Goal: Information Seeking & Learning: Find specific fact

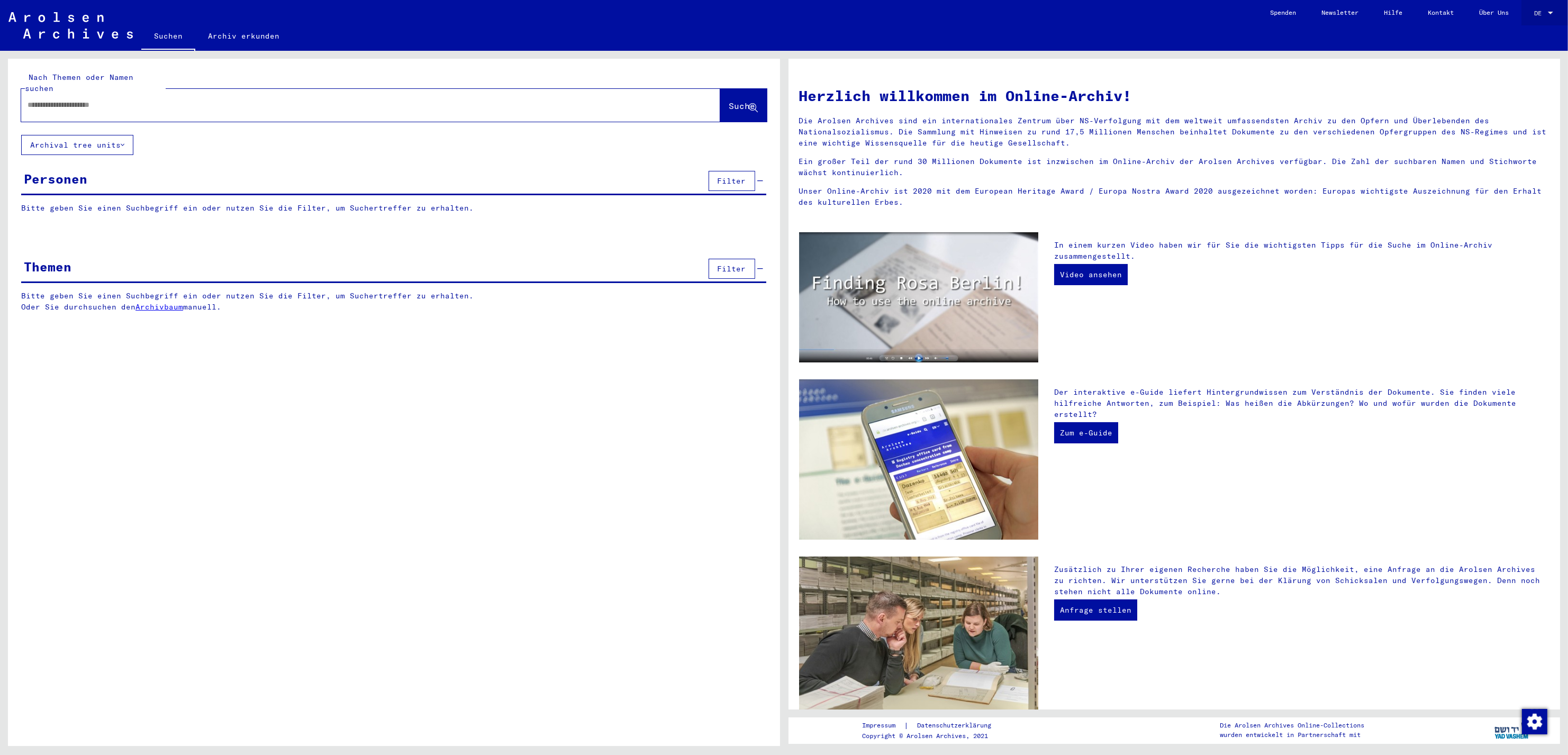
click at [1543, 21] on div "DE DE" at bounding box center [1544, 15] width 21 height 26
click at [1543, 16] on span "DE" at bounding box center [1539, 13] width 12 height 7
click at [1527, 16] on span "English" at bounding box center [1524, 18] width 26 height 8
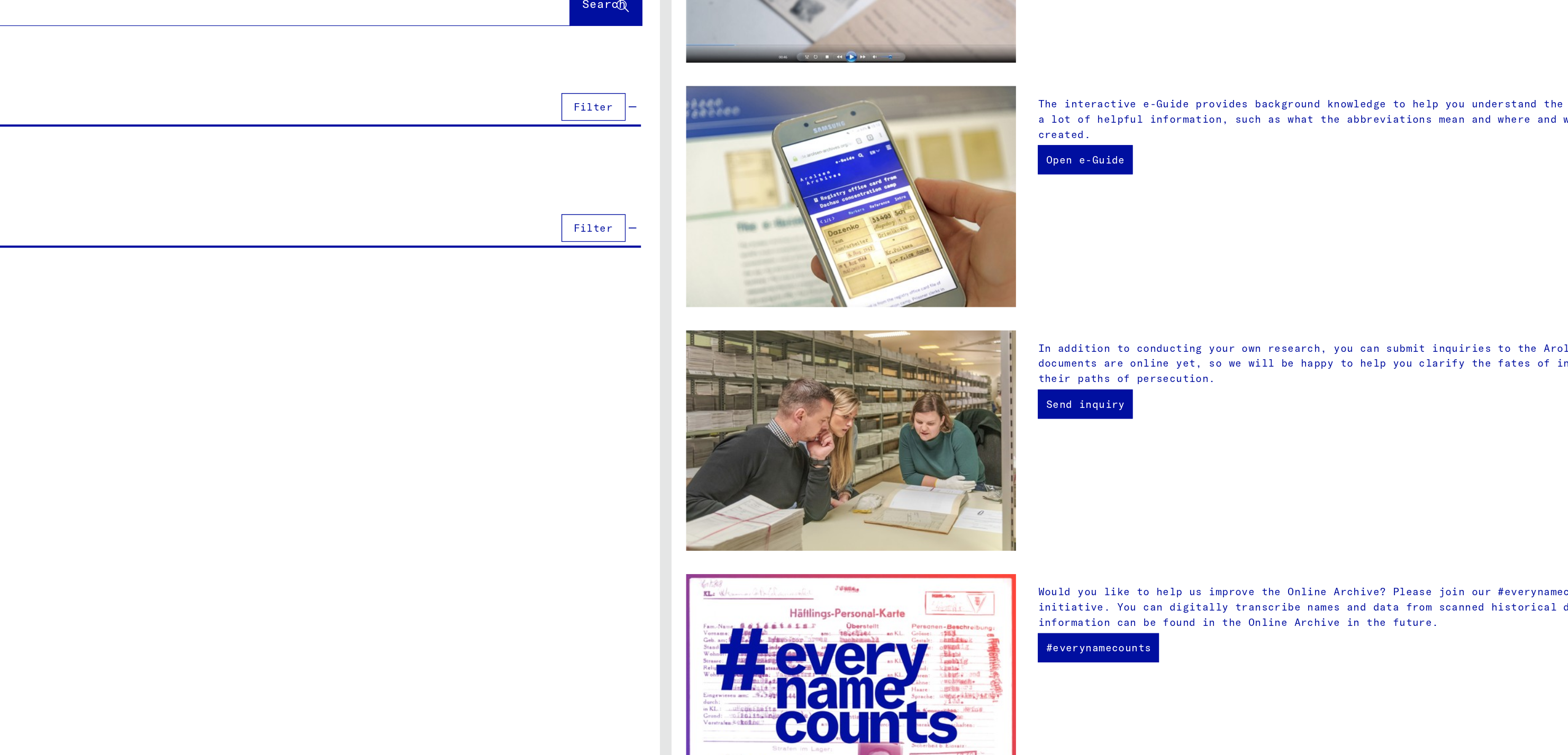
scroll to position [236, 0]
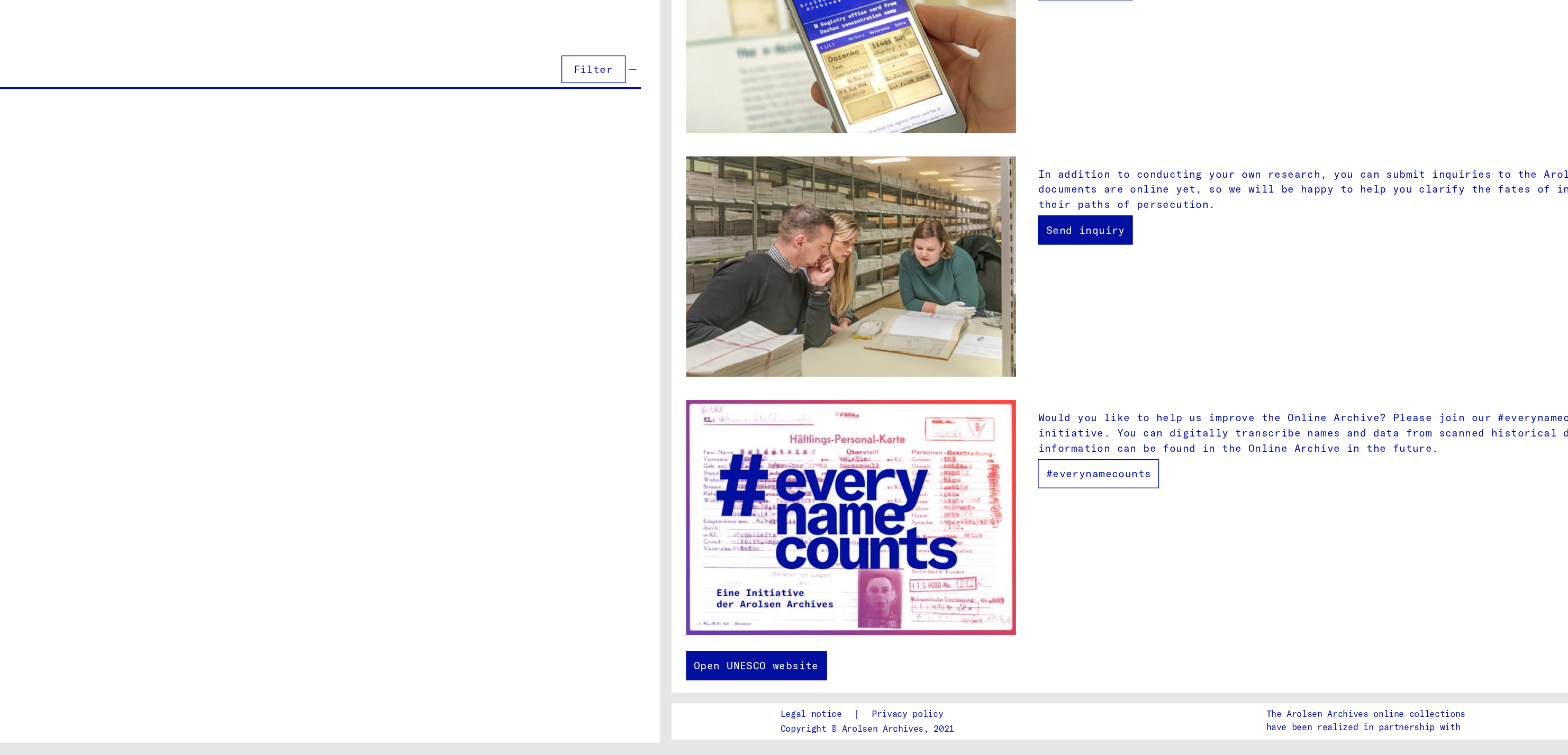
click at [1093, 541] on link "#everynamecounts" at bounding box center [1098, 551] width 88 height 21
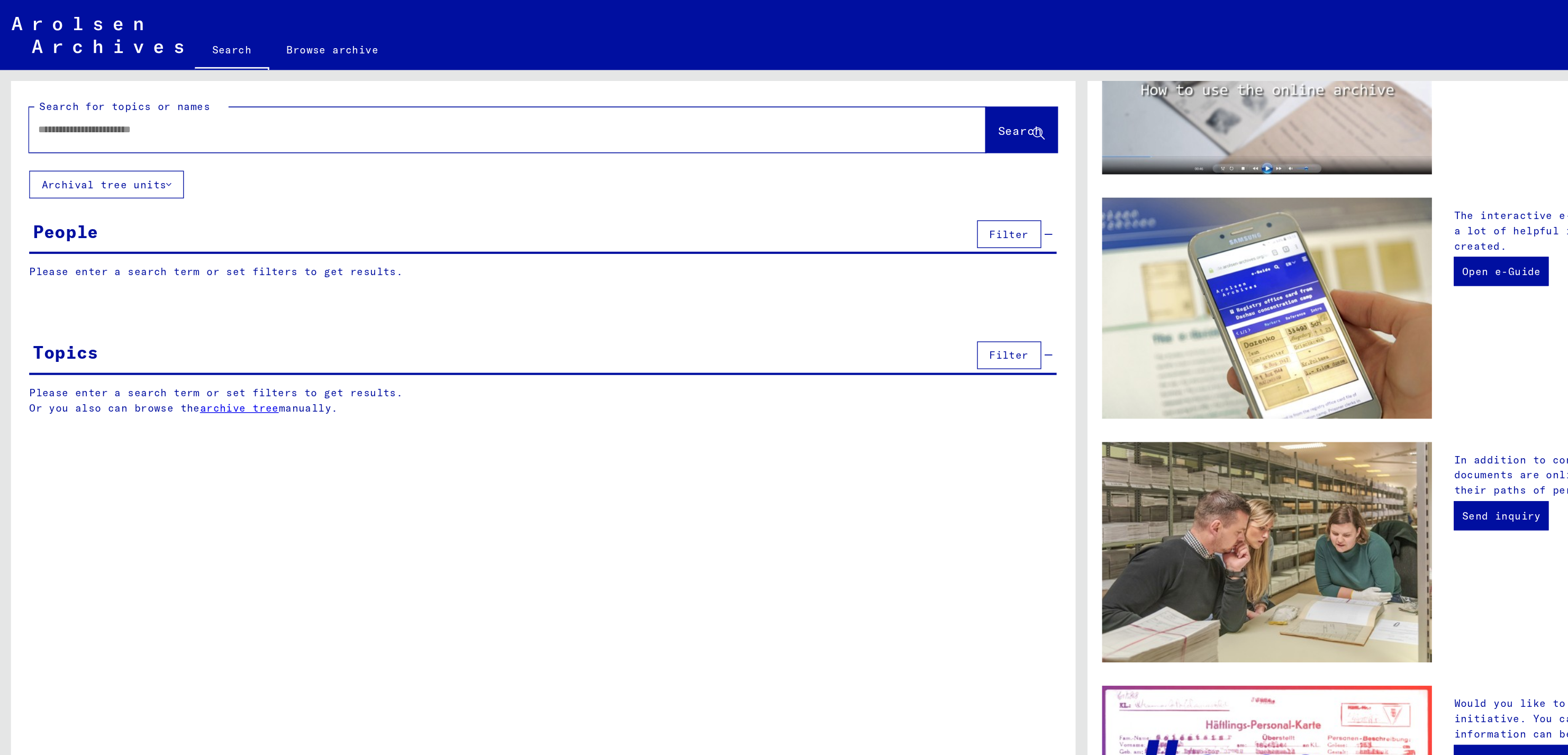
click at [119, 96] on input "text" at bounding box center [355, 94] width 656 height 11
type input "*********"
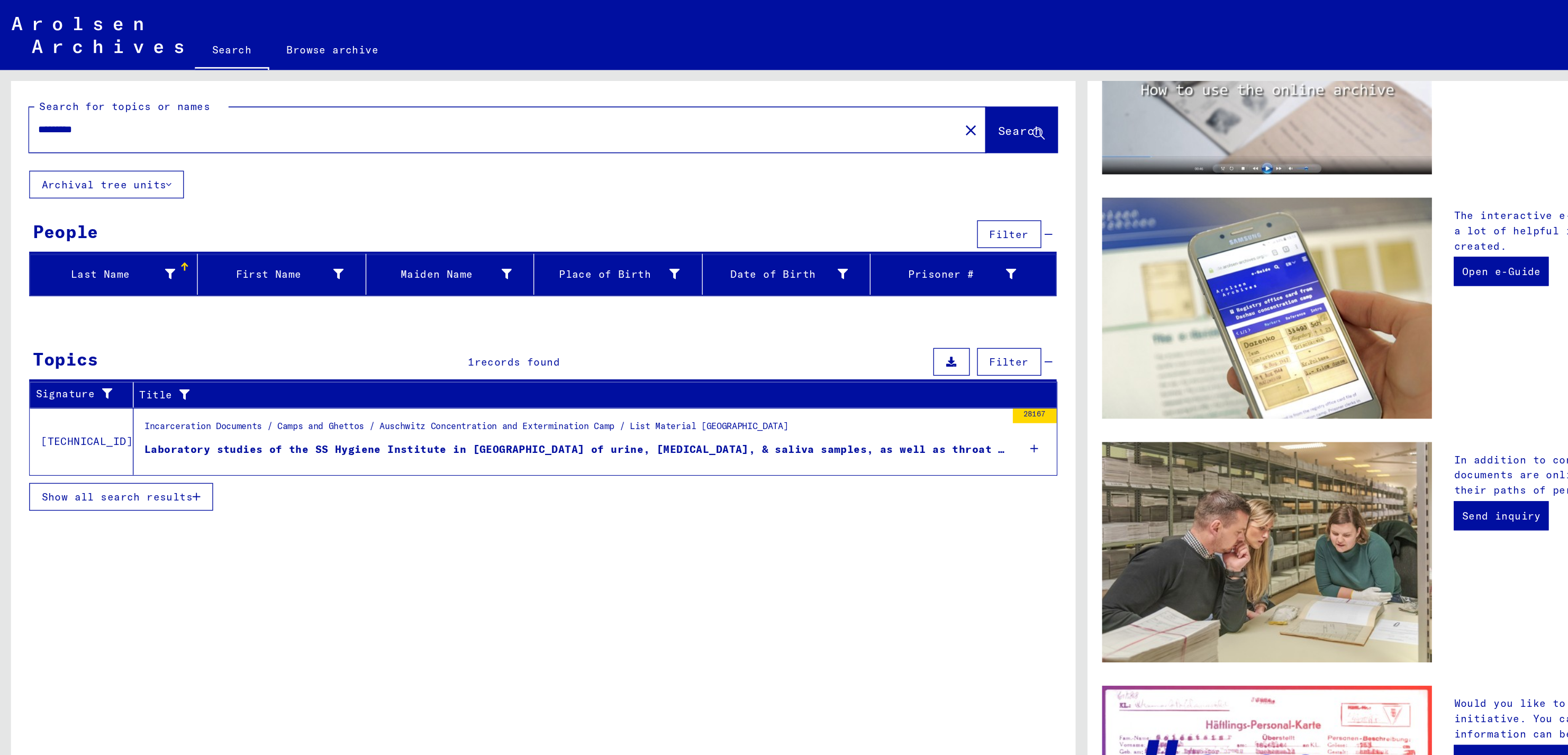
click at [752, 329] on icon at bounding box center [751, 325] width 6 height 37
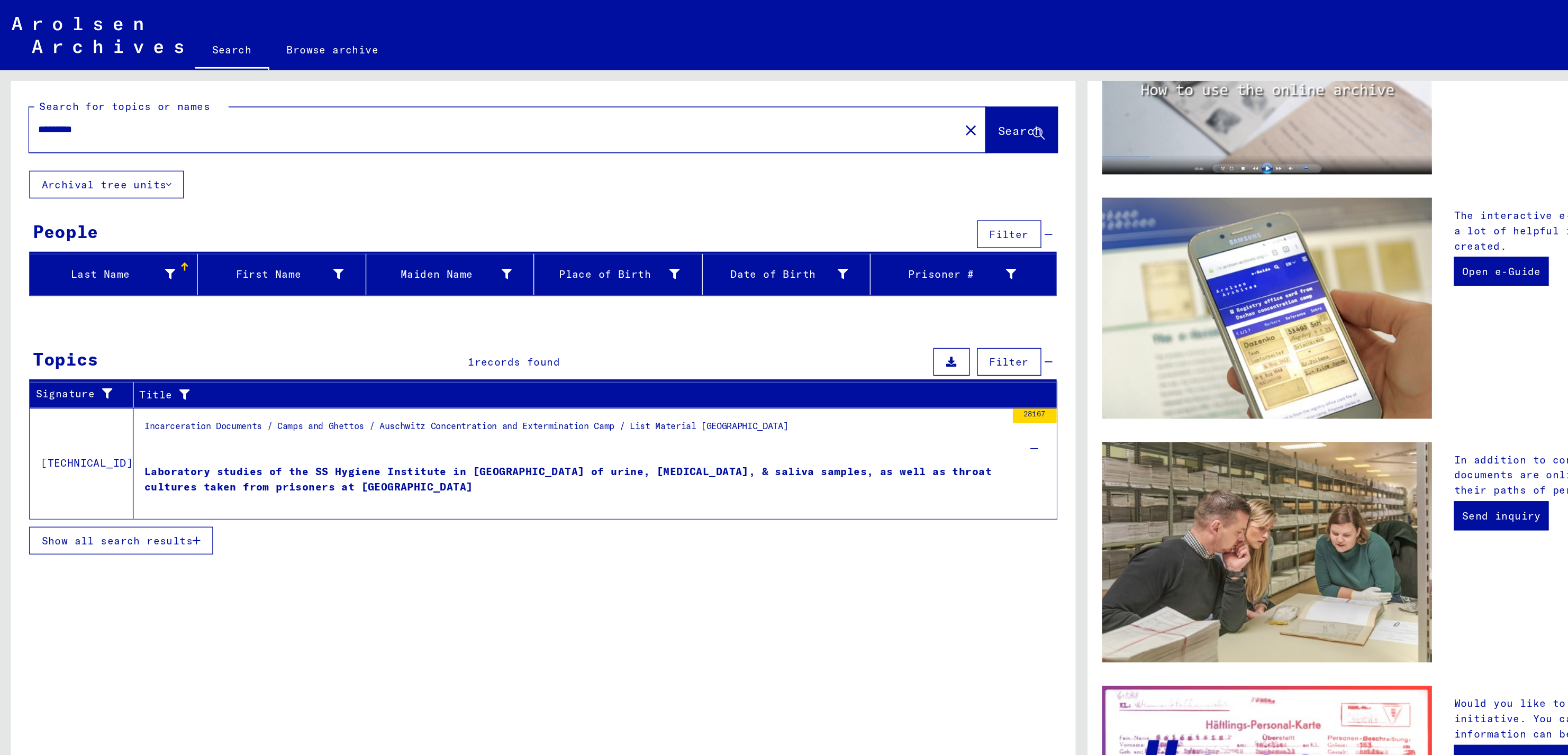
click at [127, 395] on span "Show all search results" at bounding box center [85, 392] width 110 height 10
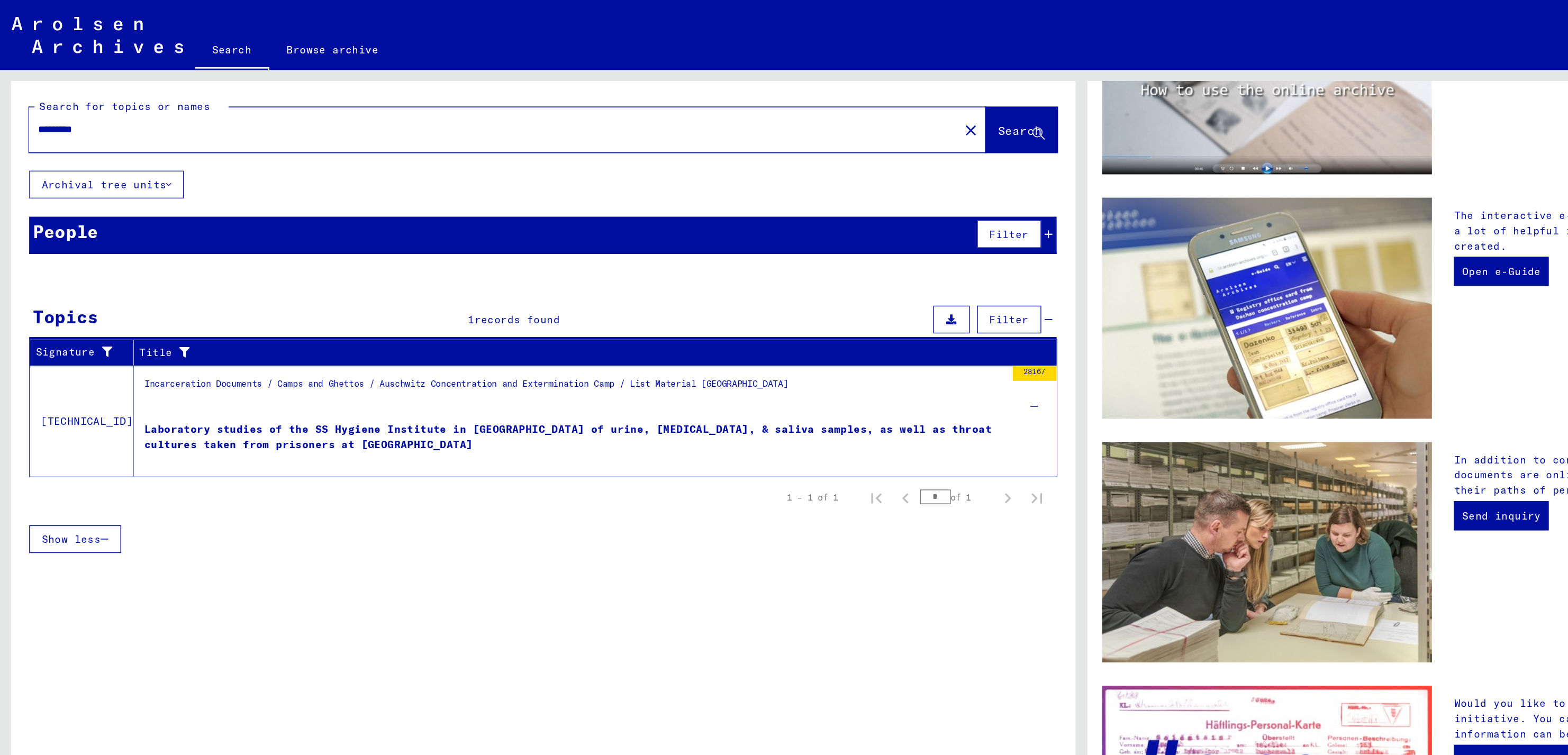
click at [642, 310] on div "Laboratory studies of the SS Hygiene Institute in [GEOGRAPHIC_DATA] of urine, […" at bounding box center [417, 322] width 625 height 32
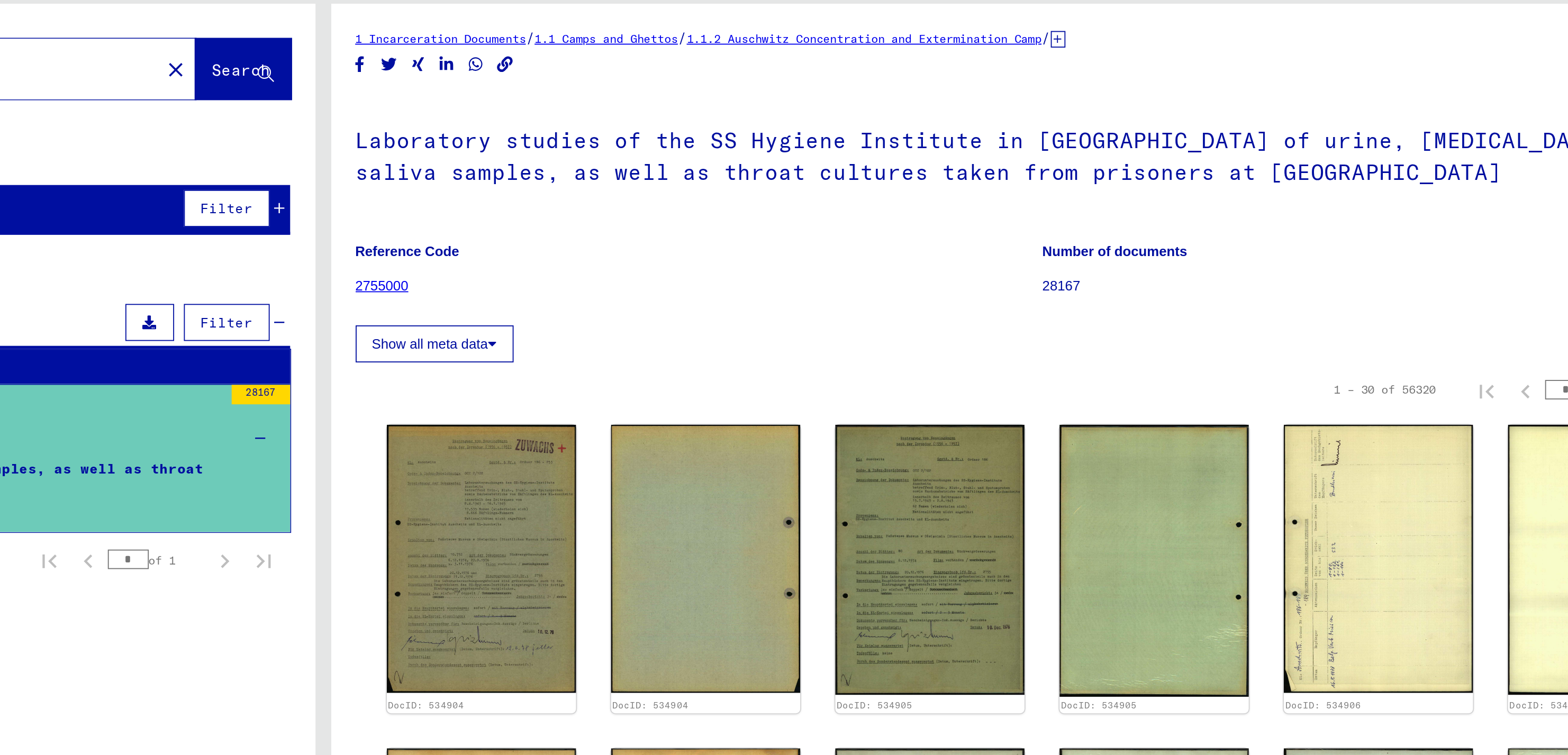
click at [859, 243] on button "Show all meta data" at bounding box center [844, 243] width 86 height 20
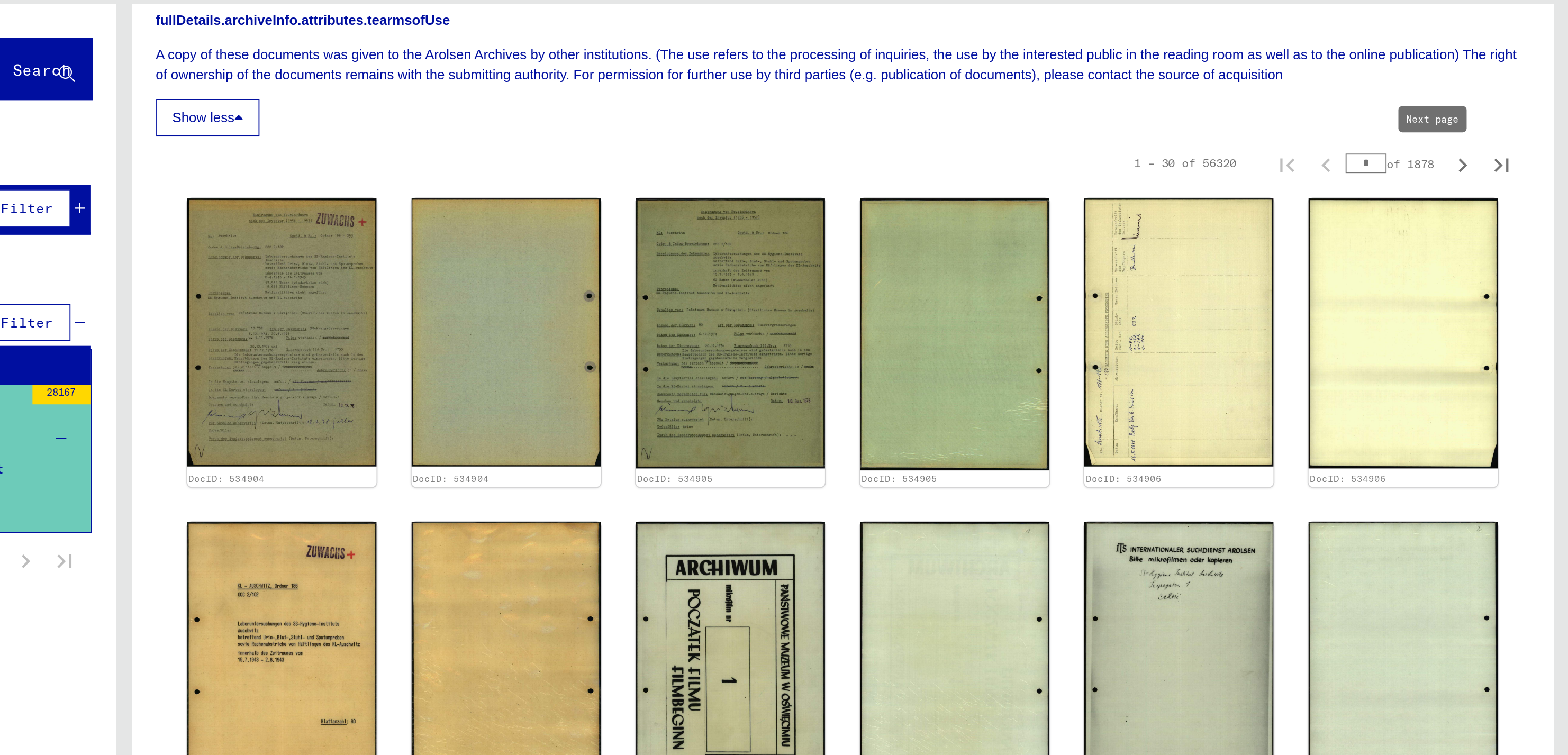
click at [1503, 145] on icon "Next page" at bounding box center [1511, 147] width 15 height 15
type input "*"
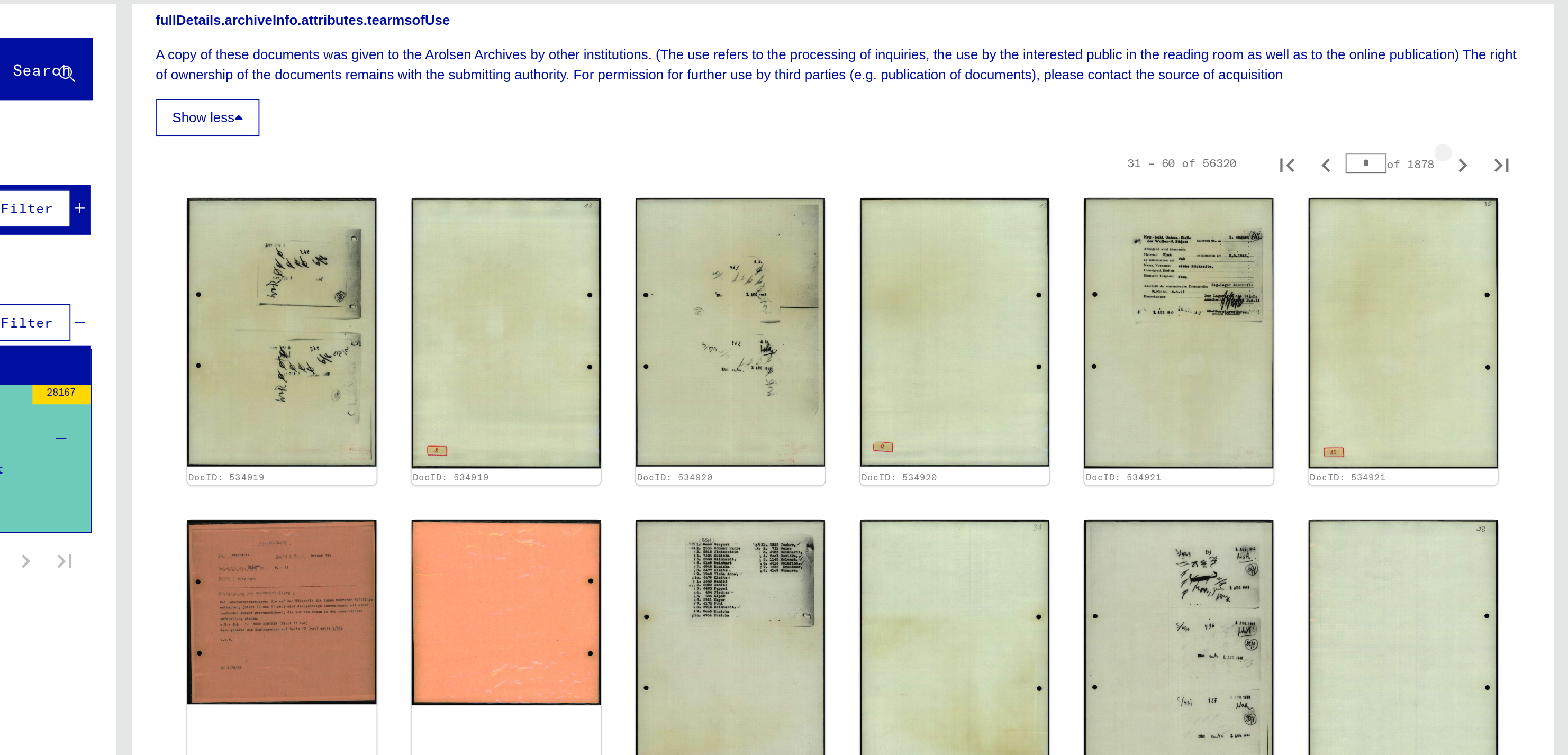
click at [1503, 145] on icon "Next page" at bounding box center [1511, 147] width 15 height 15
type input "*"
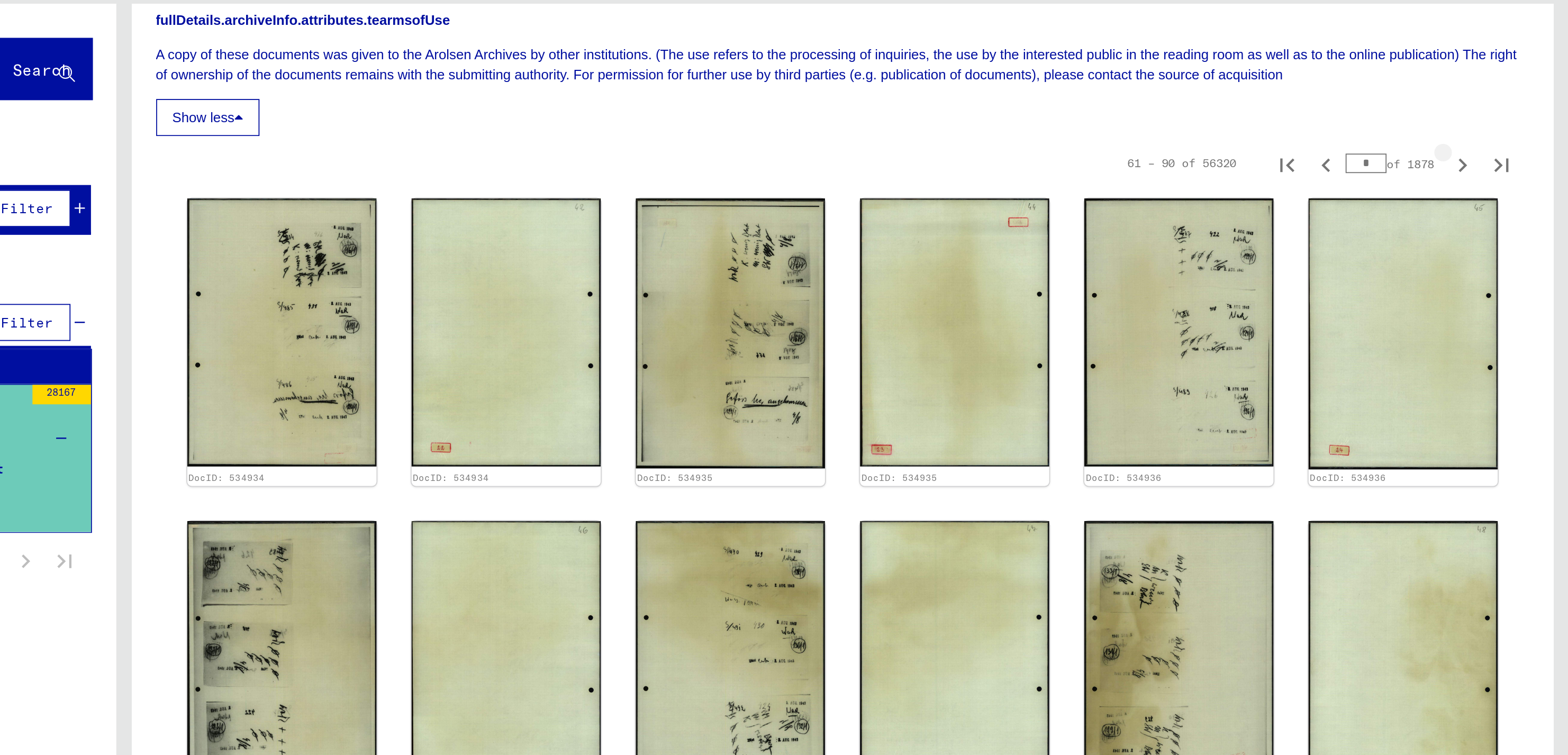
click at [1503, 145] on icon "Next page" at bounding box center [1511, 147] width 15 height 15
type input "*"
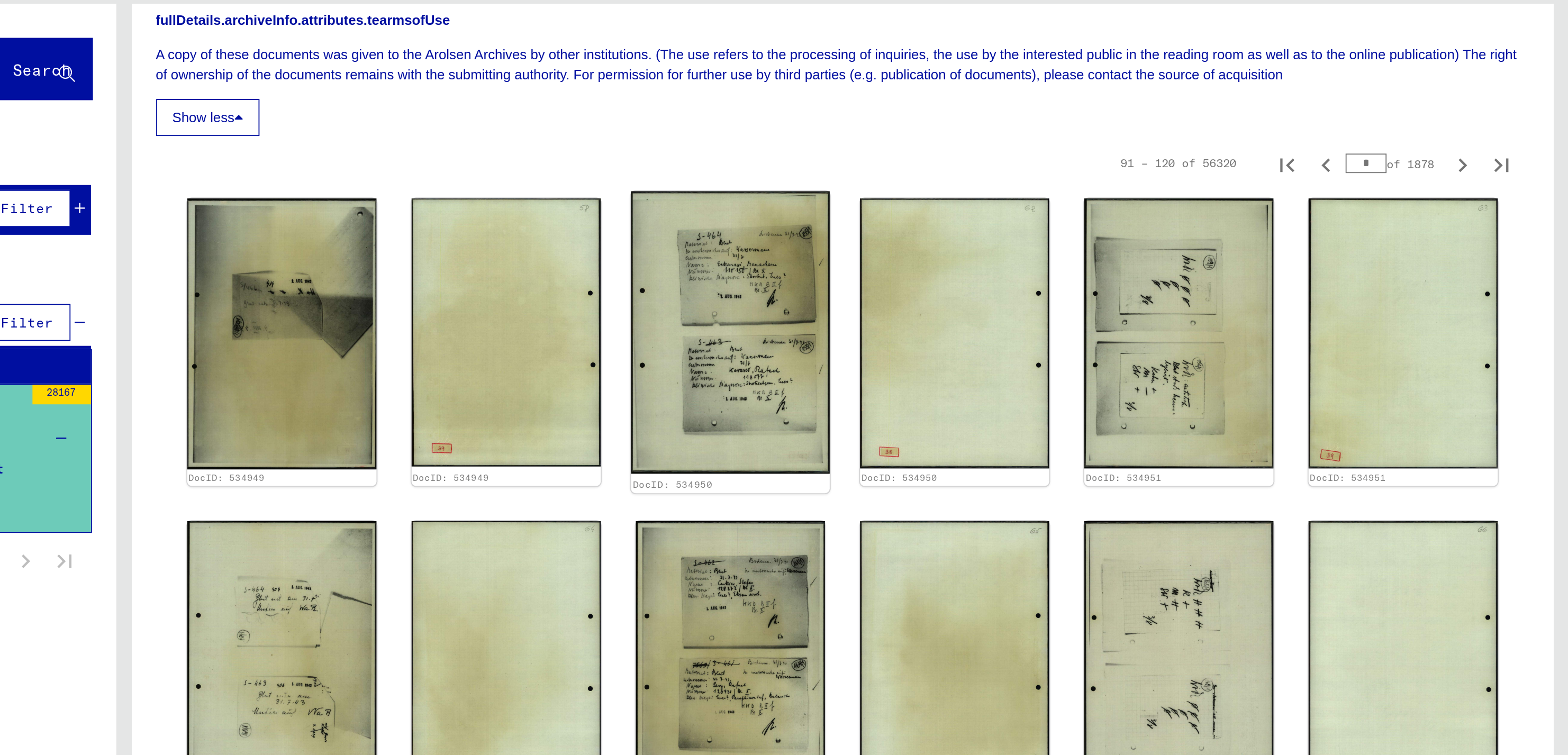
click at [1112, 218] on img at bounding box center [1113, 237] width 108 height 153
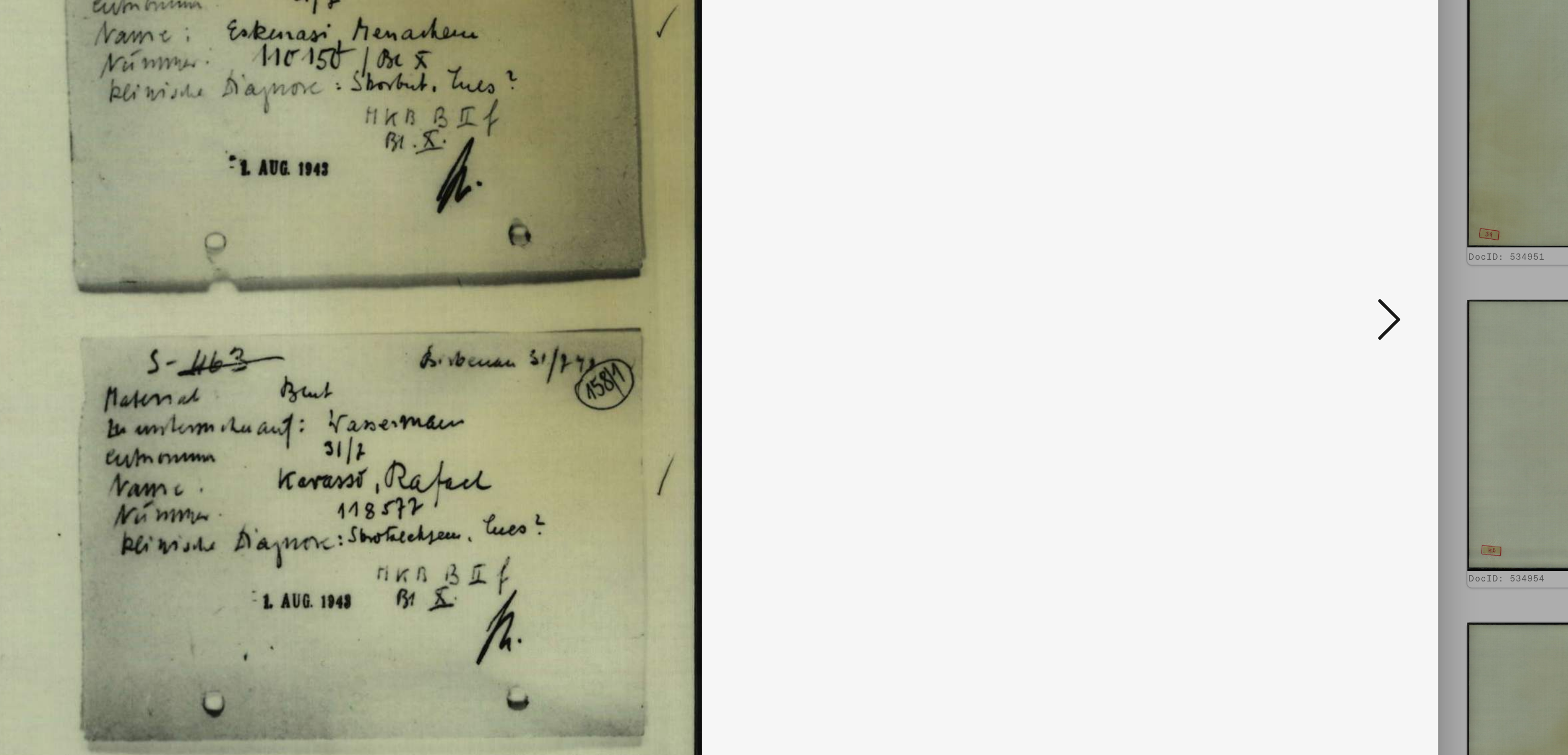
click at [1385, 349] on icon at bounding box center [1385, 350] width 13 height 26
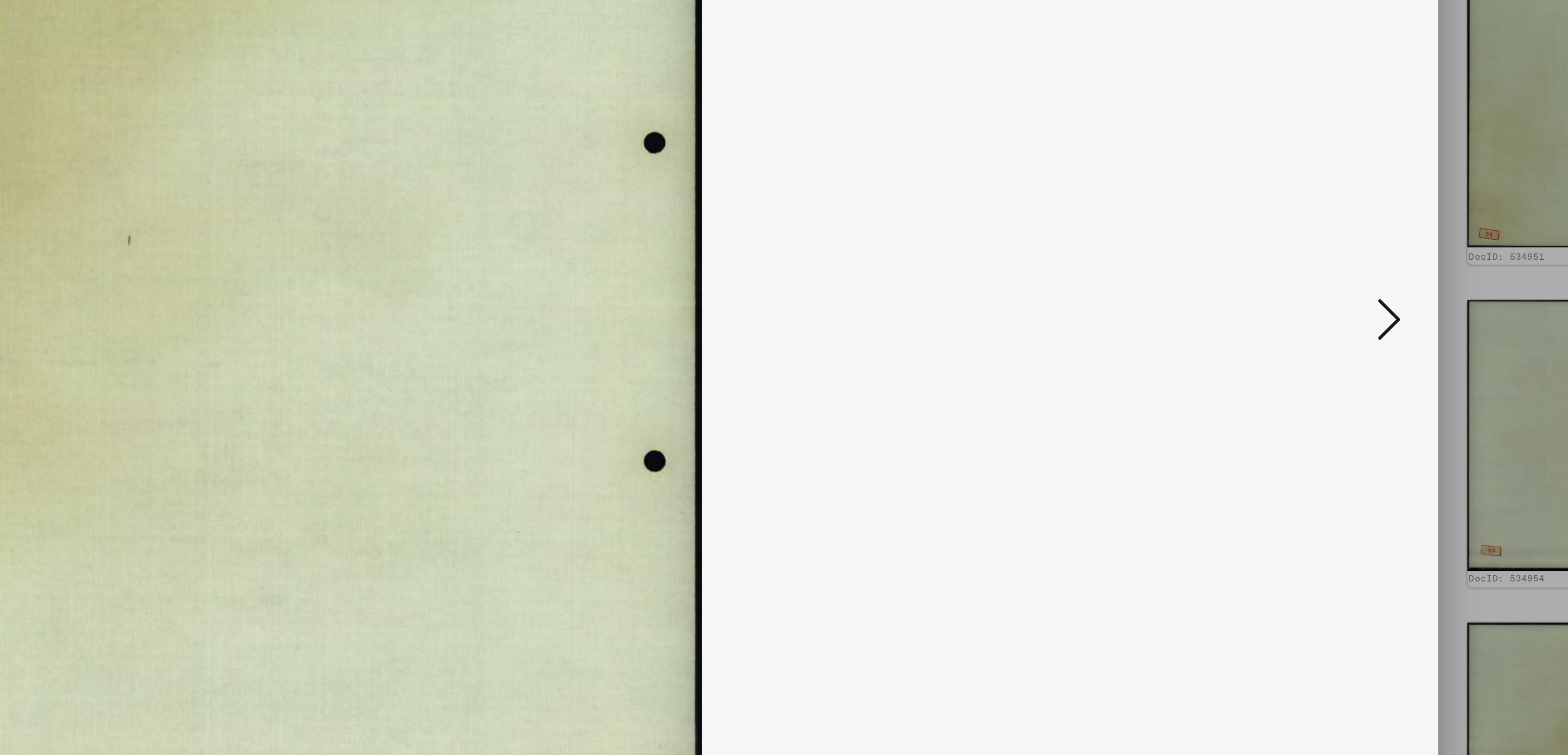
click at [1385, 349] on icon at bounding box center [1385, 350] width 13 height 26
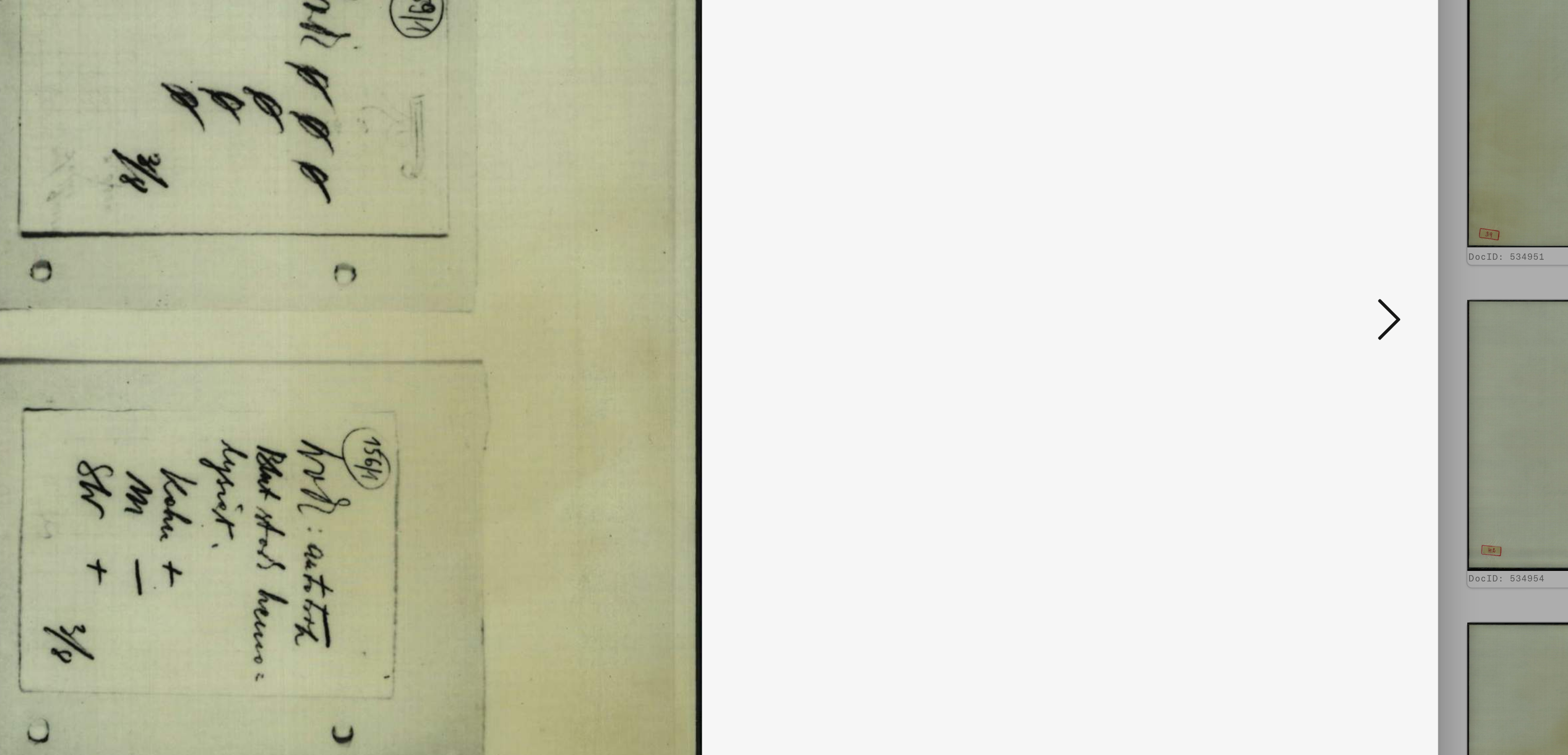
click at [1385, 349] on icon at bounding box center [1385, 350] width 13 height 26
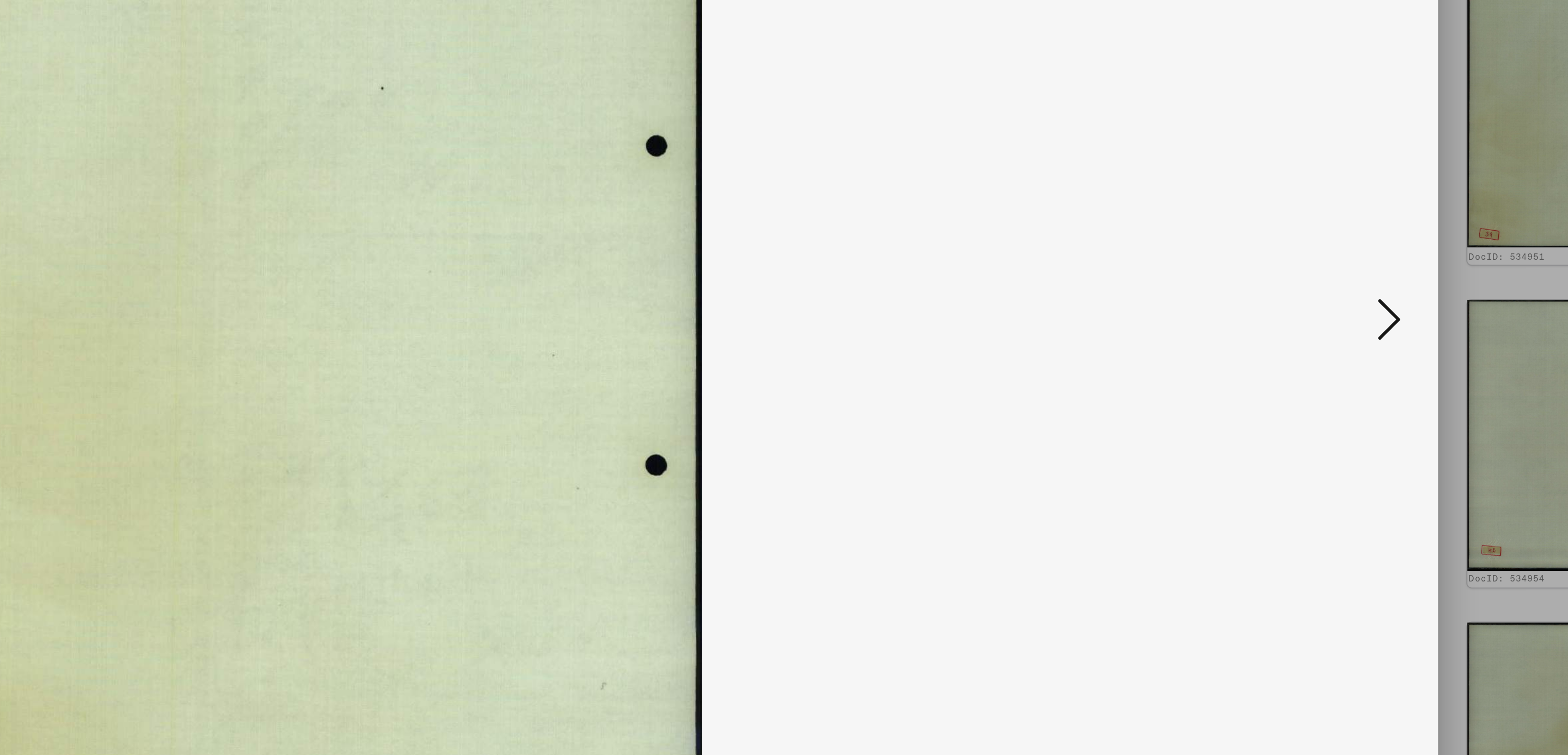
click at [1385, 349] on icon at bounding box center [1385, 350] width 13 height 26
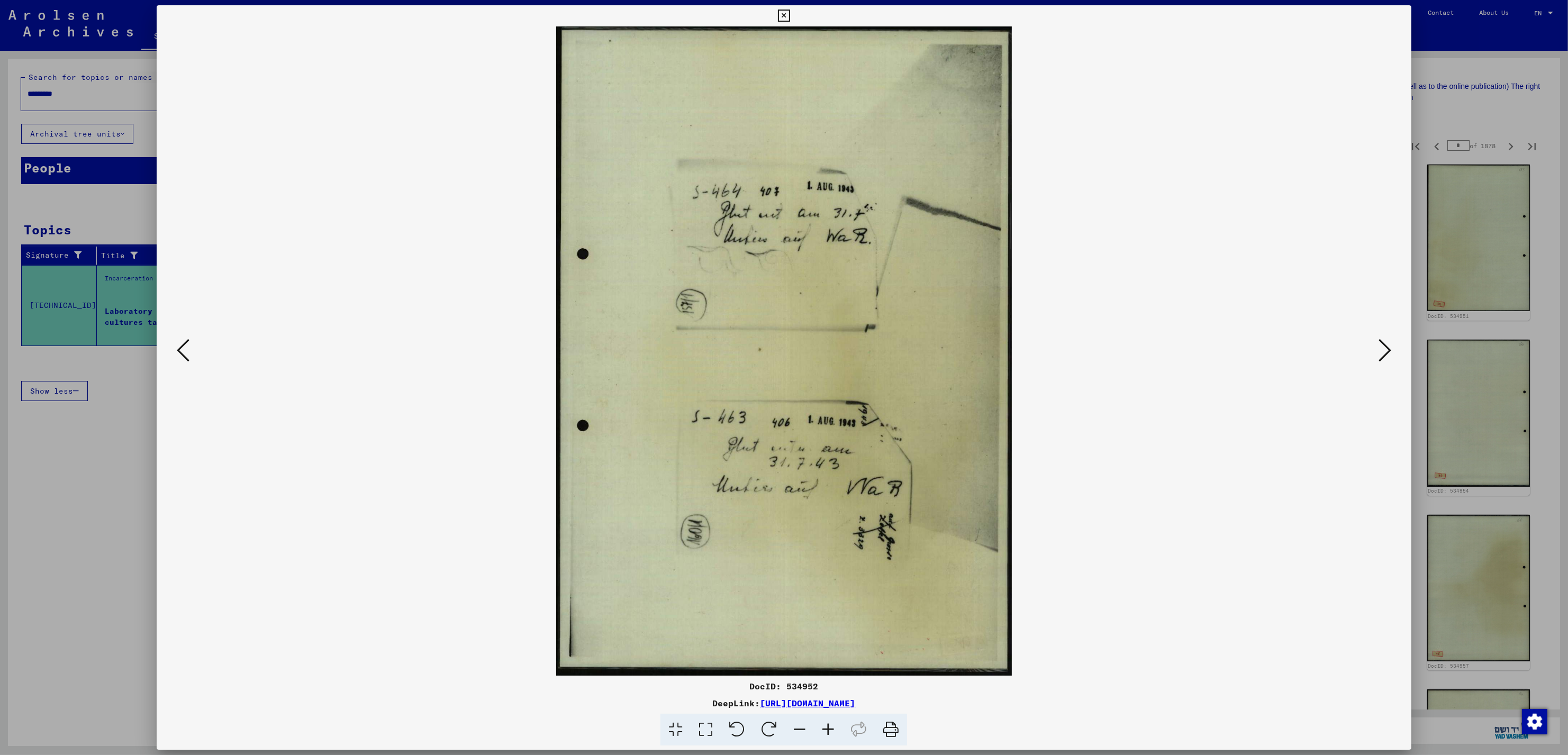
click at [1386, 363] on button at bounding box center [1385, 351] width 19 height 30
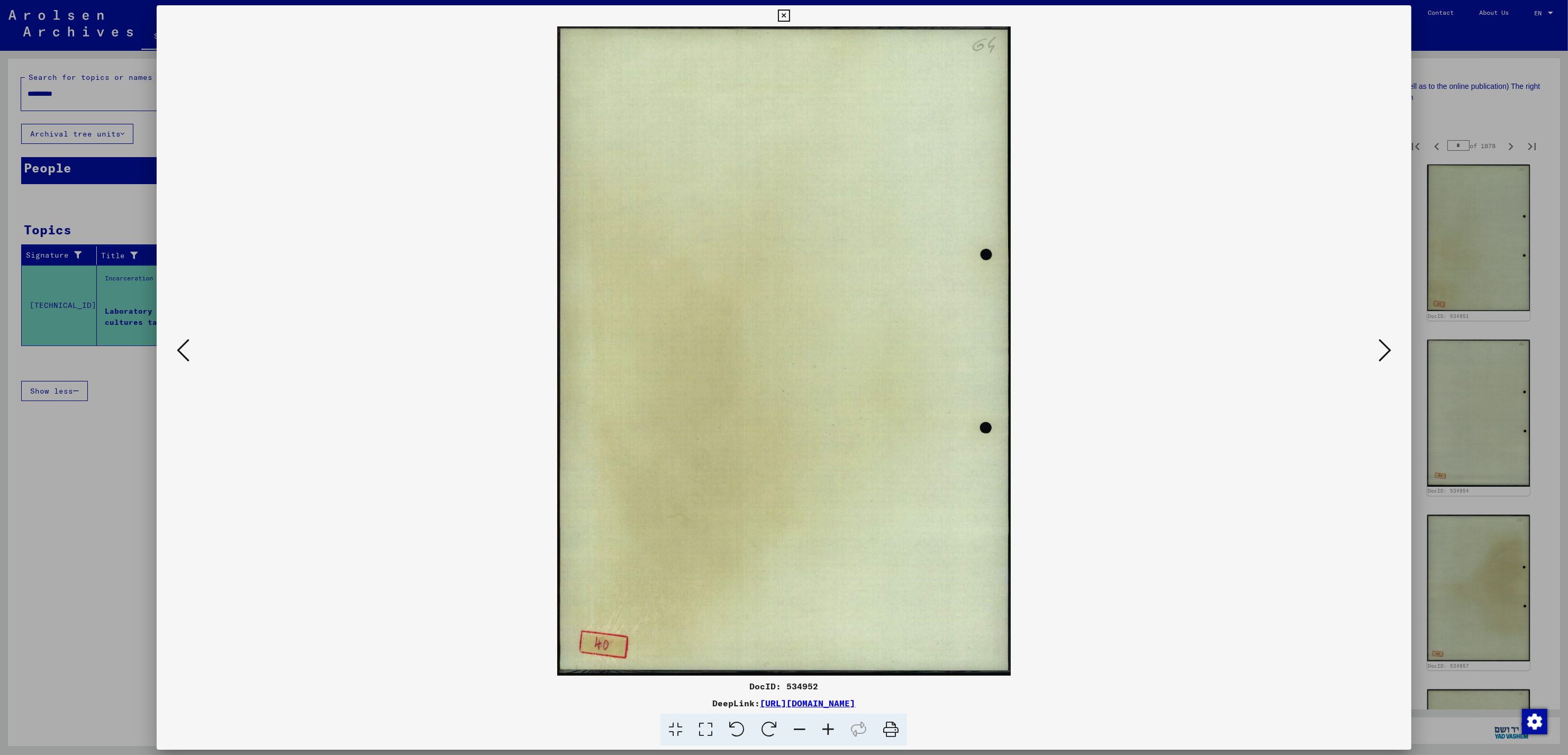
click at [1386, 363] on button at bounding box center [1385, 351] width 19 height 30
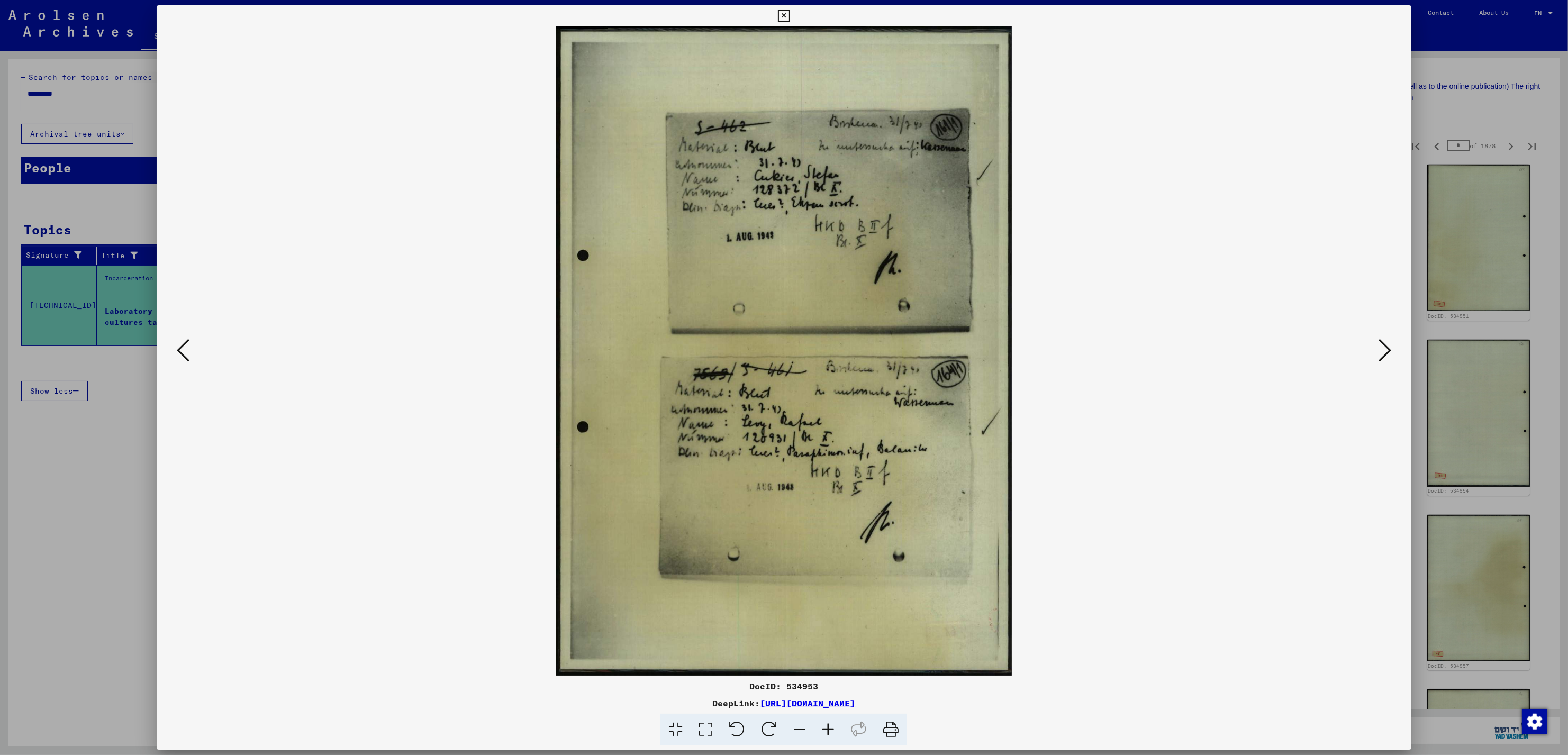
click at [1437, 91] on div at bounding box center [784, 377] width 1568 height 755
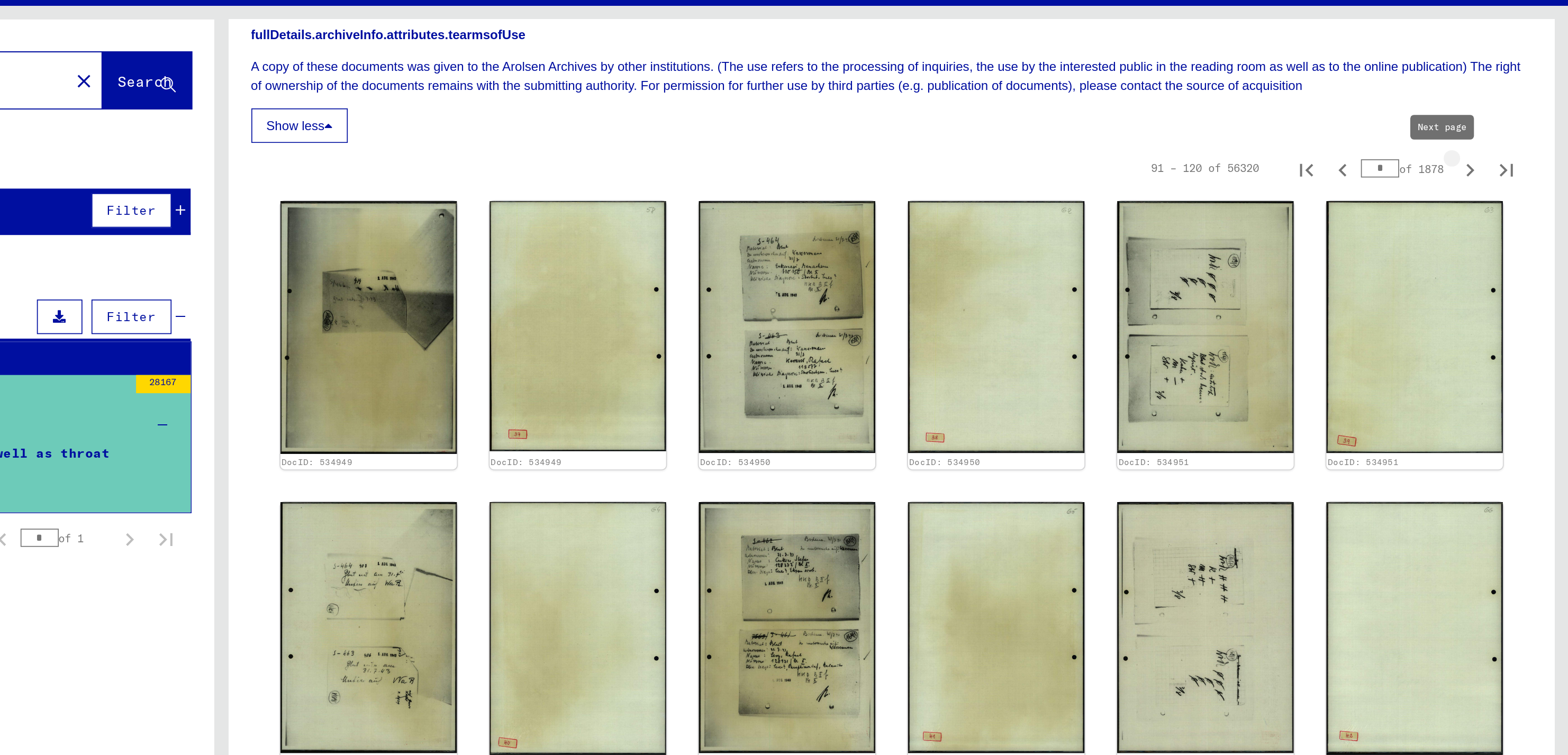
click at [1503, 147] on icon "Next page" at bounding box center [1511, 147] width 15 height 15
type input "*"
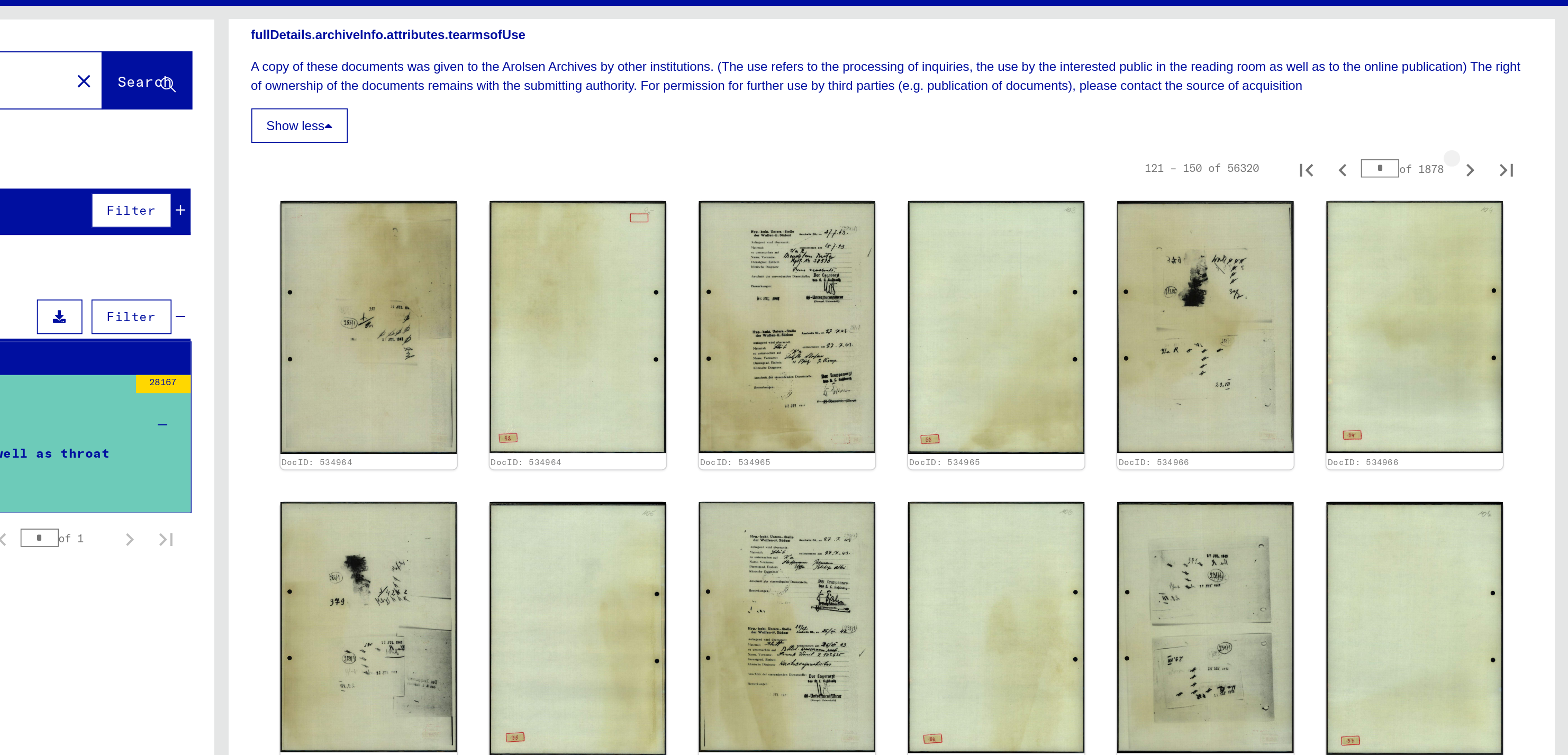
click at [1503, 147] on icon "Next page" at bounding box center [1511, 147] width 15 height 15
type input "*"
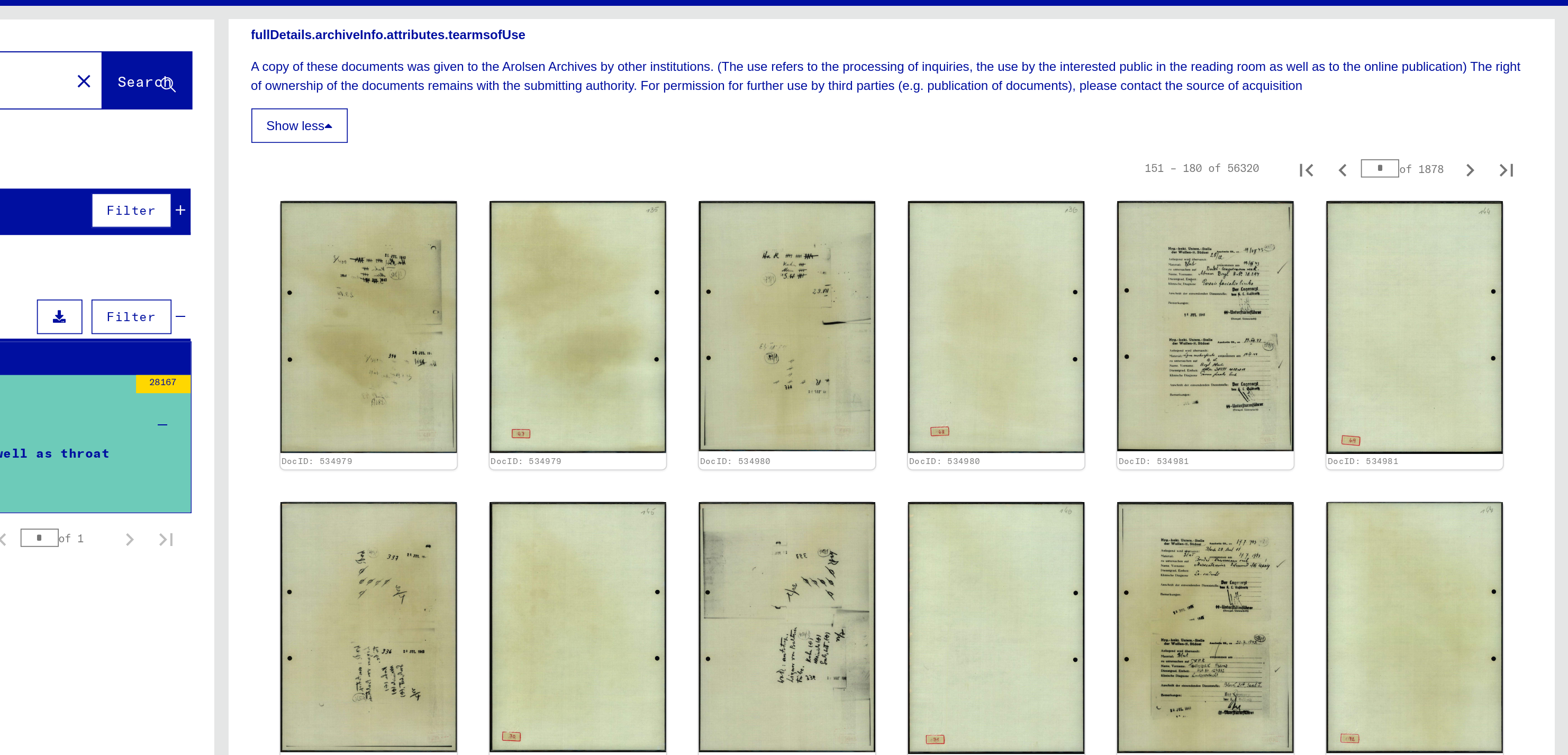
click at [1503, 147] on icon "Next page" at bounding box center [1511, 147] width 15 height 15
type input "*"
click at [1503, 147] on icon "Next page" at bounding box center [1511, 147] width 15 height 15
type input "*"
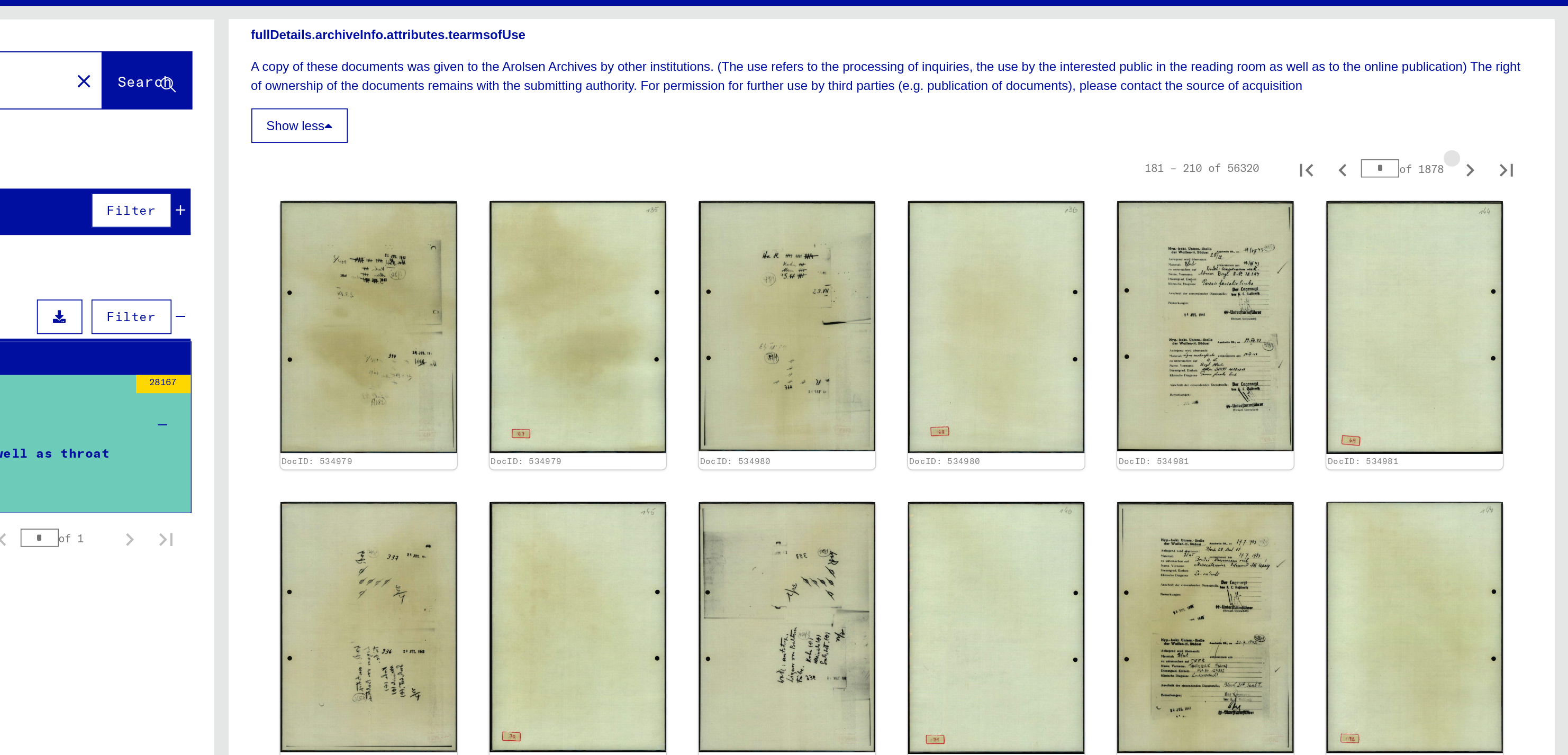
type input "*"
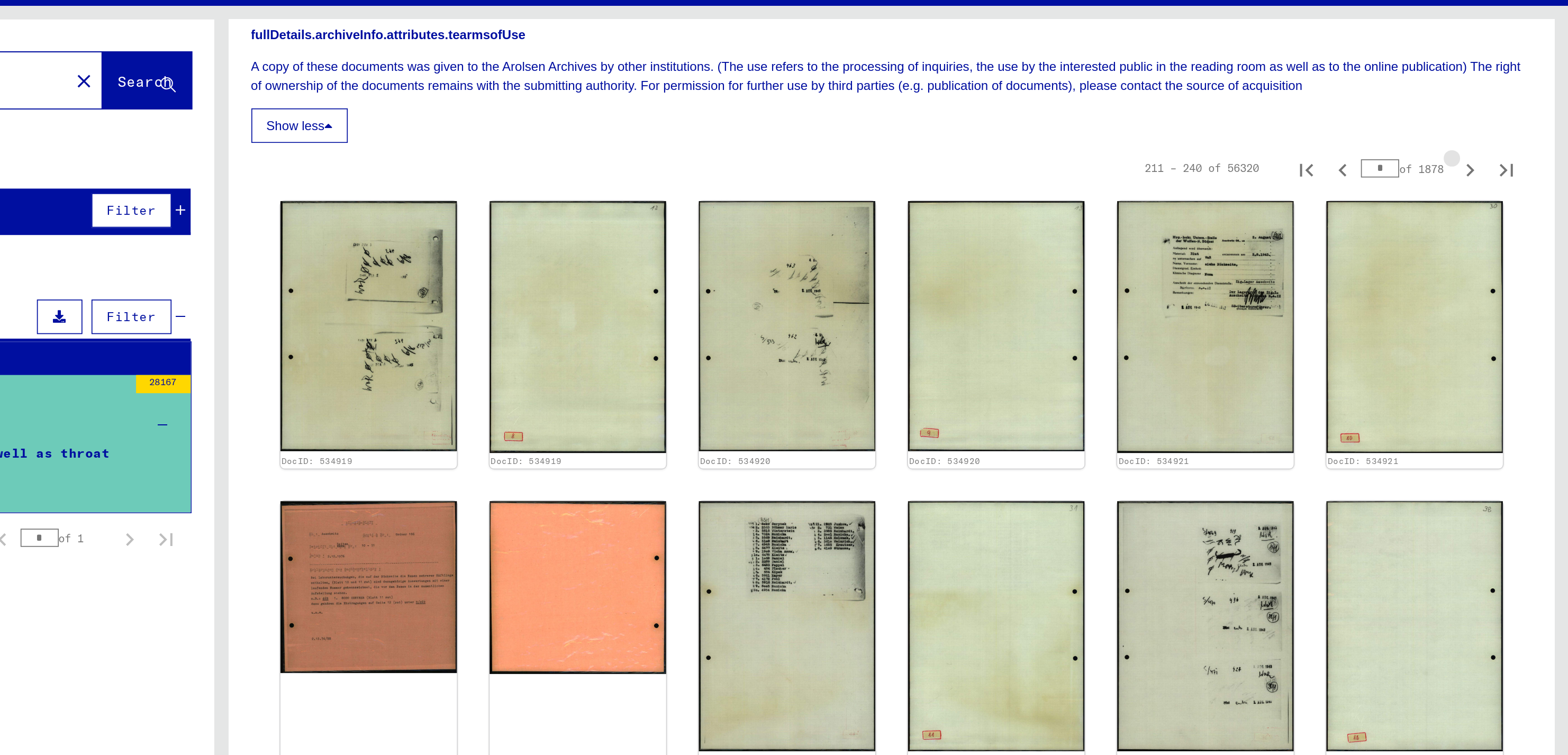
click at [1503, 147] on icon "Next page" at bounding box center [1511, 147] width 15 height 15
type input "*"
click at [1503, 147] on icon "Next page" at bounding box center [1511, 147] width 15 height 15
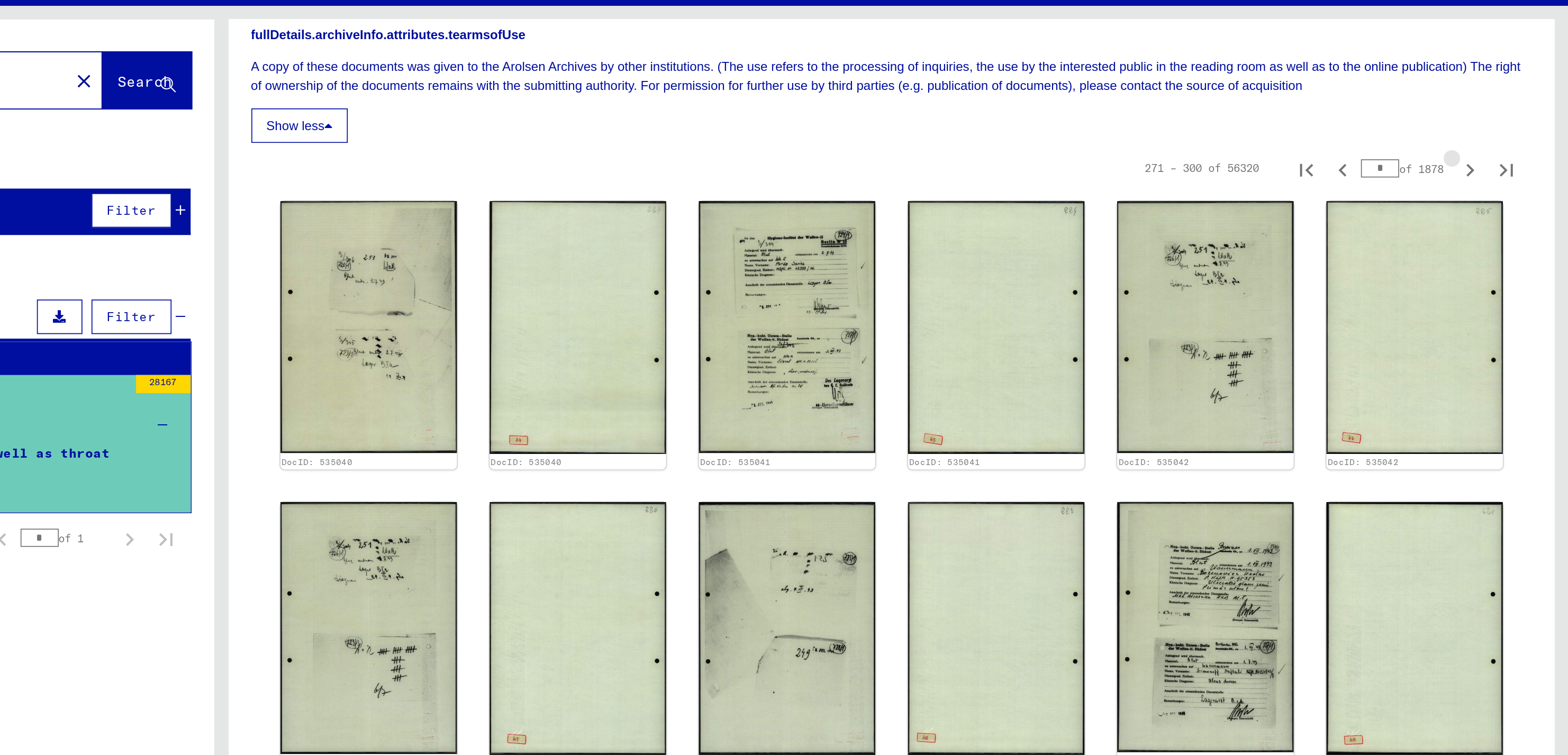
type input "**"
click at [1503, 147] on icon "Next page" at bounding box center [1511, 147] width 15 height 15
type input "**"
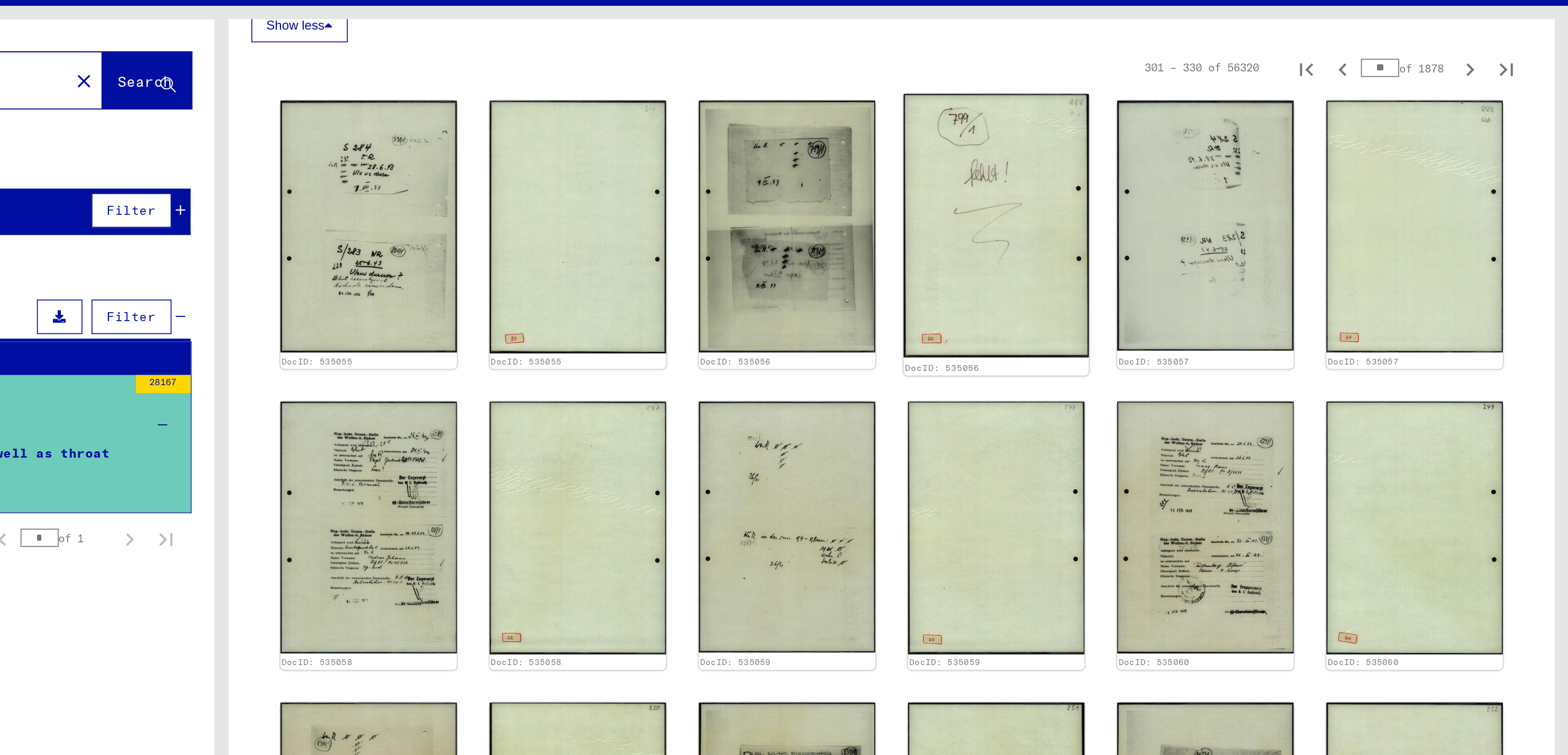
scroll to position [435, 0]
click at [1253, 189] on img at bounding box center [1234, 180] width 108 height 153
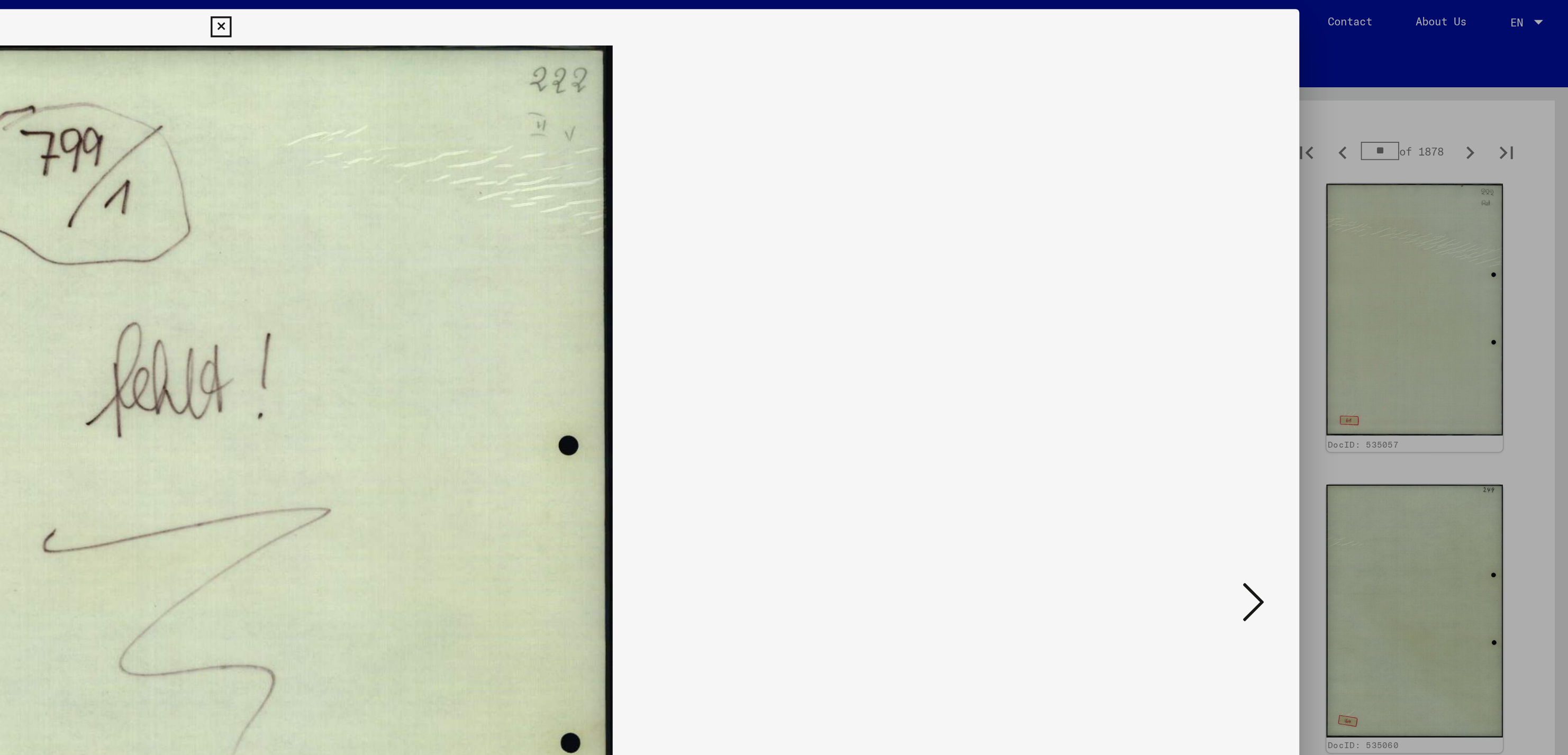
click at [1385, 350] on icon at bounding box center [1385, 350] width 13 height 26
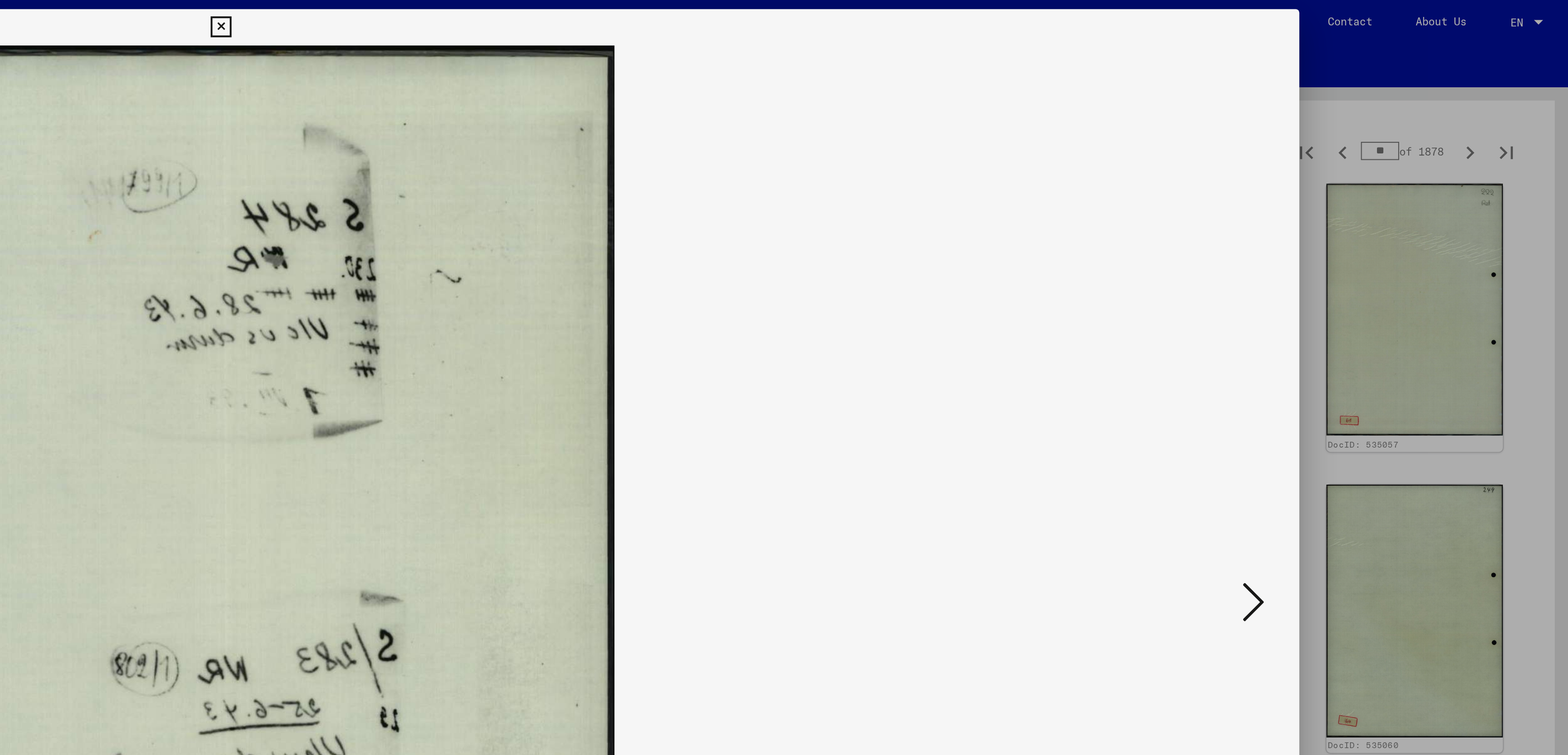
click at [1385, 350] on icon at bounding box center [1385, 350] width 13 height 26
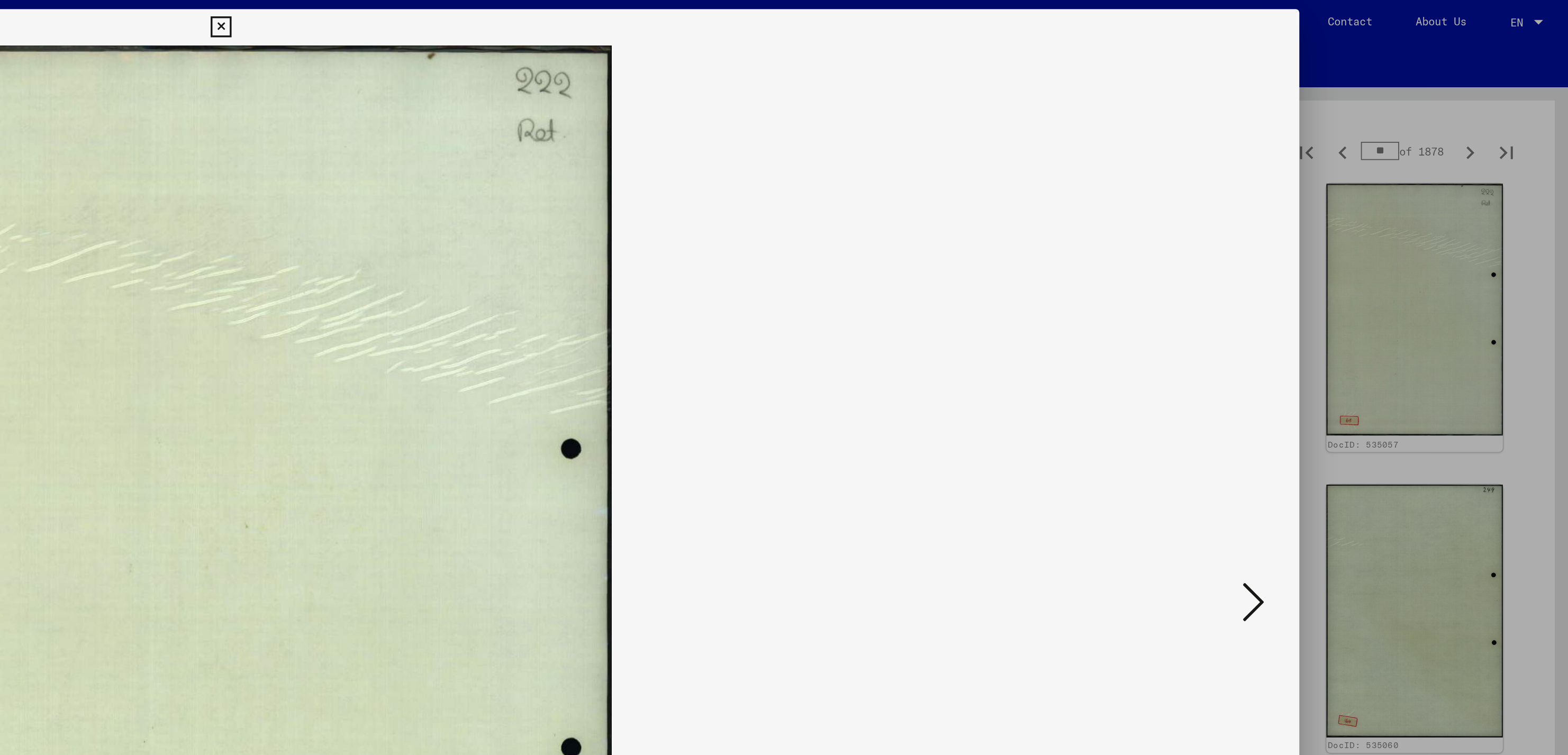
click at [1385, 350] on icon at bounding box center [1385, 350] width 13 height 26
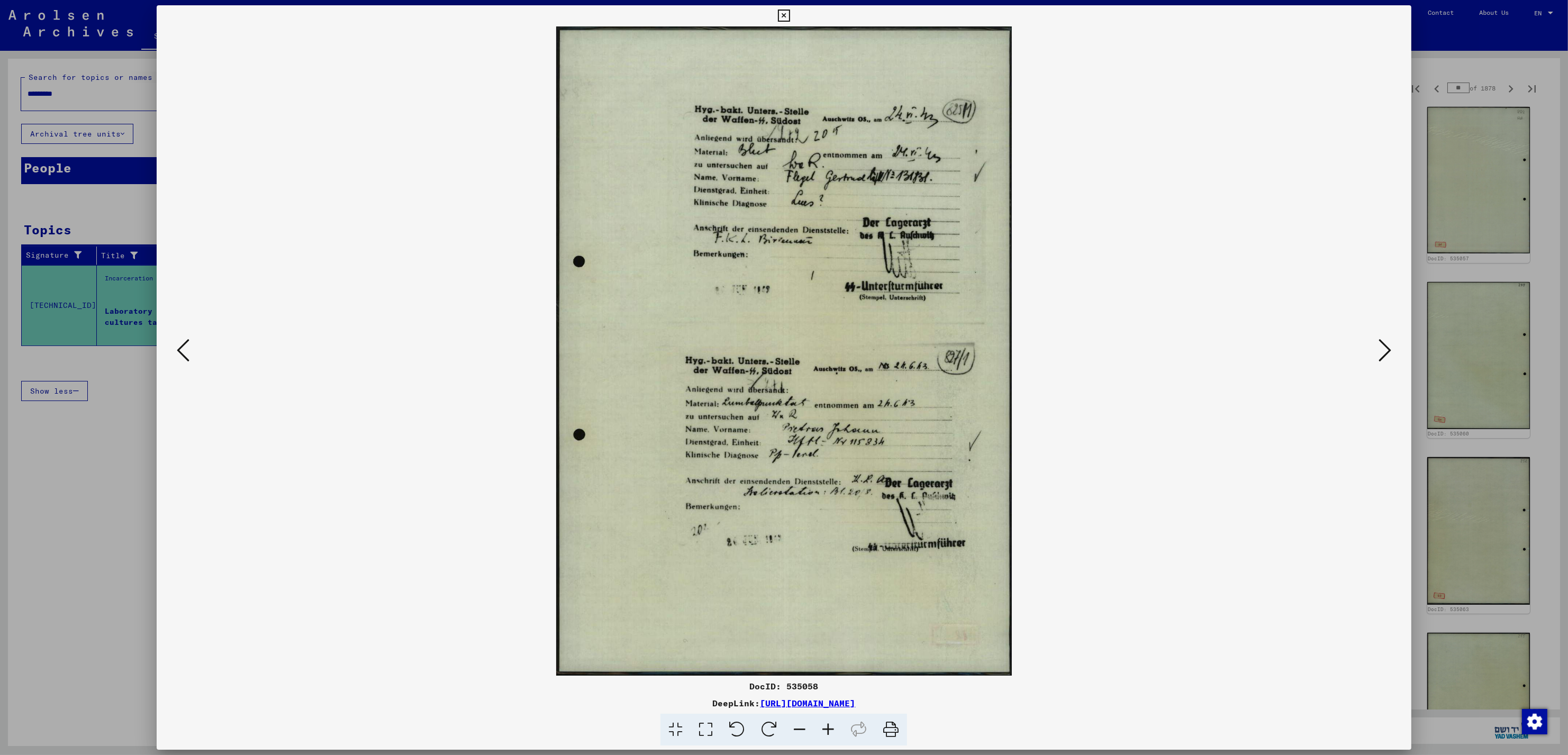
click at [1384, 344] on icon at bounding box center [1385, 350] width 13 height 26
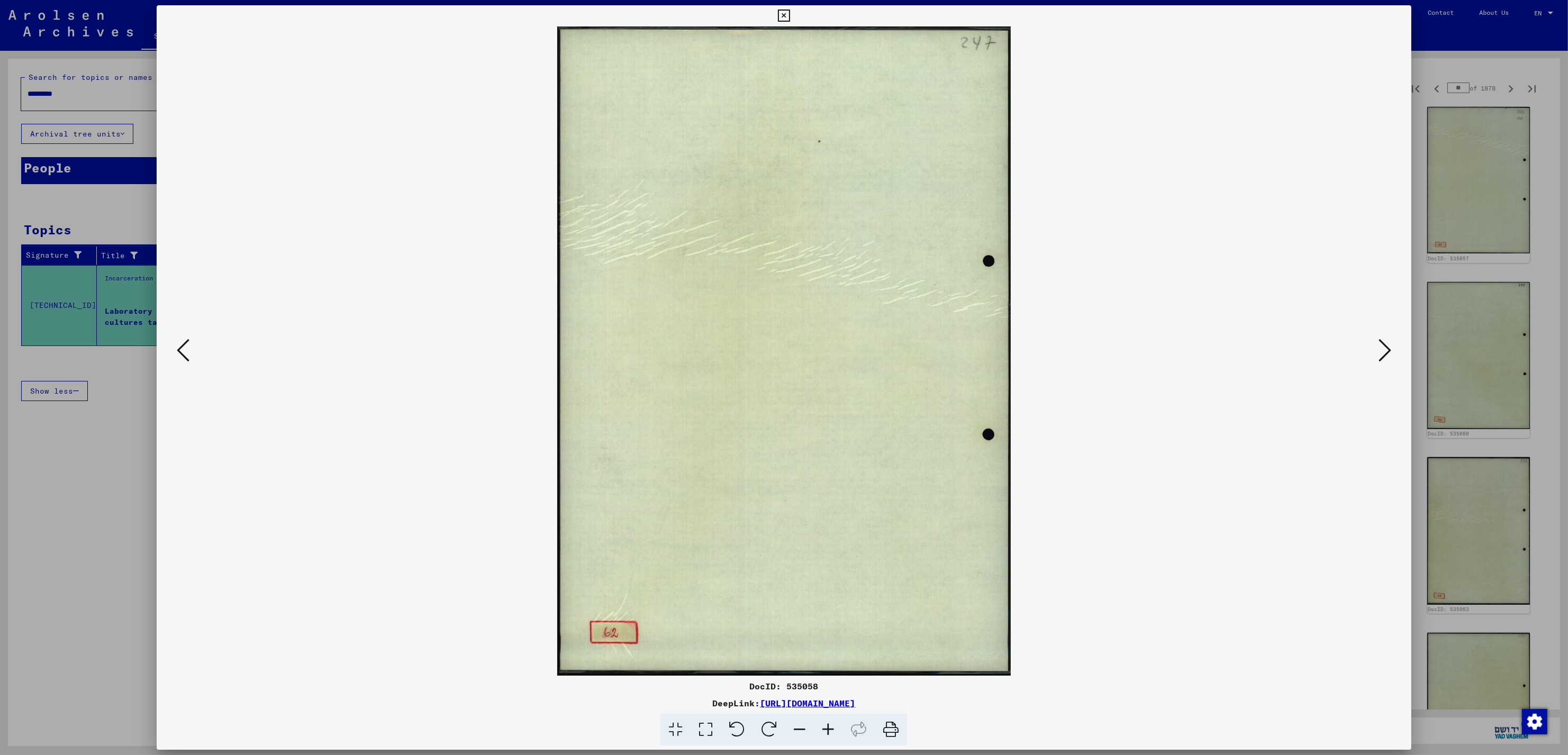
click at [1384, 344] on icon at bounding box center [1385, 350] width 13 height 26
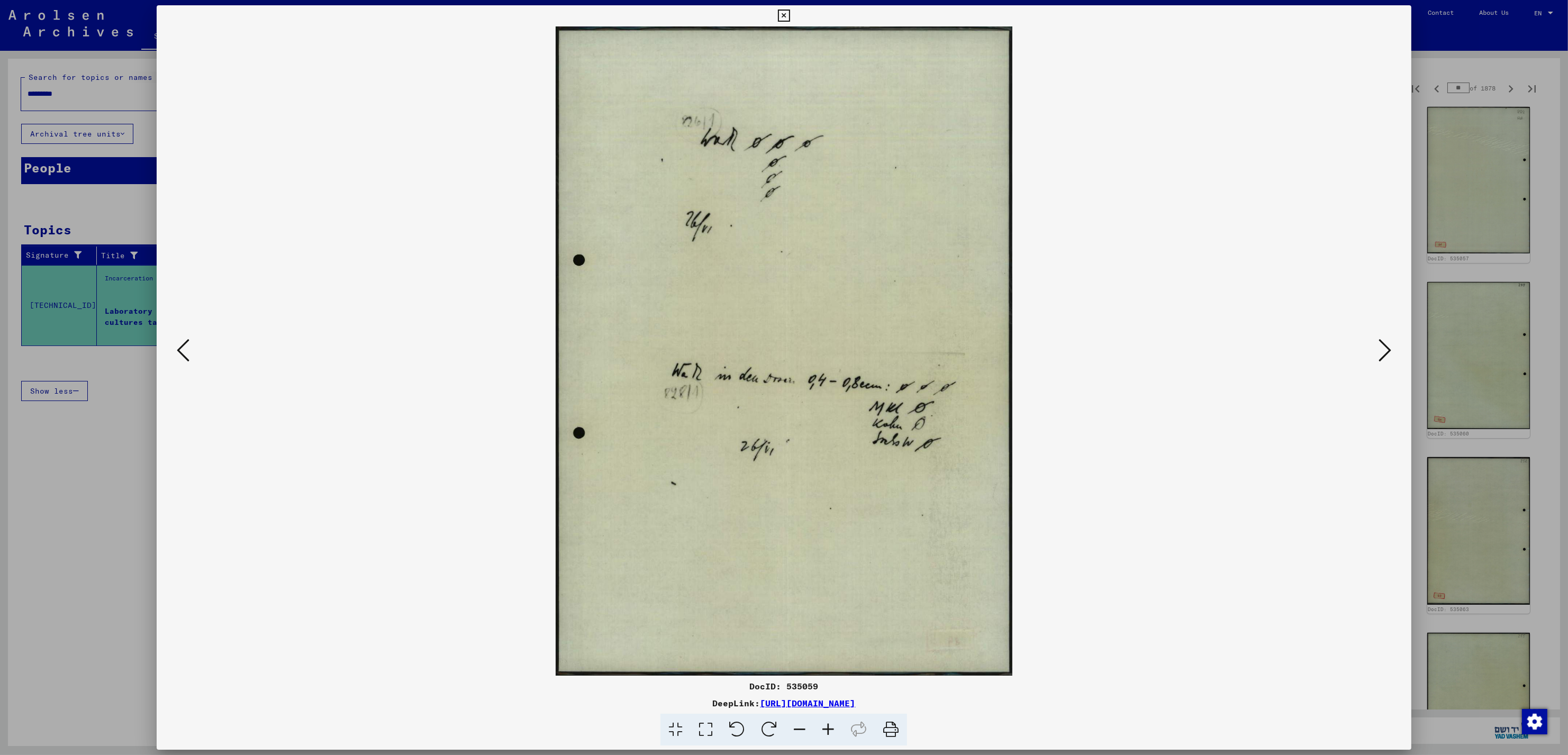
click at [1384, 344] on icon at bounding box center [1385, 350] width 13 height 26
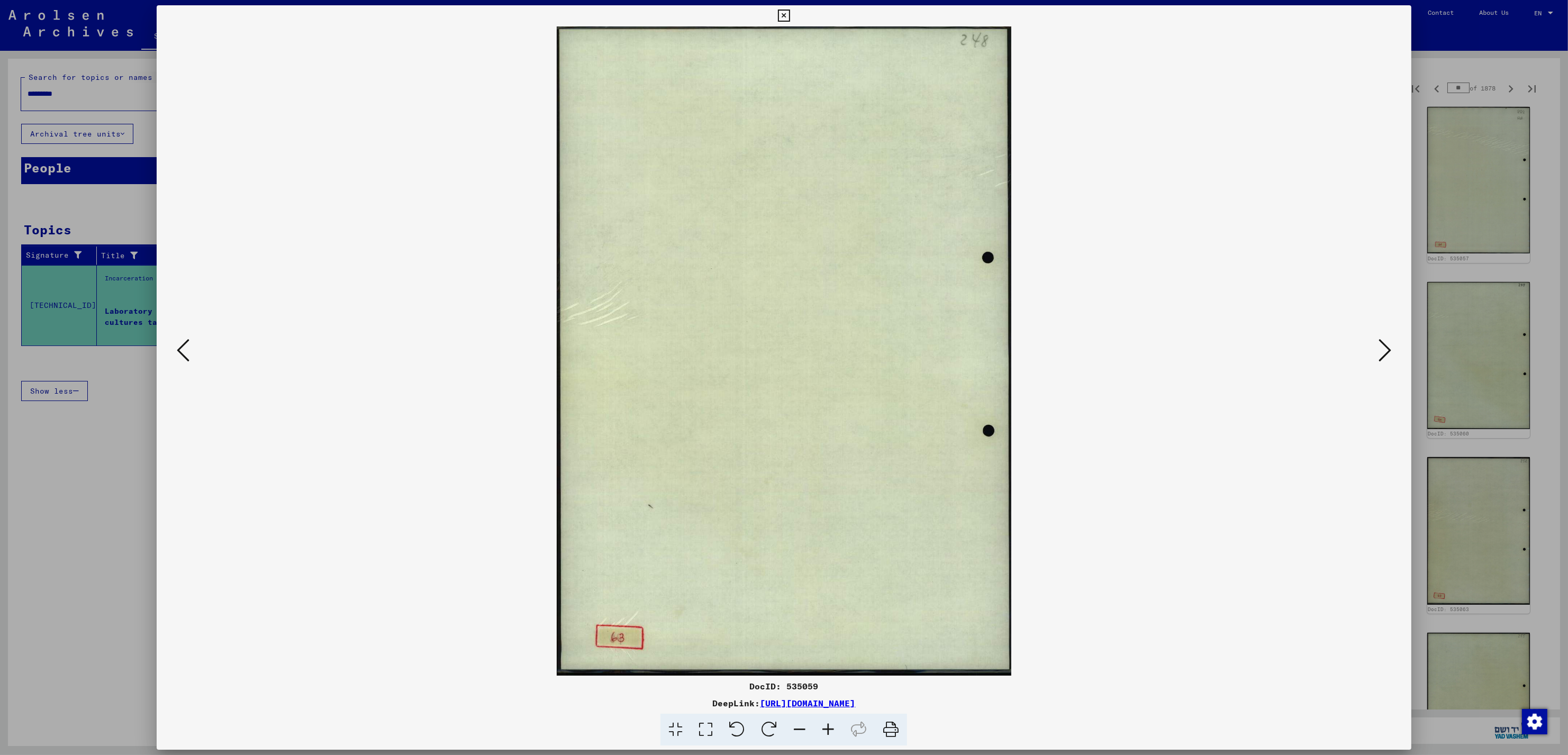
click at [1384, 344] on icon at bounding box center [1385, 350] width 13 height 26
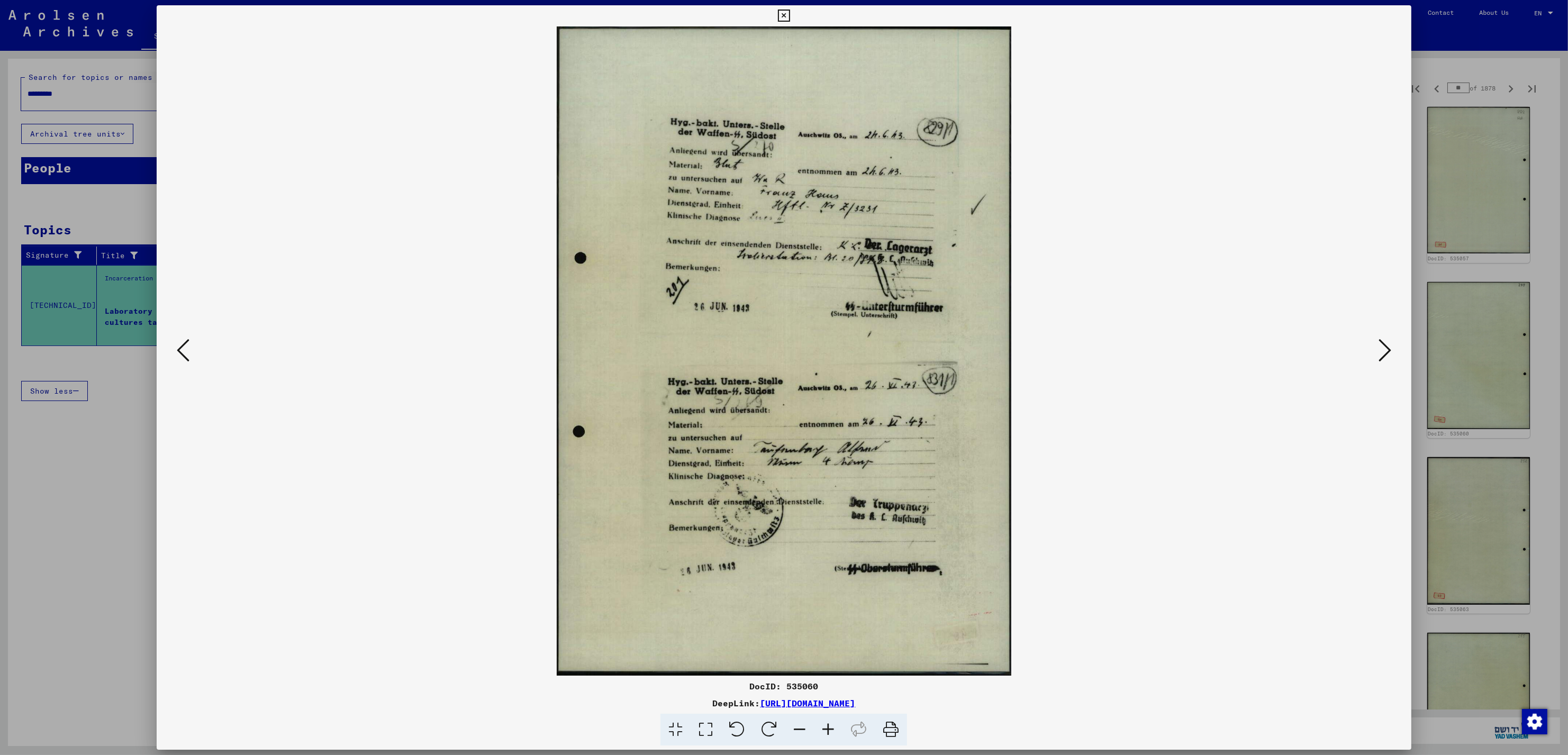
click at [1382, 355] on icon at bounding box center [1385, 350] width 13 height 26
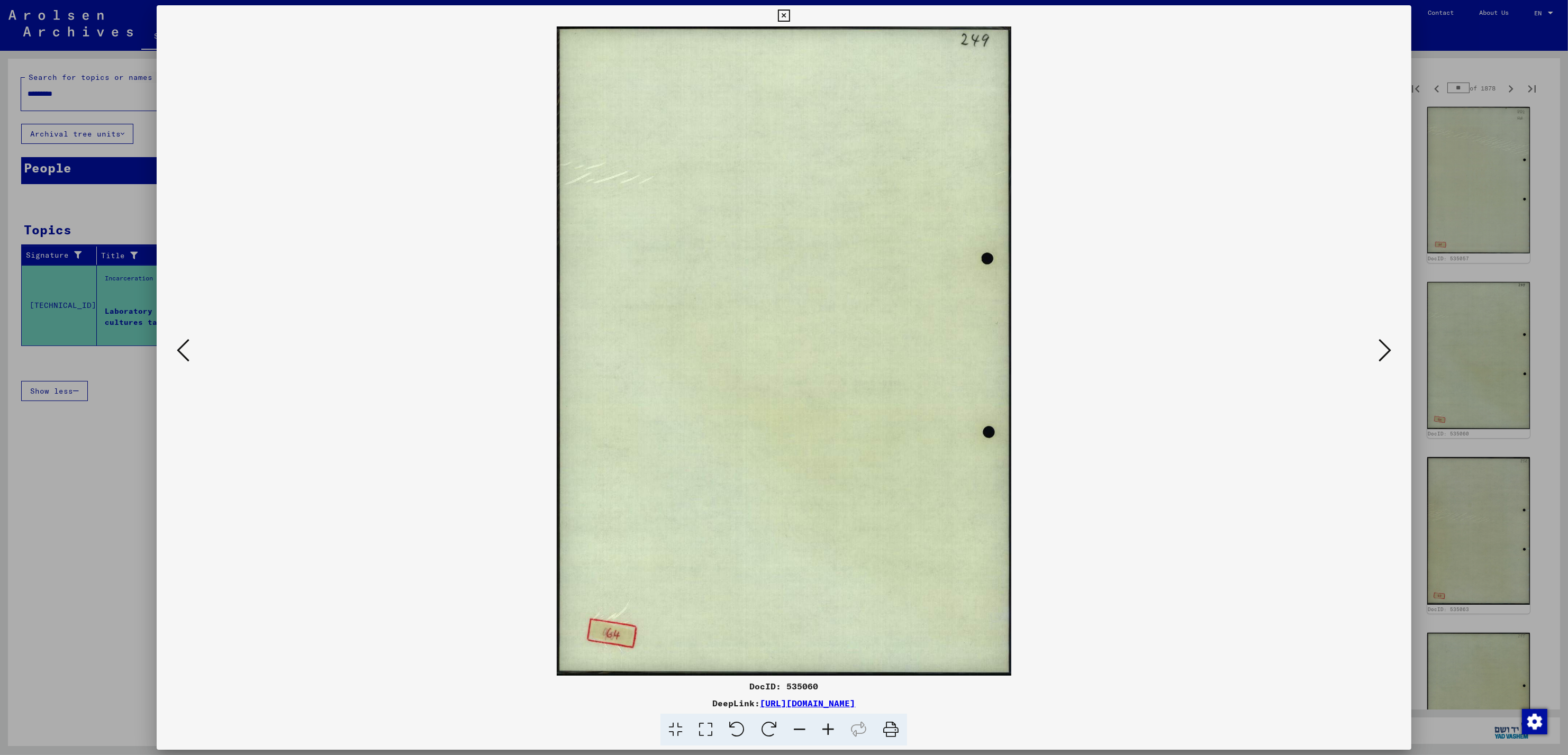
click at [1381, 348] on icon at bounding box center [1385, 350] width 13 height 26
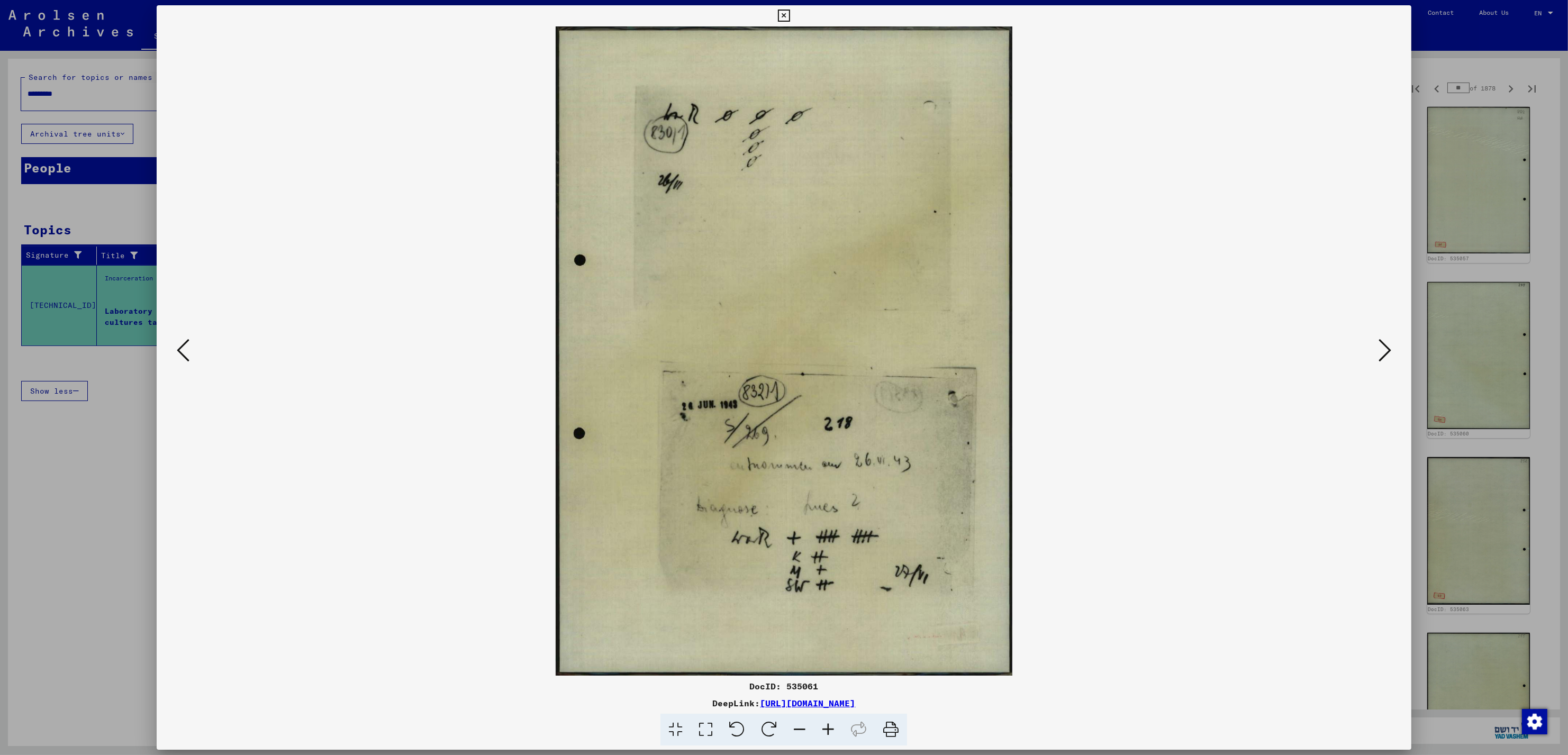
click at [1381, 348] on icon at bounding box center [1385, 350] width 13 height 26
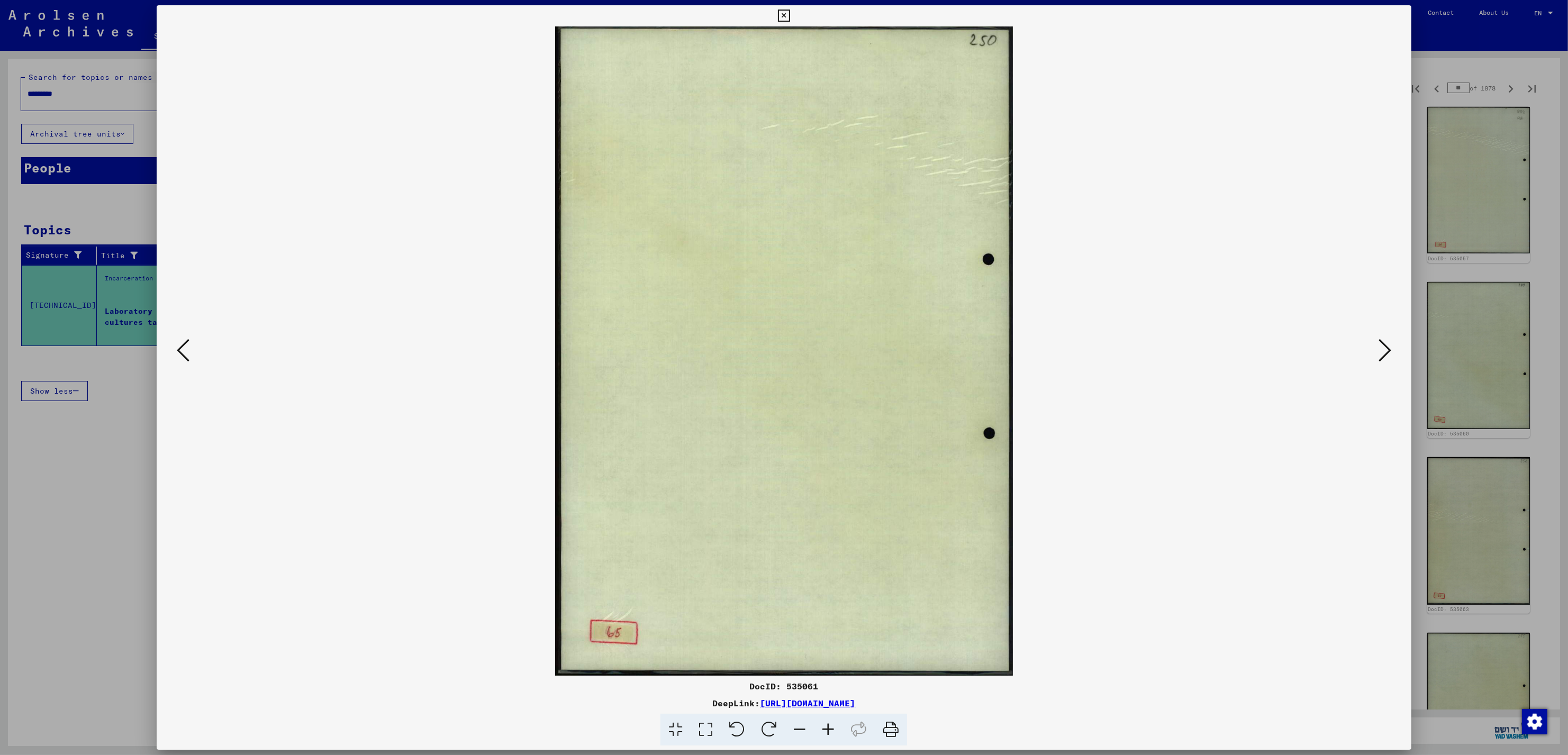
click at [1381, 348] on icon at bounding box center [1385, 350] width 13 height 26
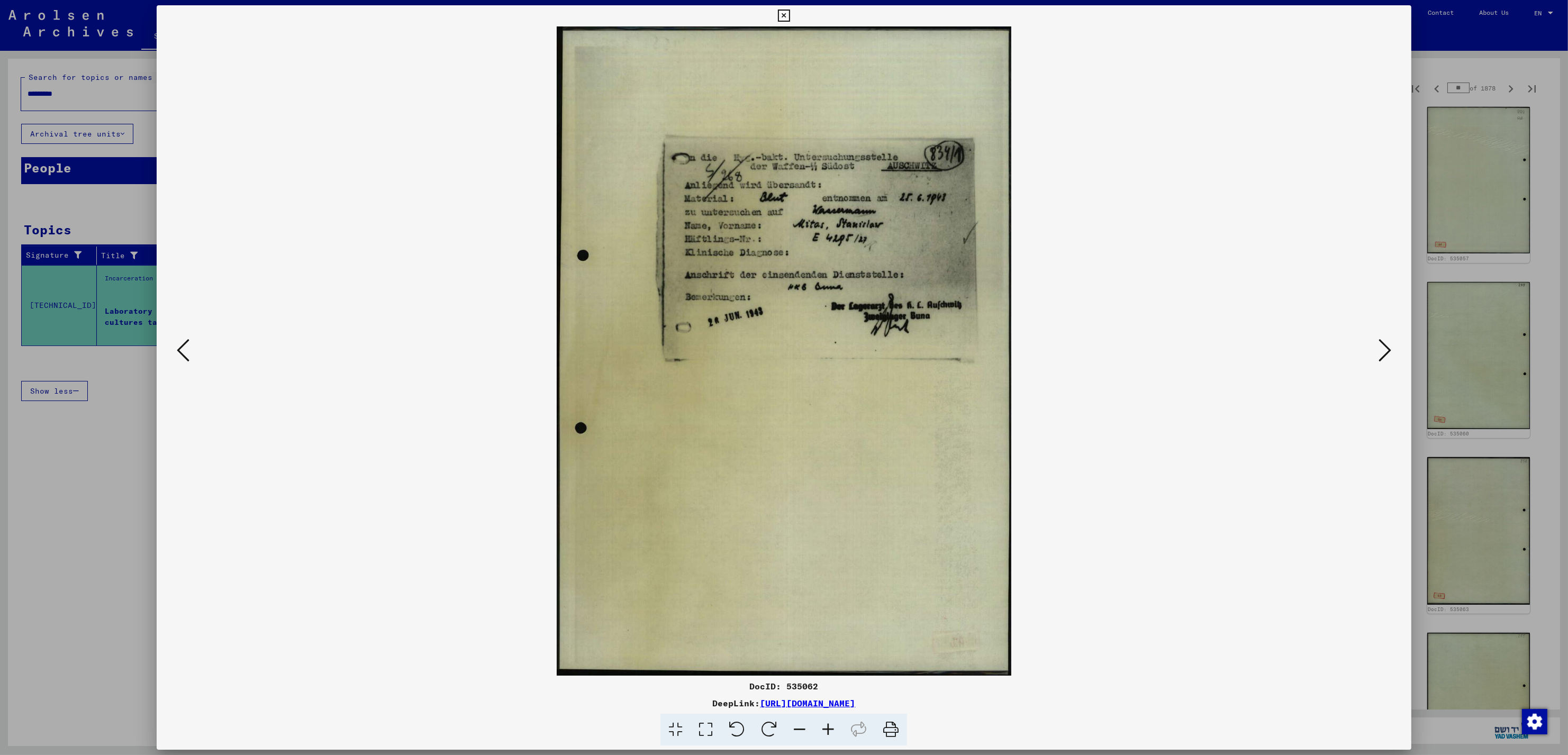
click at [1381, 348] on icon at bounding box center [1385, 350] width 13 height 26
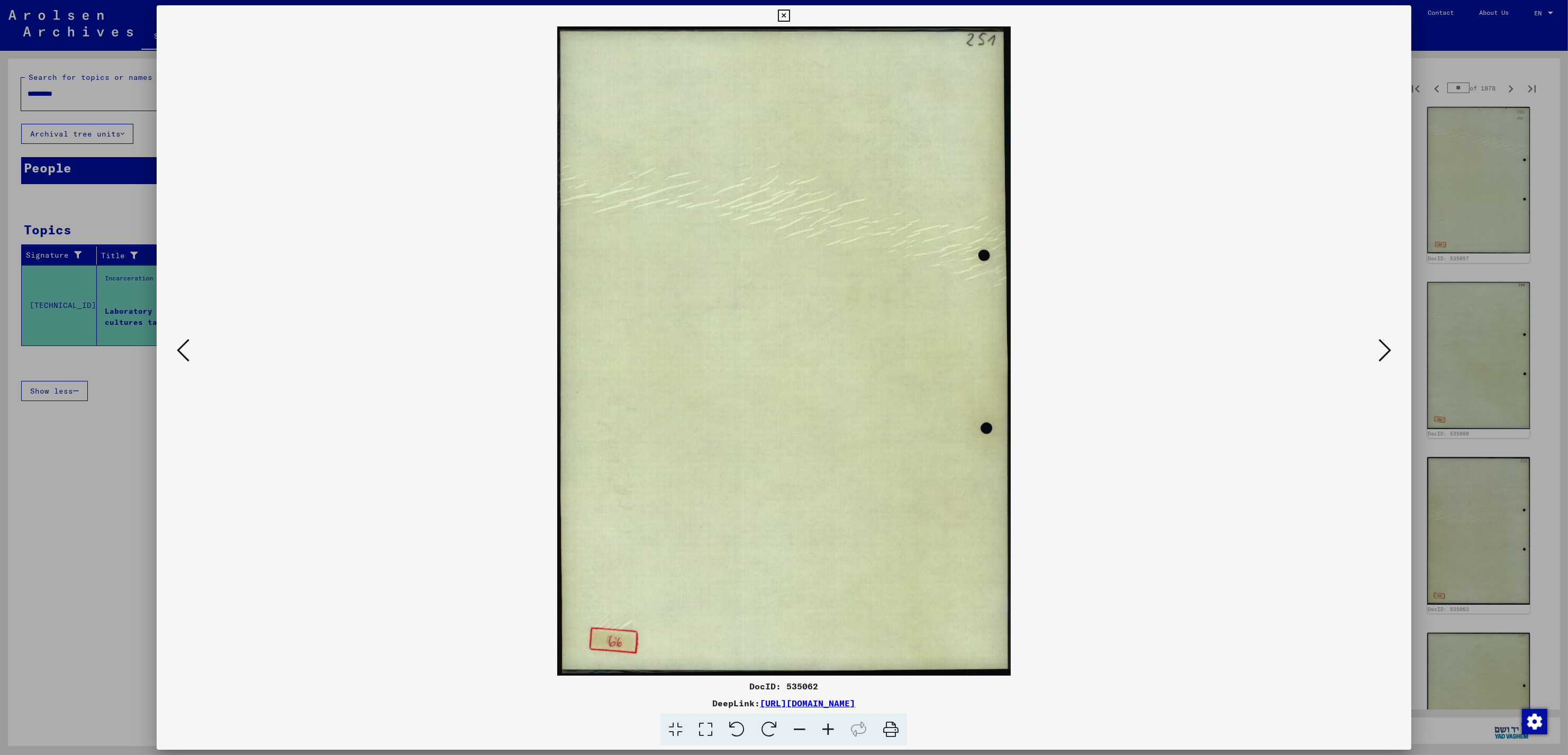
click at [1381, 348] on icon at bounding box center [1385, 350] width 13 height 26
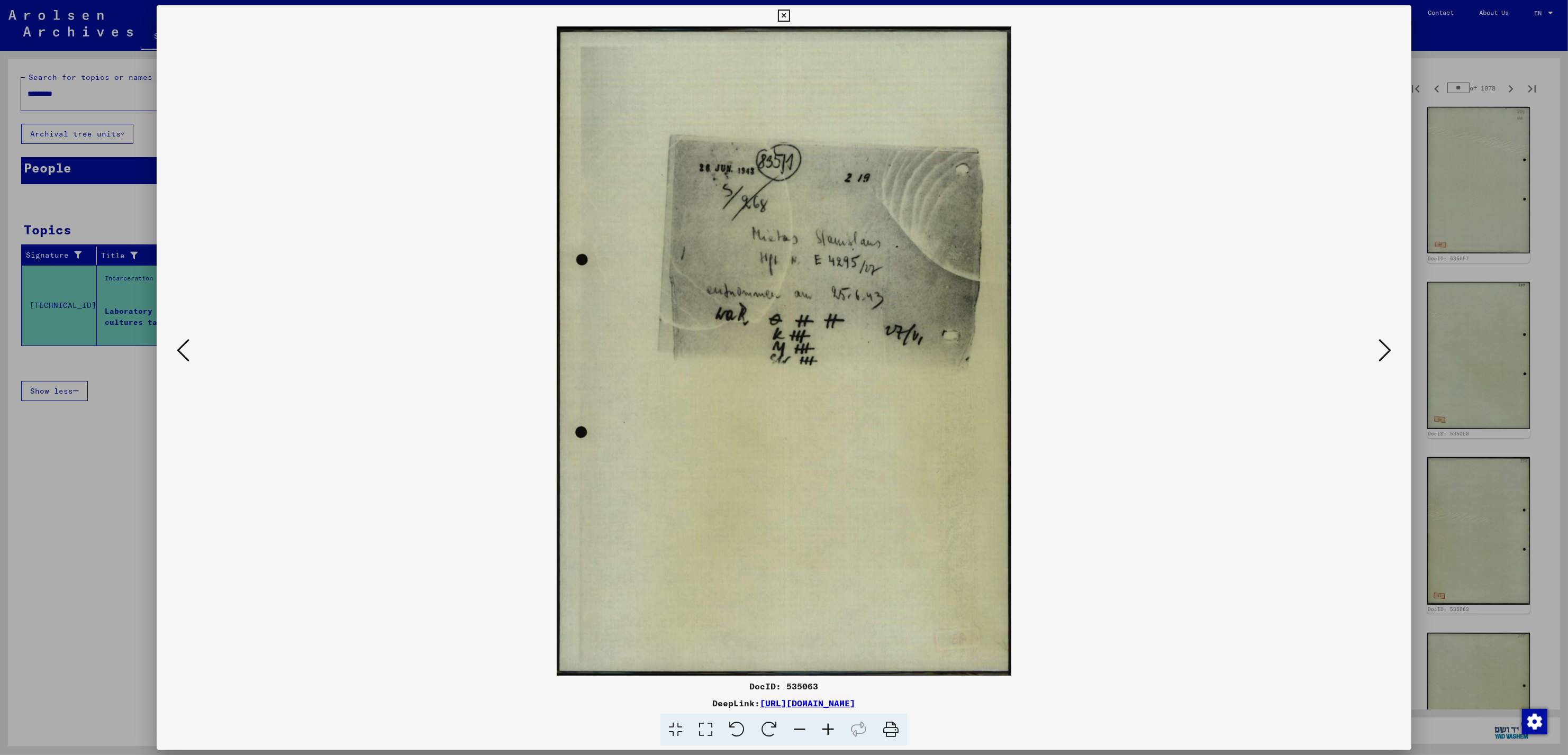
click at [1381, 348] on icon at bounding box center [1385, 350] width 13 height 26
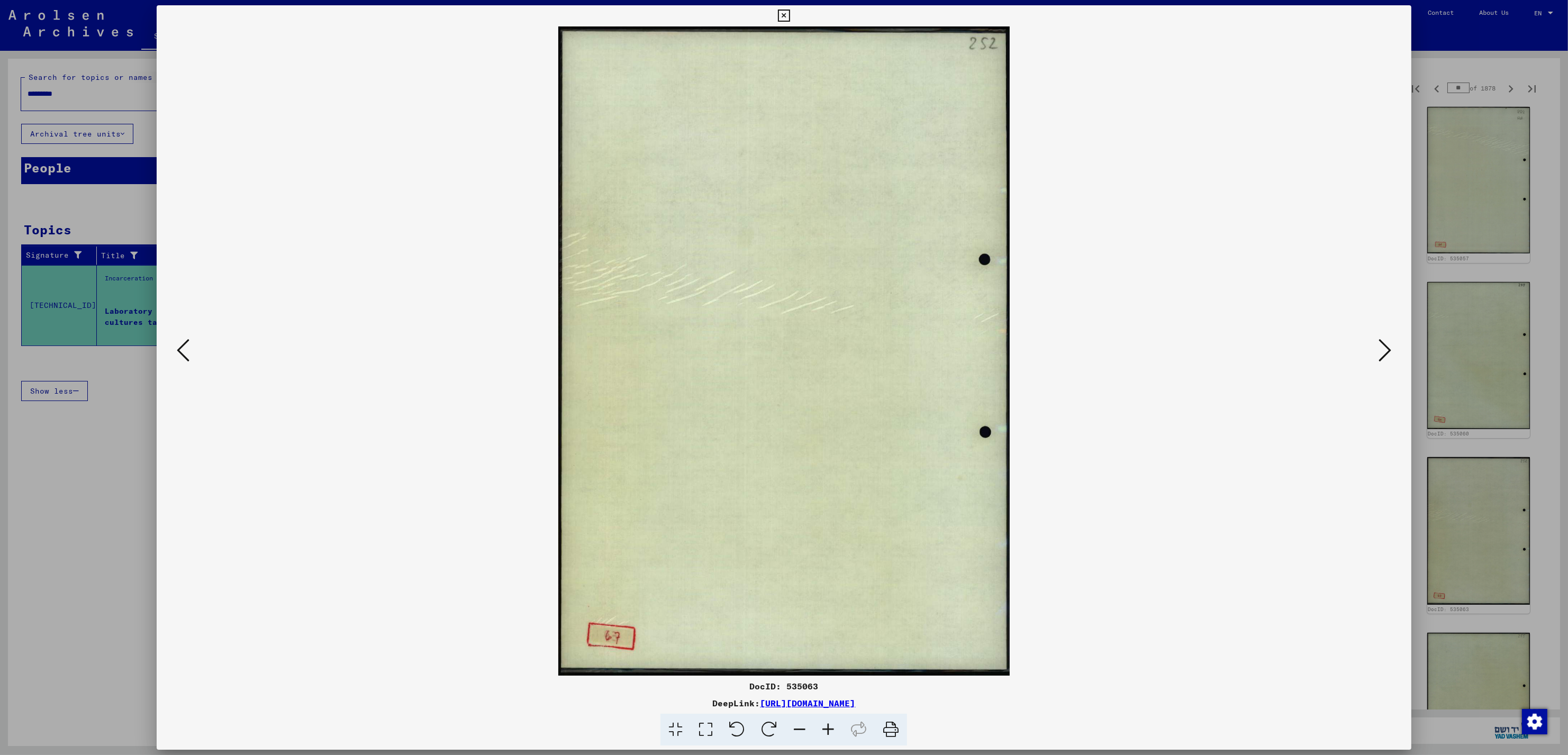
click at [1381, 348] on icon at bounding box center [1385, 350] width 13 height 26
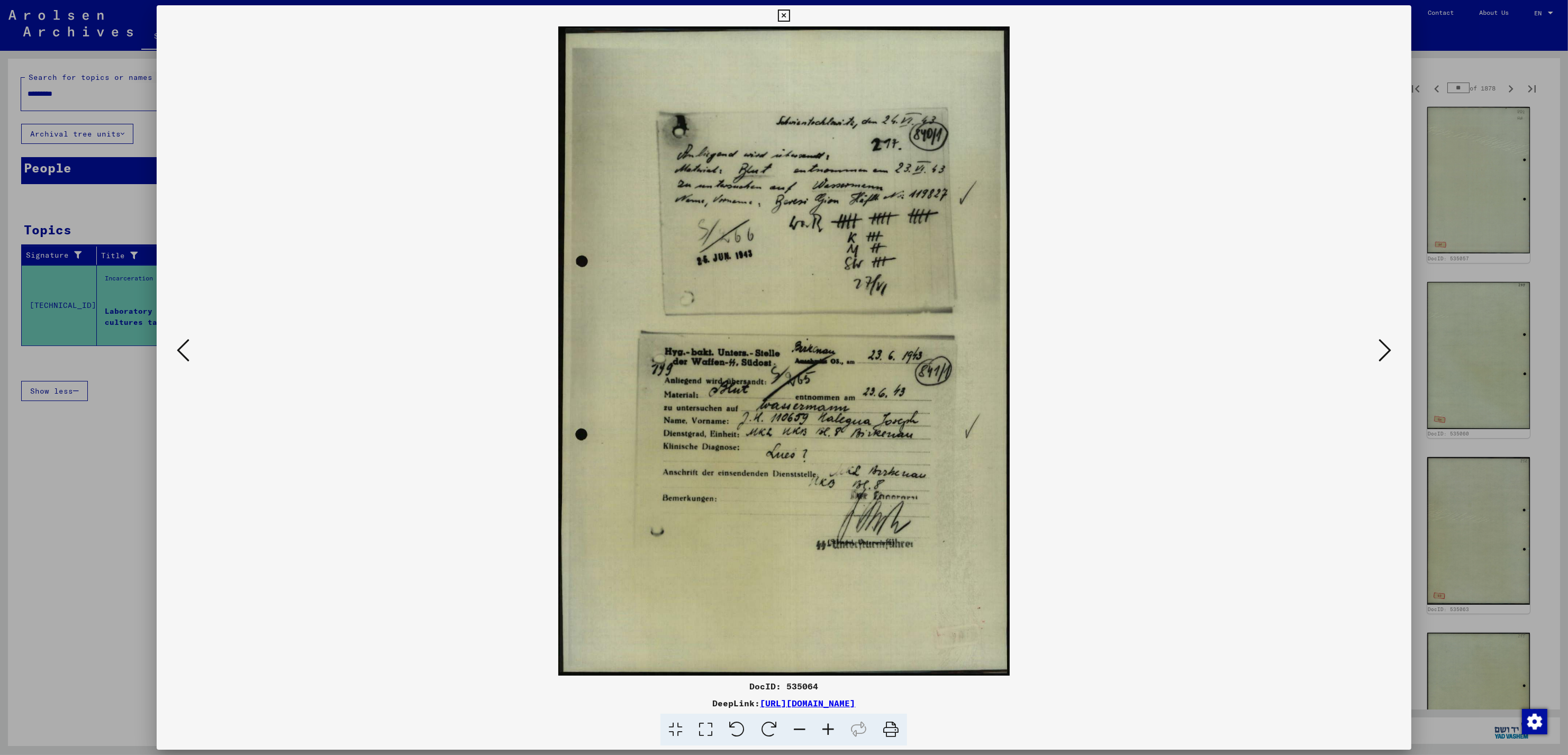
click at [1381, 348] on icon at bounding box center [1385, 350] width 13 height 26
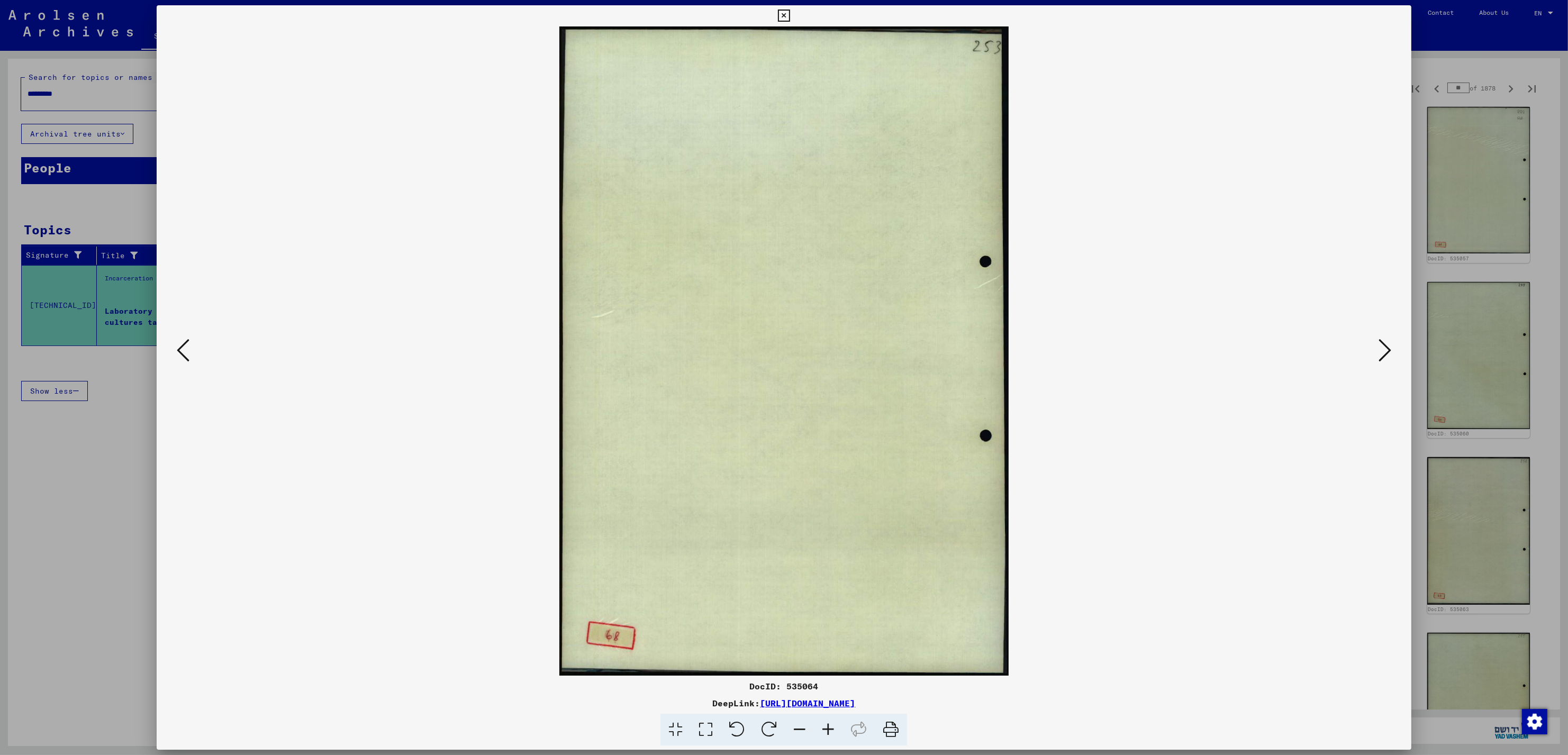
click at [1381, 348] on icon at bounding box center [1385, 350] width 13 height 26
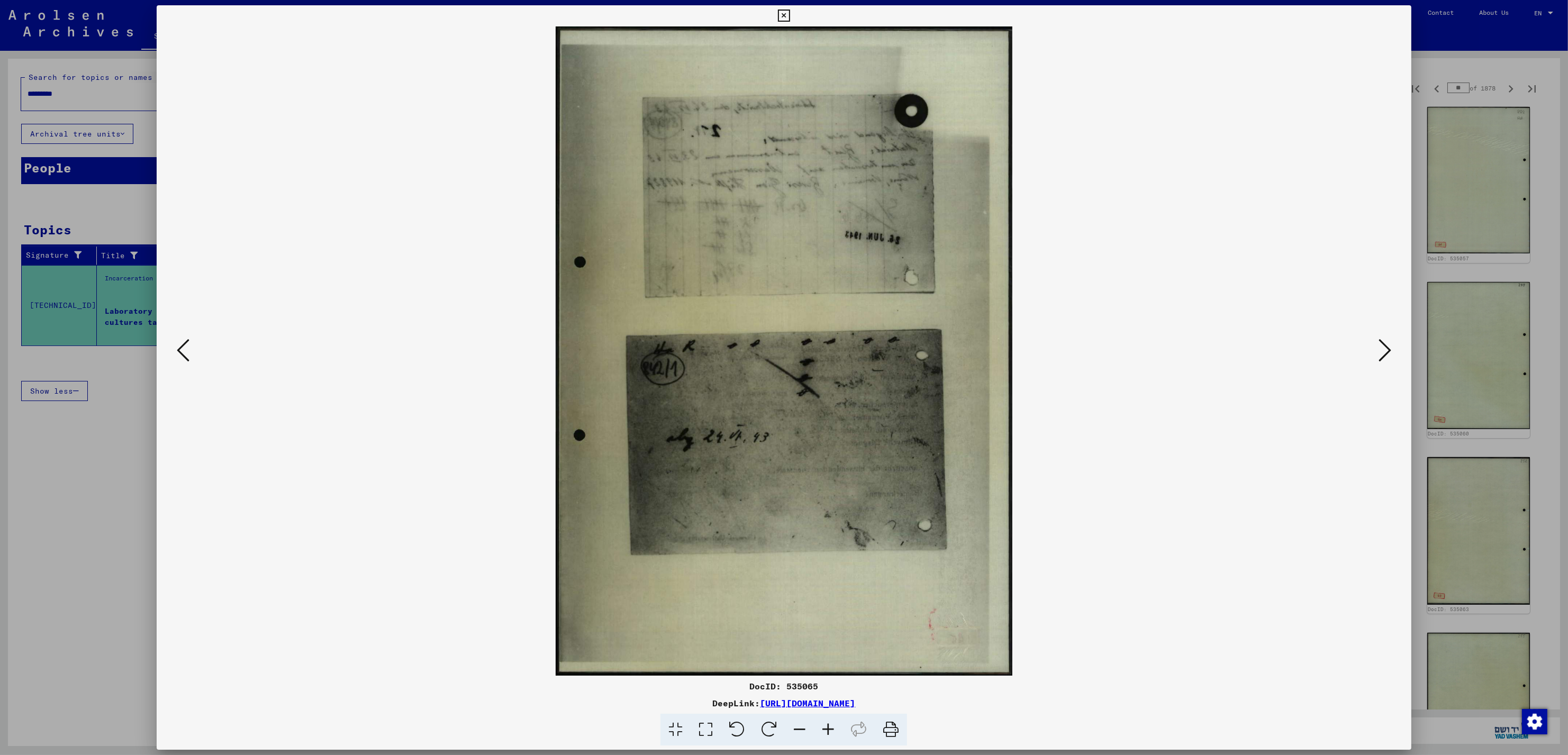
click at [1381, 348] on icon at bounding box center [1385, 350] width 13 height 26
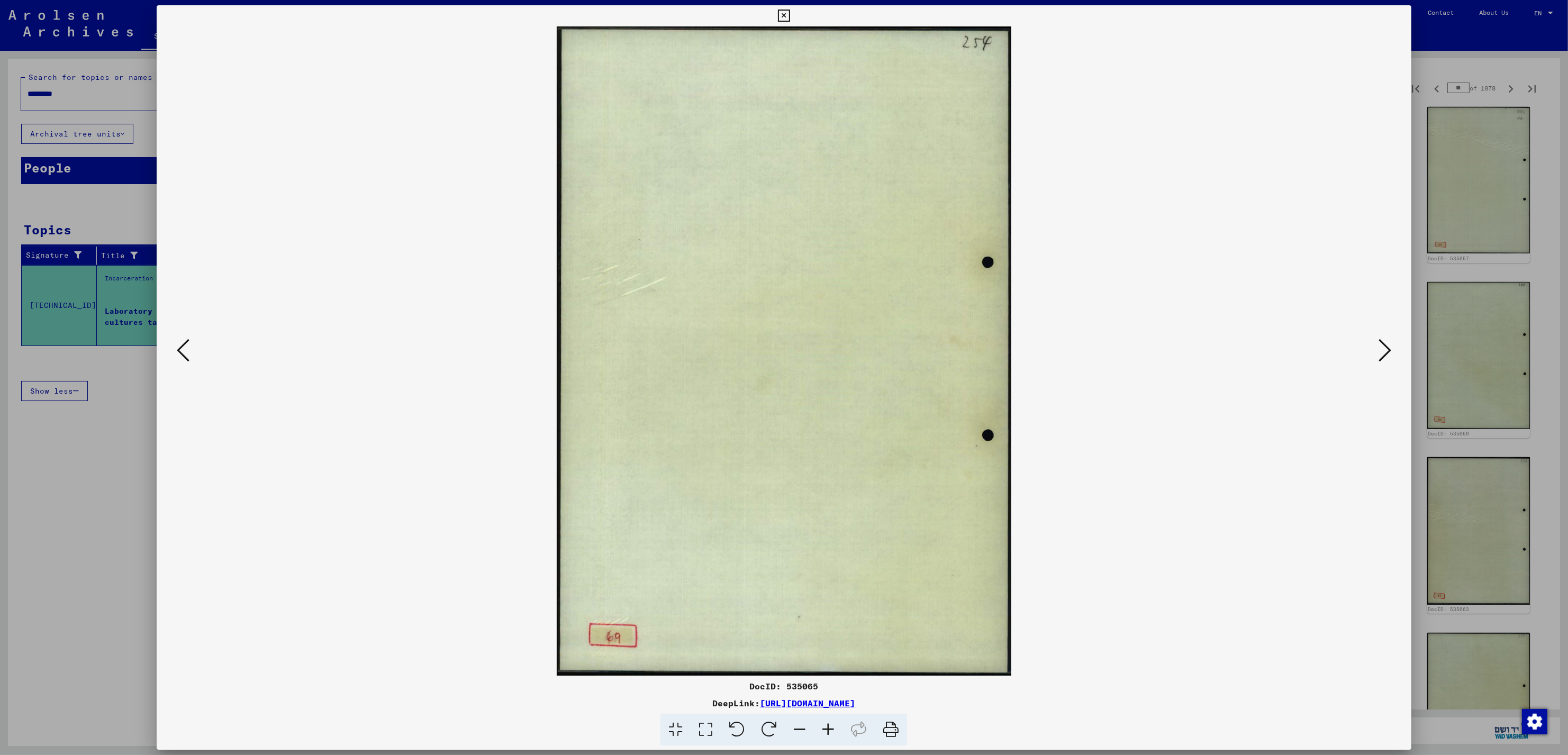
click at [1381, 348] on icon at bounding box center [1385, 350] width 13 height 26
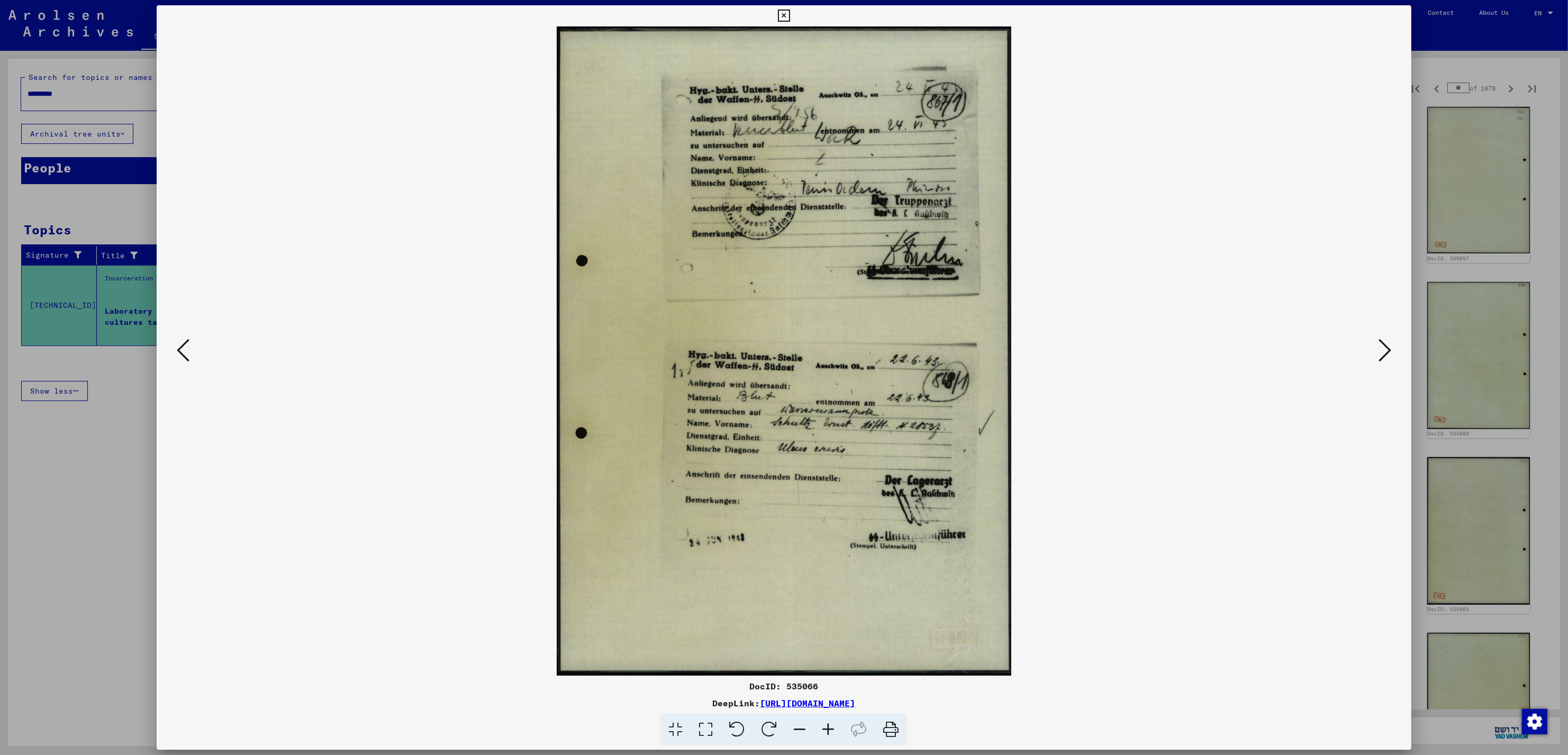
click at [1381, 348] on icon at bounding box center [1385, 350] width 13 height 26
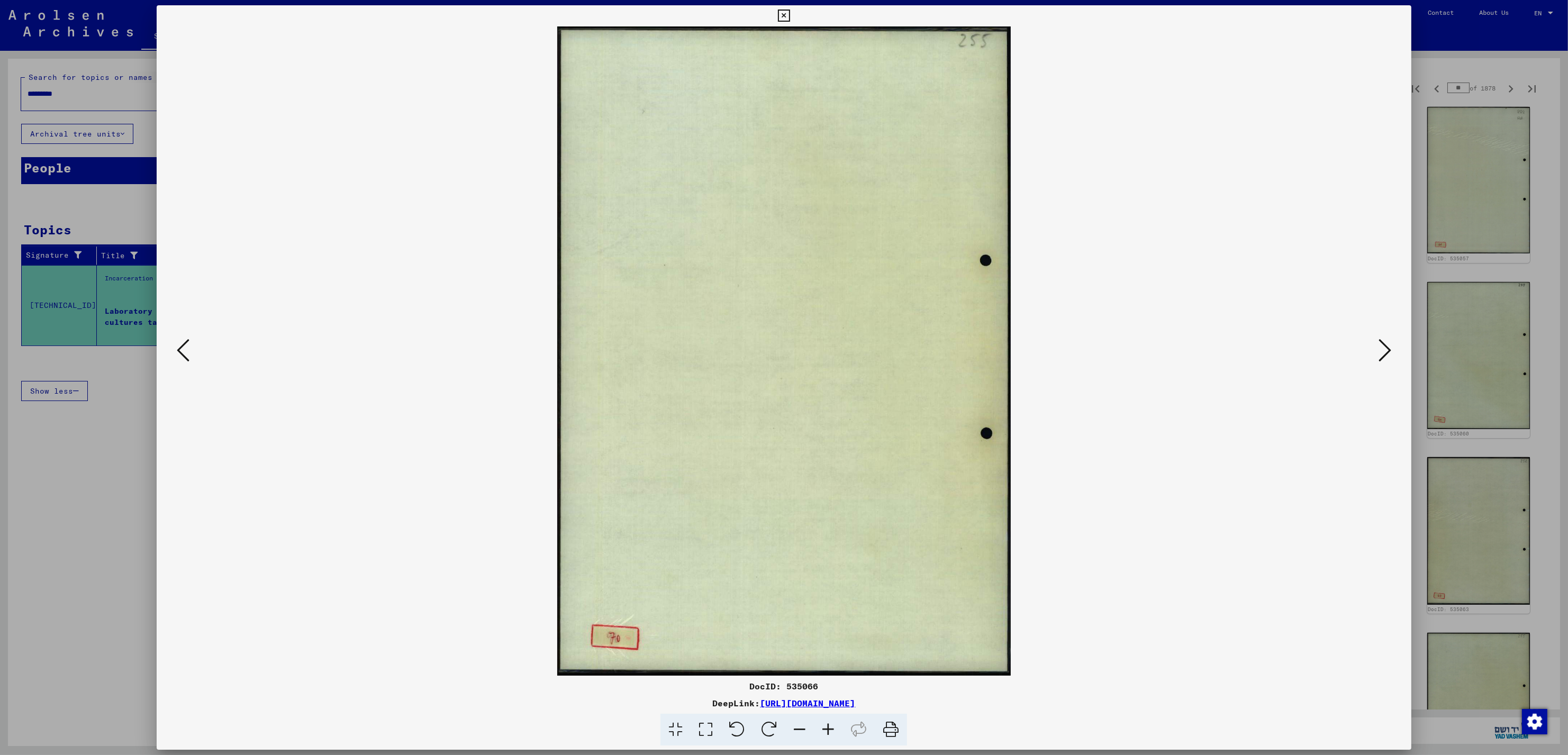
click at [1381, 348] on icon at bounding box center [1385, 350] width 13 height 26
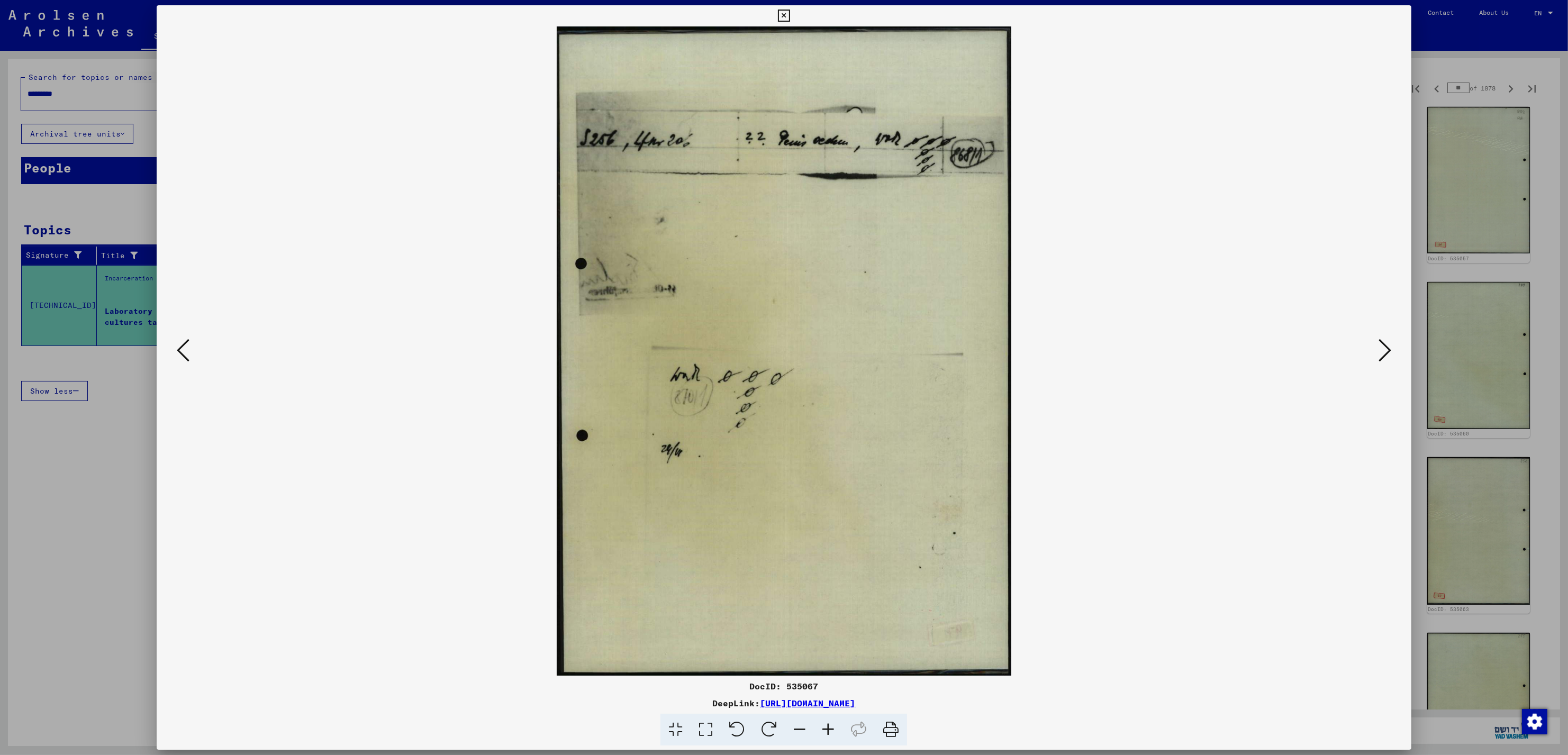
click at [1381, 348] on icon at bounding box center [1385, 350] width 13 height 26
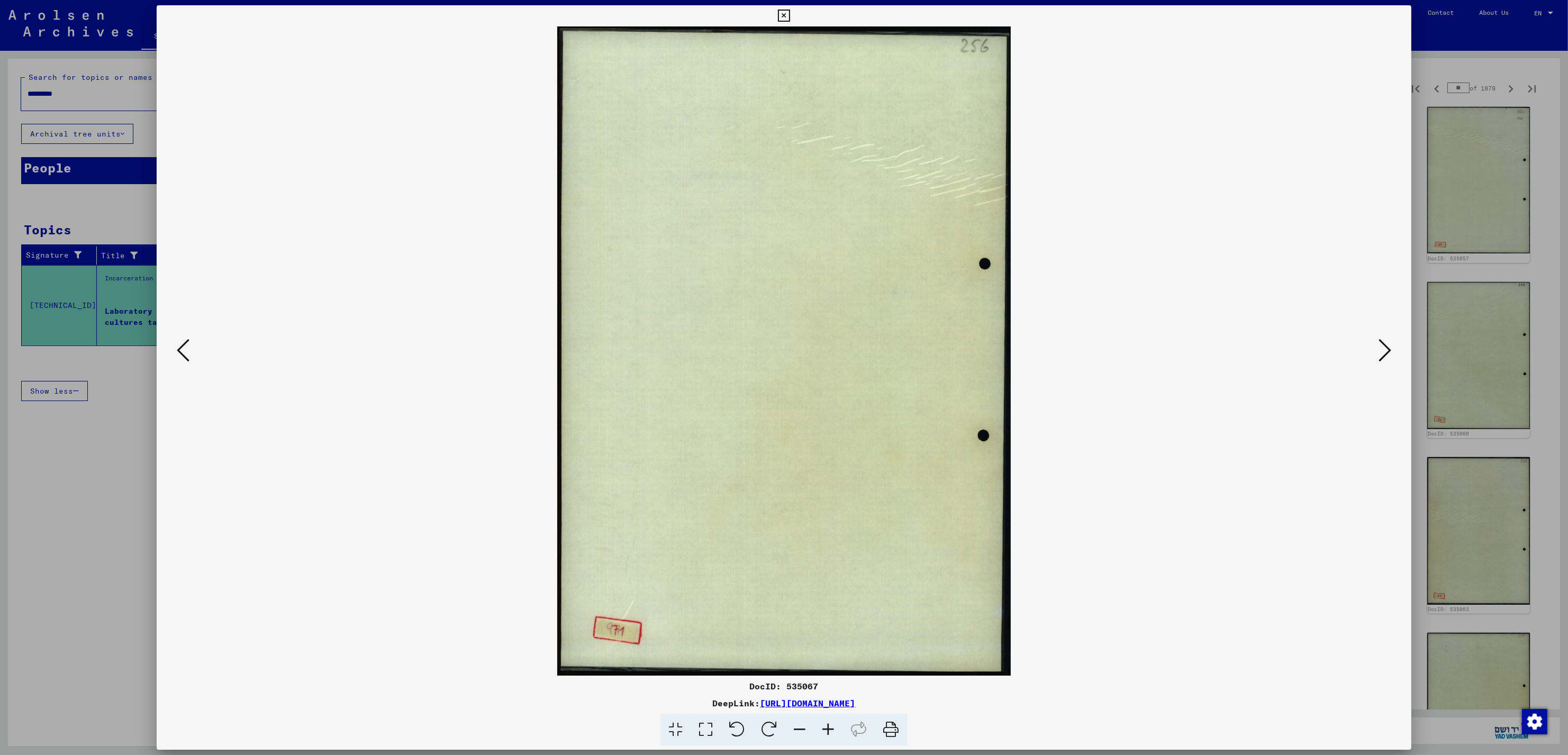
click at [1381, 348] on icon at bounding box center [1385, 350] width 13 height 26
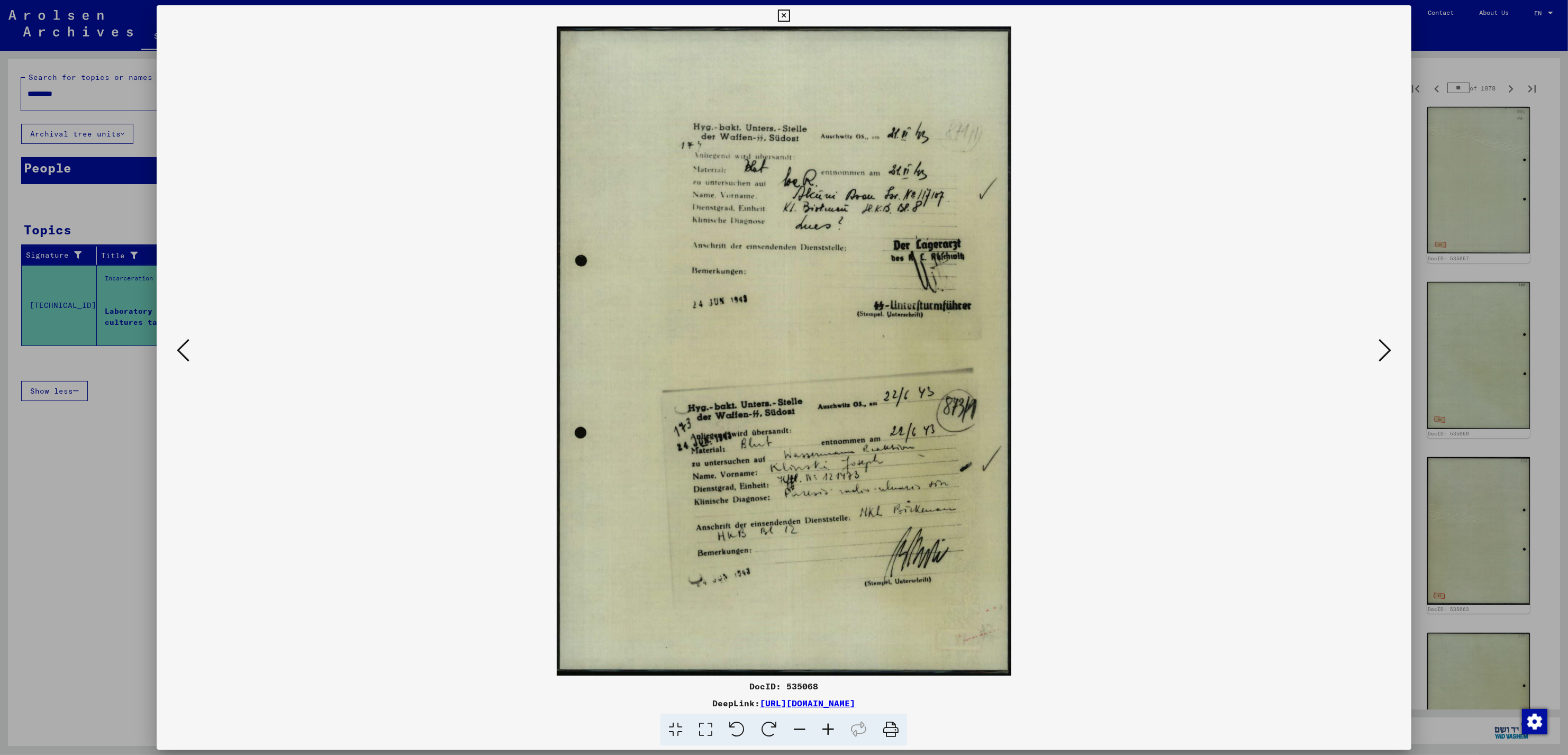
click at [1381, 348] on icon at bounding box center [1385, 350] width 13 height 26
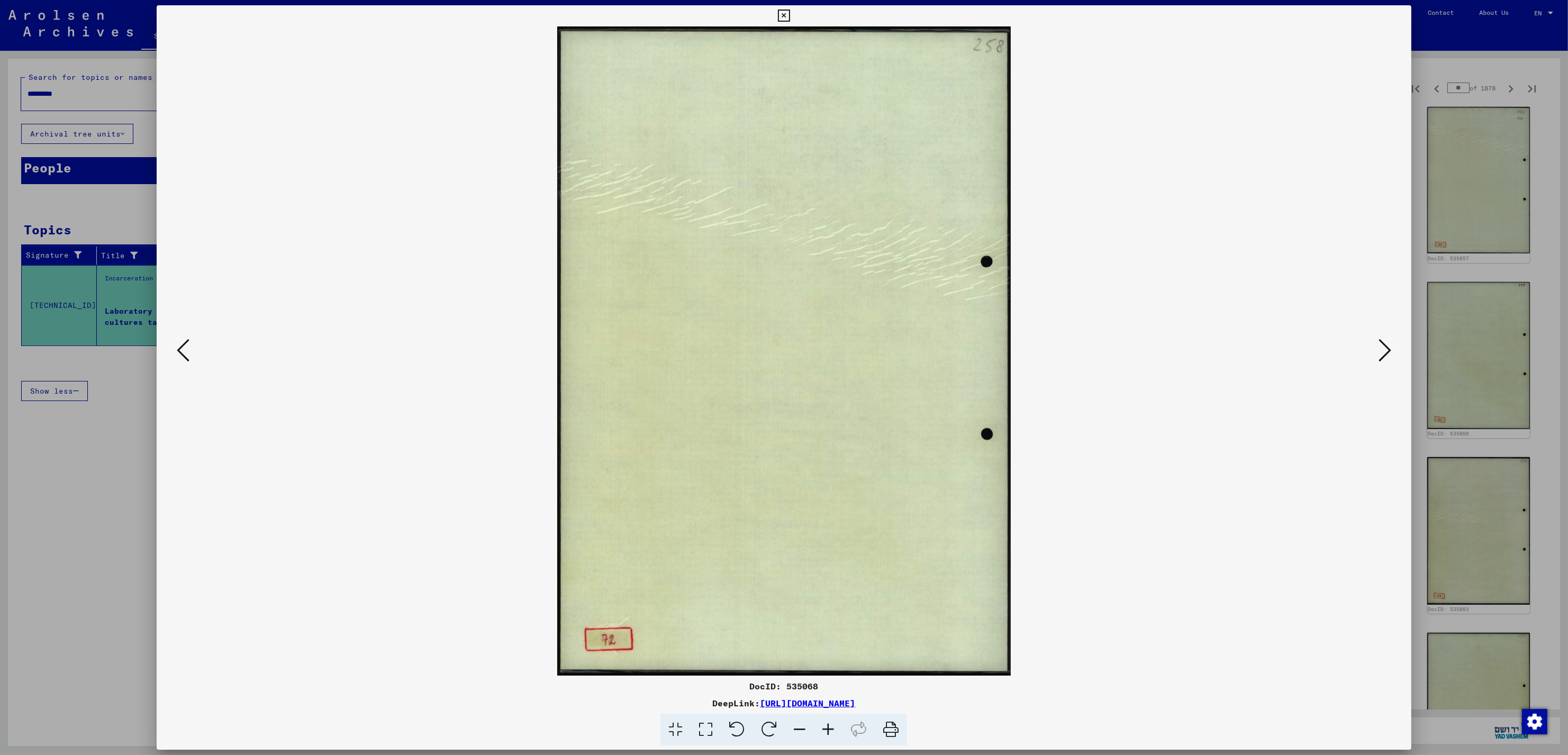
click at [1381, 348] on icon at bounding box center [1385, 350] width 13 height 26
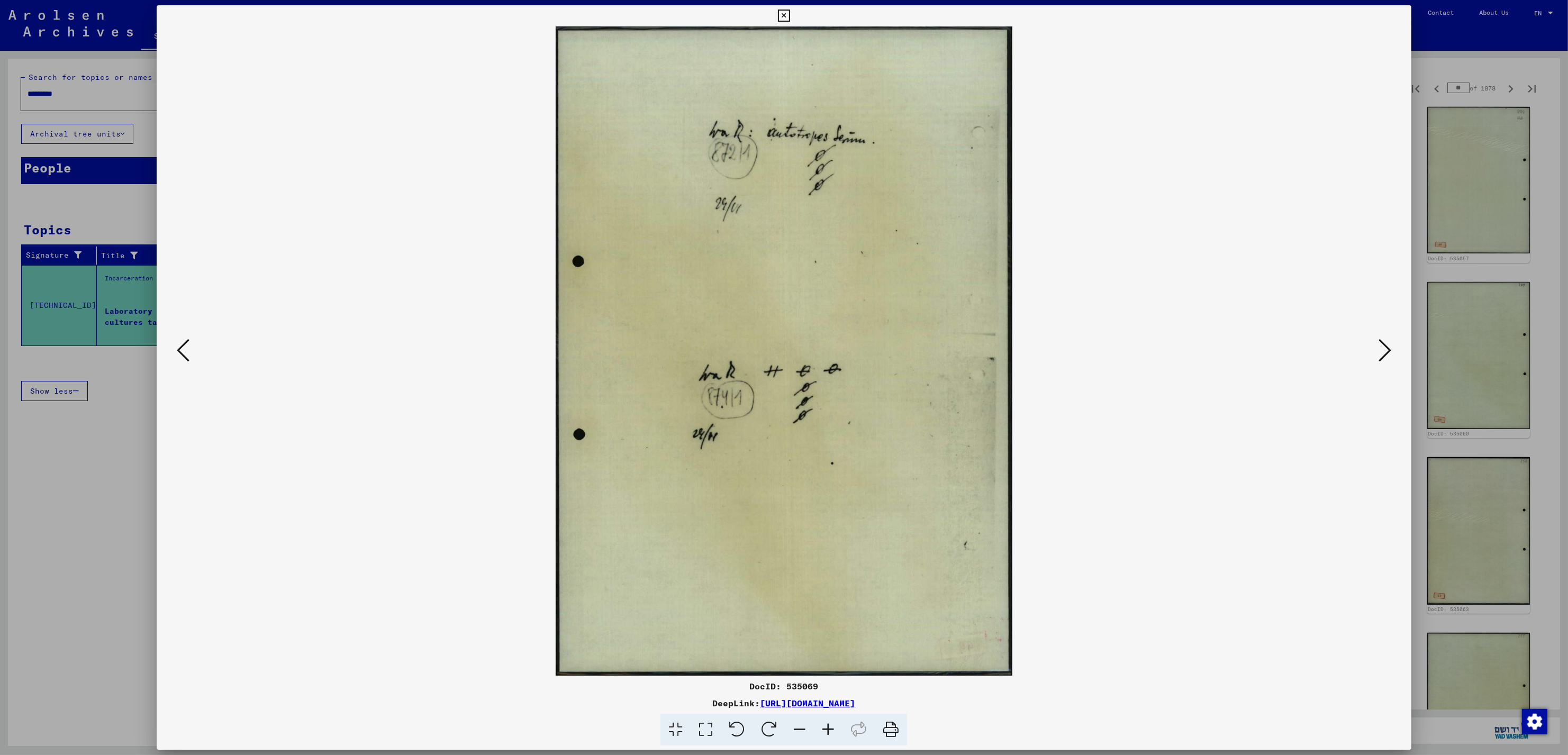
click at [1381, 348] on icon at bounding box center [1385, 350] width 13 height 26
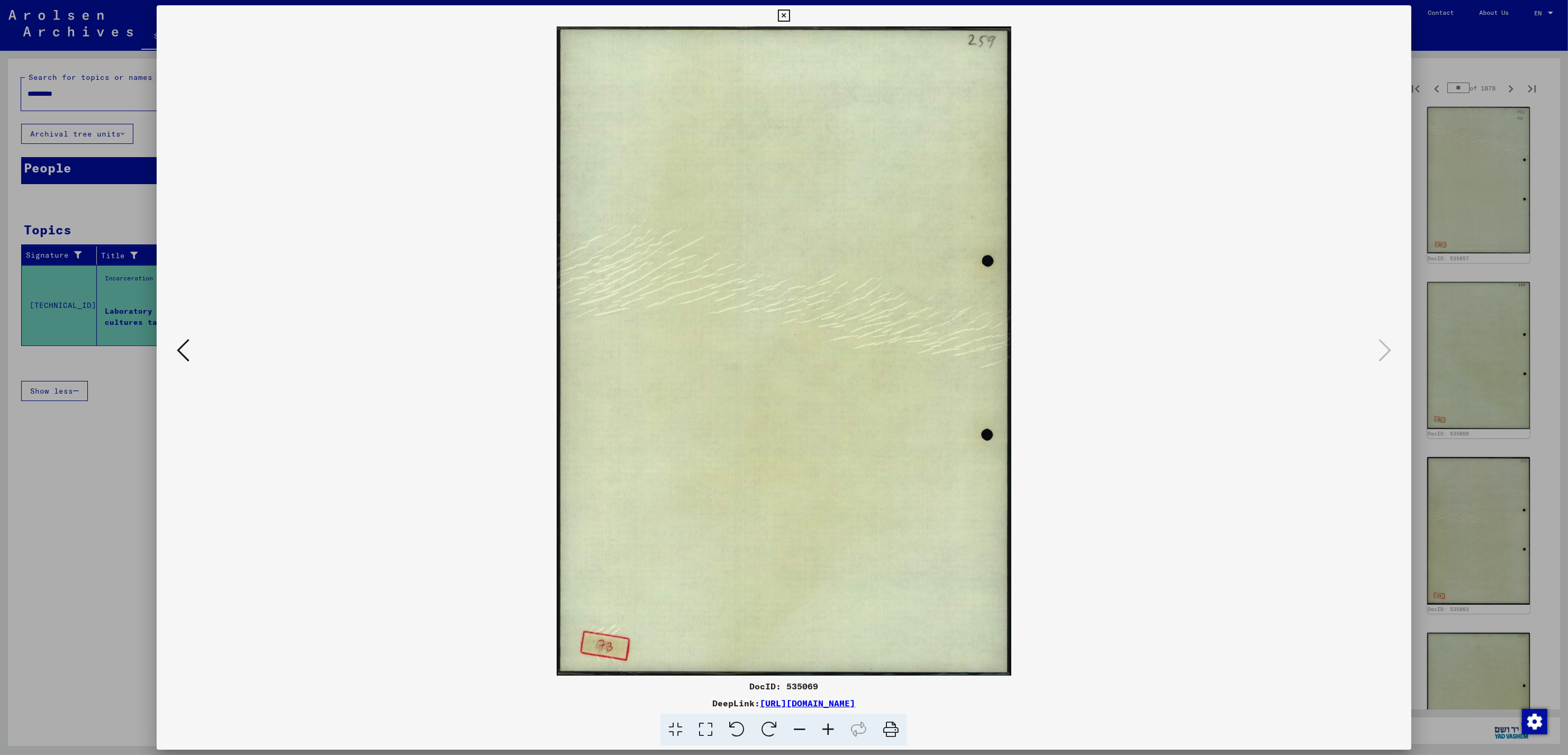
click at [1497, 92] on div at bounding box center [784, 377] width 1568 height 755
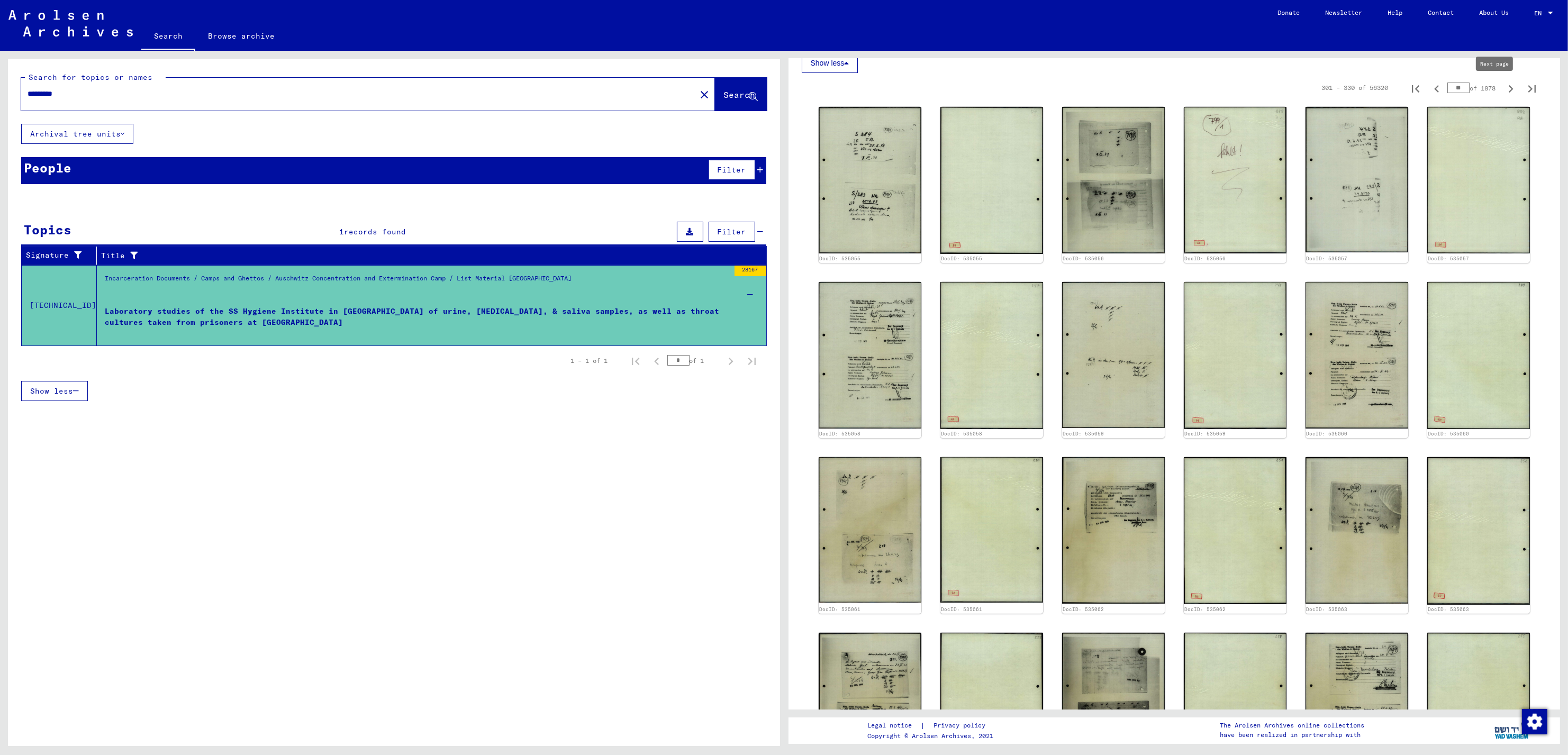
click at [1503, 92] on icon "Next page" at bounding box center [1511, 89] width 15 height 15
type input "**"
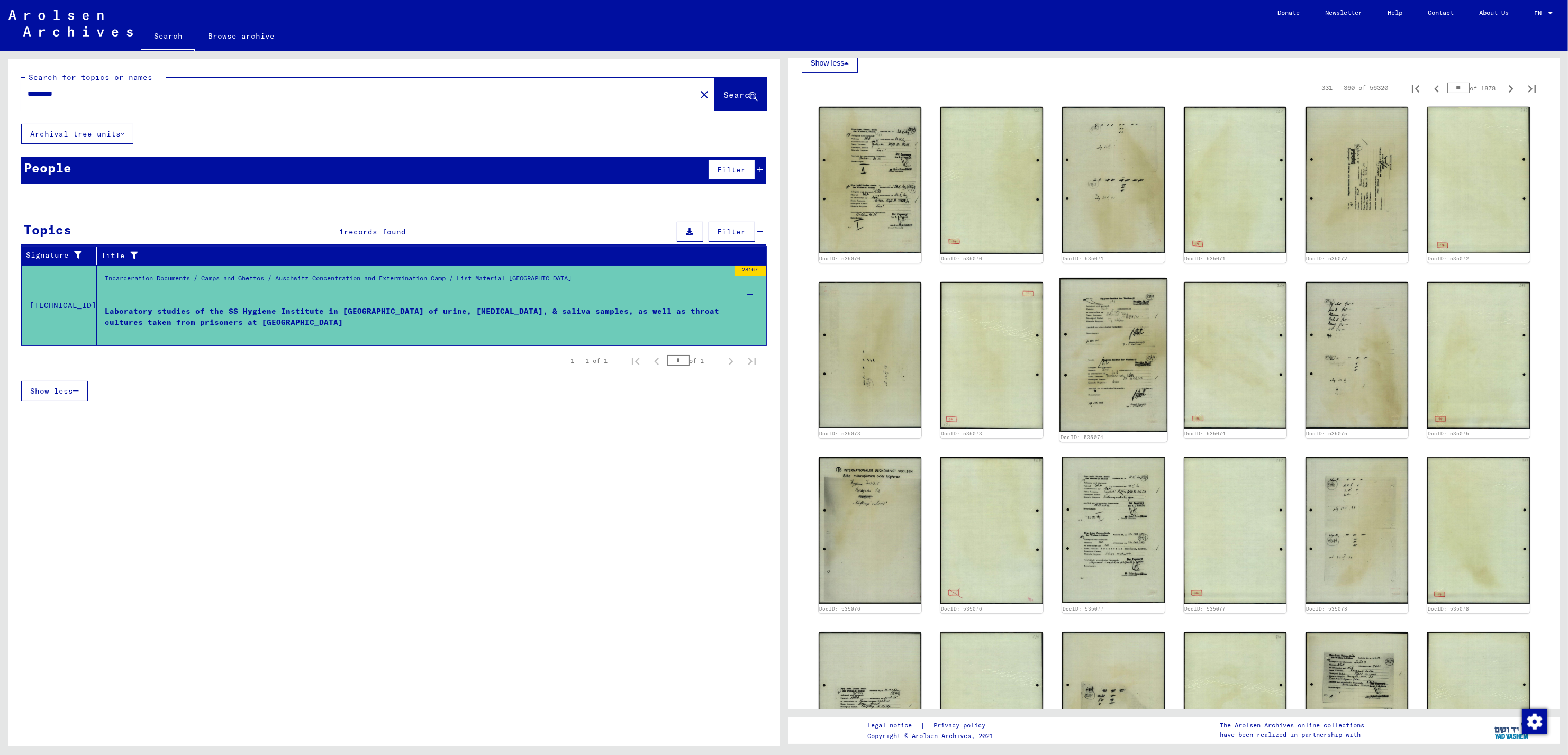
click at [1107, 338] on img at bounding box center [1113, 355] width 108 height 154
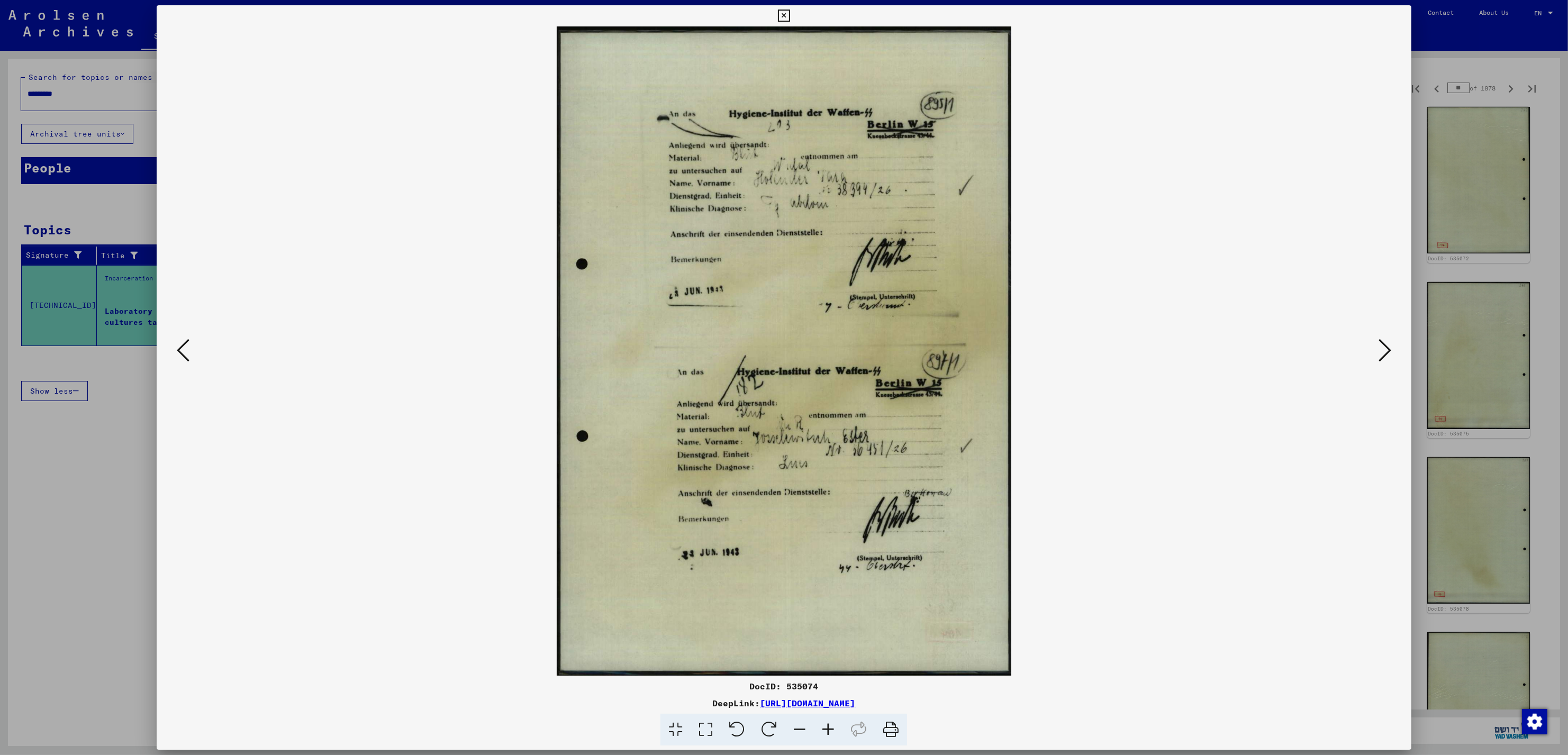
click at [1384, 350] on icon at bounding box center [1385, 350] width 13 height 26
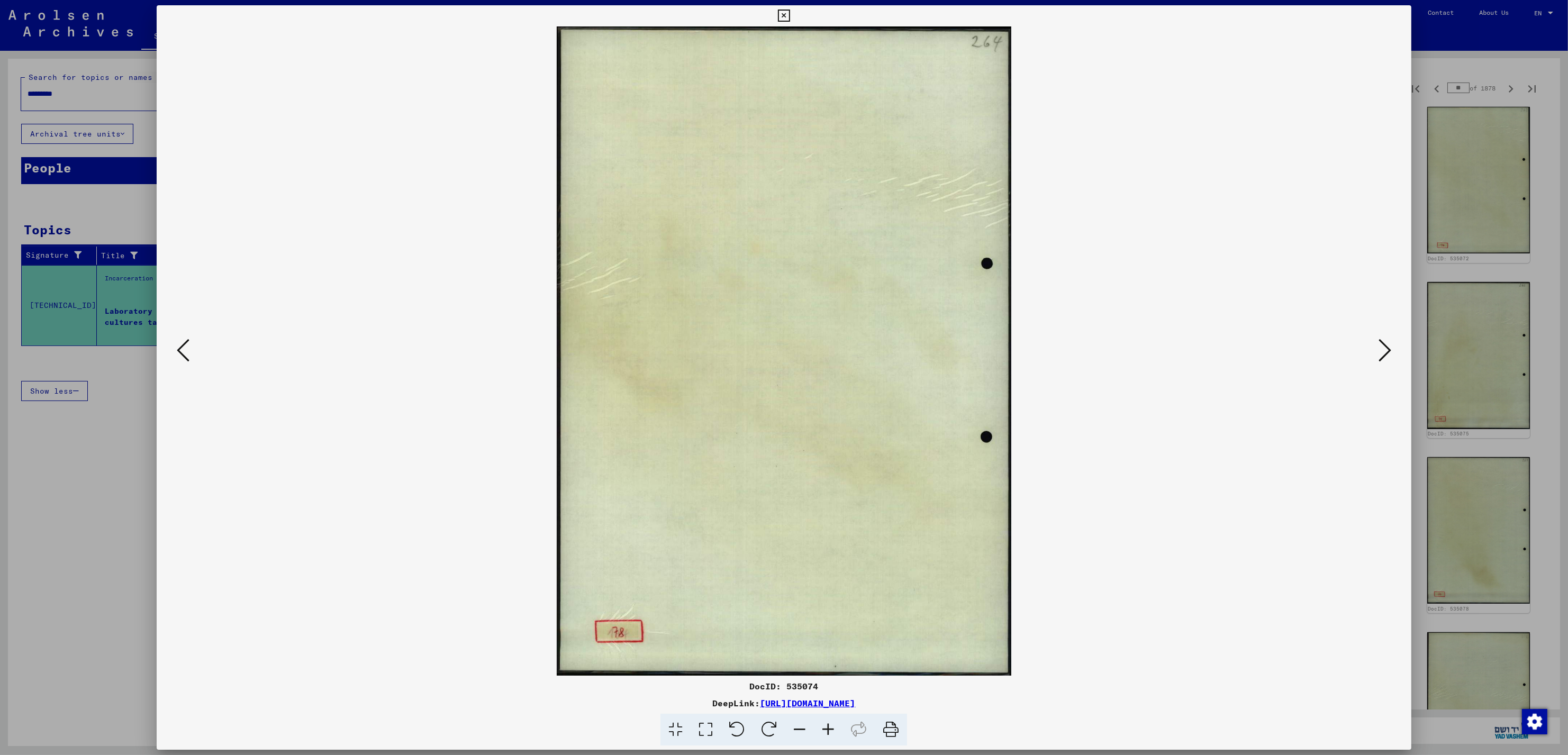
click at [1384, 350] on icon at bounding box center [1385, 350] width 13 height 26
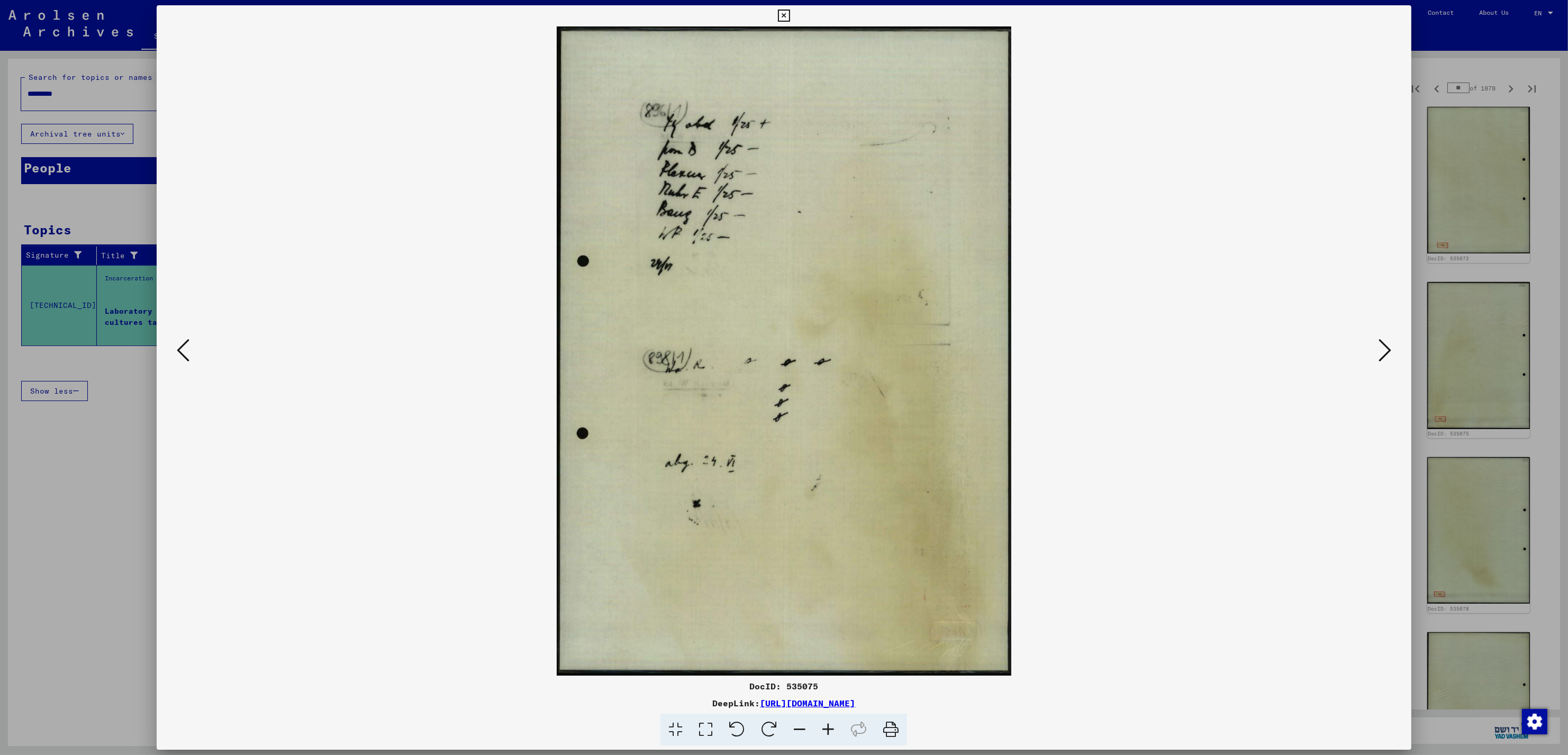
click at [1384, 350] on icon at bounding box center [1385, 350] width 13 height 26
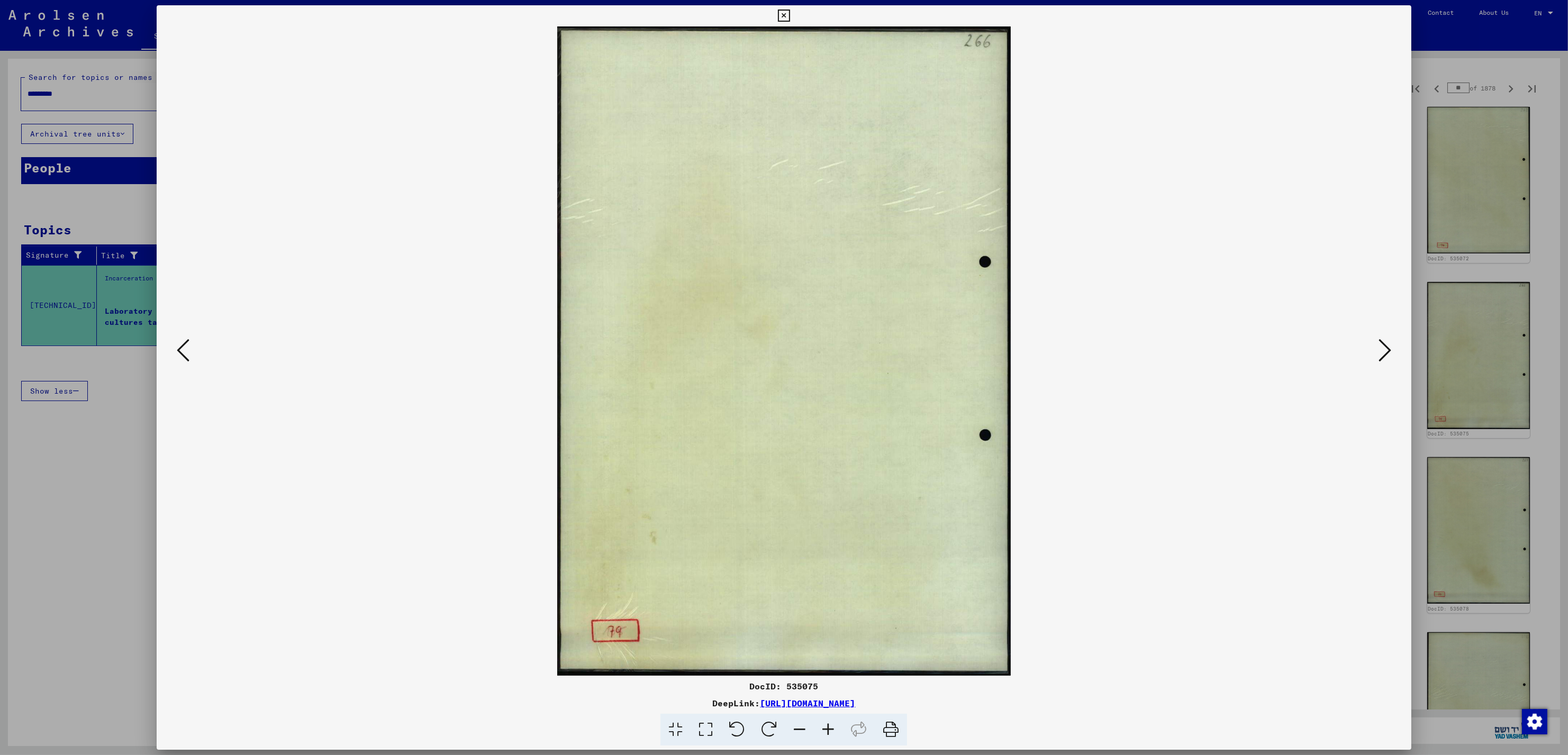
click at [1490, 91] on div at bounding box center [784, 377] width 1568 height 755
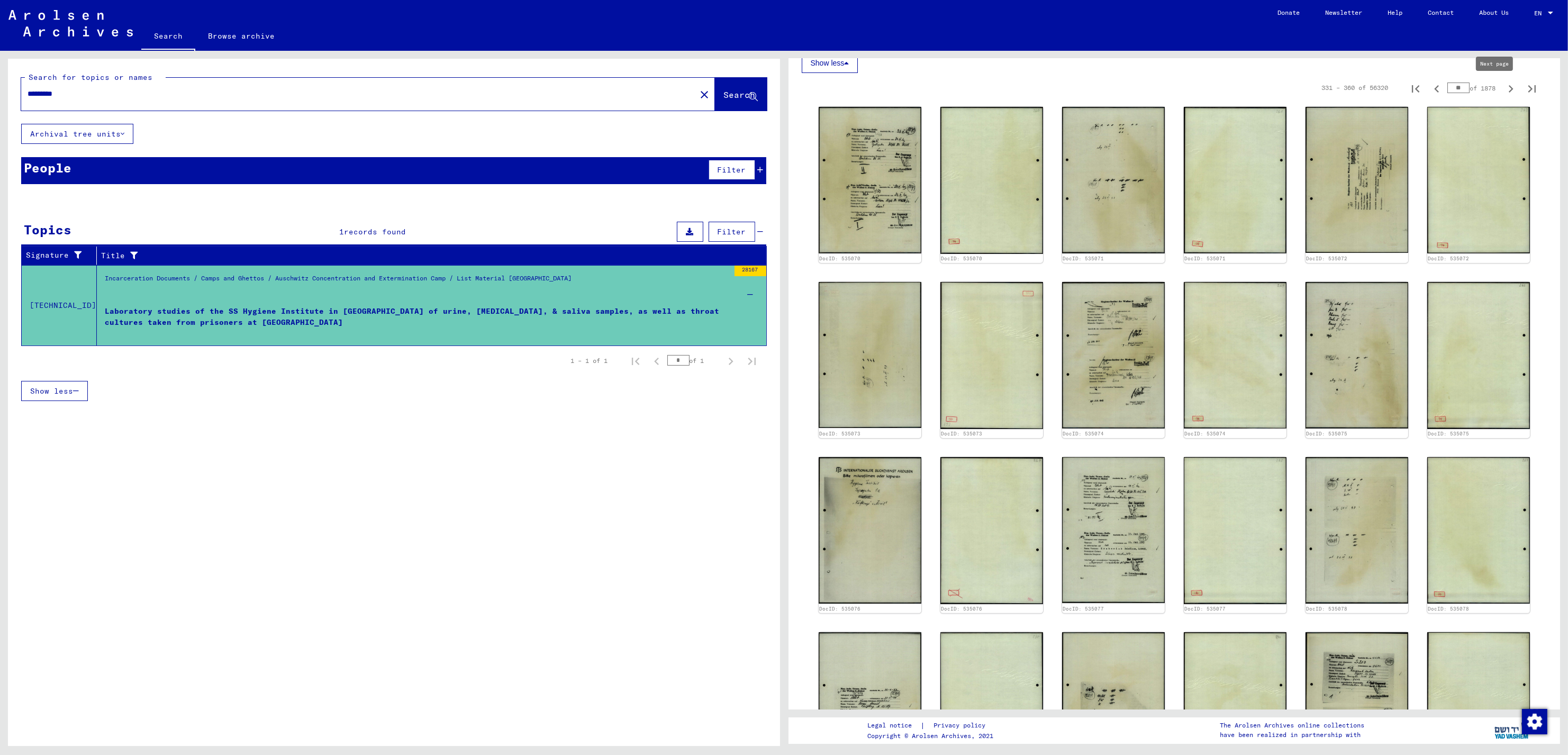
click at [1503, 91] on icon "Next page" at bounding box center [1511, 89] width 15 height 15
type input "**"
click at [1503, 91] on icon "Next page" at bounding box center [1511, 89] width 15 height 15
type input "**"
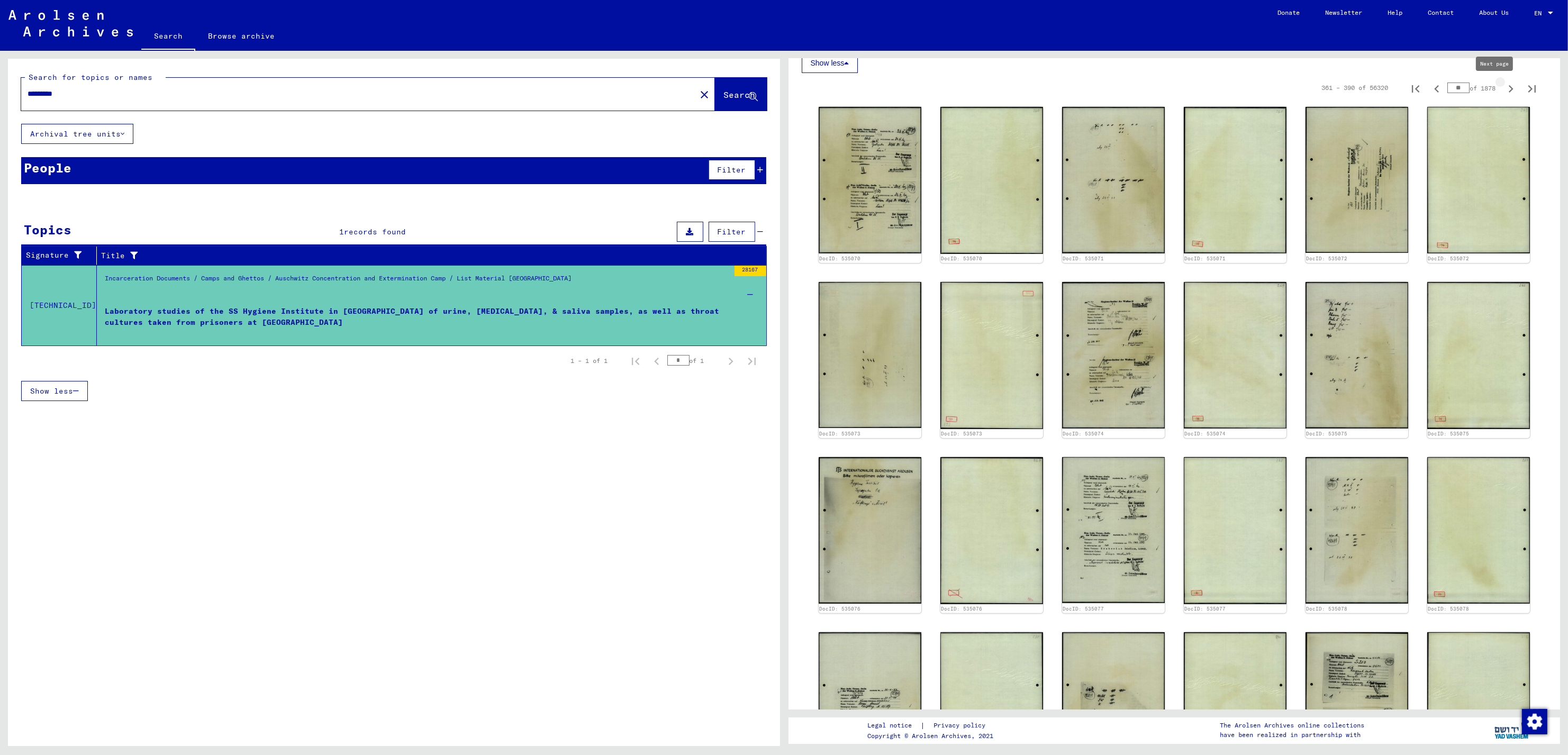
type input "**"
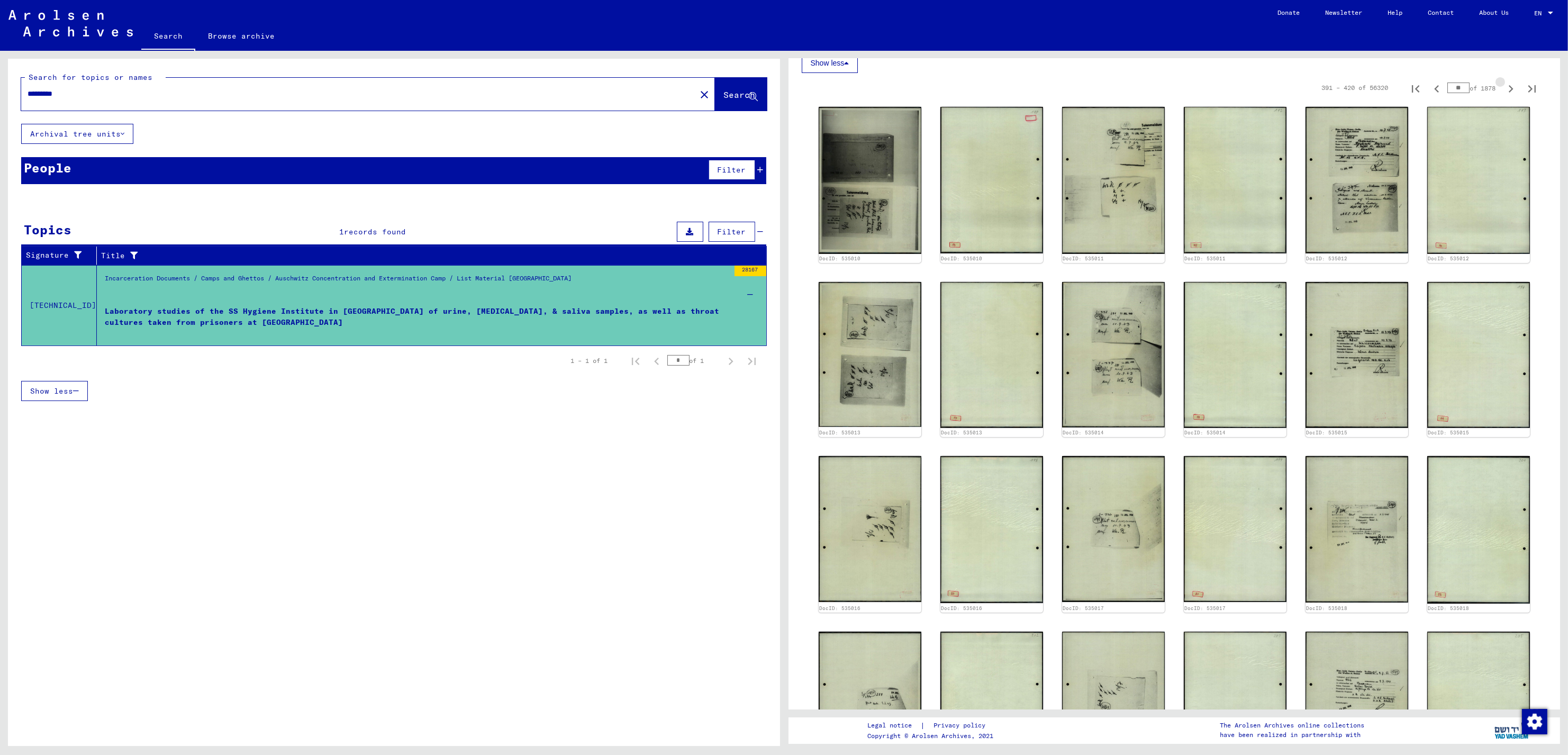
click at [1503, 91] on icon "Next page" at bounding box center [1511, 89] width 15 height 15
type input "**"
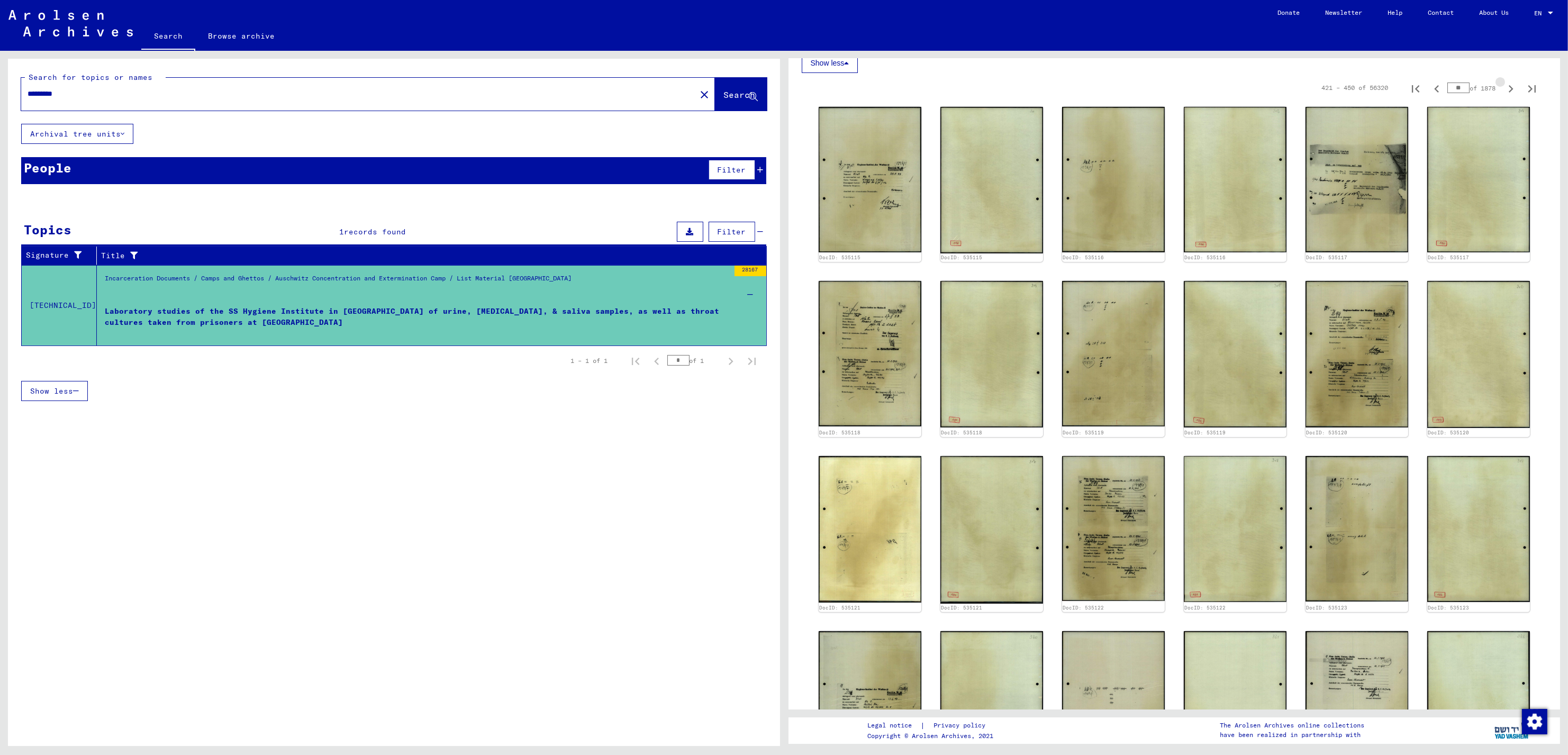
click at [1503, 91] on icon "Next page" at bounding box center [1511, 89] width 15 height 15
type input "**"
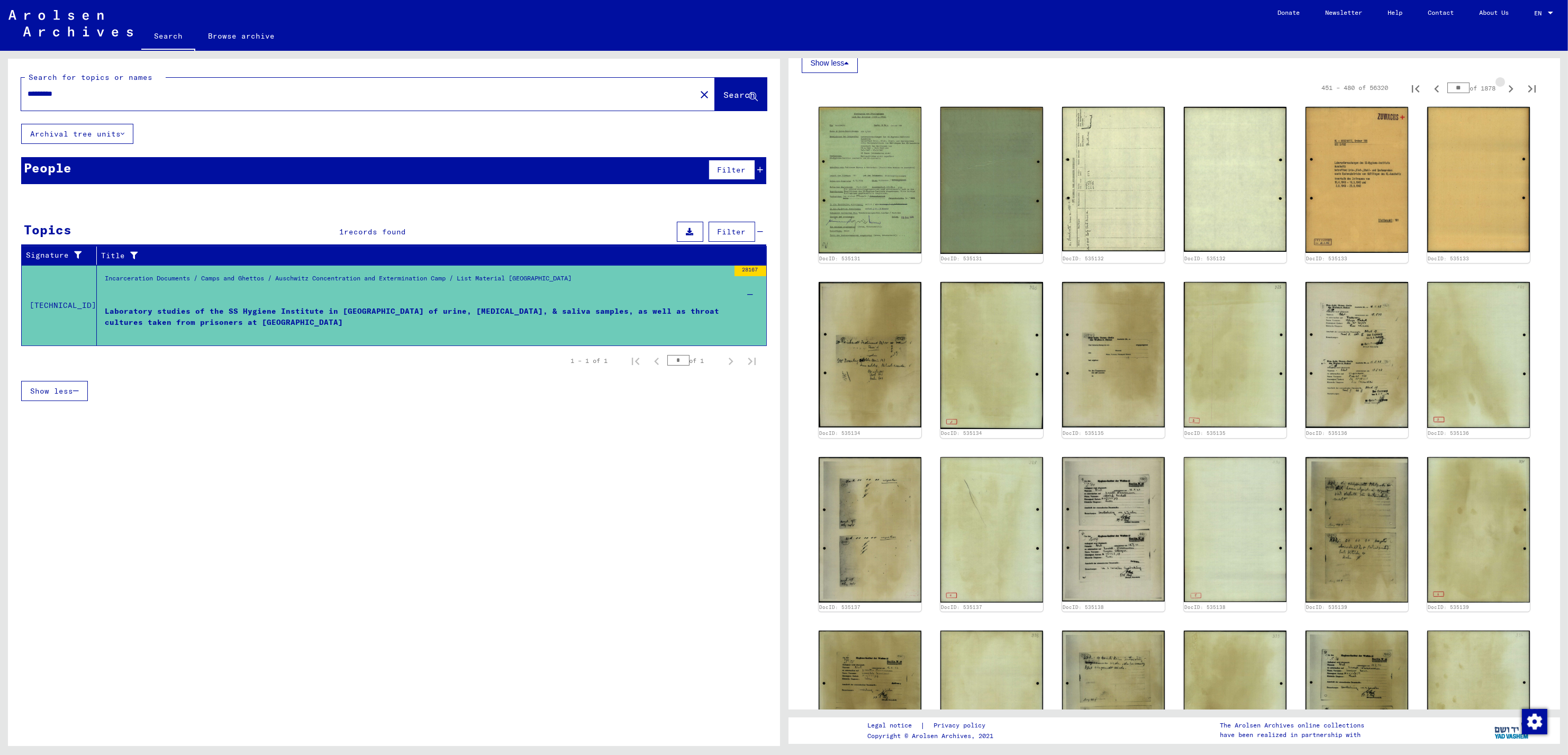
click at [1503, 91] on icon "Next page" at bounding box center [1511, 89] width 15 height 15
type input "**"
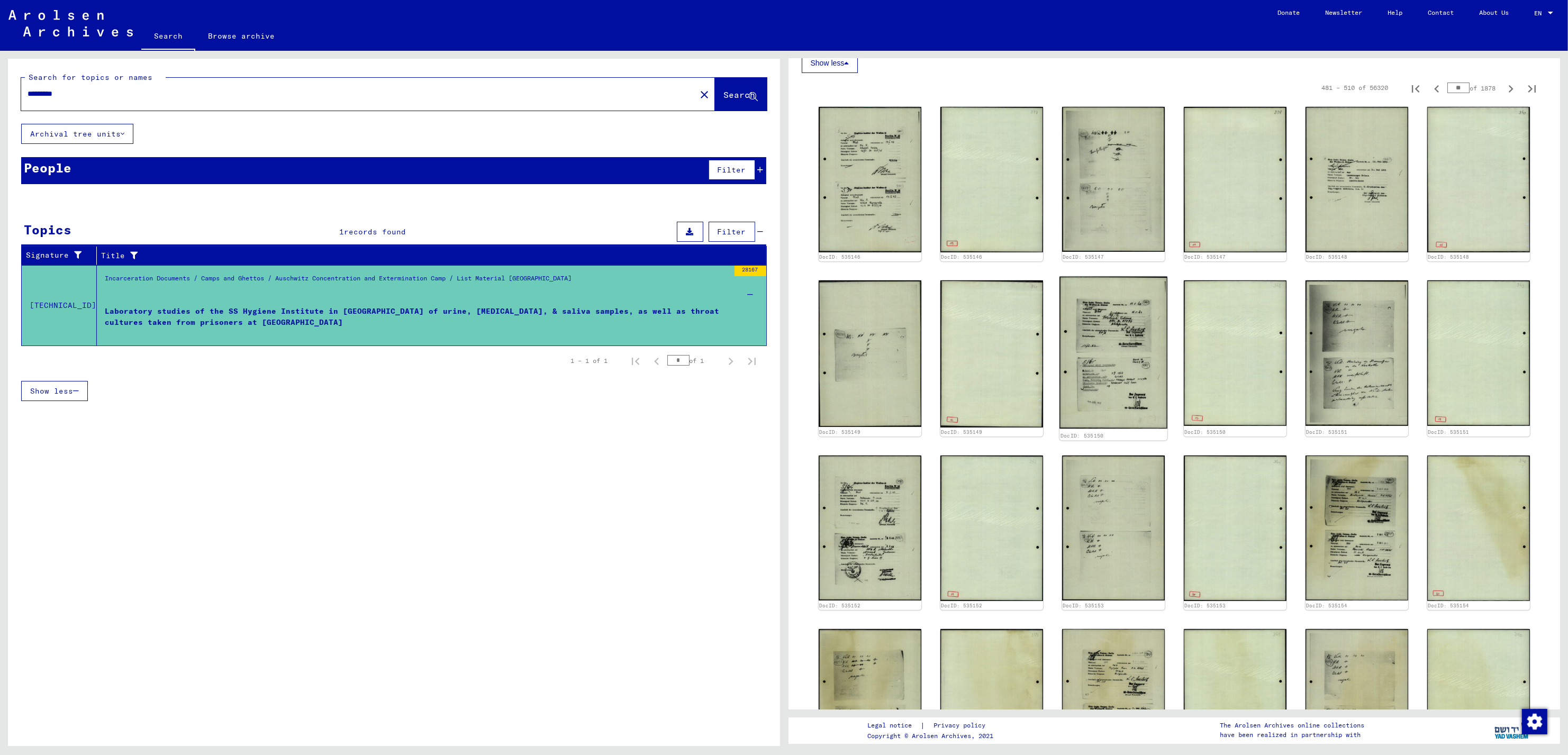
click at [1115, 347] on img at bounding box center [1113, 353] width 108 height 152
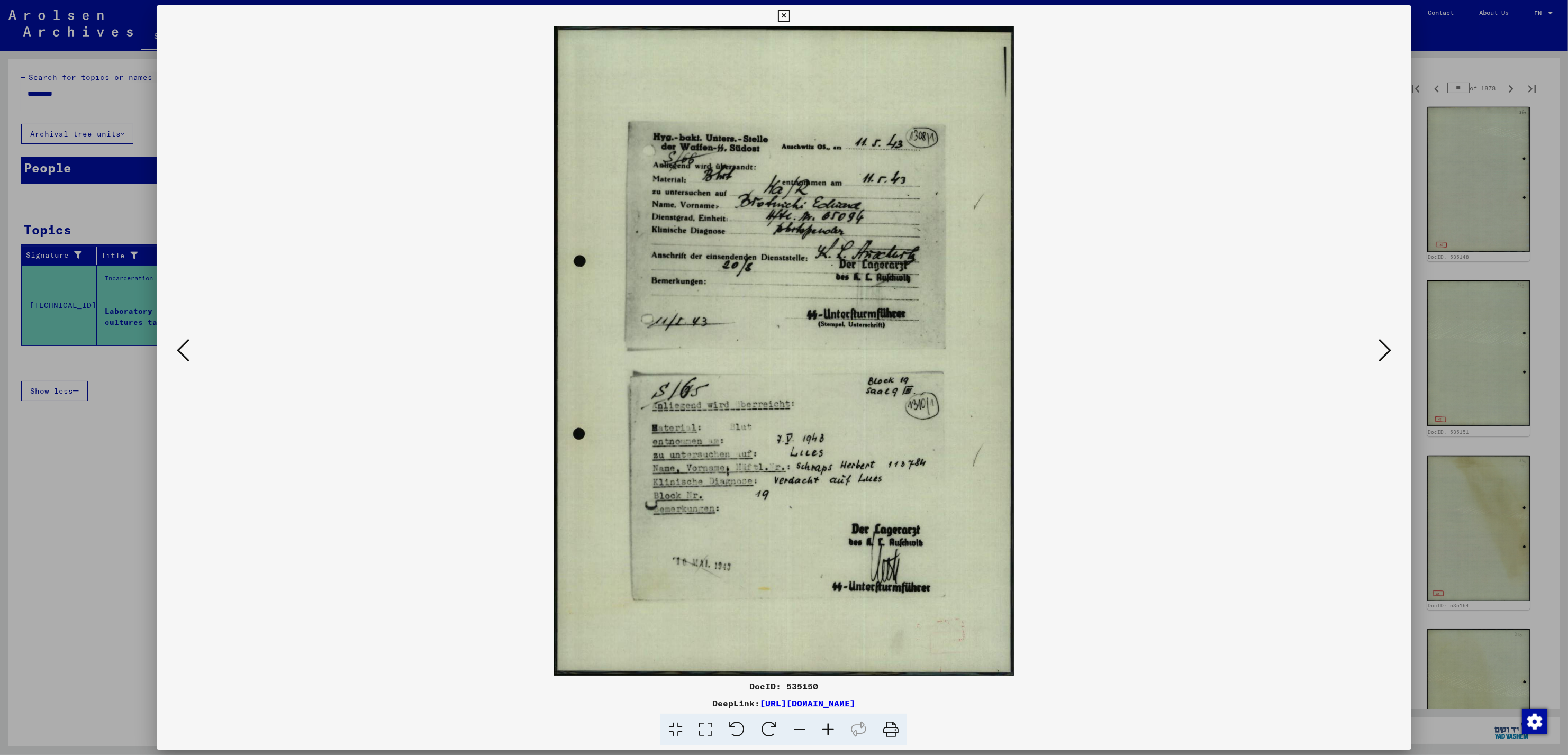
click at [1386, 352] on icon at bounding box center [1385, 350] width 13 height 26
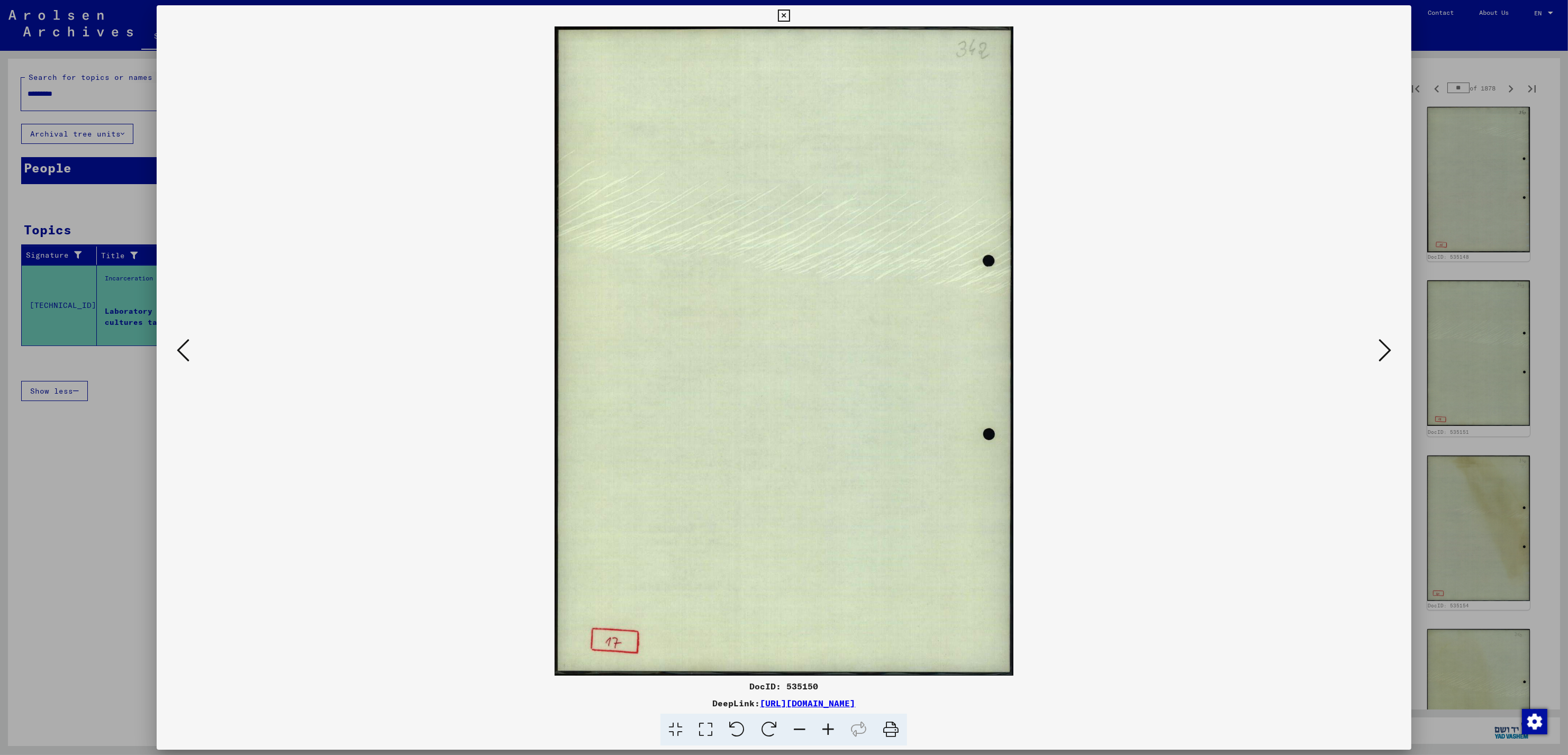
click at [1386, 348] on icon at bounding box center [1385, 350] width 13 height 26
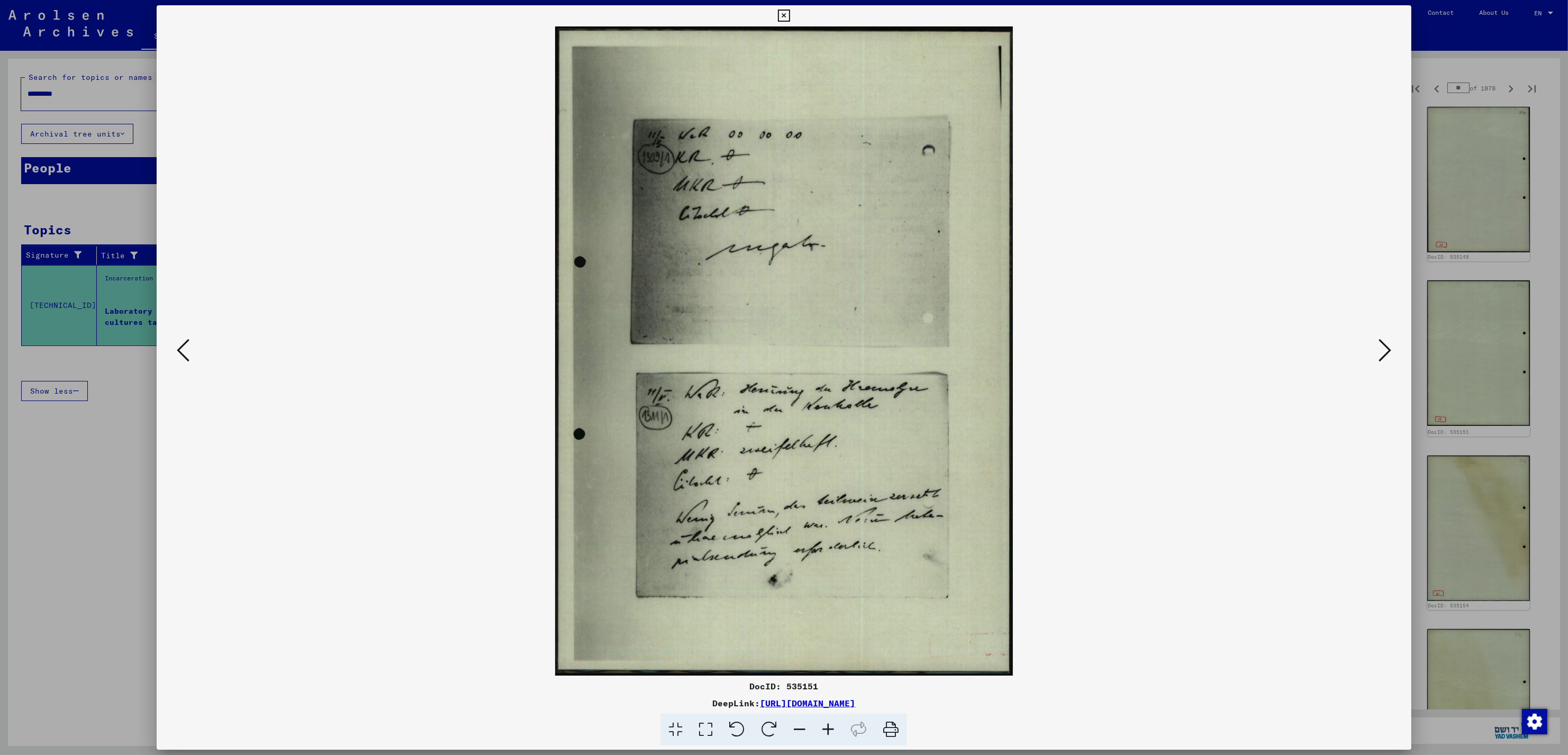
click at [1386, 348] on icon at bounding box center [1385, 350] width 13 height 26
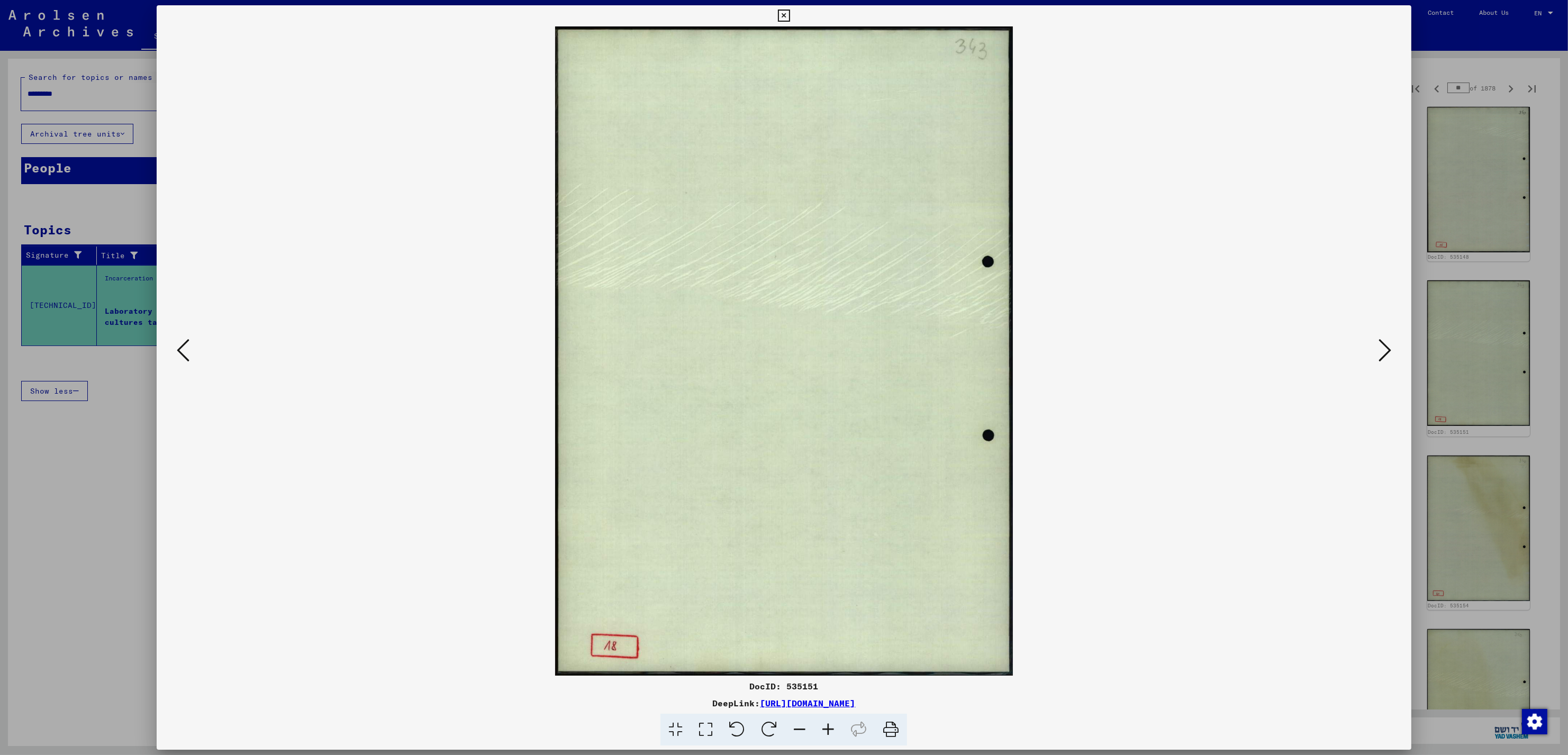
click at [1386, 348] on icon at bounding box center [1385, 350] width 13 height 26
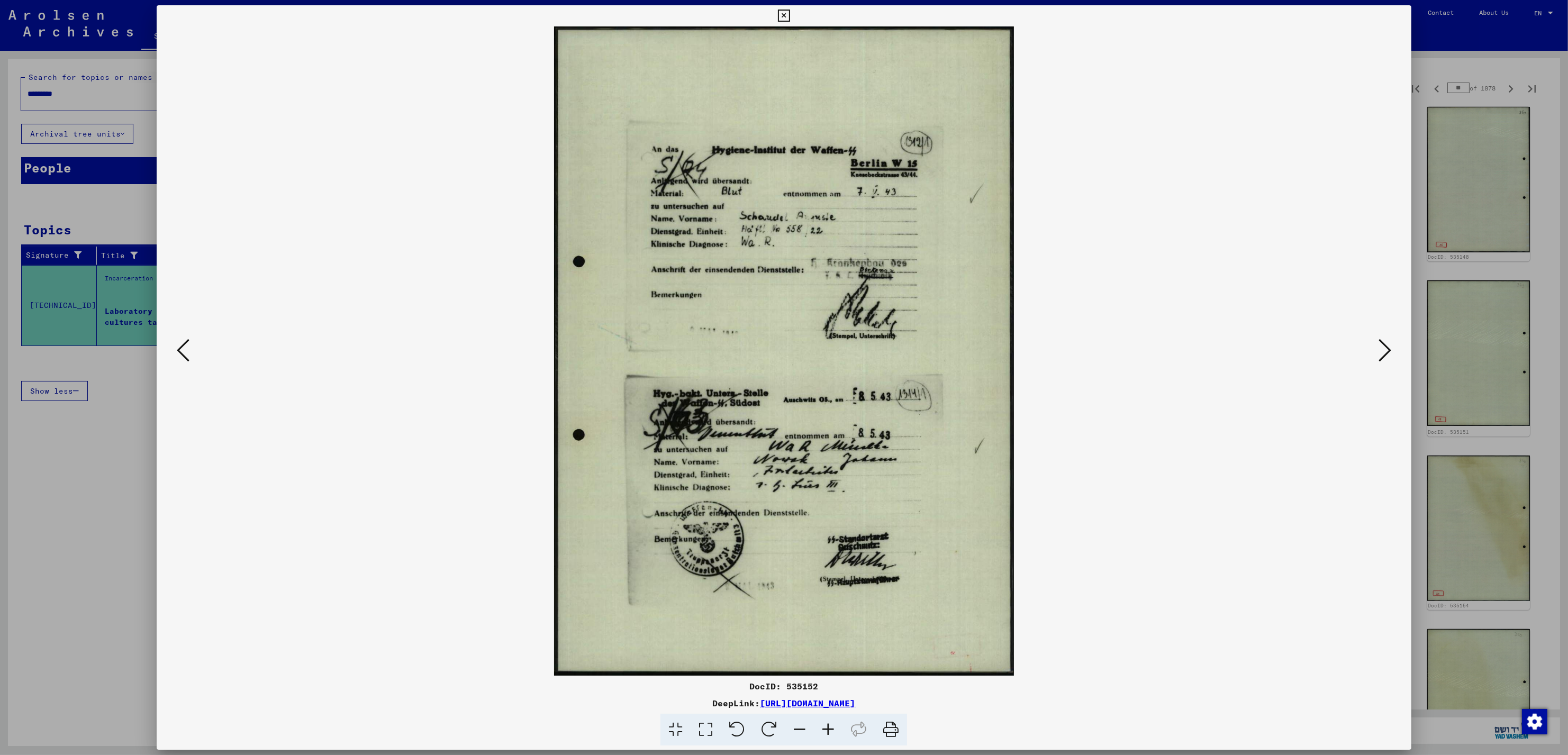
click at [1386, 348] on icon at bounding box center [1385, 350] width 13 height 26
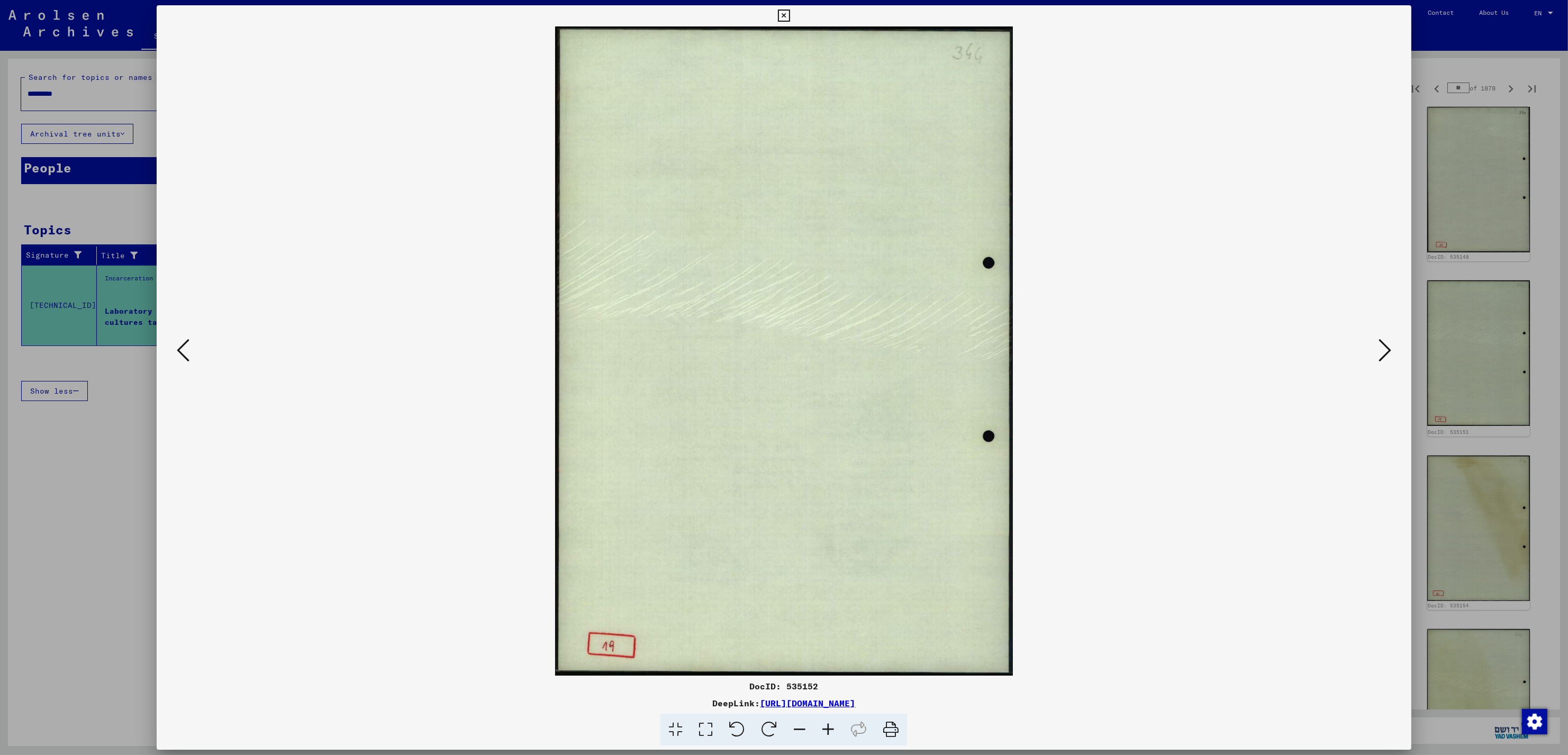
click at [1388, 351] on icon at bounding box center [1385, 350] width 13 height 26
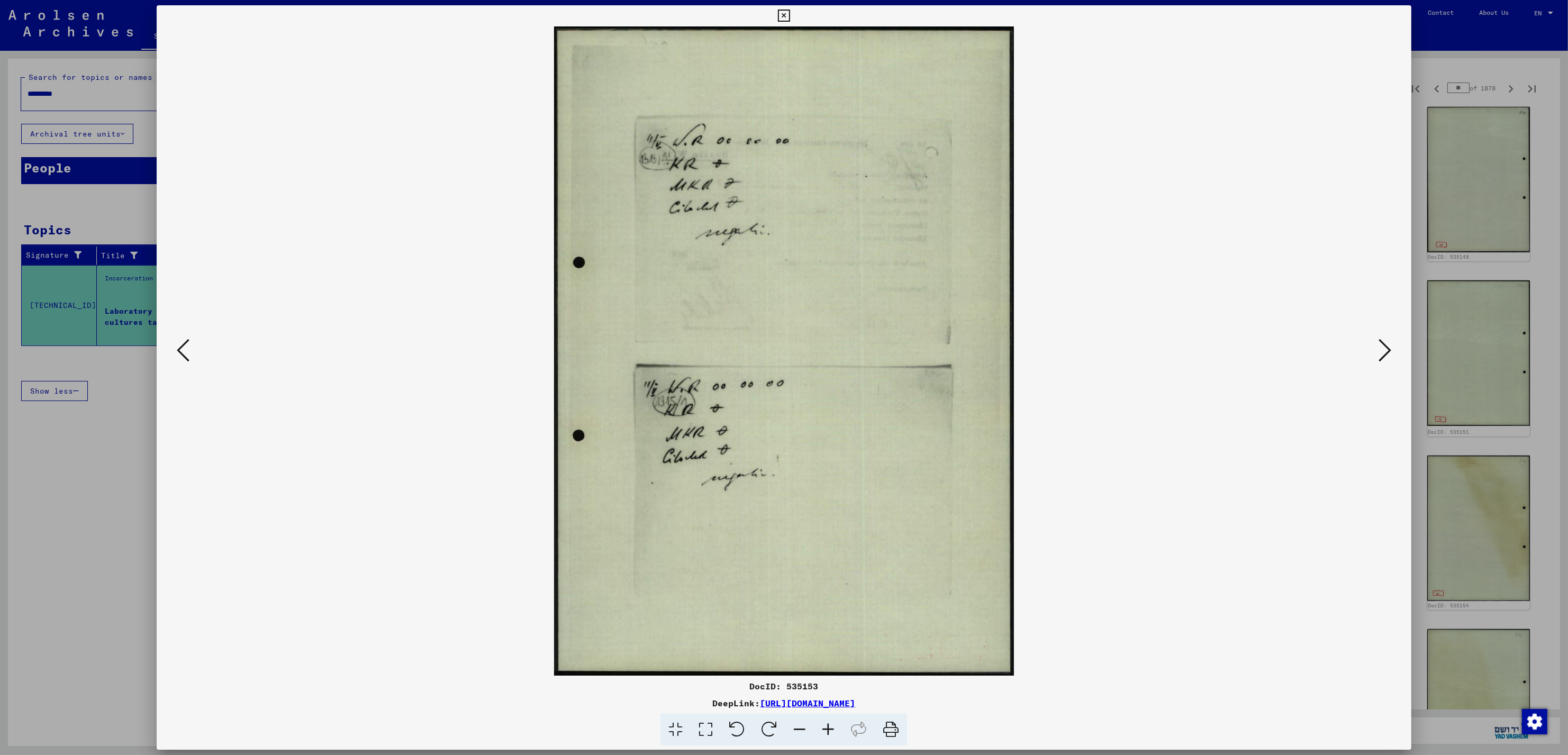
click at [1388, 351] on icon at bounding box center [1385, 350] width 13 height 26
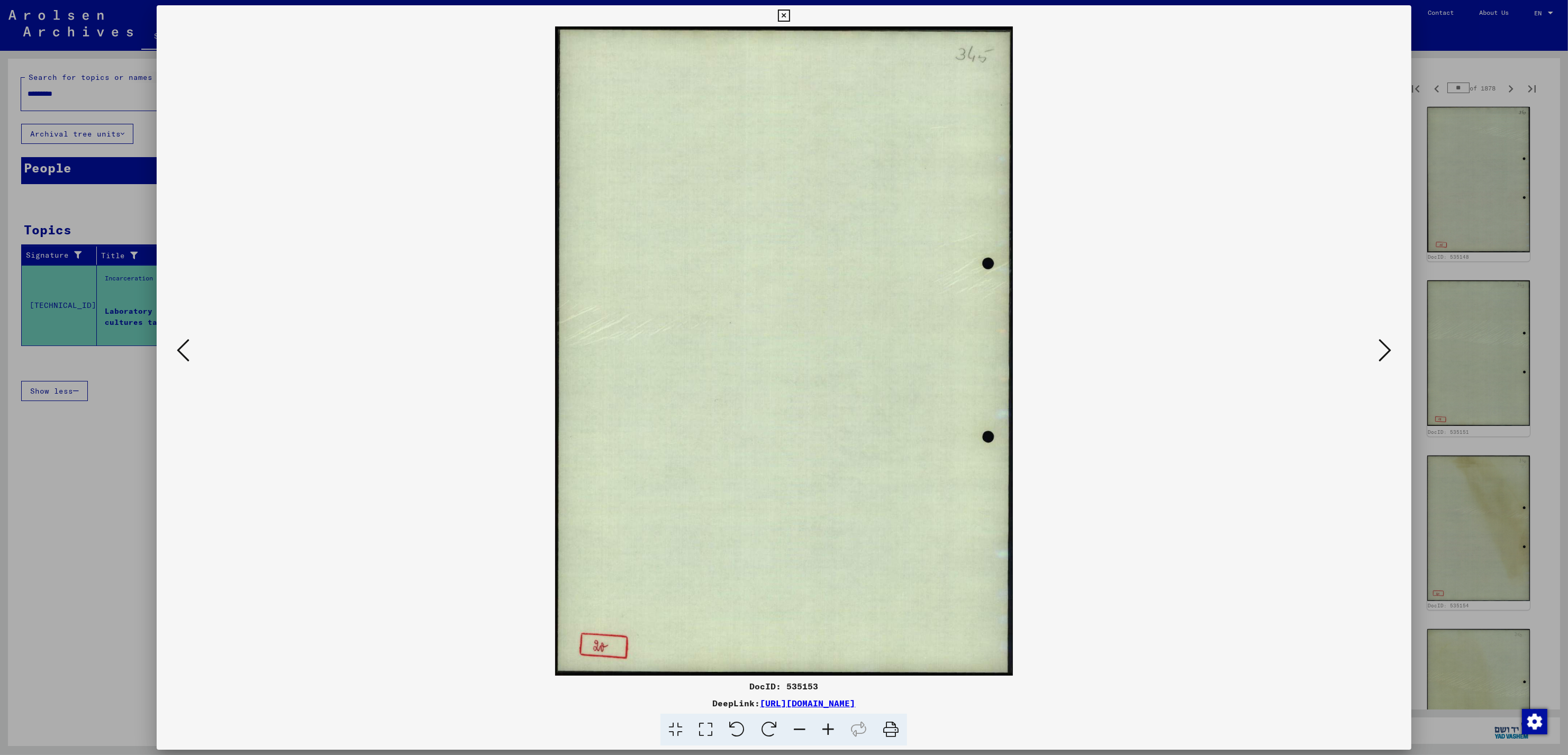
click at [1388, 351] on icon at bounding box center [1385, 350] width 13 height 26
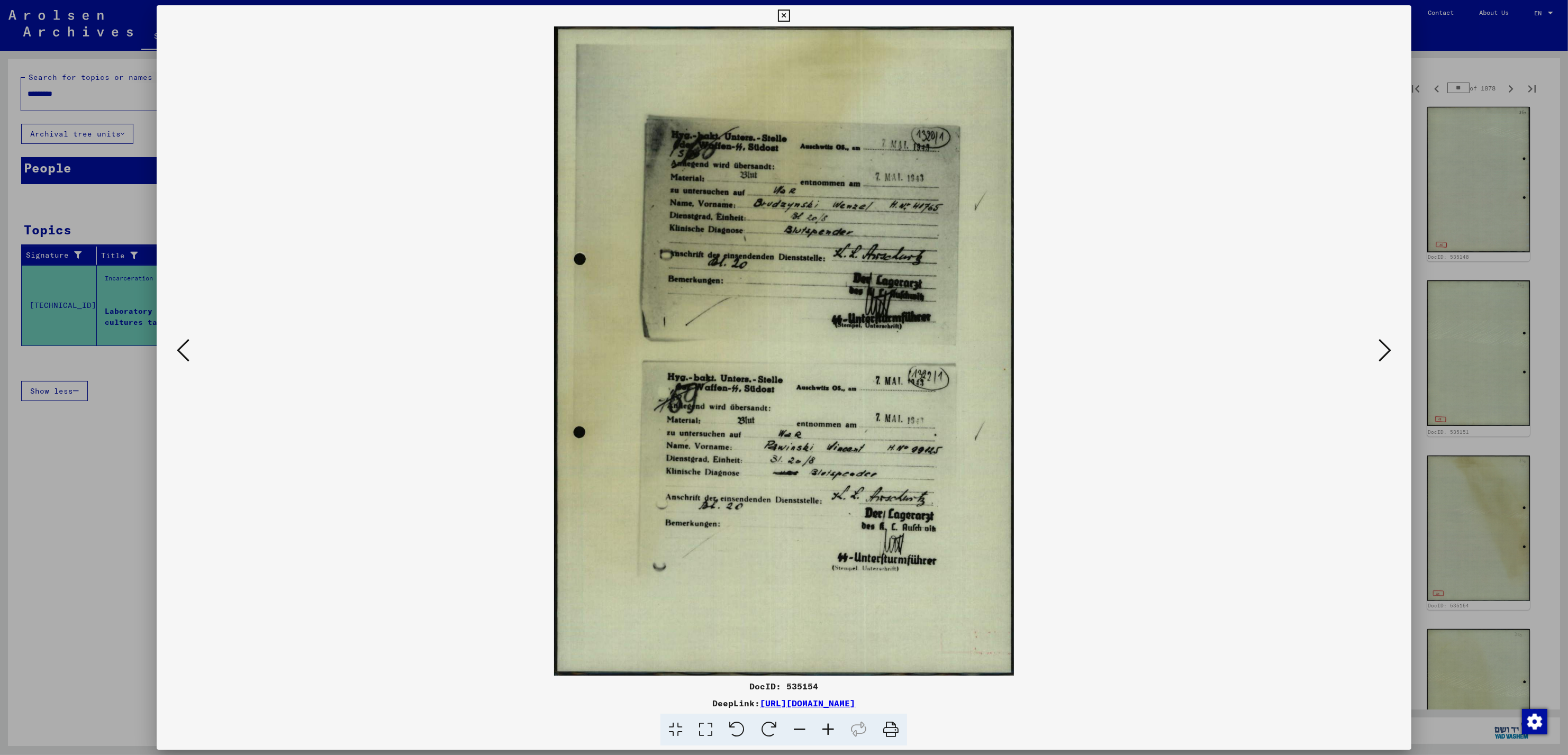
click at [1465, 131] on div at bounding box center [784, 377] width 1568 height 755
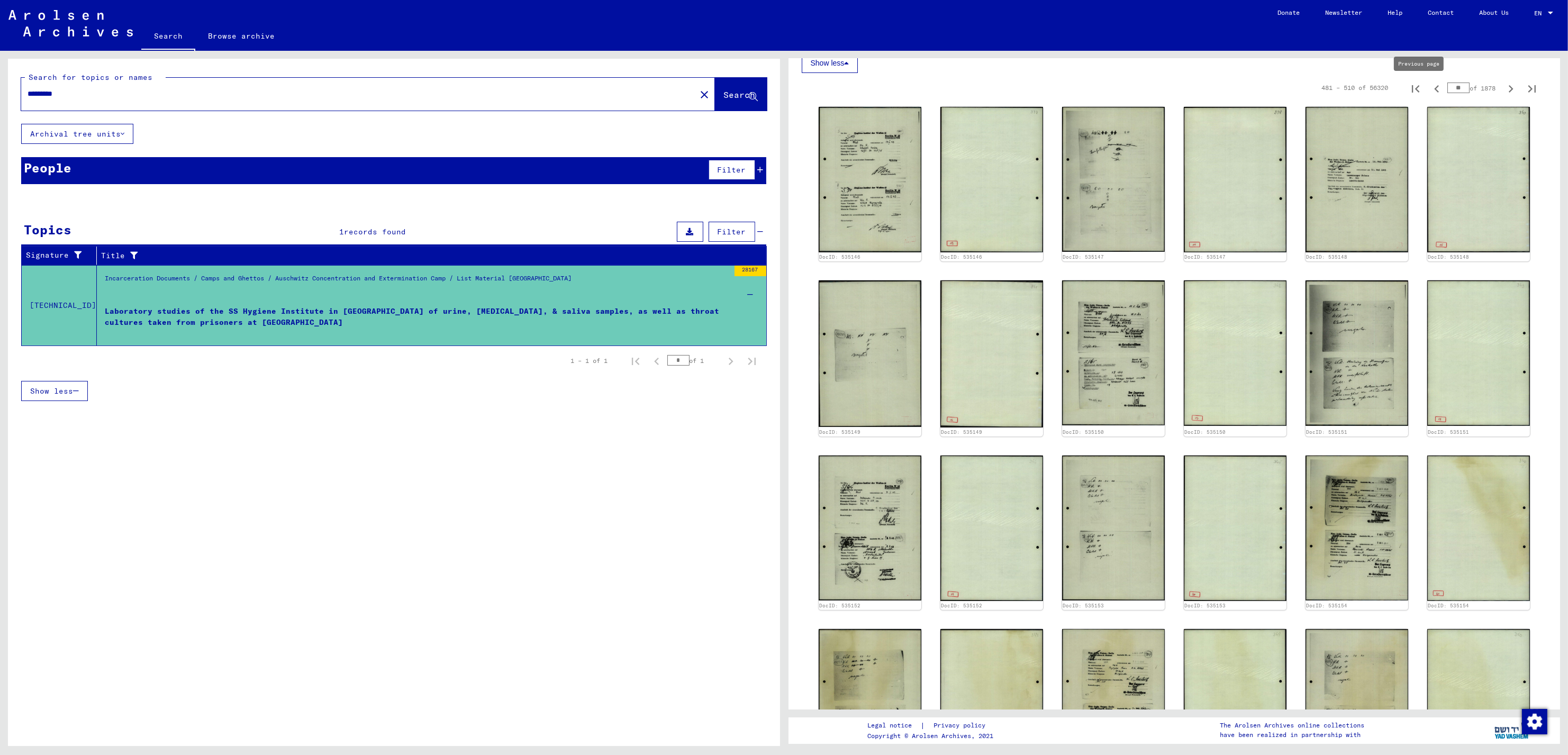
click at [1434, 92] on icon "Previous page" at bounding box center [1437, 89] width 5 height 7
type input "**"
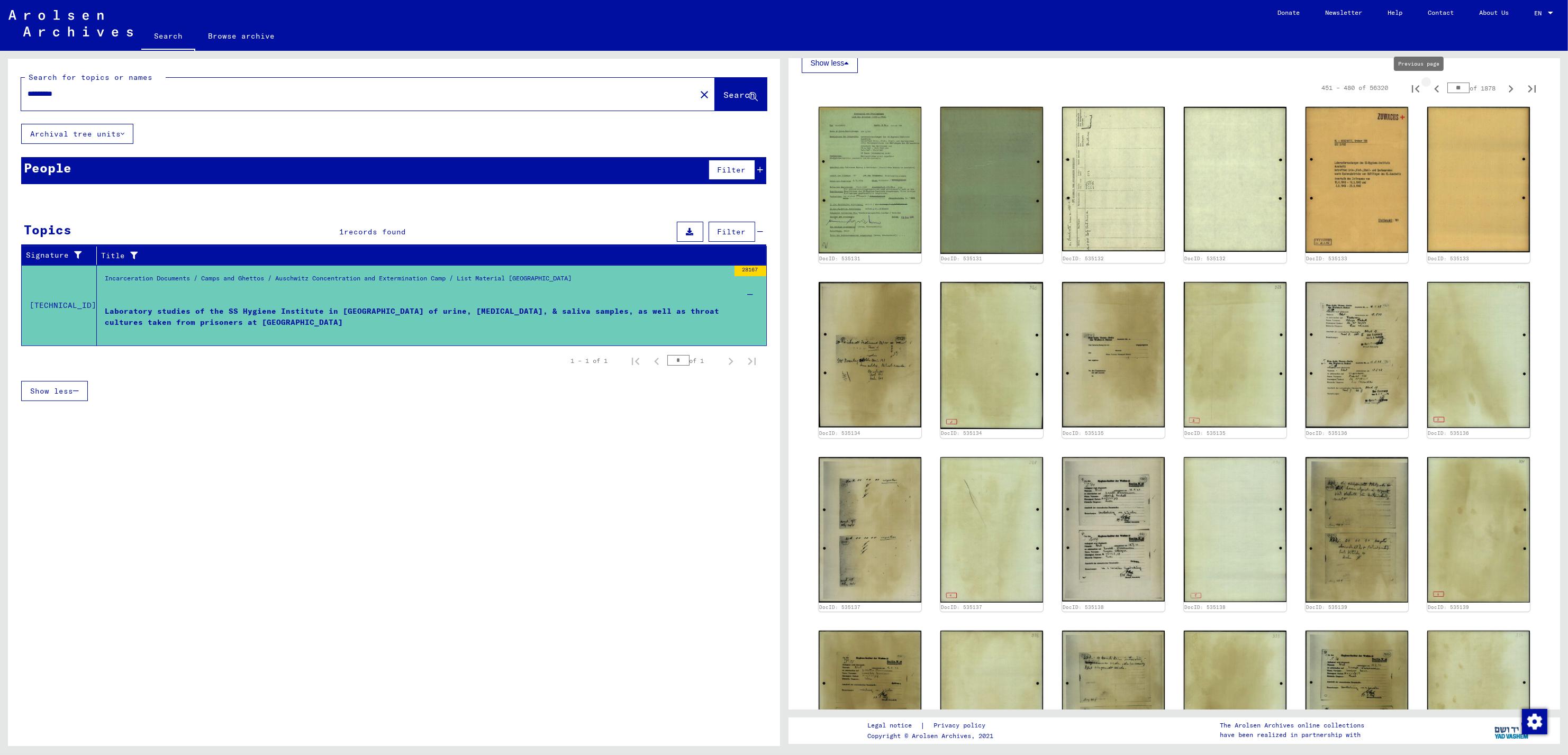
click at [1434, 92] on icon "Previous page" at bounding box center [1437, 89] width 5 height 7
type input "**"
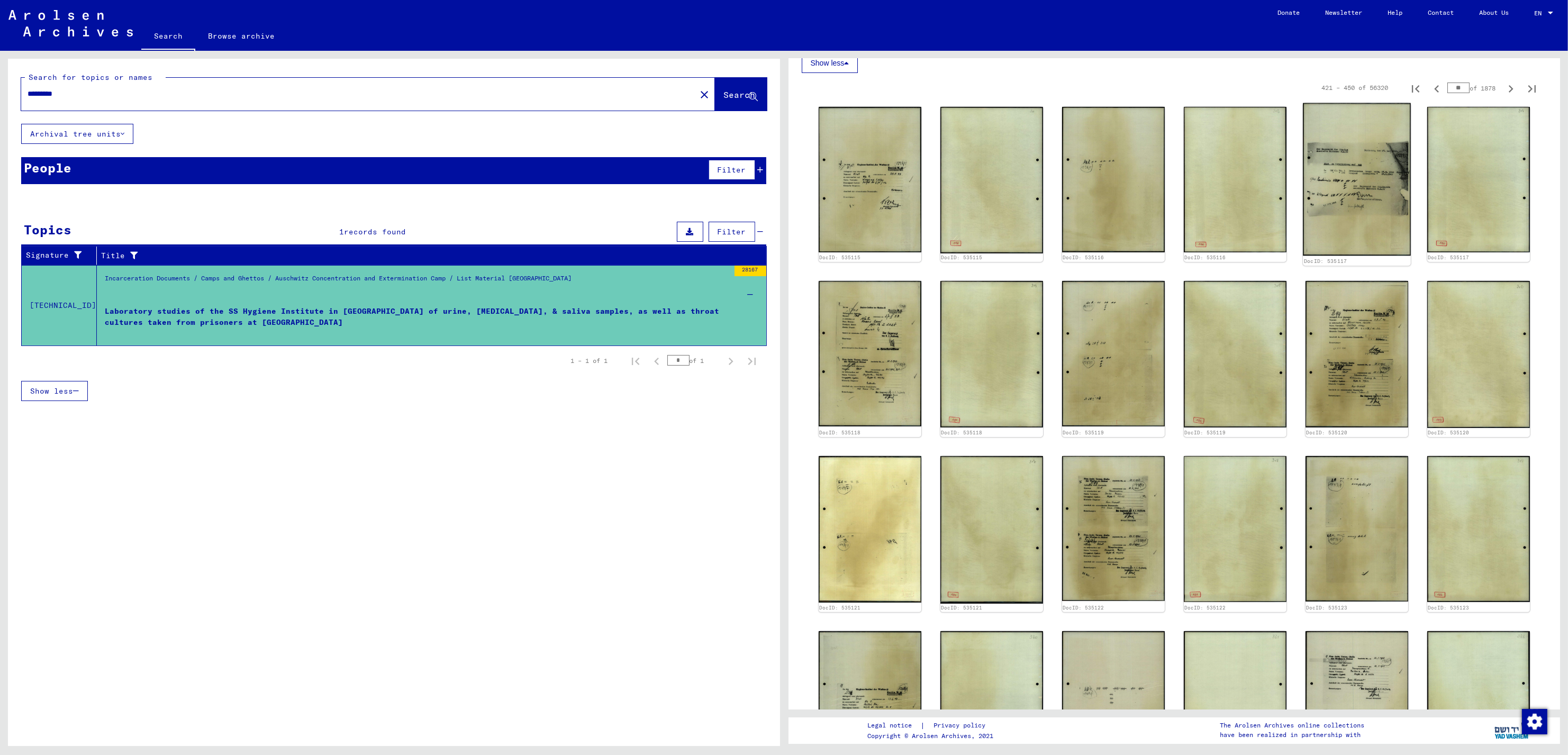
click at [1343, 188] on img at bounding box center [1356, 179] width 108 height 153
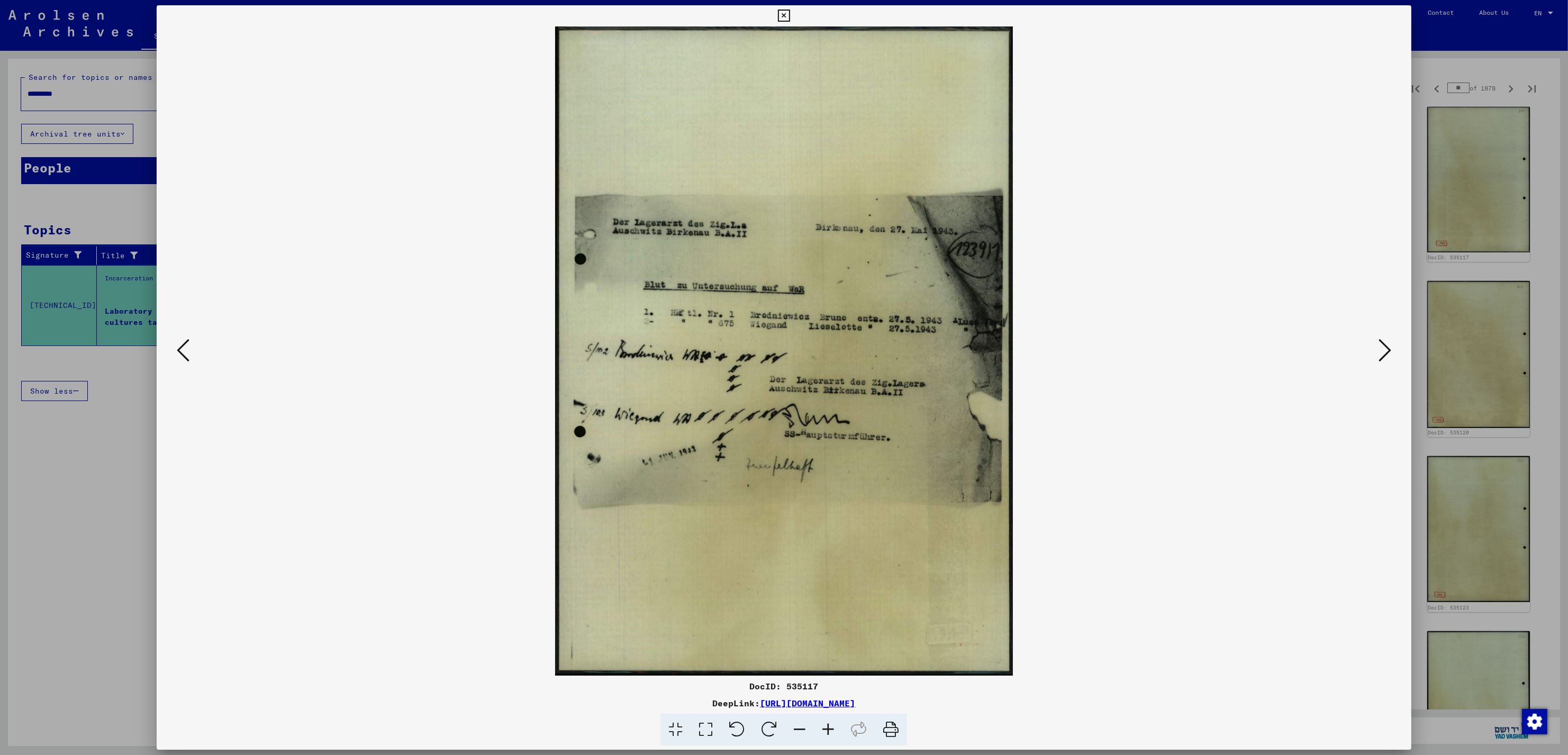
click at [1385, 354] on icon at bounding box center [1385, 350] width 13 height 26
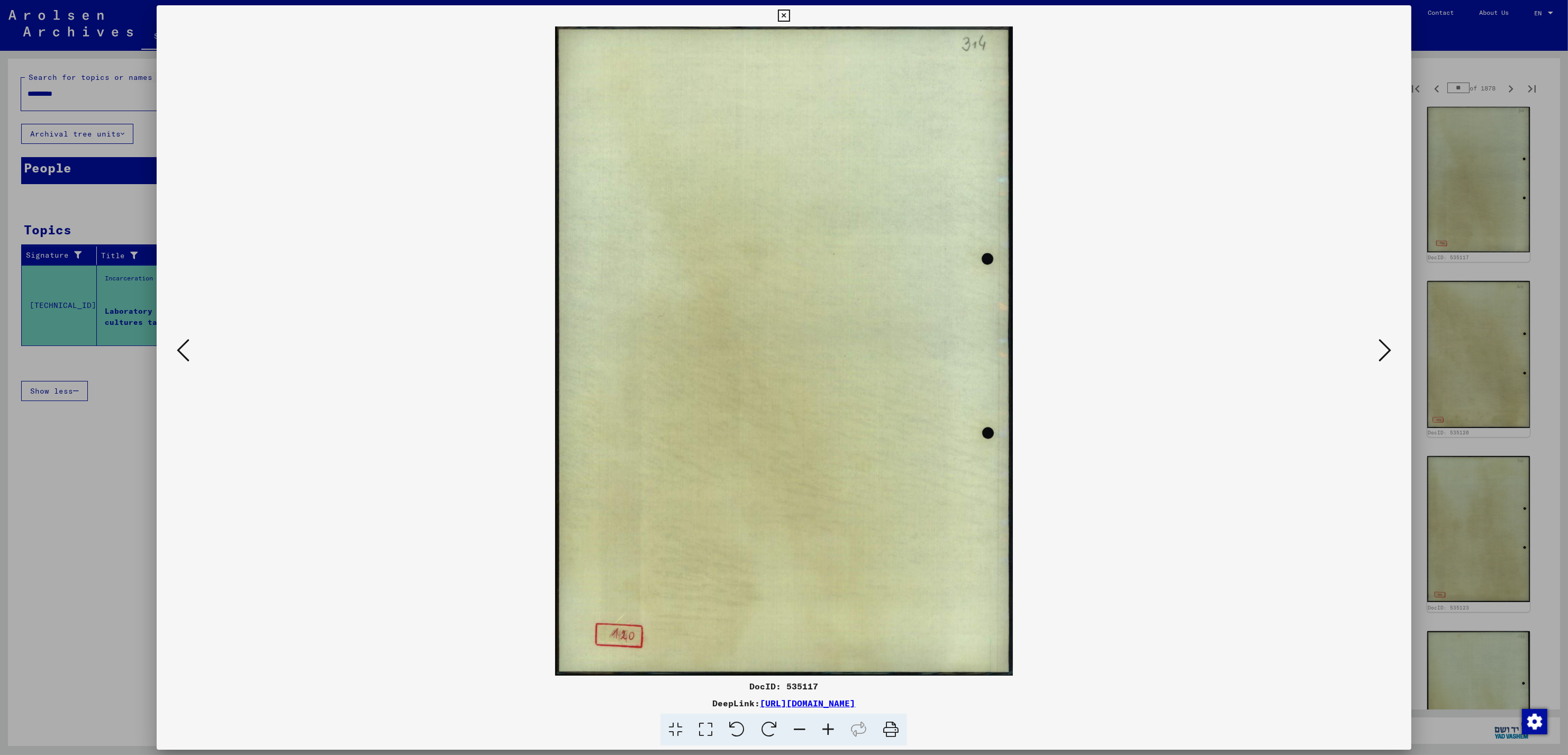
click at [1385, 354] on icon at bounding box center [1385, 350] width 13 height 26
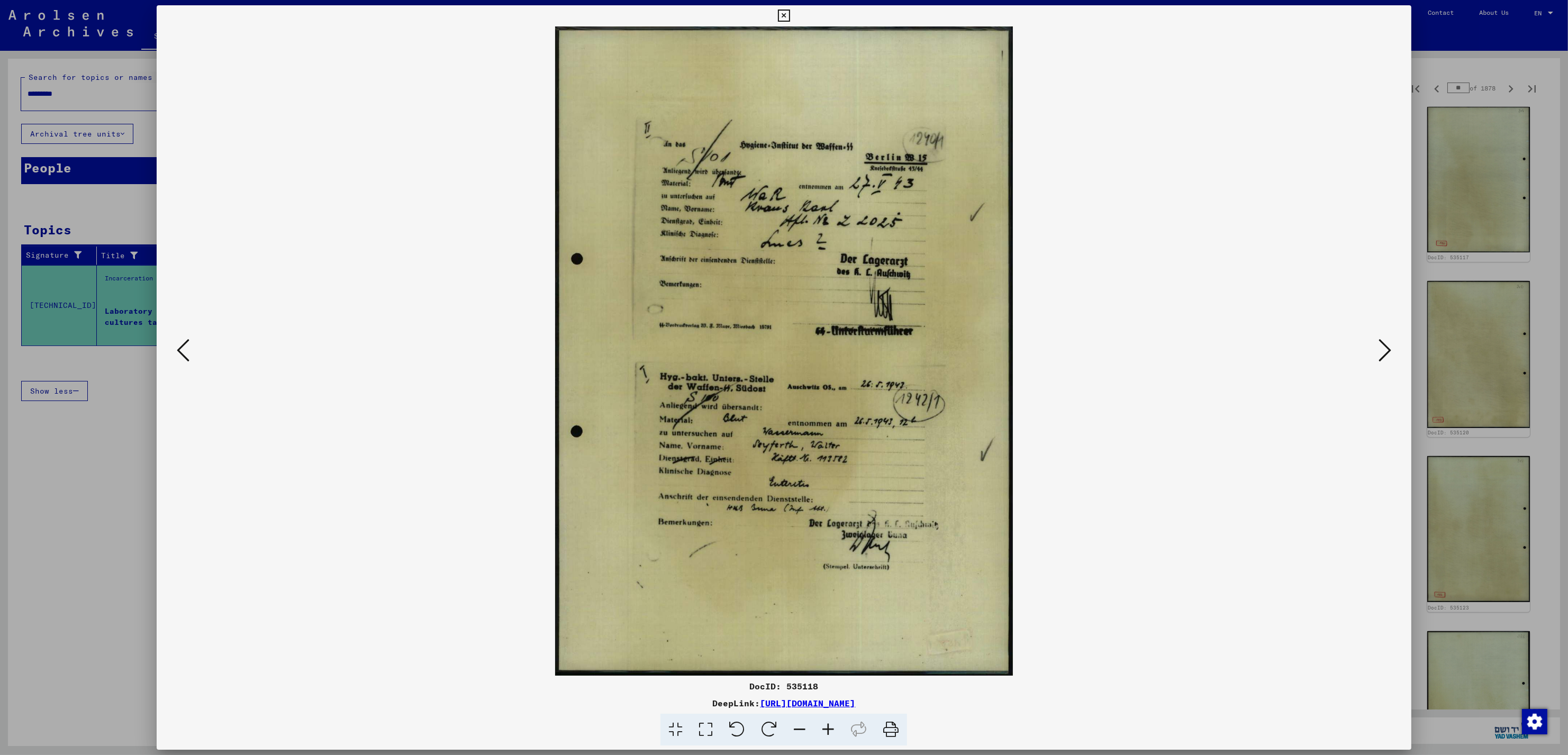
click at [1385, 354] on icon at bounding box center [1385, 350] width 13 height 26
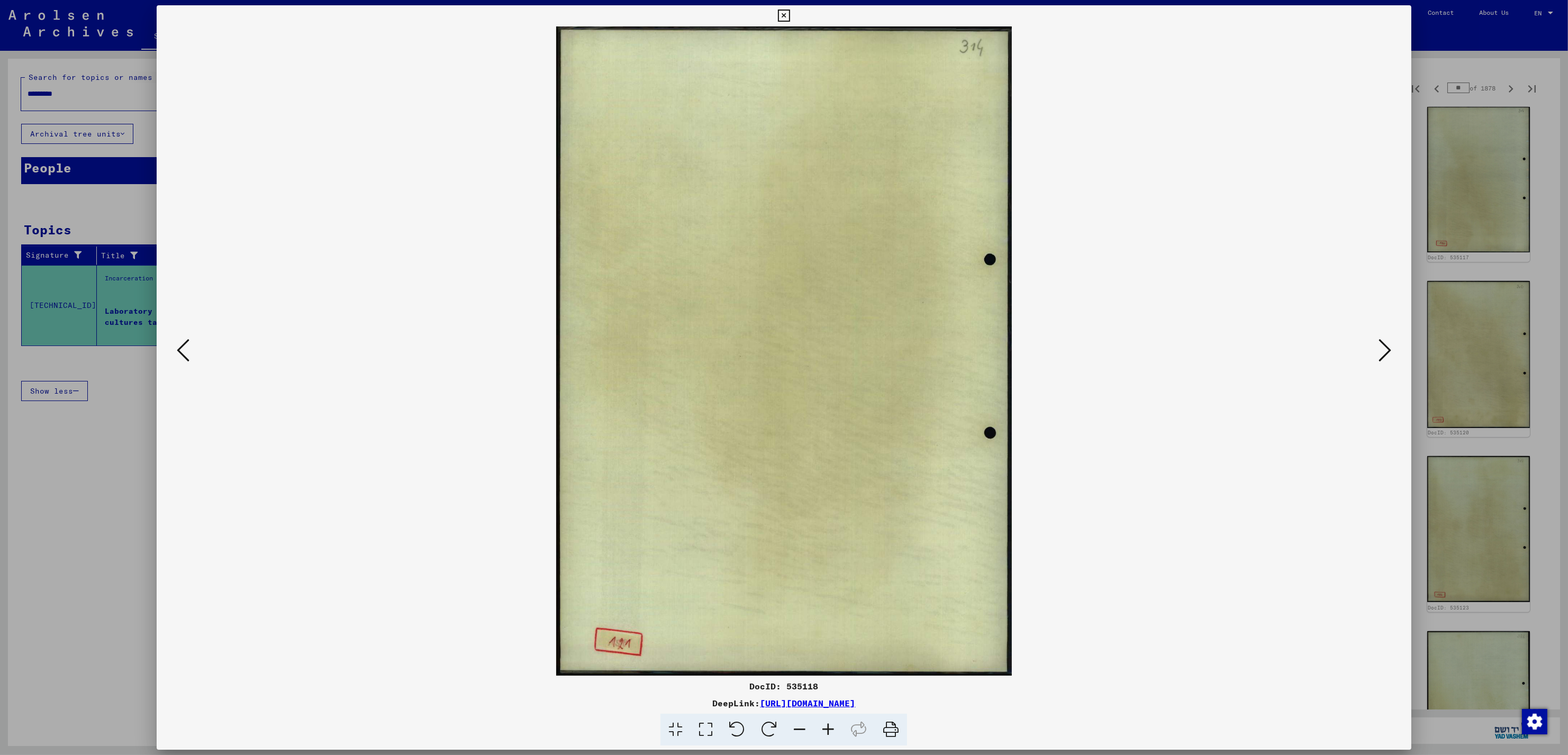
click at [1385, 354] on icon at bounding box center [1385, 350] width 13 height 26
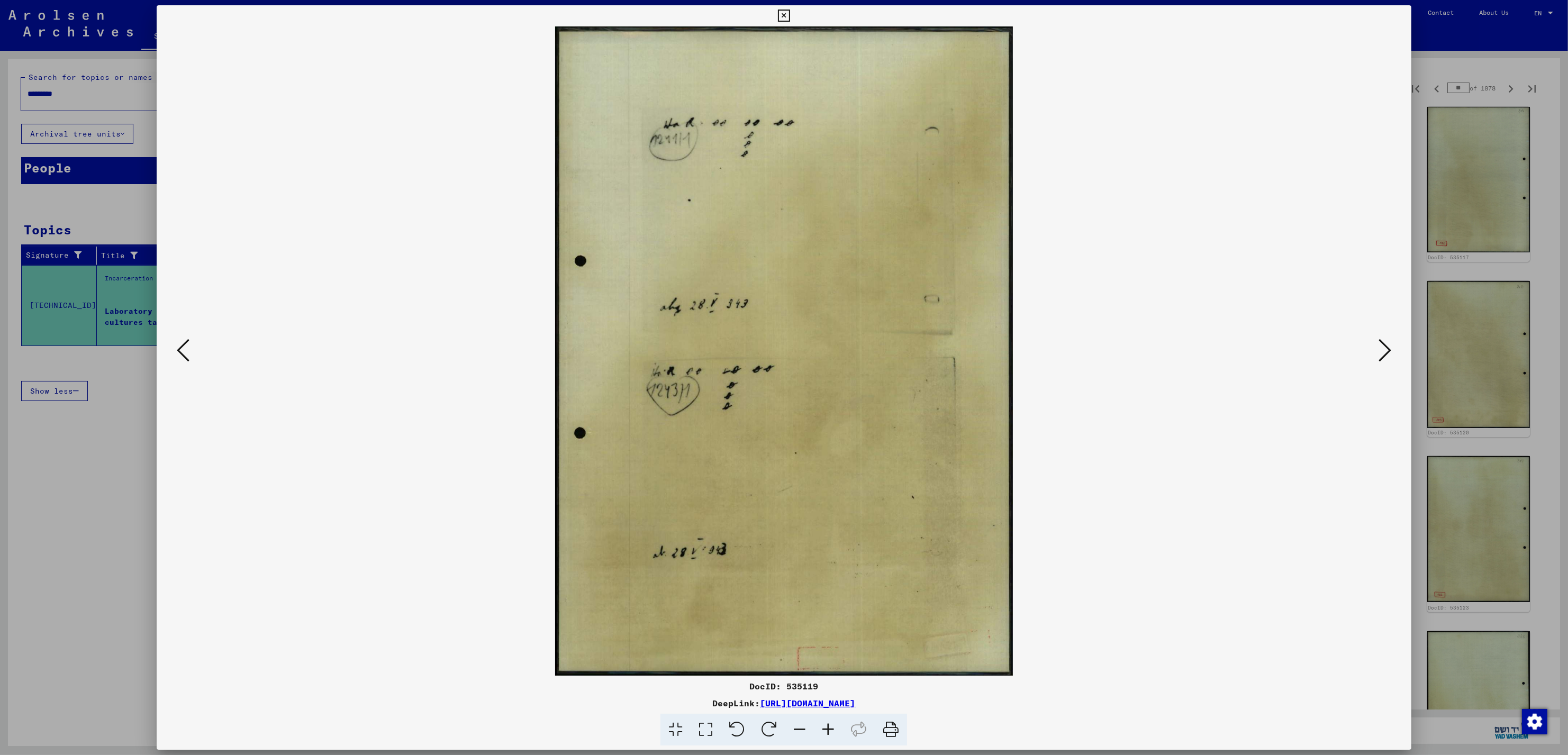
click at [199, 349] on img at bounding box center [783, 350] width 1182 height 649
click at [191, 350] on button at bounding box center [183, 351] width 19 height 30
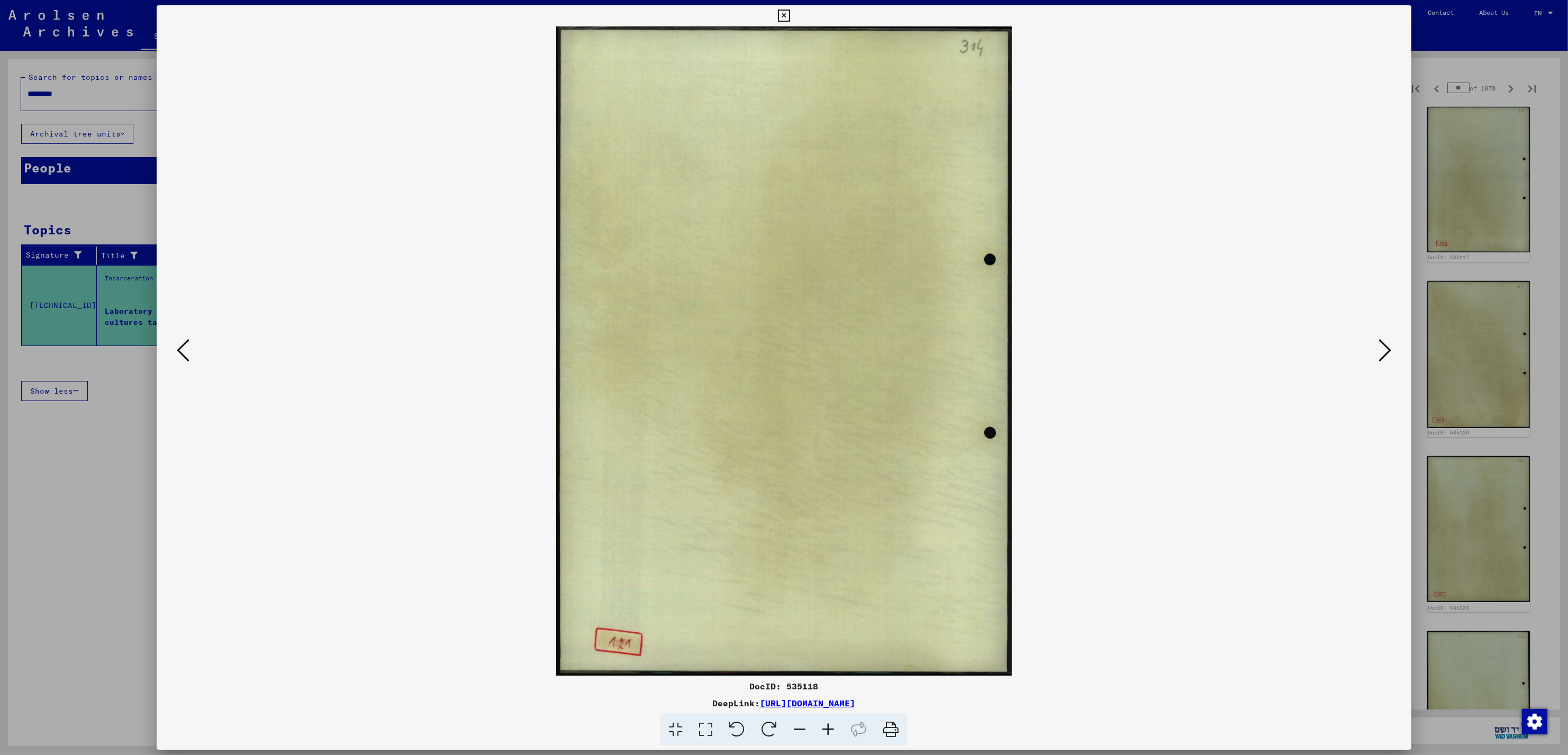
click at [191, 350] on button at bounding box center [183, 351] width 19 height 30
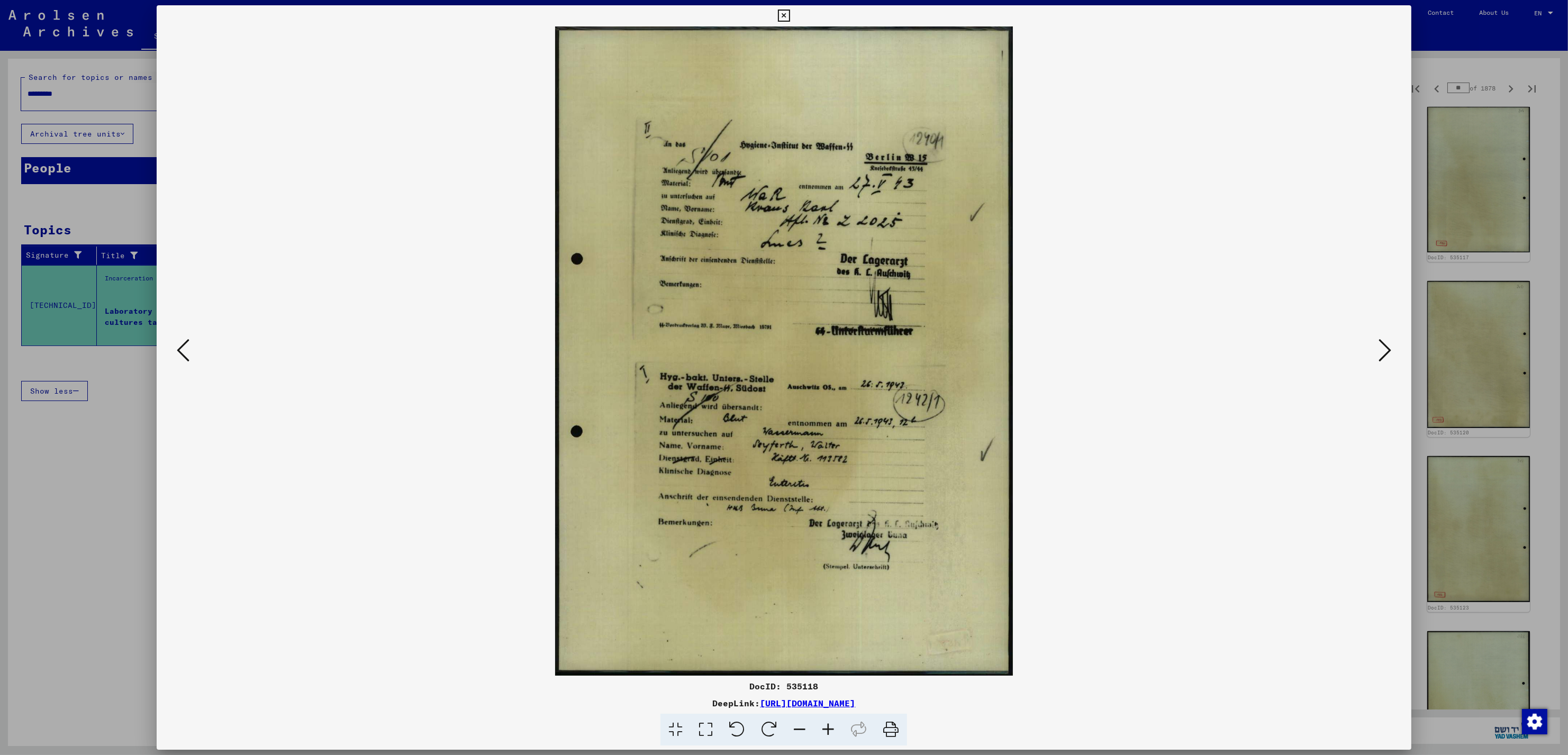
click at [191, 350] on button at bounding box center [183, 351] width 19 height 30
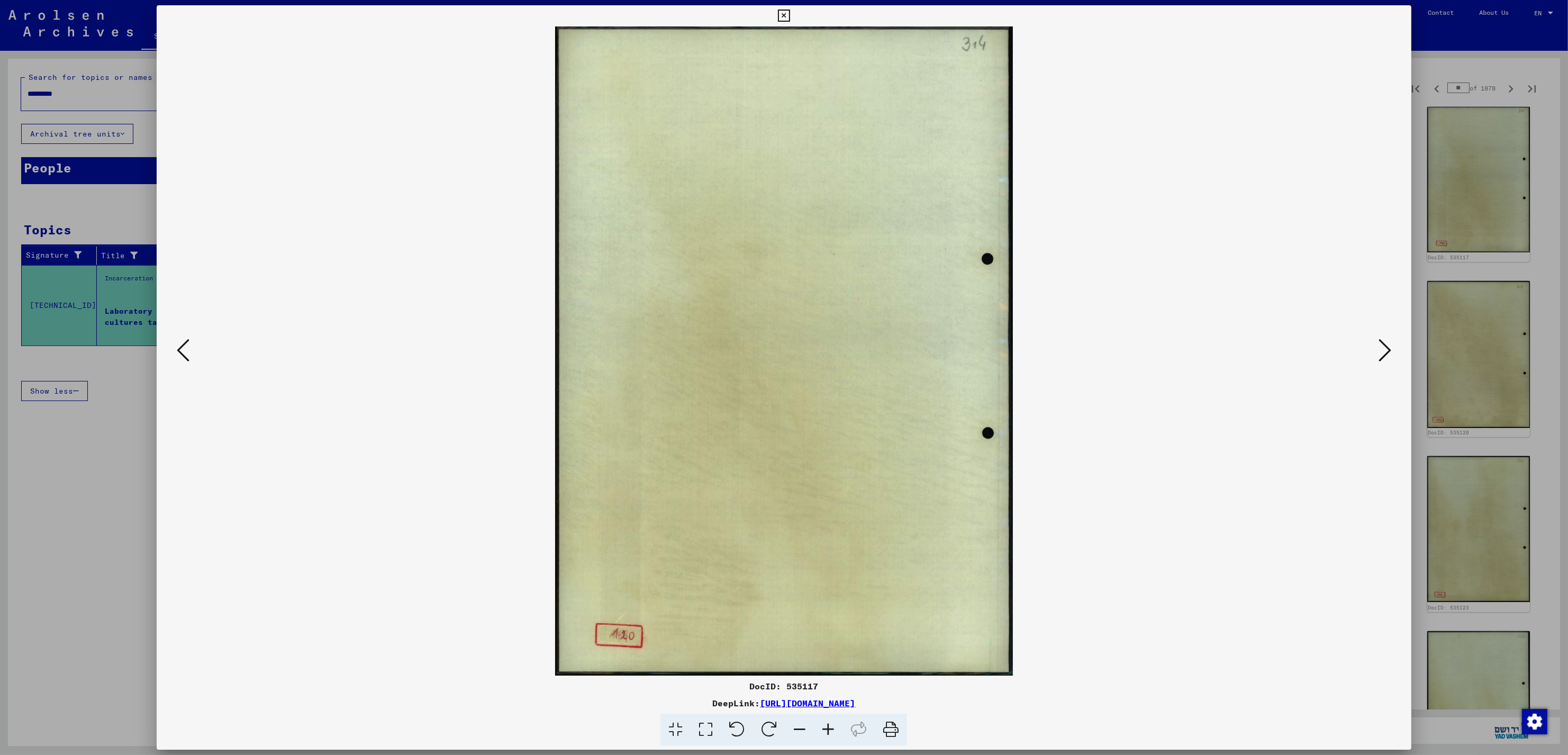
click at [191, 350] on button at bounding box center [183, 351] width 19 height 30
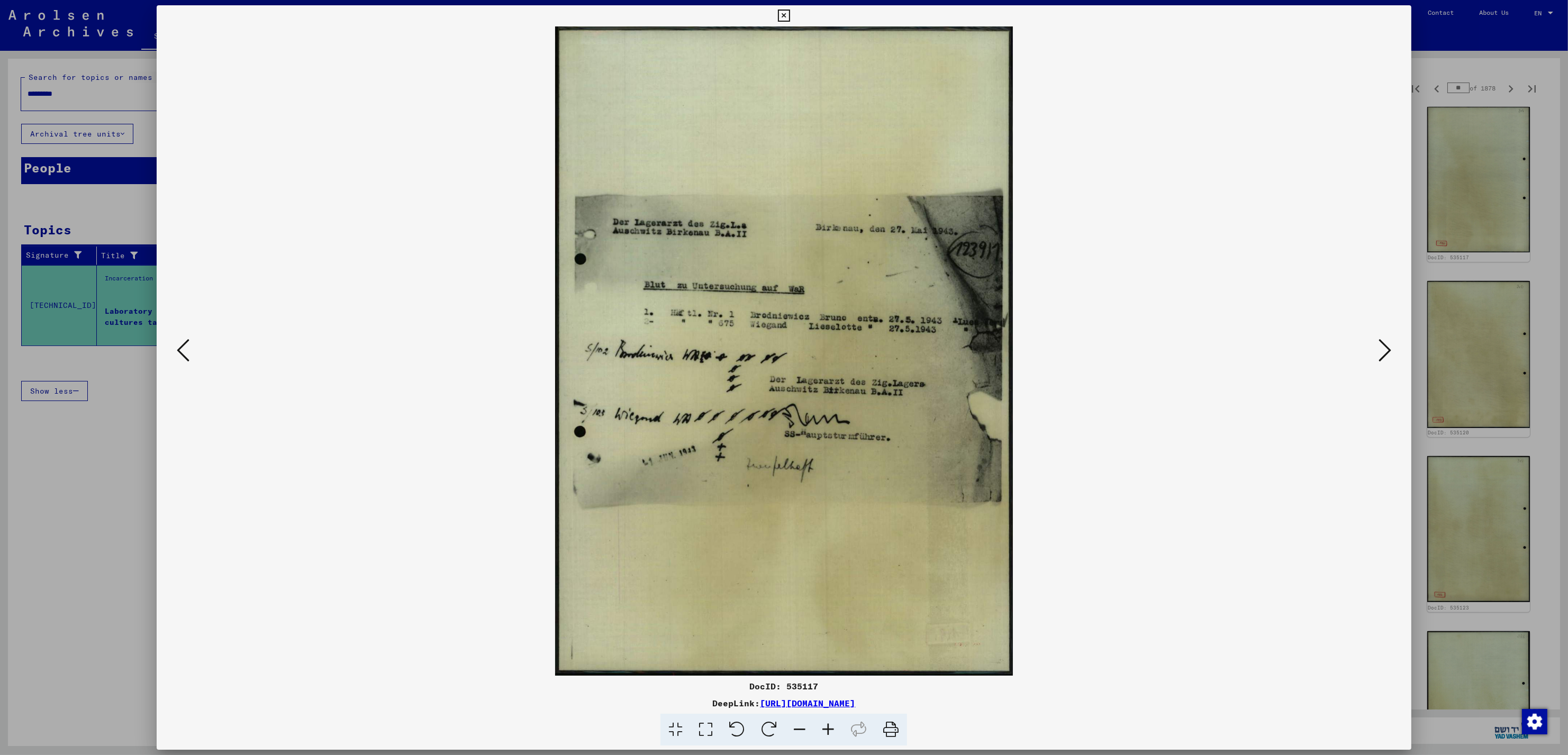
click at [191, 350] on button at bounding box center [183, 351] width 19 height 30
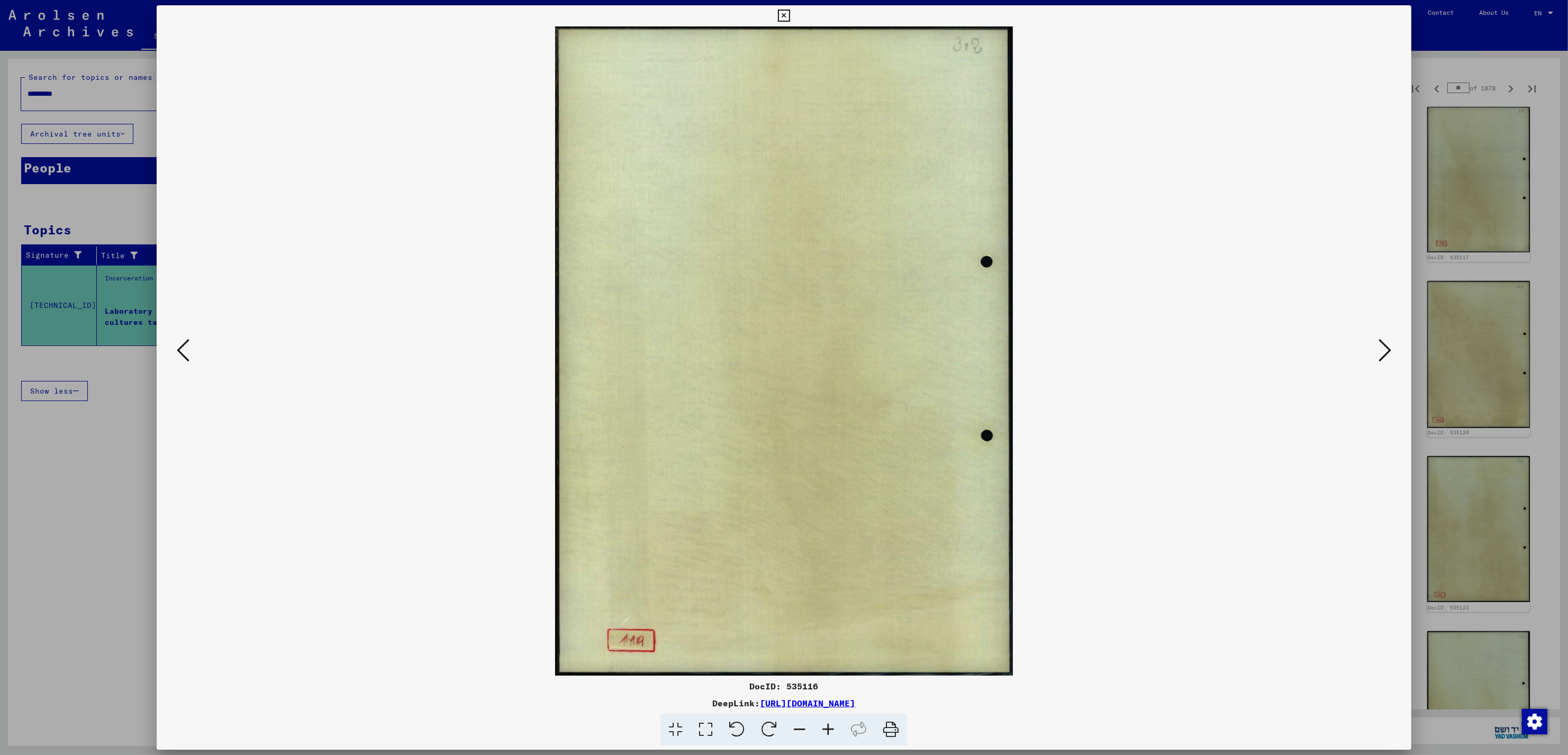
click at [191, 350] on button at bounding box center [183, 351] width 19 height 30
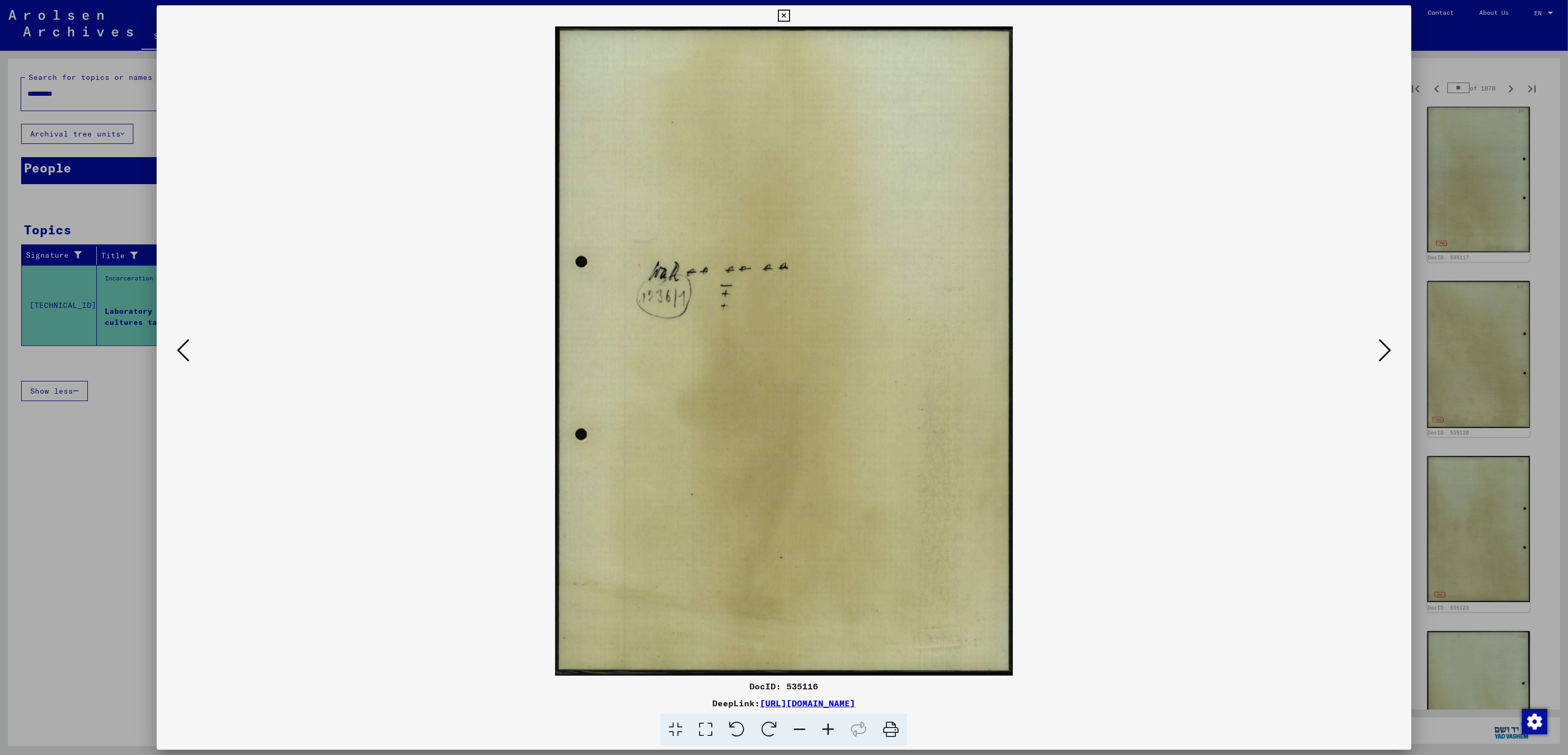
click at [191, 350] on button at bounding box center [183, 351] width 19 height 30
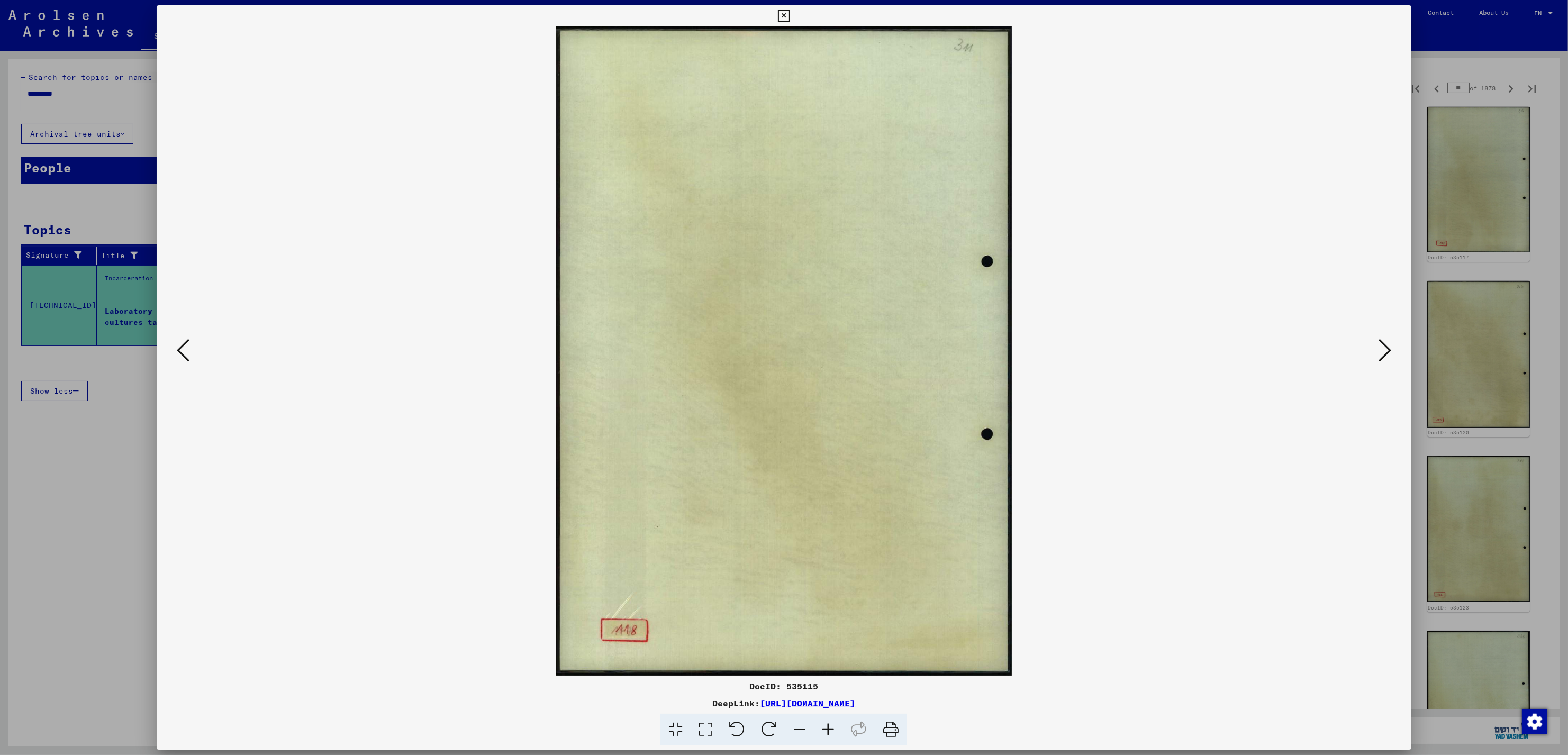
click at [191, 350] on button at bounding box center [183, 351] width 19 height 30
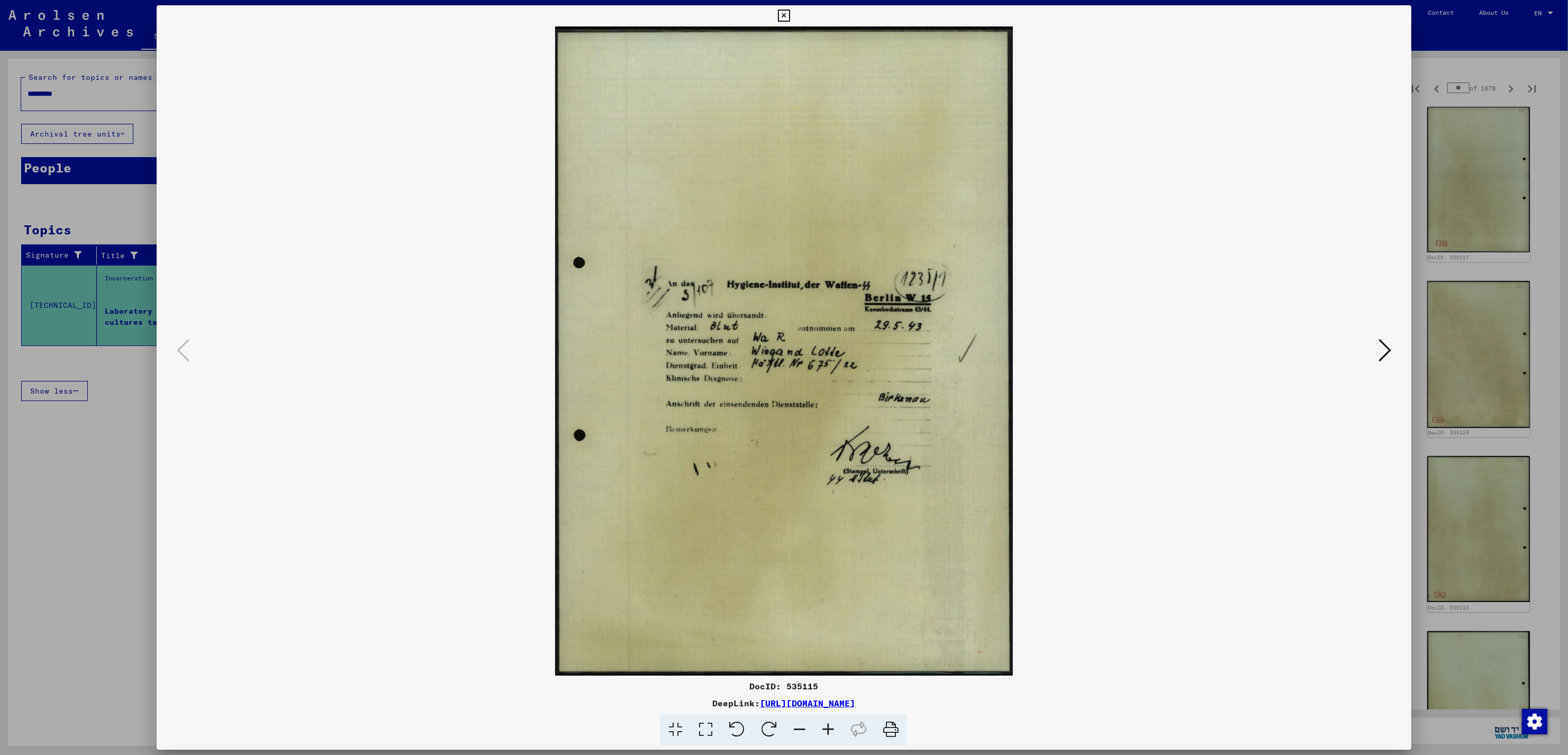
click at [1393, 352] on button at bounding box center [1385, 351] width 19 height 30
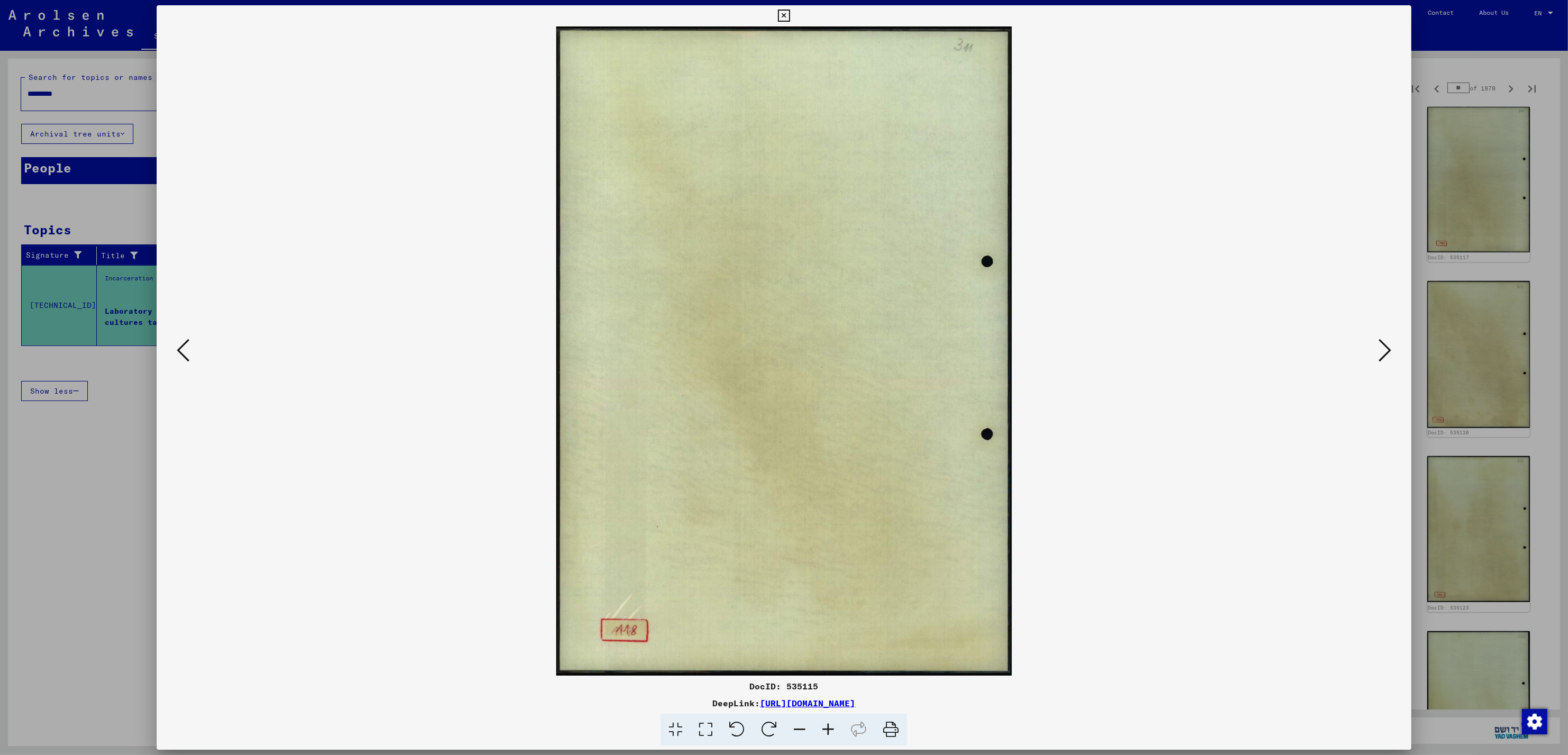
click at [1380, 350] on icon at bounding box center [1385, 350] width 13 height 26
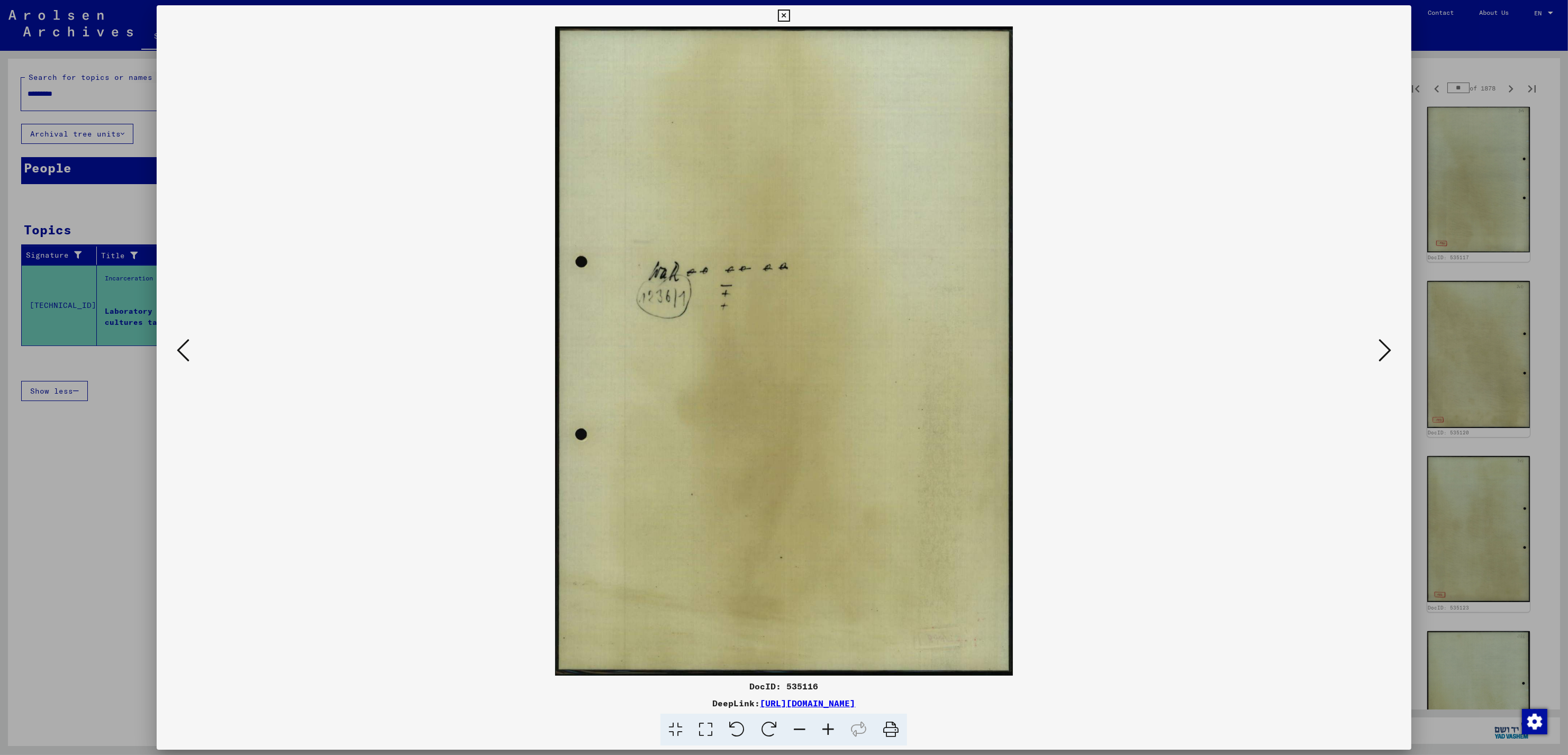
click at [1380, 350] on icon at bounding box center [1385, 350] width 13 height 26
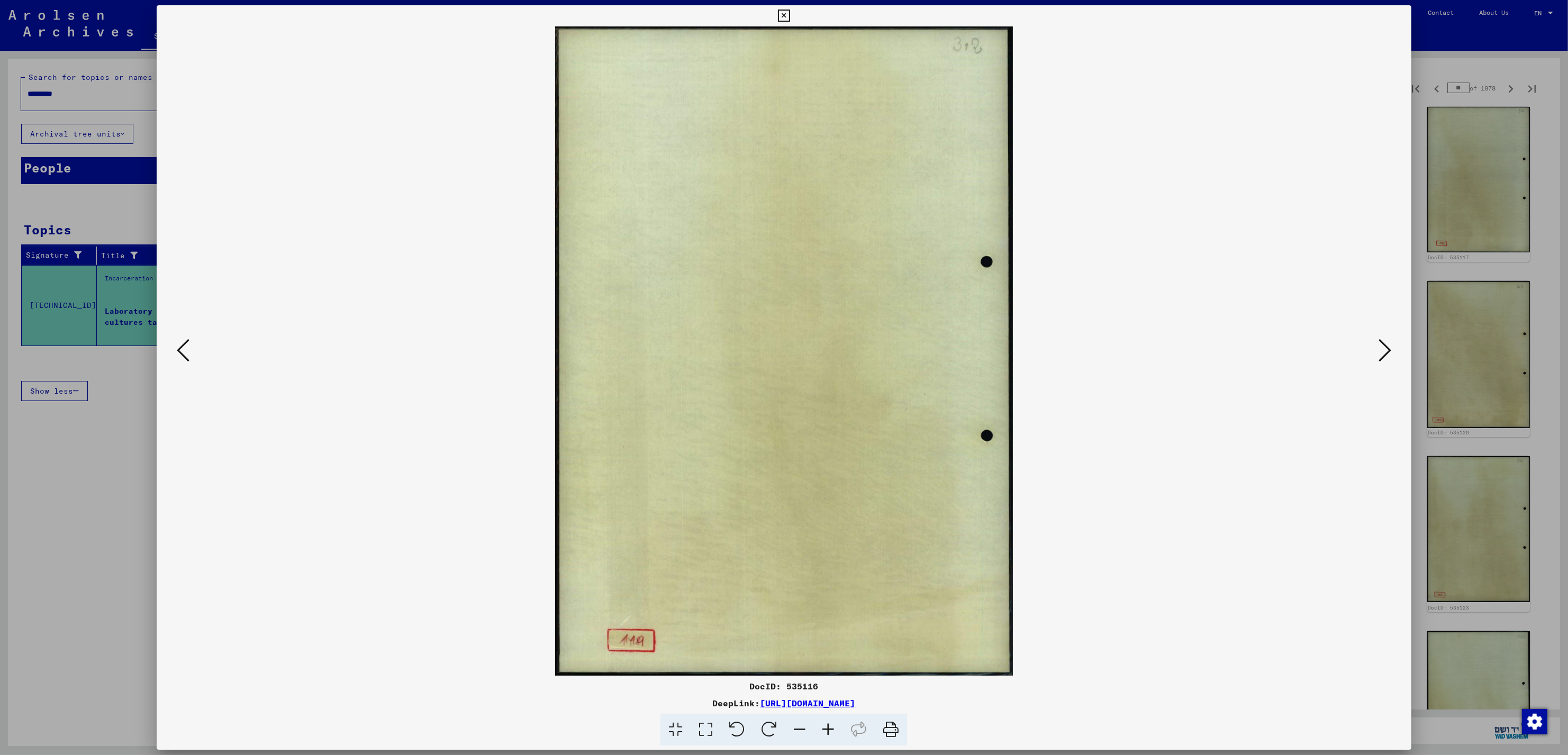
click at [1380, 350] on icon at bounding box center [1385, 350] width 13 height 26
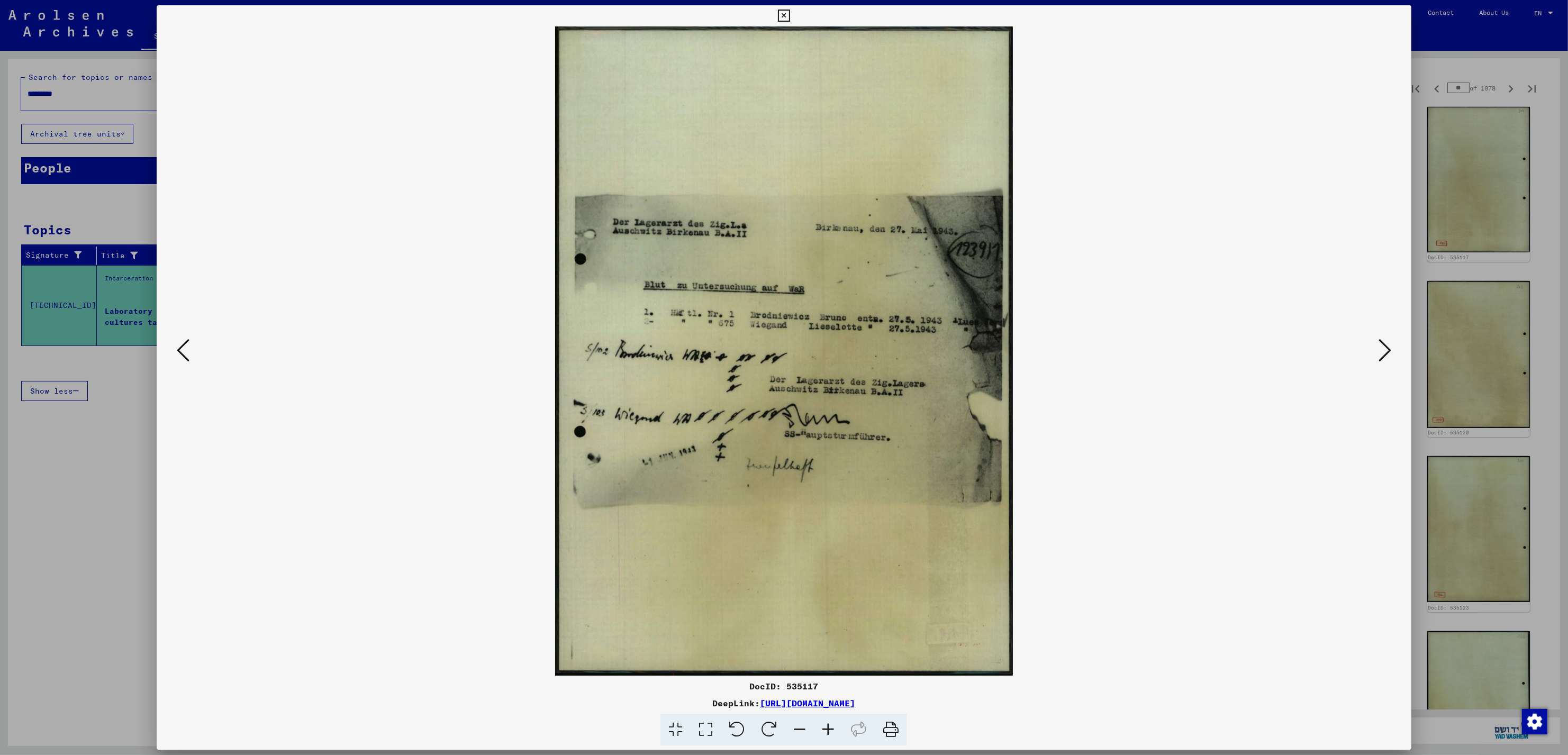
click at [1380, 350] on icon at bounding box center [1385, 350] width 13 height 26
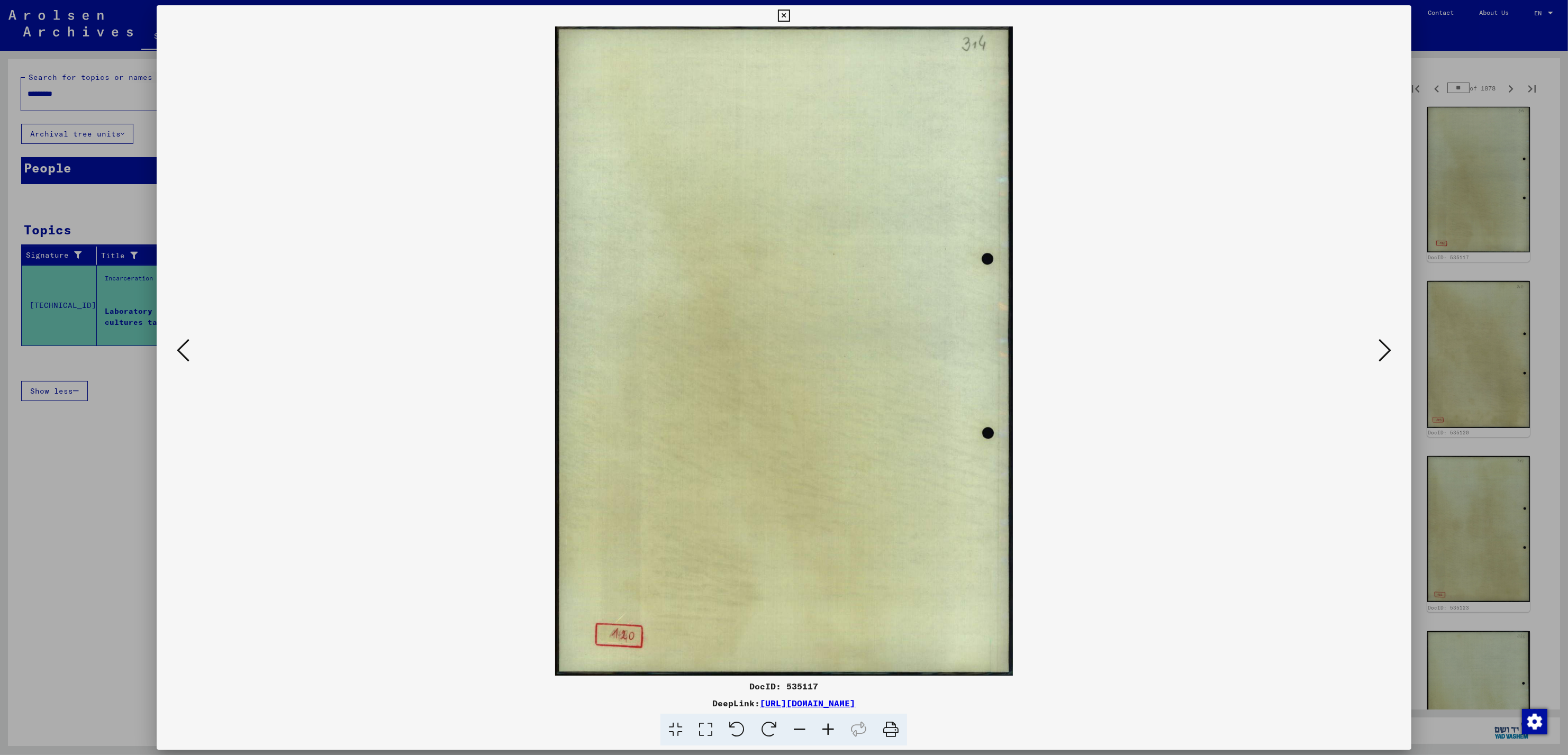
click at [1491, 99] on div at bounding box center [784, 377] width 1568 height 755
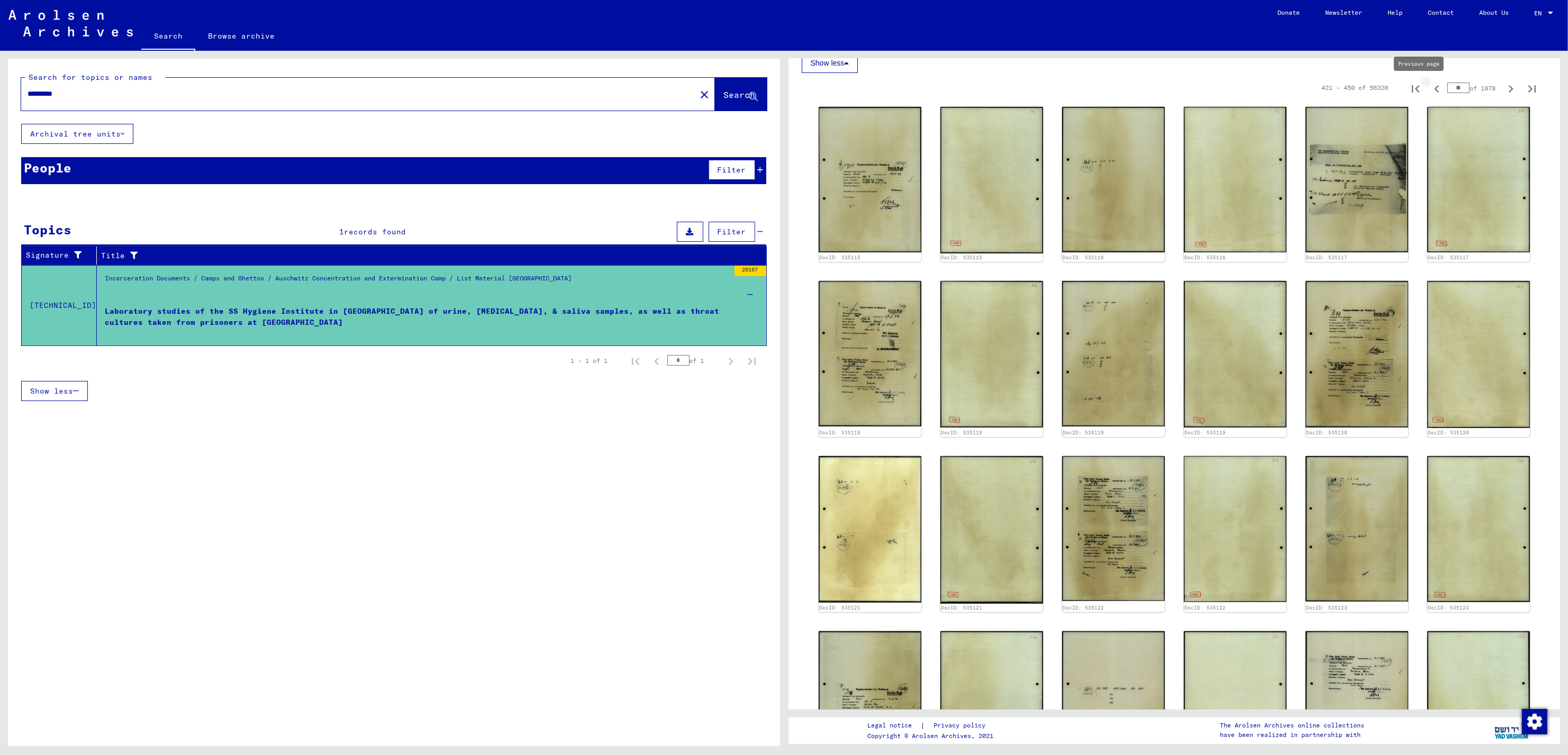
click at [1429, 90] on icon "Previous page" at bounding box center [1437, 89] width 15 height 15
type input "**"
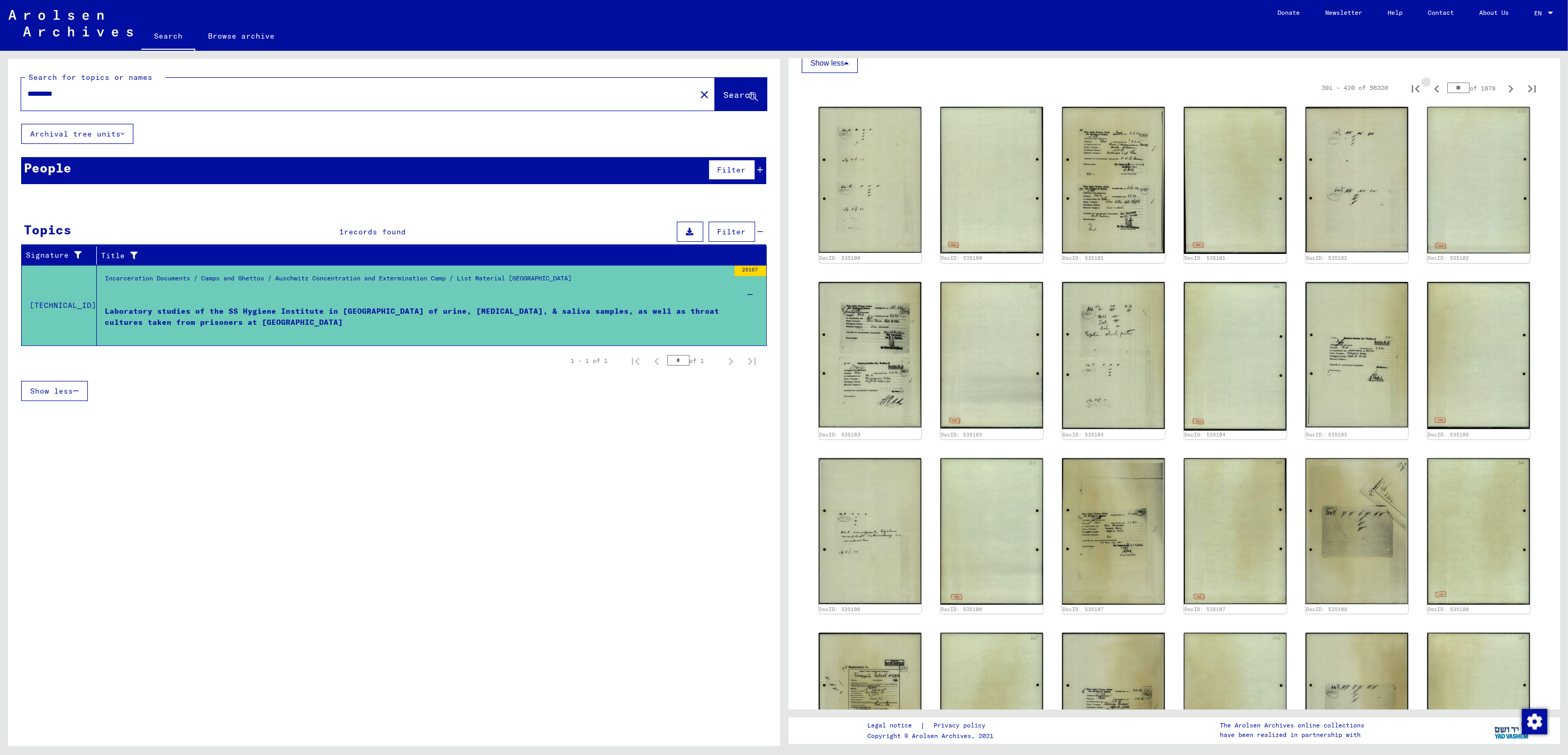
click at [1429, 90] on icon "Previous page" at bounding box center [1437, 89] width 15 height 15
type input "**"
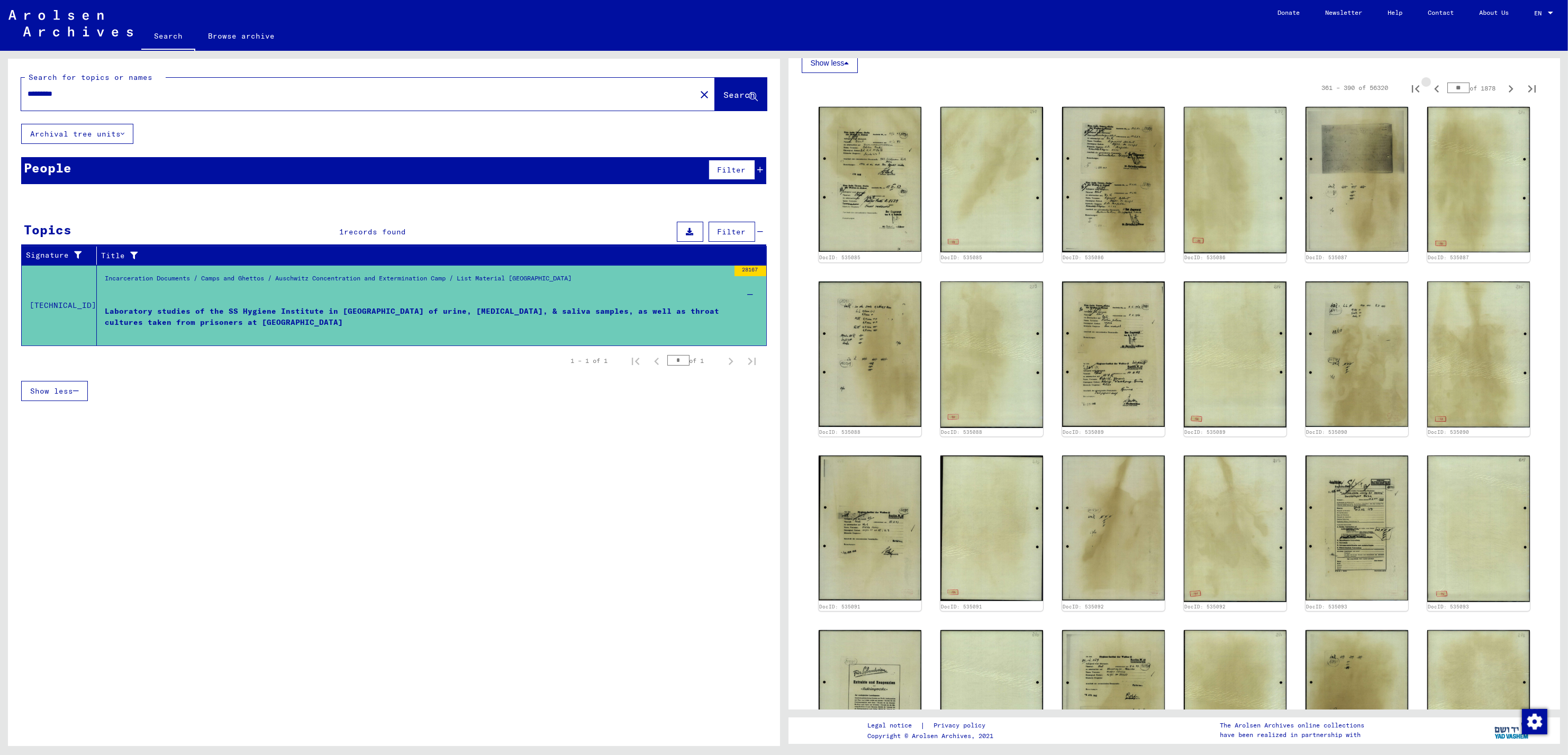
click at [1429, 90] on icon "Previous page" at bounding box center [1437, 89] width 15 height 15
type input "**"
click at [1429, 90] on icon "Previous page" at bounding box center [1437, 89] width 15 height 15
type input "**"
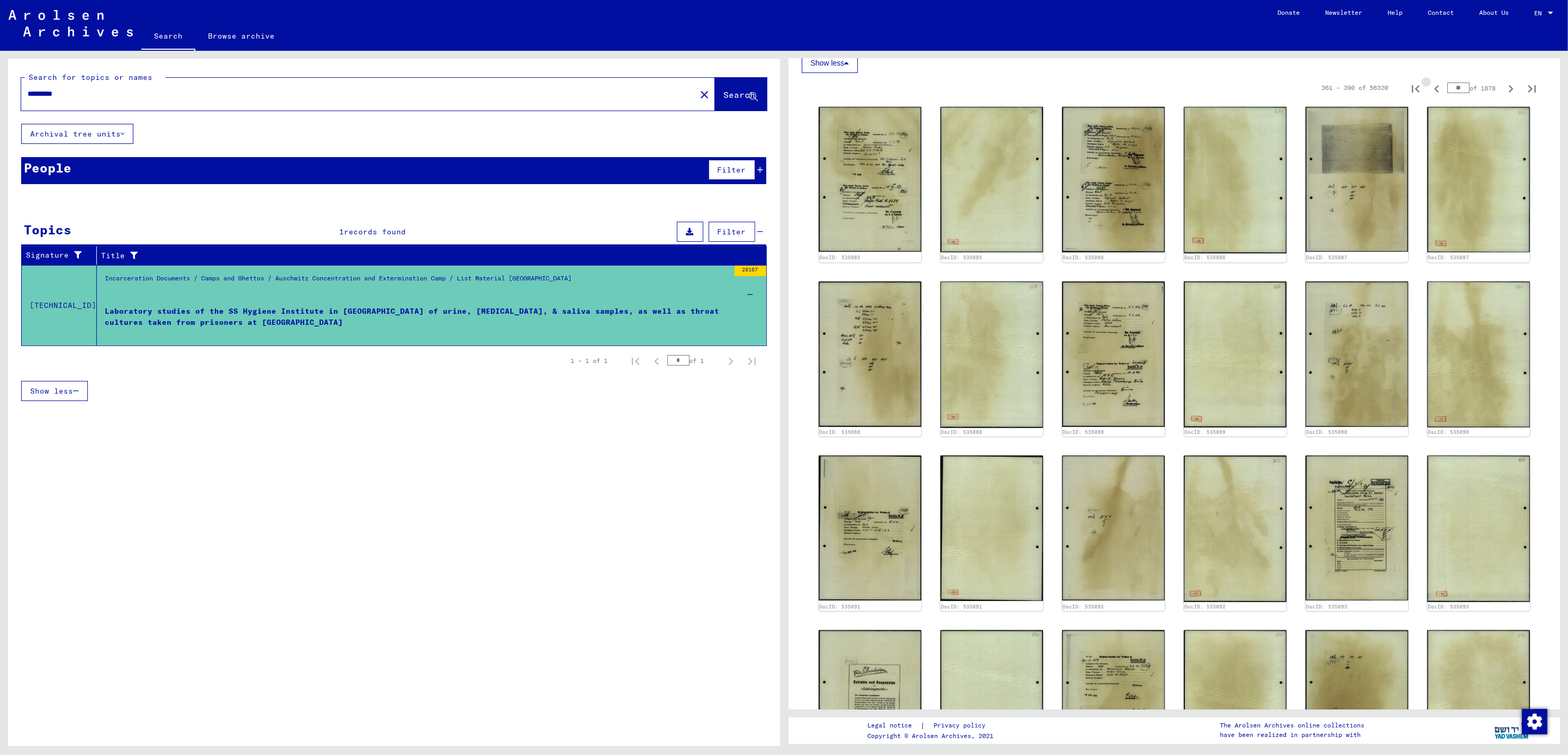
type input "**"
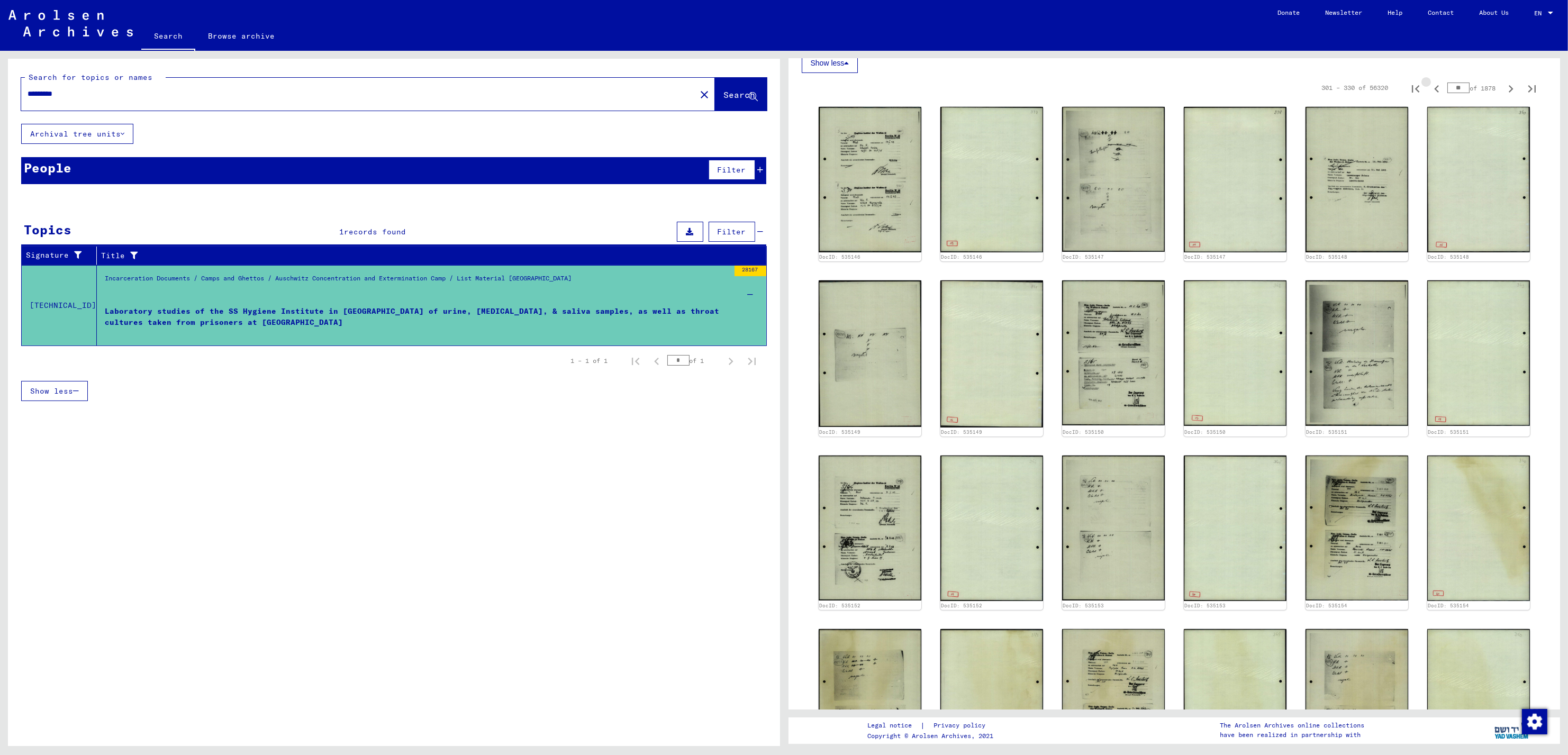
click at [1429, 90] on icon "Previous page" at bounding box center [1437, 89] width 15 height 15
type input "**"
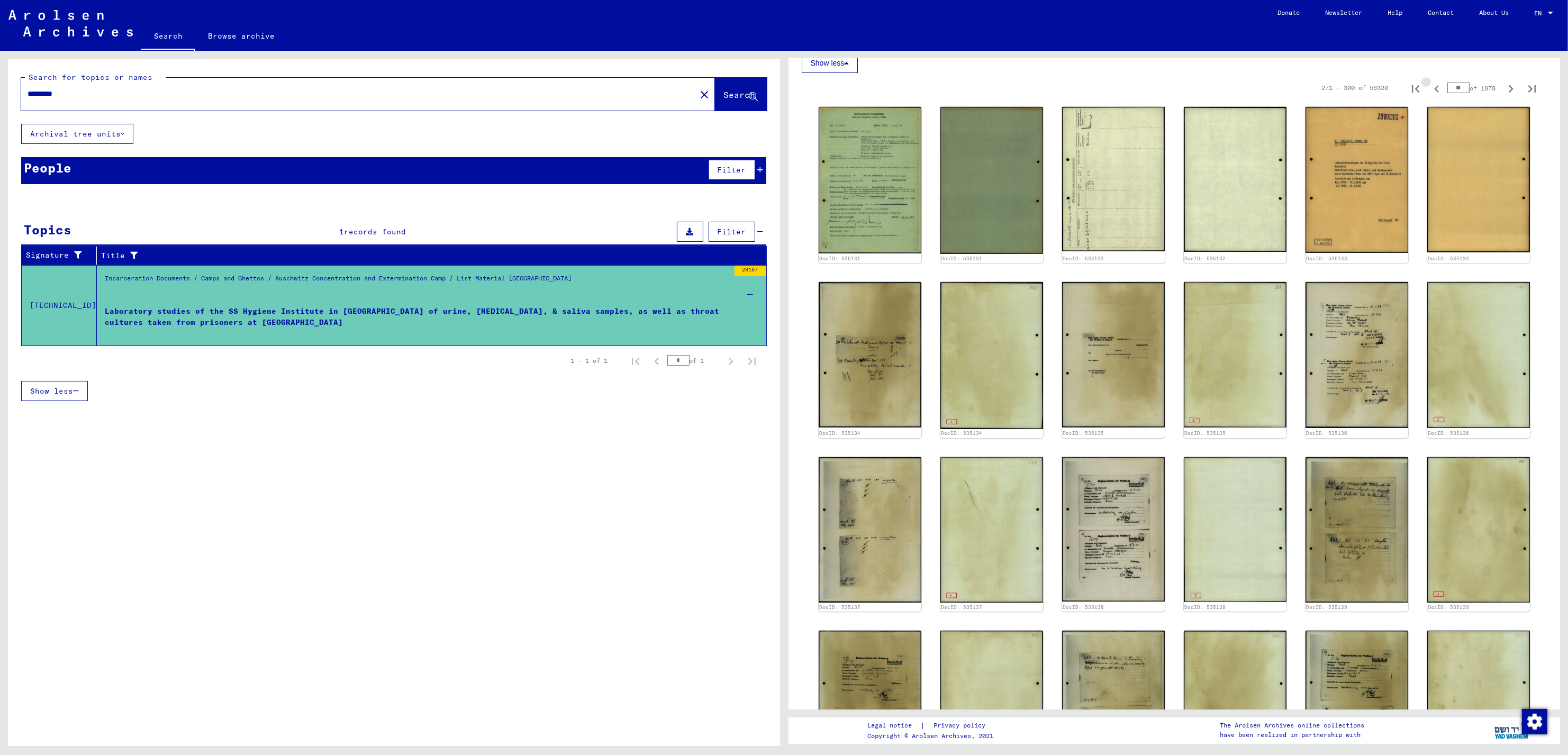
click at [1429, 90] on icon "Previous page" at bounding box center [1437, 89] width 15 height 15
type input "*"
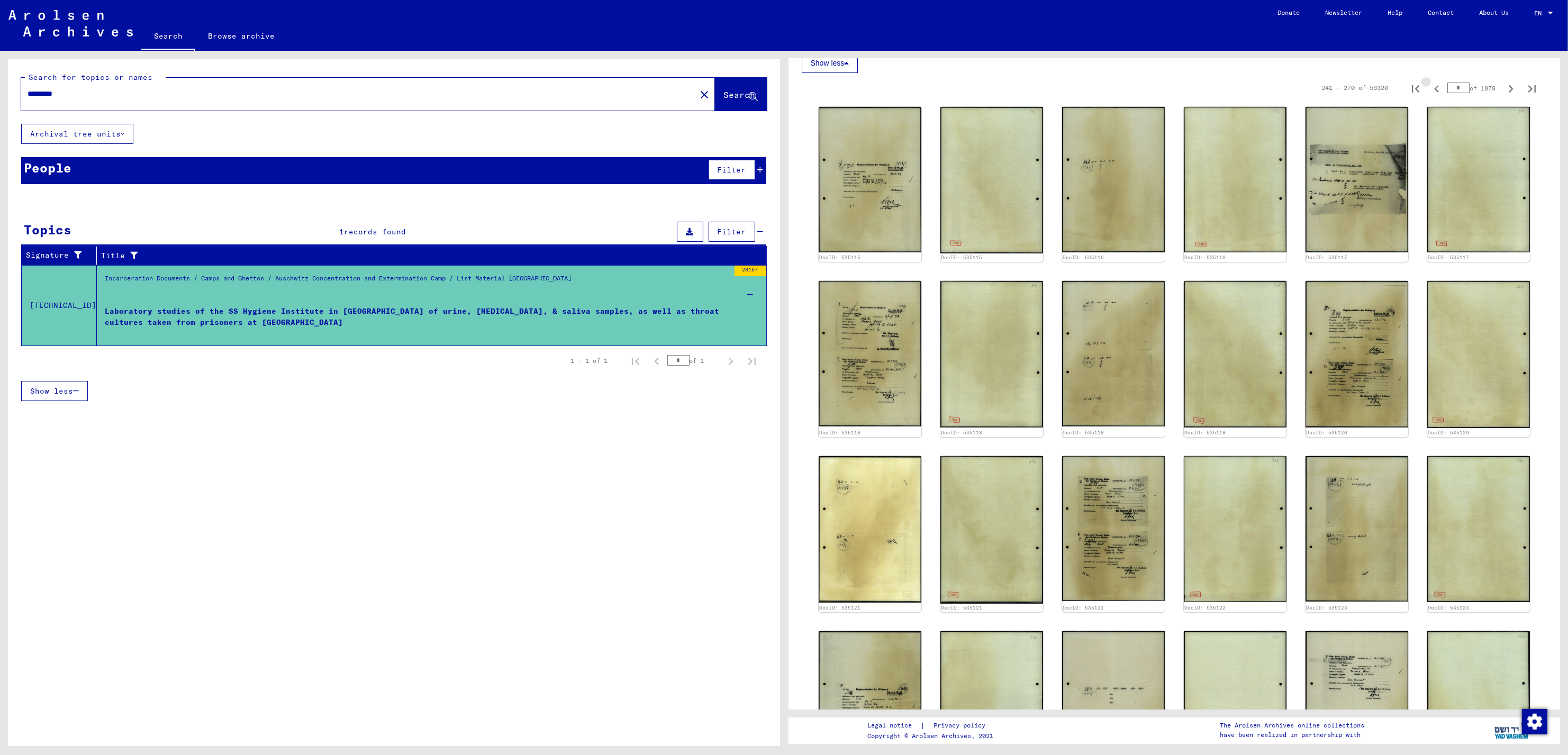
click at [1429, 90] on icon "Previous page" at bounding box center [1437, 89] width 15 height 15
type input "*"
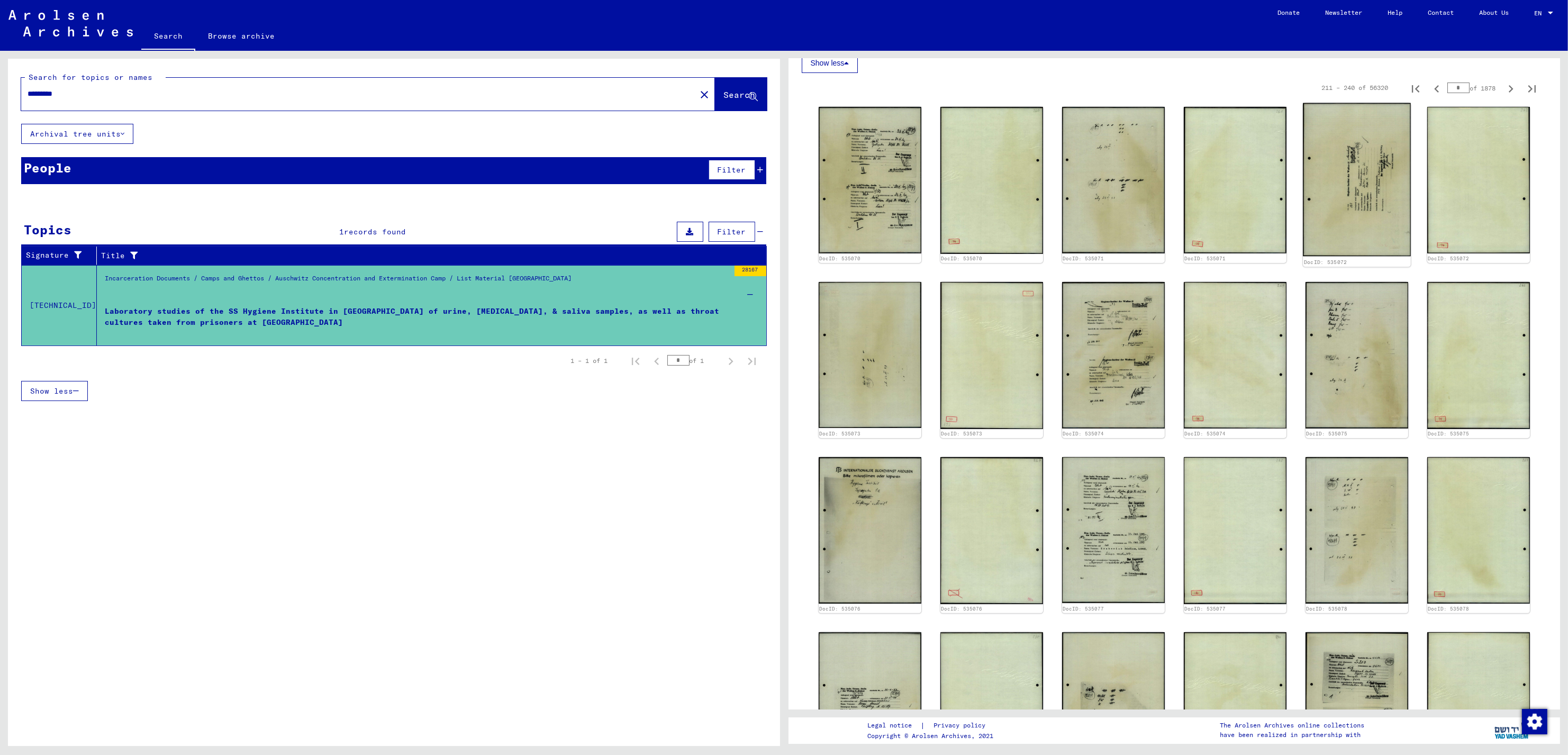
click at [1343, 149] on img at bounding box center [1356, 179] width 108 height 153
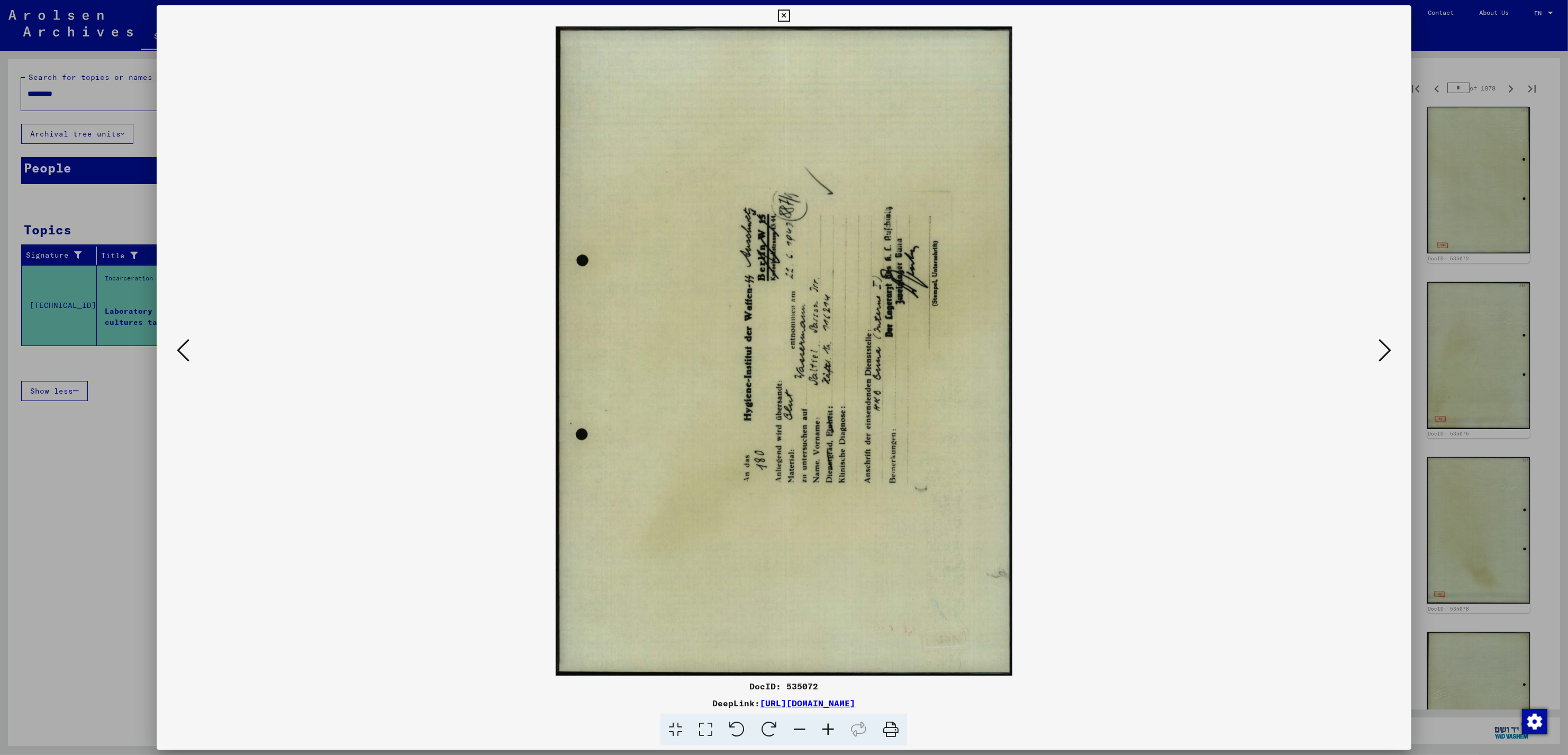
click at [184, 348] on icon at bounding box center [183, 350] width 13 height 26
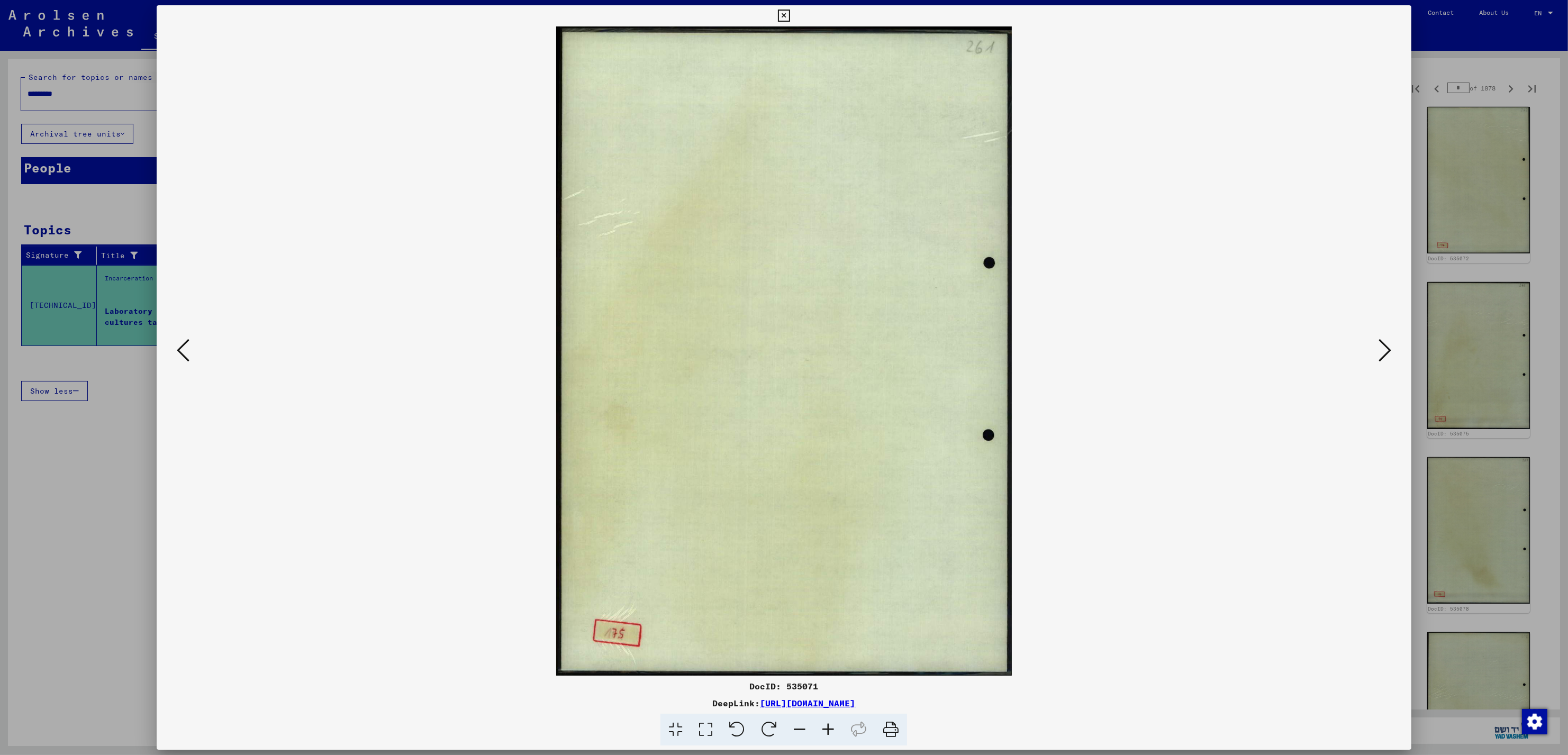
click at [184, 348] on icon at bounding box center [183, 350] width 13 height 26
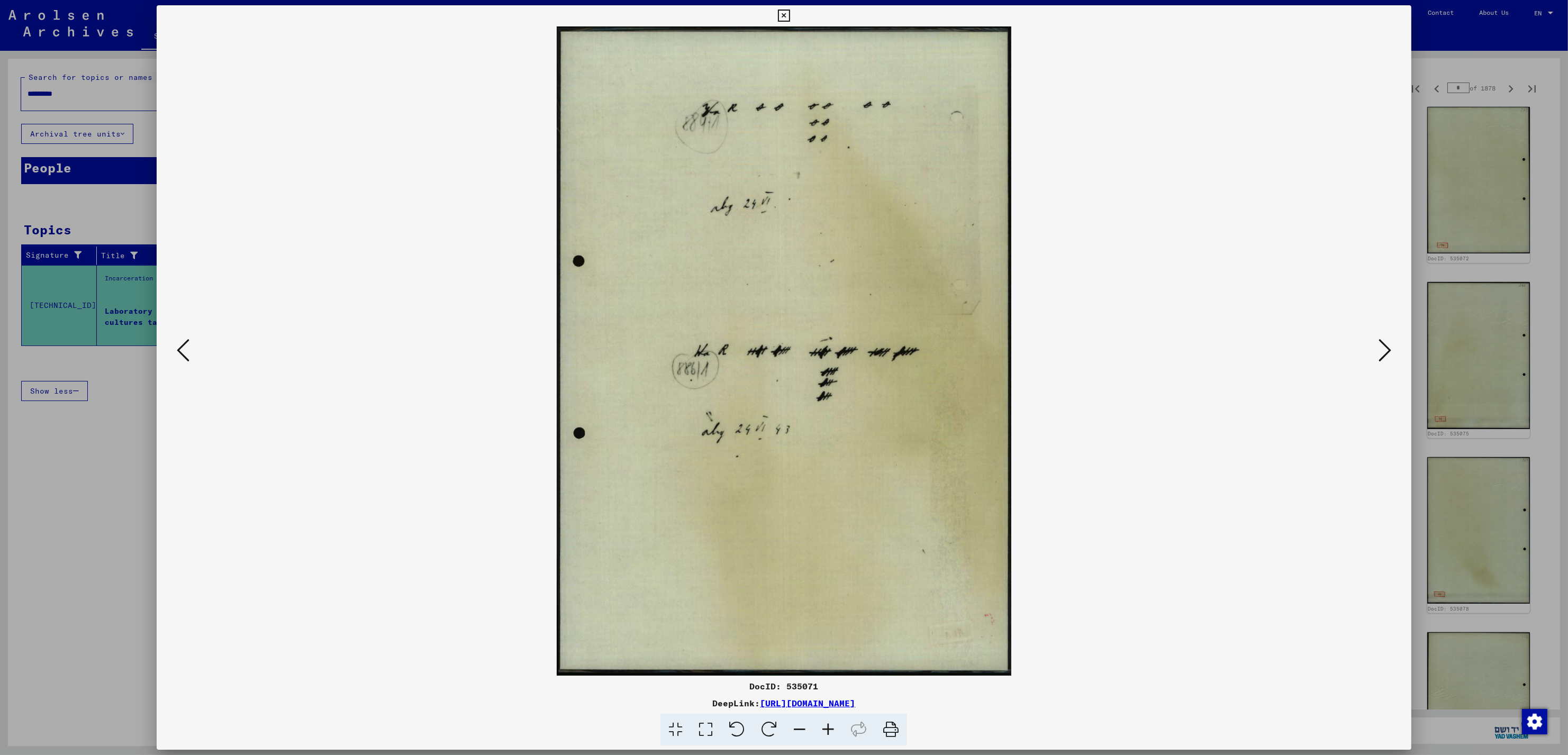
click at [184, 348] on icon at bounding box center [183, 350] width 13 height 26
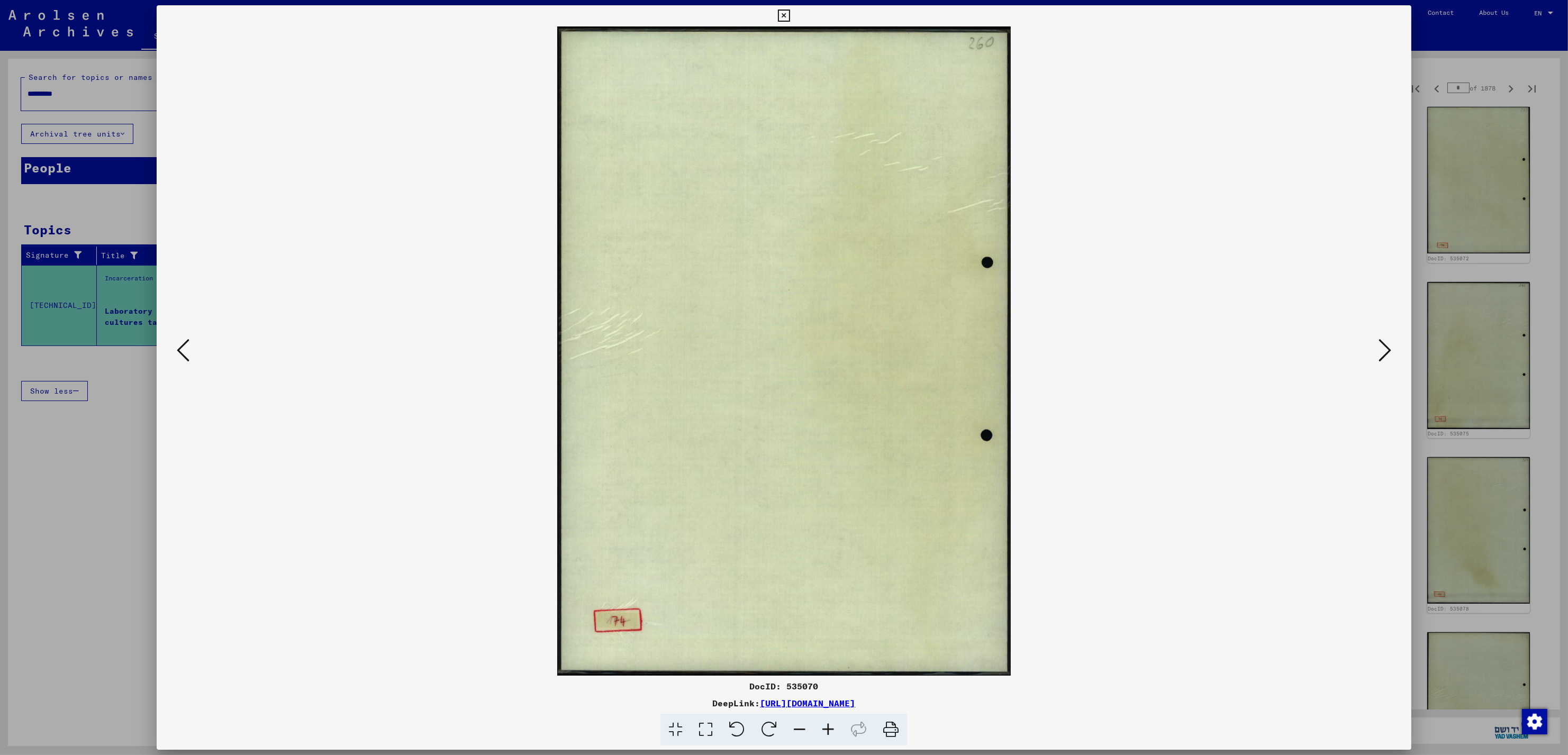
click at [184, 348] on icon at bounding box center [183, 350] width 13 height 26
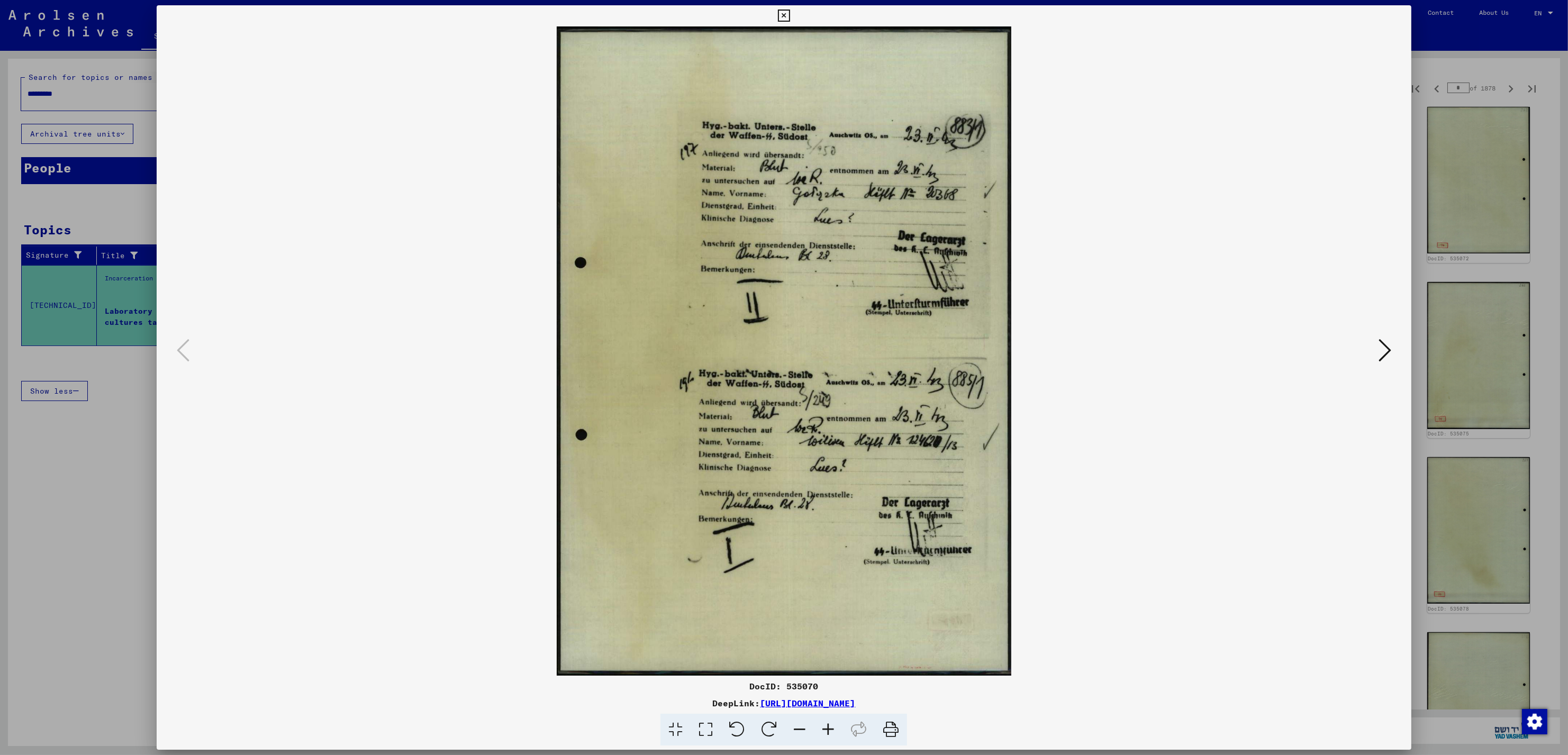
click at [1360, 45] on img at bounding box center [783, 350] width 1182 height 649
click at [781, 9] on button at bounding box center [784, 16] width 18 height 21
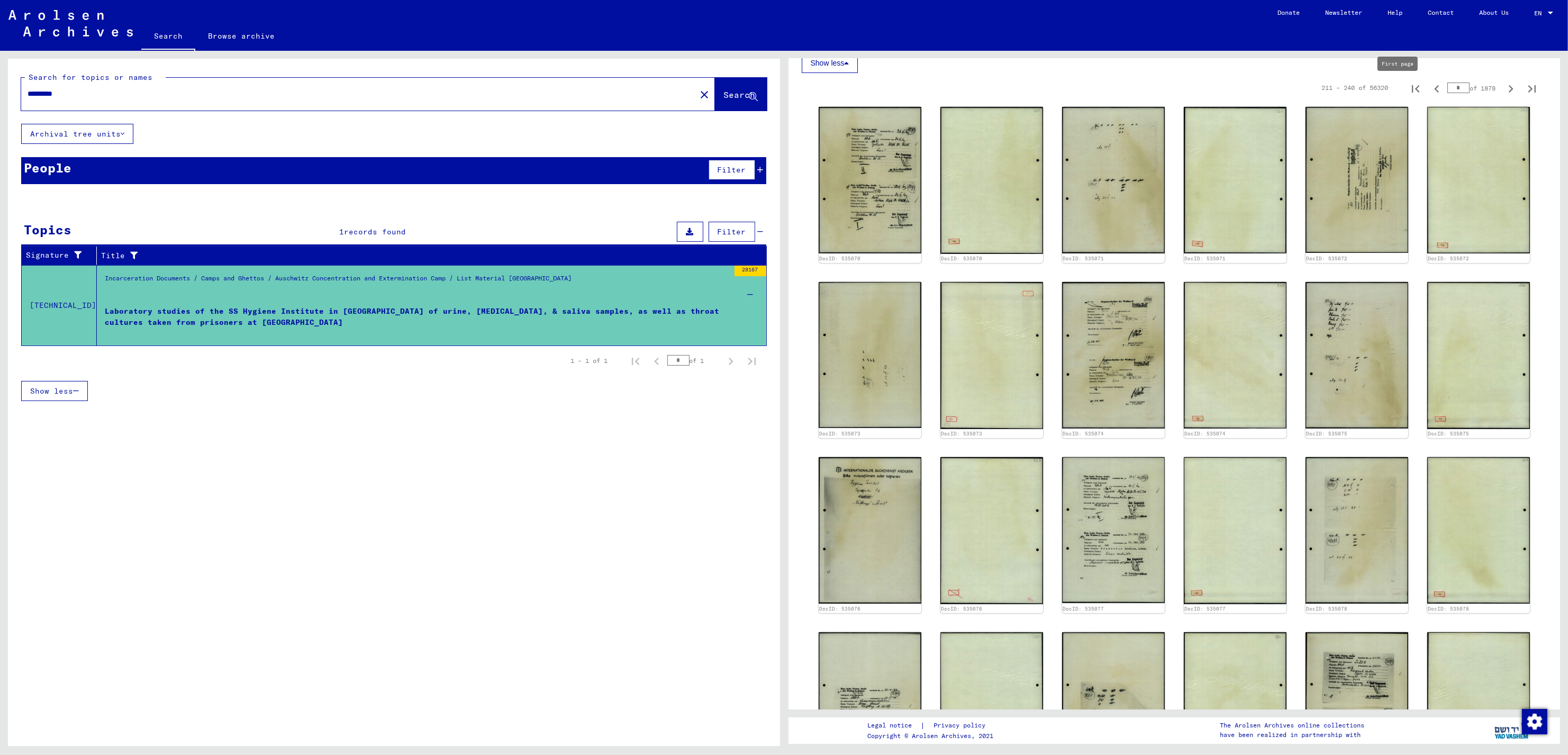
click at [1408, 91] on icon "First page" at bounding box center [1415, 89] width 15 height 15
type input "*"
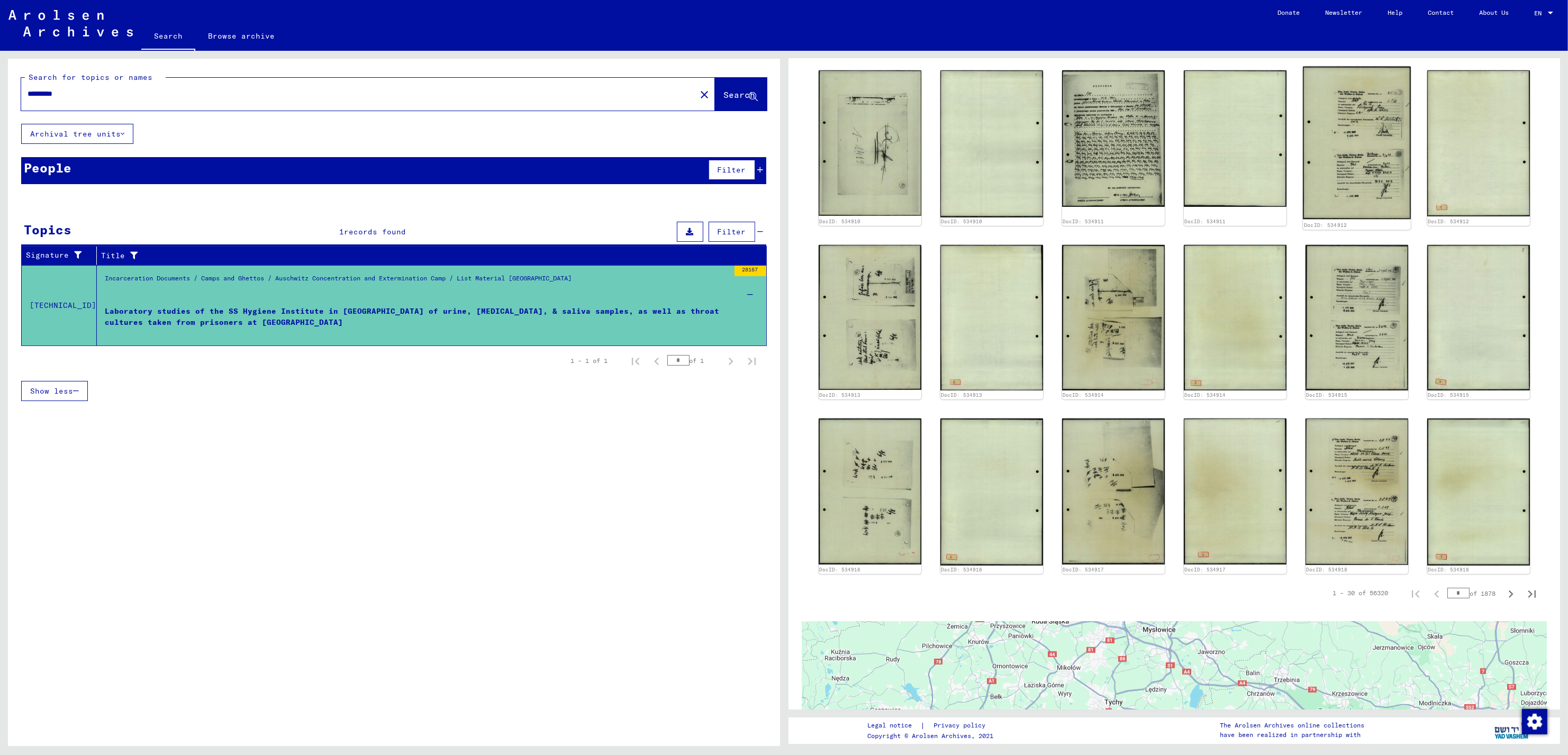
scroll to position [719, 0]
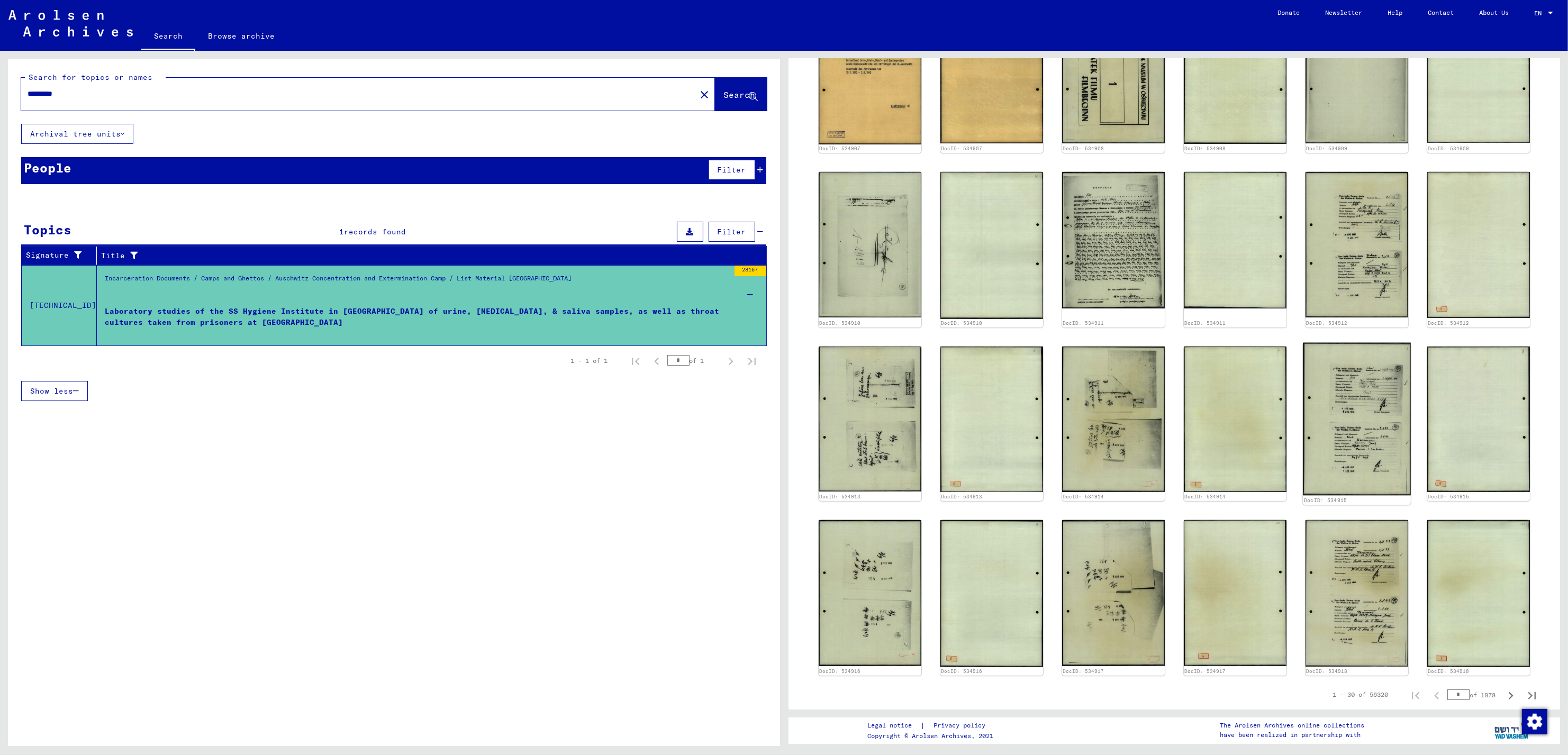
click at [1338, 411] on img at bounding box center [1356, 419] width 108 height 152
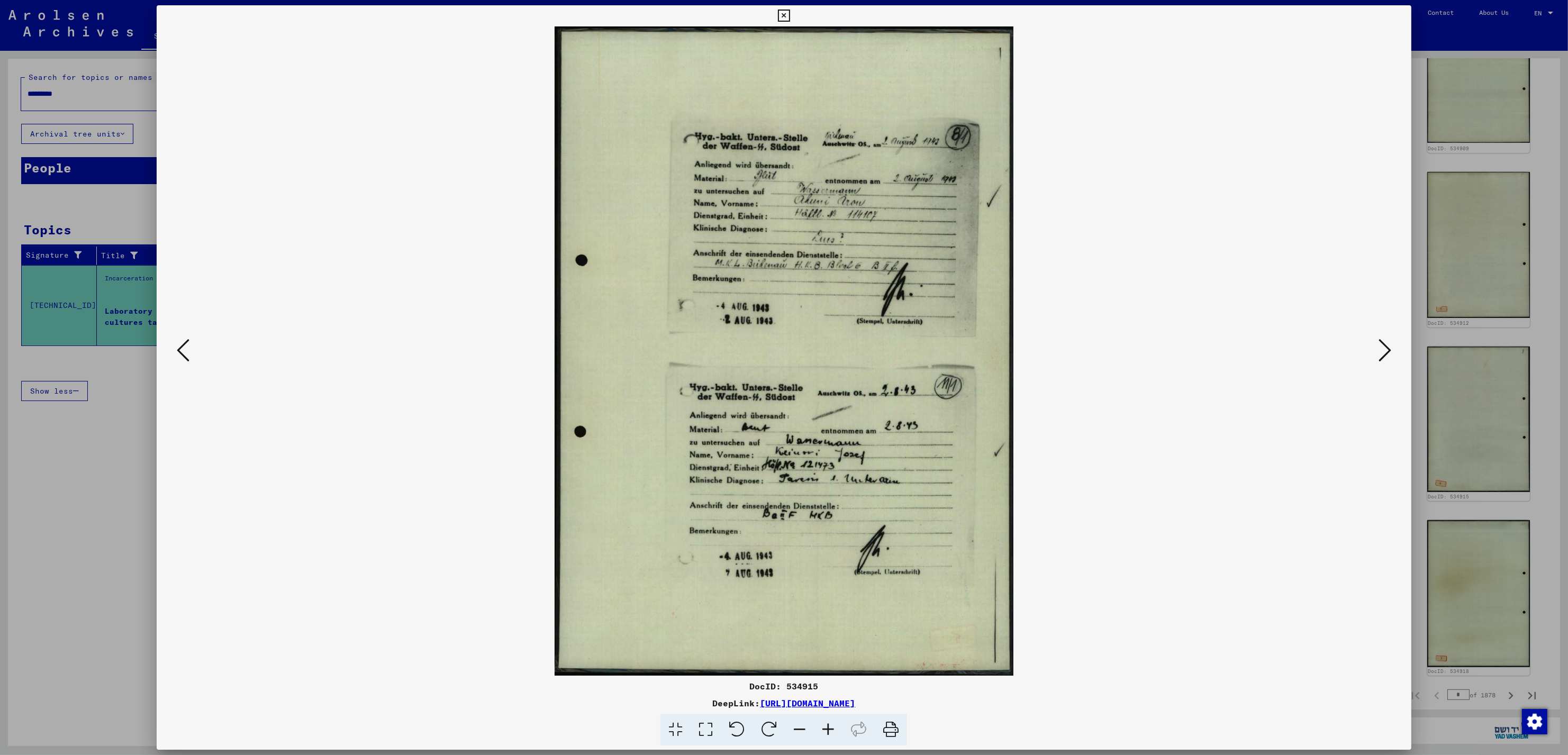
click at [1387, 346] on icon at bounding box center [1385, 350] width 13 height 26
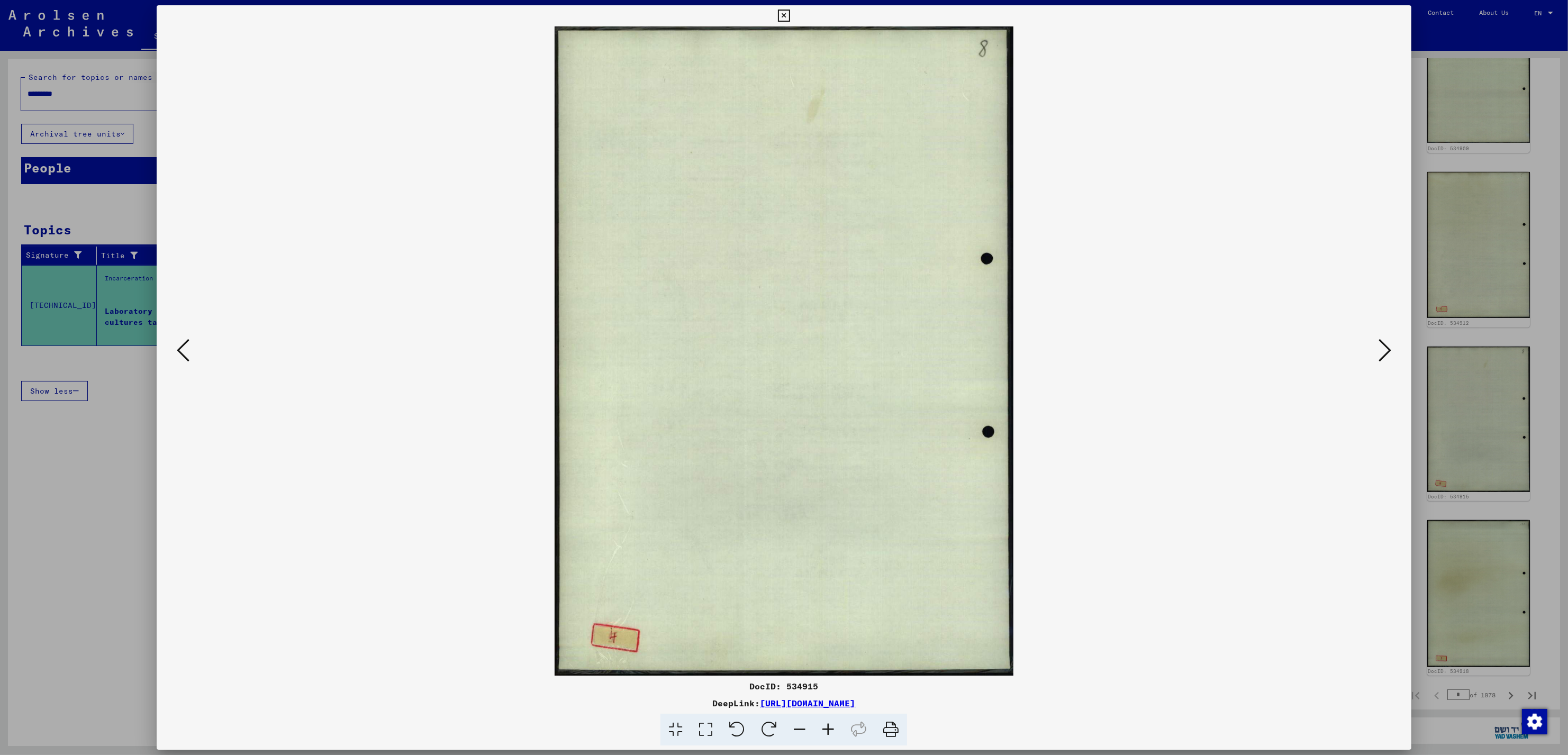
click at [1387, 346] on icon at bounding box center [1385, 350] width 13 height 26
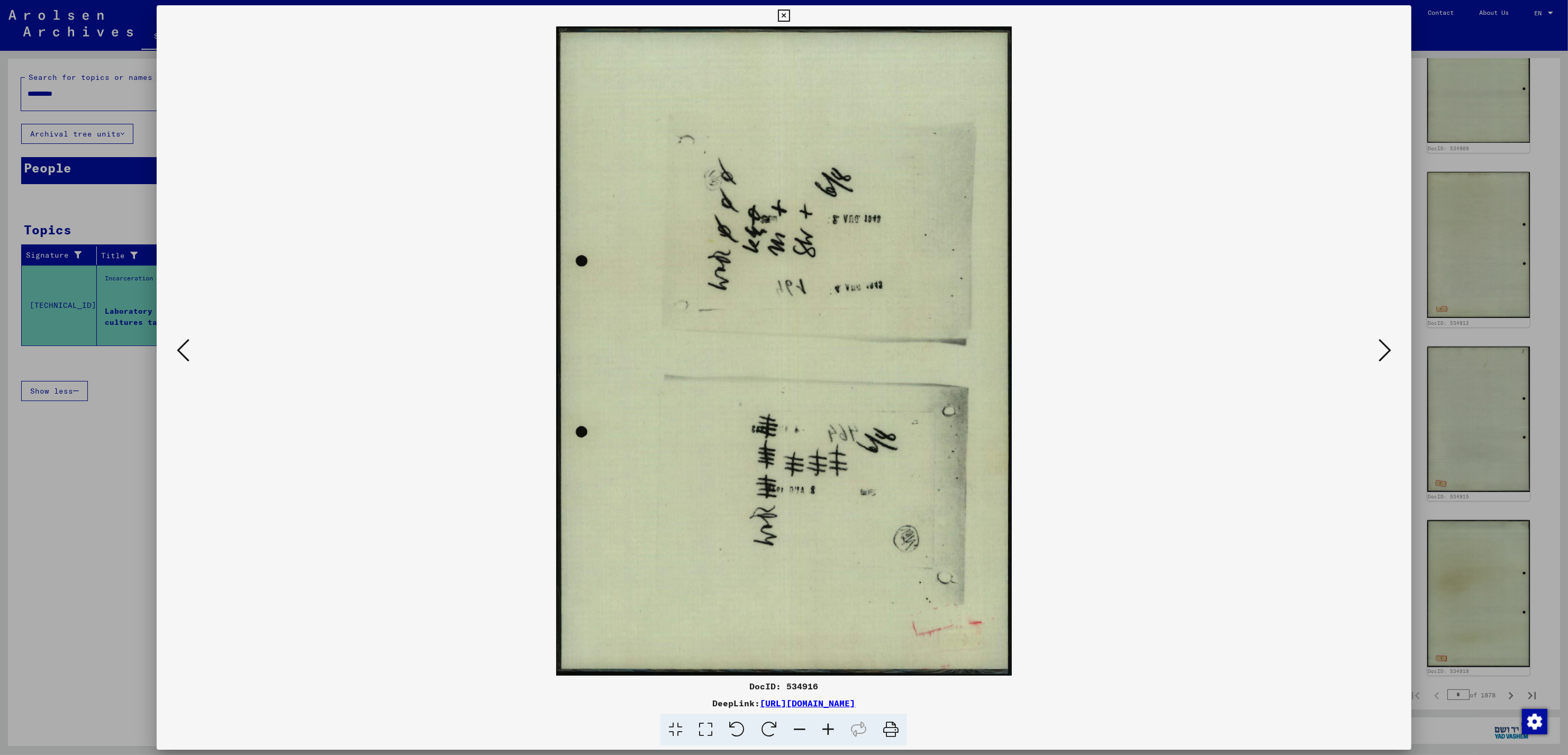
click at [1387, 346] on icon at bounding box center [1385, 350] width 13 height 26
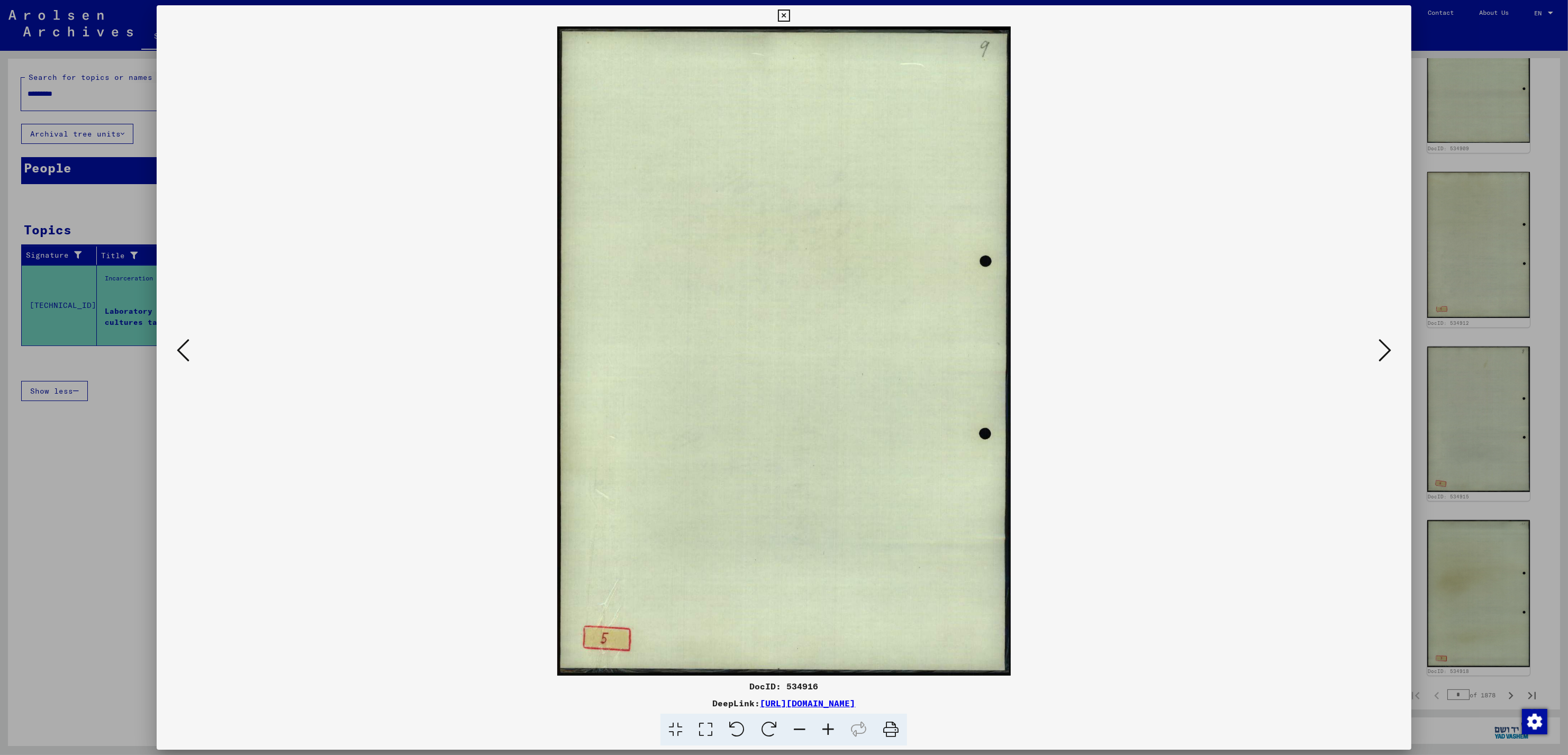
click at [1387, 346] on icon at bounding box center [1385, 350] width 13 height 26
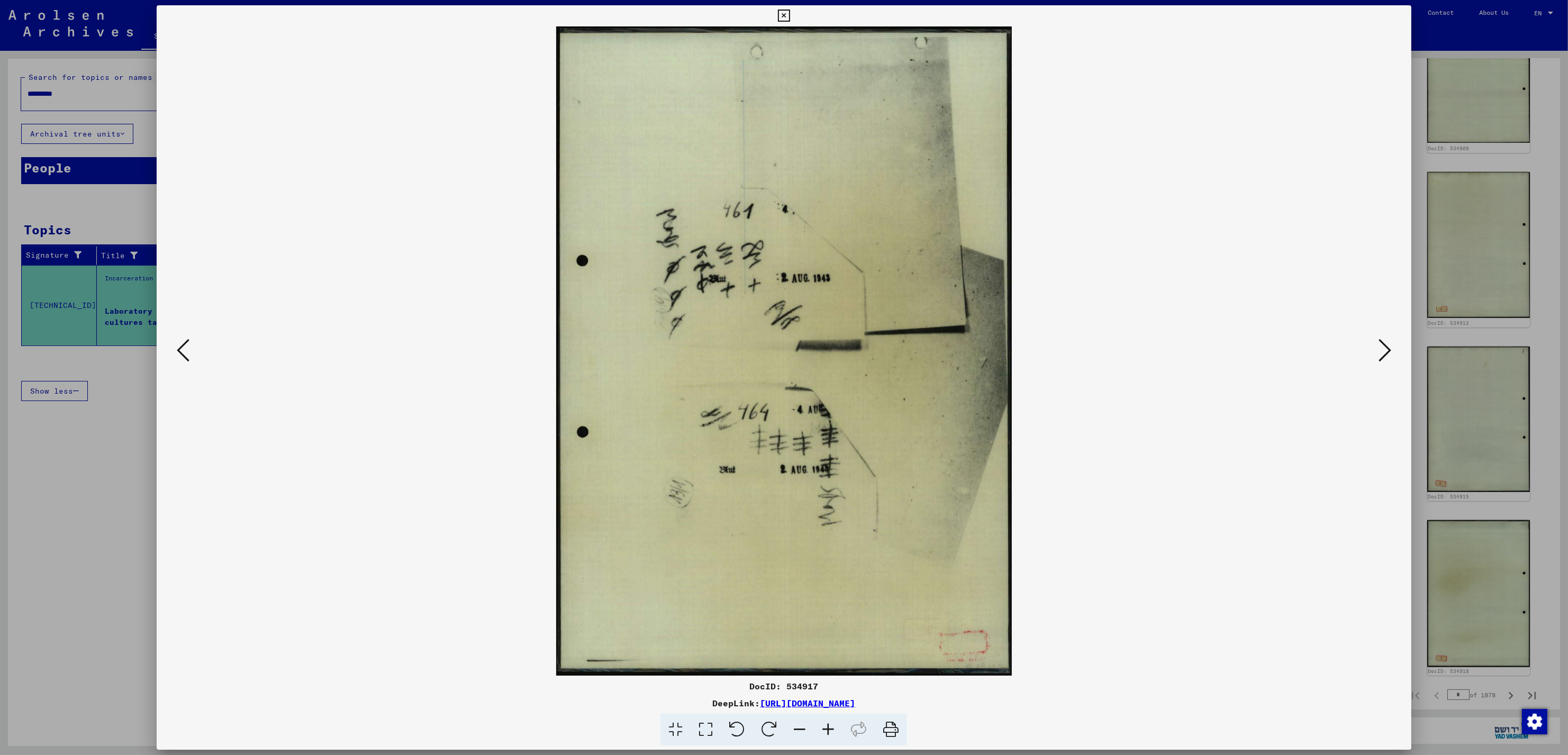
click at [1387, 346] on icon at bounding box center [1385, 350] width 13 height 26
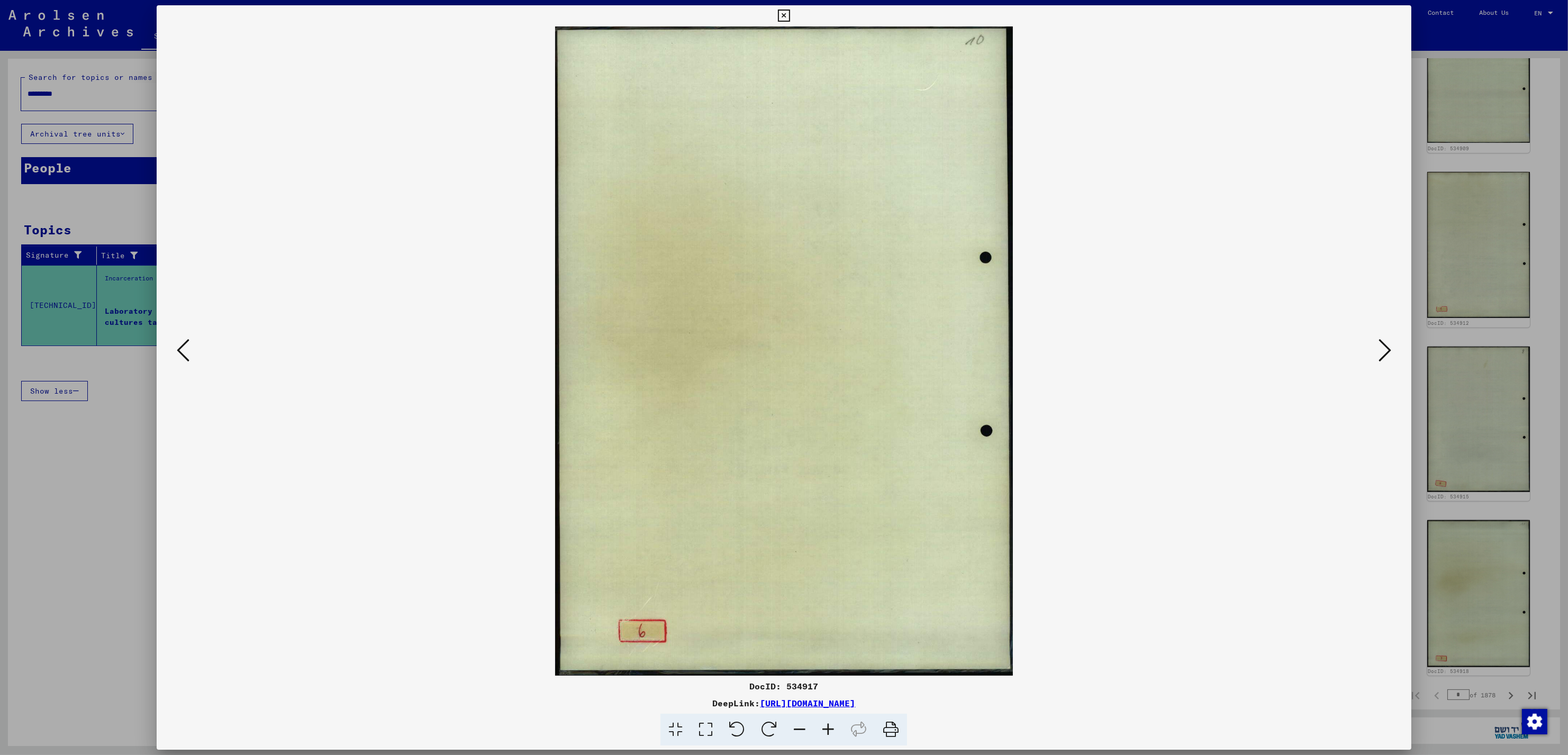
click at [1387, 346] on icon at bounding box center [1385, 350] width 13 height 26
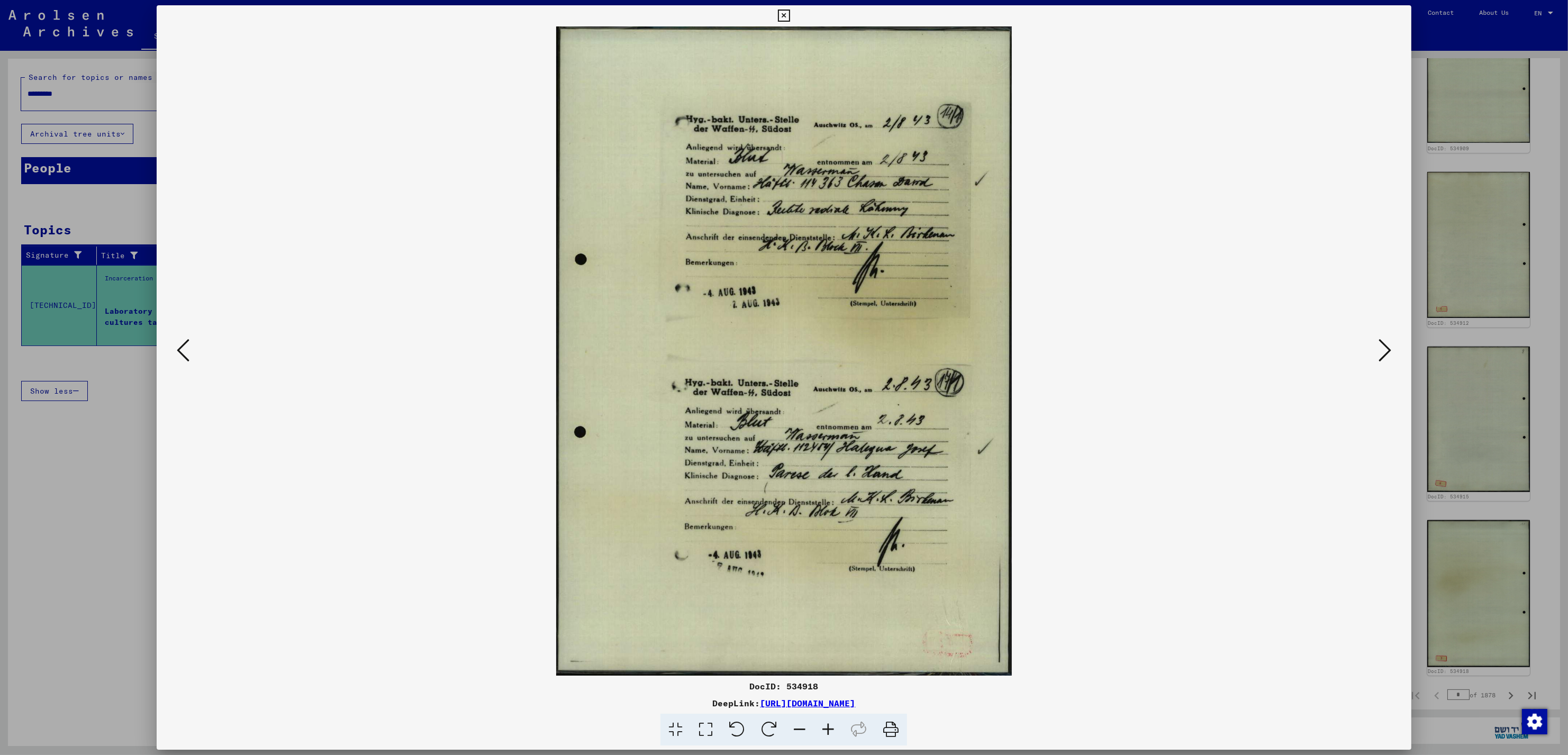
click at [1387, 346] on icon at bounding box center [1385, 350] width 13 height 26
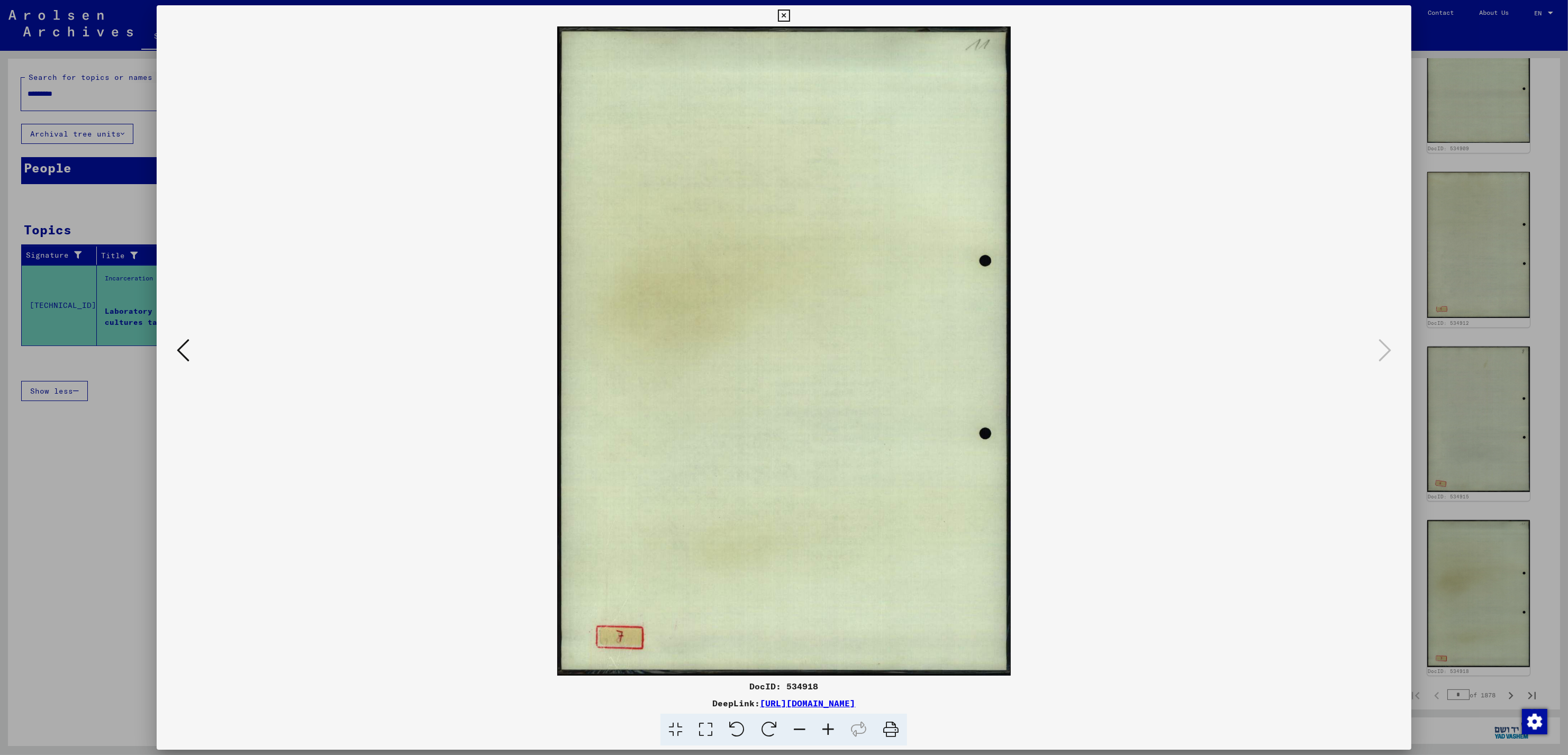
click at [1399, 17] on div "DocID: 534918 DeepLink: [URL][DOMAIN_NAME]" at bounding box center [783, 375] width 1254 height 740
click at [1566, 134] on div at bounding box center [784, 377] width 1568 height 755
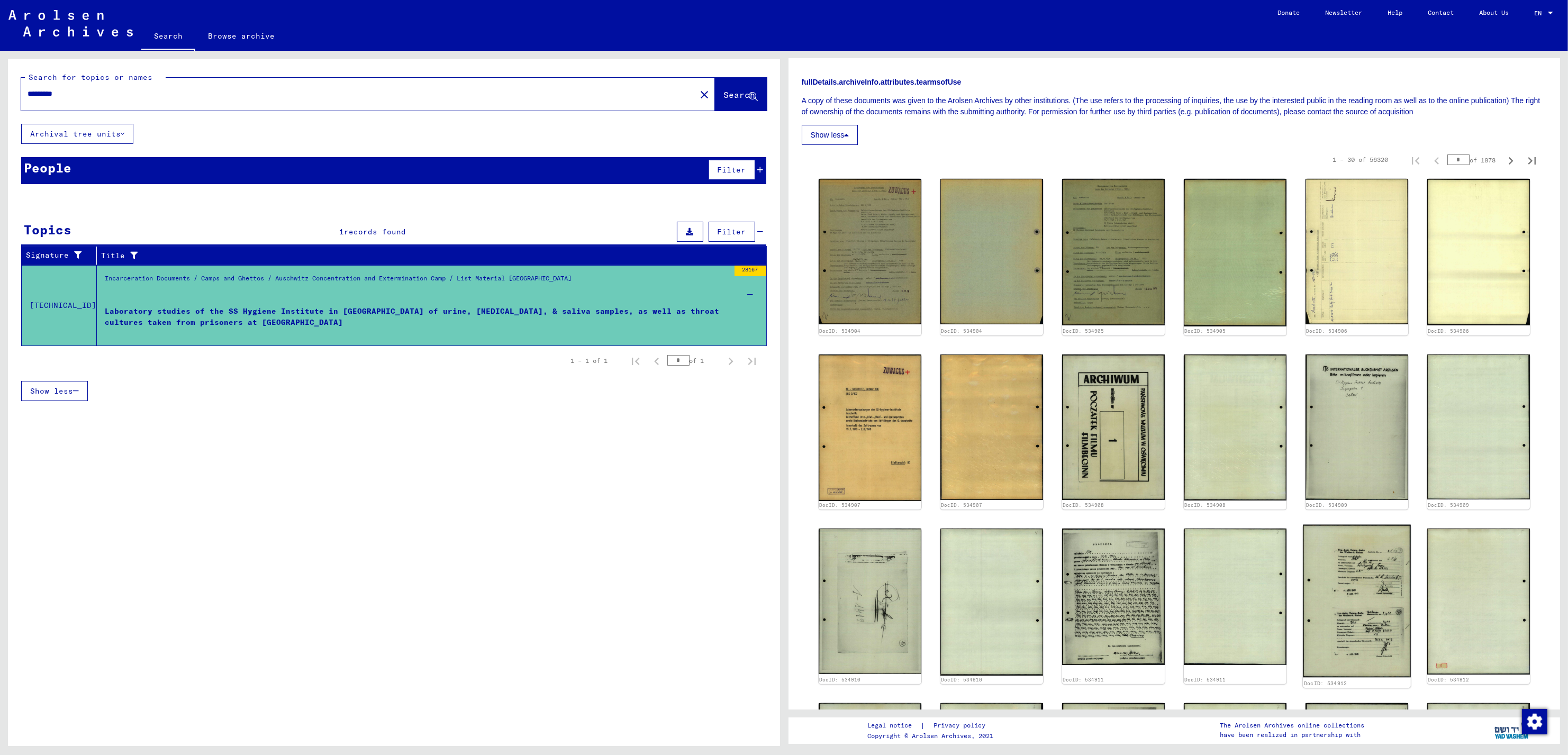
scroll to position [361, 0]
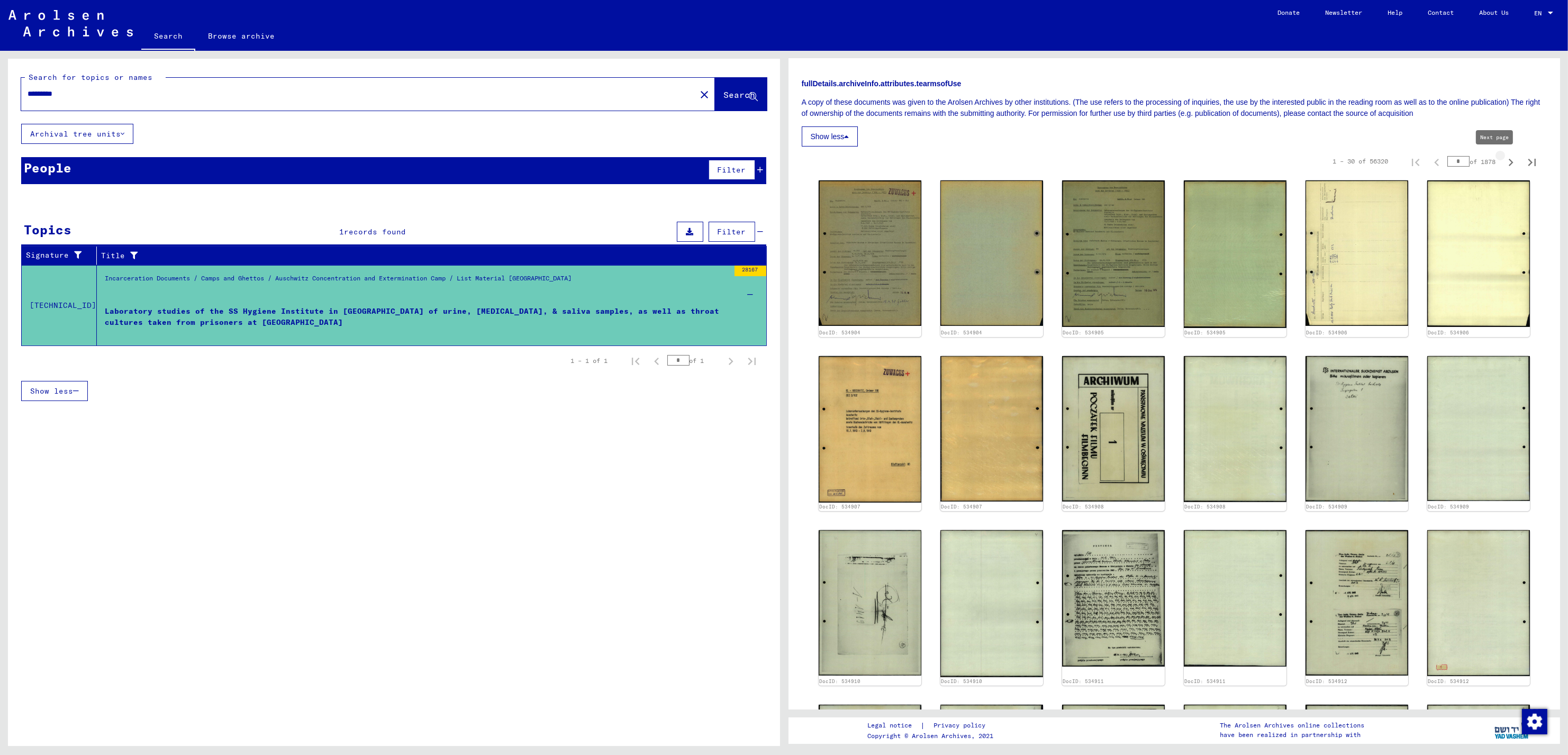
click at [1503, 164] on icon "Next page" at bounding box center [1511, 162] width 15 height 15
type input "*"
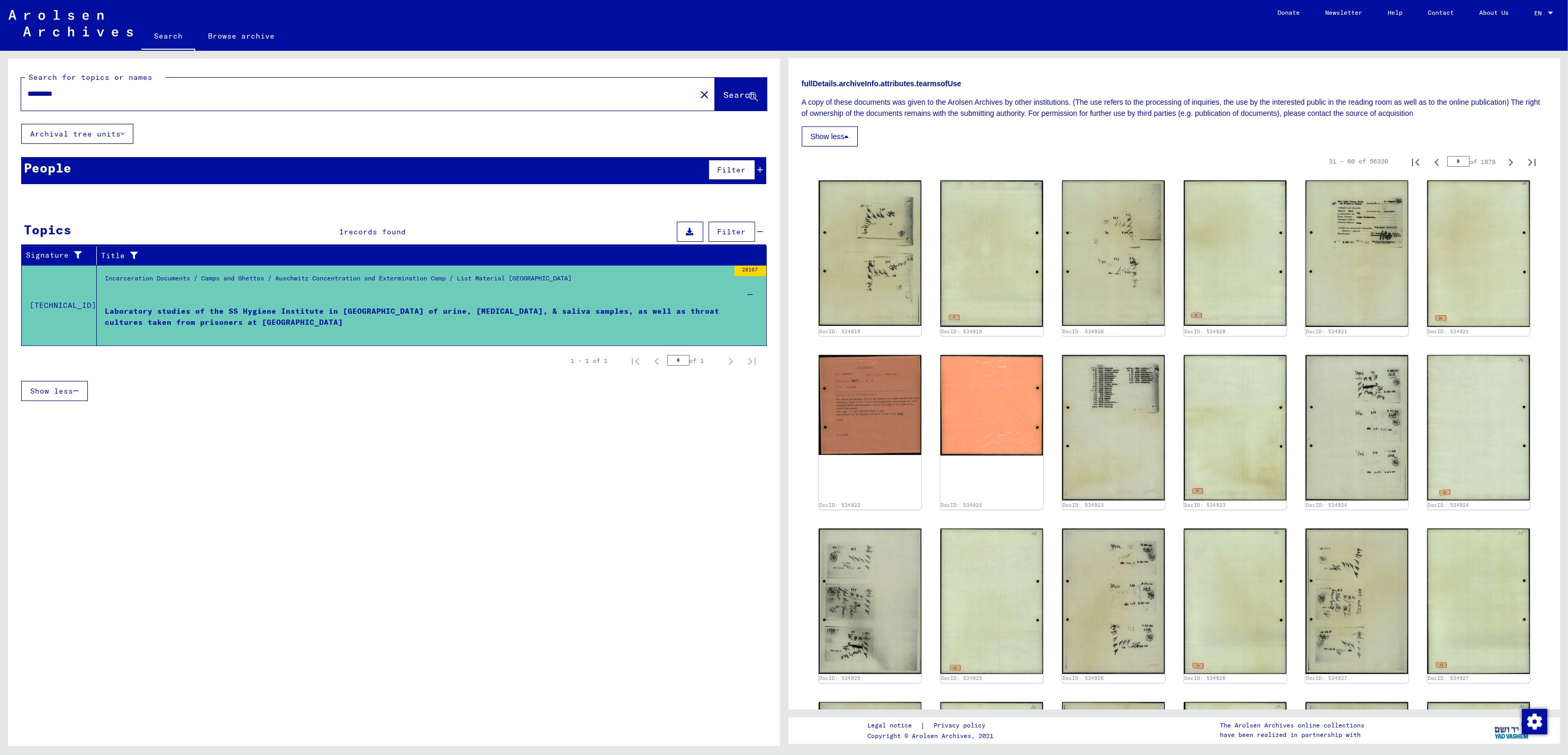
click at [1503, 164] on icon "Next page" at bounding box center [1511, 162] width 15 height 15
type input "*"
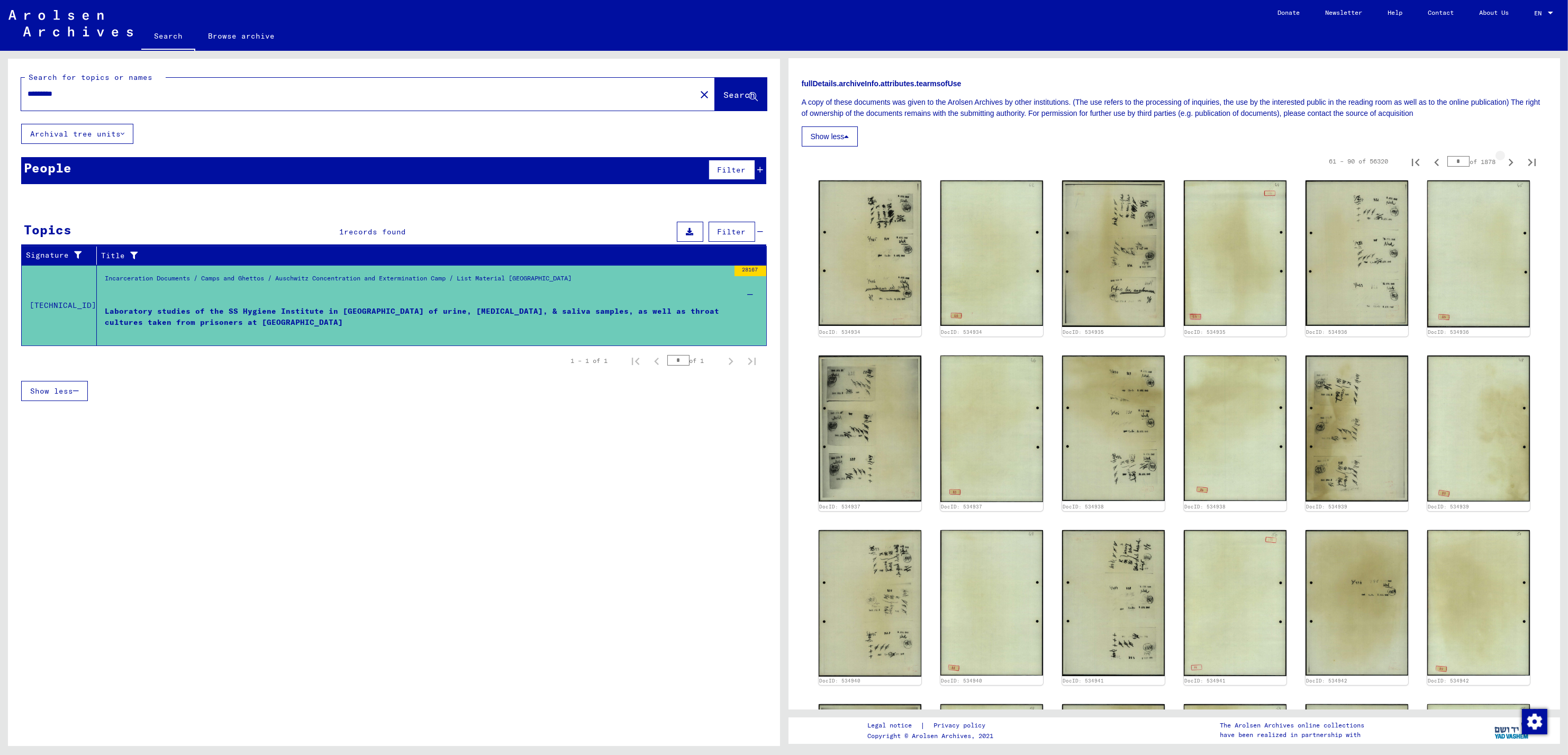
click at [1503, 164] on icon "Next page" at bounding box center [1511, 162] width 15 height 15
type input "*"
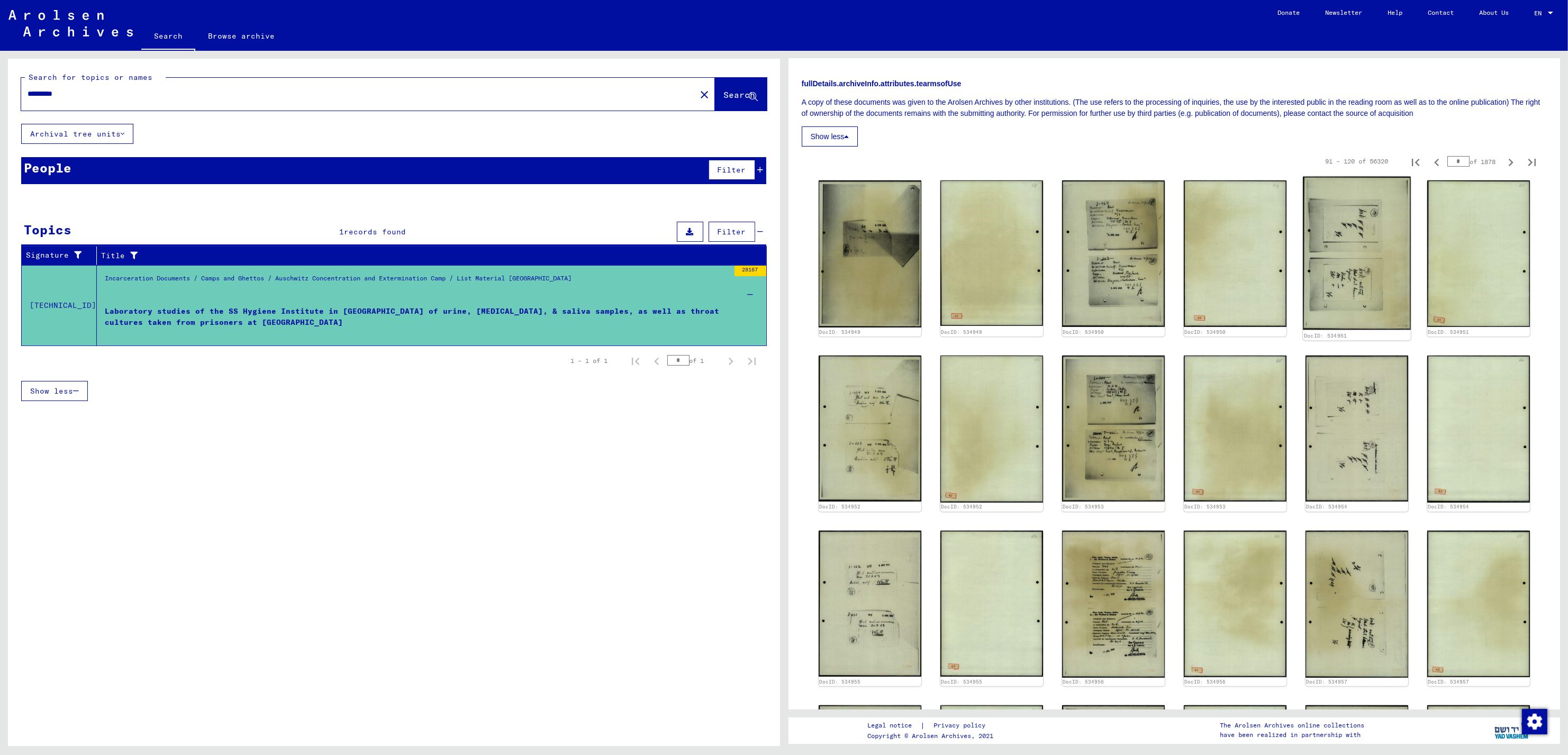
click at [1320, 230] on img at bounding box center [1356, 253] width 108 height 153
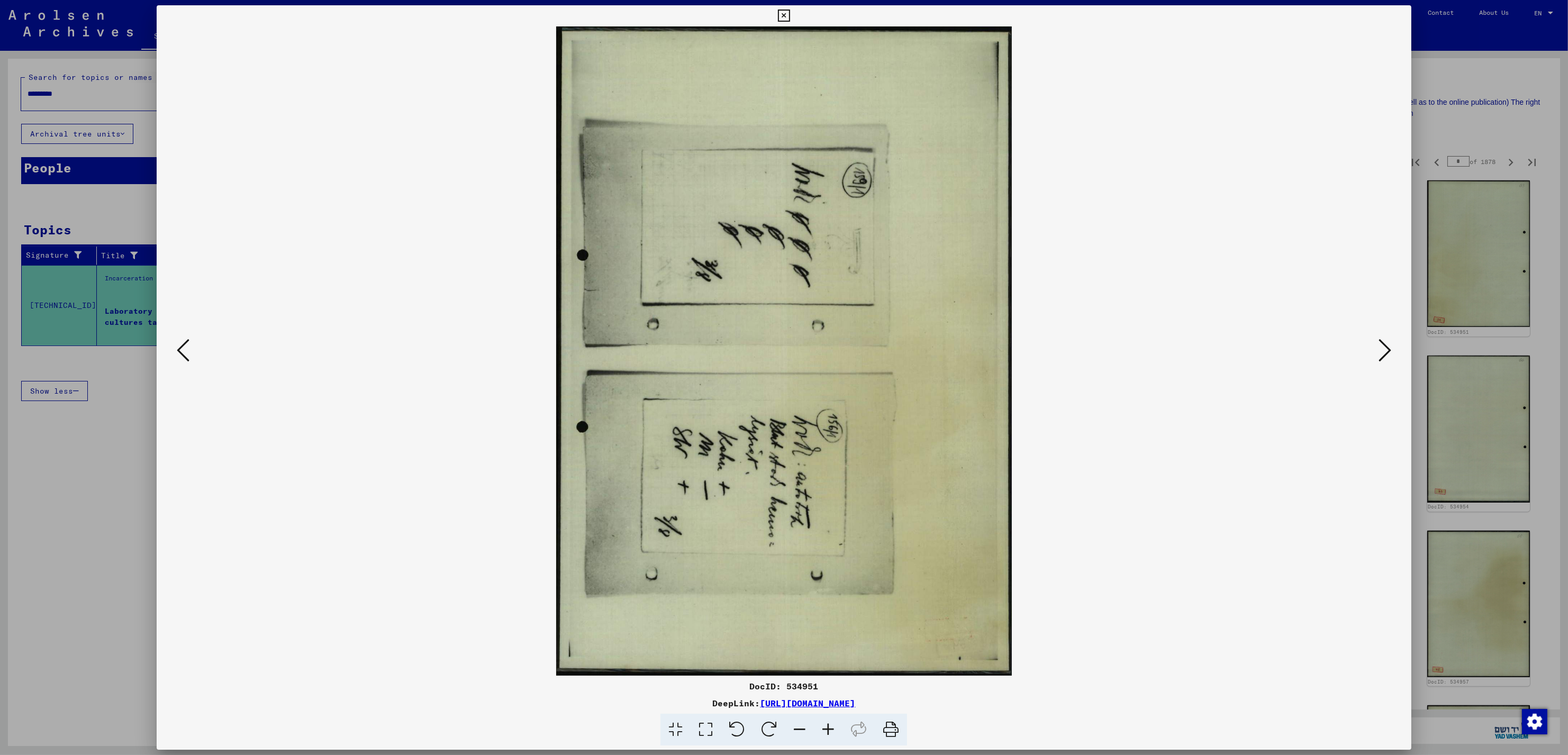
click at [1384, 354] on icon at bounding box center [1385, 350] width 13 height 26
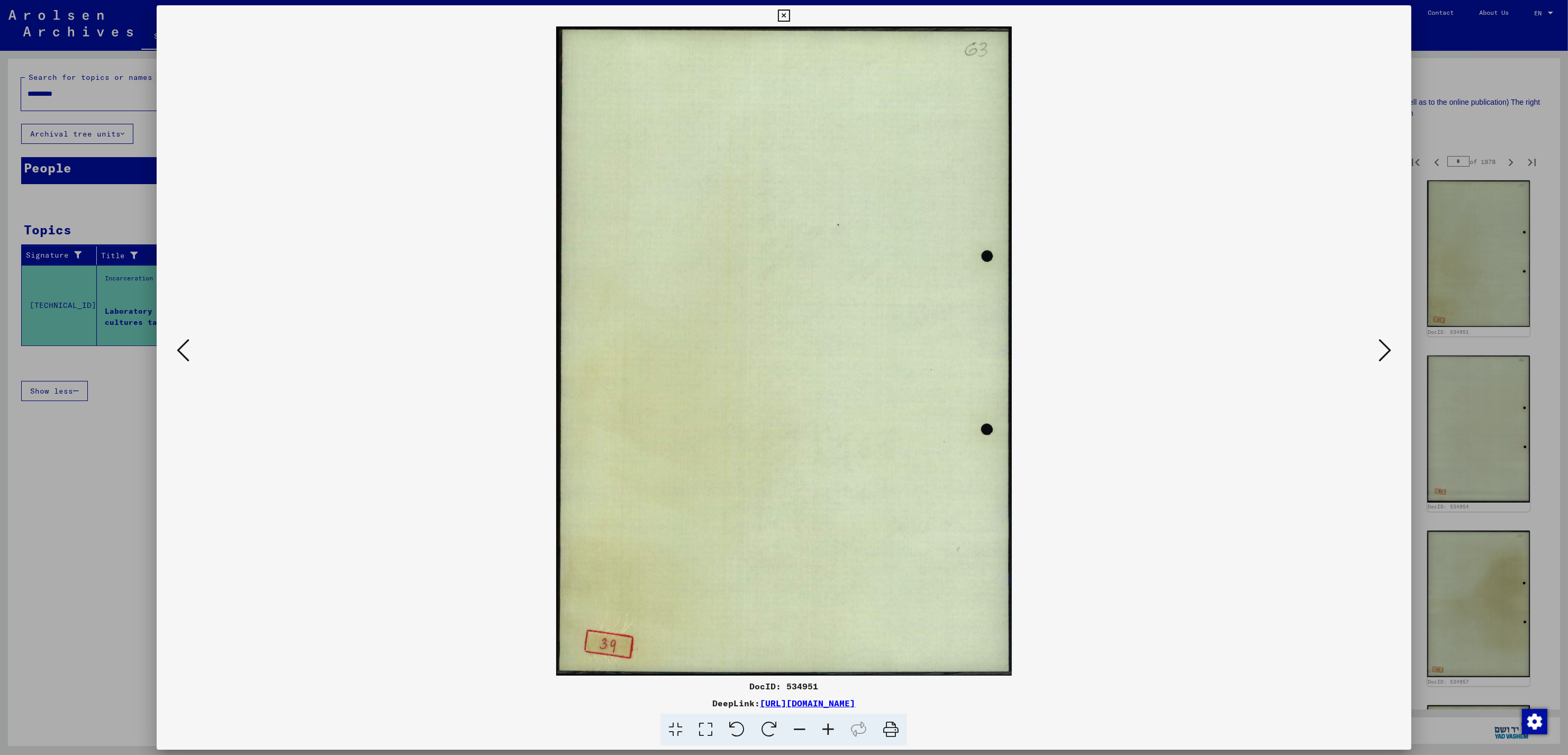
click at [1384, 354] on icon at bounding box center [1385, 350] width 13 height 26
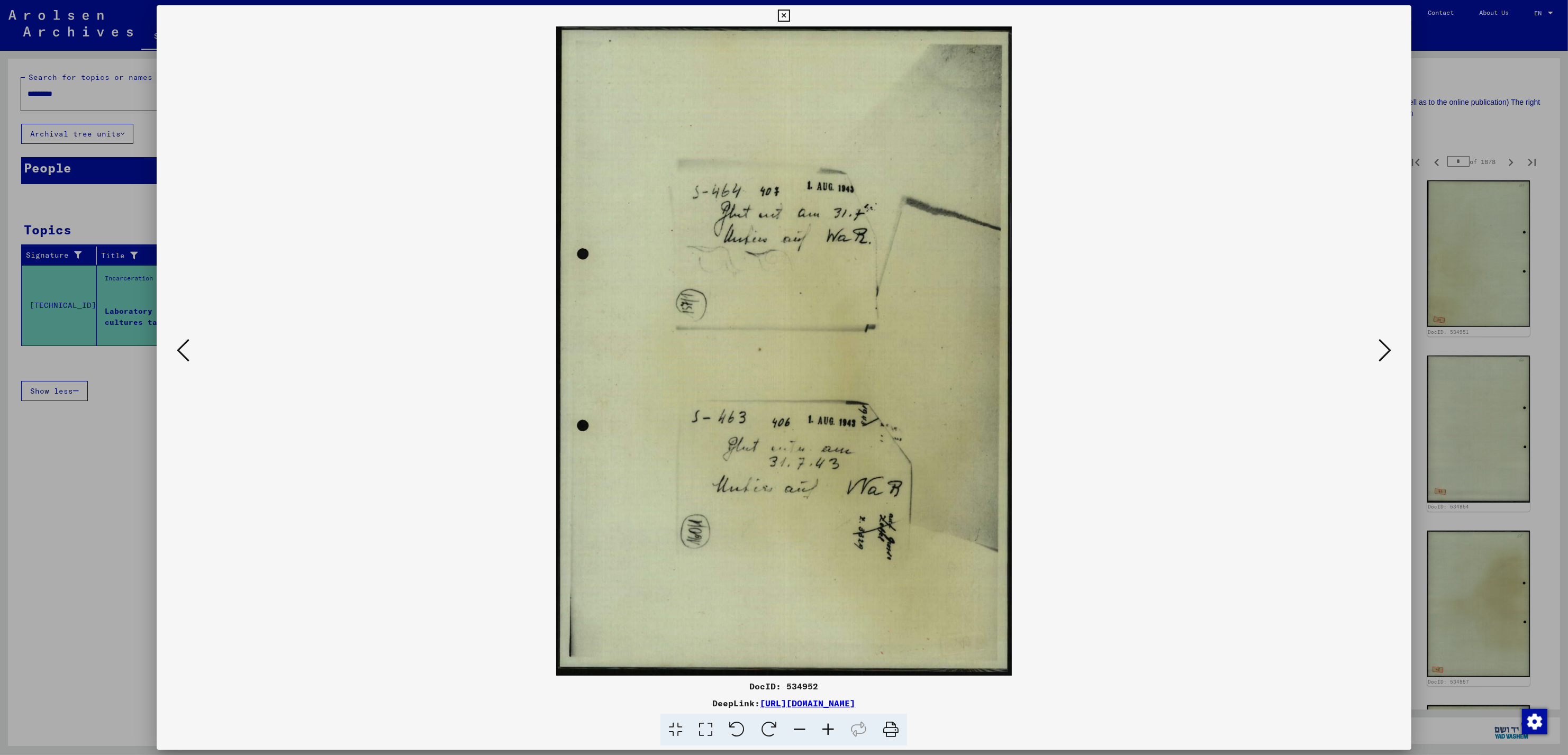
click at [1384, 354] on icon at bounding box center [1385, 350] width 13 height 26
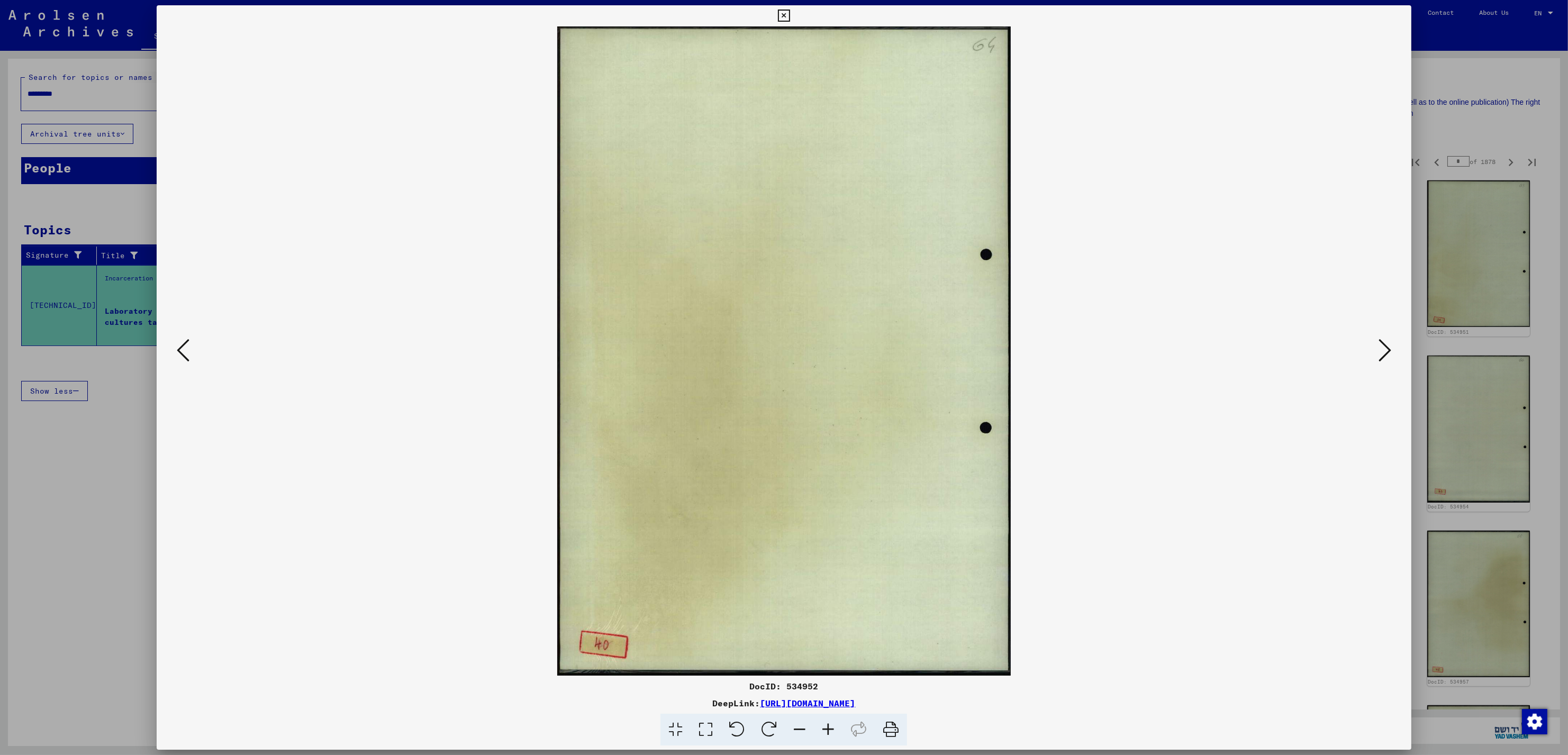
click at [1384, 354] on icon at bounding box center [1385, 350] width 13 height 26
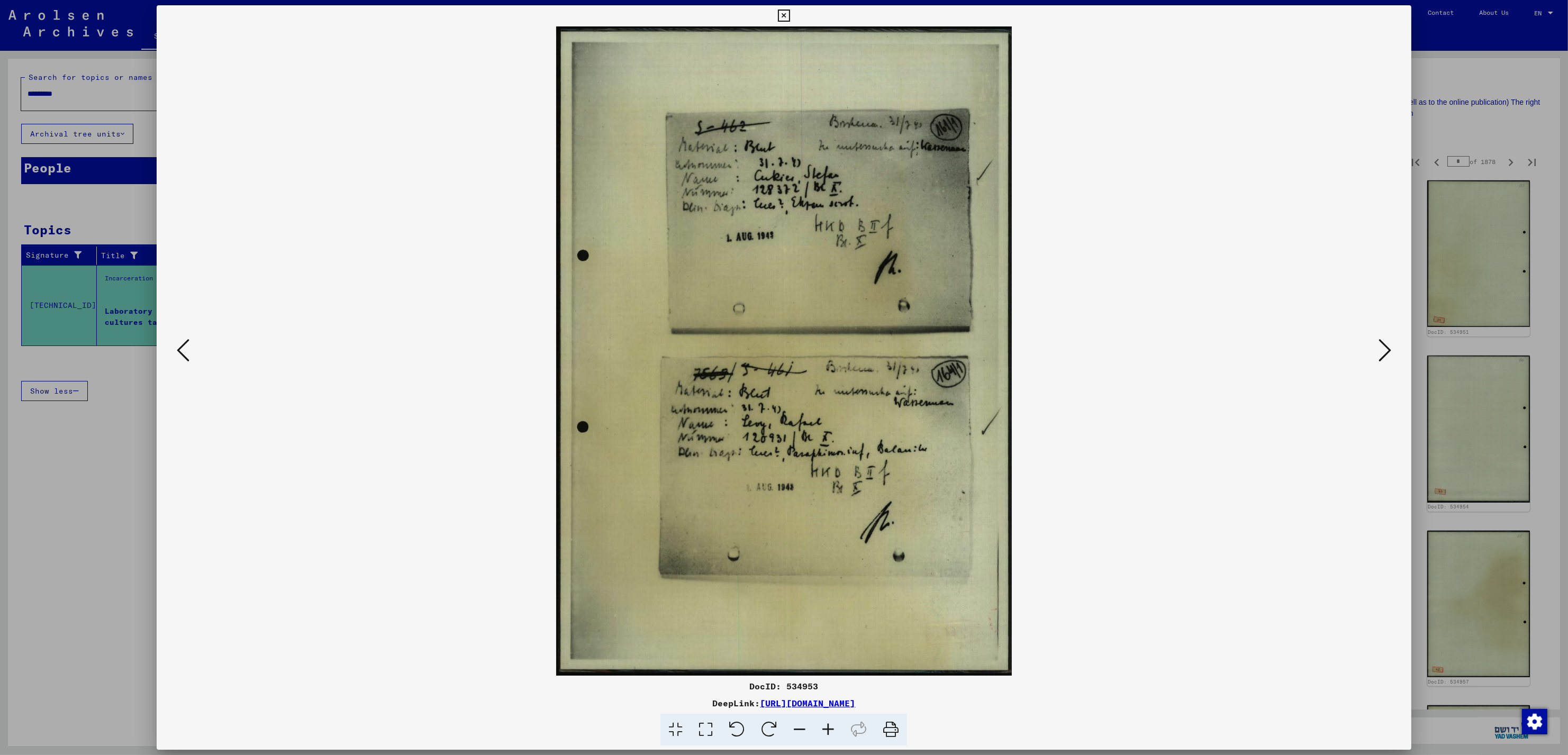
click at [1384, 354] on icon at bounding box center [1385, 350] width 13 height 26
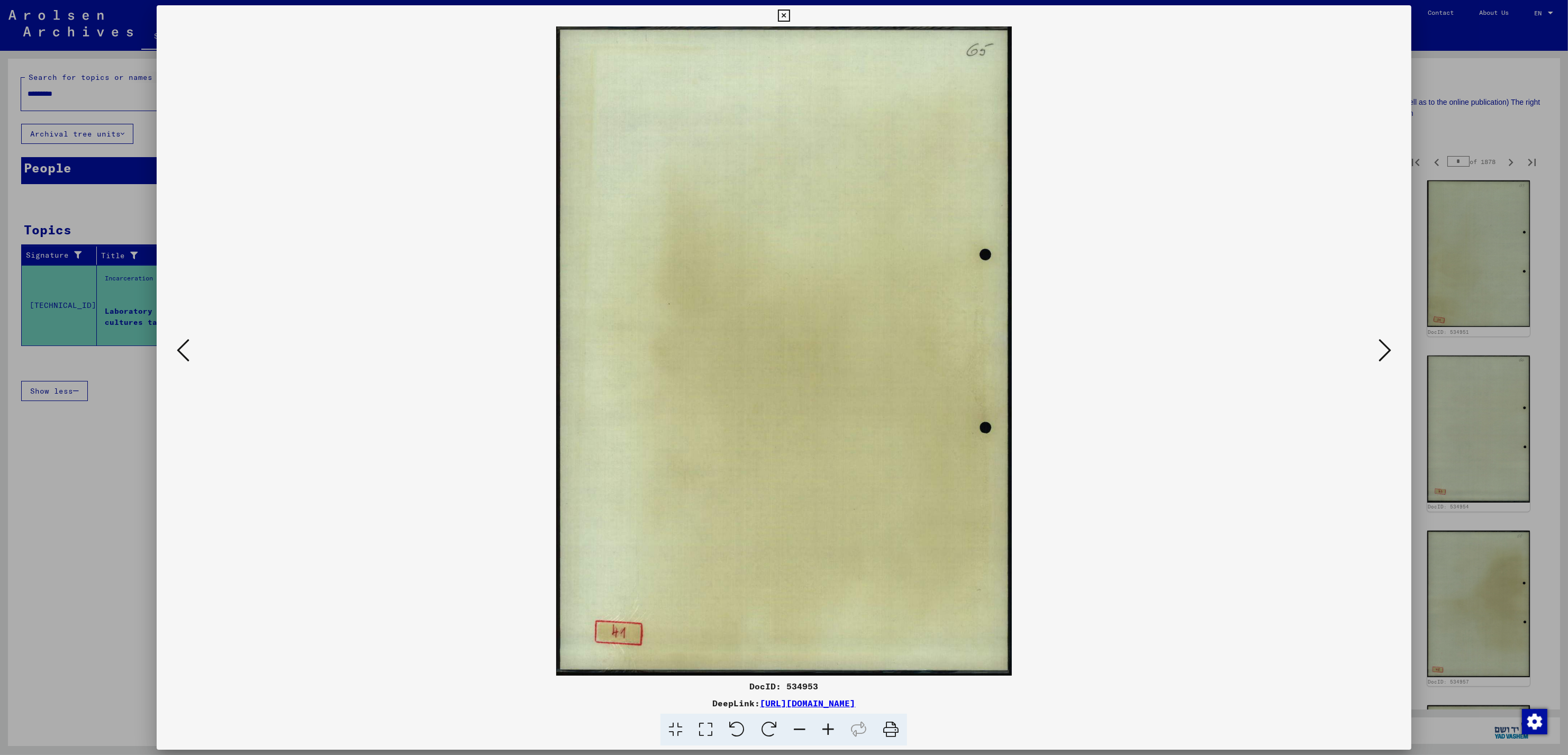
click at [1384, 354] on icon at bounding box center [1385, 350] width 13 height 26
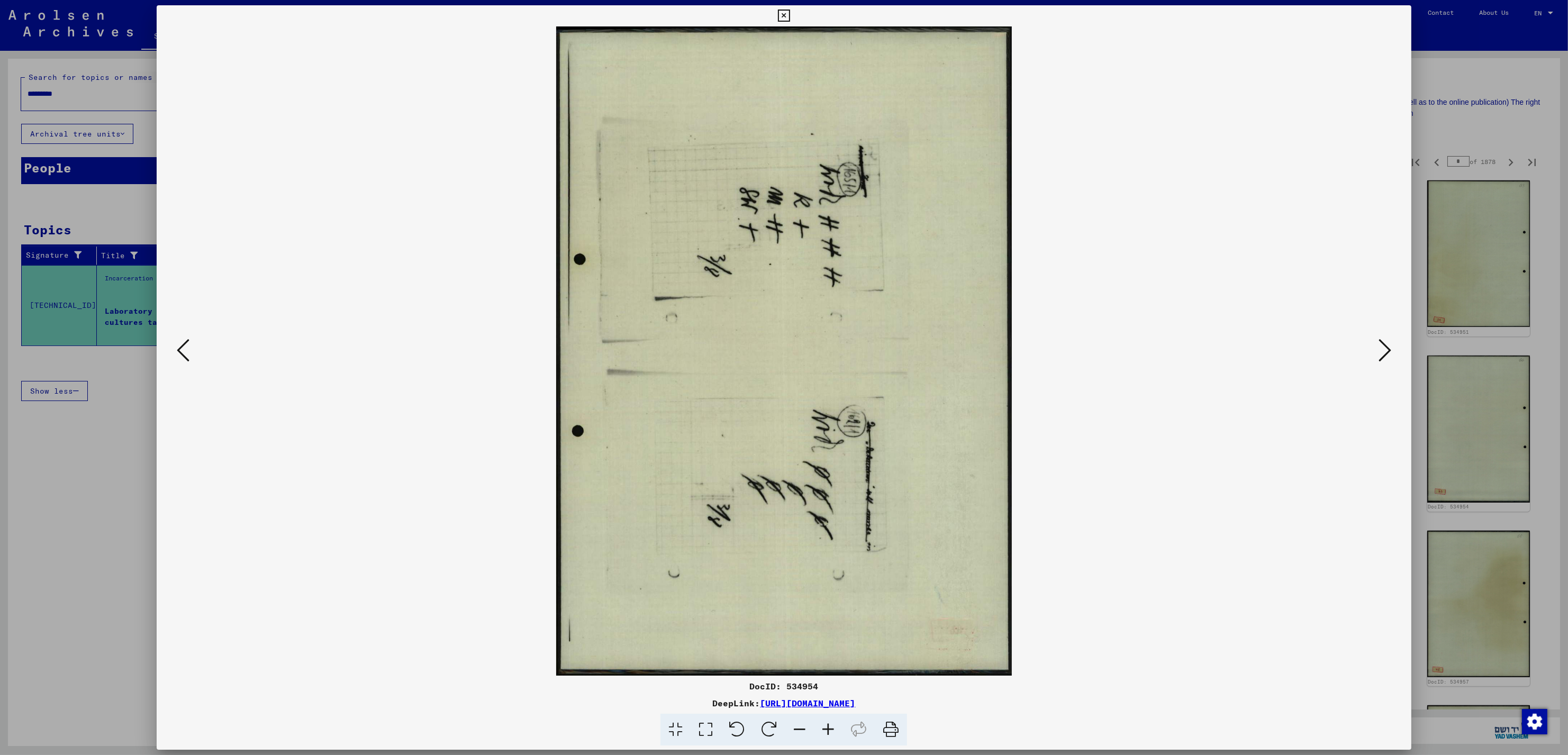
click at [1384, 354] on icon at bounding box center [1385, 350] width 13 height 26
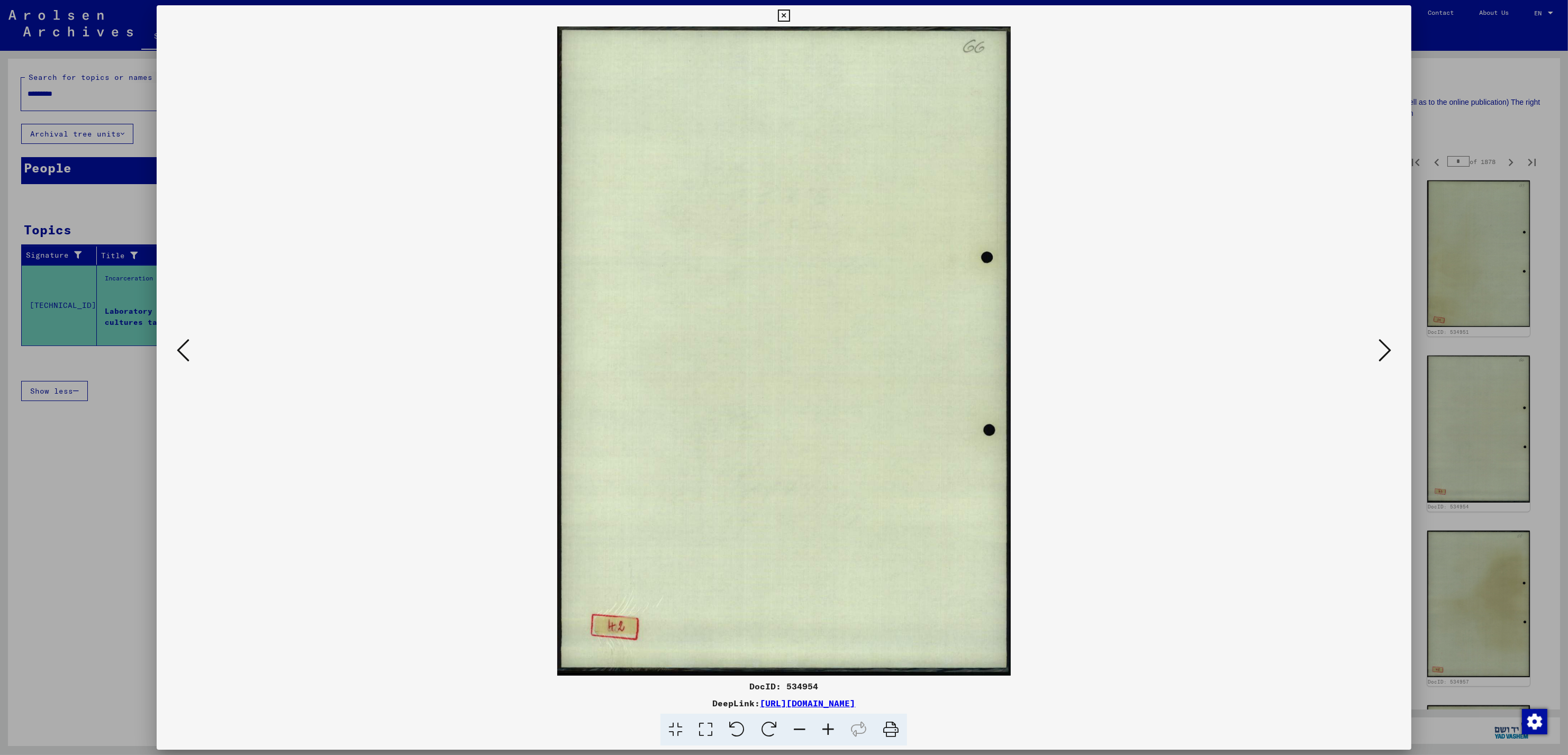
click at [1384, 354] on icon at bounding box center [1385, 350] width 13 height 26
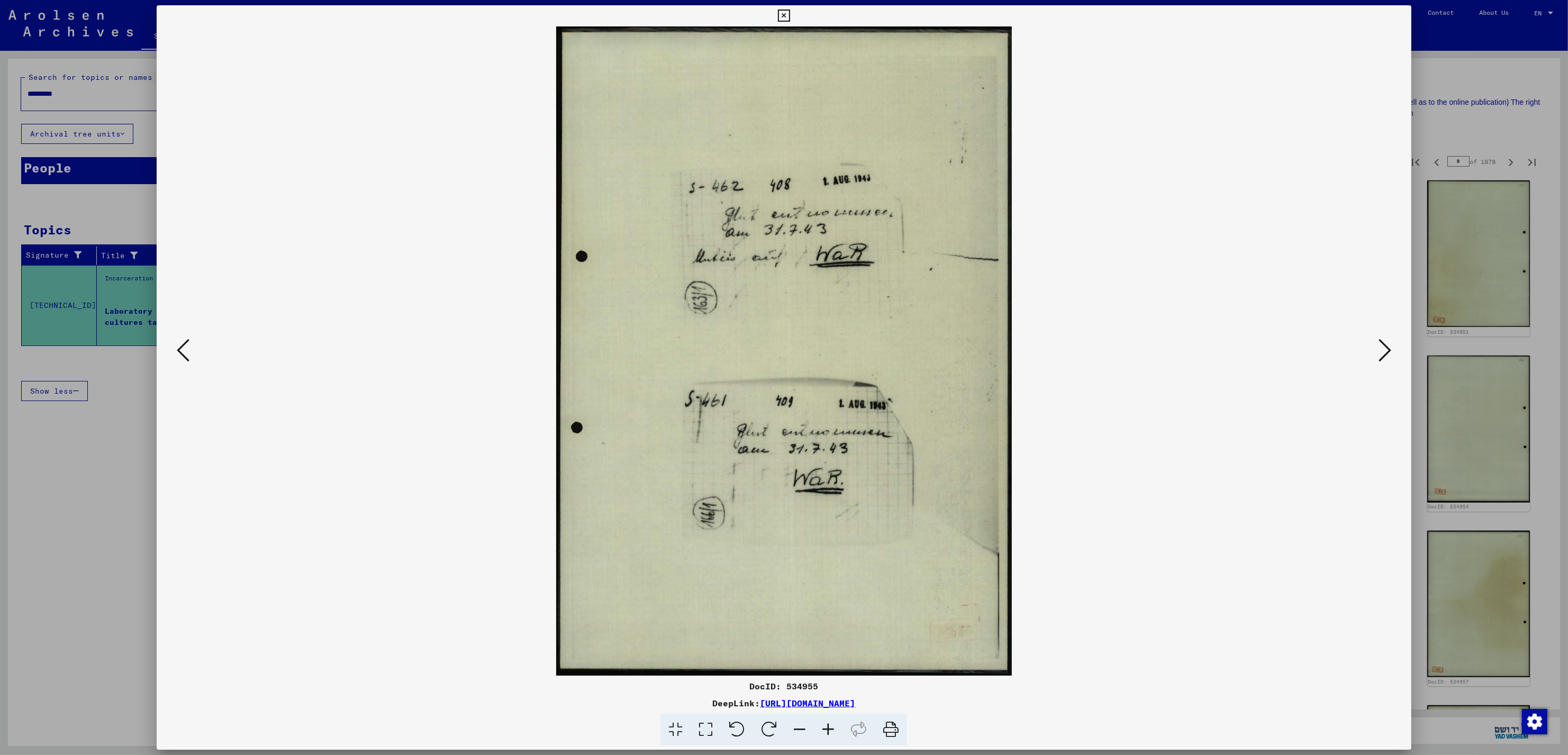
click at [1384, 354] on icon at bounding box center [1385, 350] width 13 height 26
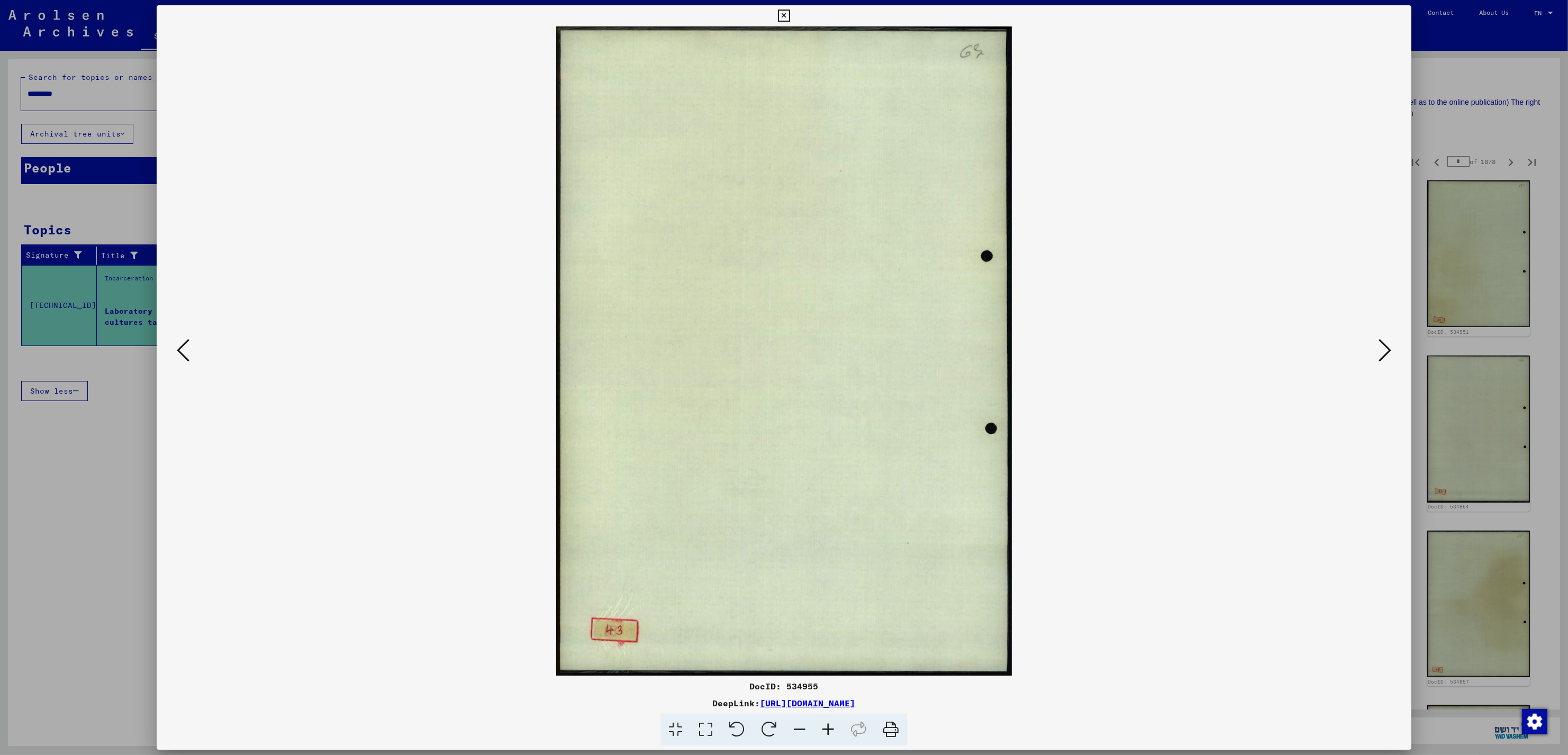
click at [1384, 354] on icon at bounding box center [1385, 350] width 13 height 26
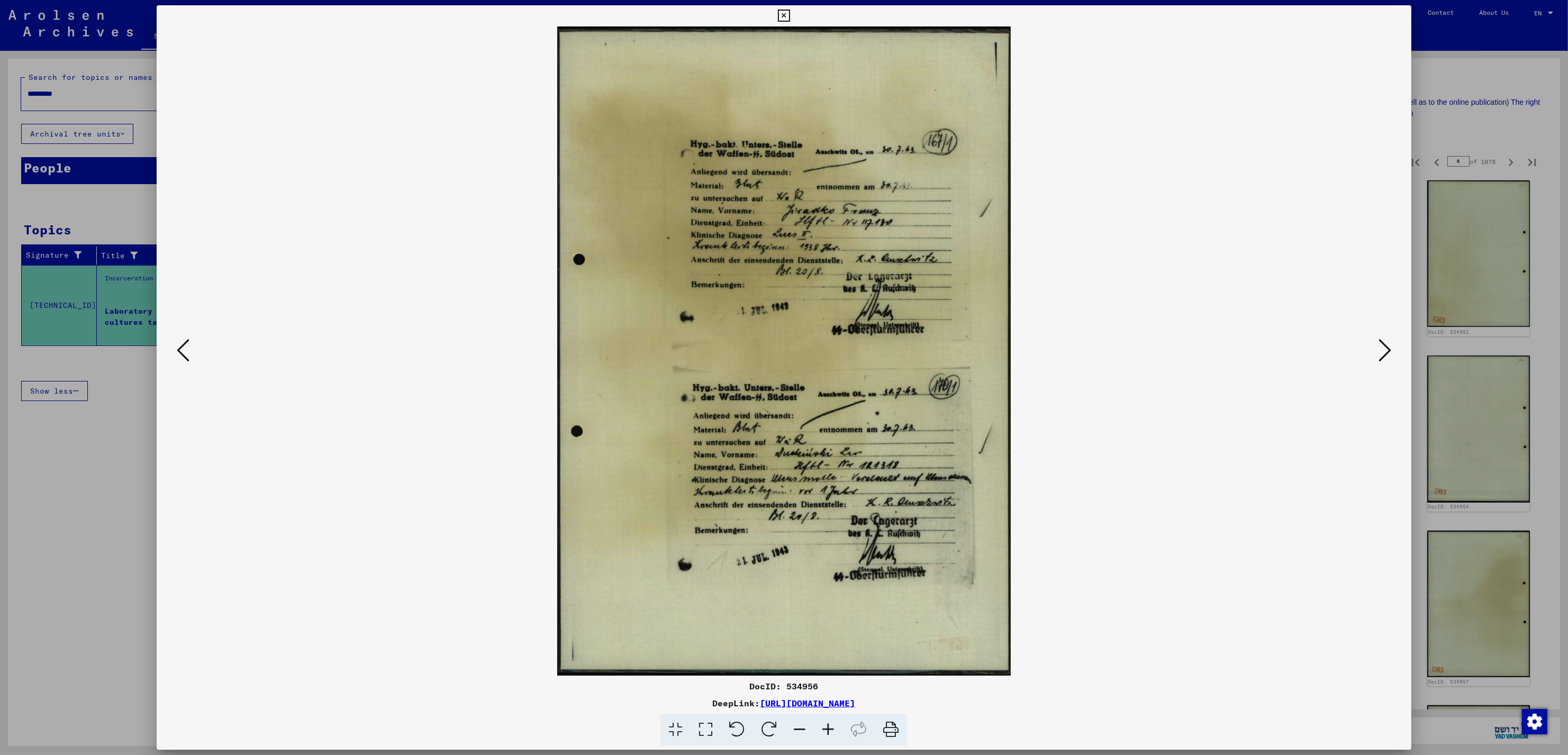
click at [1384, 354] on icon at bounding box center [1385, 350] width 13 height 26
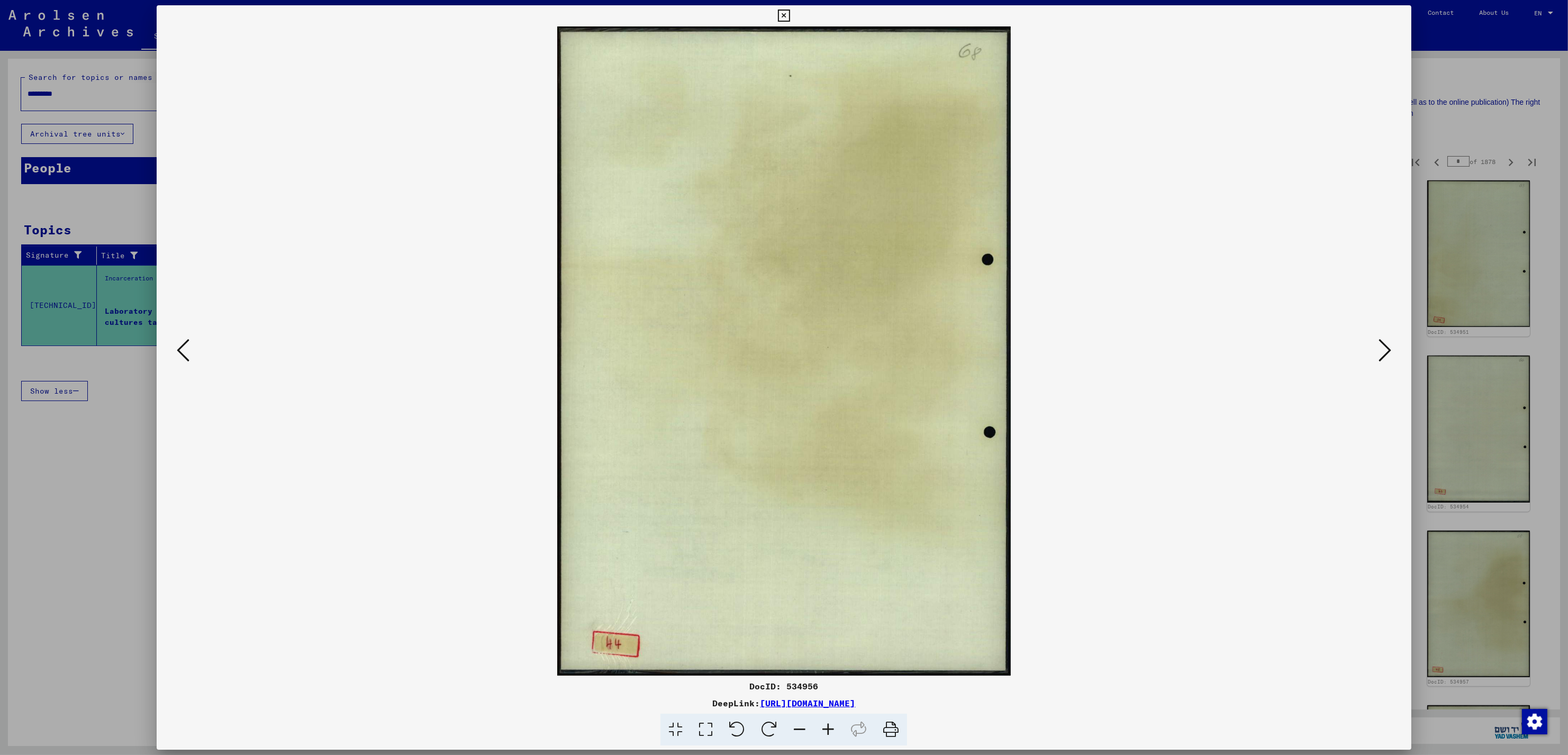
click at [1384, 354] on icon at bounding box center [1385, 350] width 13 height 26
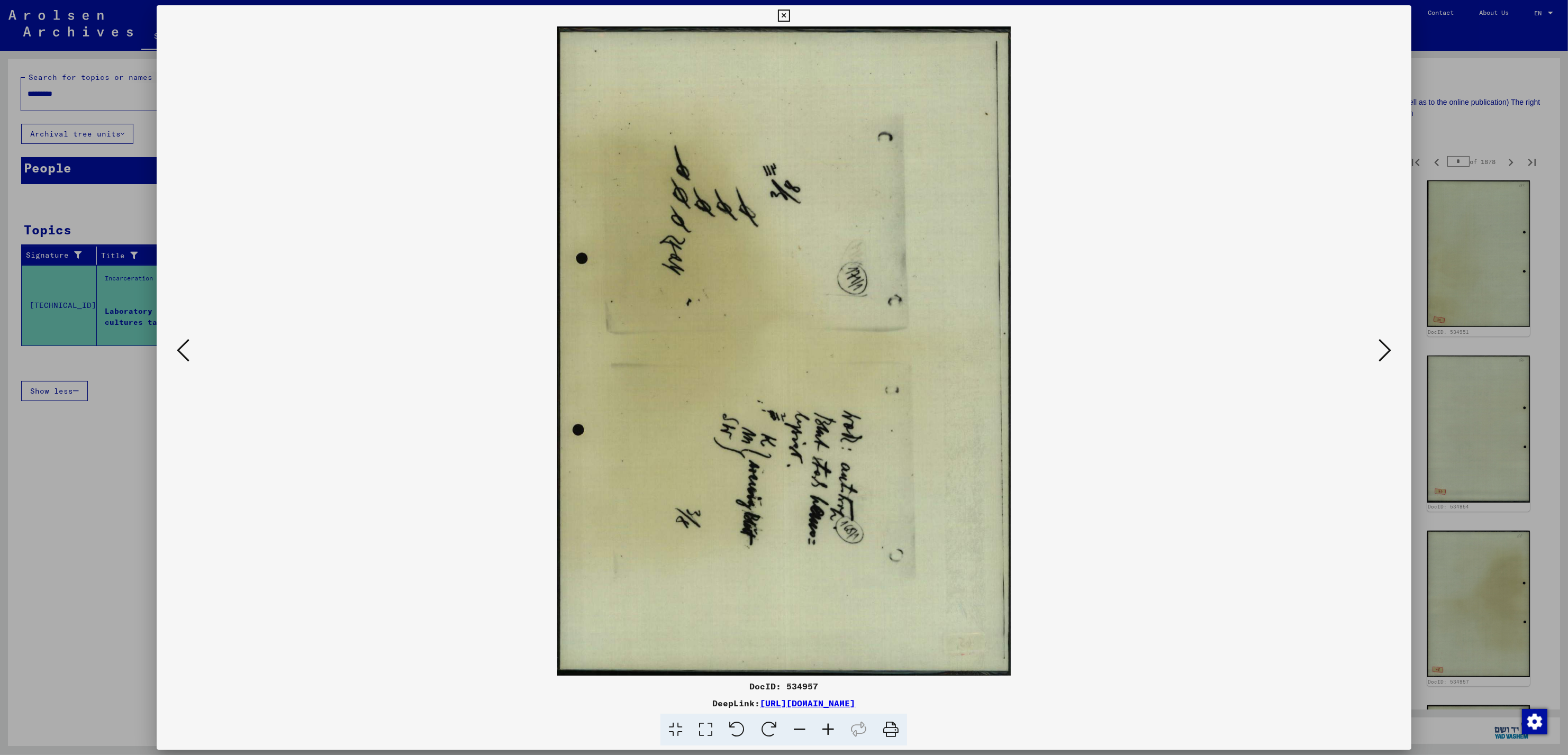
click at [1384, 354] on icon at bounding box center [1385, 350] width 13 height 26
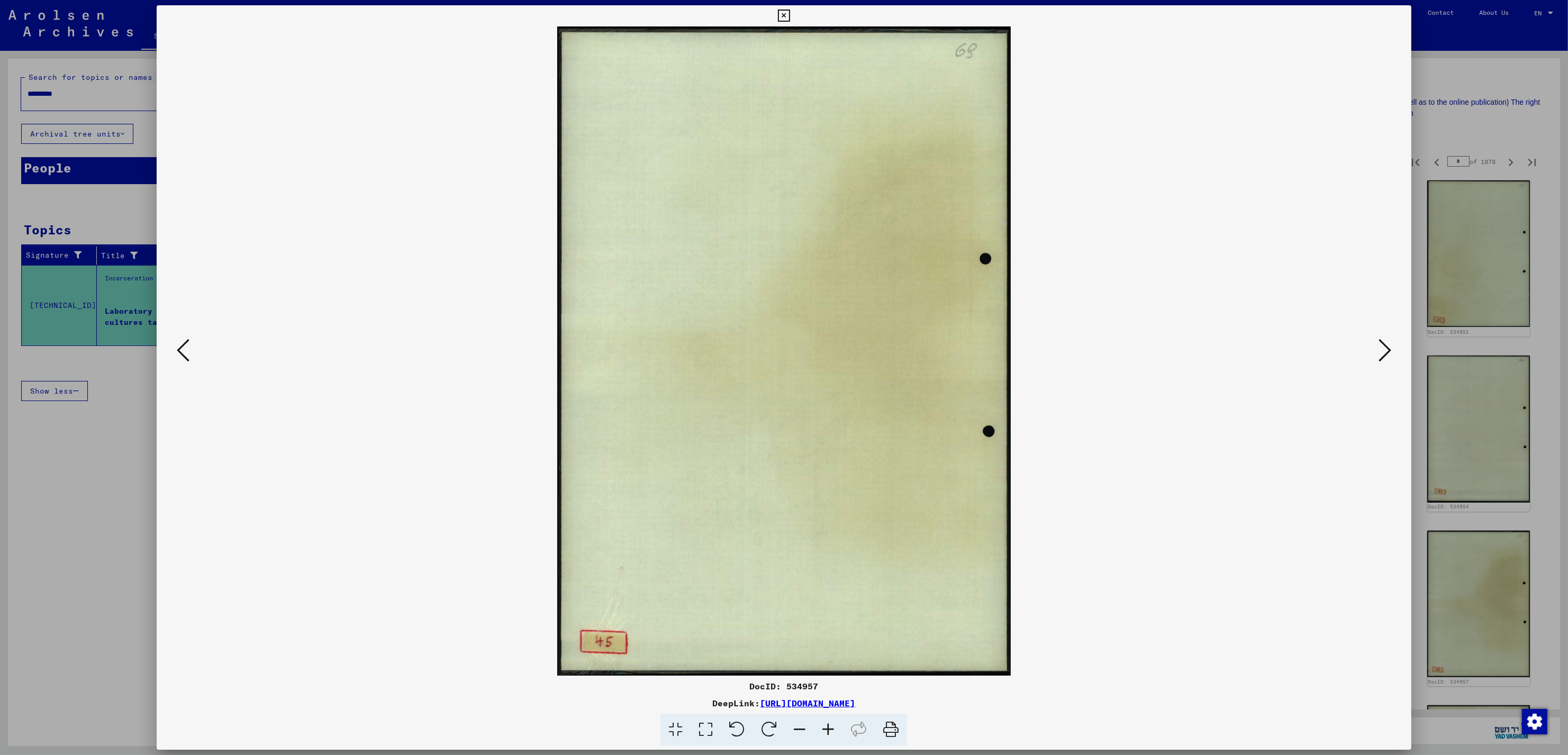
click at [1384, 354] on icon at bounding box center [1385, 350] width 13 height 26
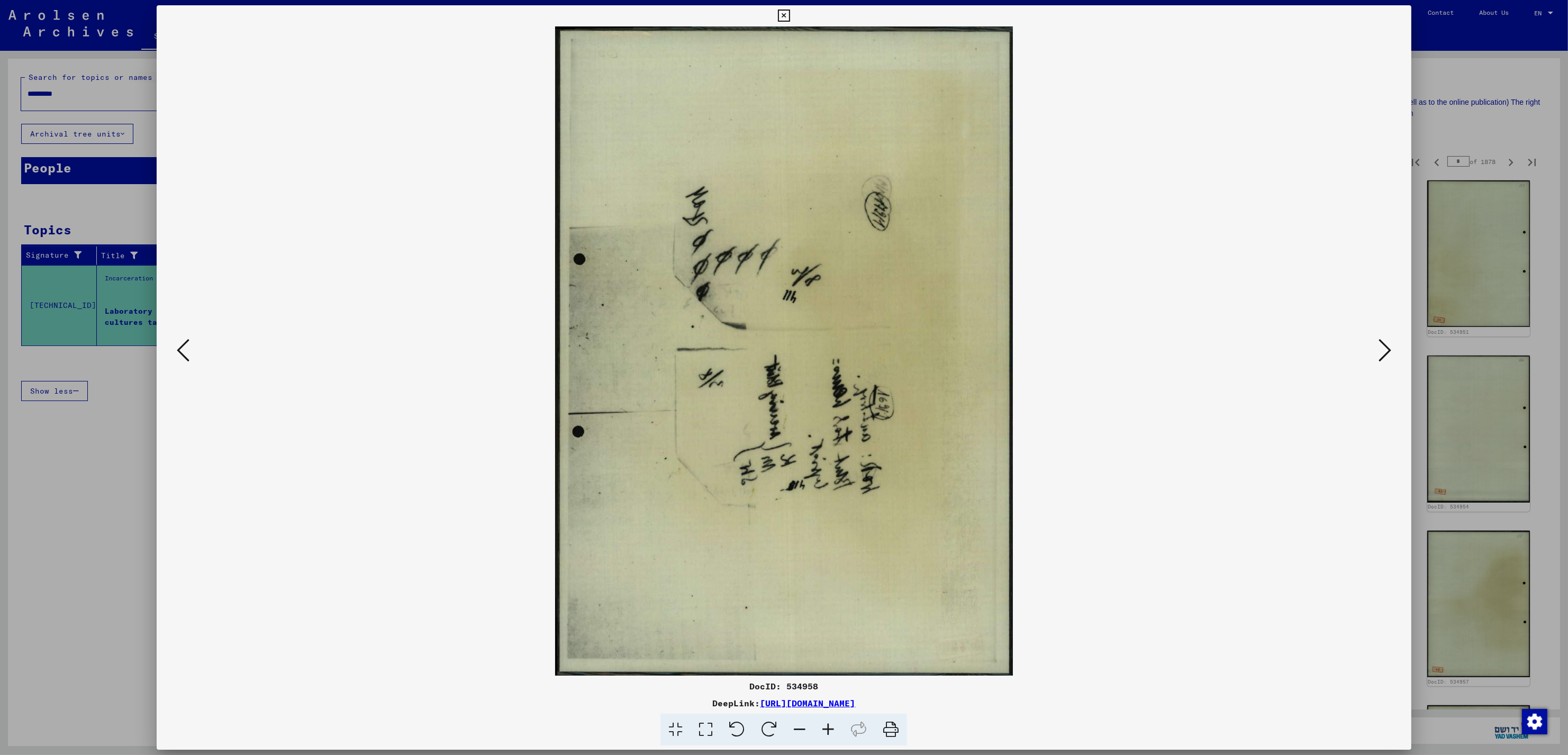
click at [1384, 354] on icon at bounding box center [1385, 350] width 13 height 26
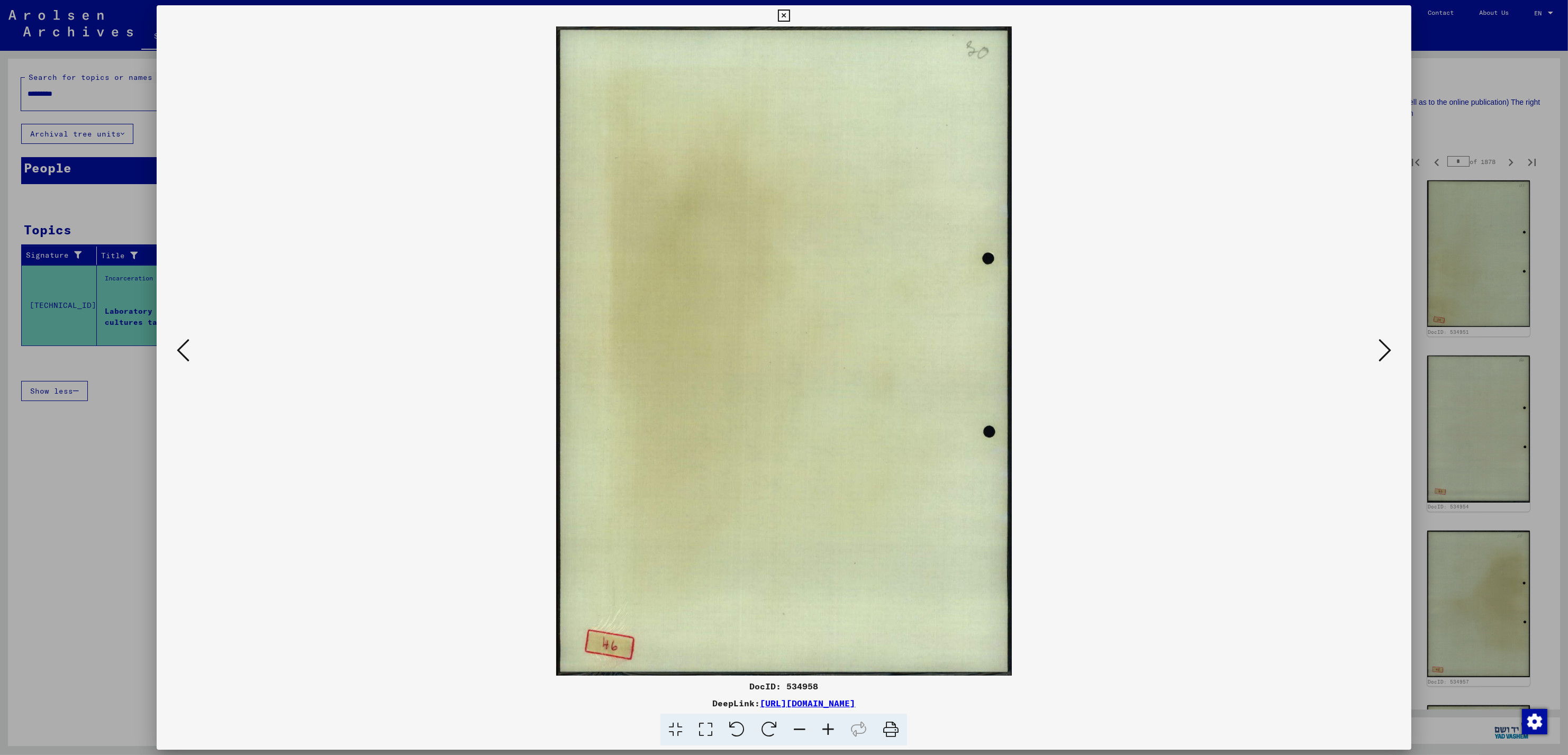
click at [1384, 354] on icon at bounding box center [1385, 350] width 13 height 26
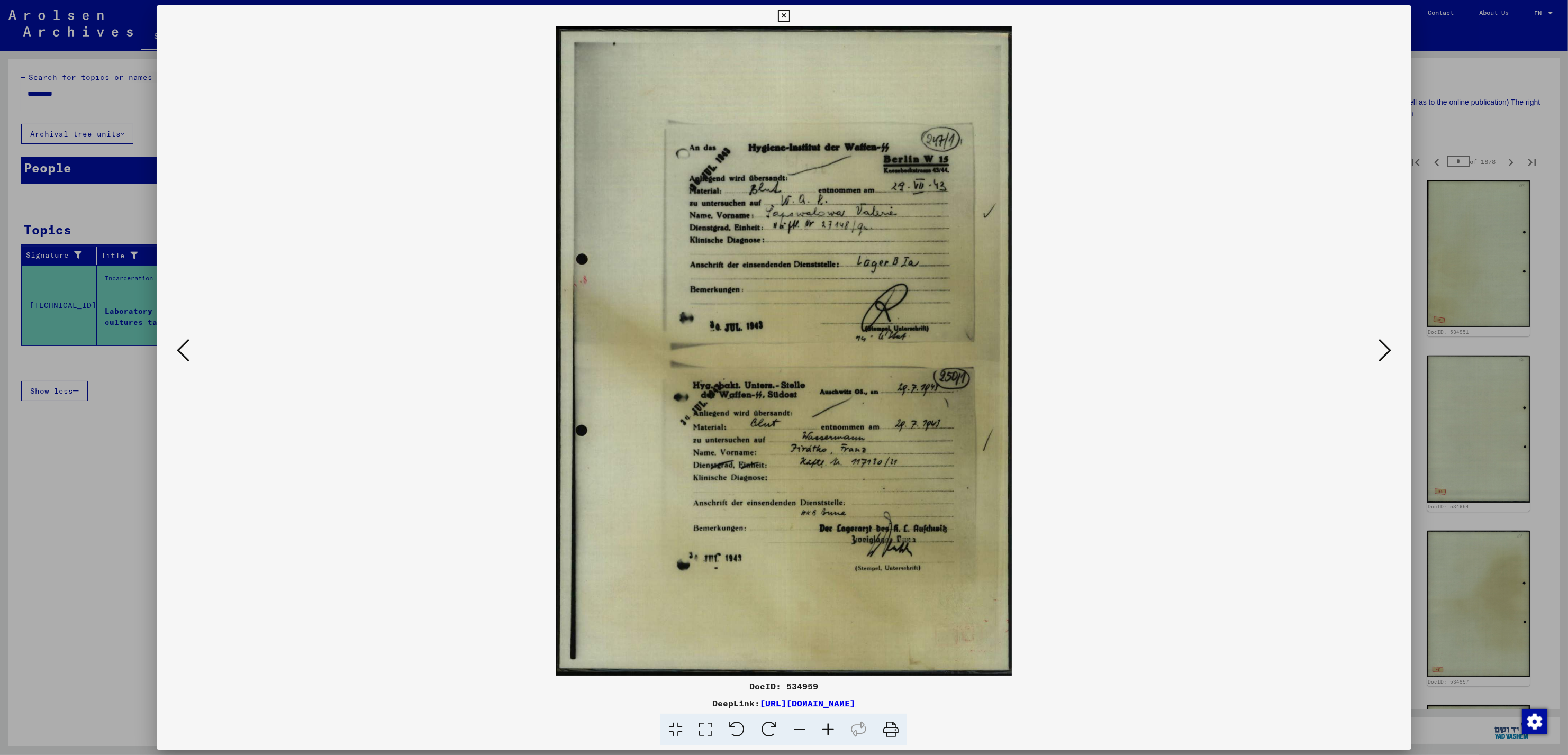
click at [1385, 364] on button at bounding box center [1385, 351] width 19 height 30
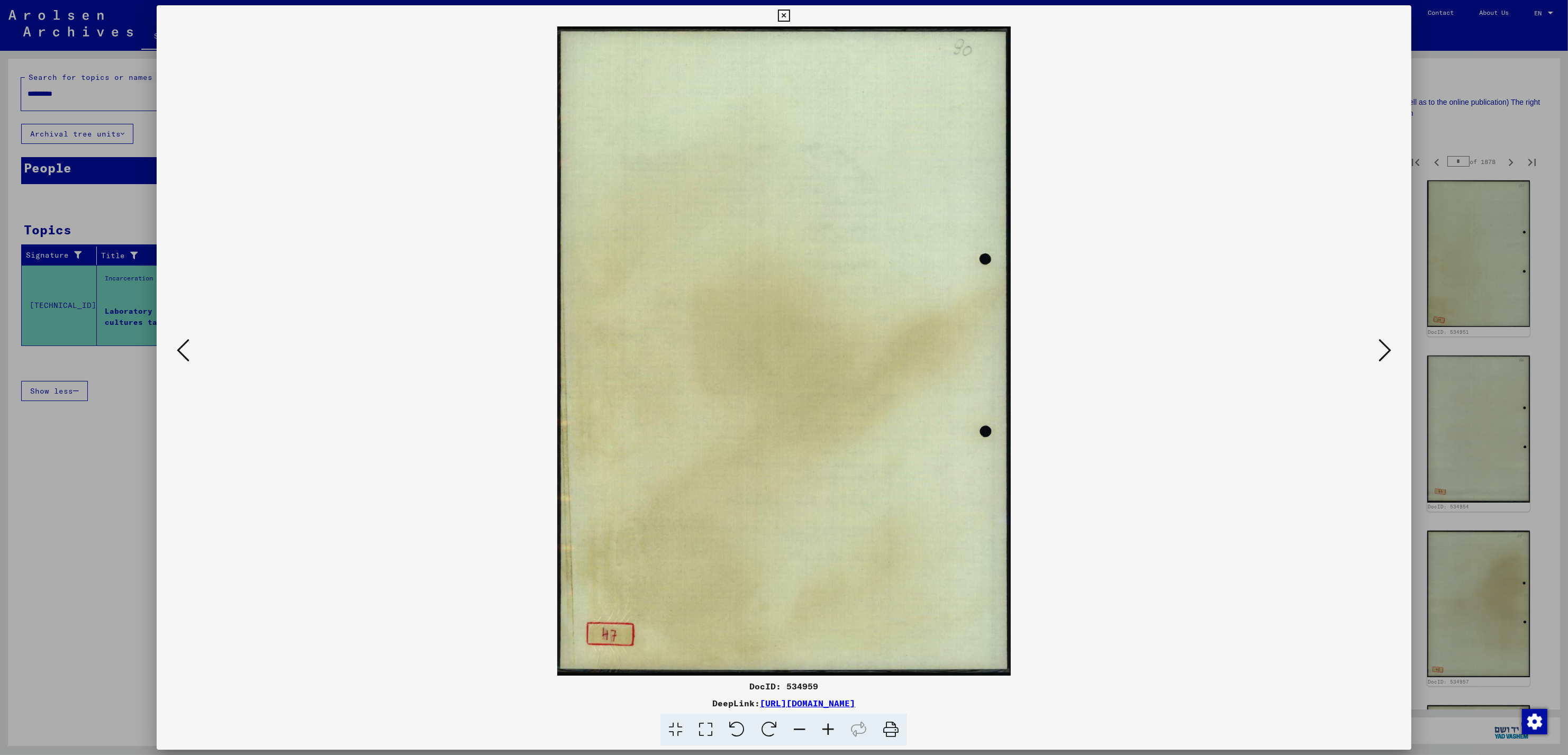
click at [1385, 364] on button at bounding box center [1385, 351] width 19 height 30
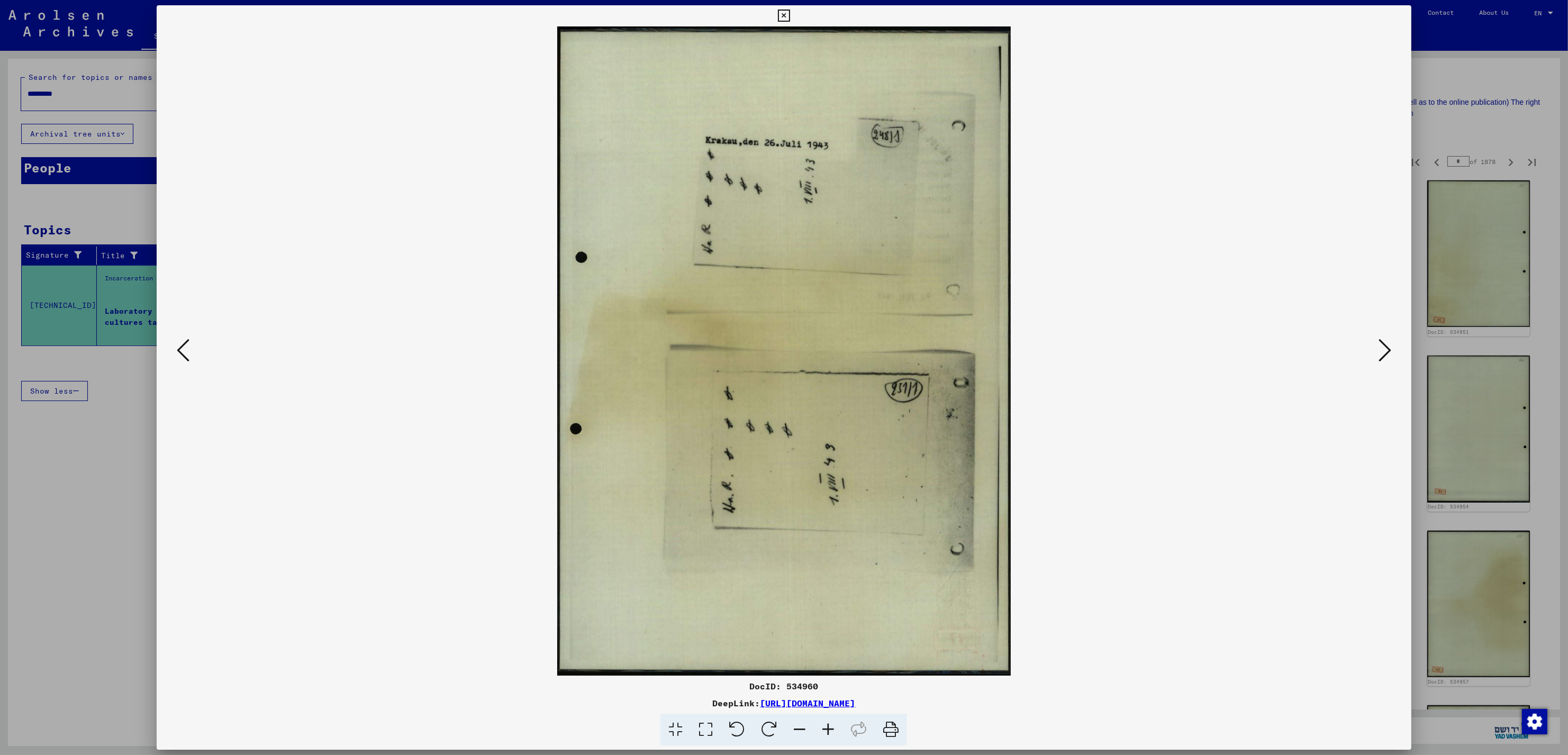
click at [1385, 364] on button at bounding box center [1385, 351] width 19 height 30
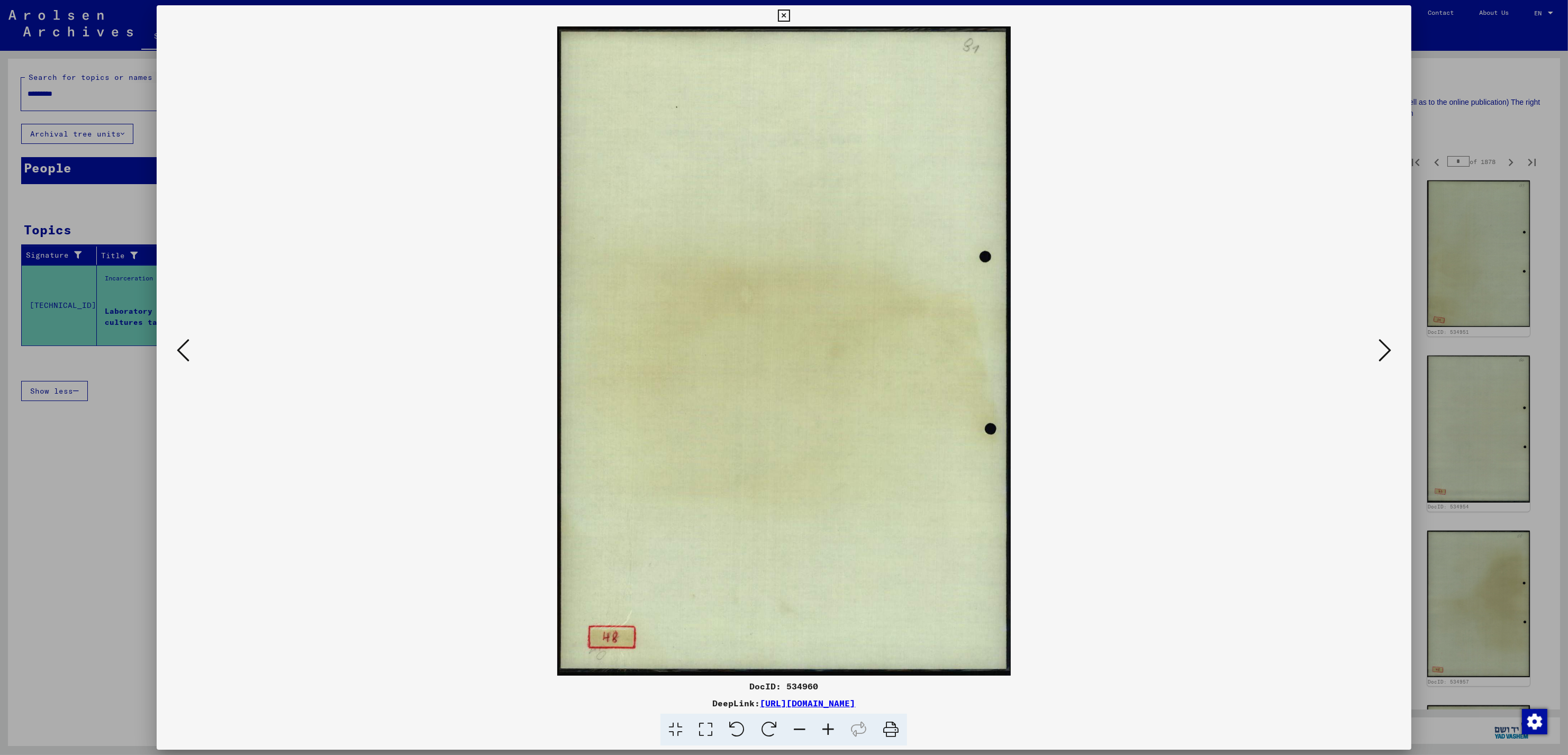
click at [1385, 364] on button at bounding box center [1385, 351] width 19 height 30
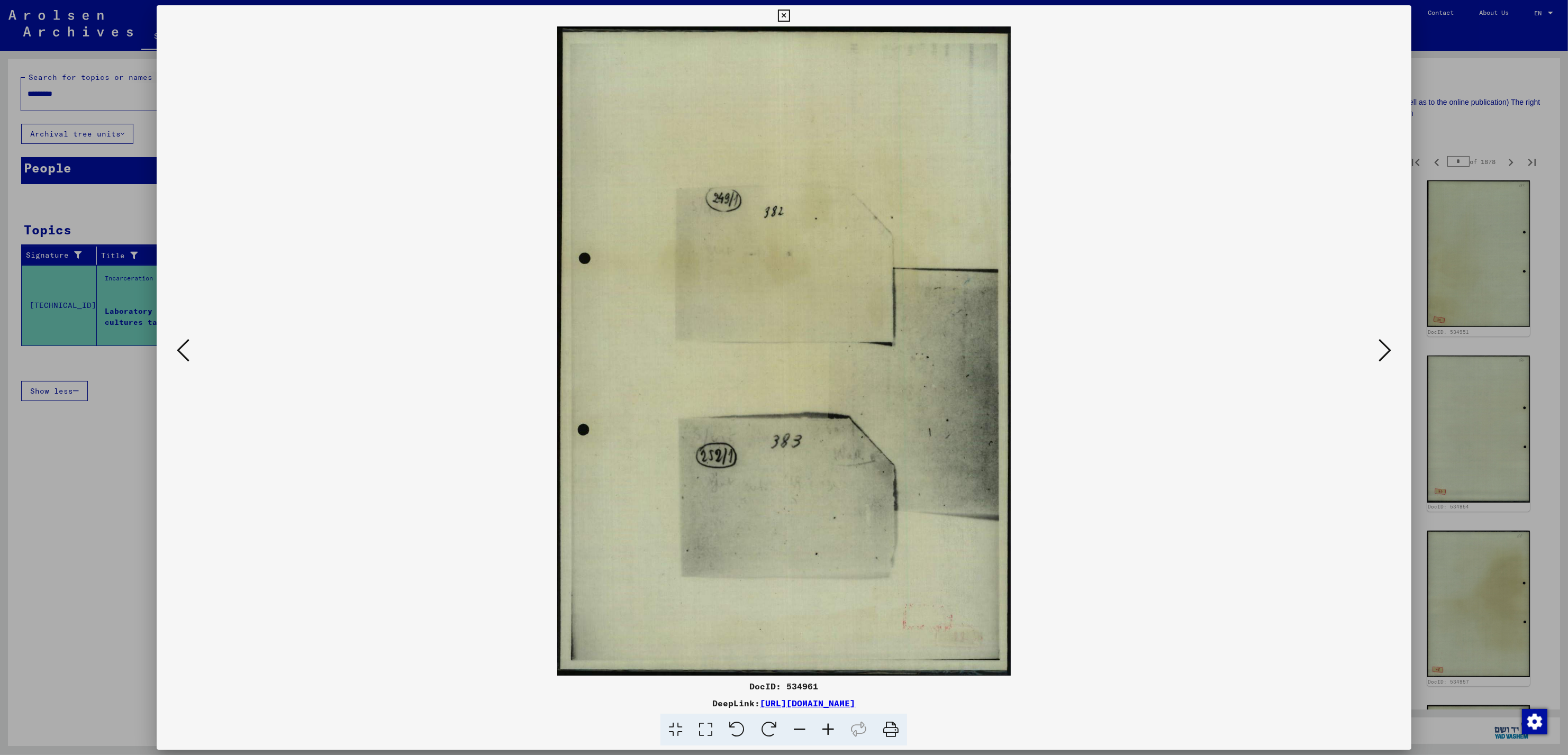
click at [1385, 364] on button at bounding box center [1385, 351] width 19 height 30
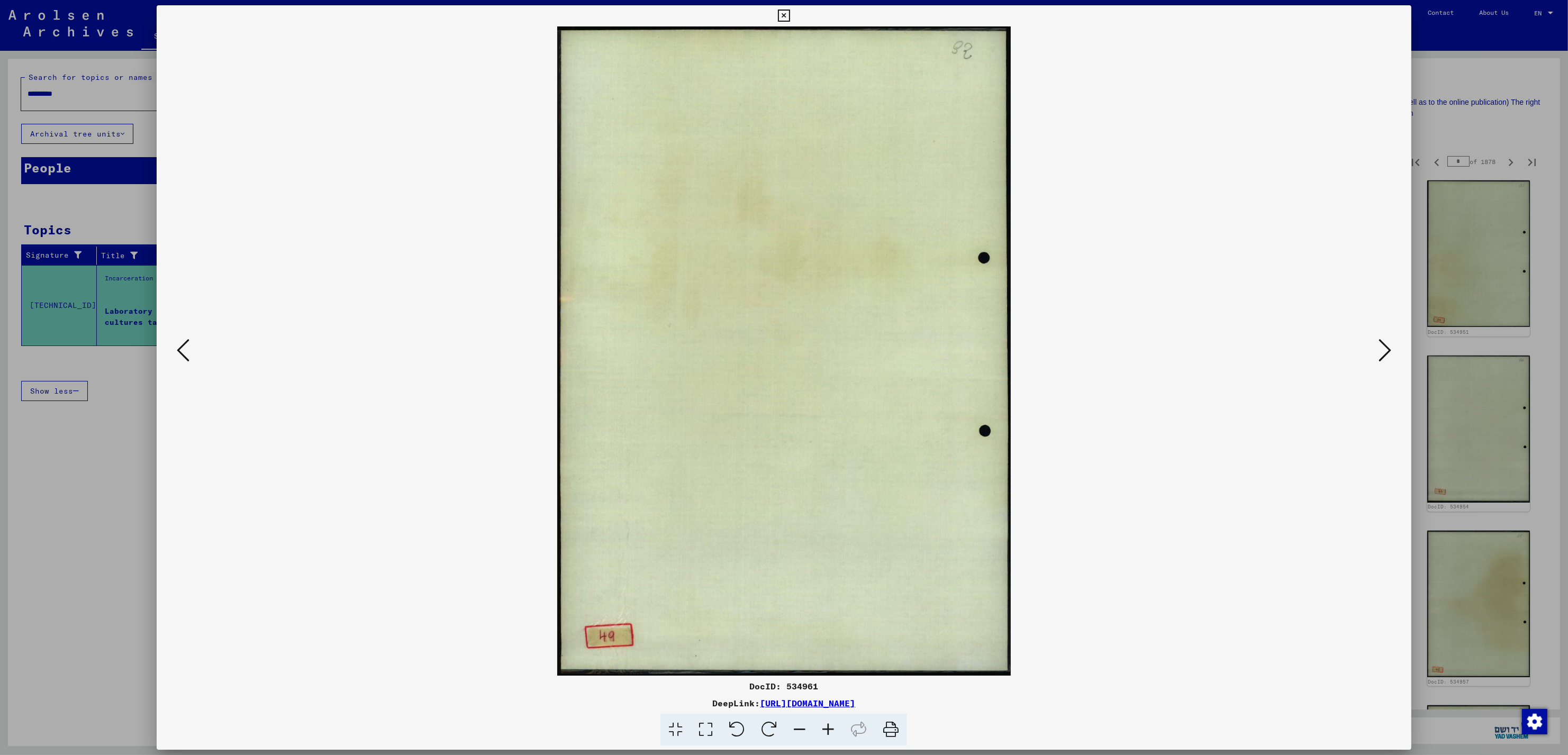
click at [1385, 364] on button at bounding box center [1385, 351] width 19 height 30
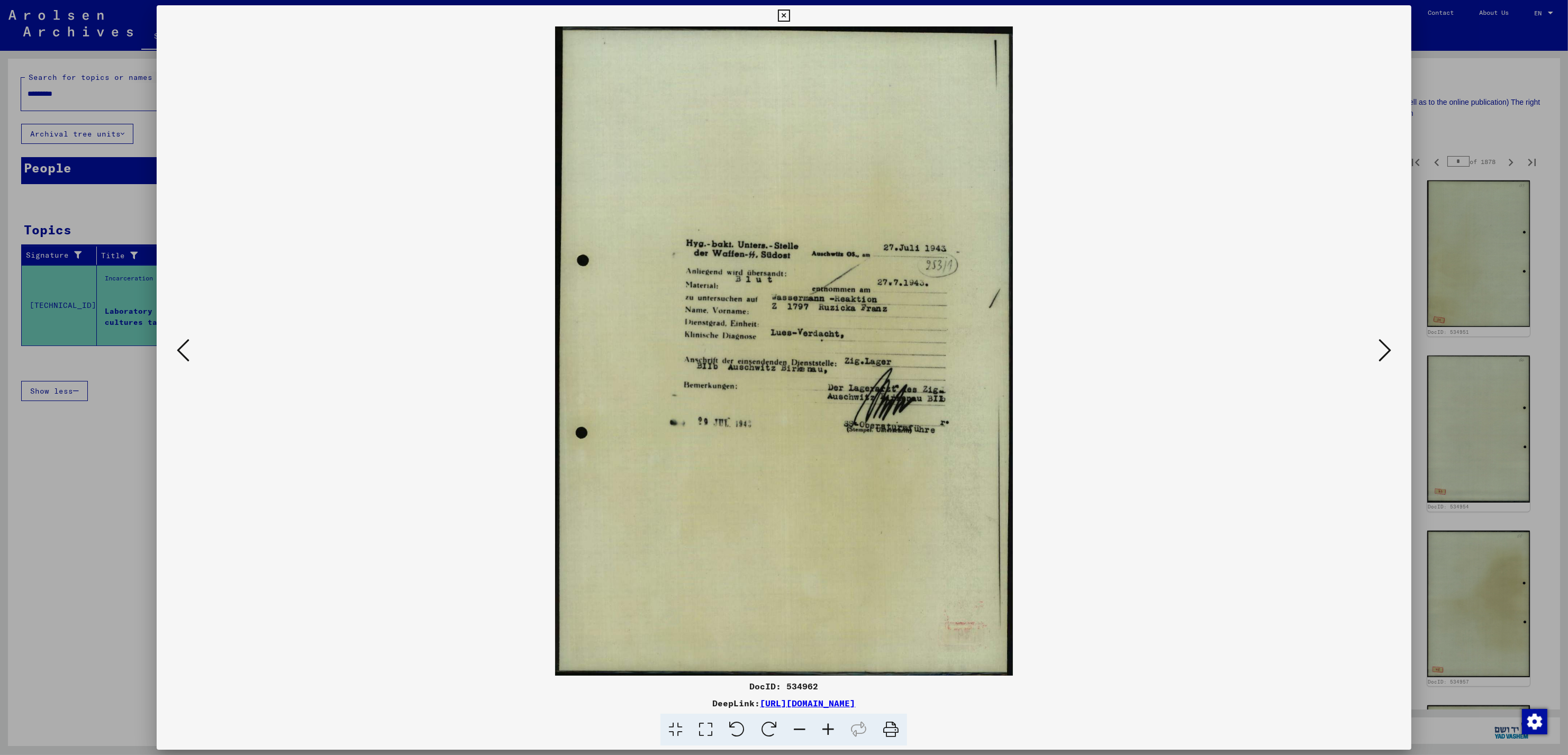
click at [1385, 364] on button at bounding box center [1385, 351] width 19 height 30
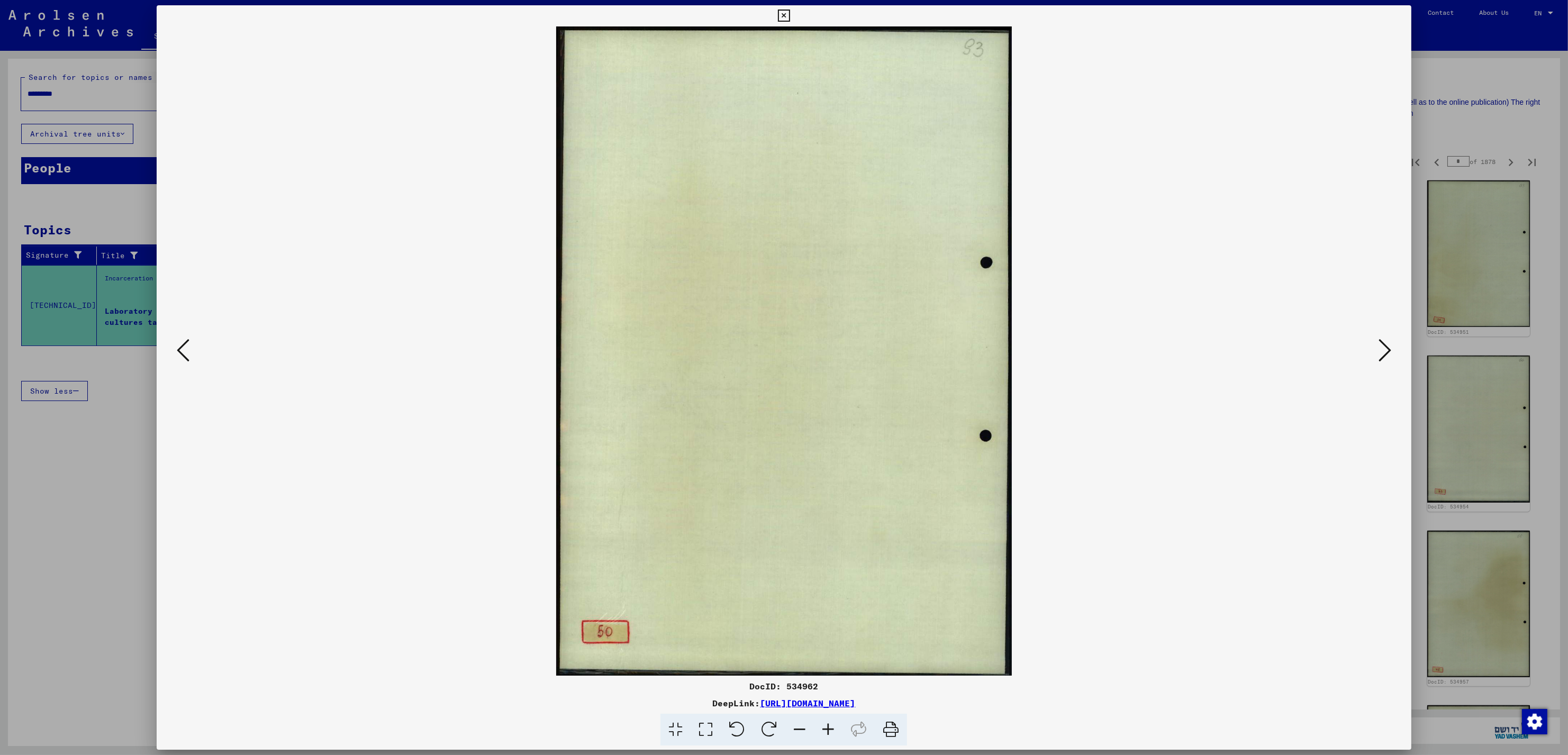
click at [1385, 364] on button at bounding box center [1385, 351] width 19 height 30
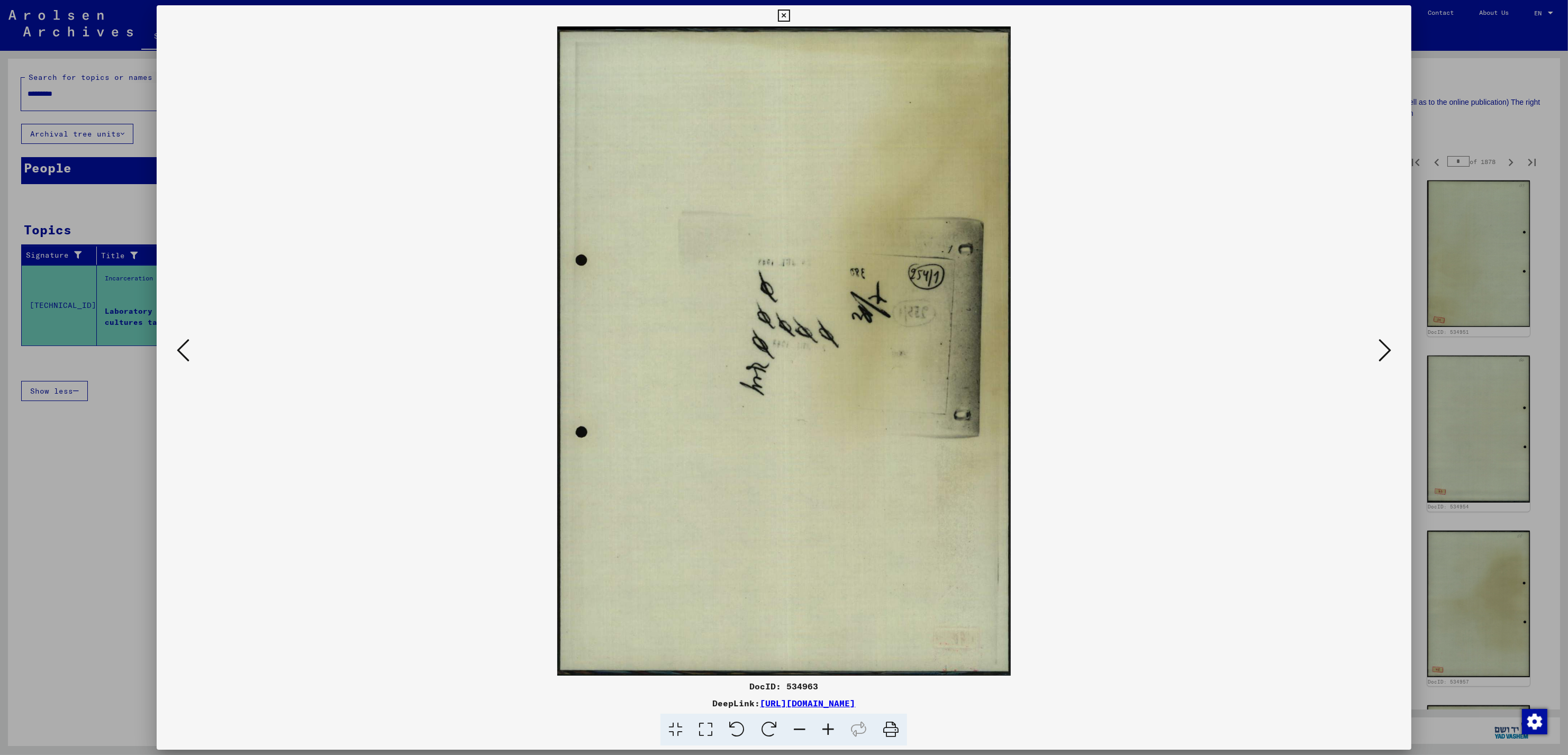
click at [1385, 364] on button at bounding box center [1385, 351] width 19 height 30
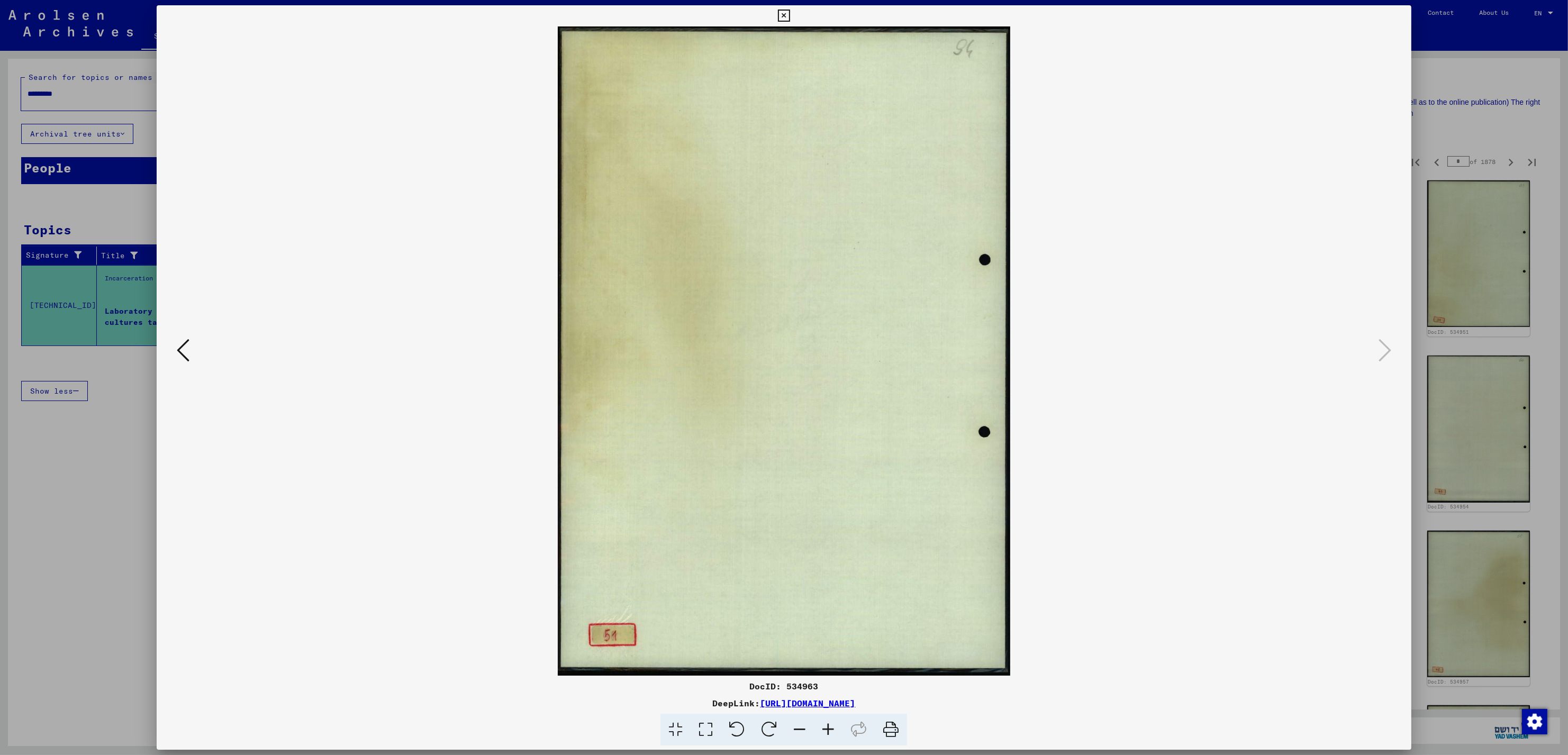
click at [1437, 158] on div at bounding box center [784, 377] width 1568 height 755
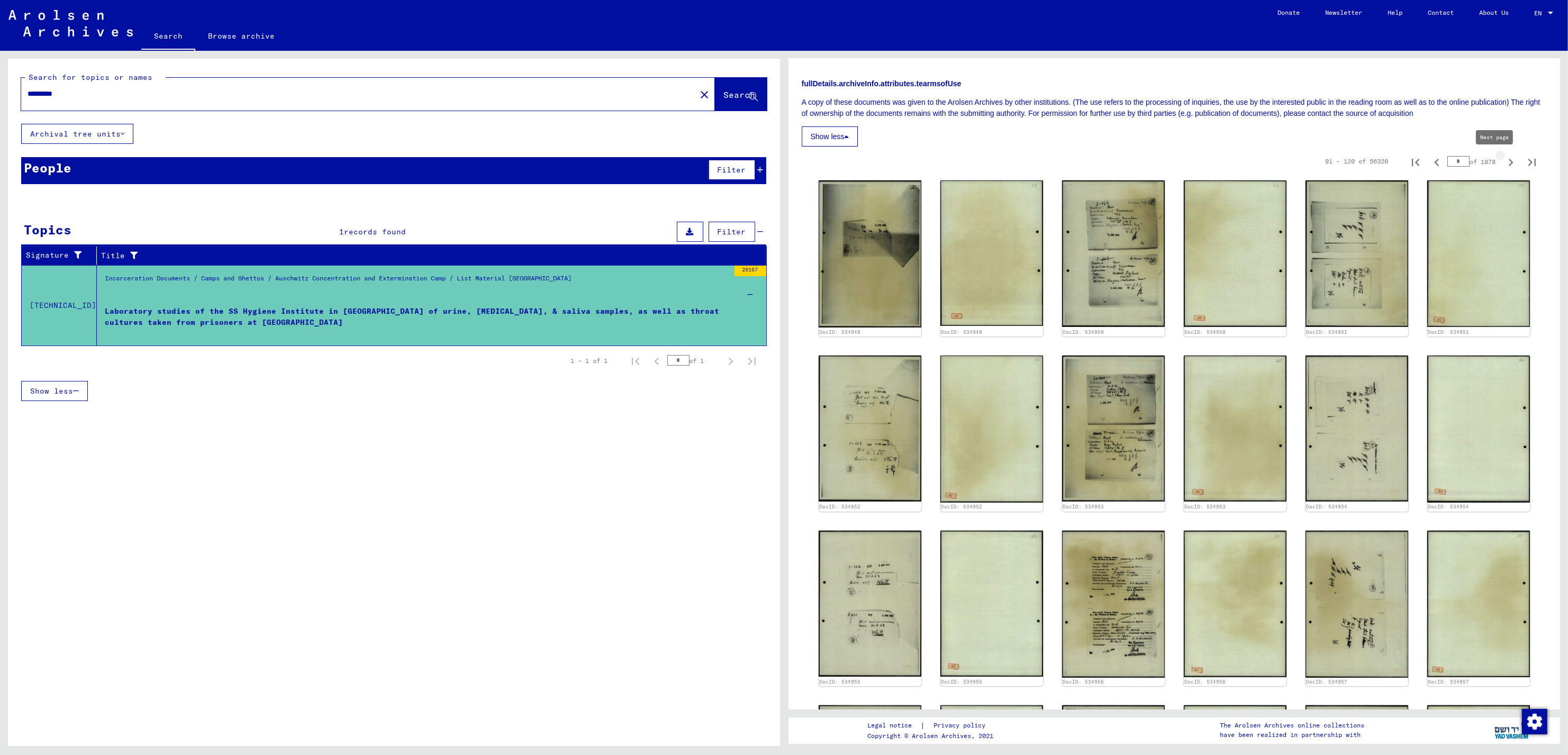
click at [1503, 164] on icon "Next page" at bounding box center [1511, 162] width 15 height 15
type input "*"
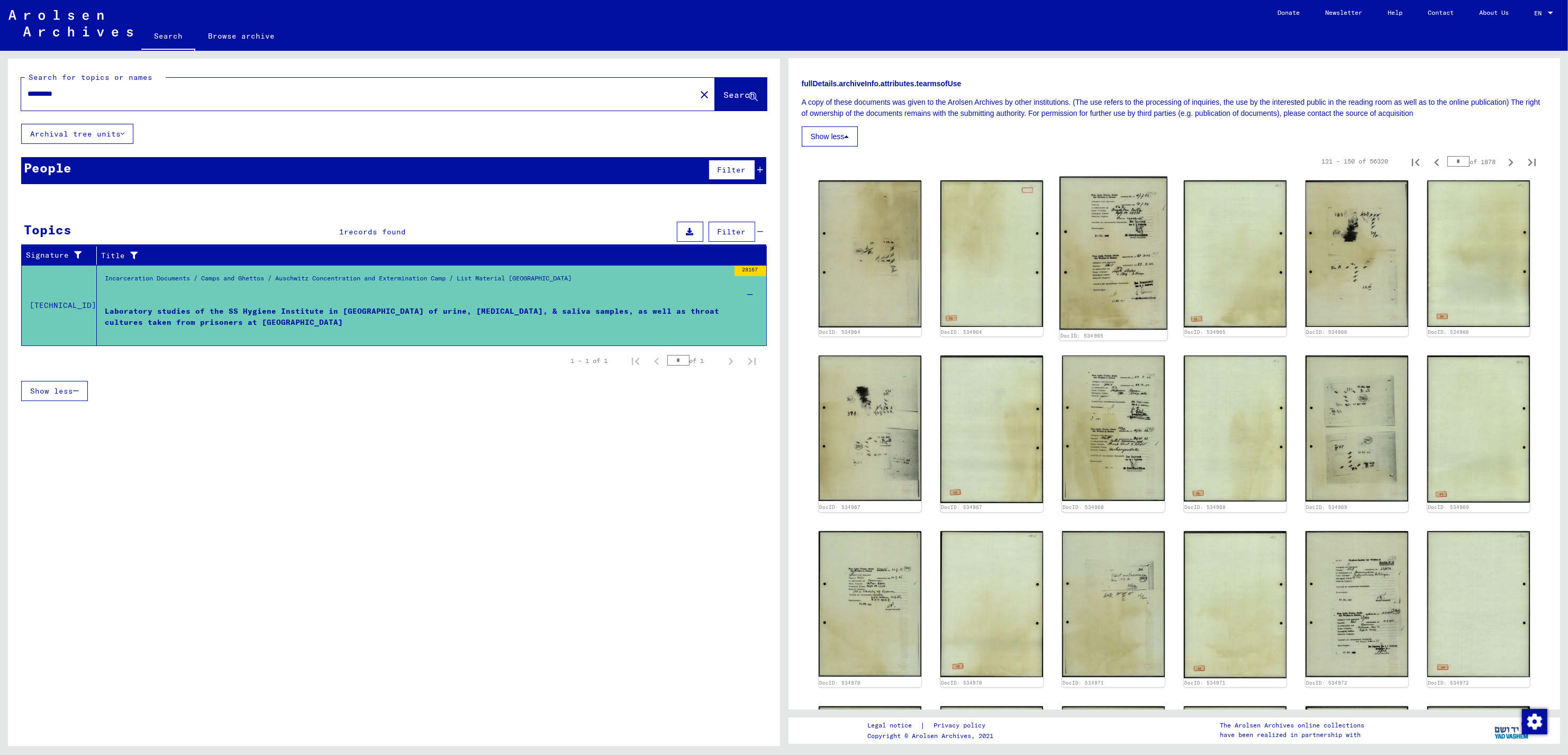
click at [1079, 251] on img at bounding box center [1113, 253] width 108 height 153
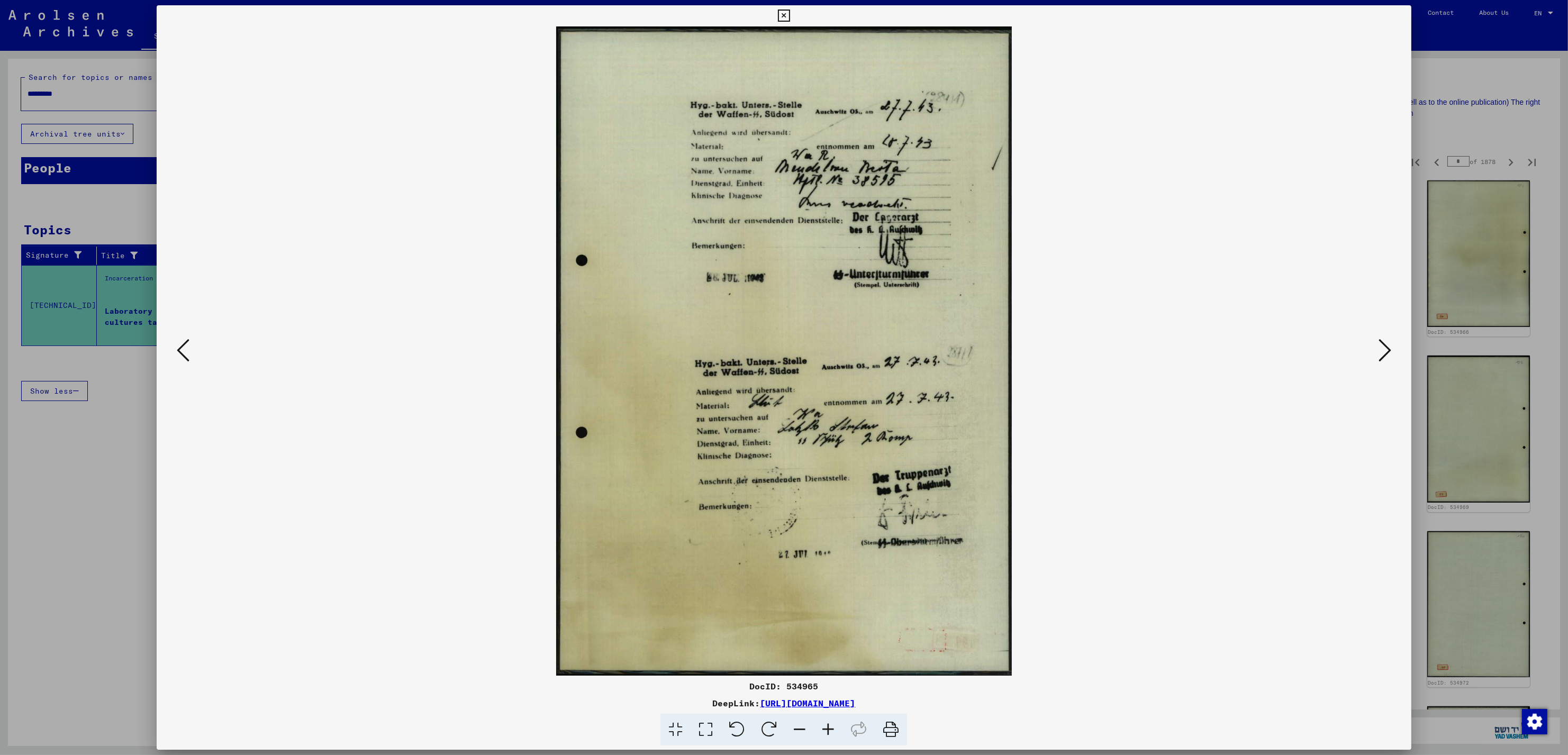
click at [1384, 350] on icon at bounding box center [1385, 350] width 13 height 26
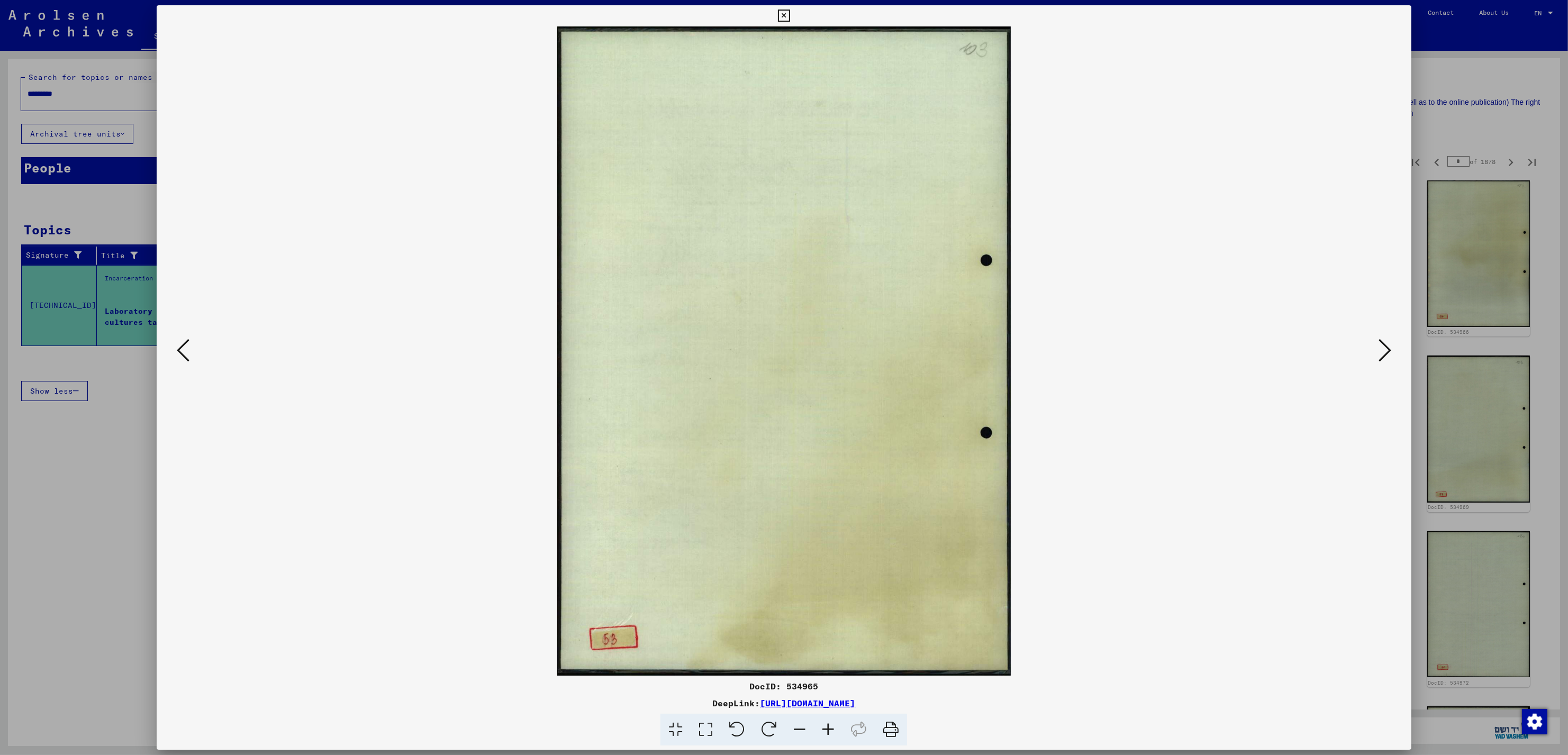
click at [1384, 350] on icon at bounding box center [1385, 350] width 13 height 26
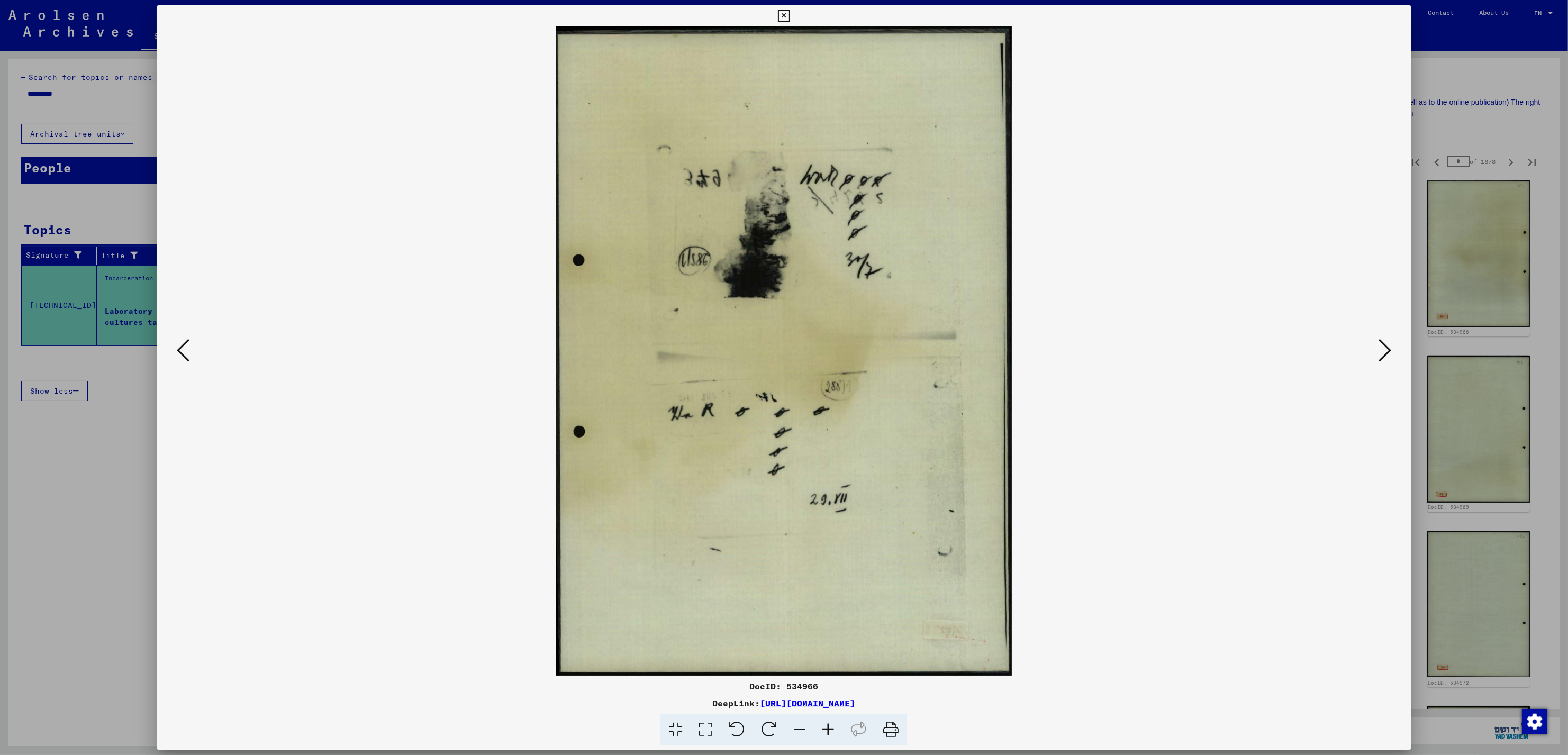
click at [1384, 350] on icon at bounding box center [1385, 350] width 13 height 26
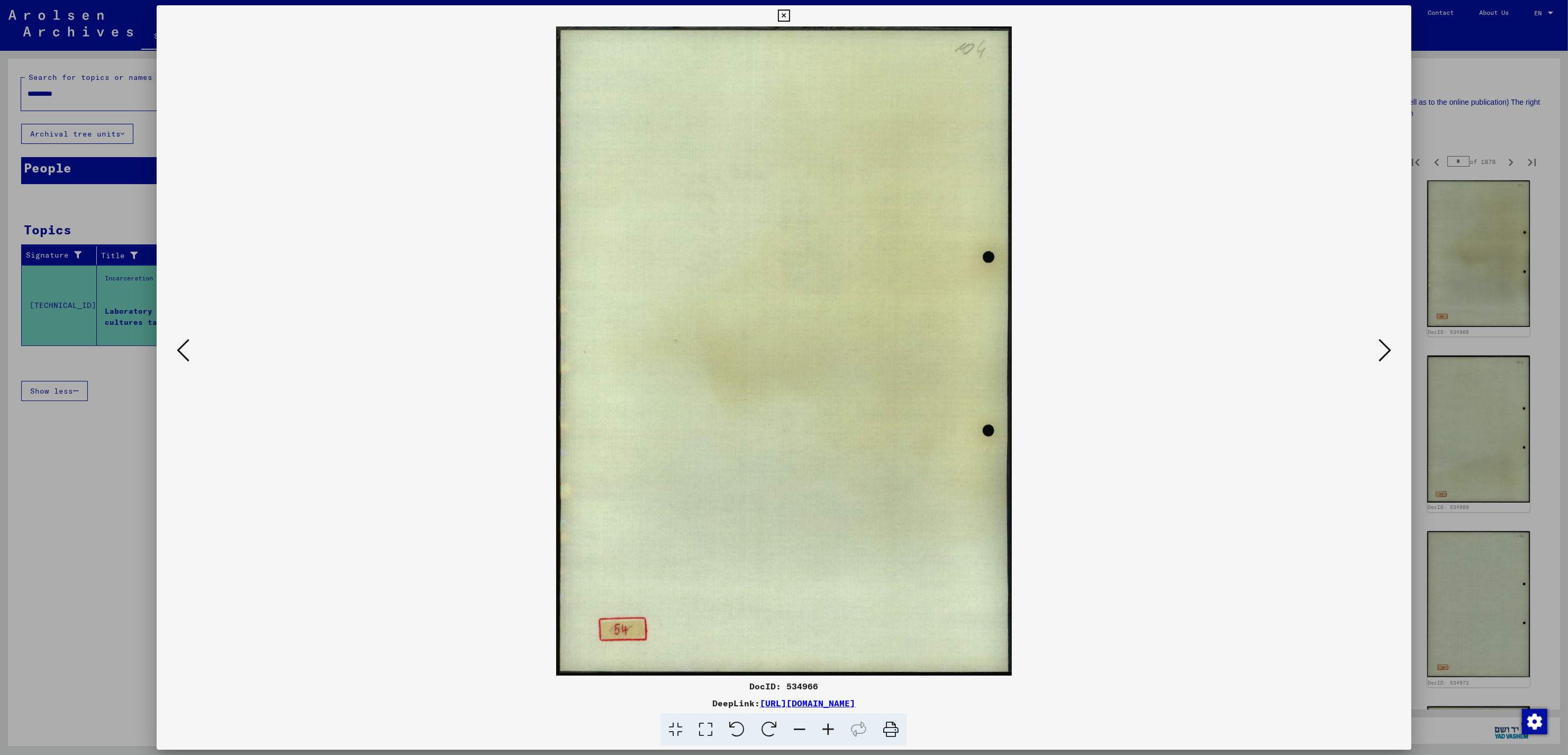
click at [1384, 350] on icon at bounding box center [1385, 350] width 13 height 26
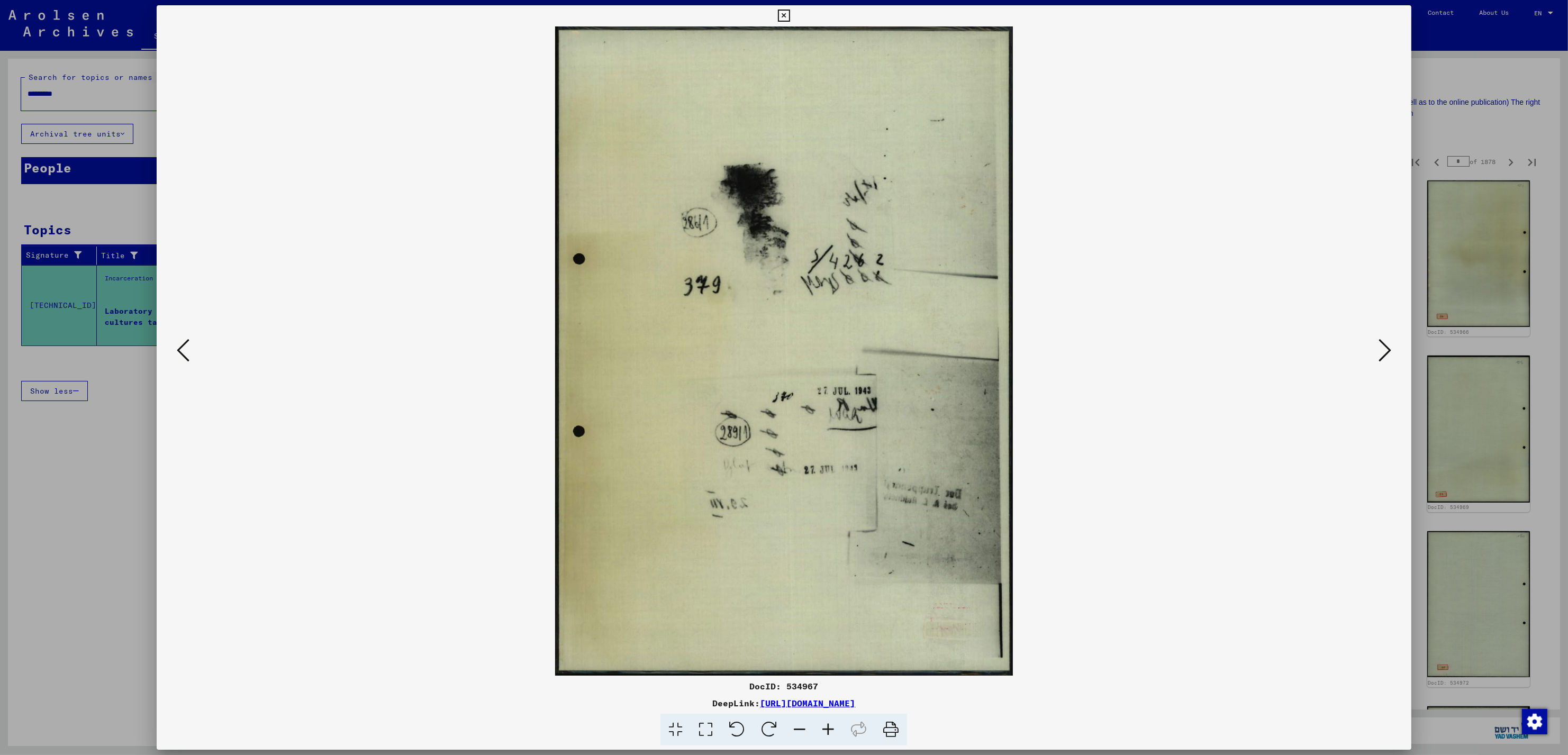
click at [1384, 350] on icon at bounding box center [1385, 350] width 13 height 26
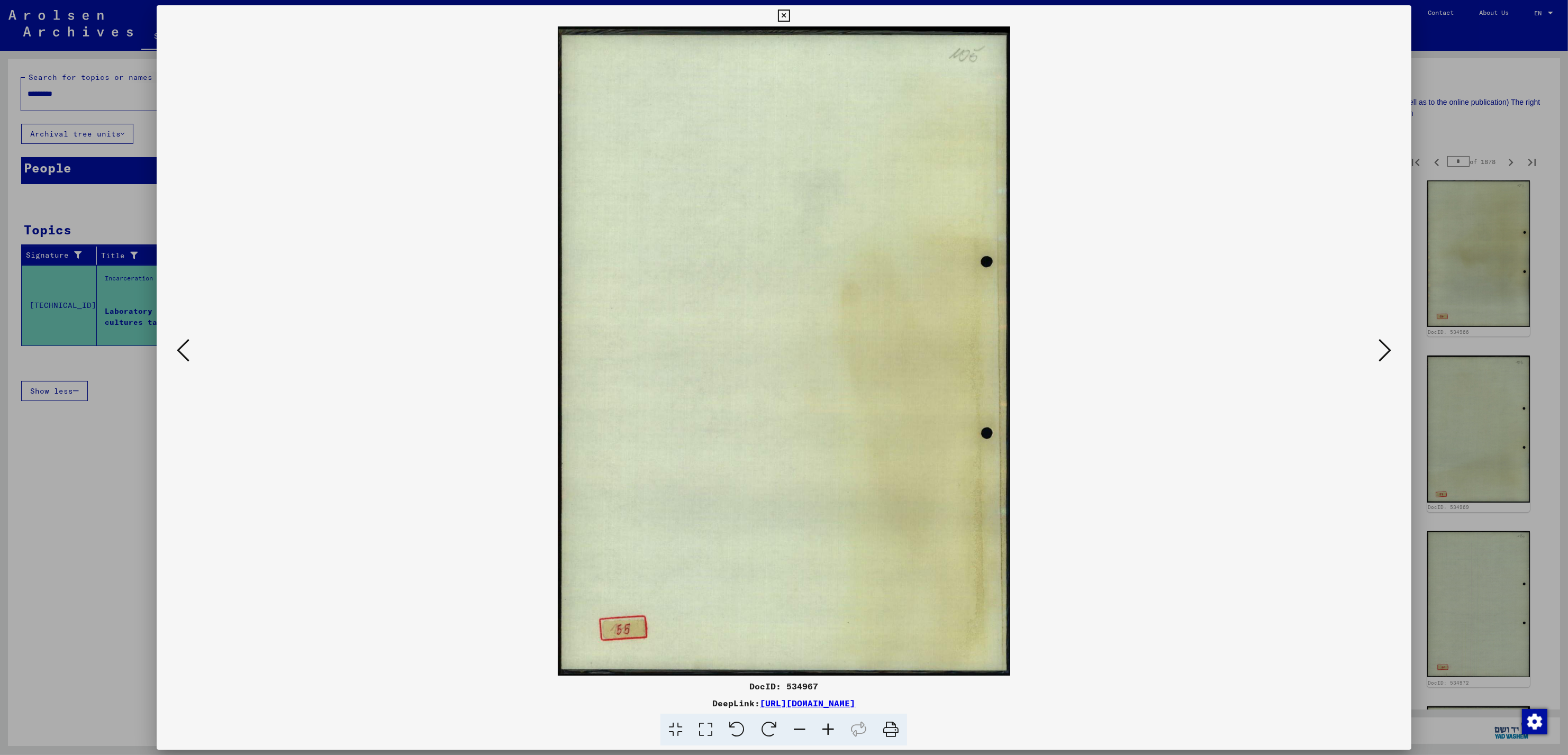
click at [1384, 350] on icon at bounding box center [1385, 350] width 13 height 26
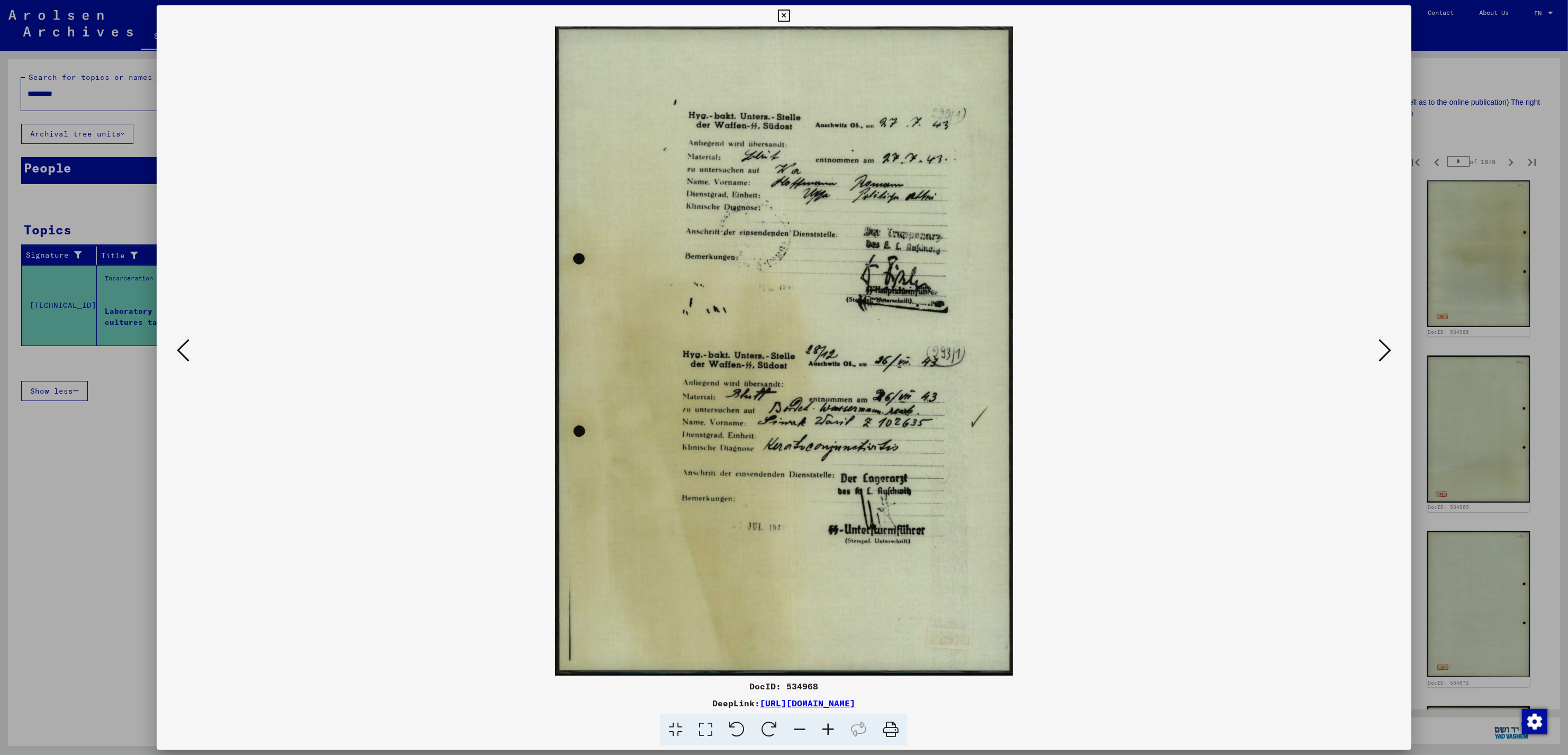
click at [178, 358] on icon at bounding box center [183, 350] width 13 height 26
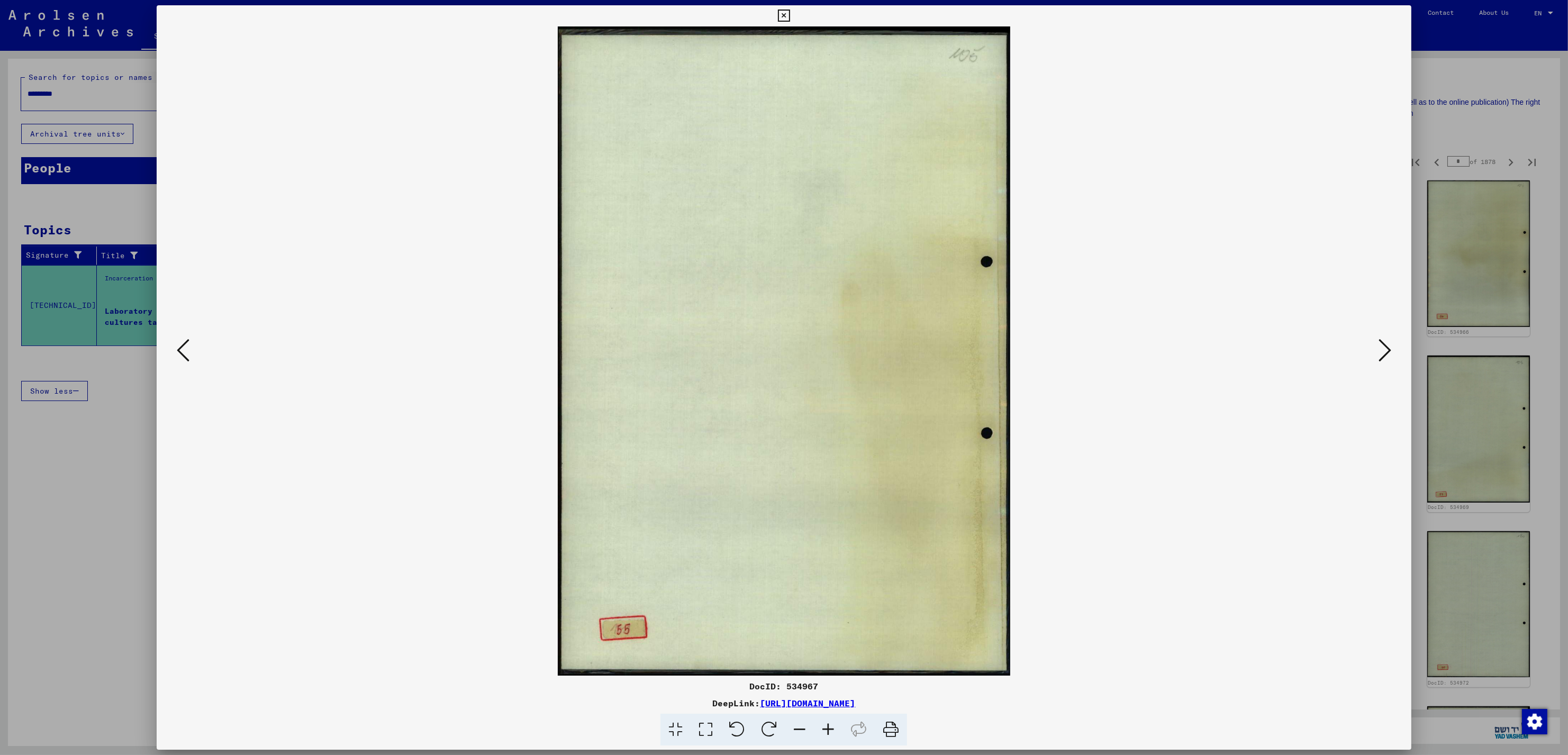
click at [178, 358] on icon at bounding box center [183, 350] width 13 height 26
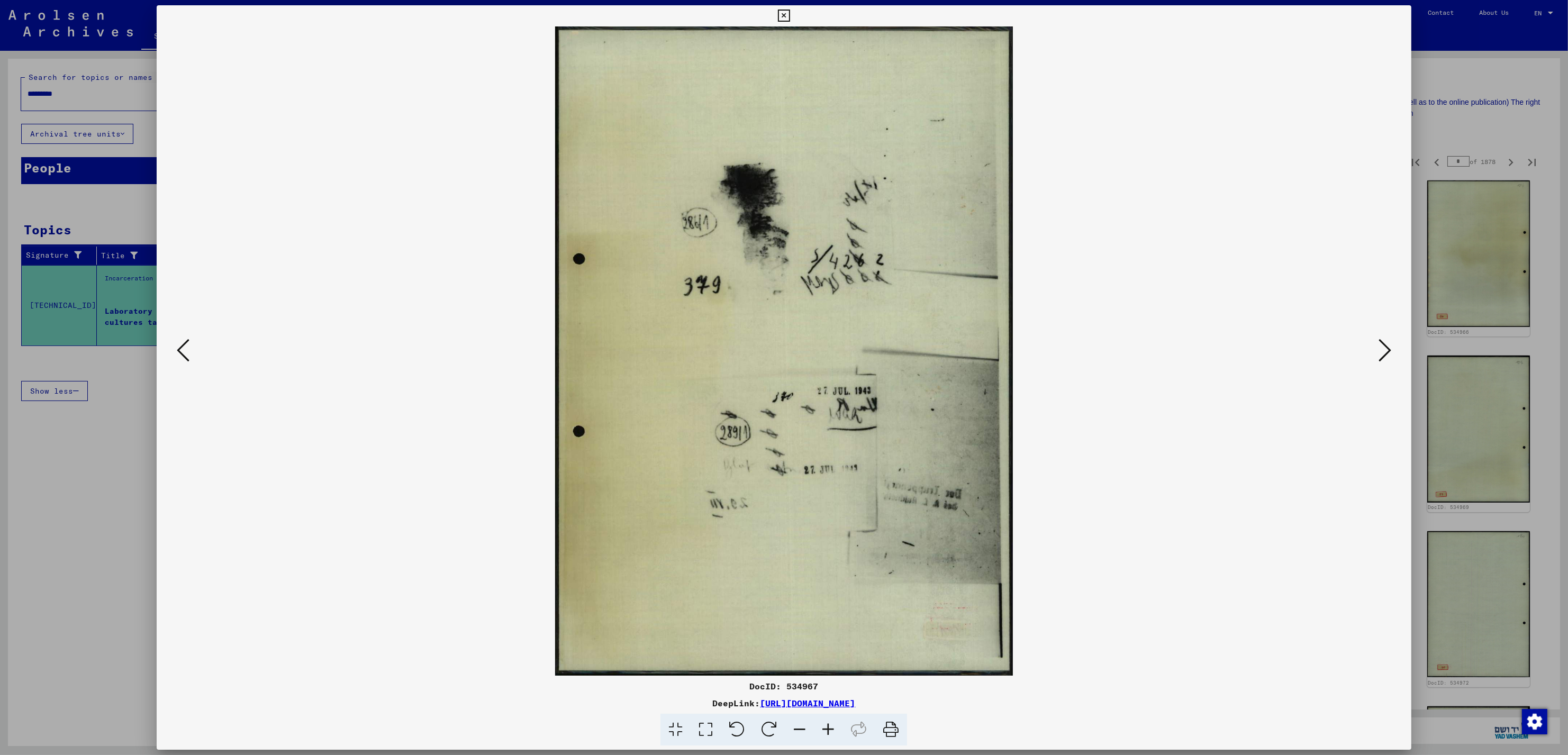
click at [178, 358] on icon at bounding box center [183, 350] width 13 height 26
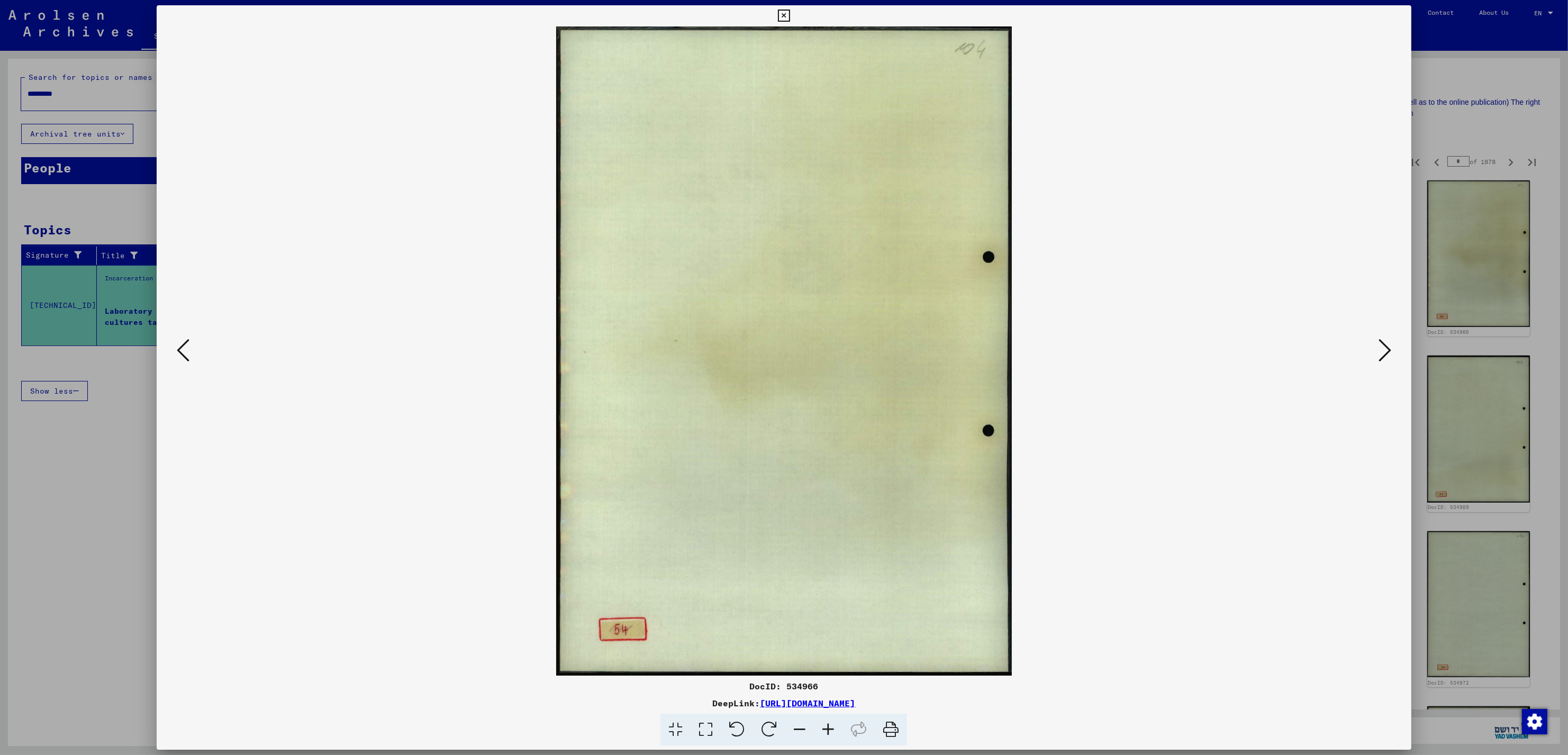
click at [178, 358] on icon at bounding box center [183, 350] width 13 height 26
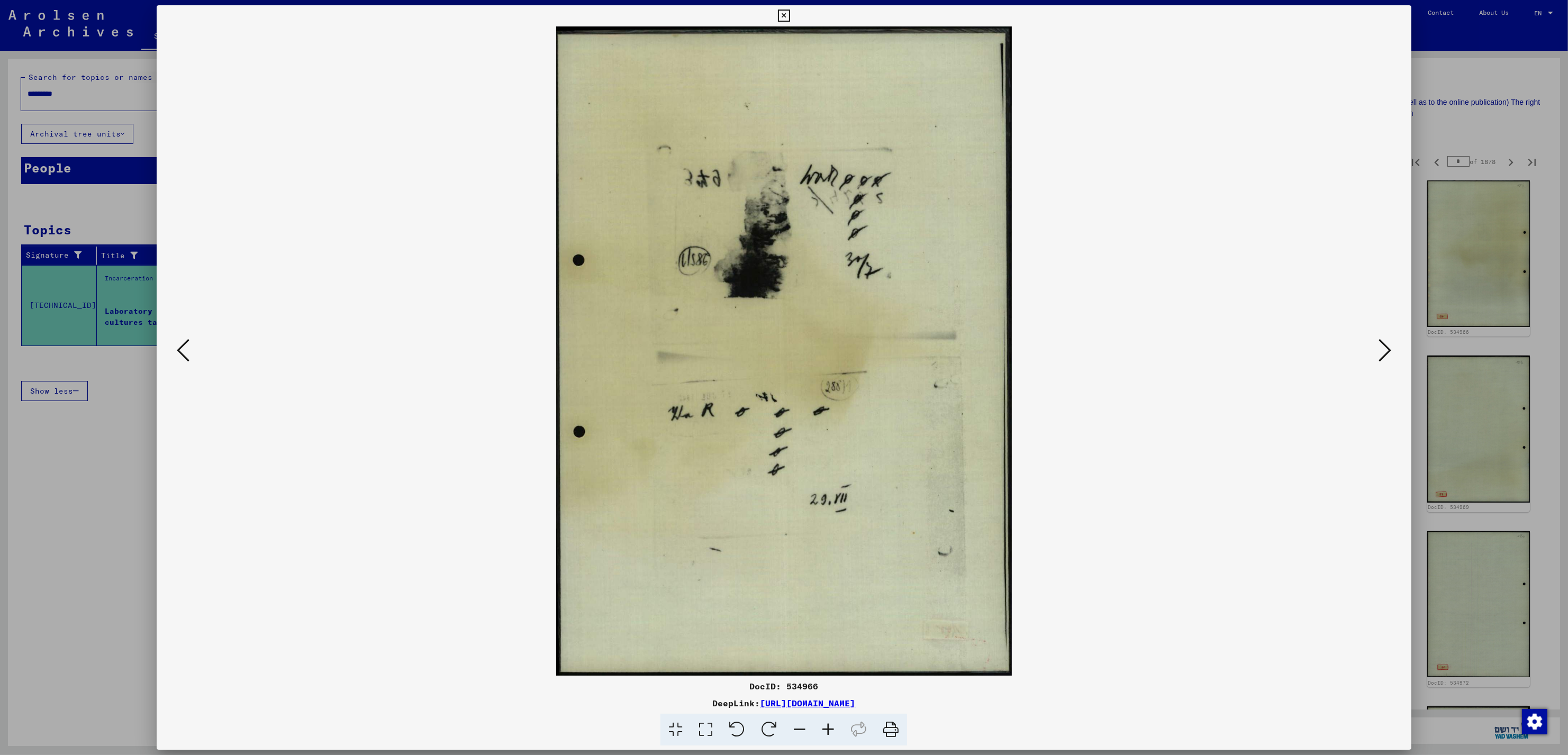
click at [178, 358] on icon at bounding box center [183, 350] width 13 height 26
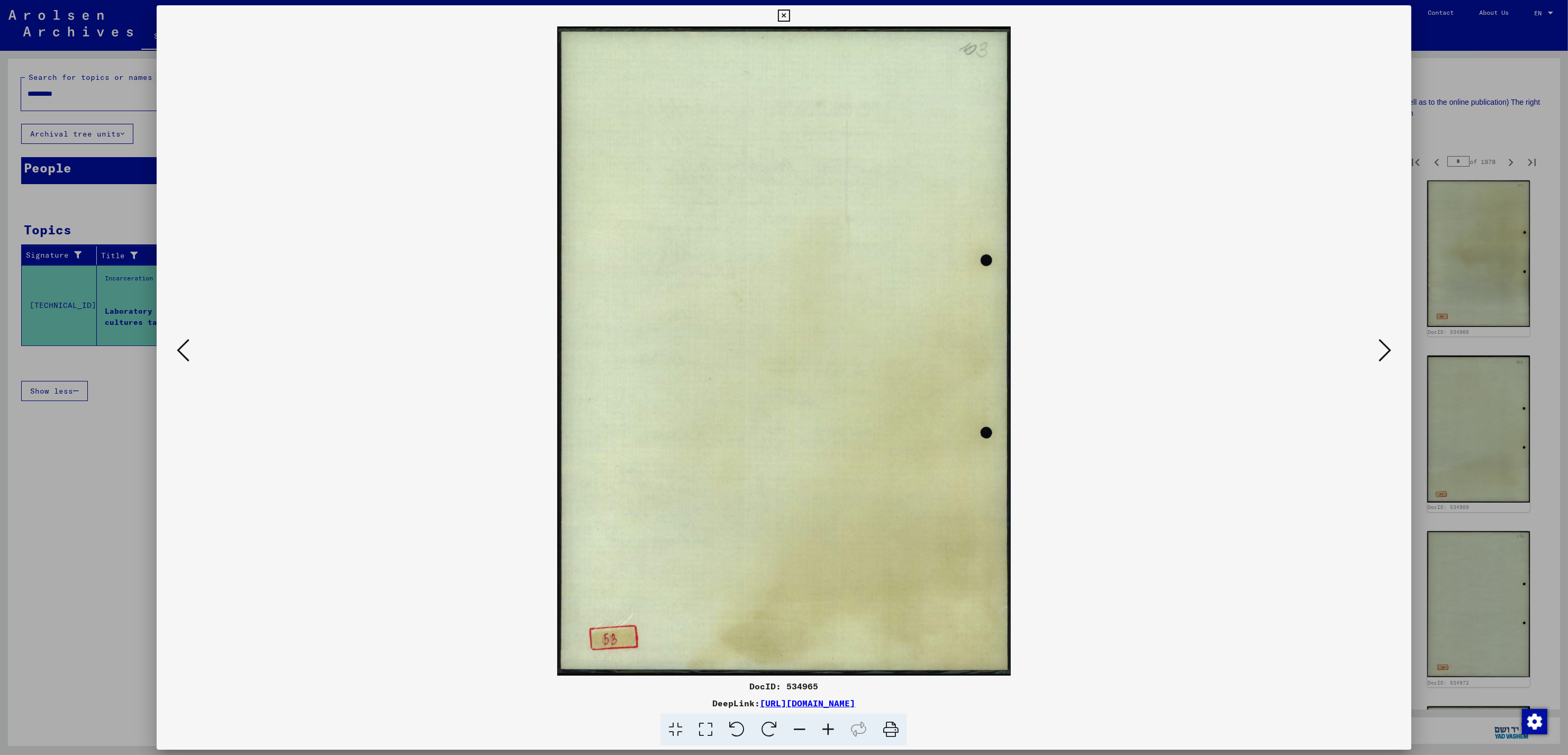
click at [178, 358] on icon at bounding box center [183, 350] width 13 height 26
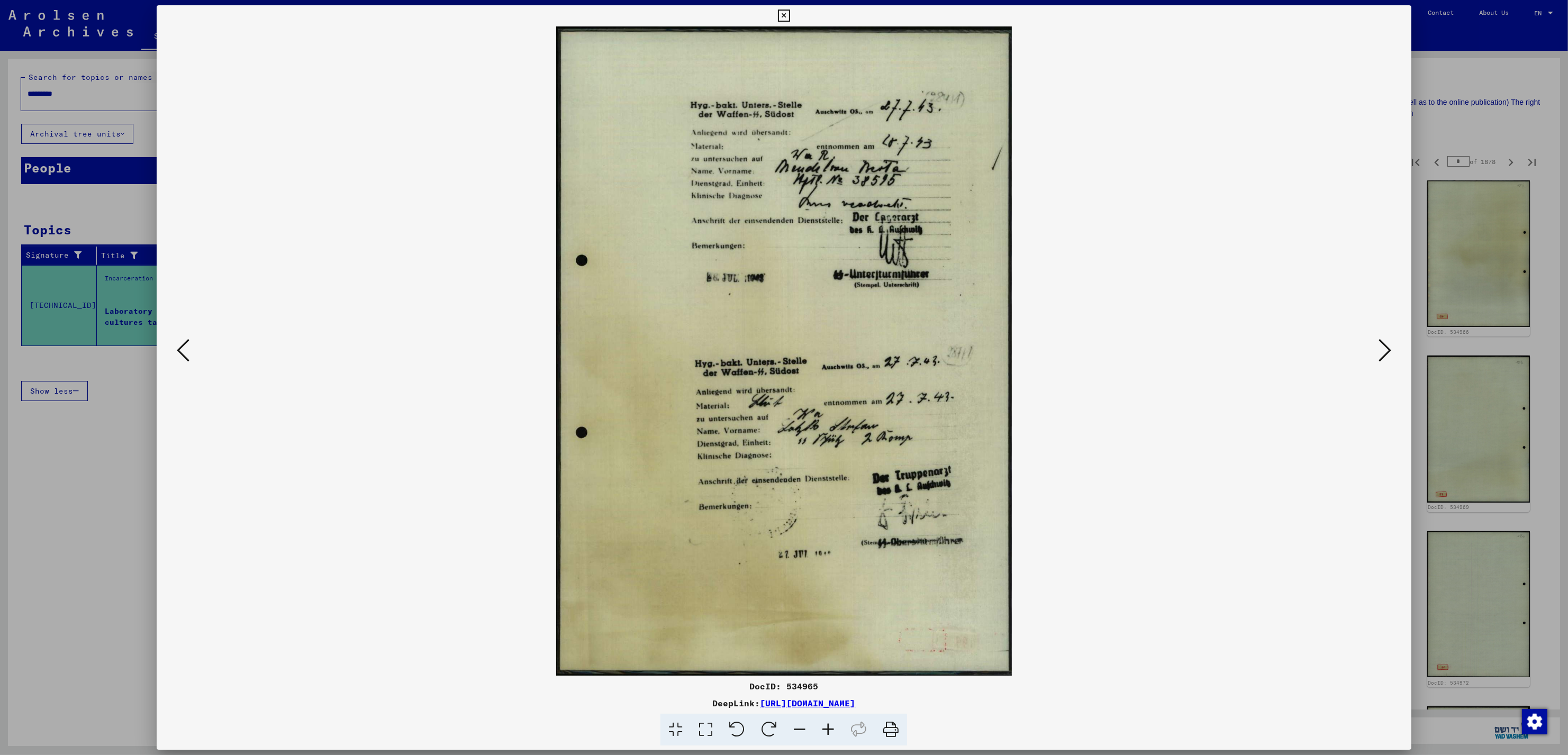
click at [178, 358] on icon at bounding box center [183, 350] width 13 height 26
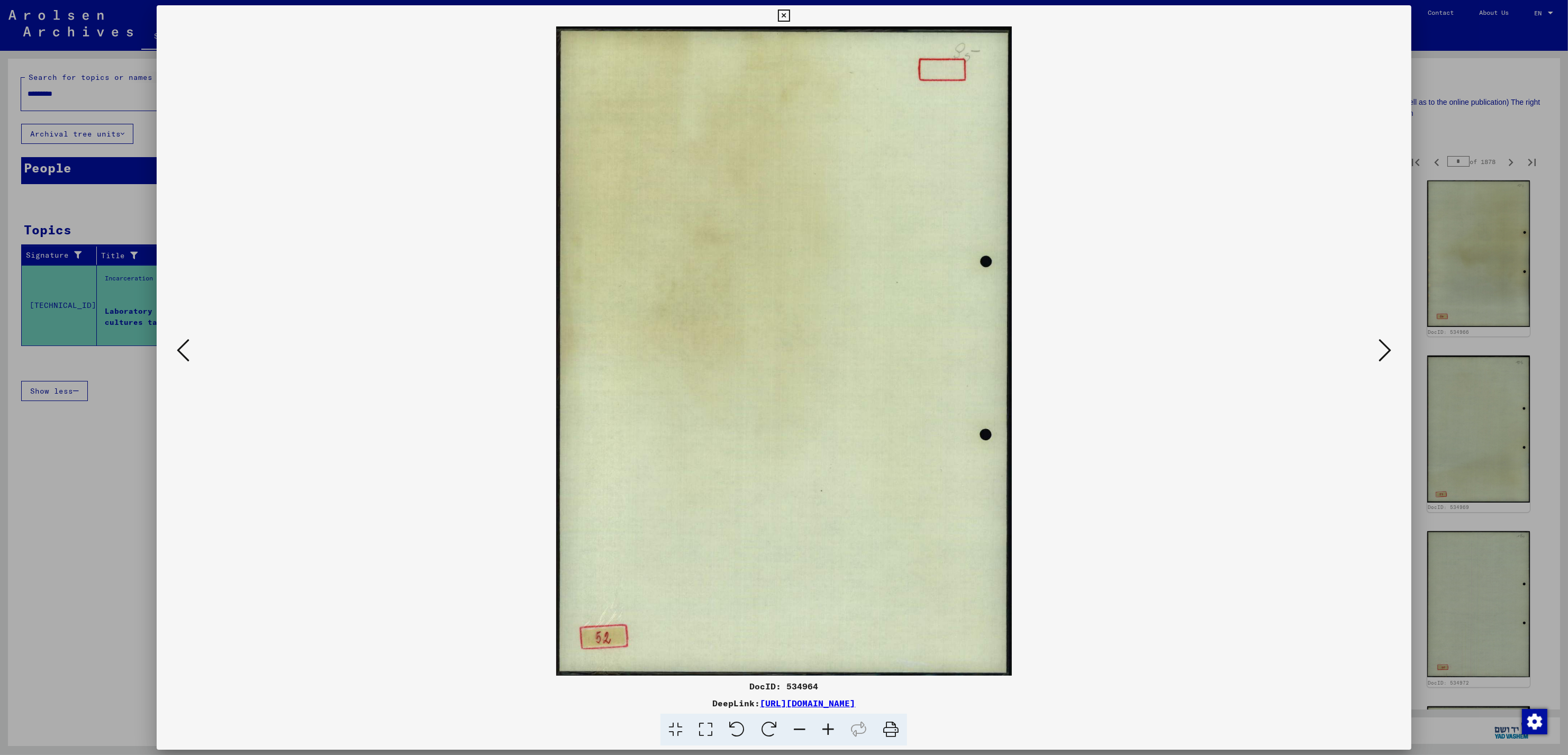
click at [178, 358] on icon at bounding box center [183, 350] width 13 height 26
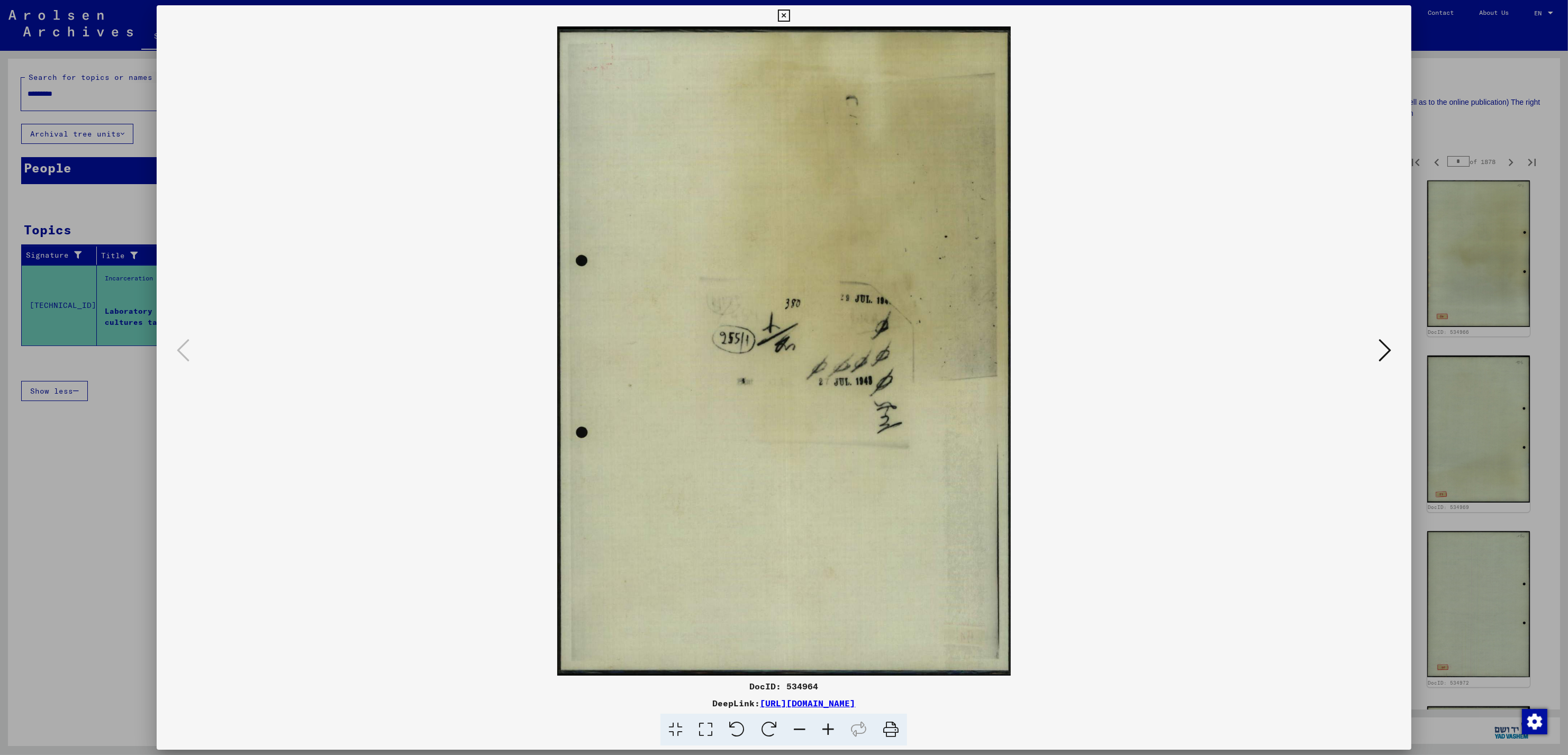
click at [1452, 116] on div at bounding box center [784, 377] width 1568 height 755
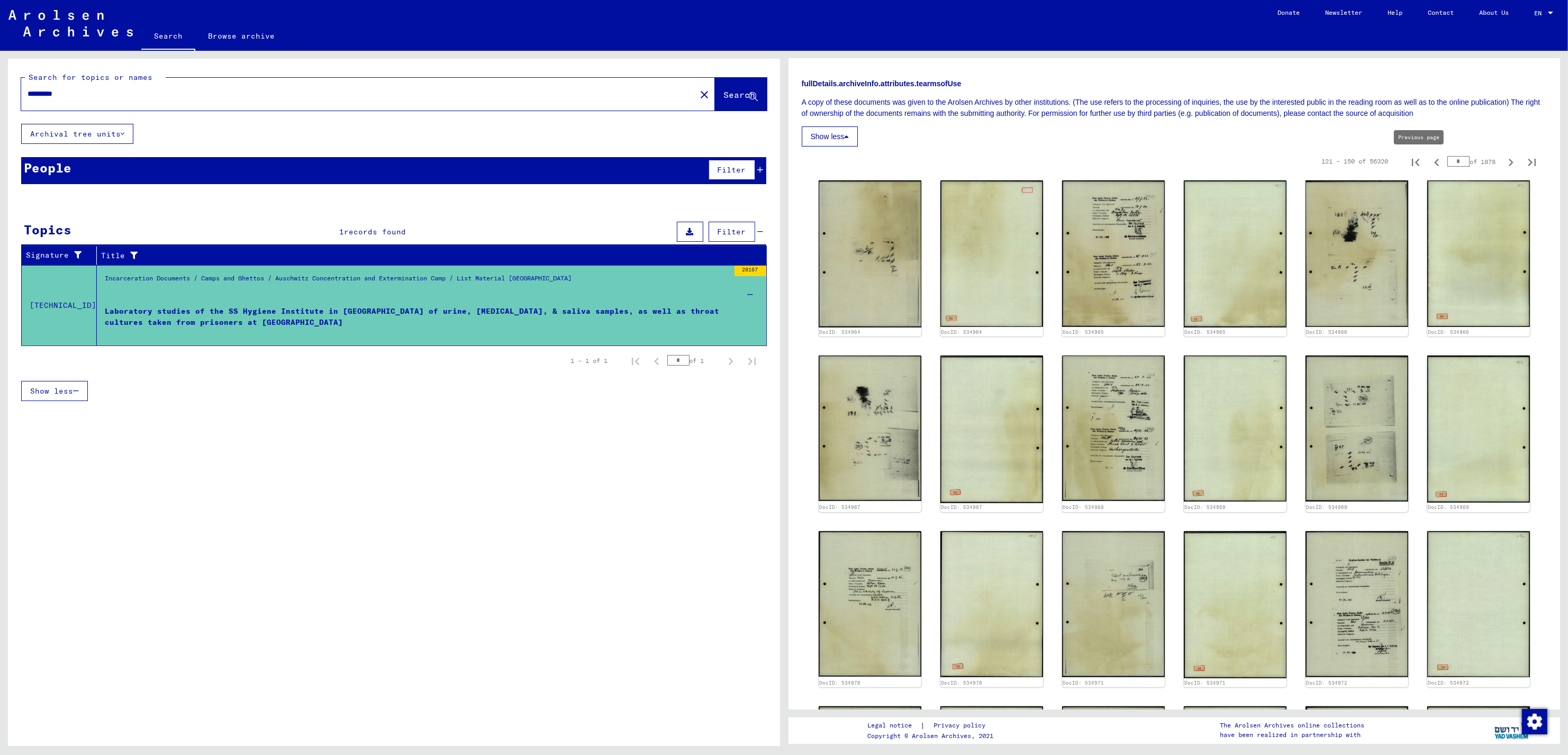
click at [1434, 164] on icon "Previous page" at bounding box center [1437, 162] width 5 height 7
type input "*"
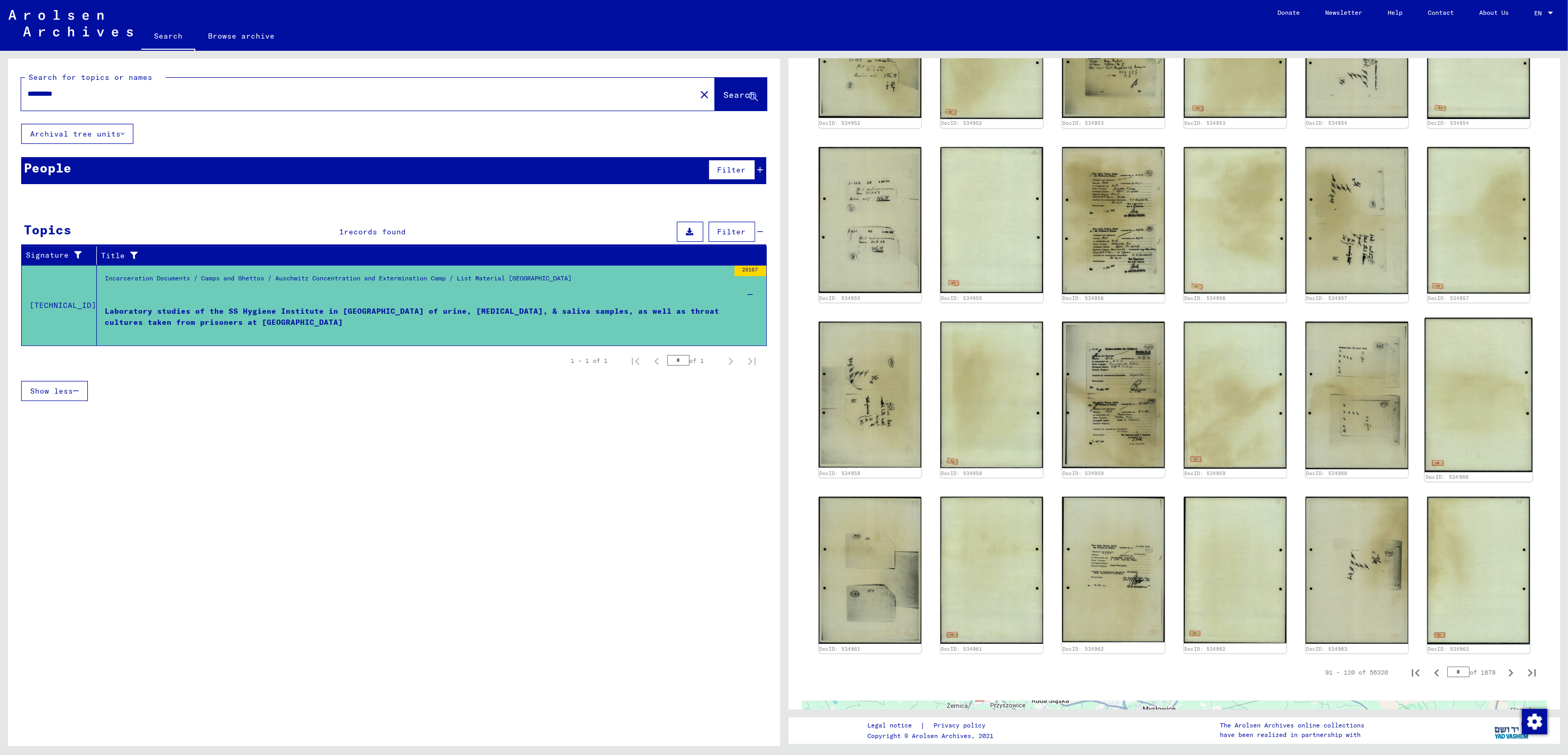
scroll to position [725, 0]
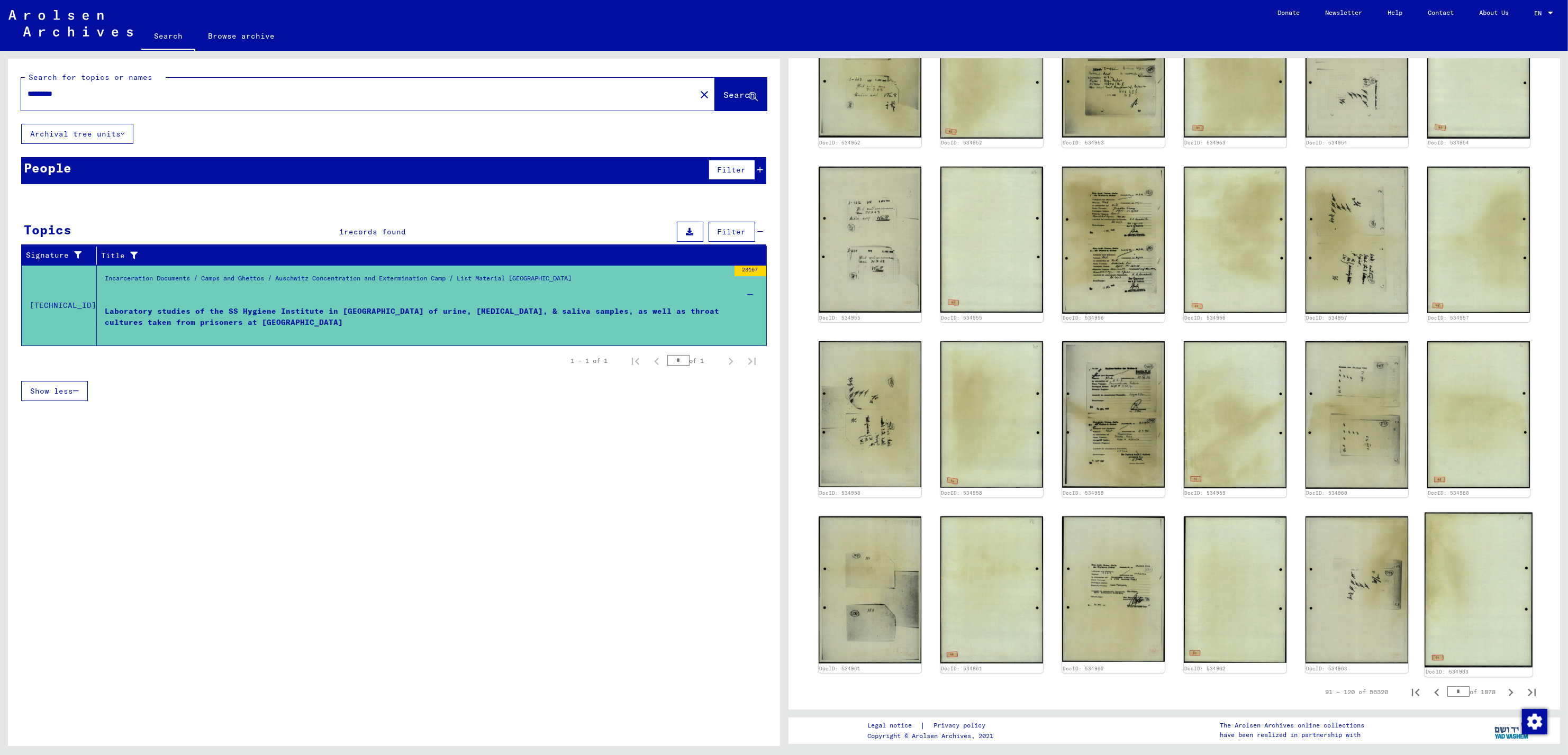
click at [1454, 537] on img at bounding box center [1478, 590] width 108 height 155
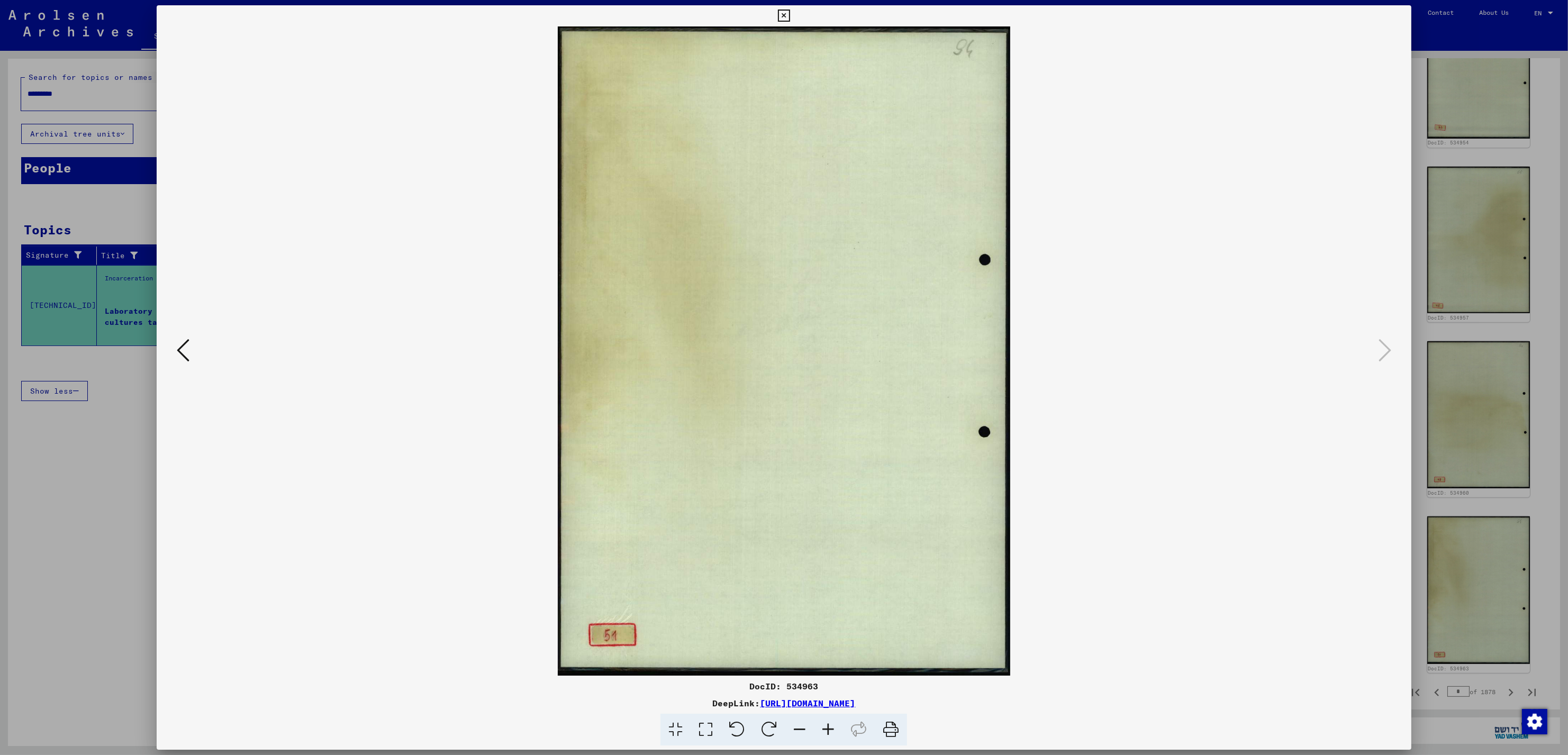
click at [186, 350] on icon at bounding box center [183, 350] width 13 height 26
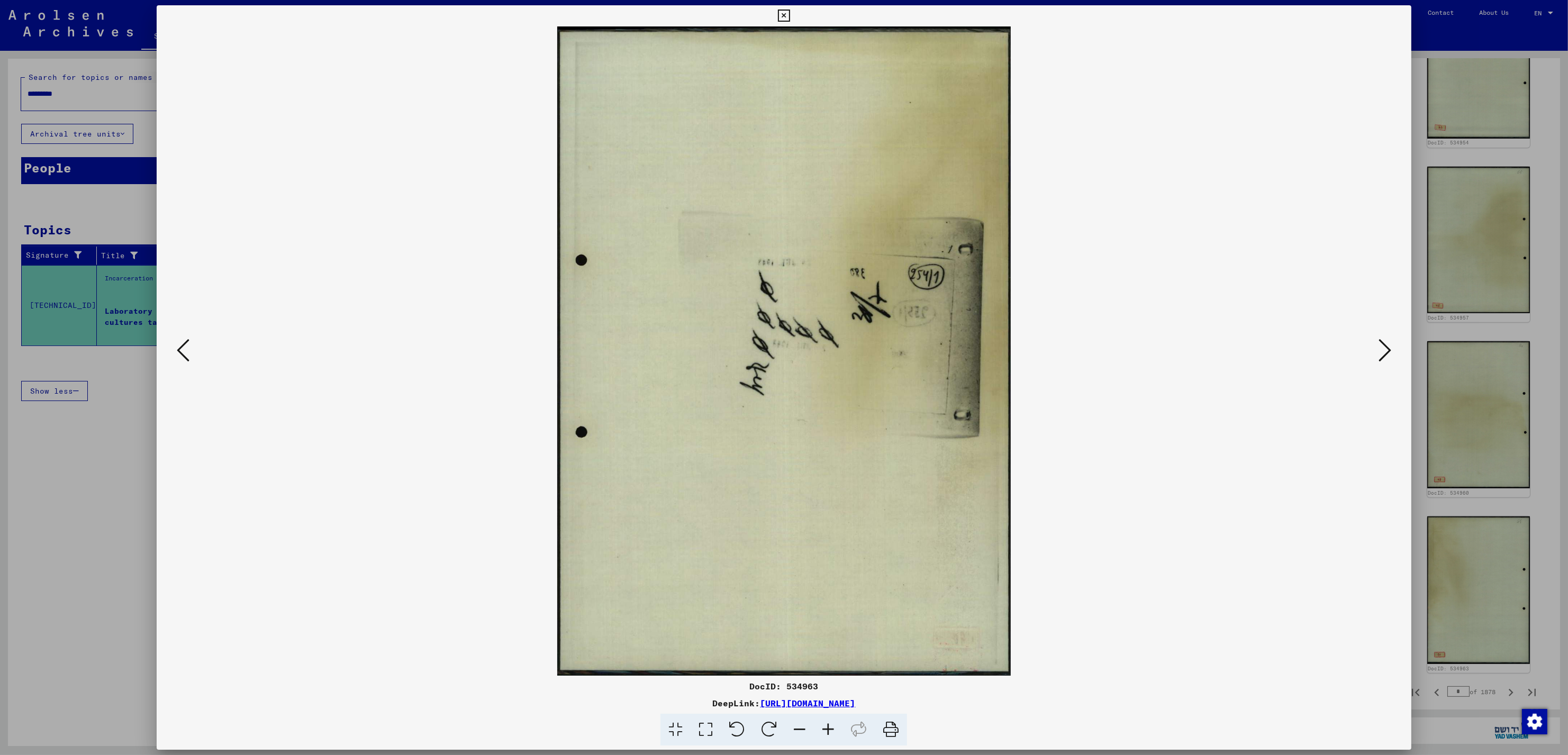
click at [186, 350] on icon at bounding box center [183, 350] width 13 height 26
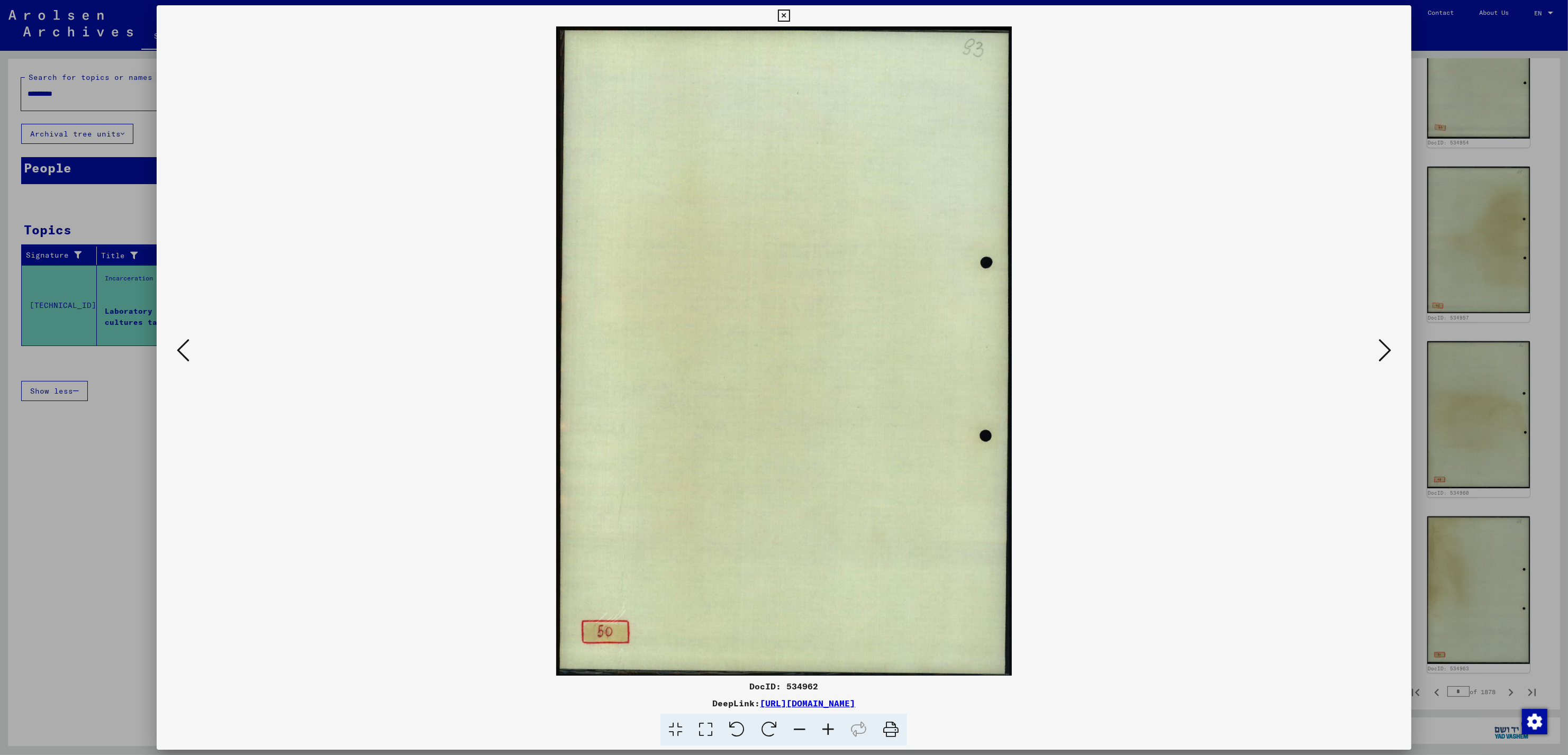
click at [186, 350] on icon at bounding box center [183, 350] width 13 height 26
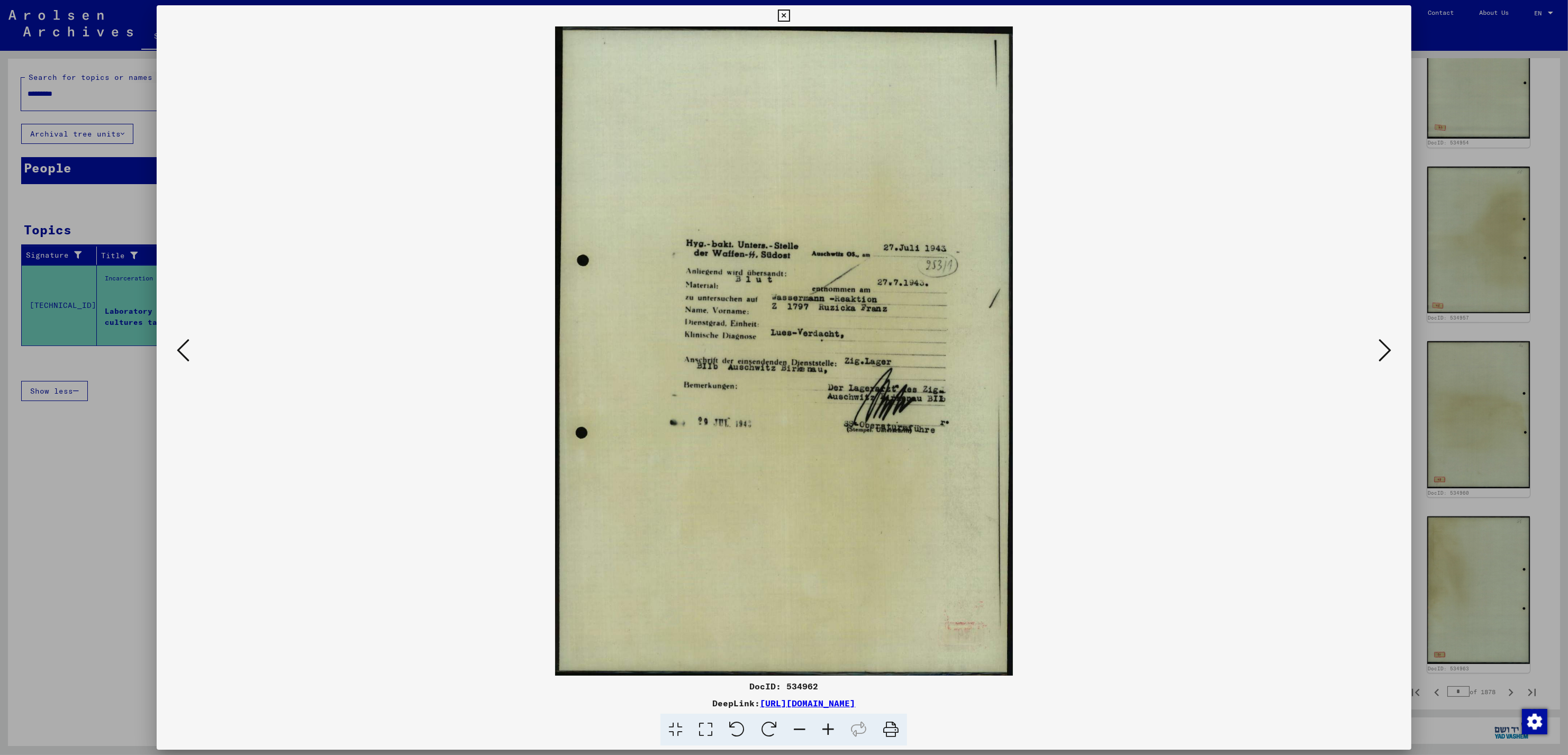
click at [1379, 350] on icon at bounding box center [1385, 350] width 13 height 26
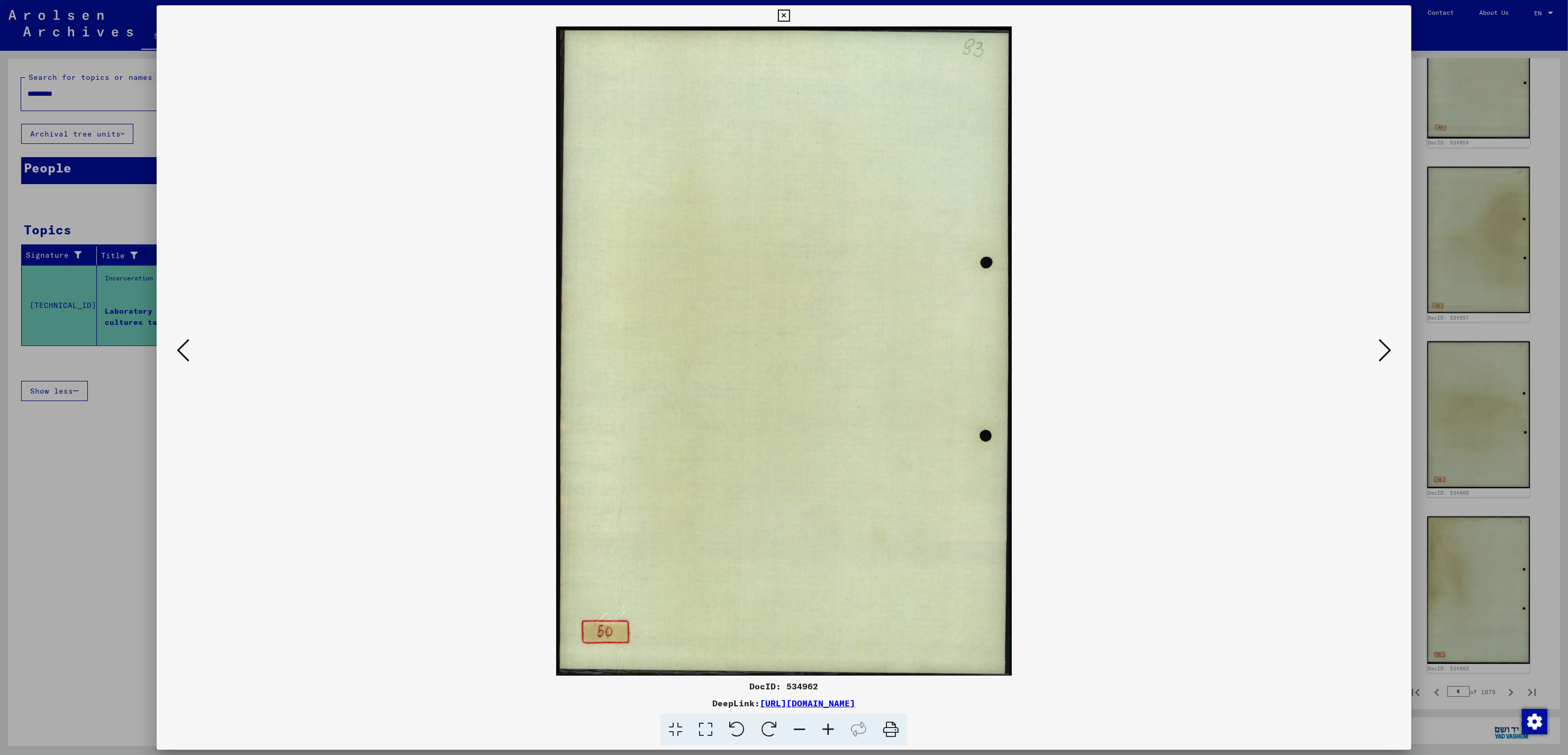
click at [781, 14] on icon at bounding box center [784, 16] width 12 height 13
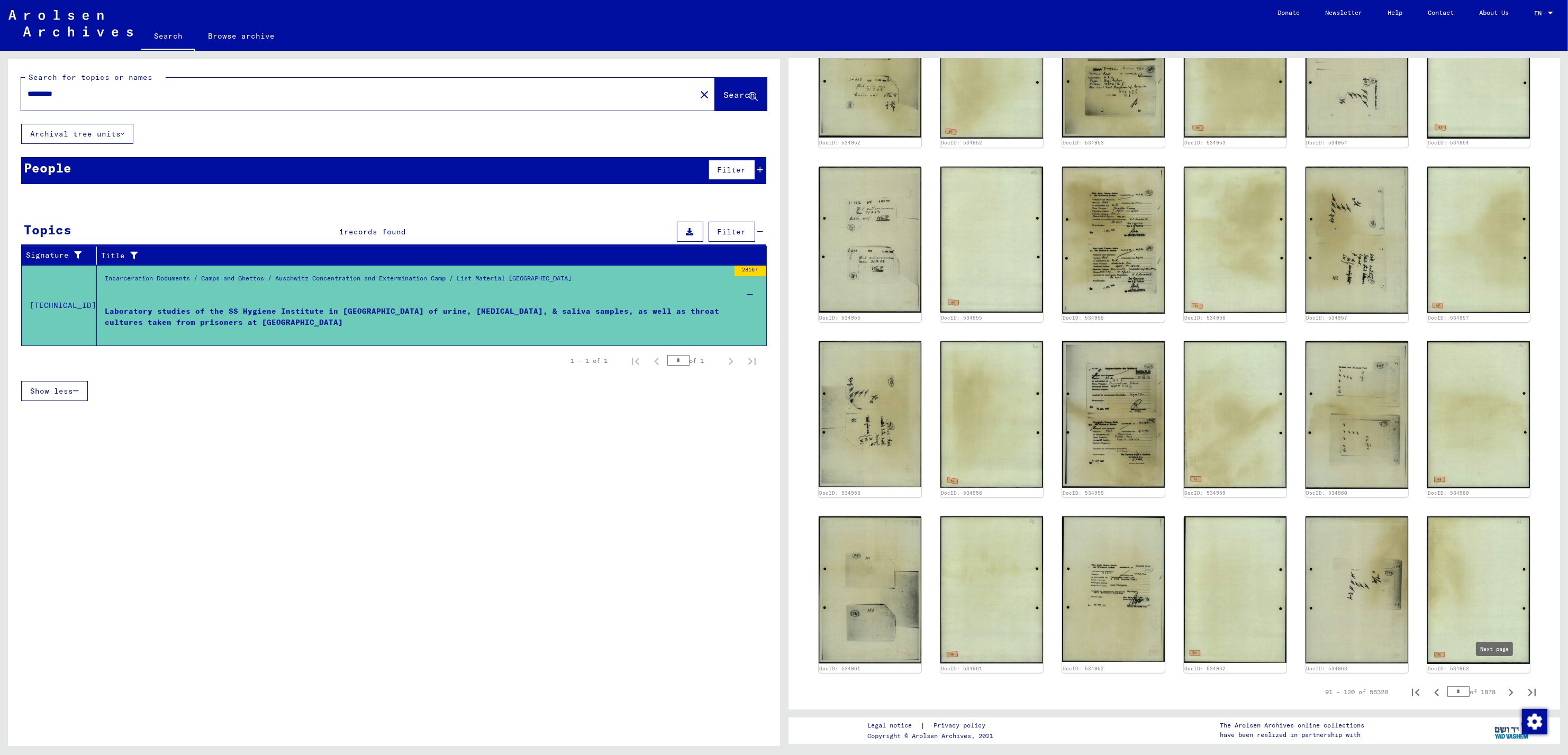
click at [1509, 689] on icon "Next page" at bounding box center [1511, 692] width 5 height 7
type input "*"
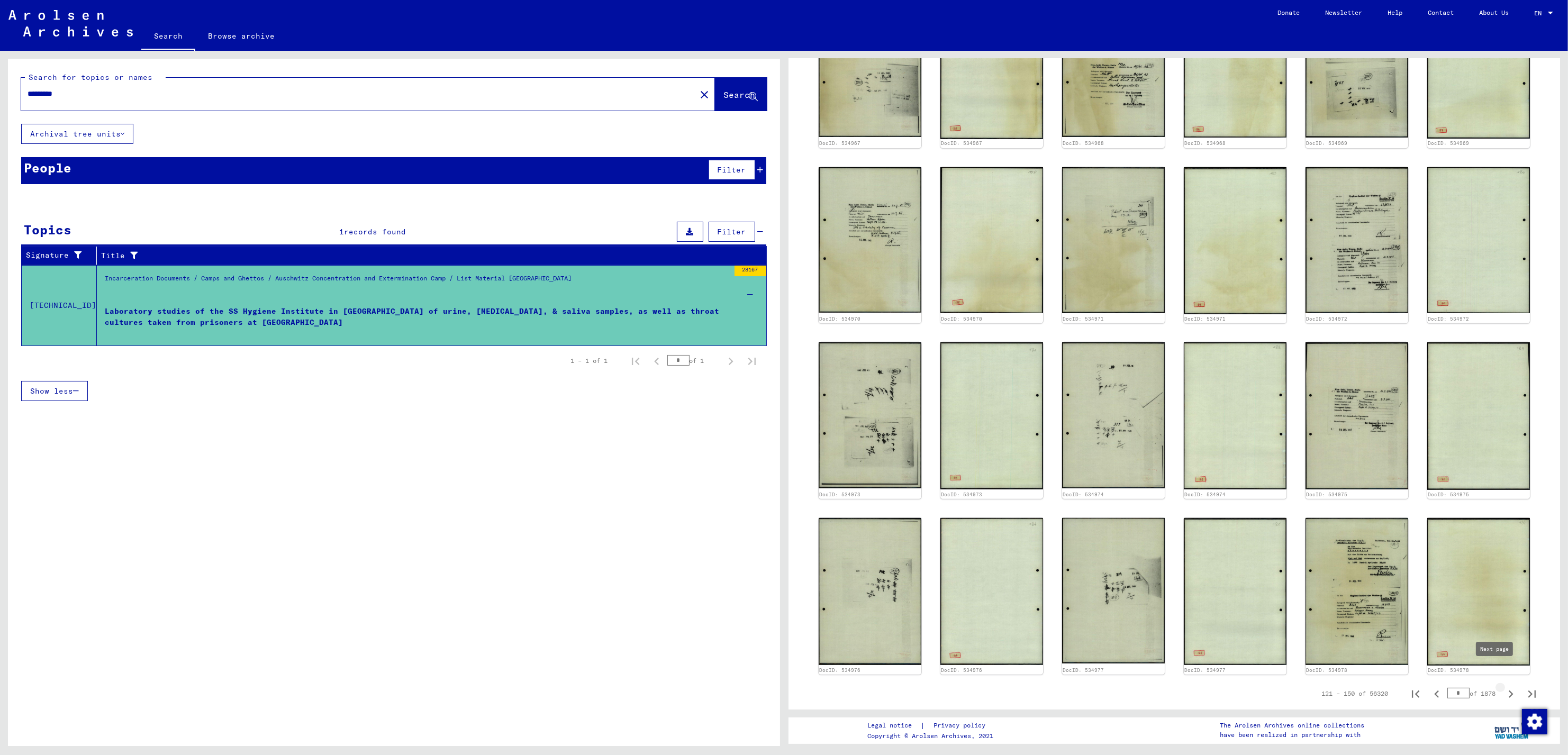
click at [1509, 691] on icon "Next page" at bounding box center [1511, 694] width 5 height 7
type input "*"
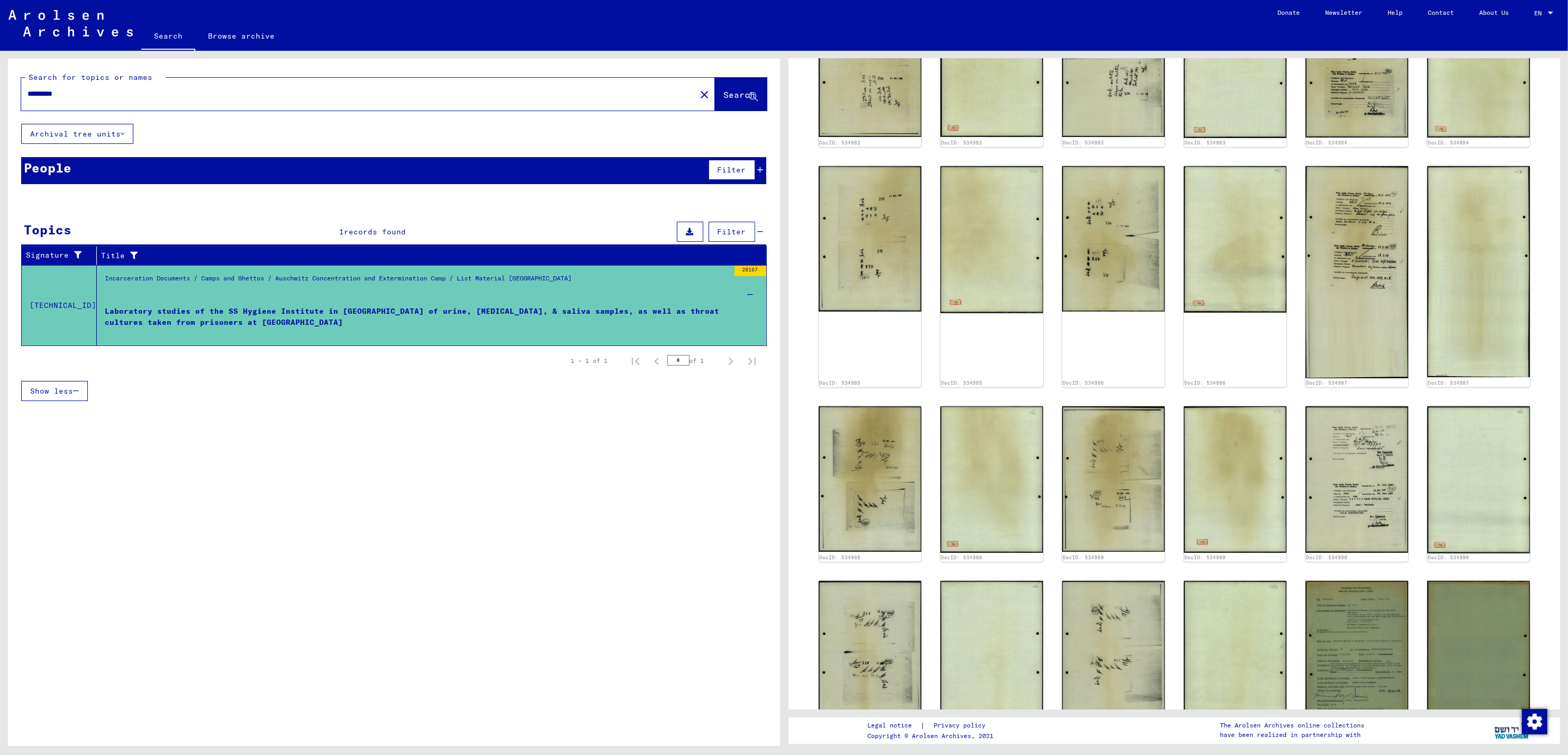
click at [1496, 675] on img at bounding box center [1479, 654] width 103 height 146
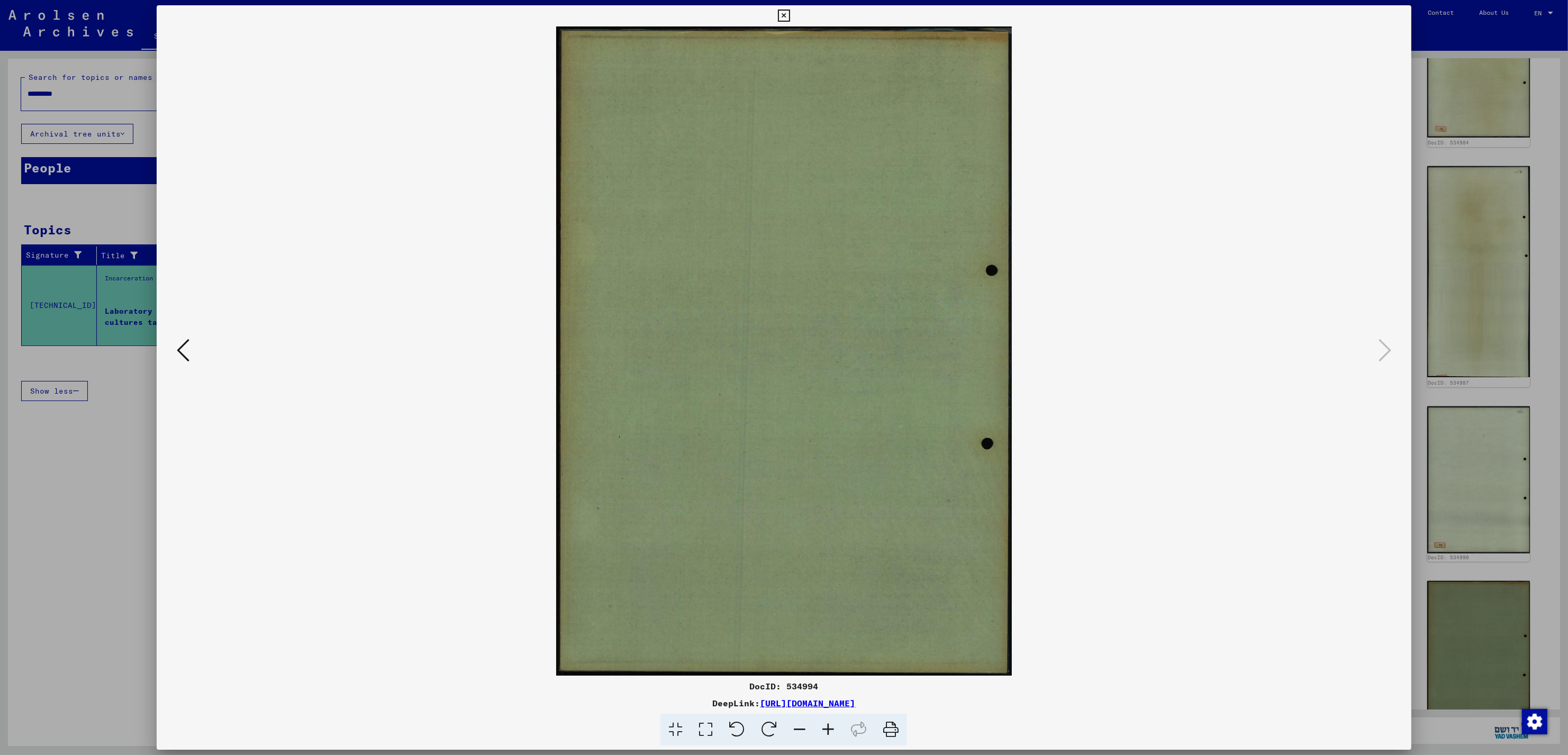
click at [1496, 675] on div at bounding box center [784, 377] width 1568 height 755
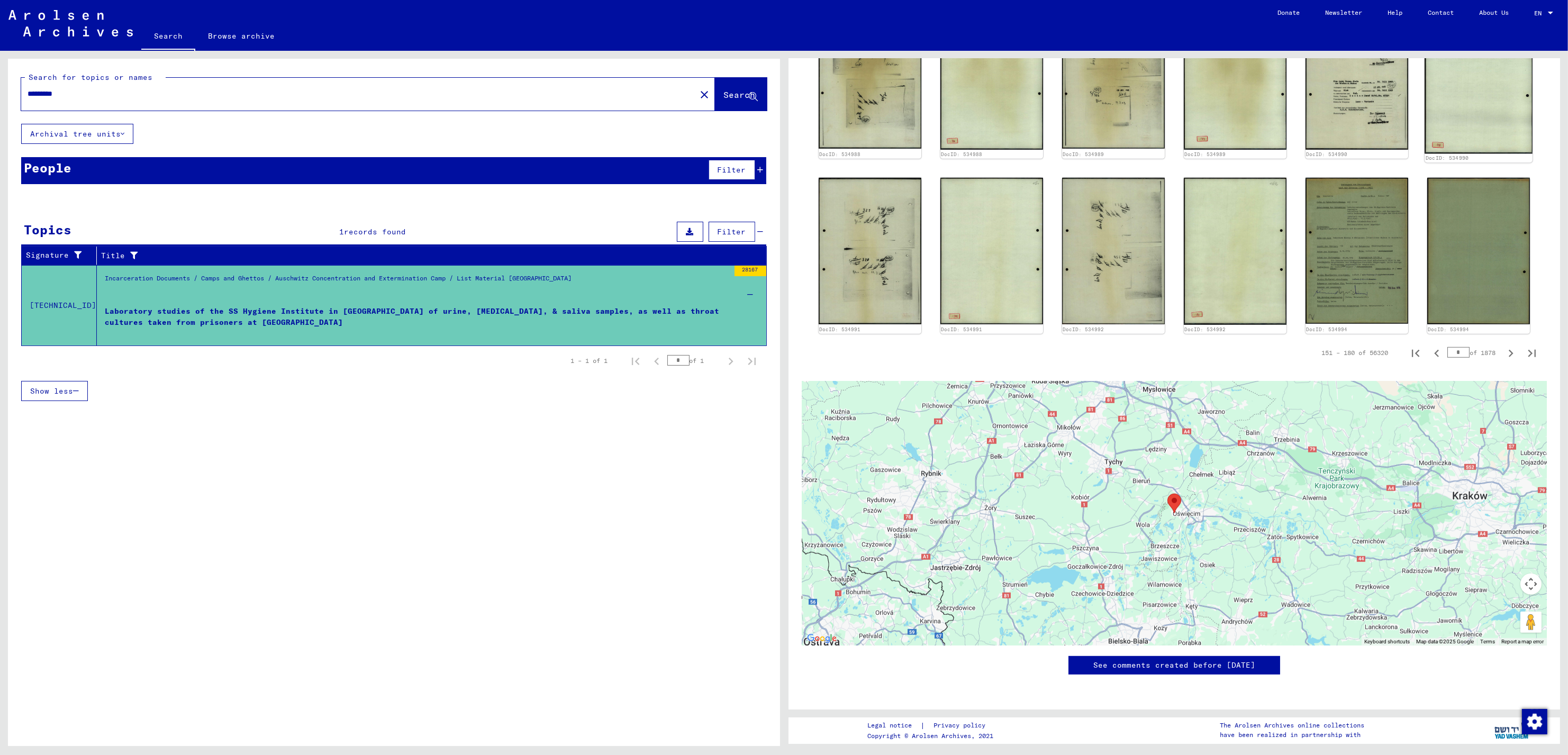
scroll to position [1342, 0]
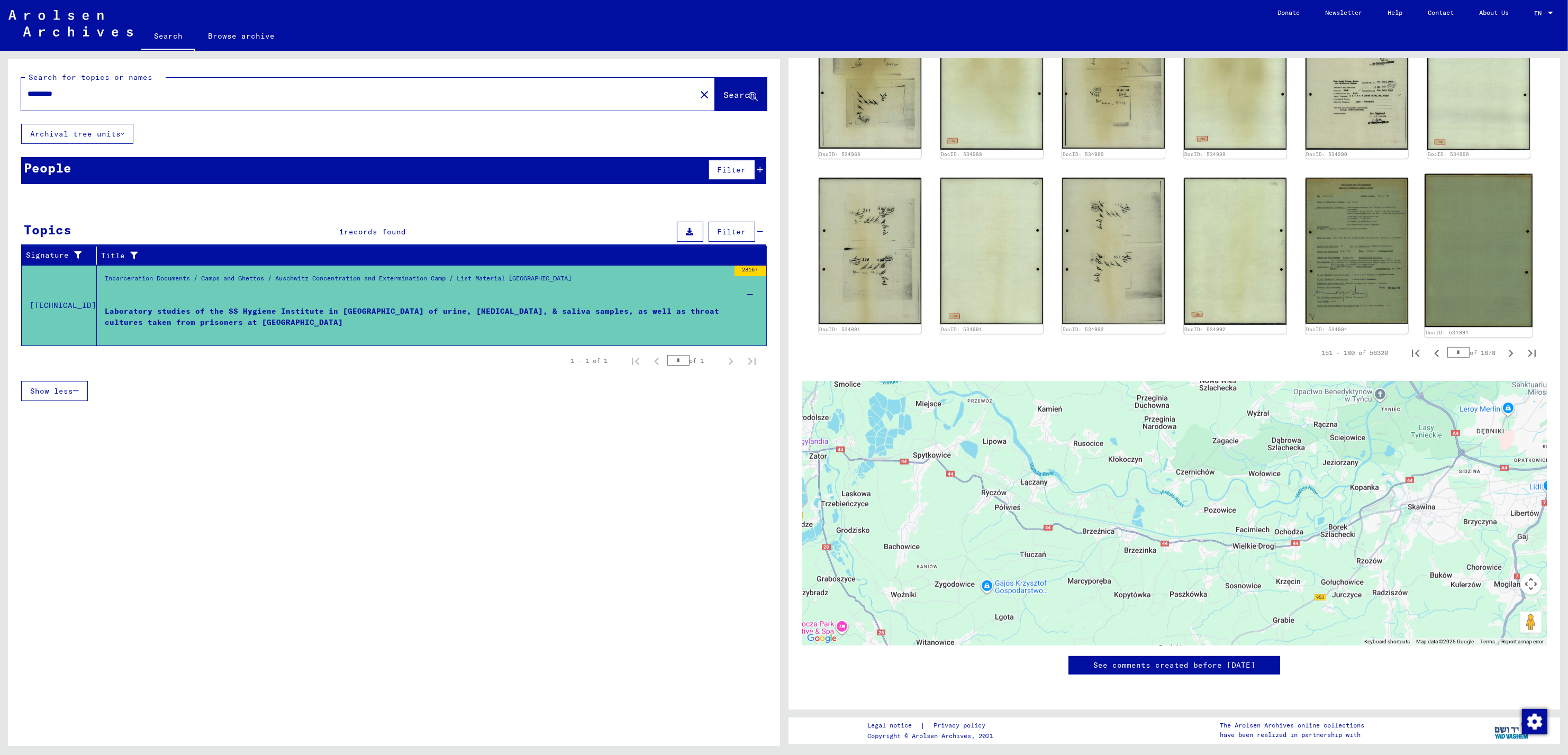
click at [1449, 174] on img at bounding box center [1478, 251] width 108 height 153
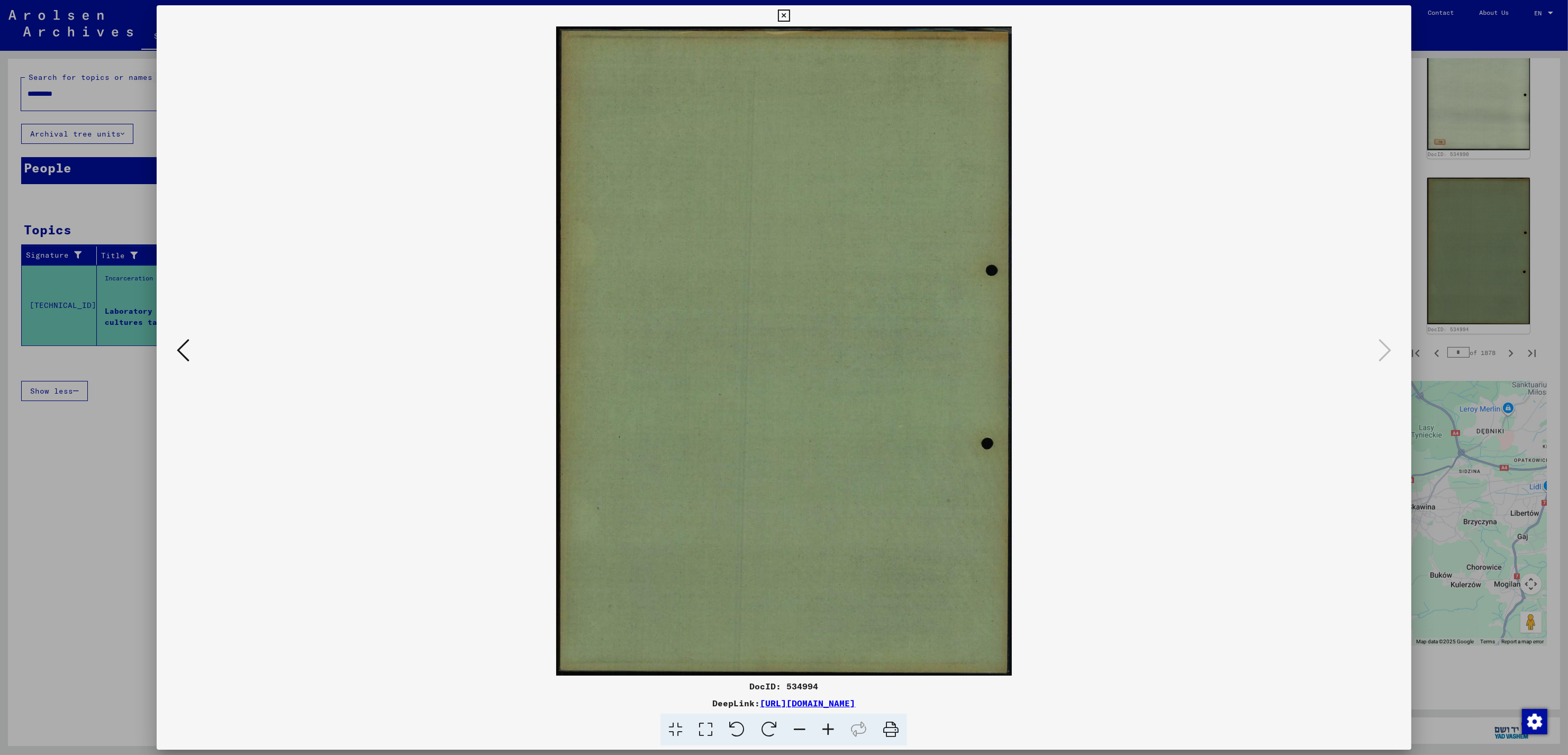
click at [783, 16] on icon at bounding box center [784, 16] width 12 height 13
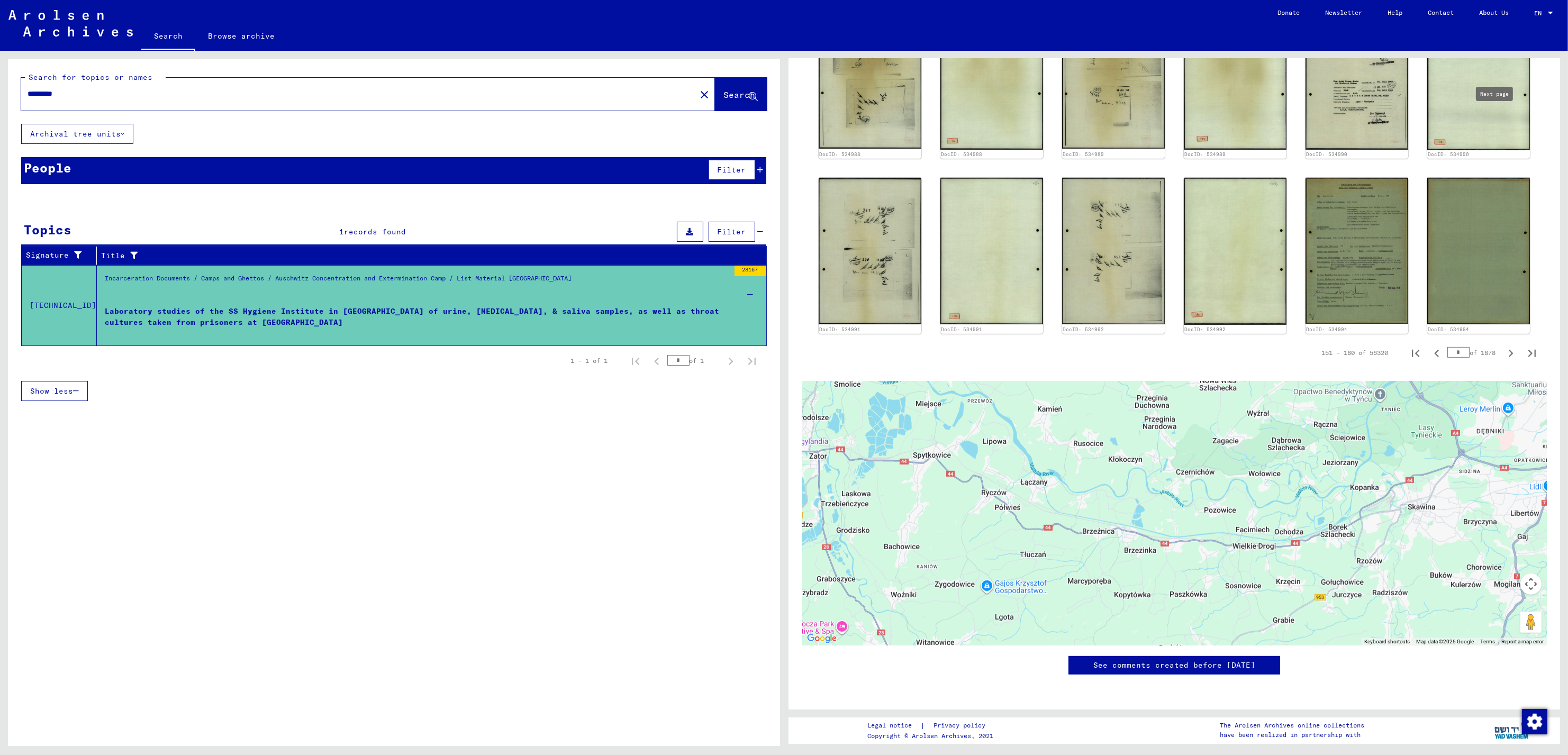
click at [1503, 346] on icon "Next page" at bounding box center [1511, 353] width 15 height 15
type input "*"
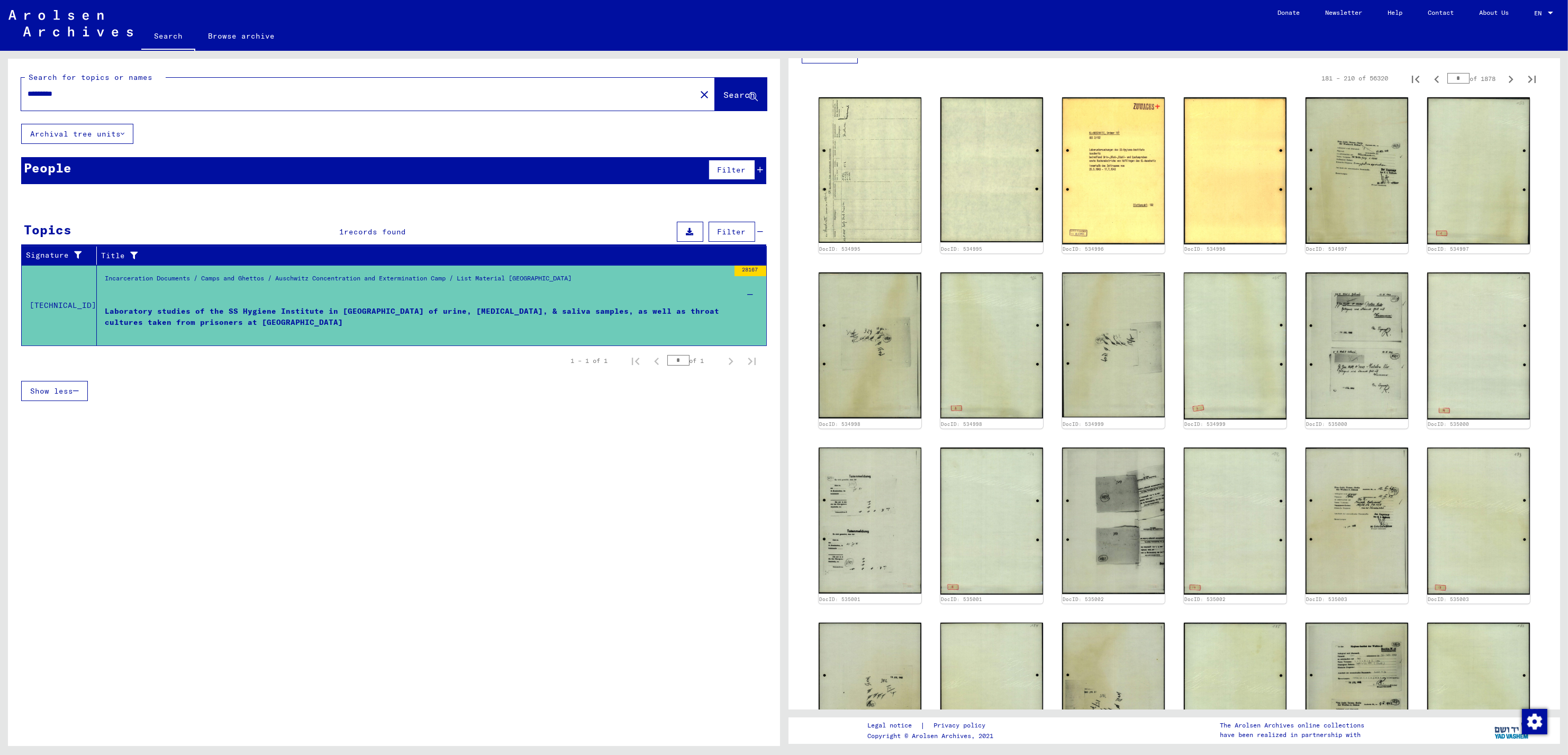
scroll to position [411, 0]
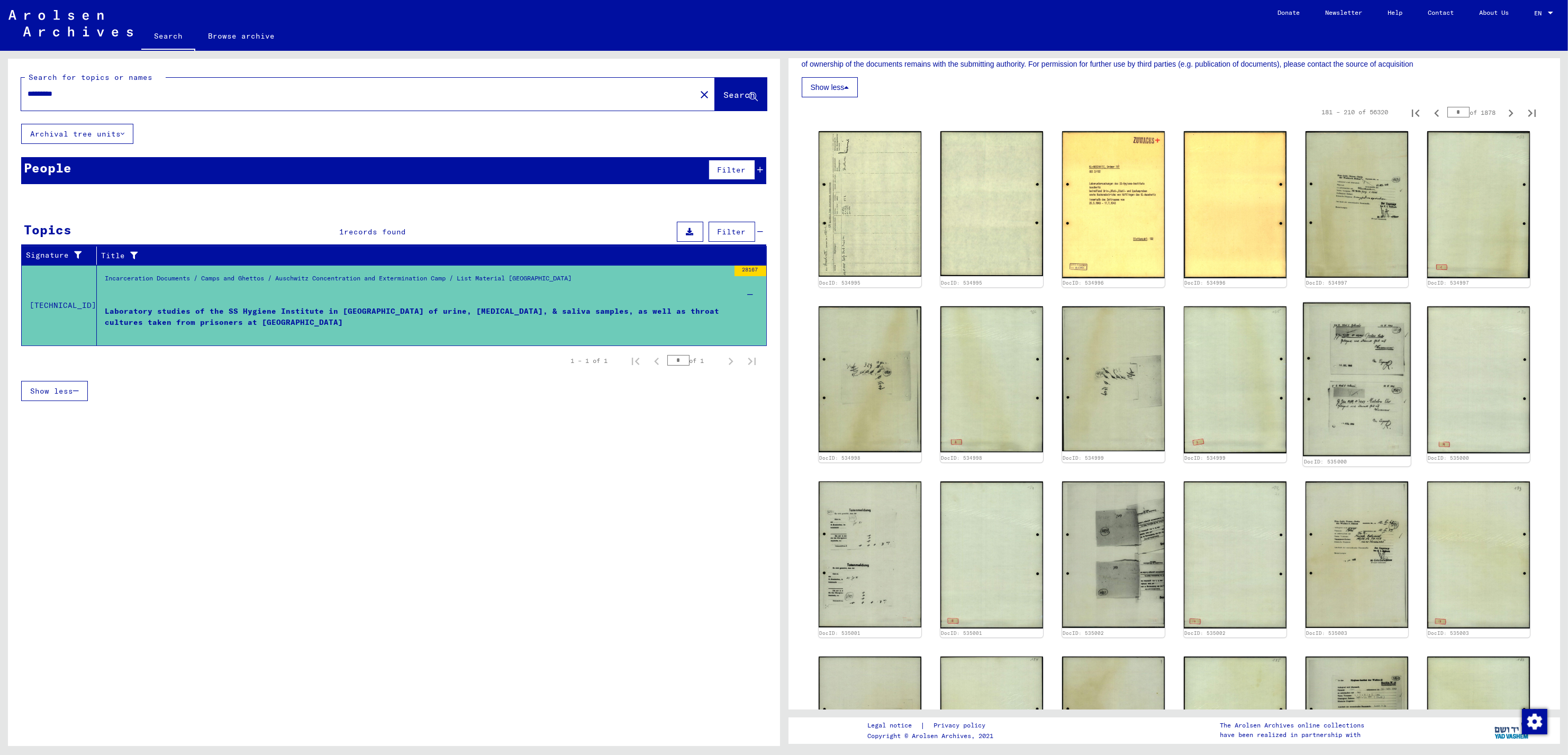
click at [1323, 343] on img at bounding box center [1356, 379] width 108 height 154
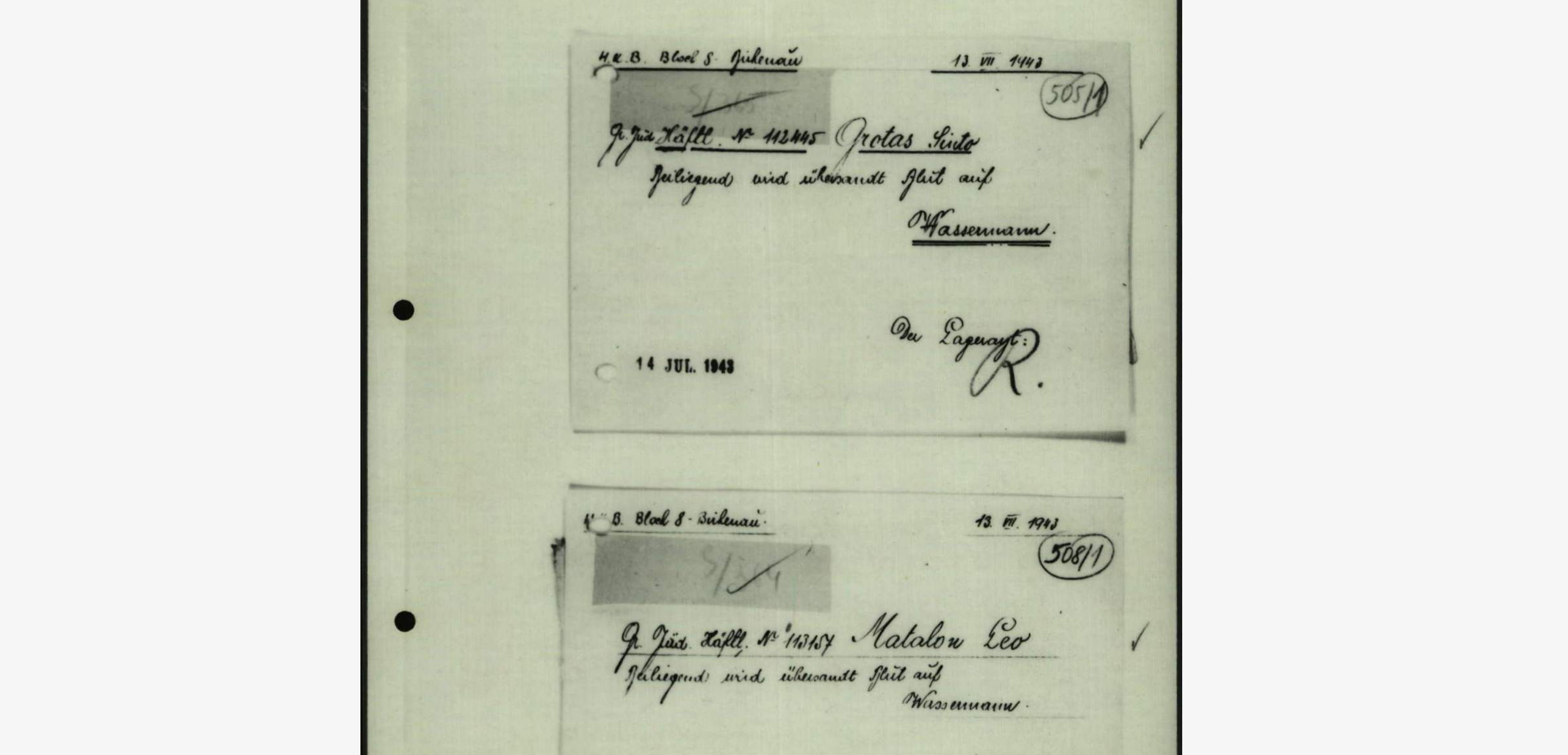
drag, startPoint x: 870, startPoint y: 275, endPoint x: 810, endPoint y: 411, distance: 148.6
click at [810, 411] on img at bounding box center [783, 350] width 1182 height 649
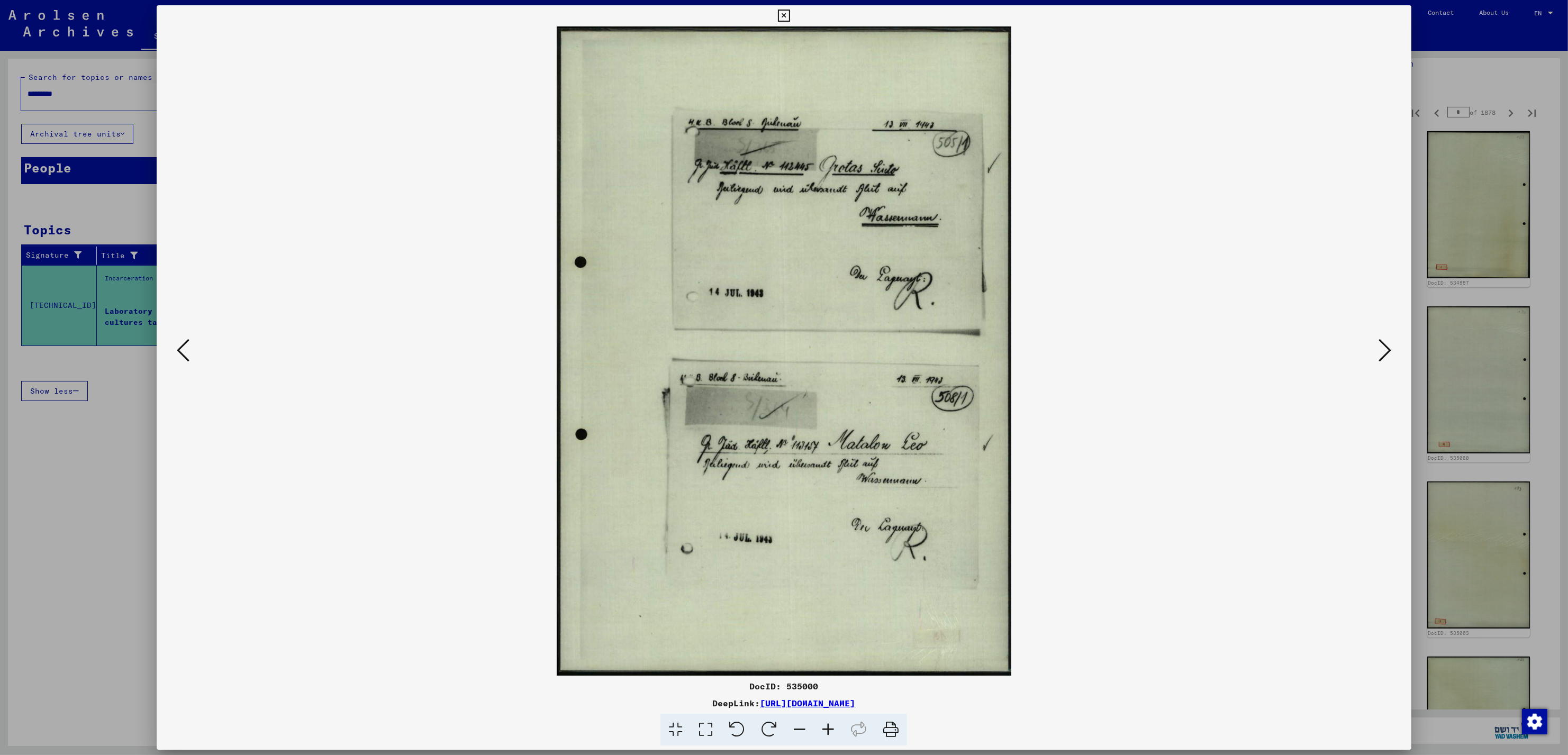
click at [1381, 352] on icon at bounding box center [1385, 350] width 13 height 26
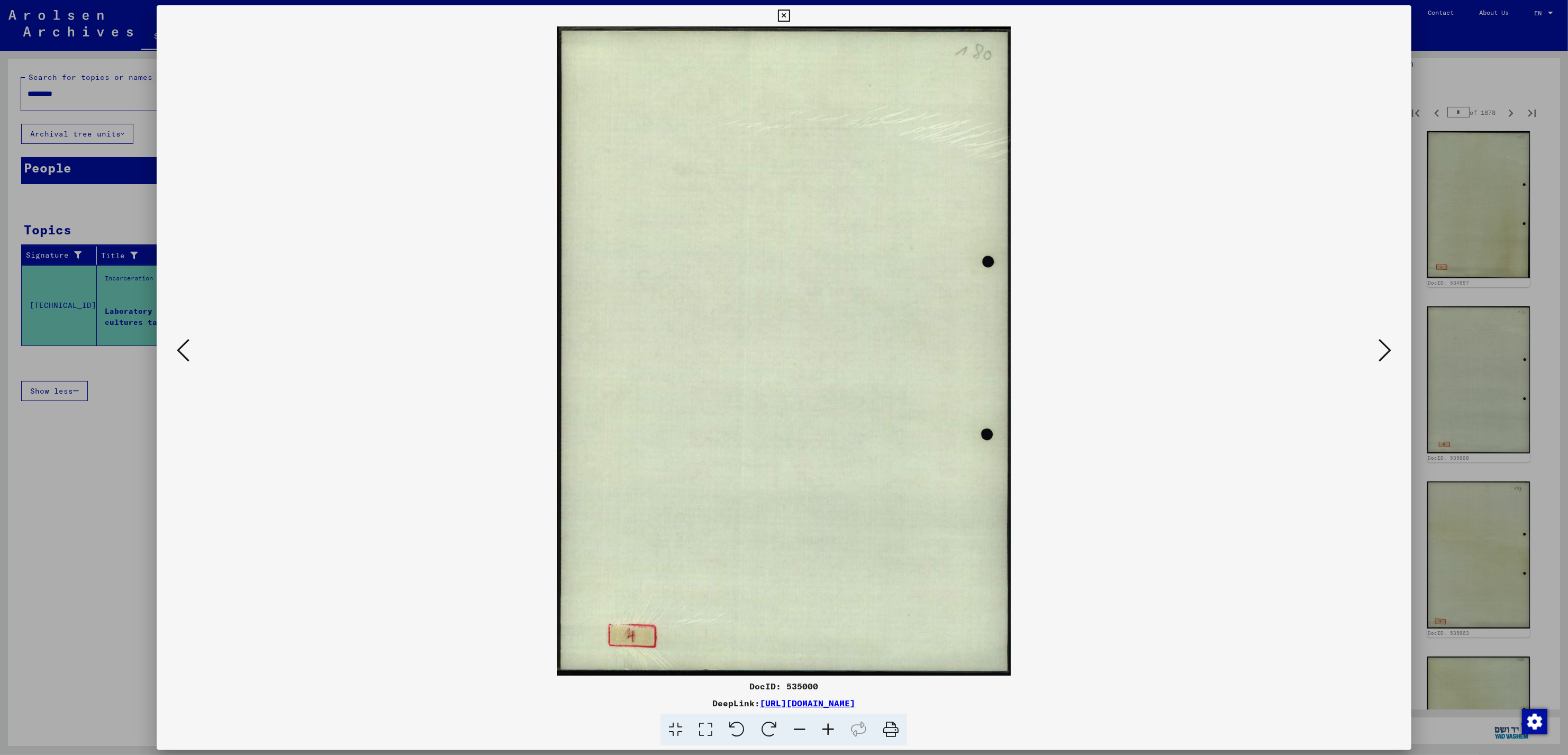
click at [1384, 354] on icon at bounding box center [1385, 350] width 13 height 26
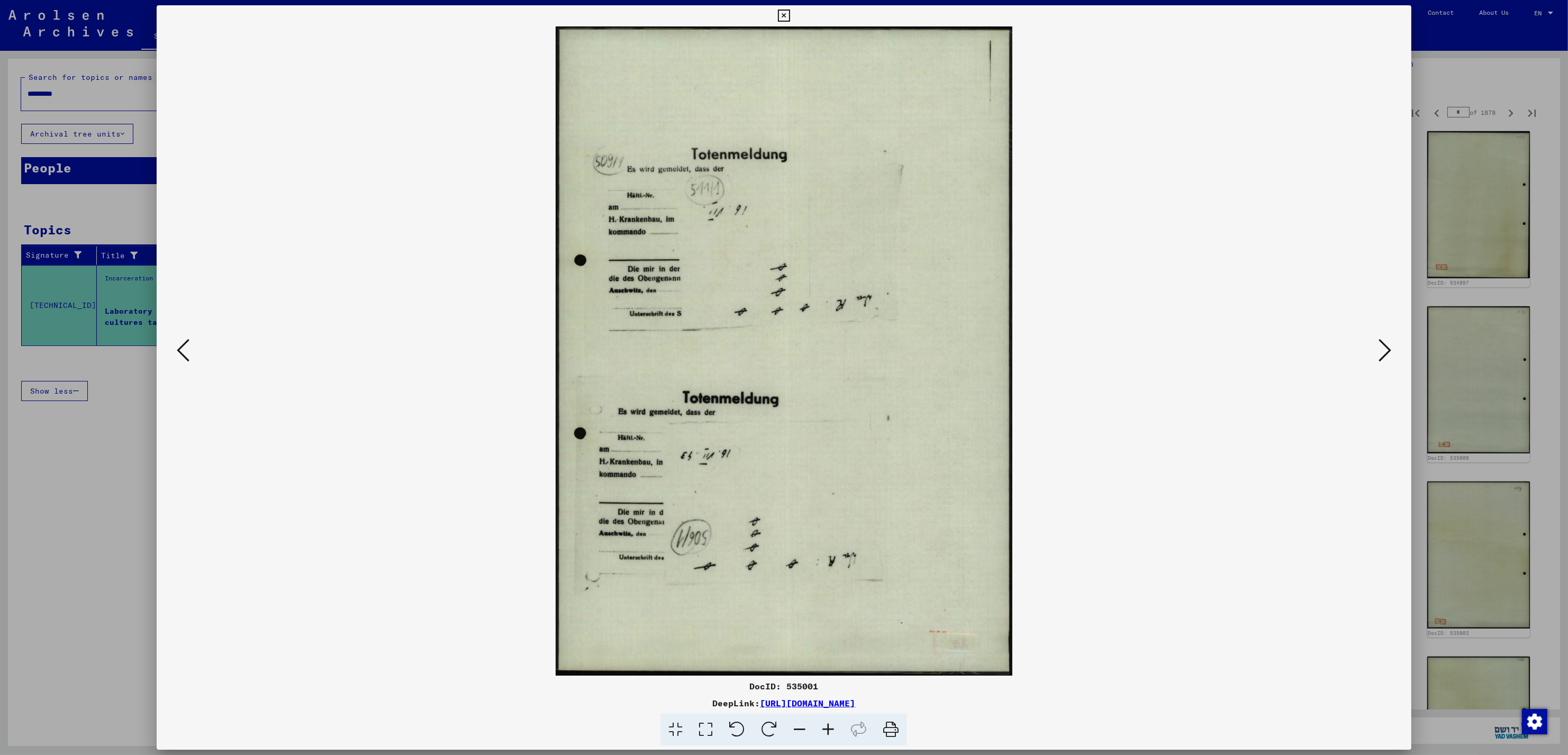
click at [1384, 354] on icon at bounding box center [1385, 350] width 13 height 26
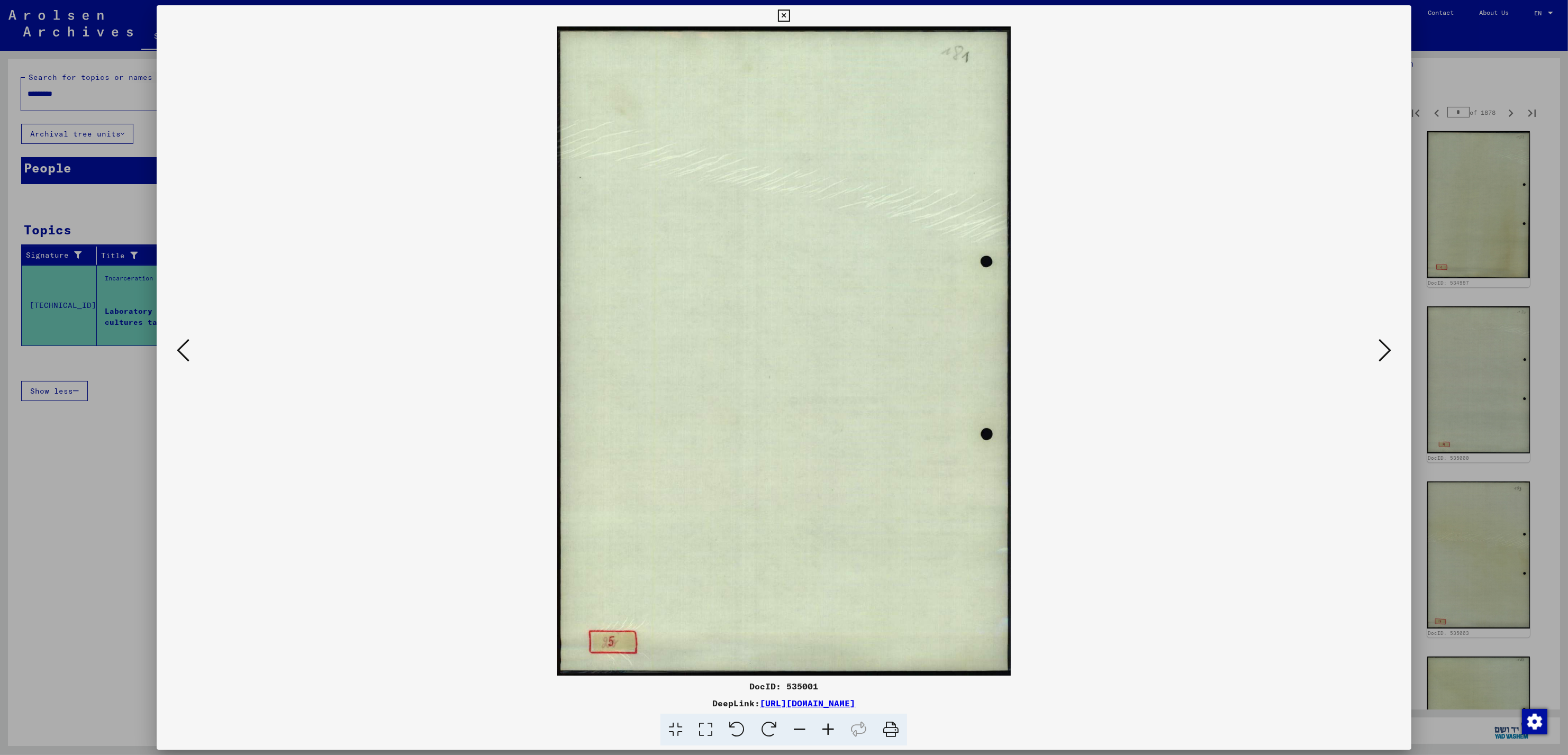
click at [1384, 354] on icon at bounding box center [1385, 350] width 13 height 26
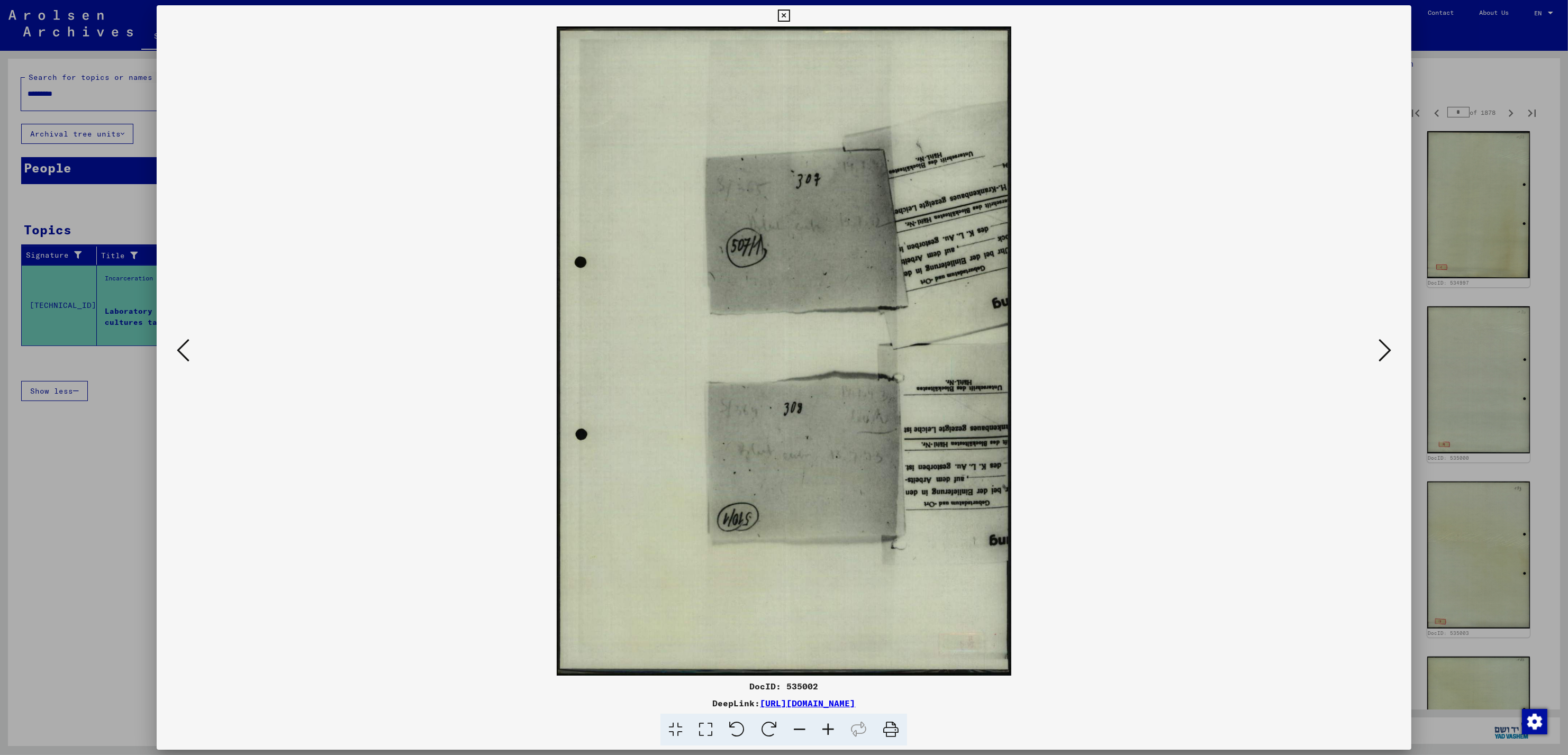
click at [1384, 354] on icon at bounding box center [1385, 350] width 13 height 26
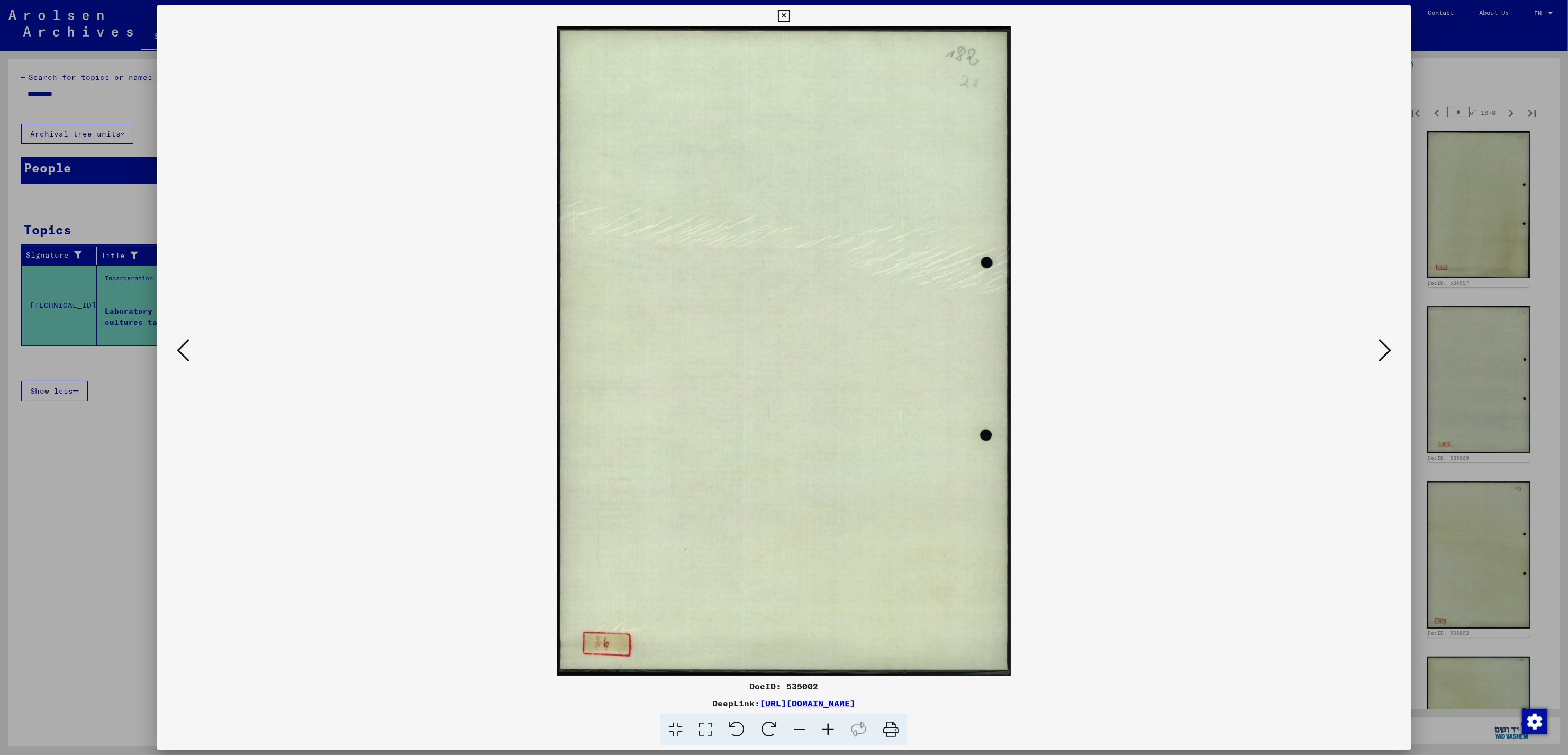
click at [1384, 354] on icon at bounding box center [1385, 350] width 13 height 26
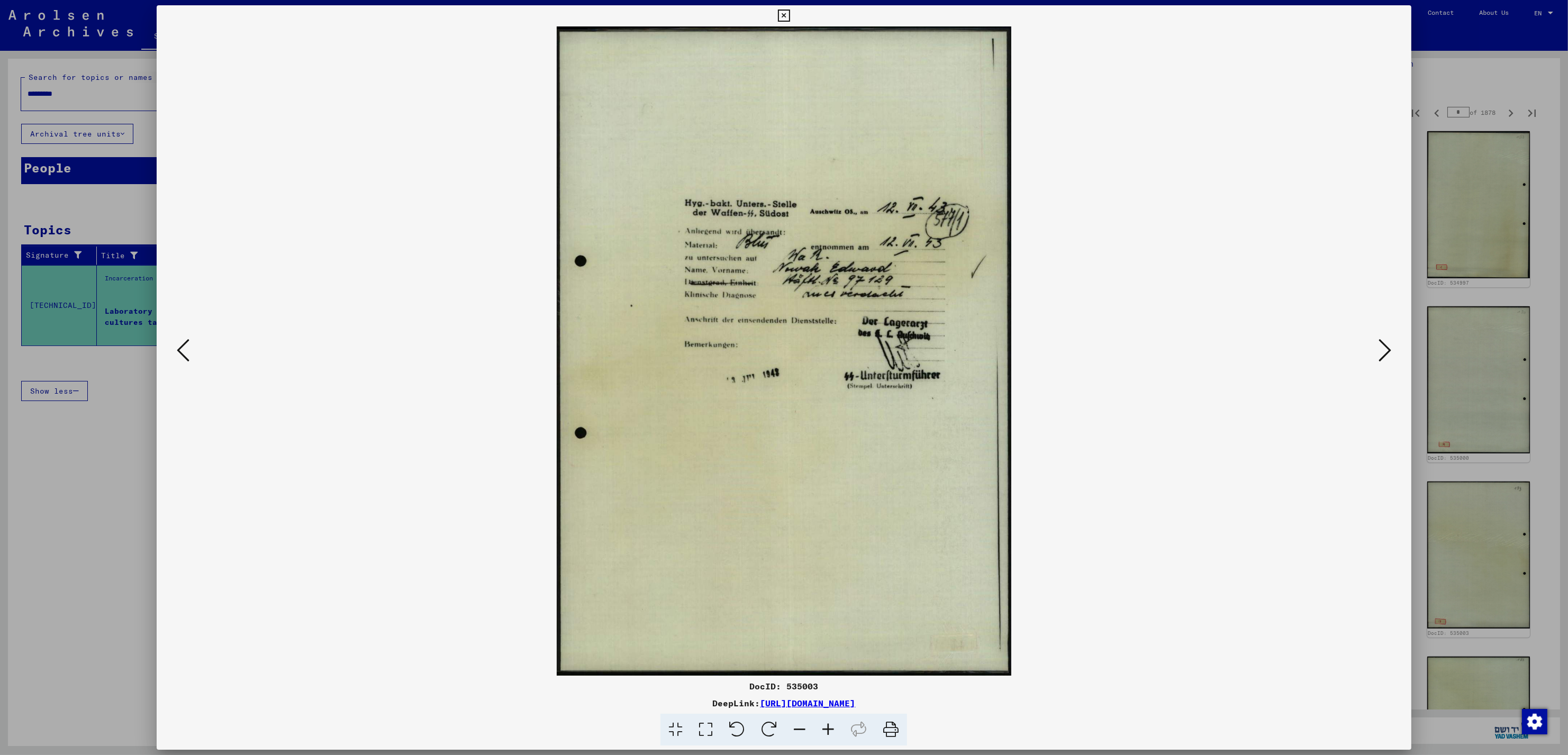
click at [1384, 354] on icon at bounding box center [1385, 350] width 13 height 26
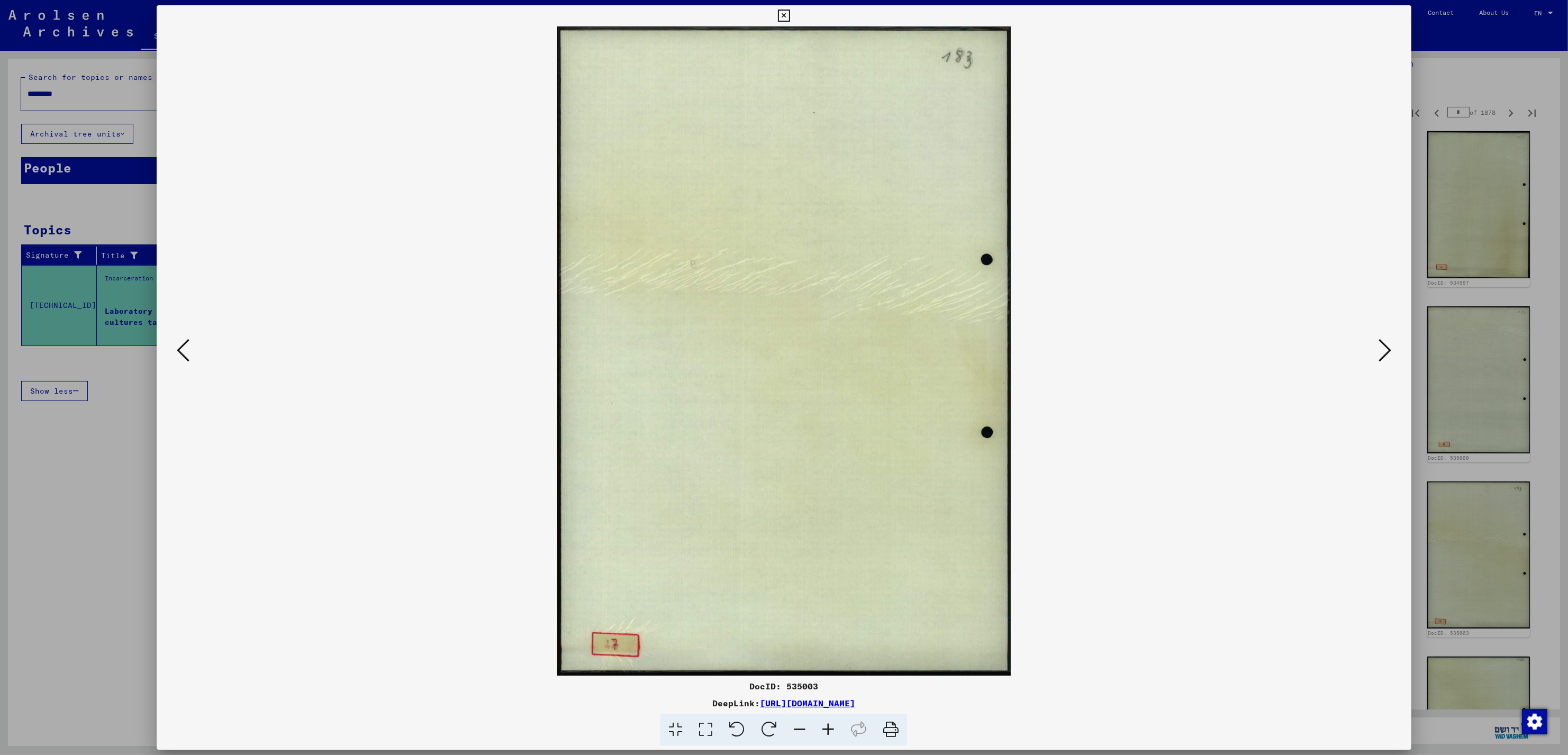
click at [1384, 354] on icon at bounding box center [1385, 350] width 13 height 26
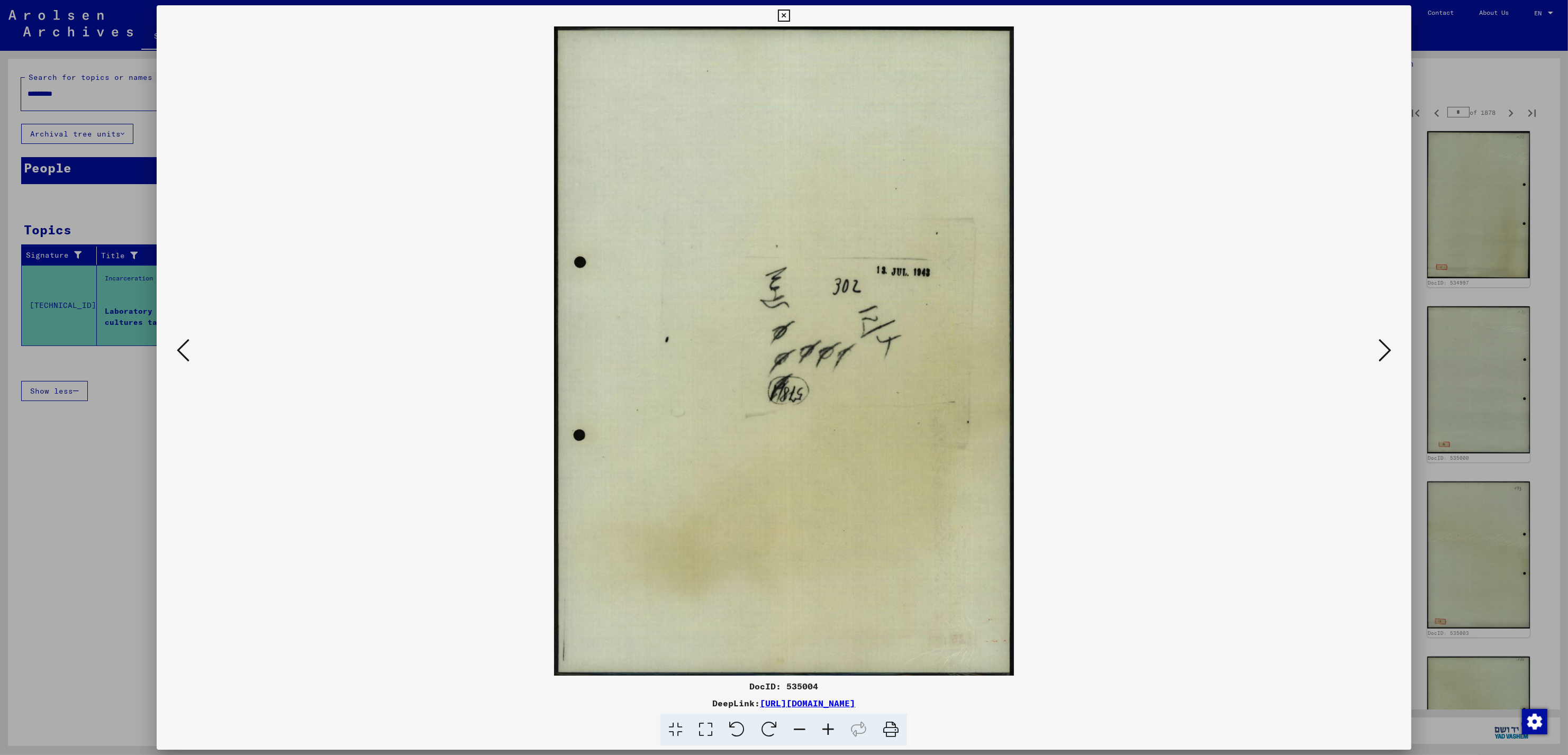
click at [1384, 354] on icon at bounding box center [1385, 350] width 13 height 26
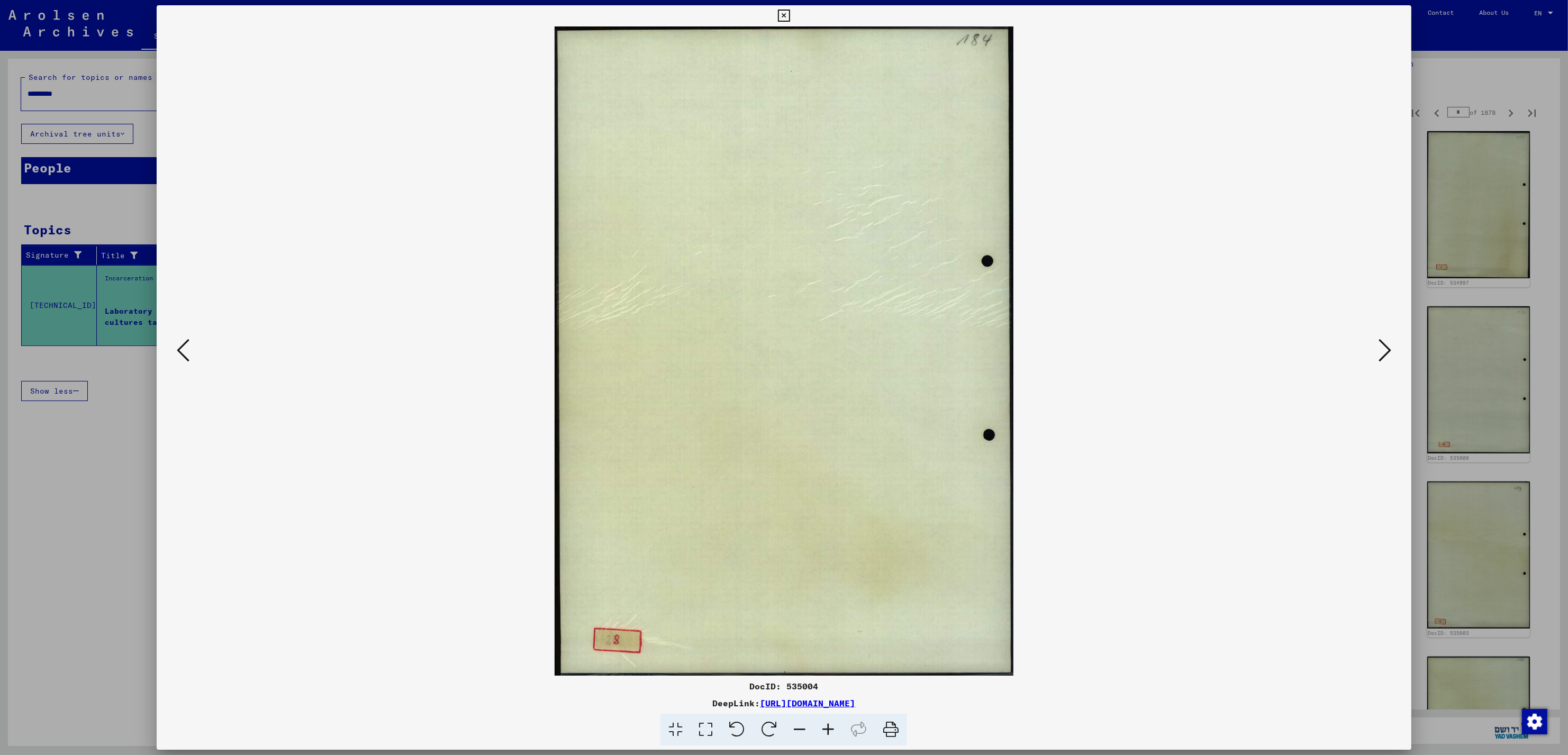
click at [1384, 354] on icon at bounding box center [1385, 350] width 13 height 26
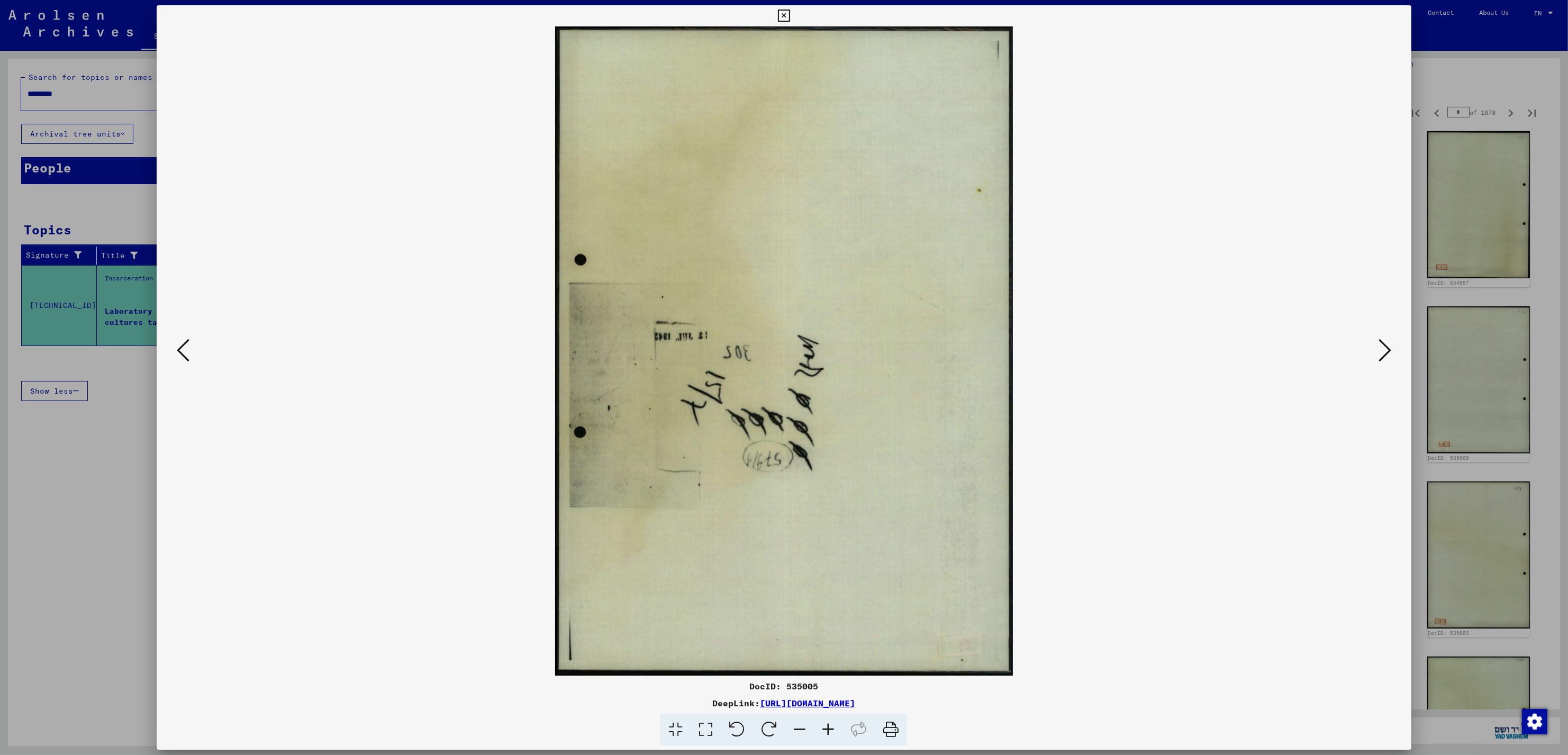
click at [1384, 354] on icon at bounding box center [1385, 350] width 13 height 26
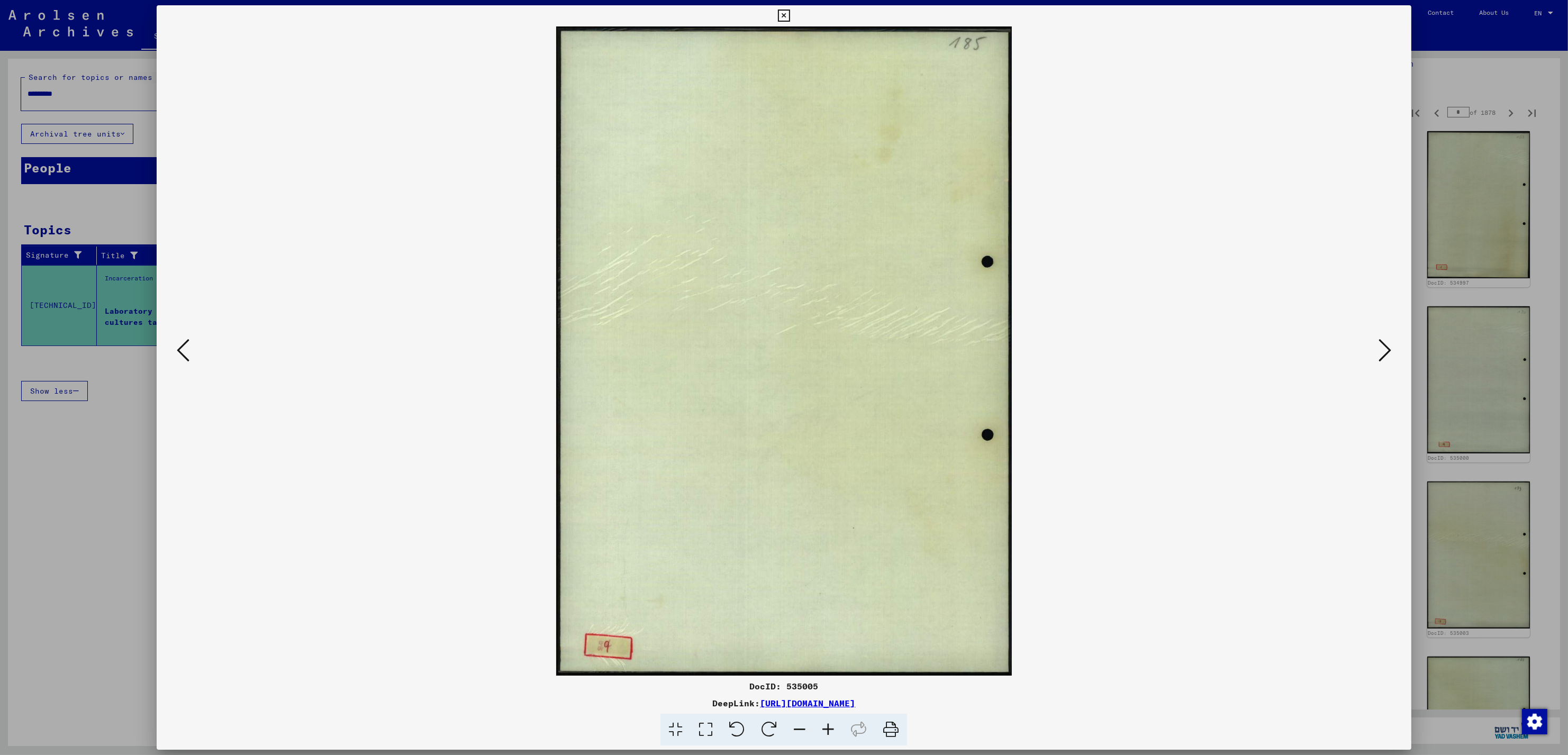
click at [1384, 354] on icon at bounding box center [1385, 350] width 13 height 26
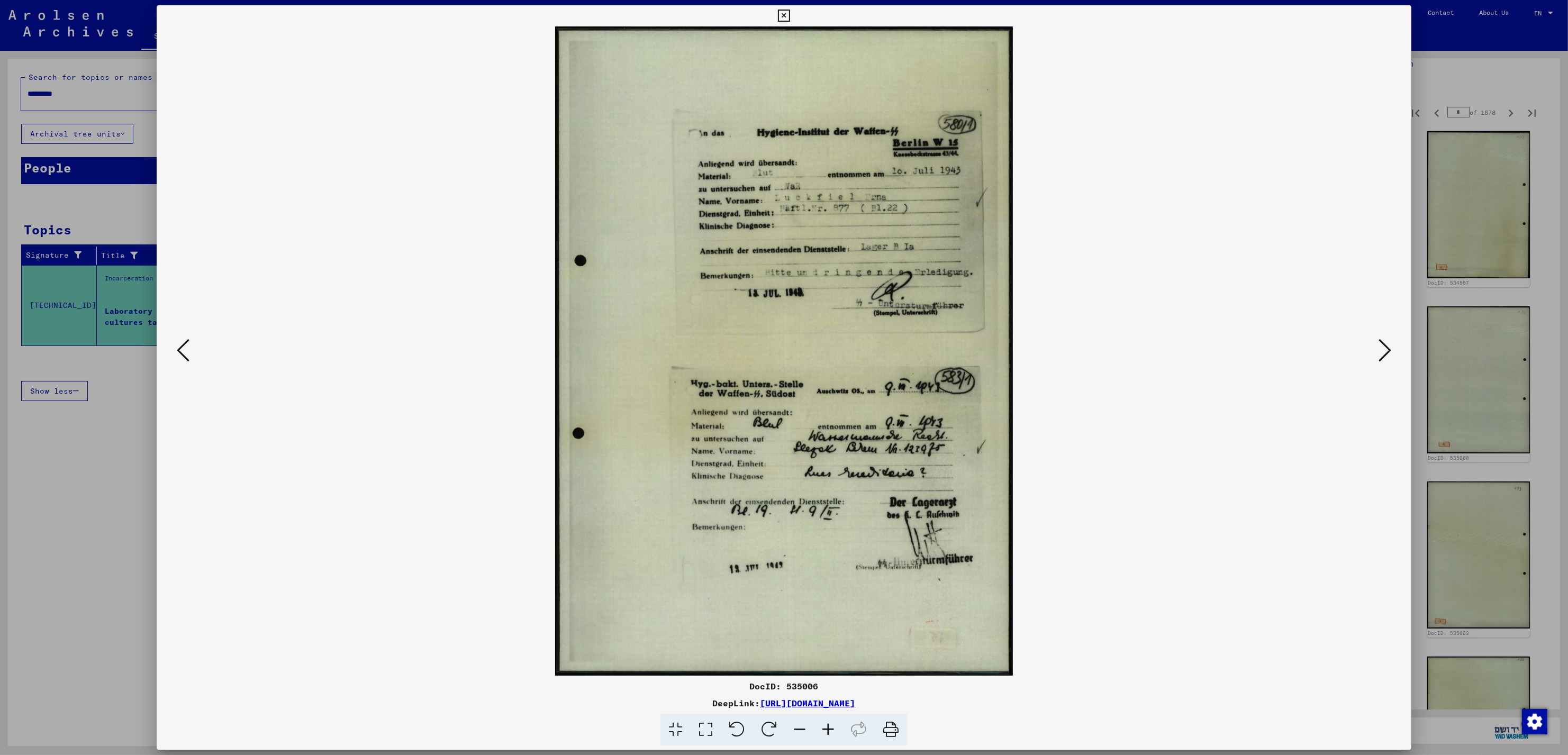
click at [1388, 350] on icon at bounding box center [1385, 350] width 13 height 26
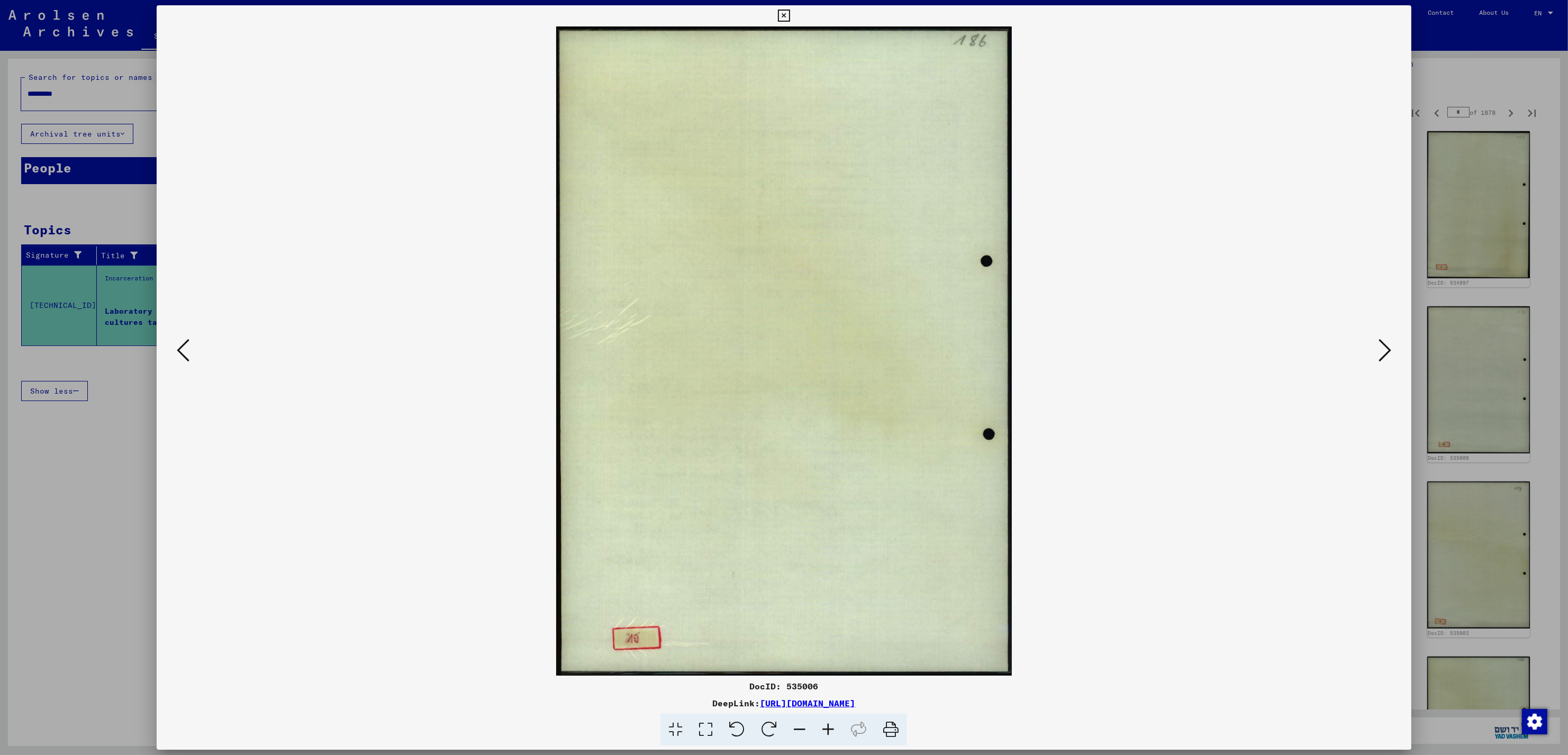
click at [1388, 350] on icon at bounding box center [1385, 350] width 13 height 26
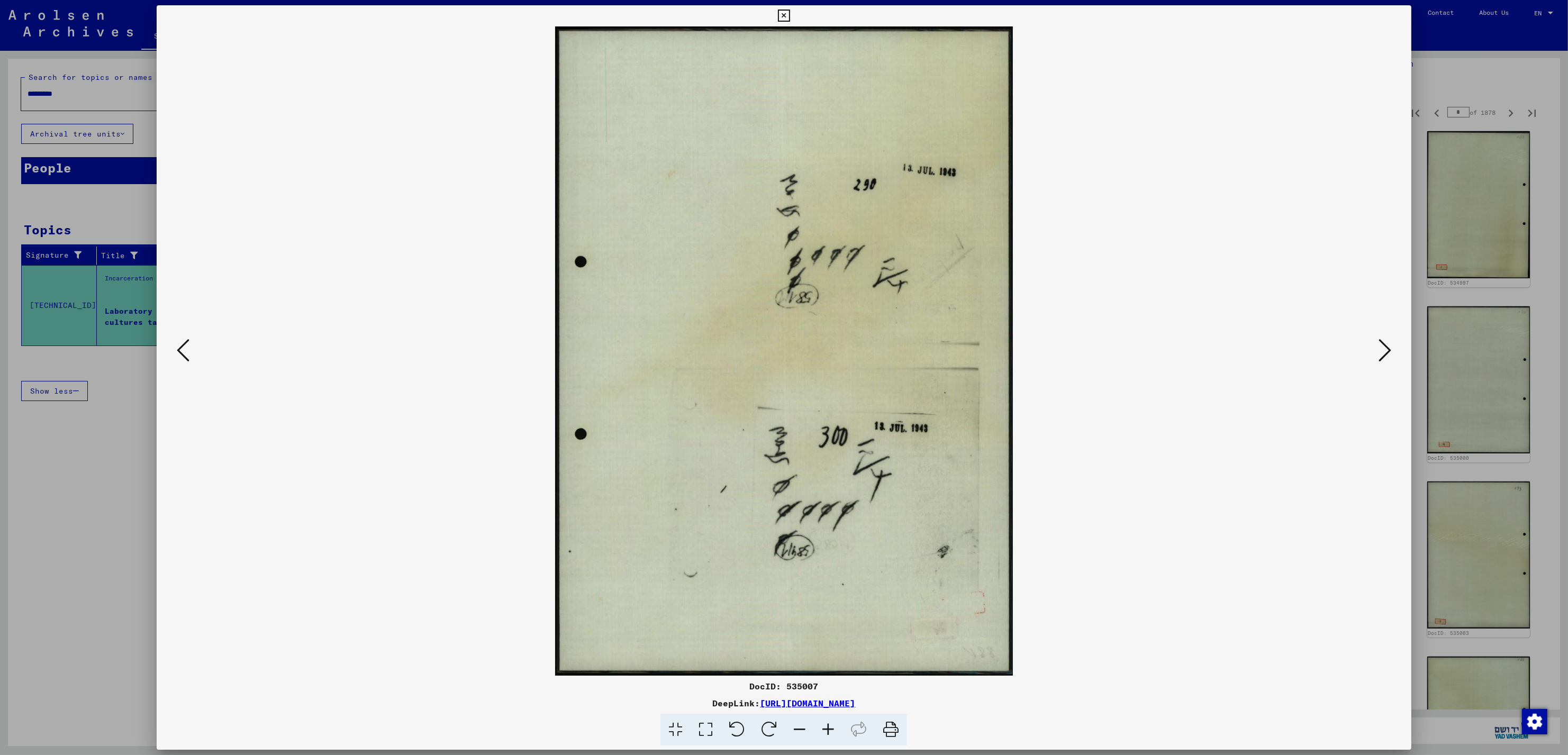
click at [1482, 331] on div at bounding box center [784, 377] width 1568 height 755
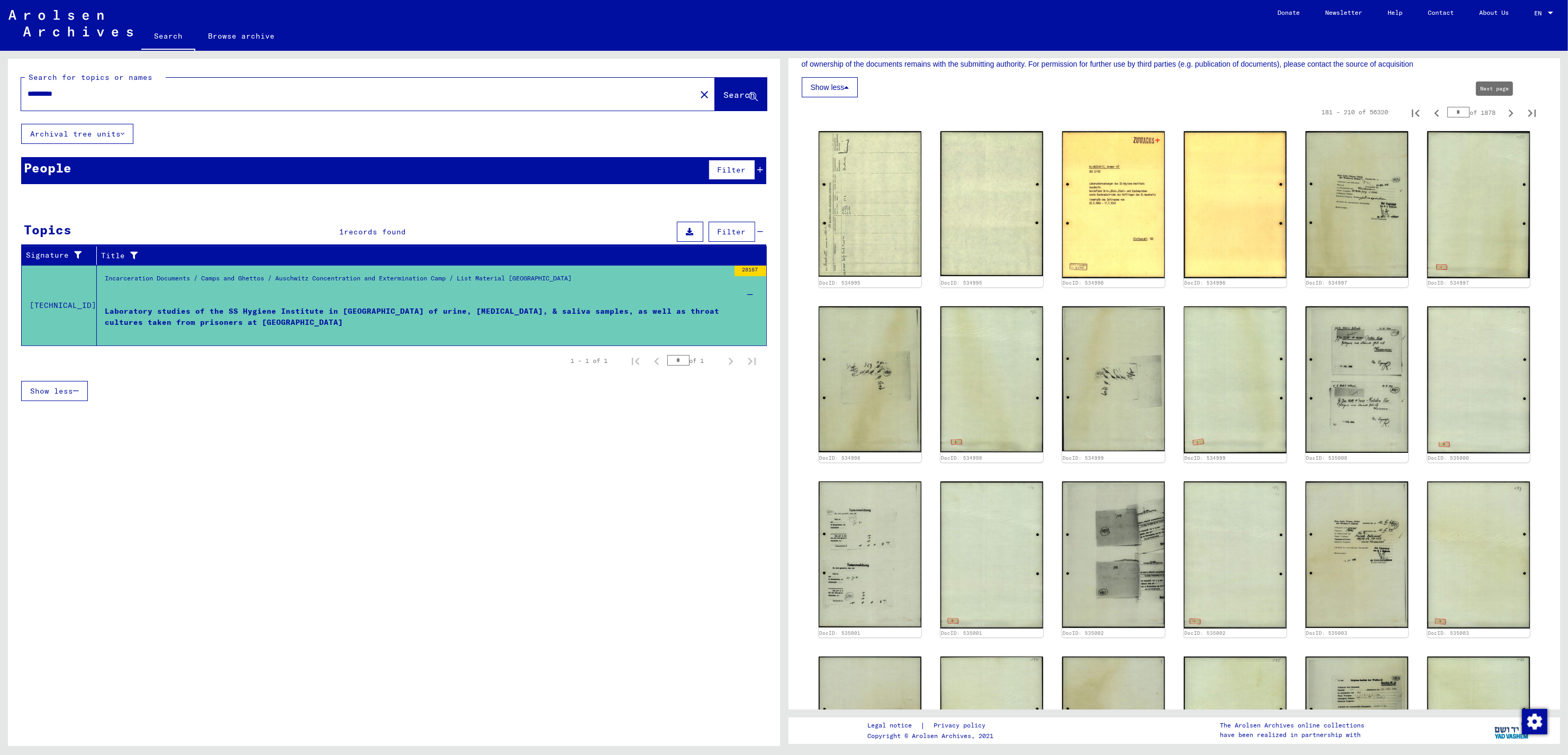
click at [1503, 111] on icon "Next page" at bounding box center [1511, 113] width 15 height 15
type input "*"
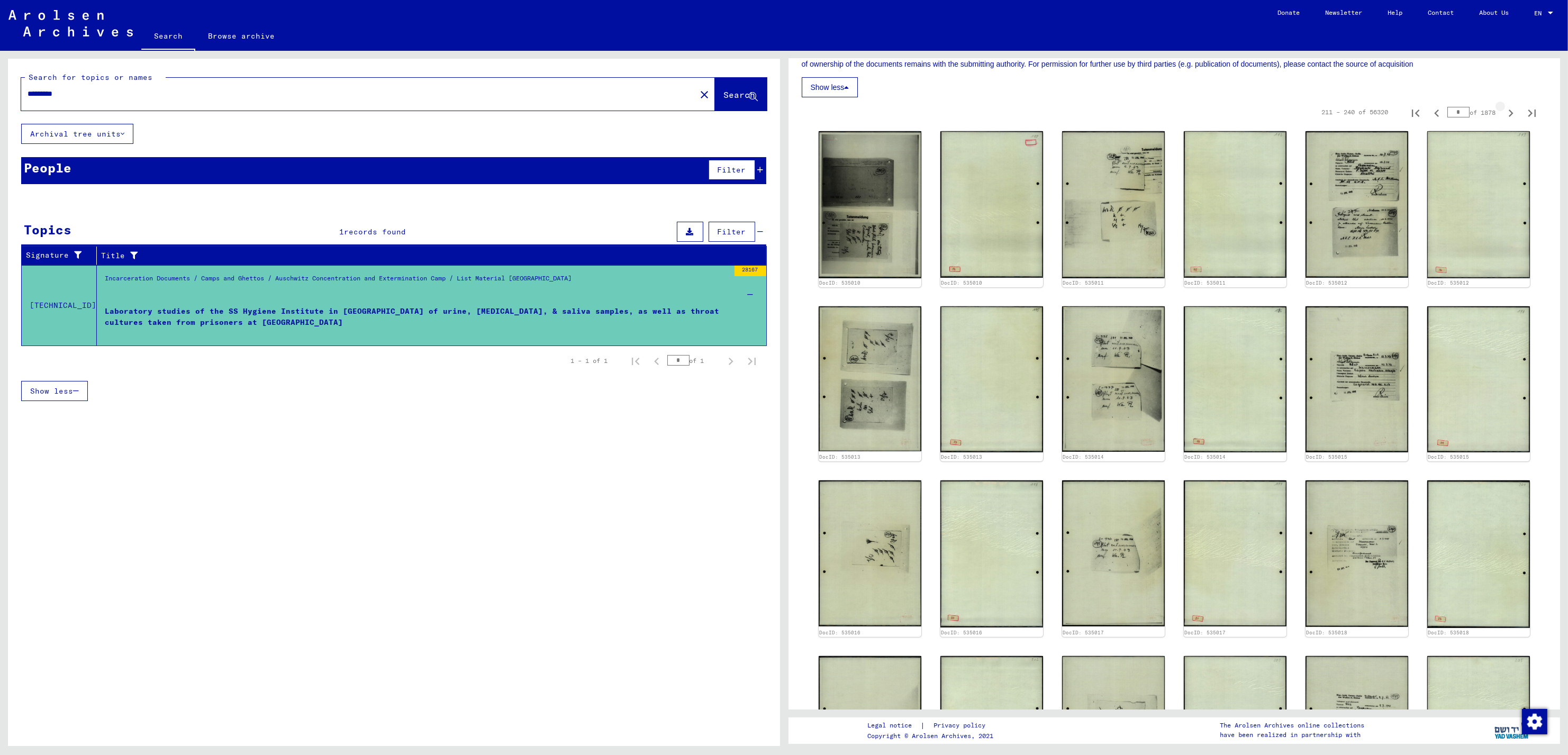
click at [1503, 111] on icon "Next page" at bounding box center [1511, 113] width 15 height 15
type input "*"
click at [1503, 111] on icon "Next page" at bounding box center [1511, 113] width 15 height 15
type input "**"
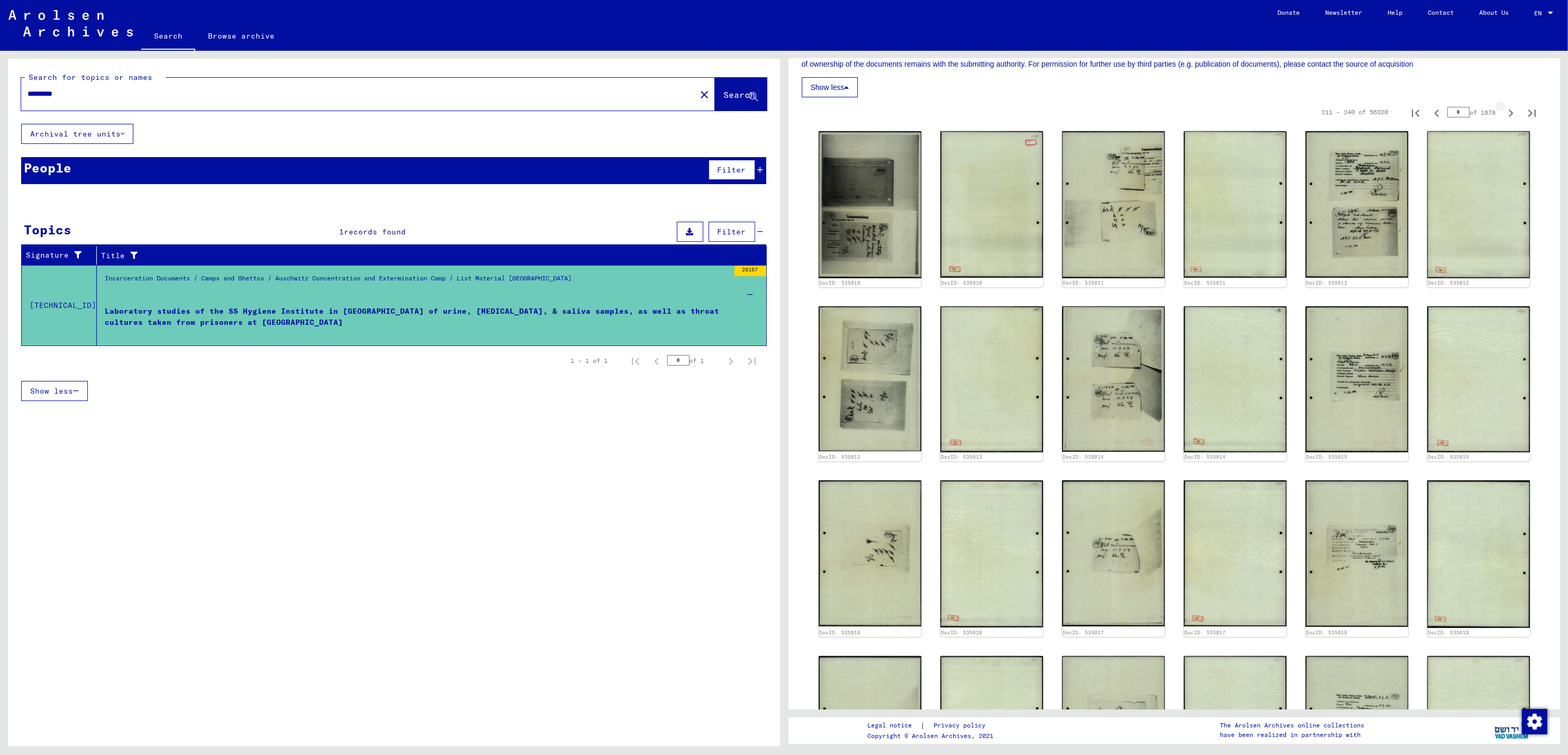
type input "**"
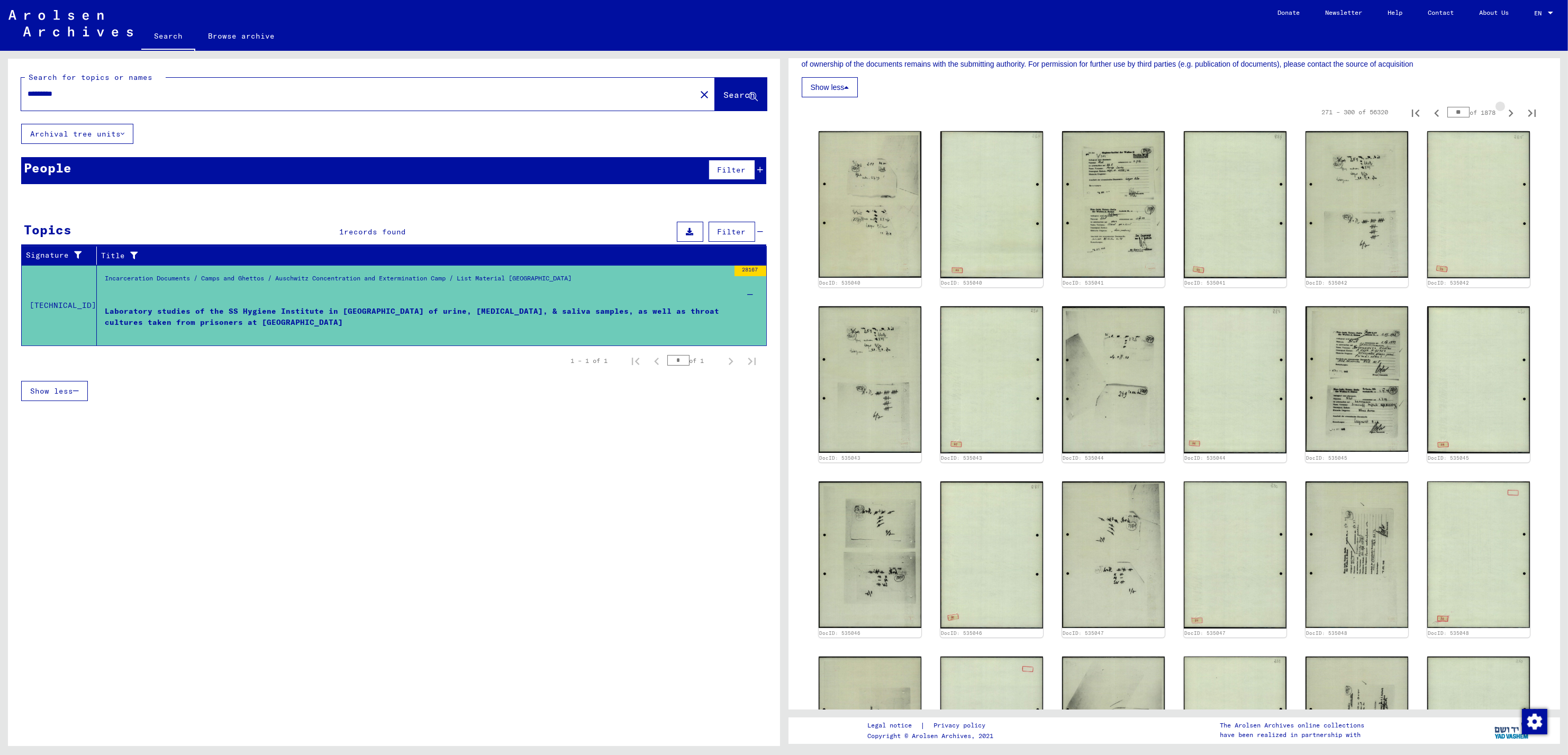
click at [1503, 111] on icon "Next page" at bounding box center [1511, 113] width 15 height 15
type input "**"
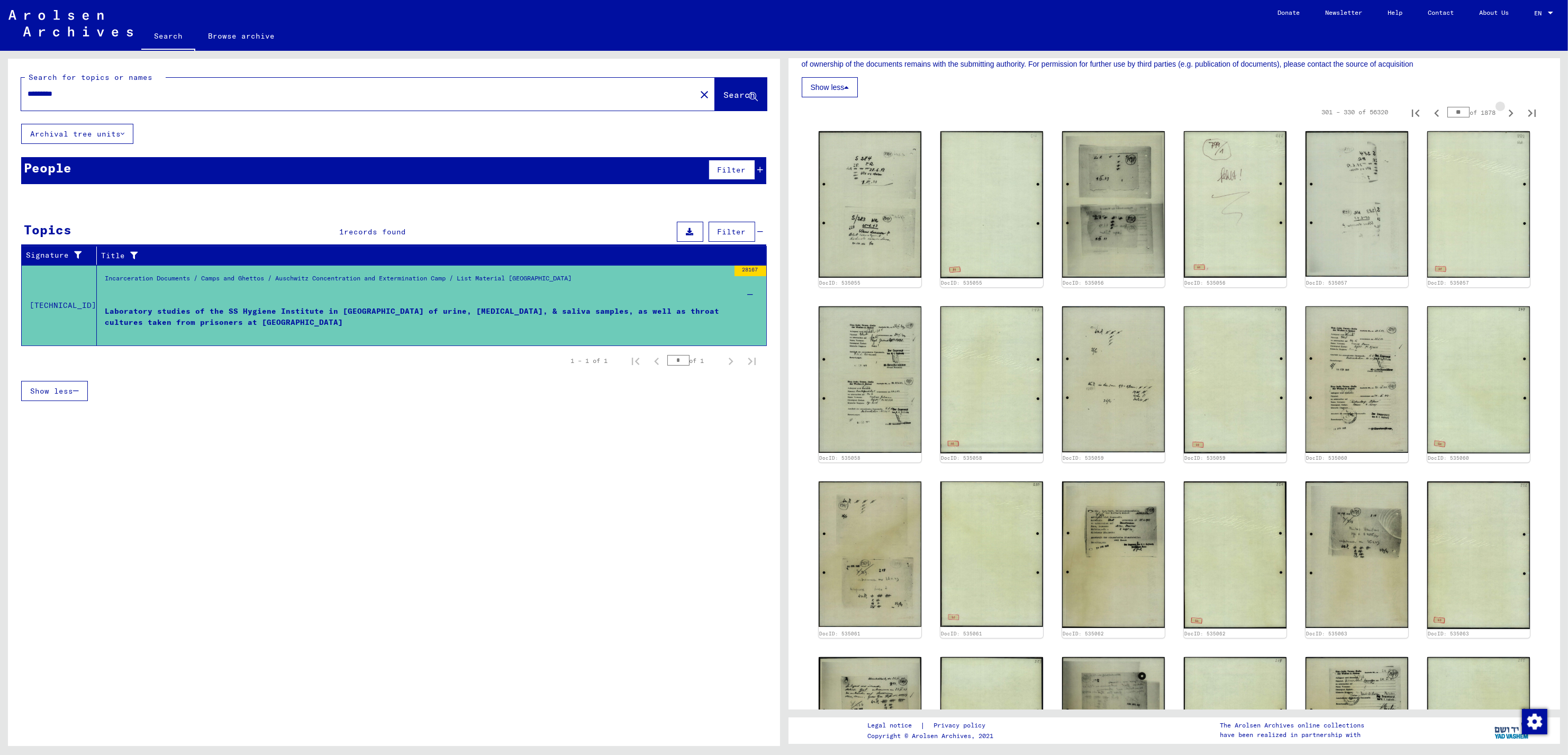
click at [1503, 111] on icon "Next page" at bounding box center [1511, 113] width 15 height 15
type input "**"
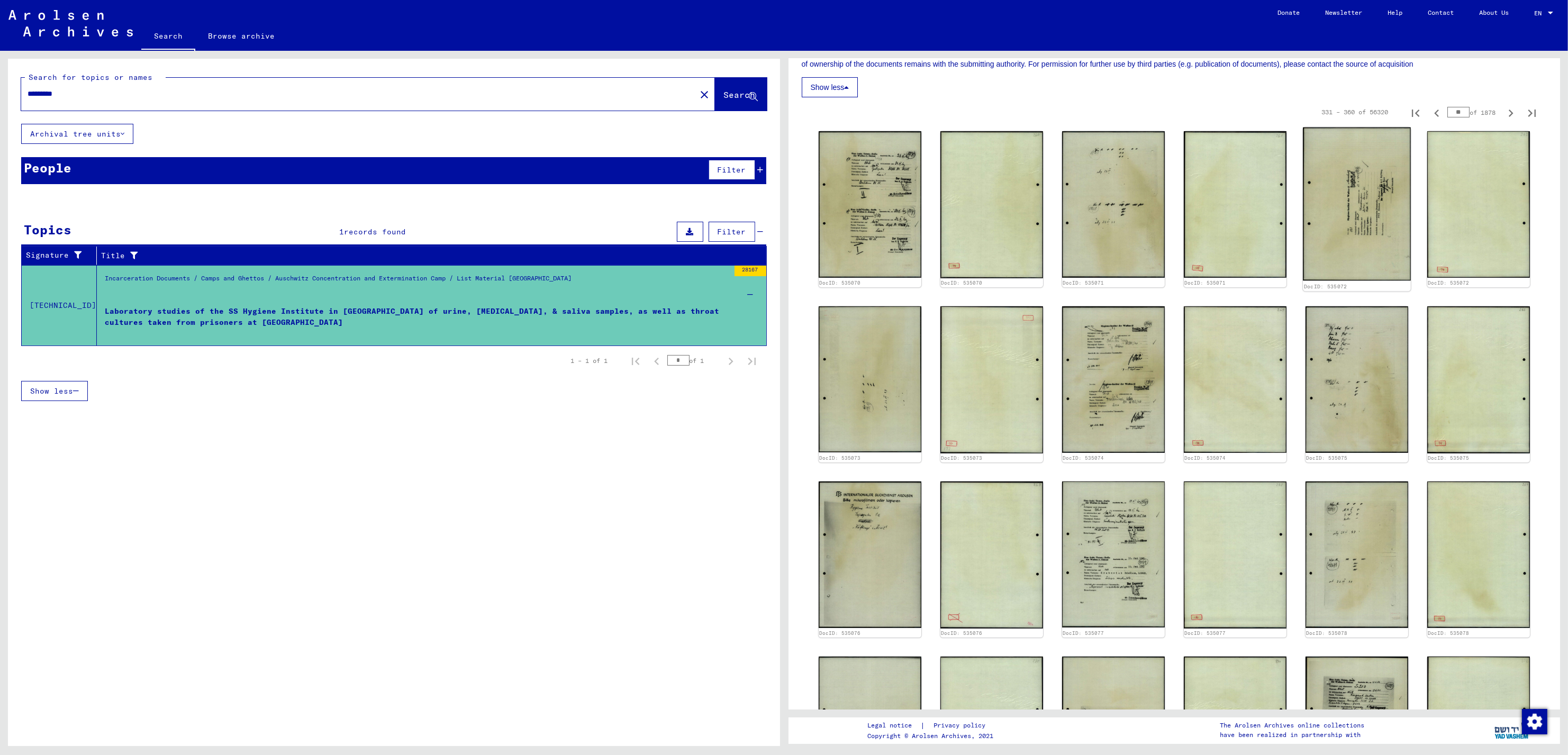
click at [1395, 253] on img at bounding box center [1356, 204] width 108 height 153
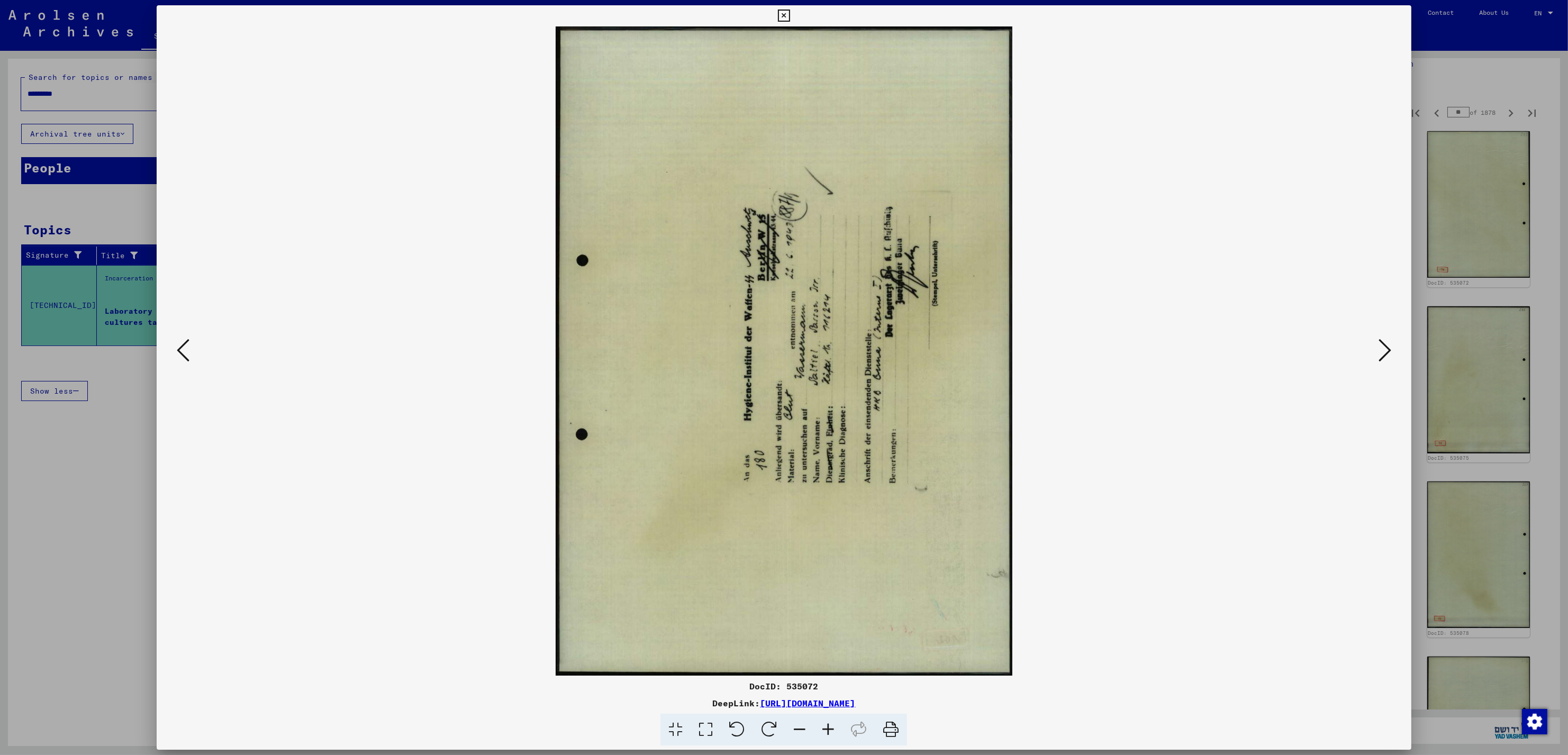
click at [783, 15] on icon at bounding box center [784, 16] width 12 height 13
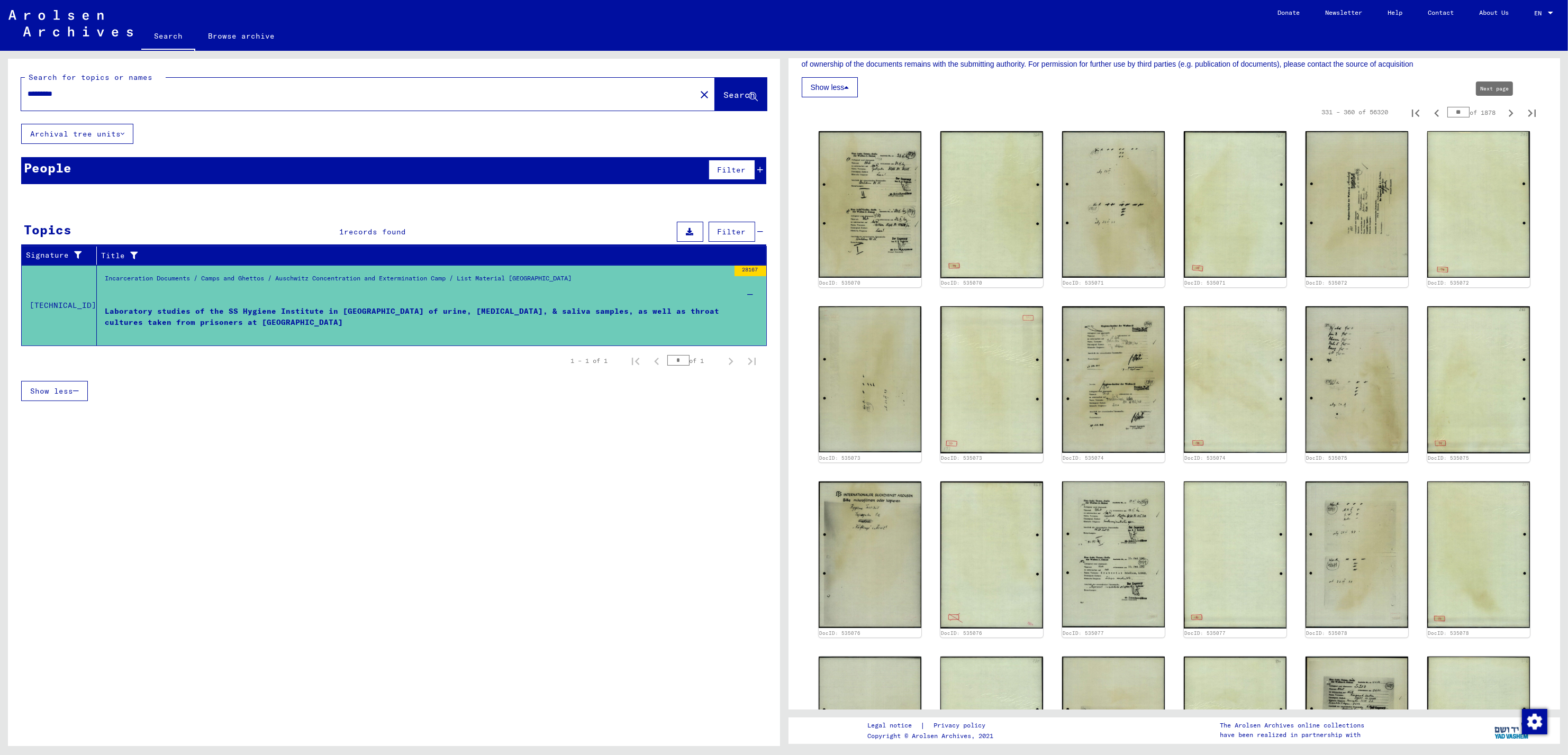
click at [1503, 116] on icon "Next page" at bounding box center [1511, 113] width 15 height 15
type input "**"
click at [1503, 116] on icon "Next page" at bounding box center [1511, 113] width 15 height 15
type input "**"
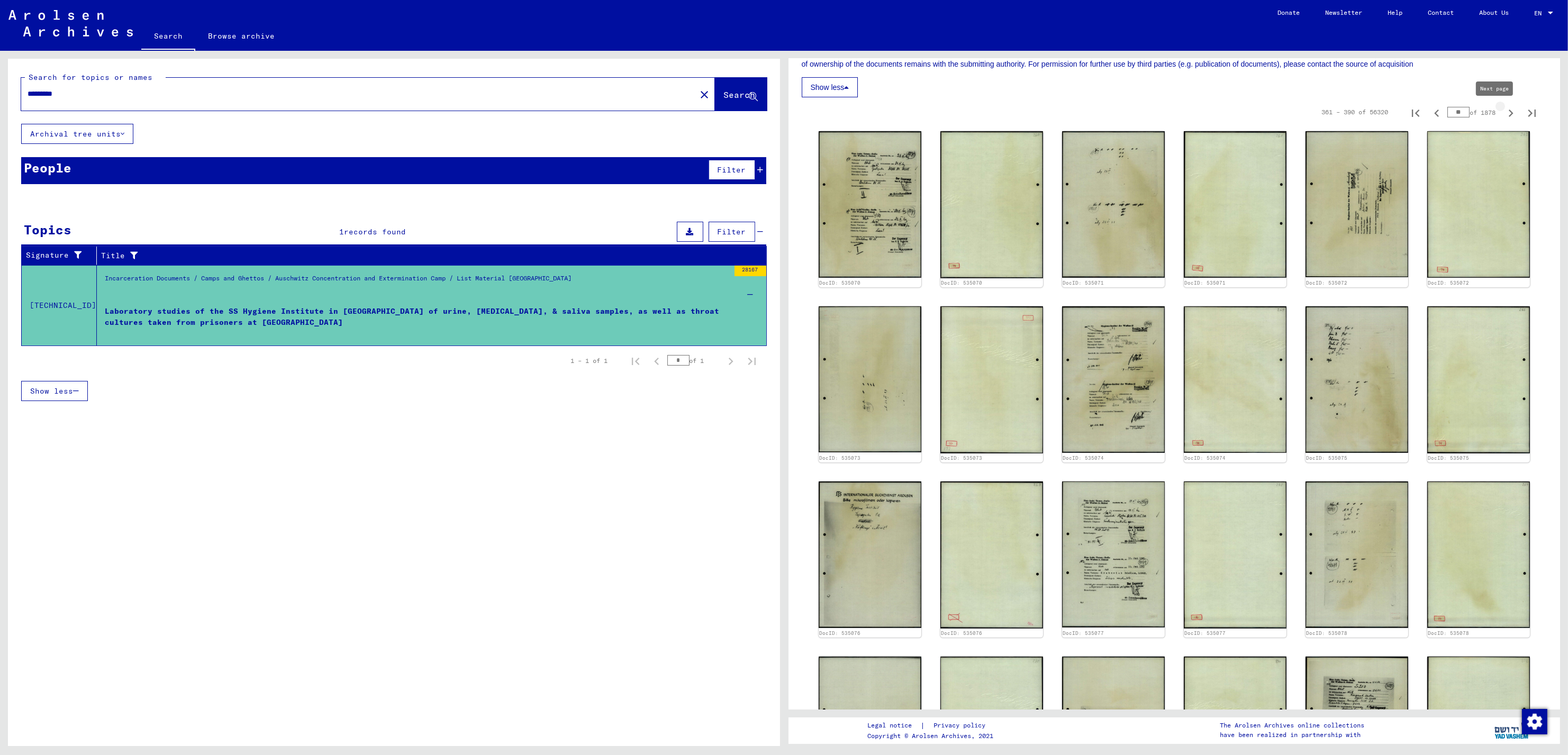
type input "**"
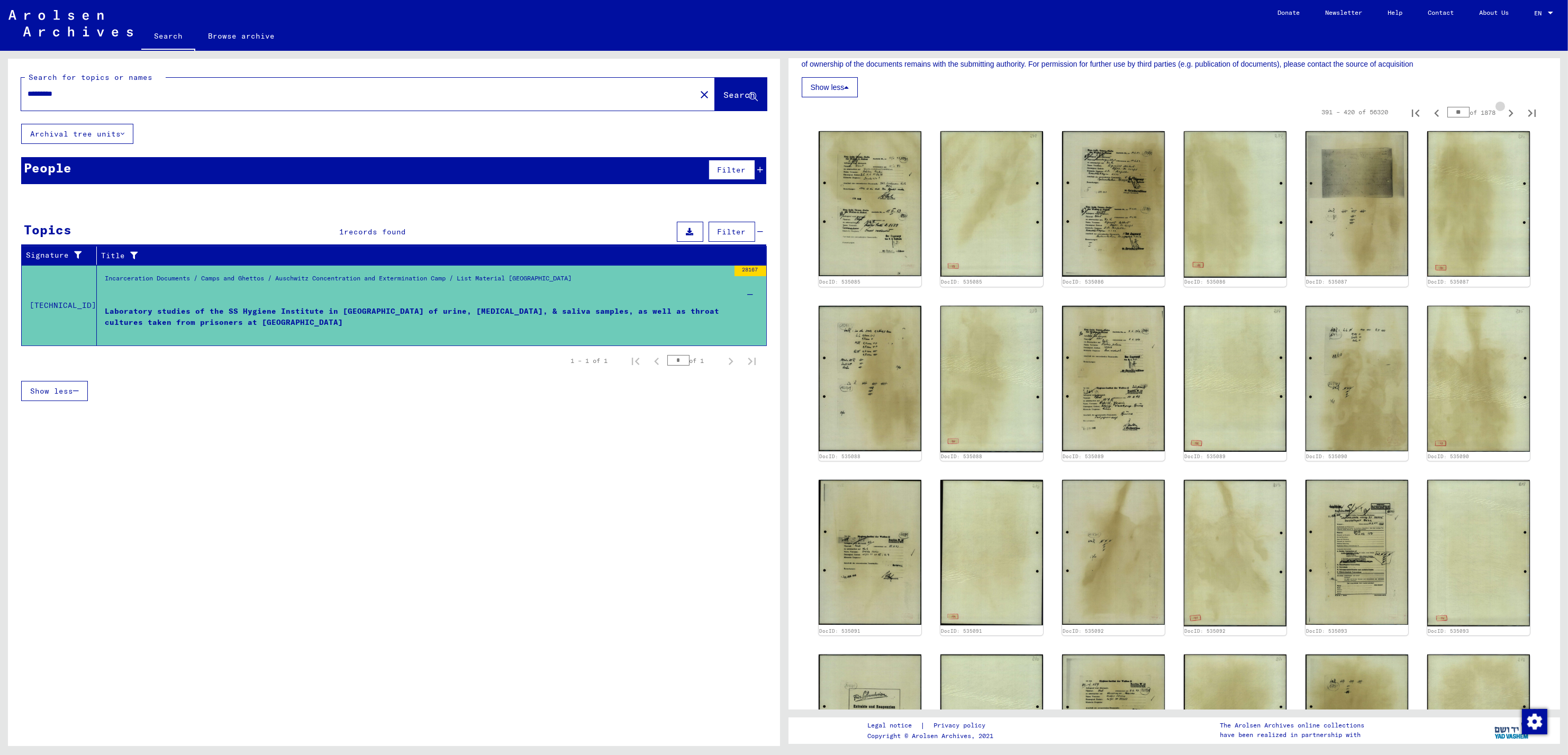
click at [1503, 116] on icon "Next page" at bounding box center [1511, 113] width 15 height 15
type input "**"
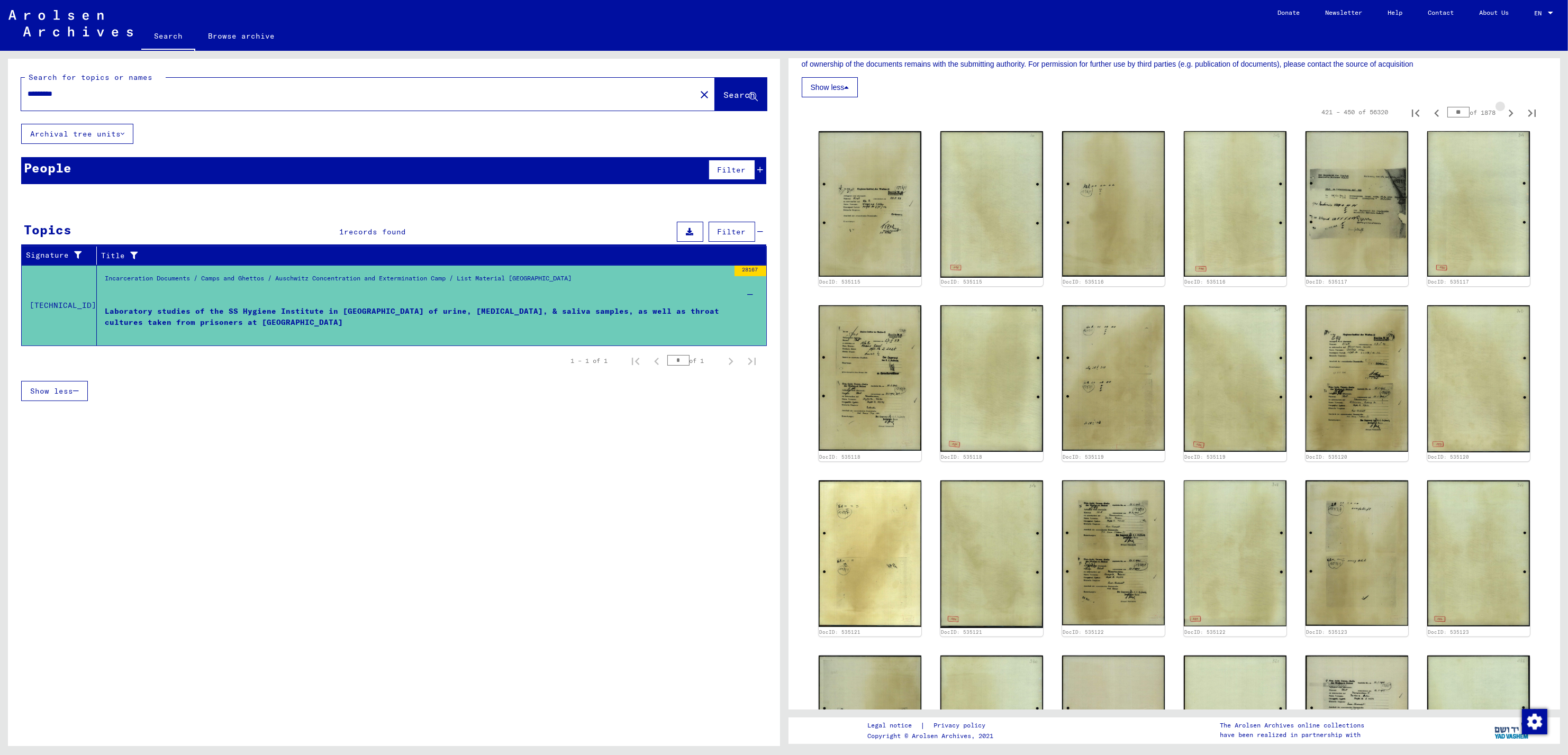
click at [1503, 116] on icon "Next page" at bounding box center [1511, 113] width 15 height 15
type input "**"
click at [1503, 116] on icon "Next page" at bounding box center [1511, 113] width 15 height 15
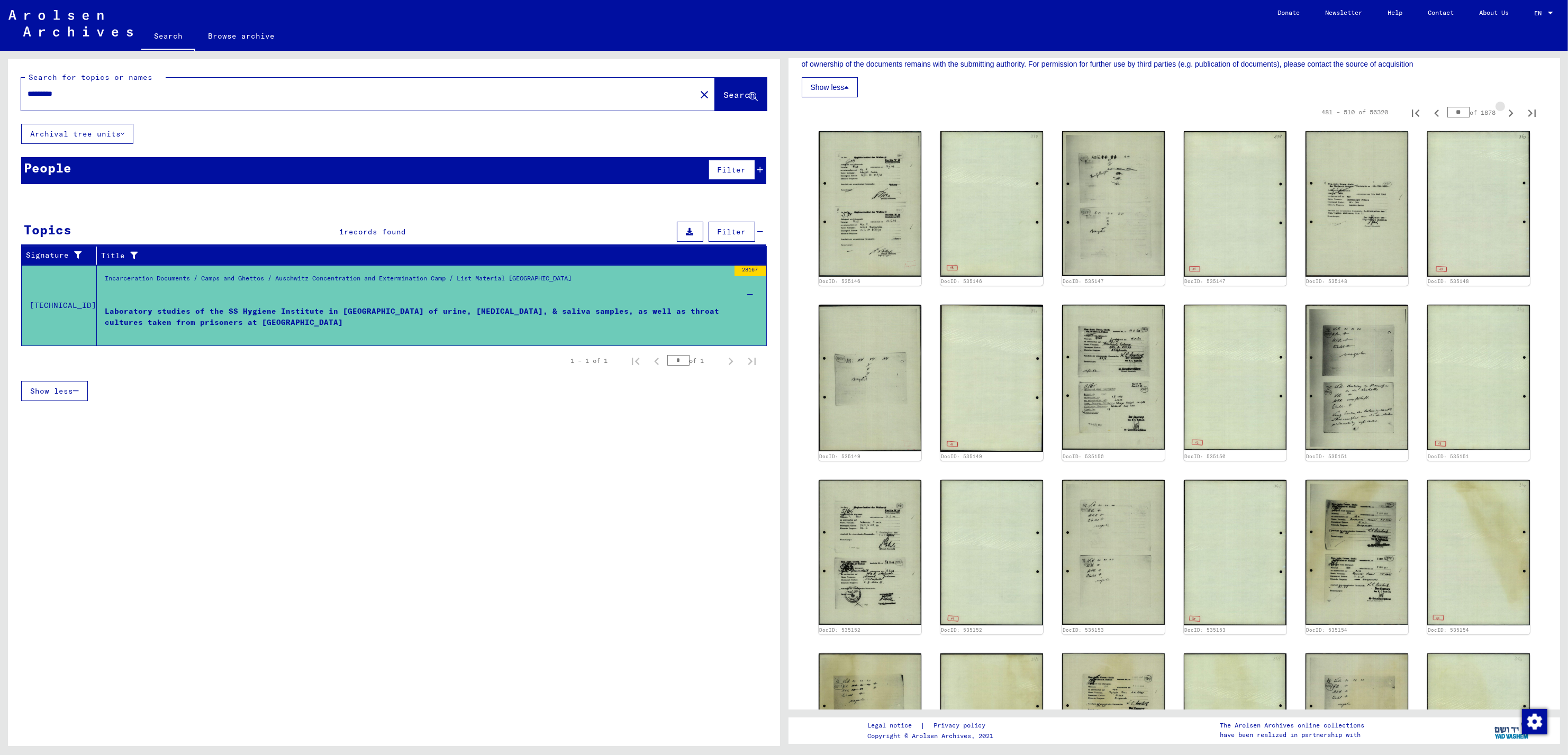
type input "**"
click at [1503, 116] on icon "Next page" at bounding box center [1511, 113] width 15 height 15
type input "**"
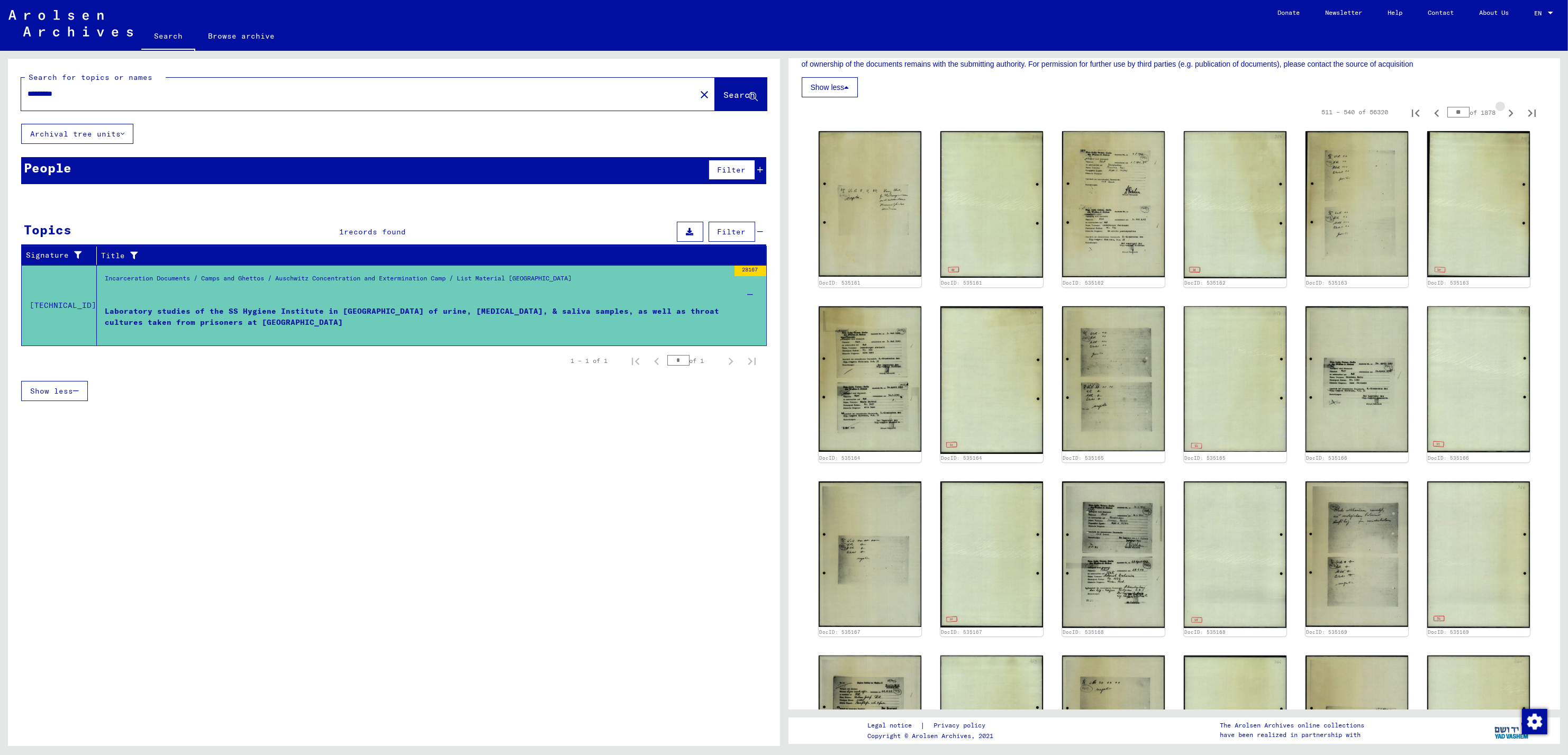
click at [1503, 116] on icon "Next page" at bounding box center [1511, 113] width 15 height 15
type input "**"
click at [1503, 116] on icon "Next page" at bounding box center [1511, 113] width 15 height 15
type input "**"
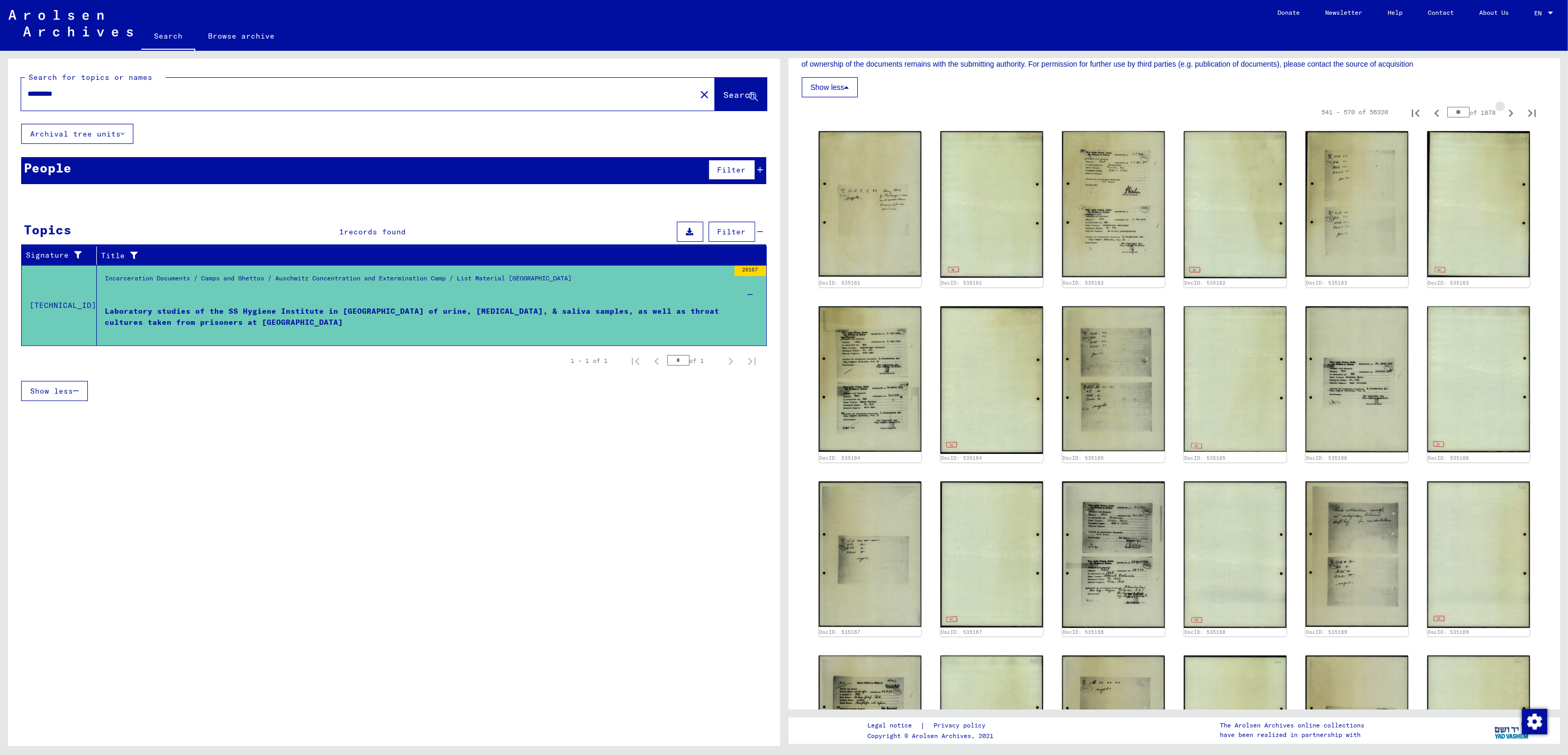
type input "**"
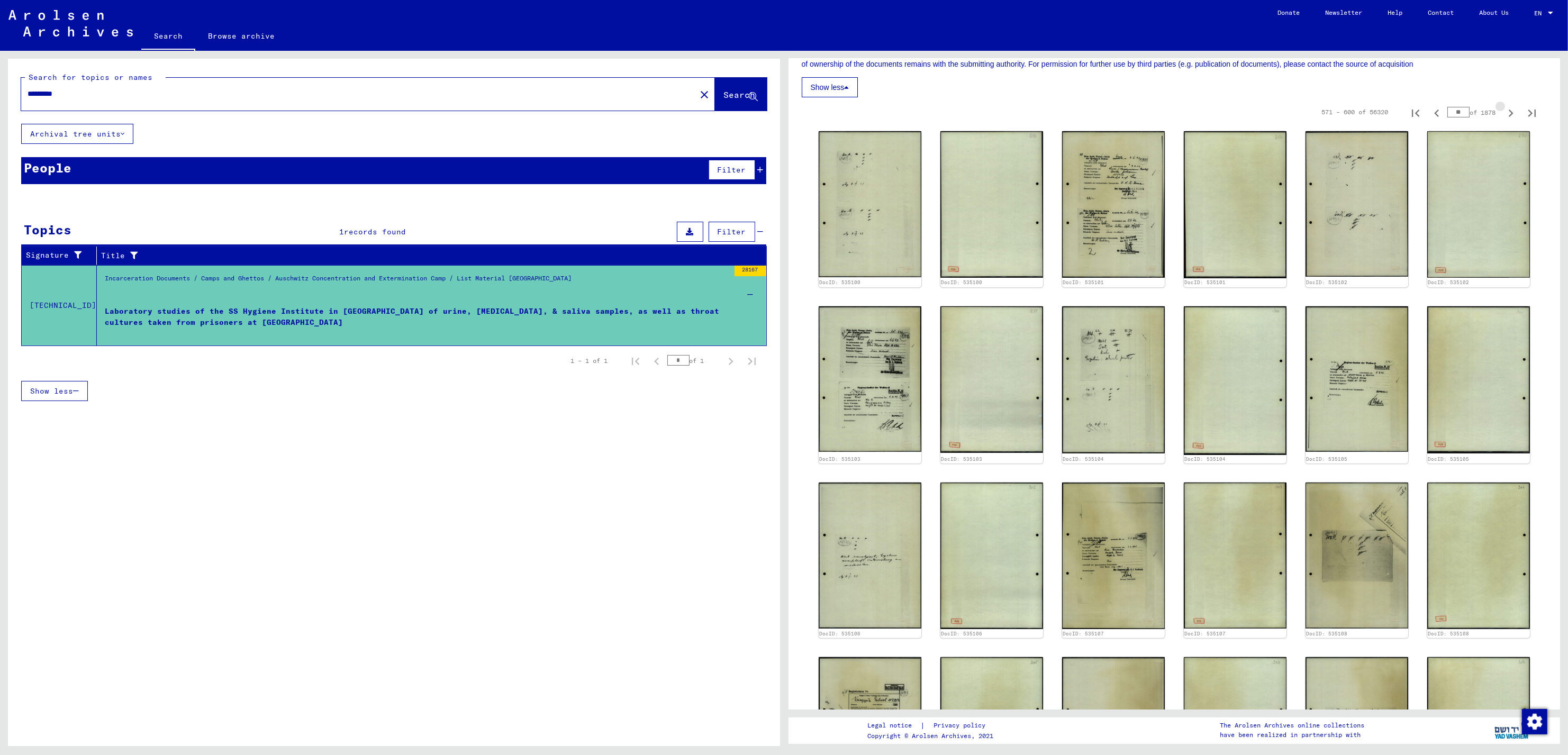
click at [1503, 116] on icon "Next page" at bounding box center [1511, 113] width 15 height 15
type input "**"
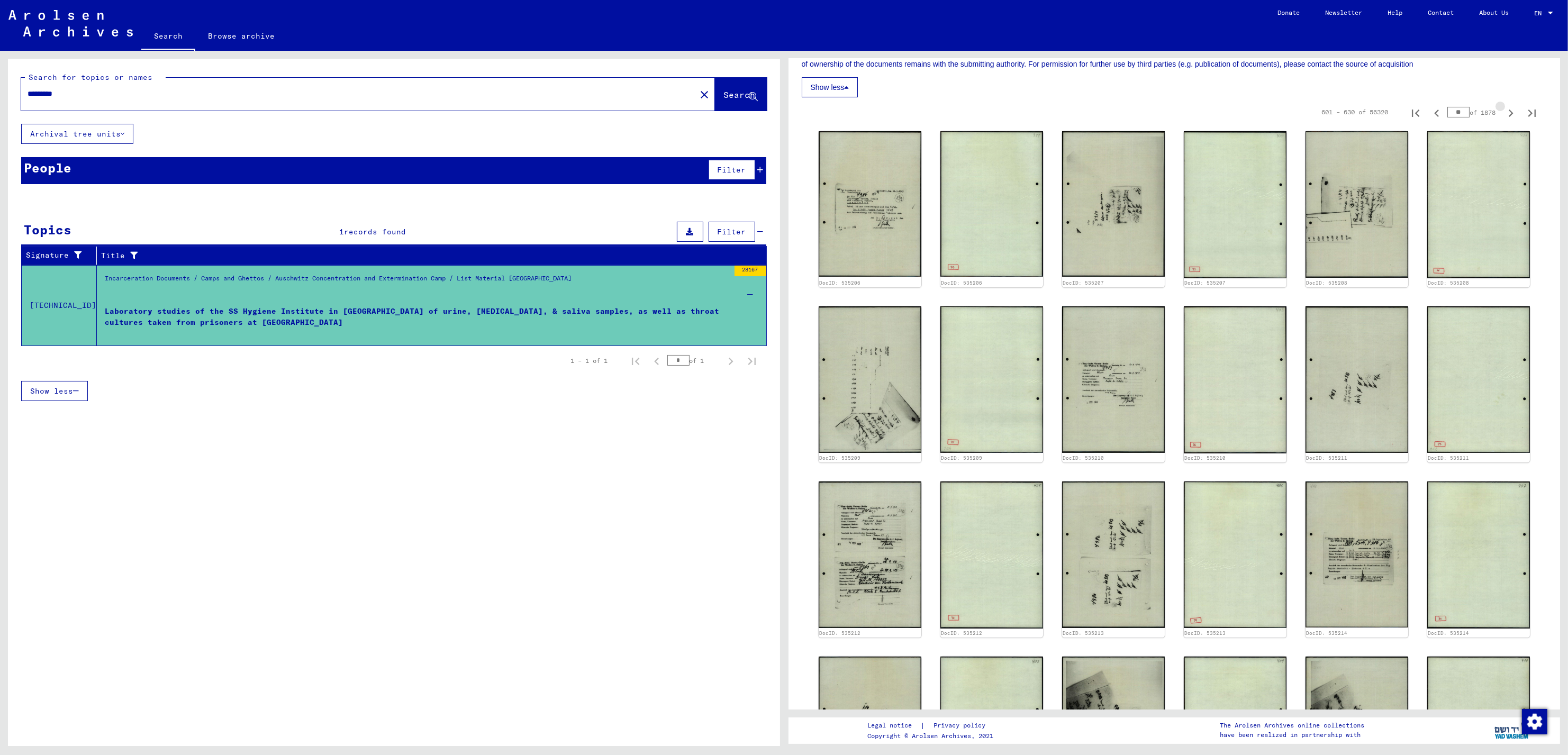
click at [1503, 116] on icon "Next page" at bounding box center [1511, 113] width 15 height 15
type input "**"
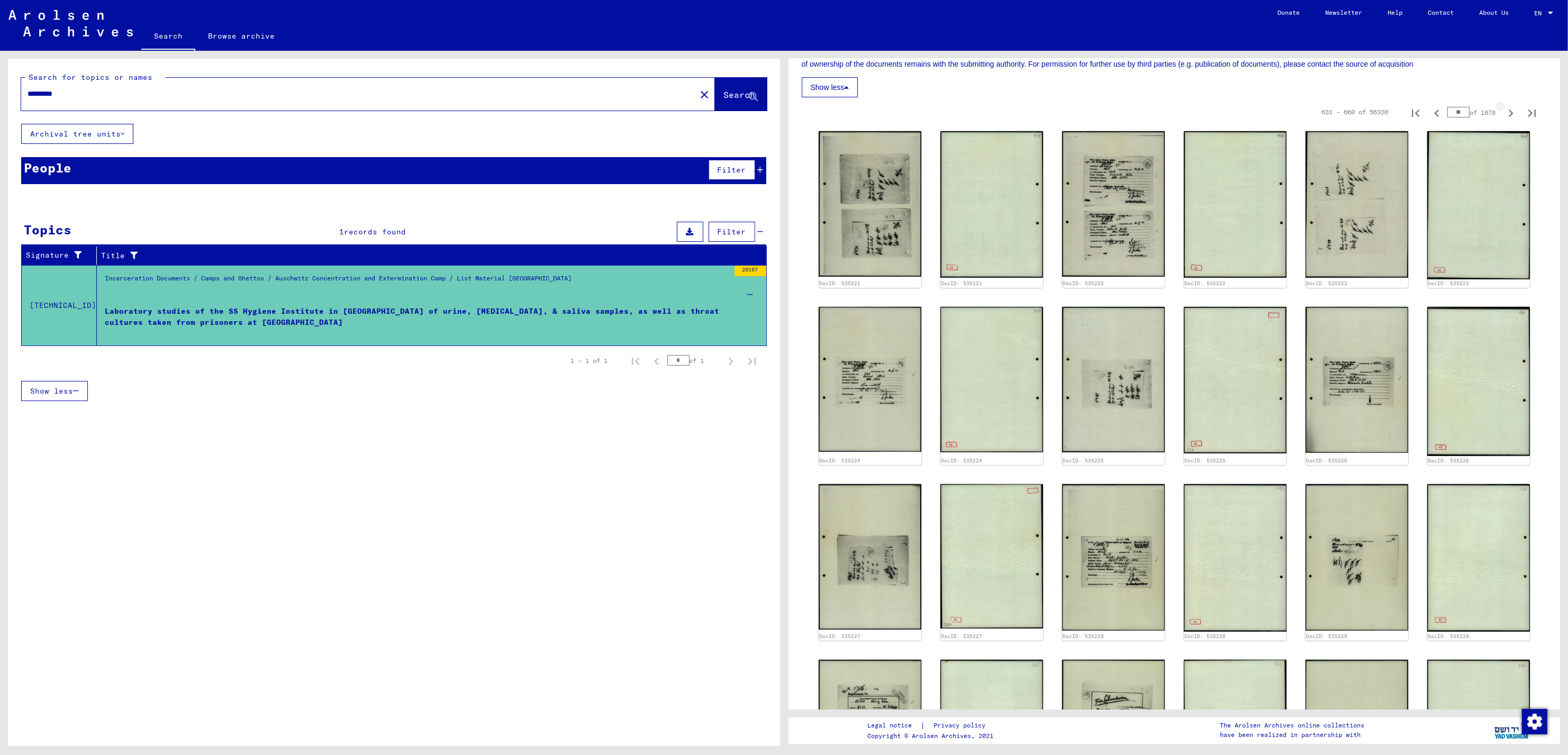
click at [1503, 116] on icon "Next page" at bounding box center [1511, 113] width 15 height 15
type input "**"
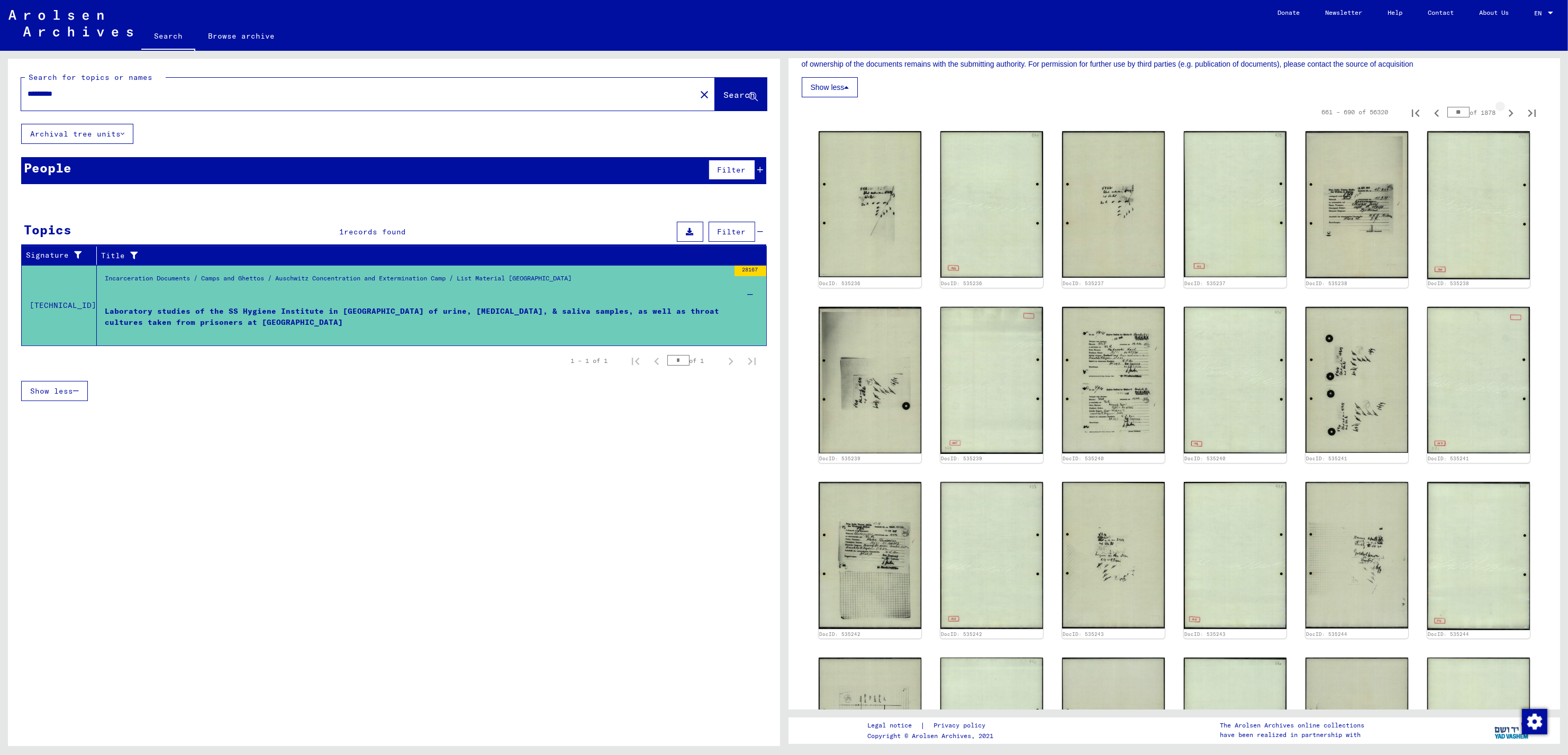
click at [1503, 116] on icon "Next page" at bounding box center [1511, 113] width 15 height 15
type input "**"
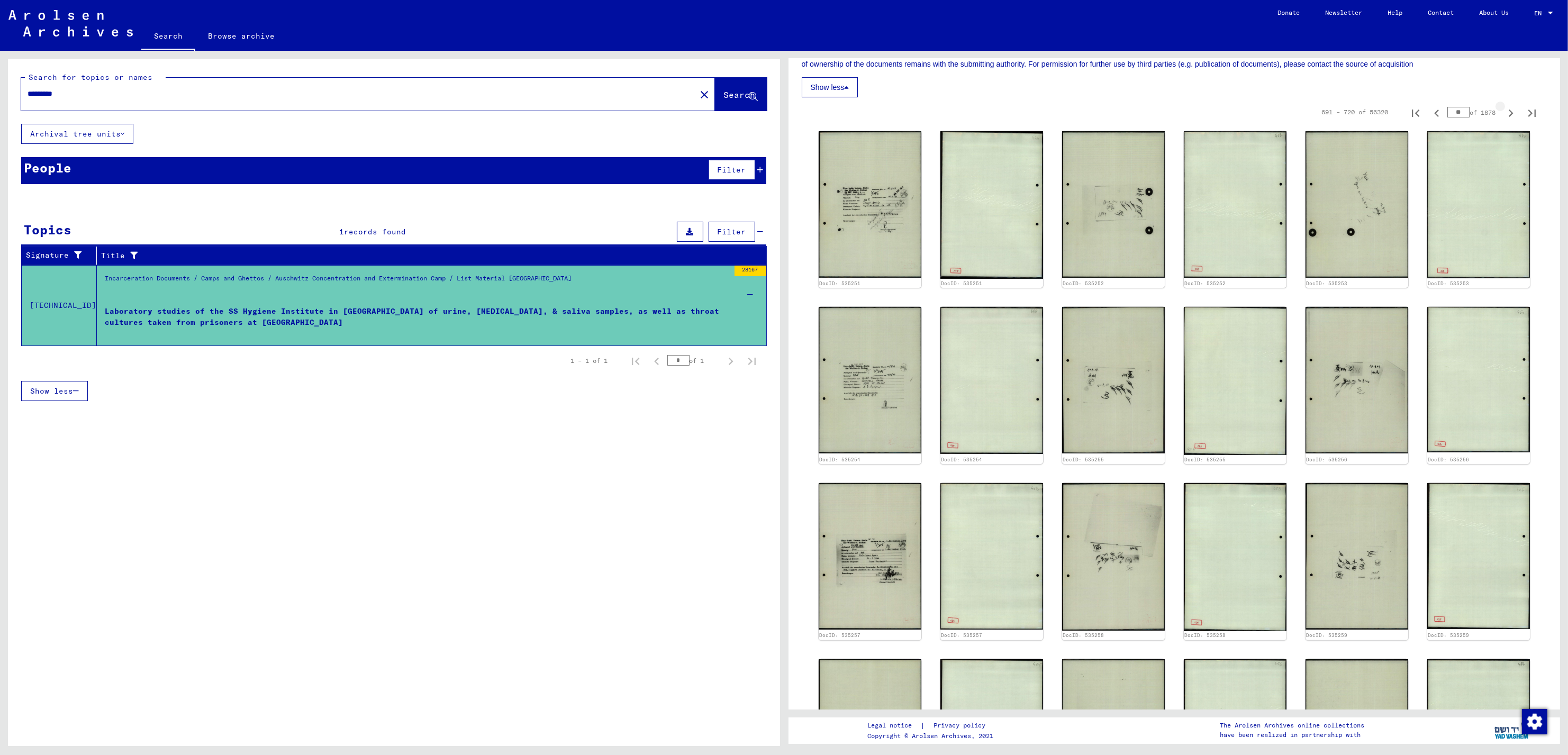
click at [1503, 116] on icon "Next page" at bounding box center [1511, 113] width 15 height 15
type input "**"
click at [1503, 116] on icon "Next page" at bounding box center [1511, 113] width 15 height 15
type input "**"
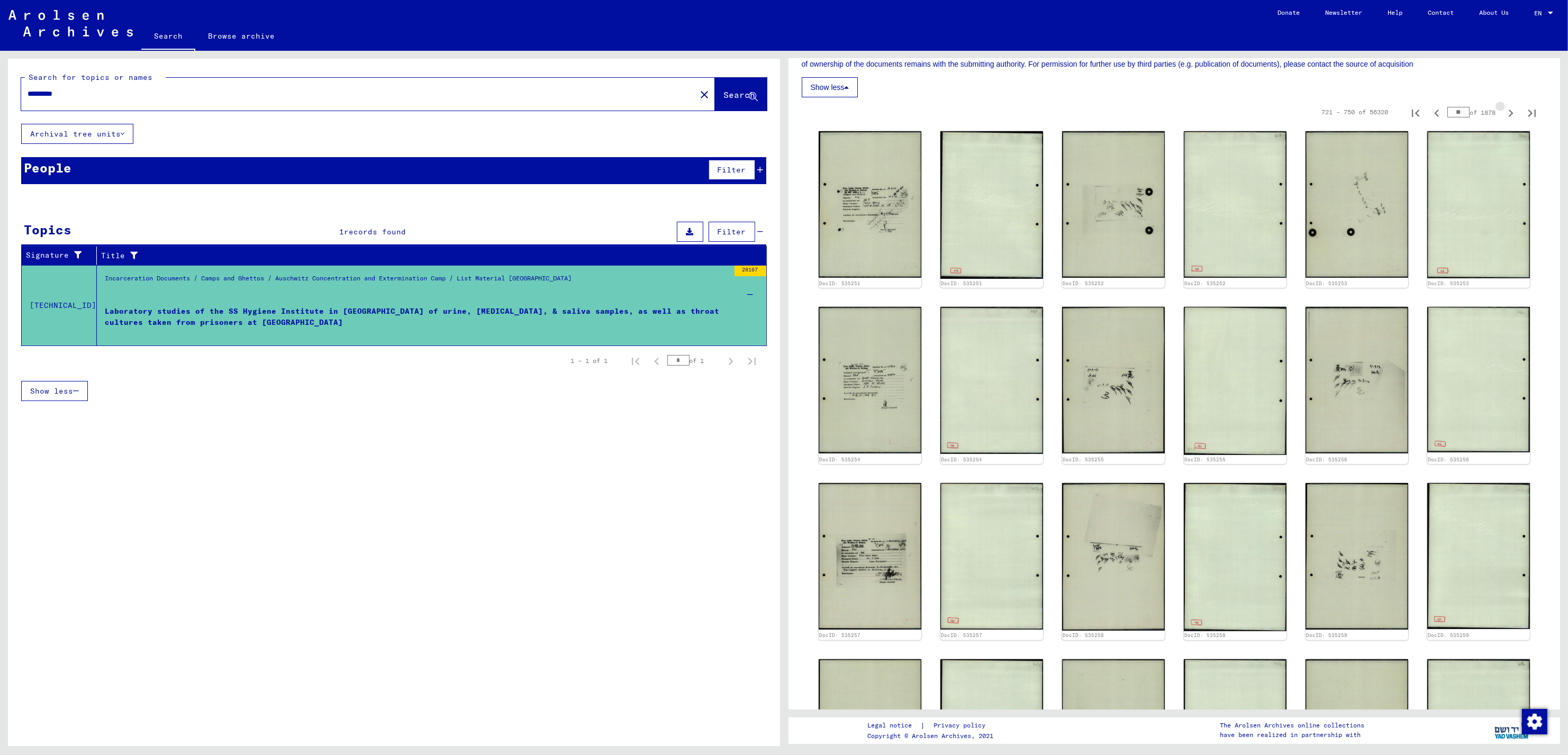
type input "**"
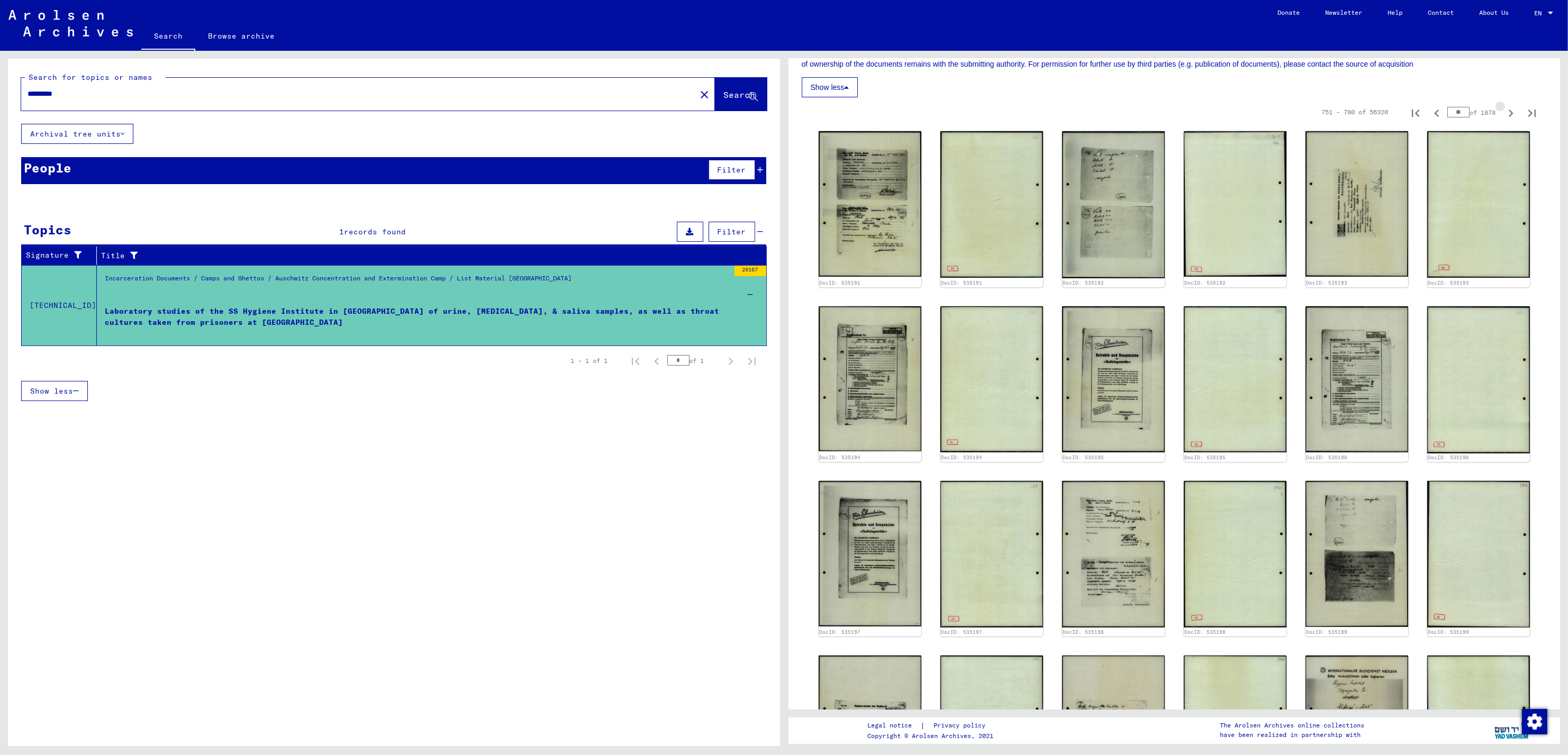
click at [1503, 116] on icon "Next page" at bounding box center [1511, 113] width 15 height 15
type input "**"
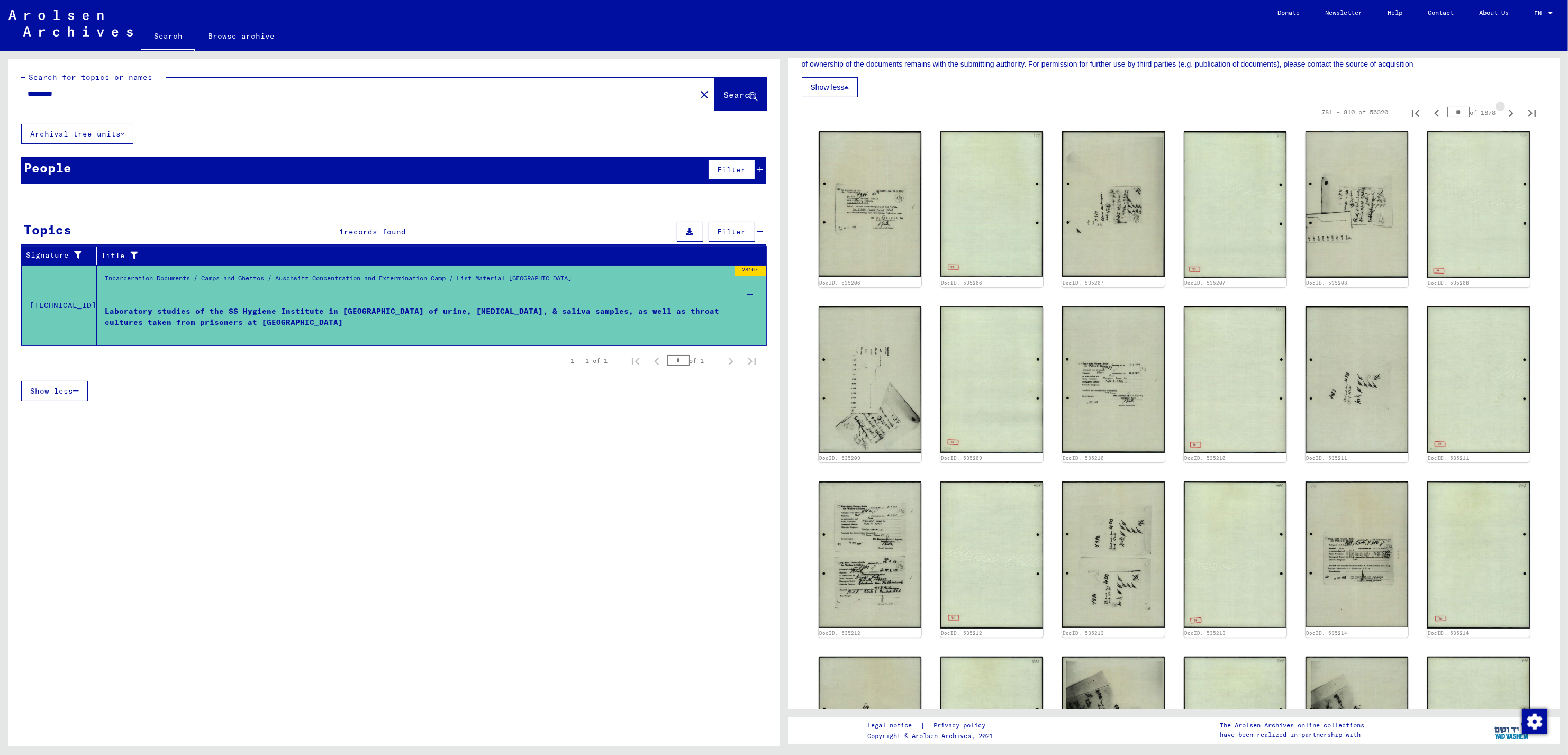
click at [1503, 116] on icon "Next page" at bounding box center [1511, 113] width 15 height 15
type input "**"
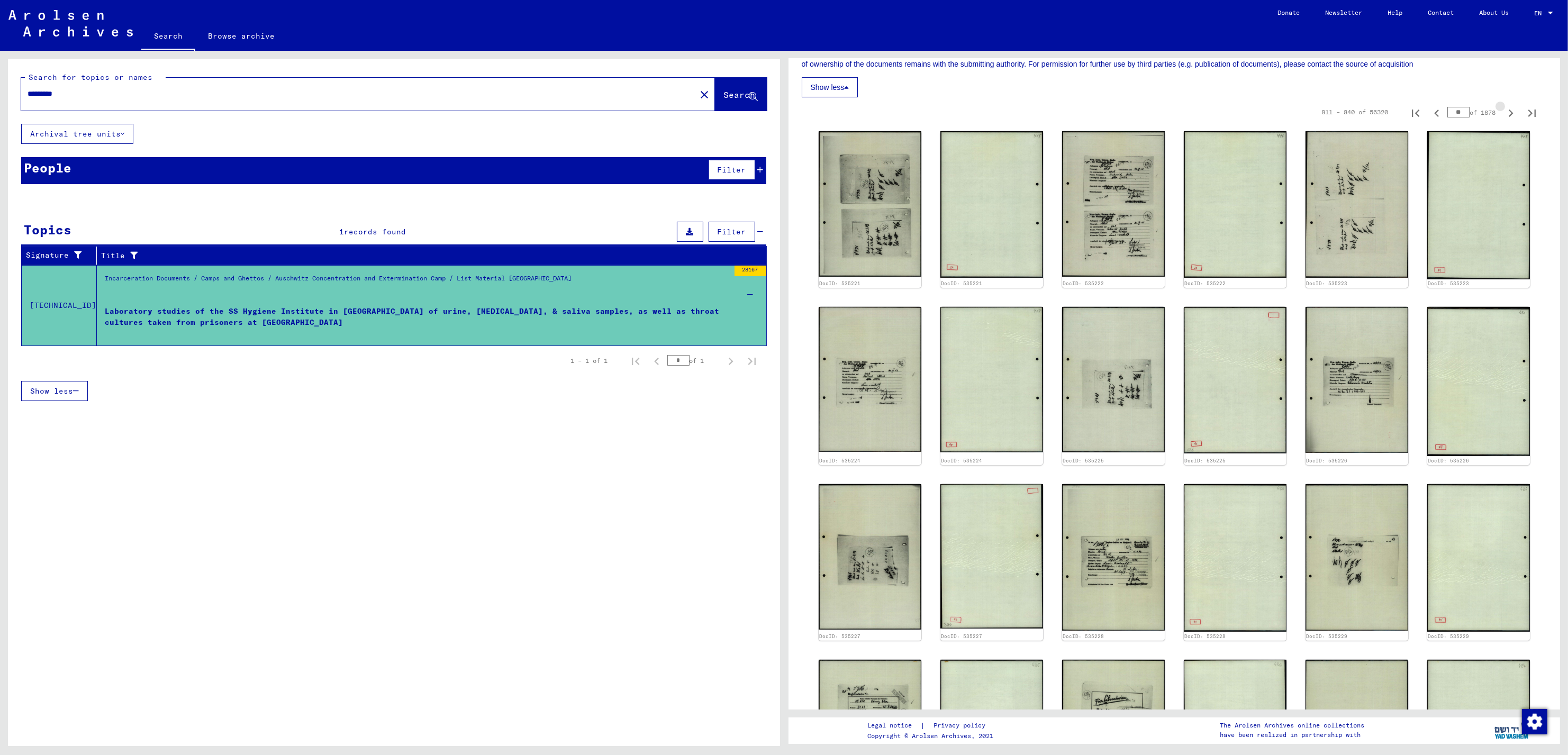
click at [1503, 116] on icon "Next page" at bounding box center [1511, 113] width 15 height 15
type input "**"
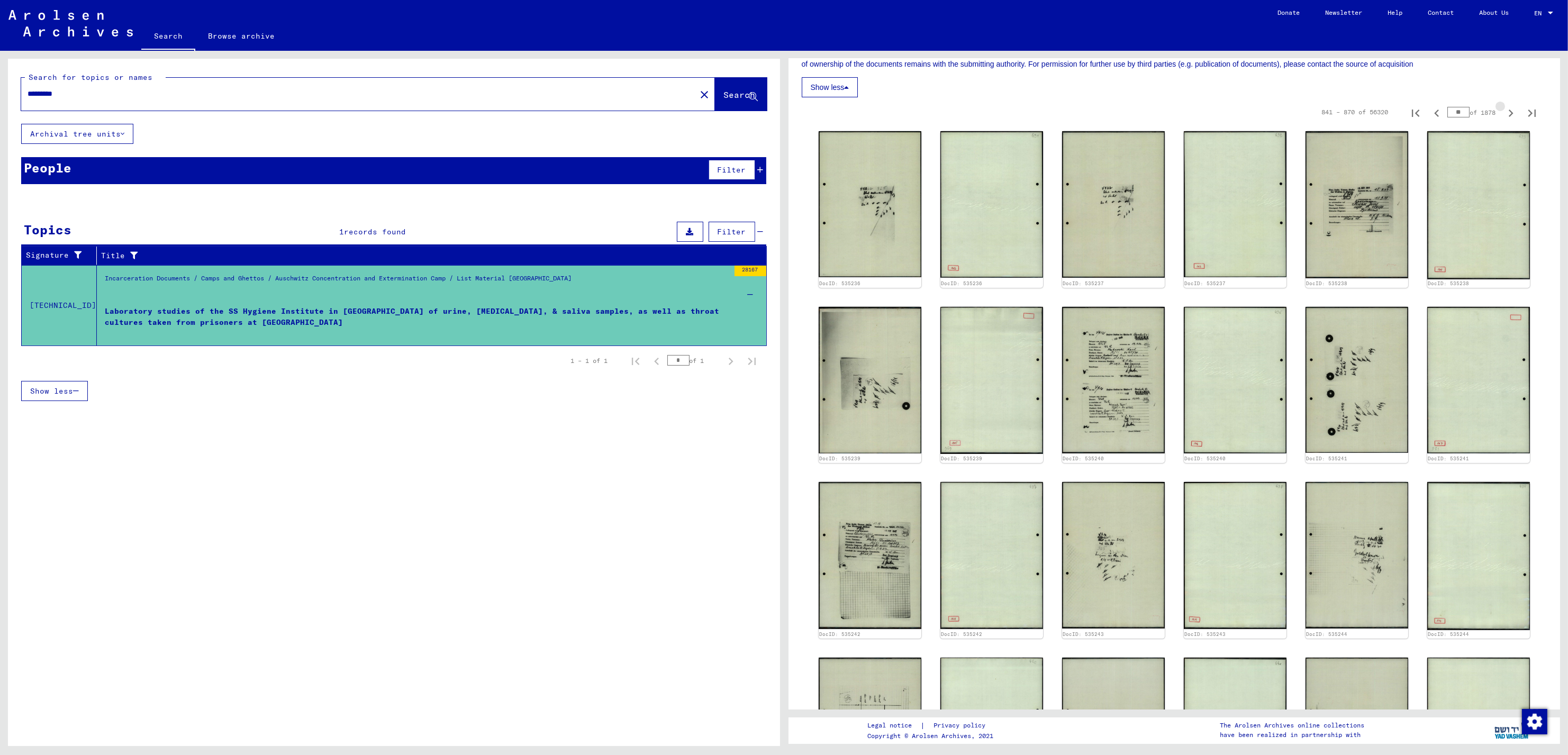
click at [1503, 116] on icon "Next page" at bounding box center [1511, 113] width 15 height 15
type input "**"
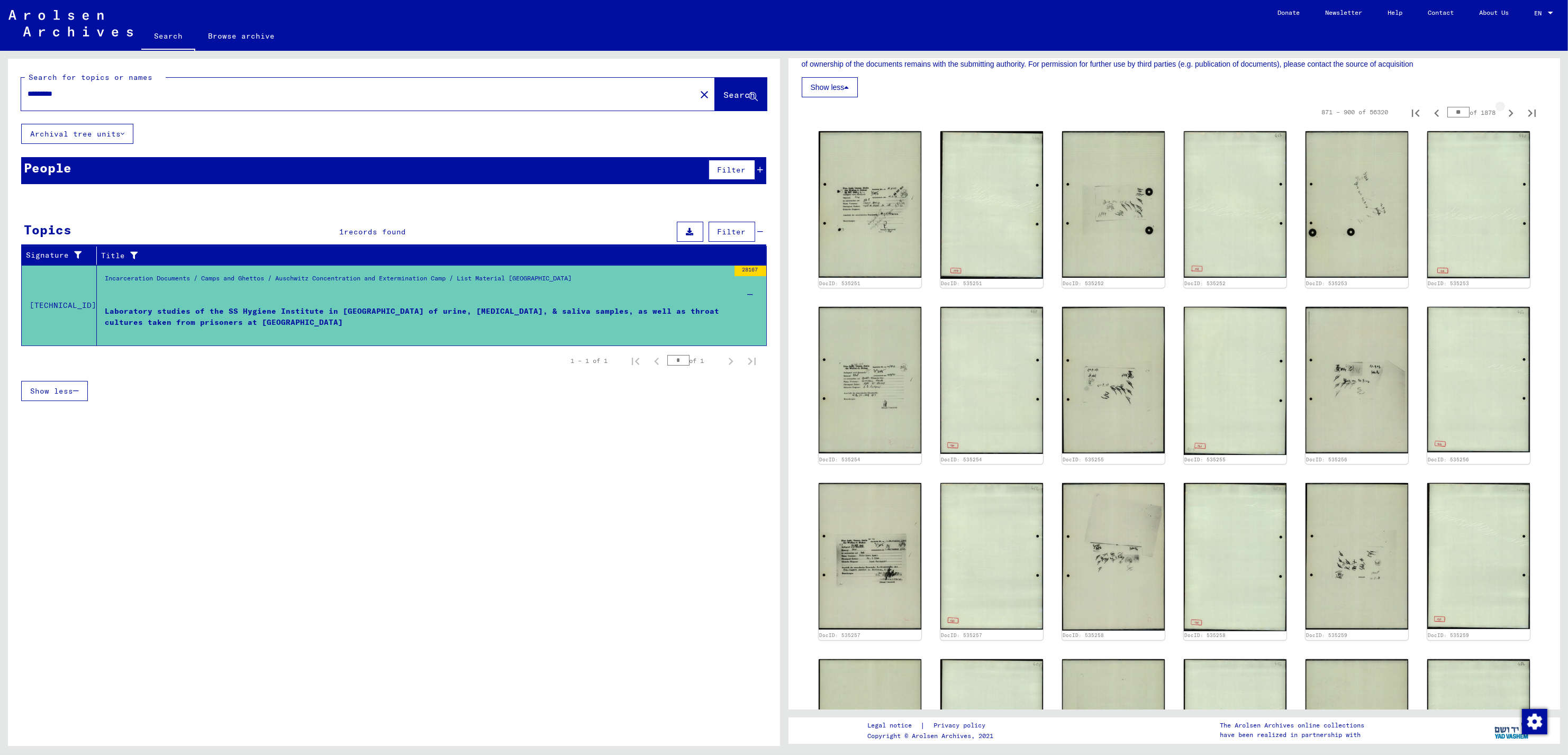
click at [1503, 116] on icon "Next page" at bounding box center [1511, 113] width 15 height 15
type input "**"
click at [1503, 116] on icon "Next page" at bounding box center [1511, 113] width 15 height 15
type input "**"
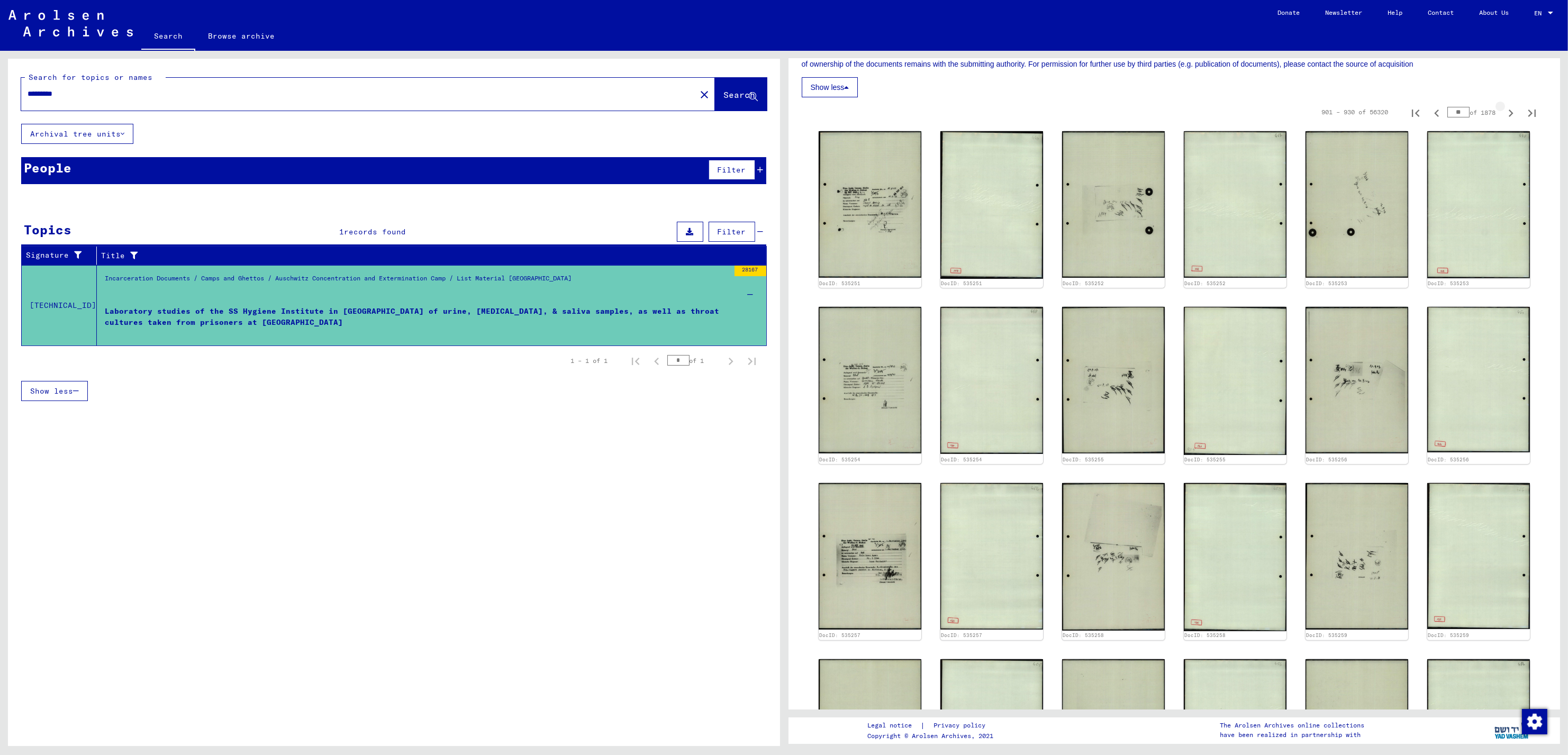
type input "**"
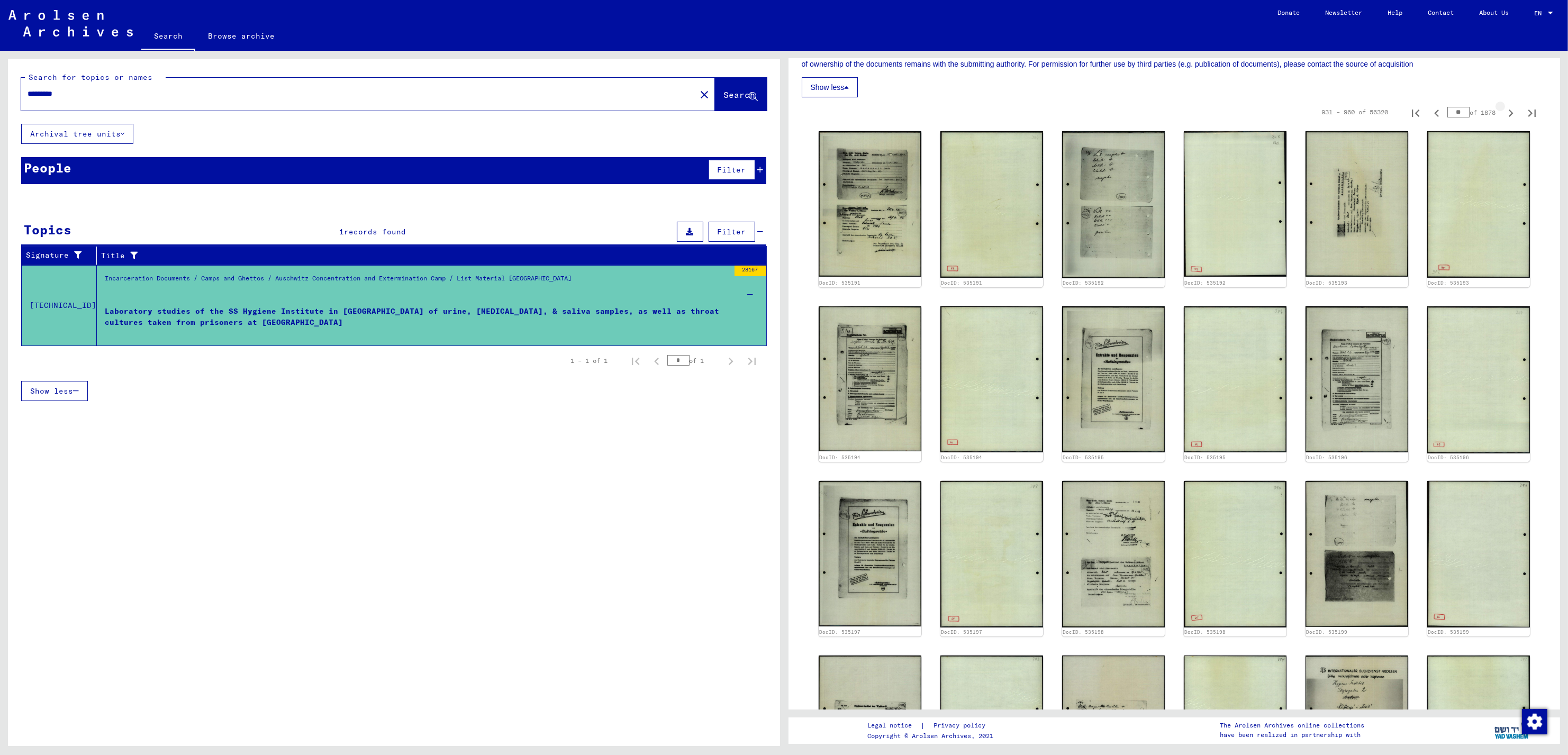
click at [1503, 116] on icon "Next page" at bounding box center [1511, 113] width 15 height 15
type input "**"
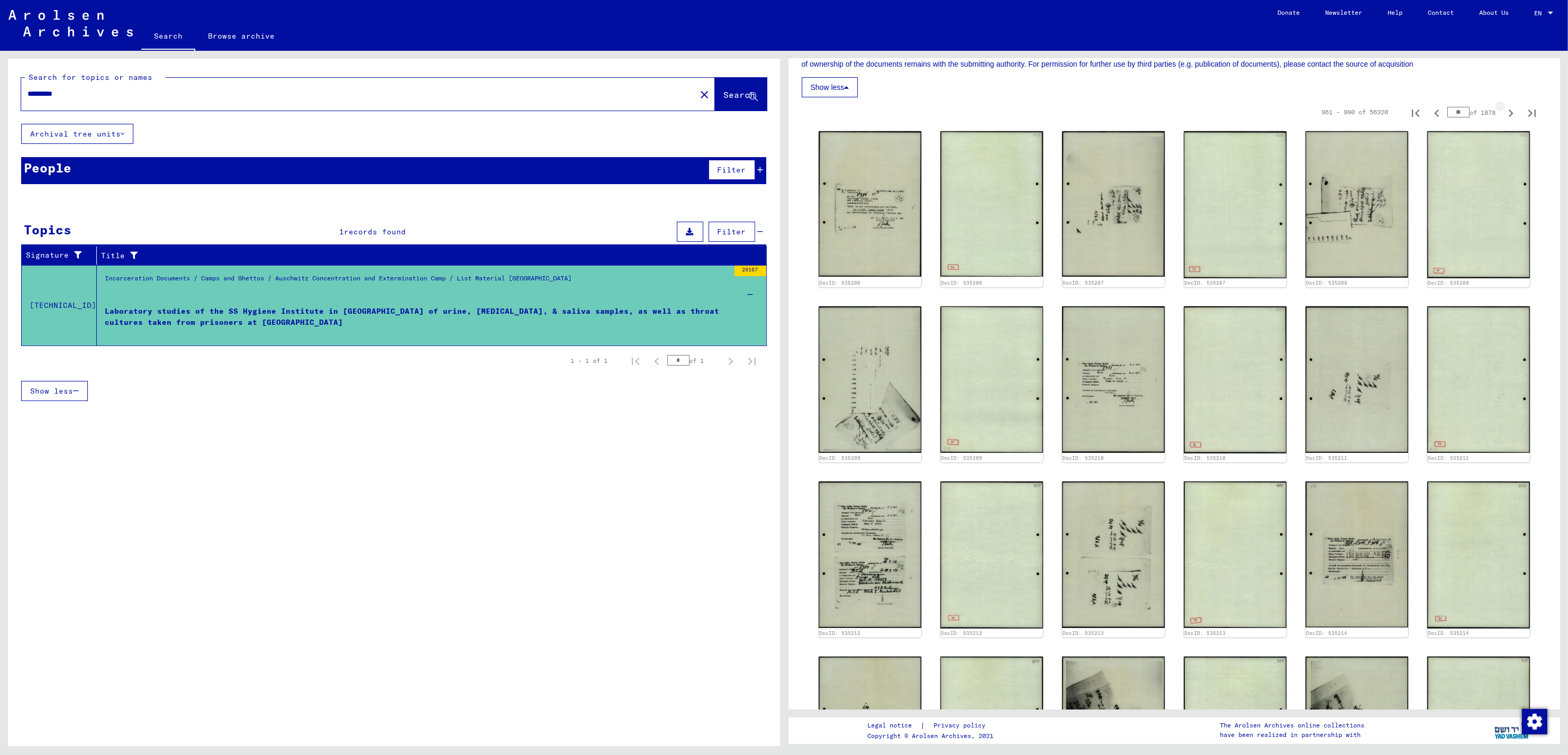
click at [1503, 116] on icon "Next page" at bounding box center [1511, 113] width 15 height 15
type input "**"
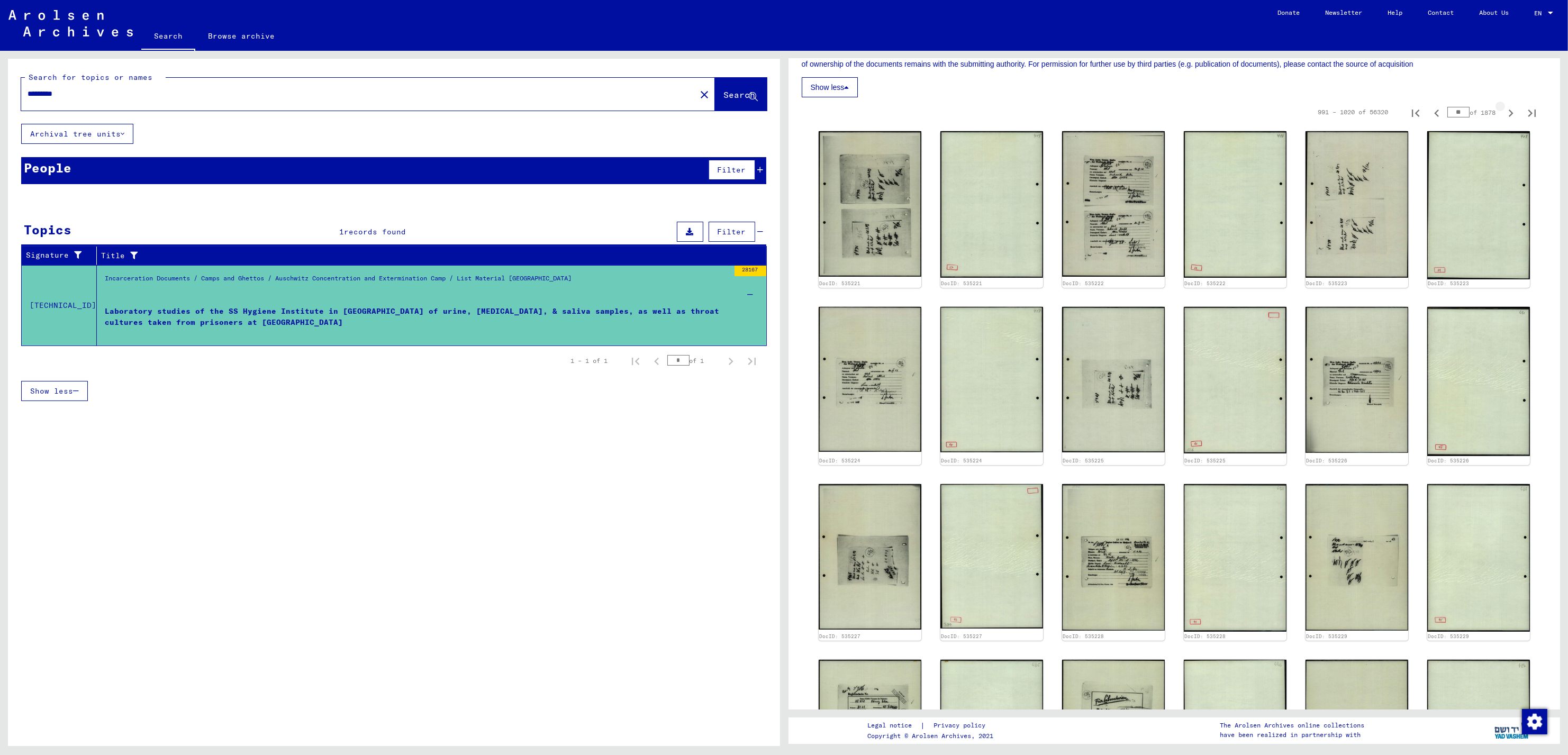
click at [1503, 116] on icon "Next page" at bounding box center [1511, 113] width 15 height 15
type input "**"
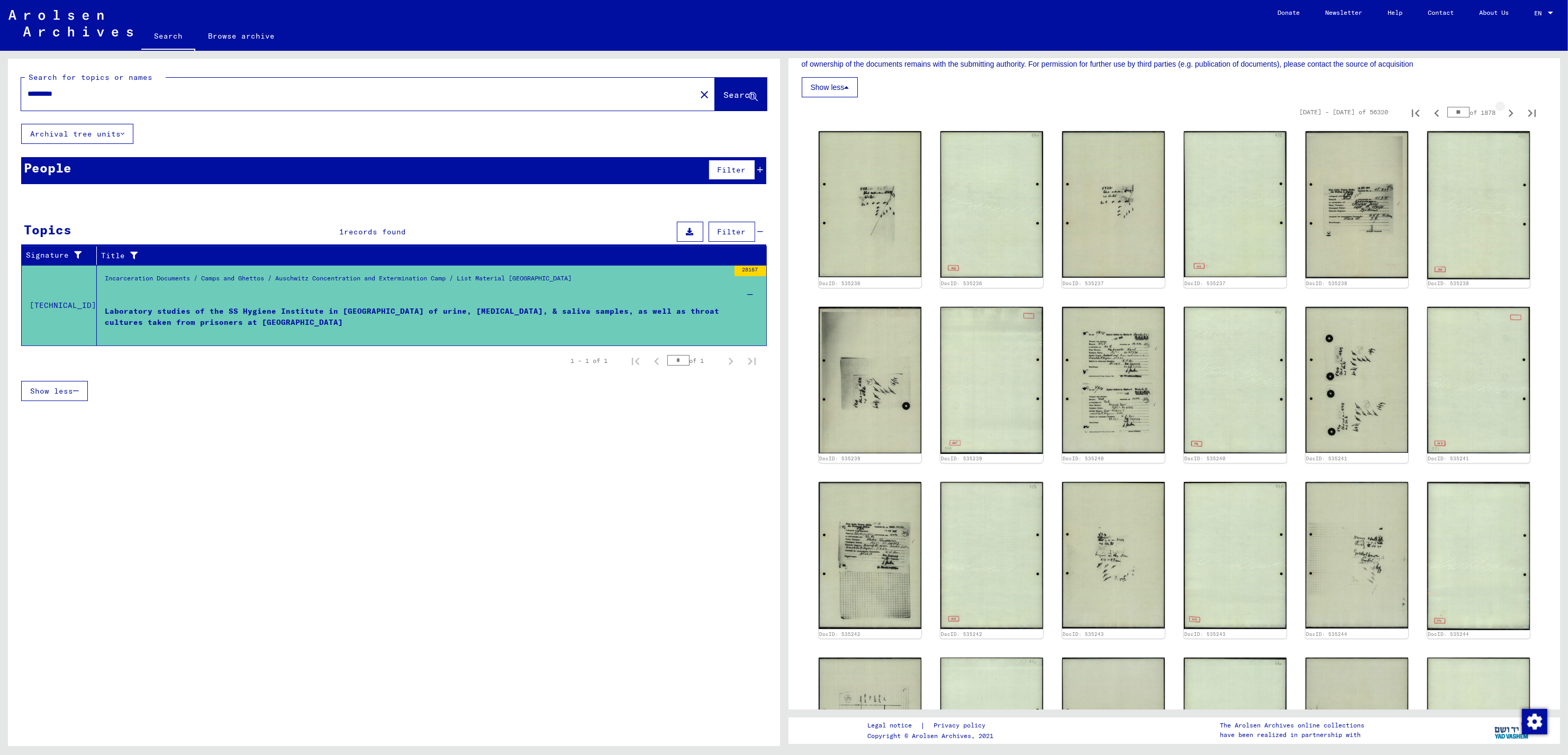
click at [1503, 116] on icon "Next page" at bounding box center [1511, 113] width 15 height 15
type input "**"
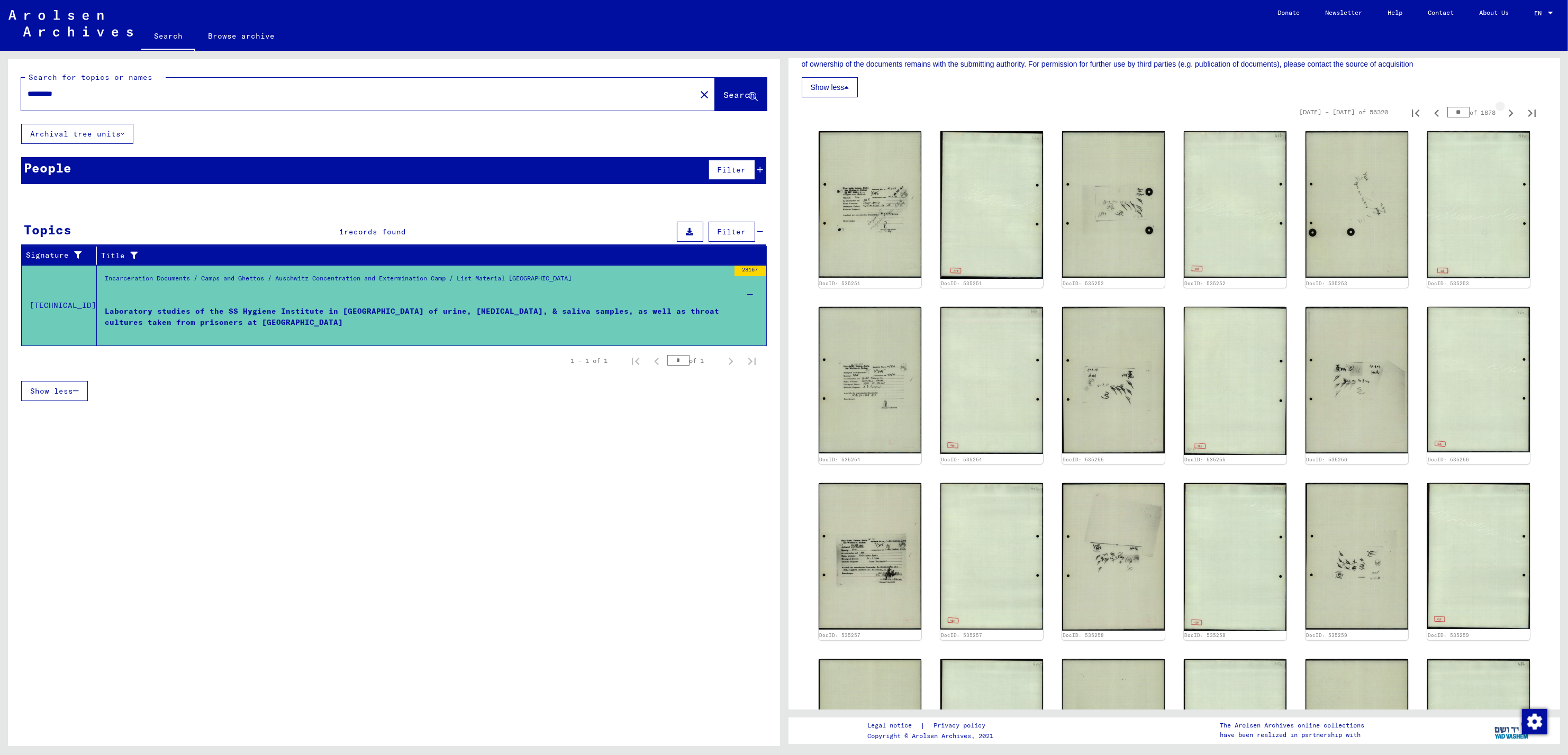
click at [1503, 116] on icon "Next page" at bounding box center [1511, 113] width 15 height 15
type input "**"
click at [1503, 116] on icon "Next page" at bounding box center [1511, 113] width 15 height 15
type input "**"
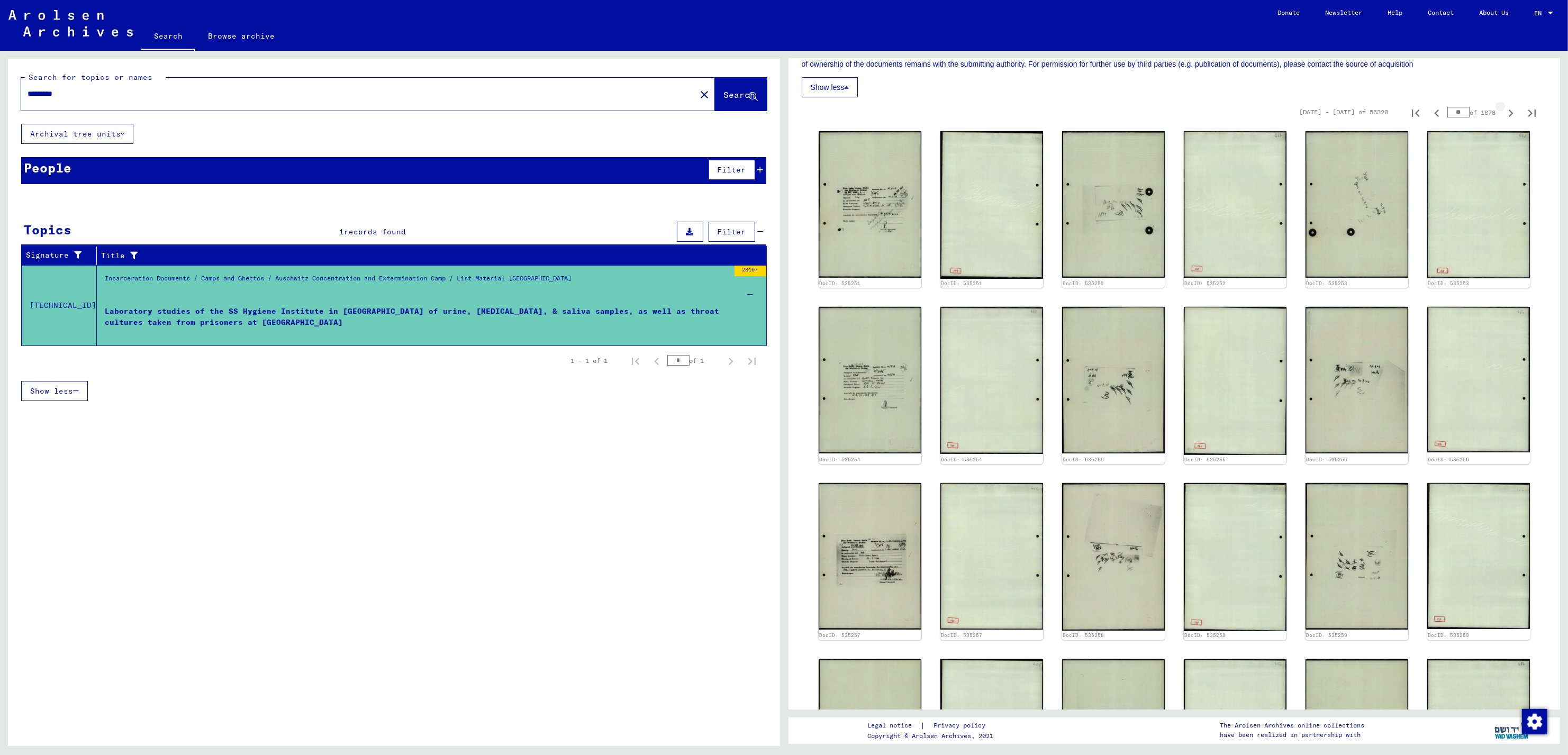
type input "**"
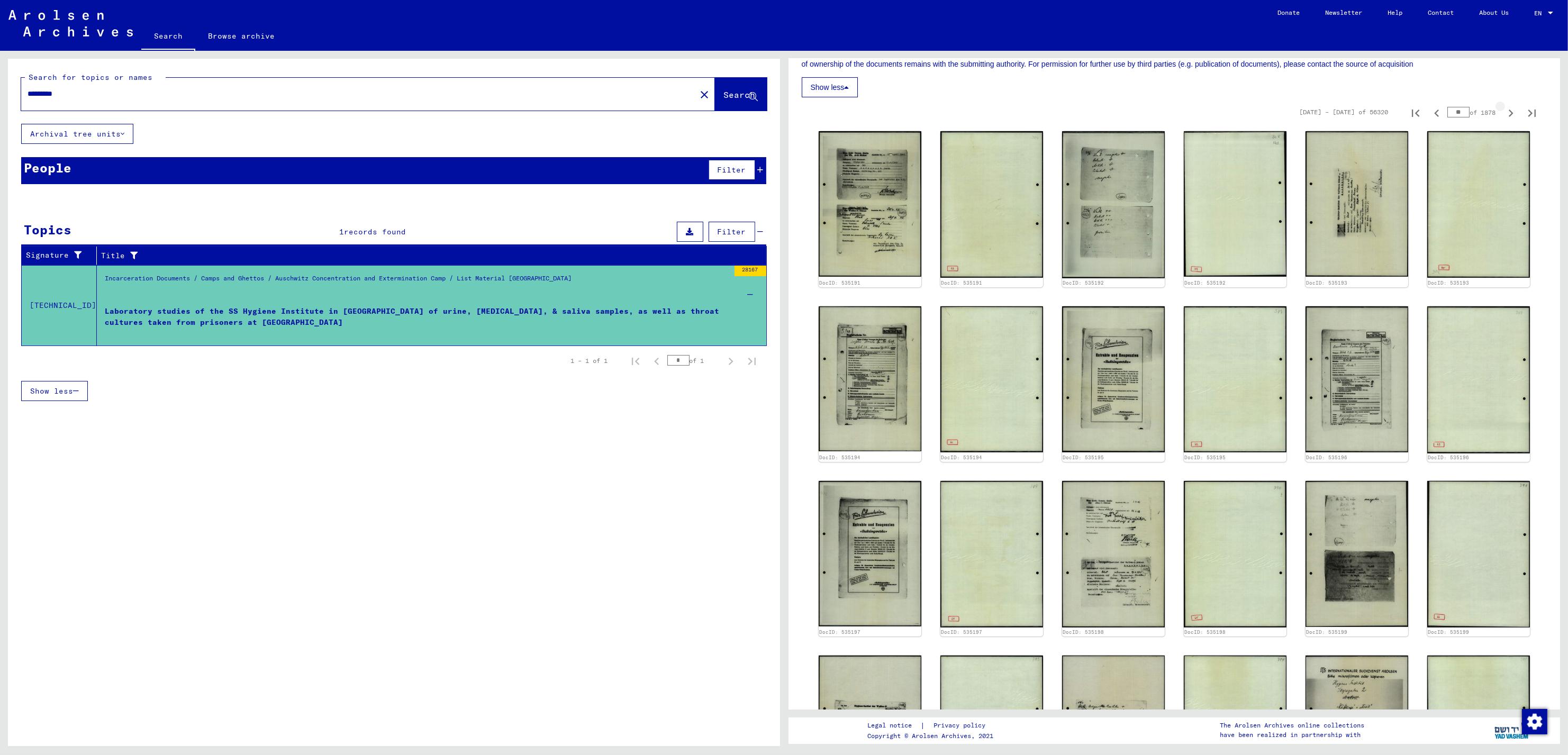
click at [1503, 116] on icon "Next page" at bounding box center [1511, 113] width 15 height 15
type input "**"
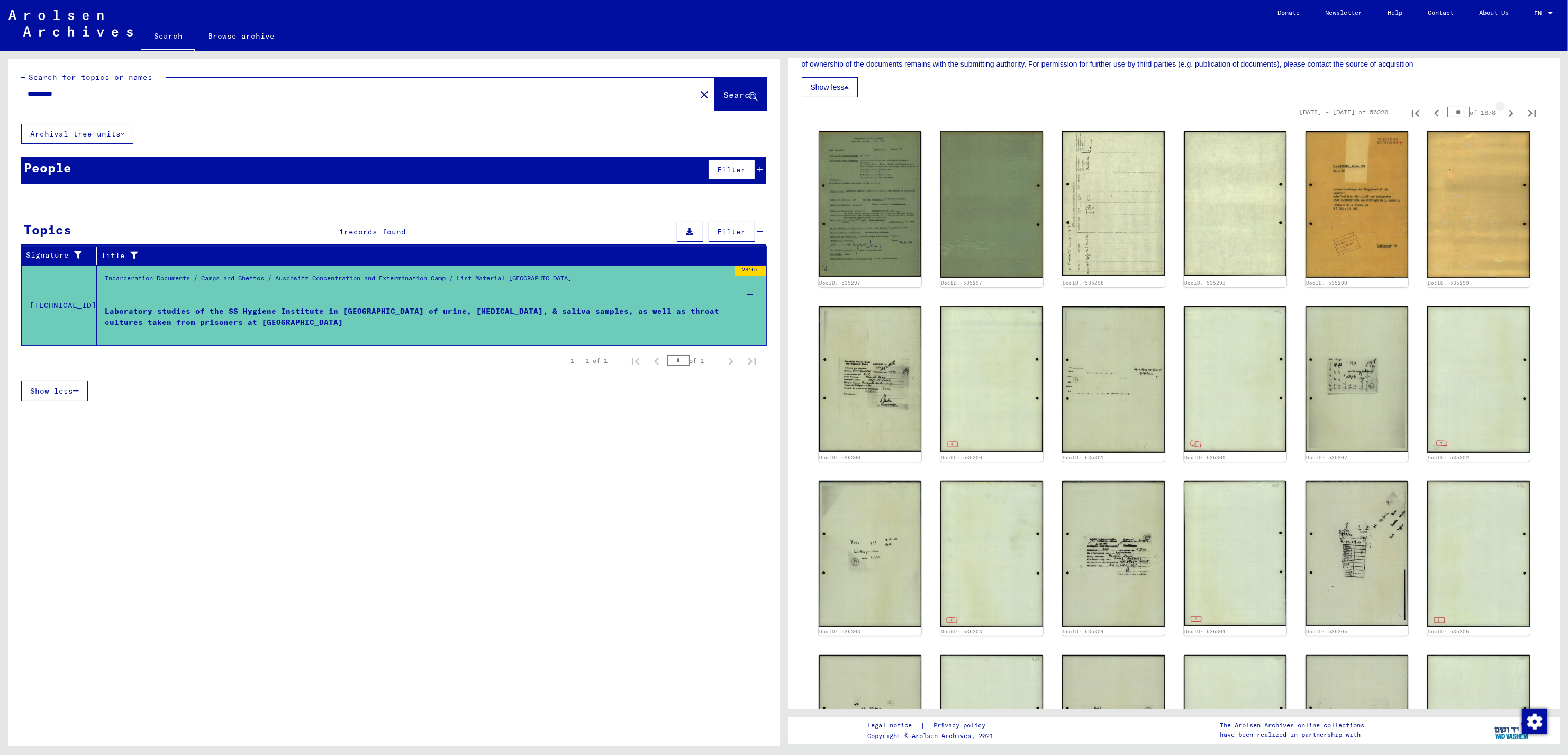
click at [1503, 116] on icon "Next page" at bounding box center [1511, 113] width 15 height 15
type input "**"
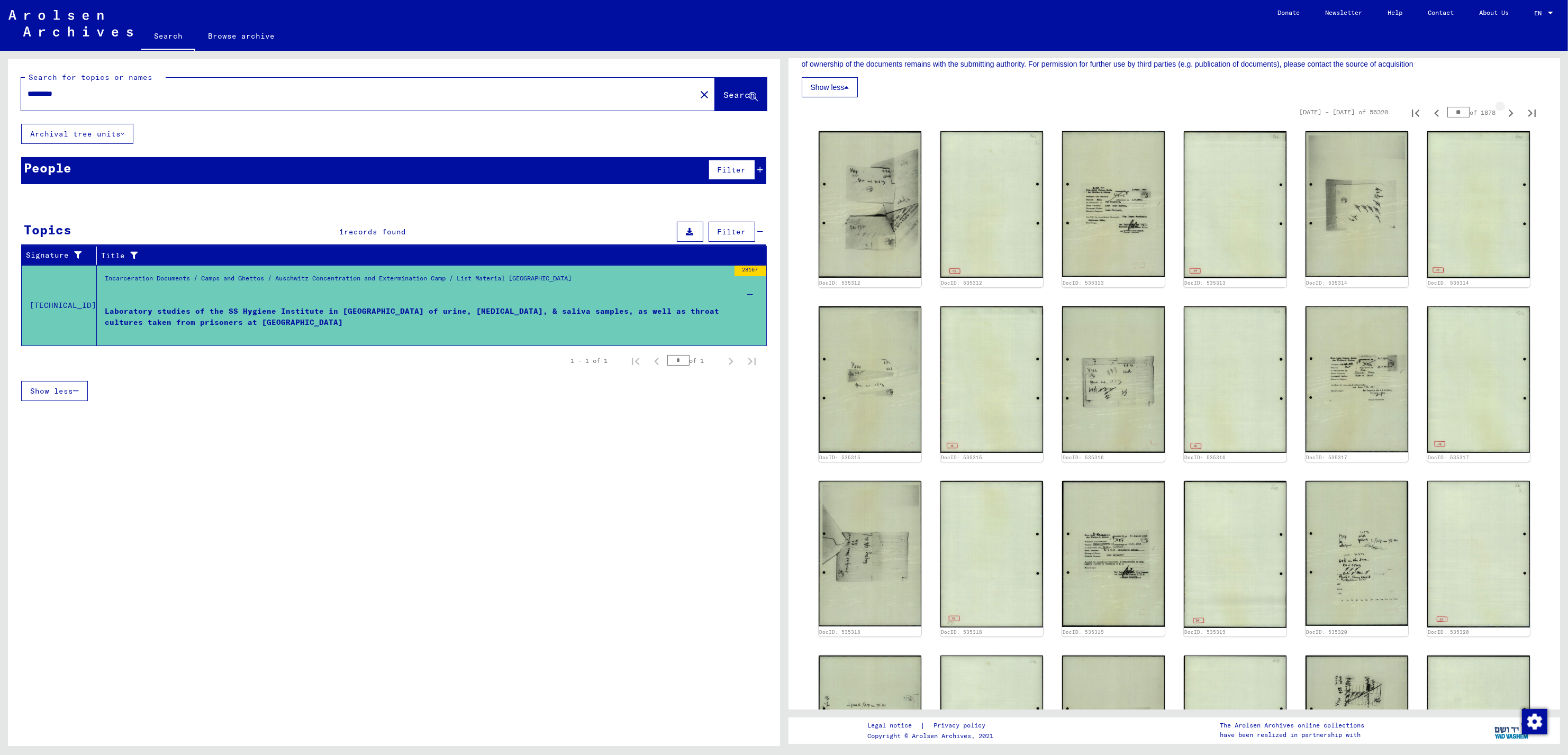
click at [1503, 116] on icon "Next page" at bounding box center [1511, 113] width 15 height 15
type input "**"
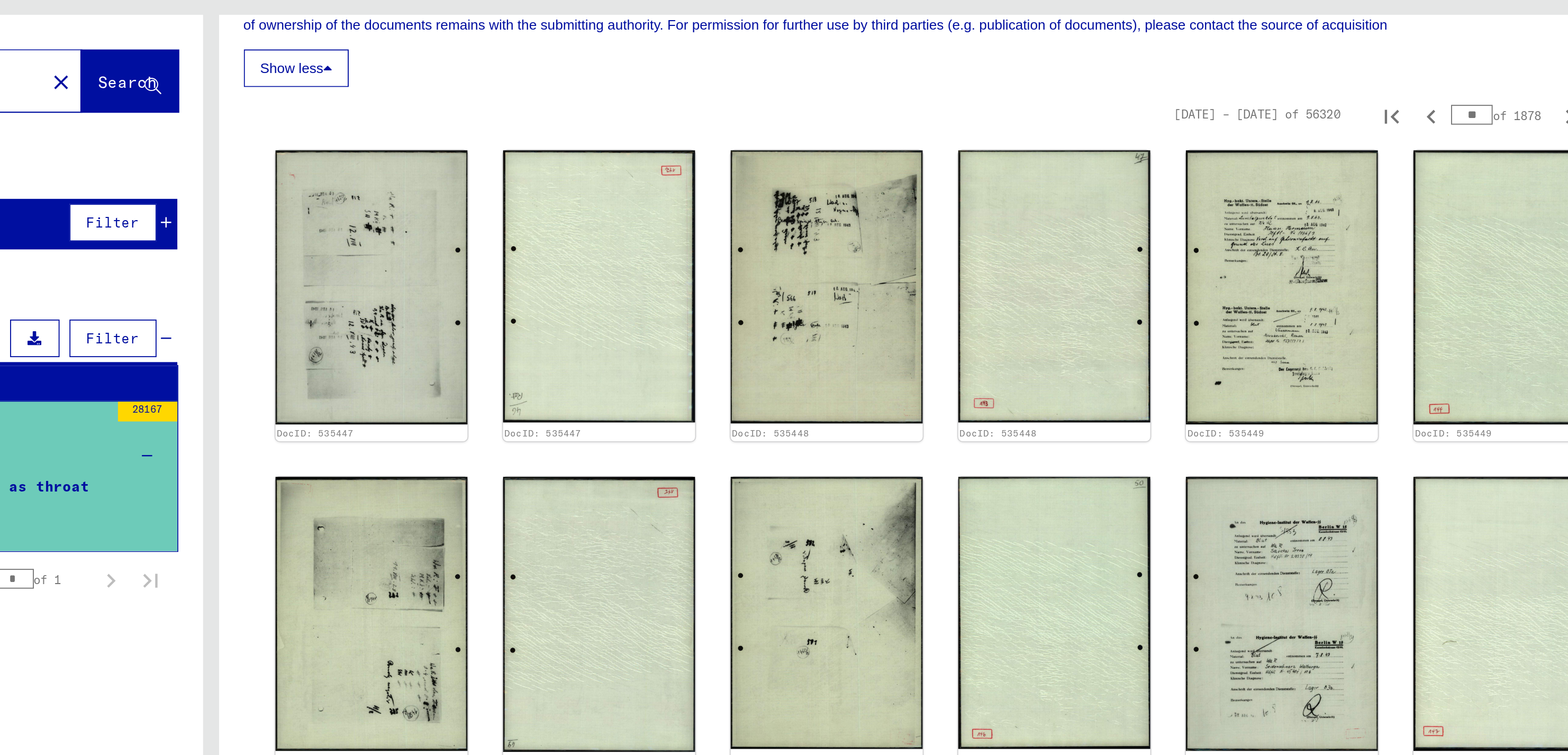
click at [1447, 112] on input "**" at bounding box center [1458, 112] width 23 height 10
type input "**"
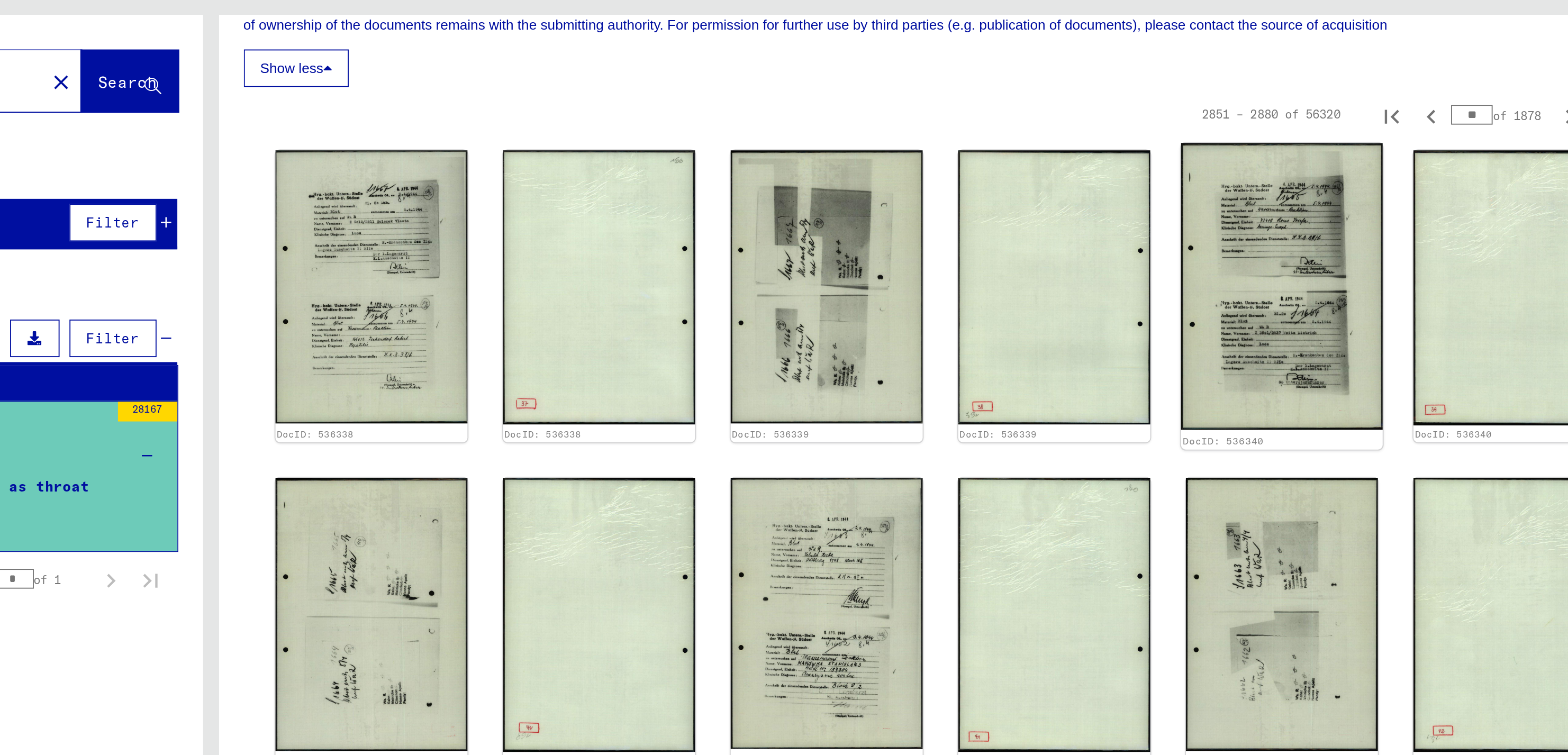
click at [1344, 203] on img at bounding box center [1356, 204] width 108 height 153
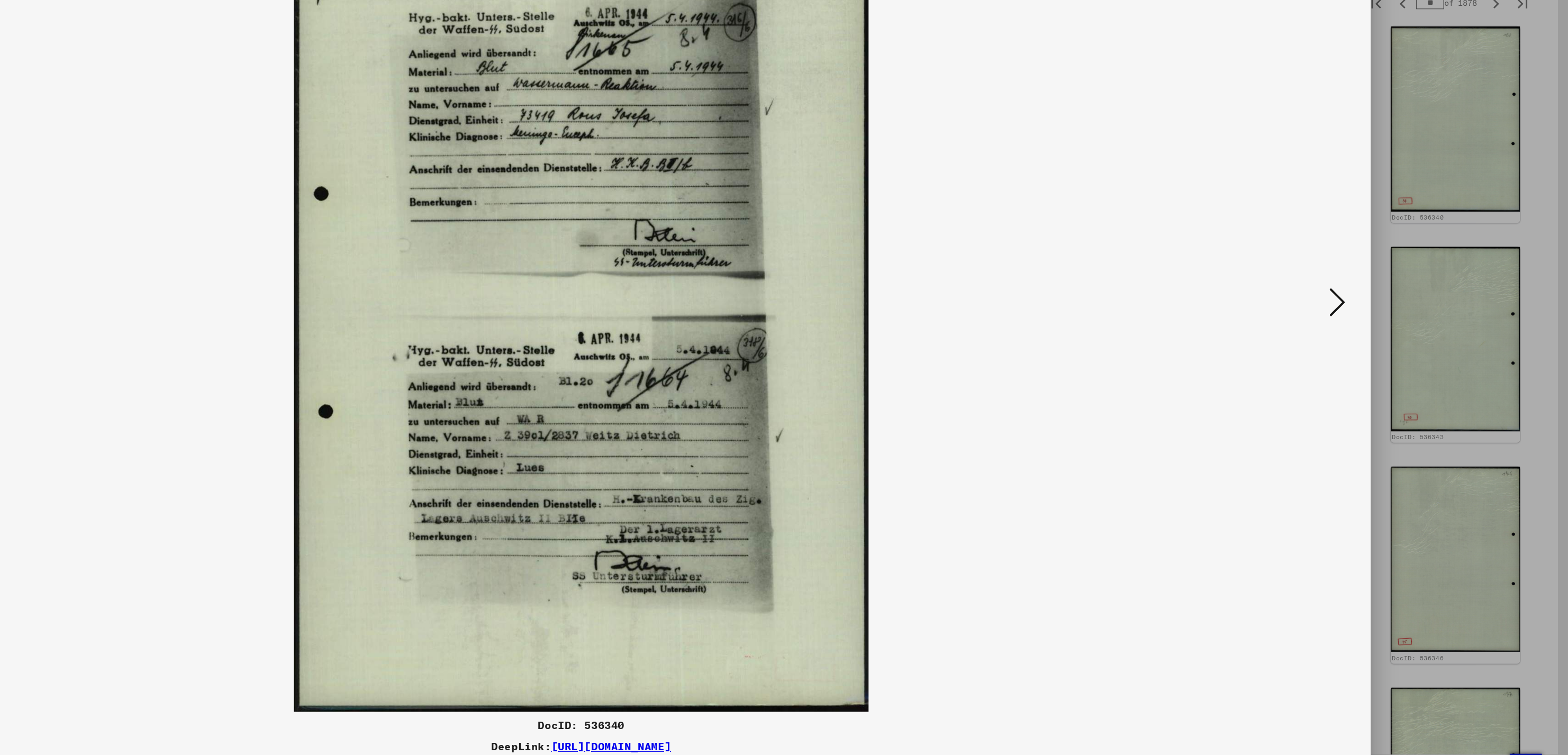
scroll to position [0, 0]
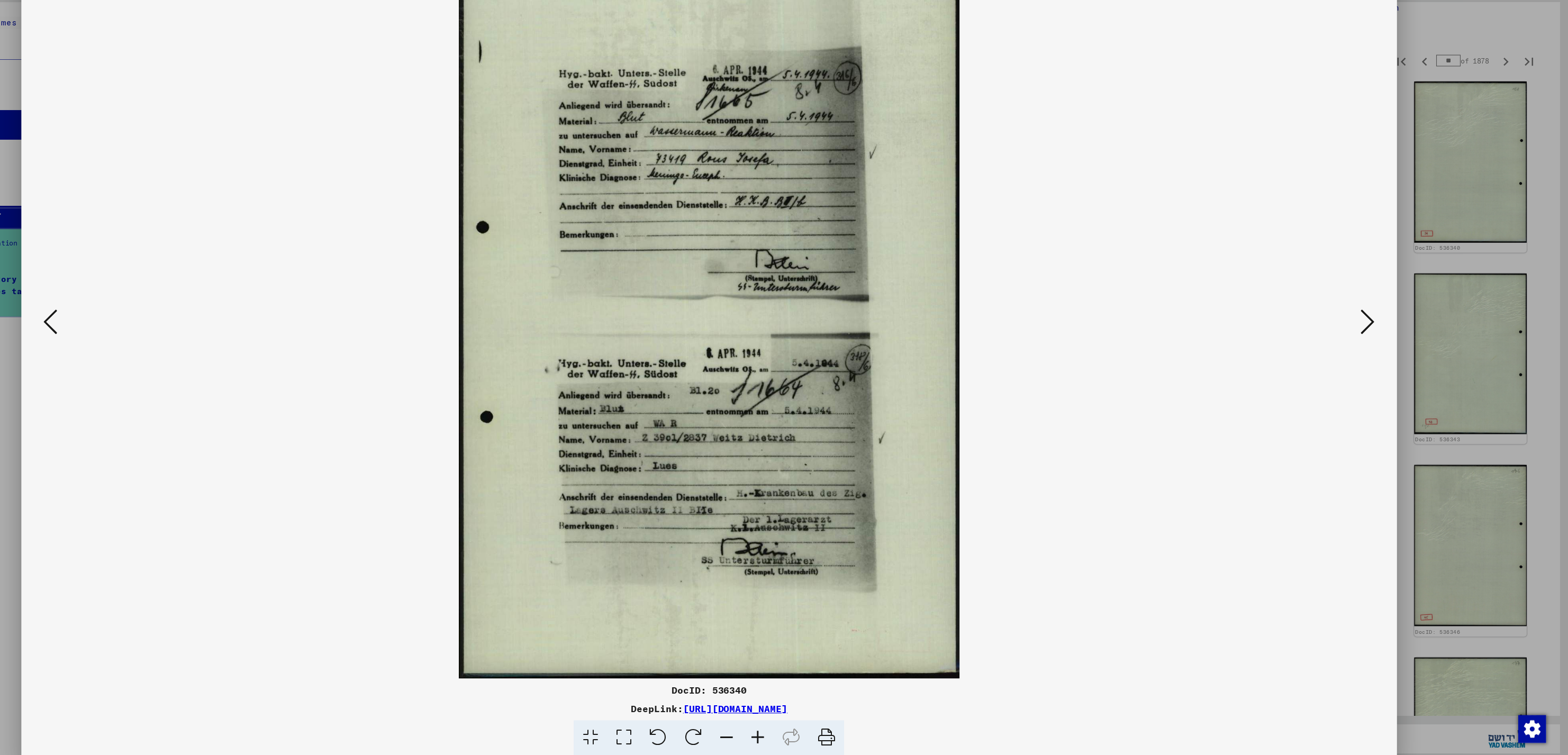
click at [190, 338] on button at bounding box center [183, 351] width 19 height 30
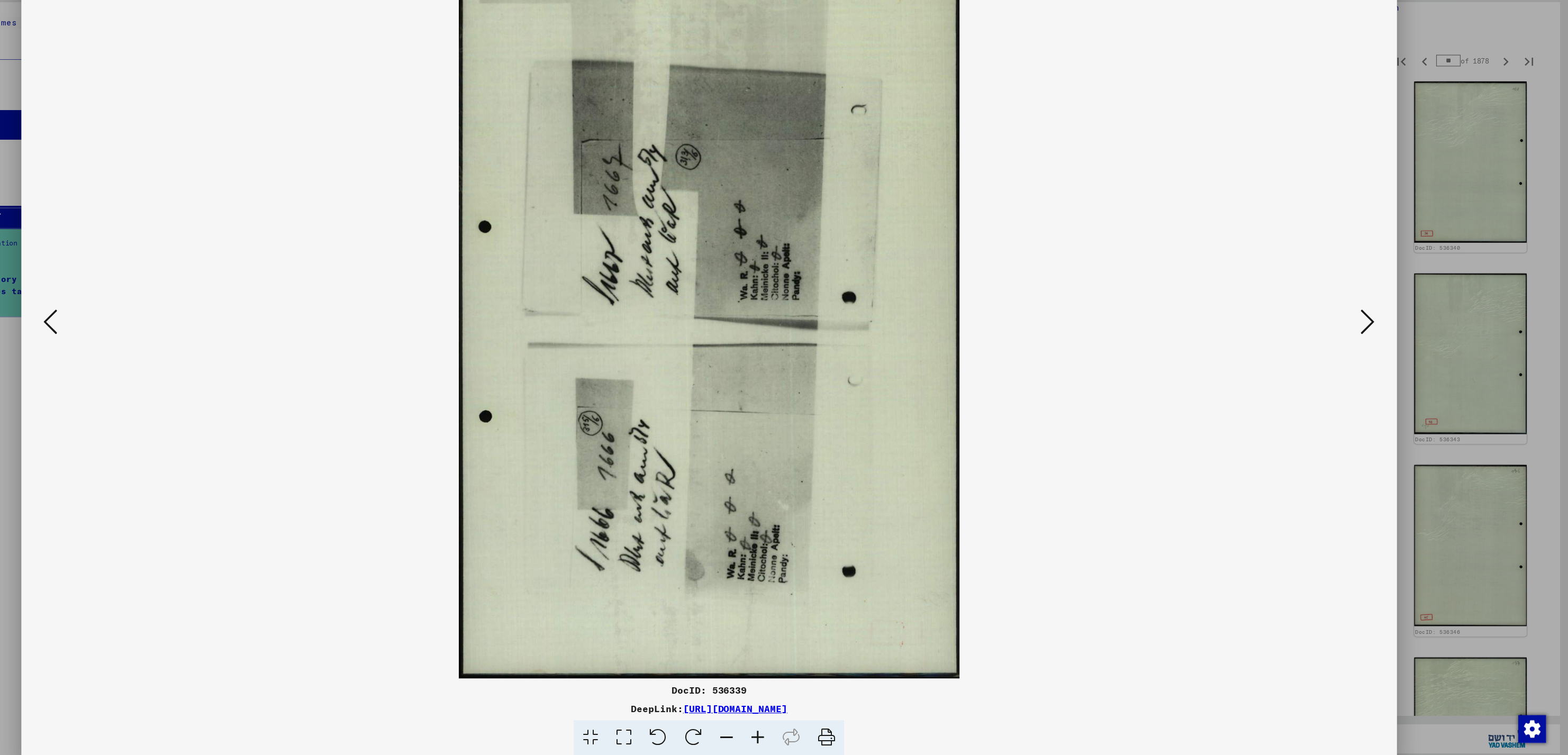
click at [190, 338] on button at bounding box center [183, 351] width 19 height 30
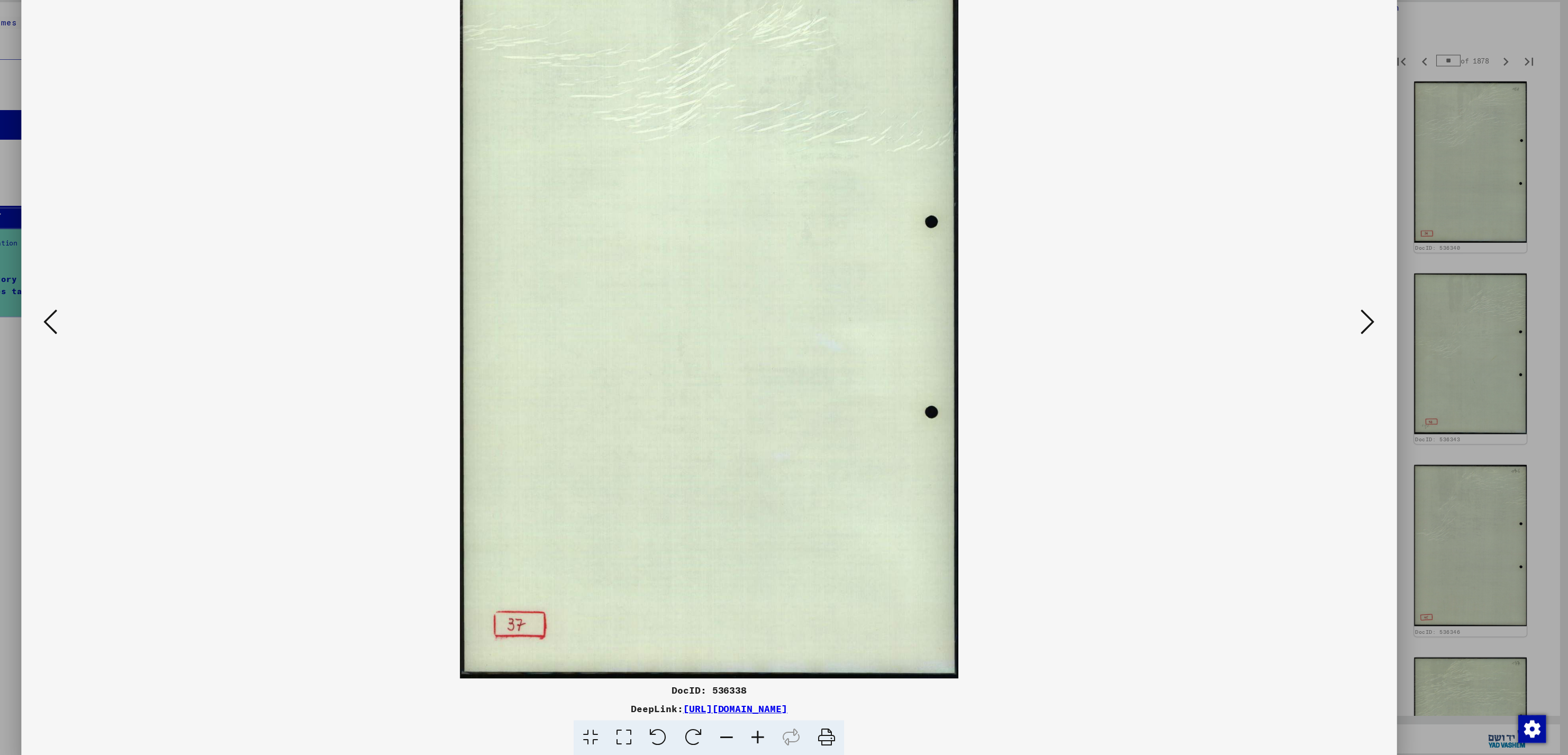
click at [190, 338] on button at bounding box center [183, 351] width 19 height 30
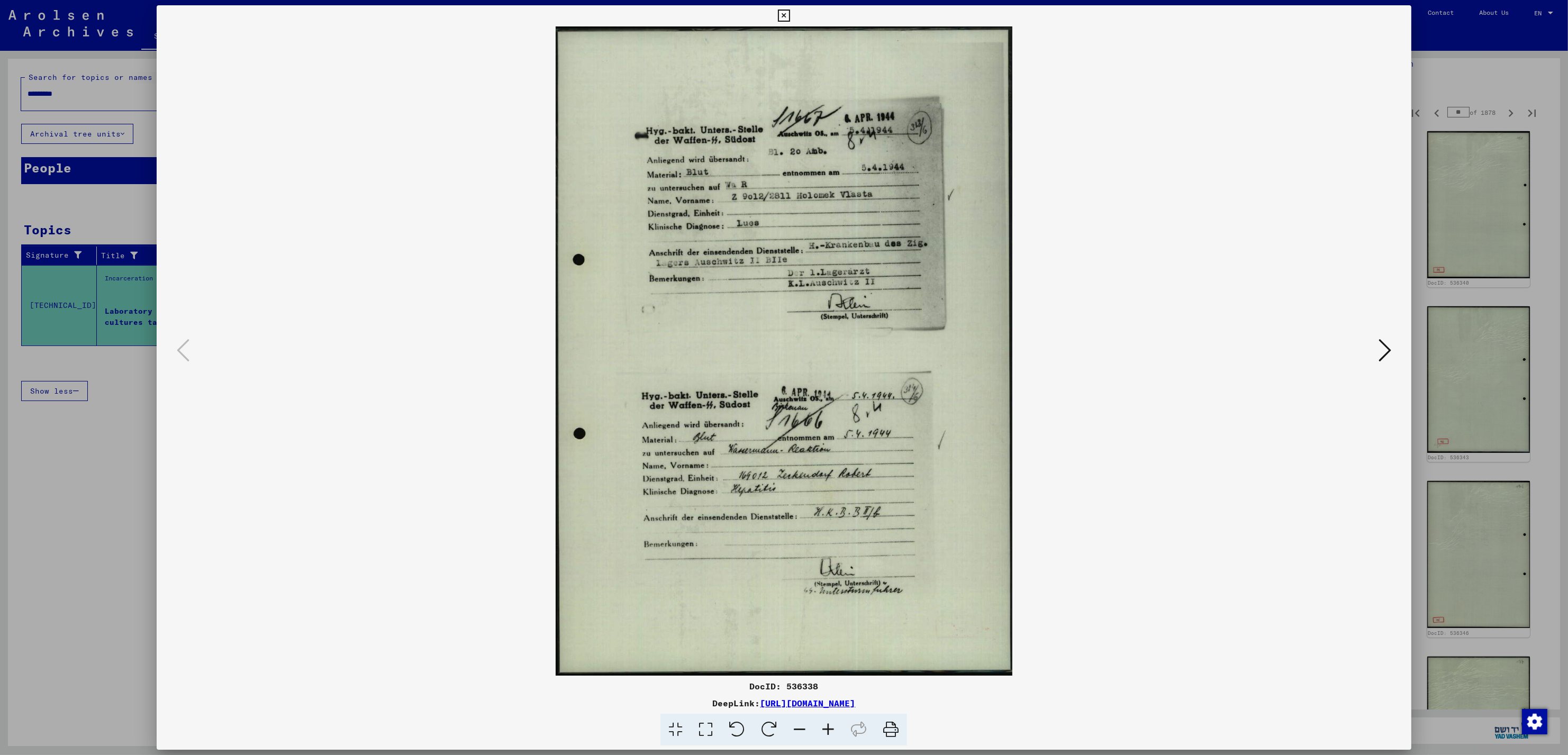
click at [1380, 361] on icon at bounding box center [1385, 350] width 13 height 26
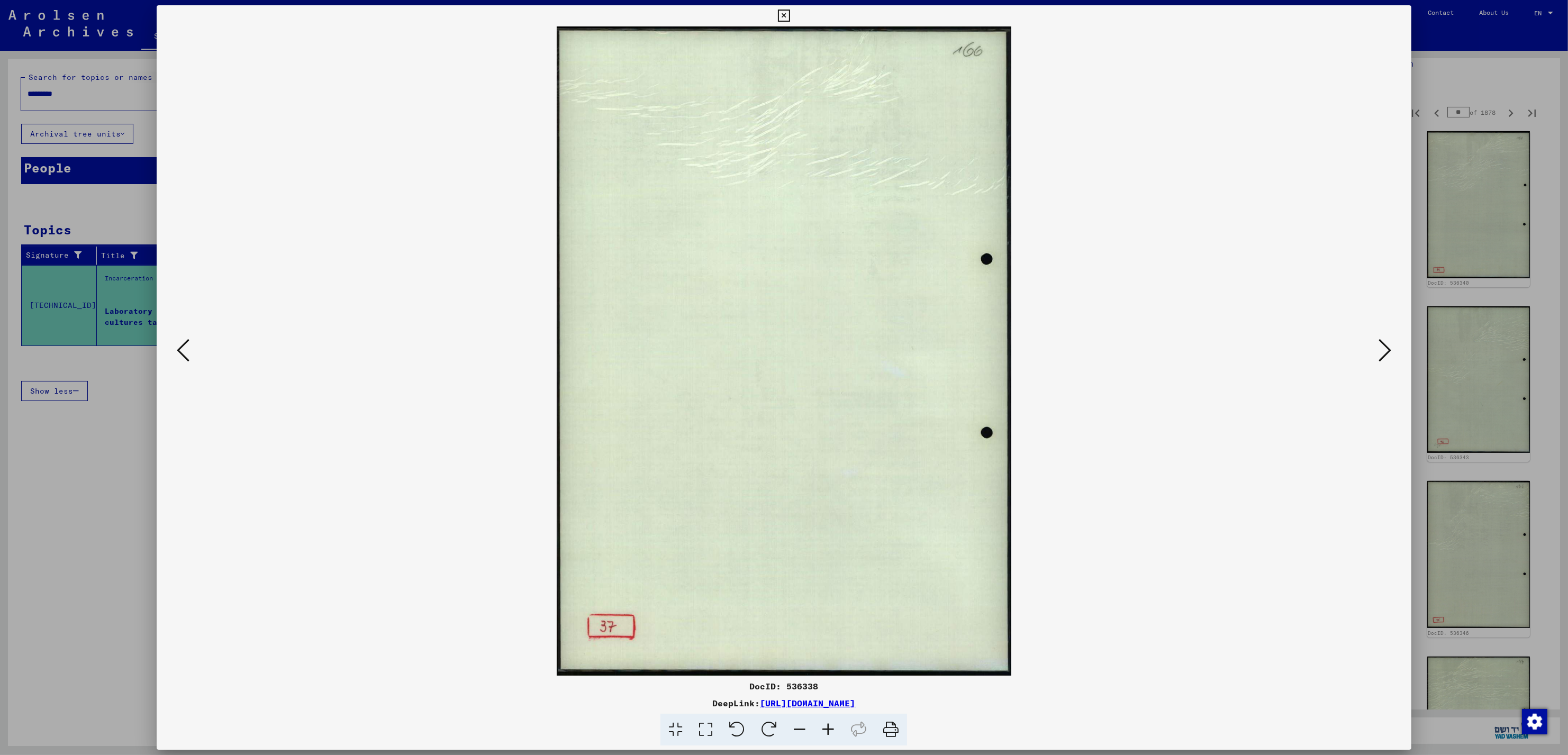
click at [1380, 361] on icon at bounding box center [1385, 350] width 13 height 26
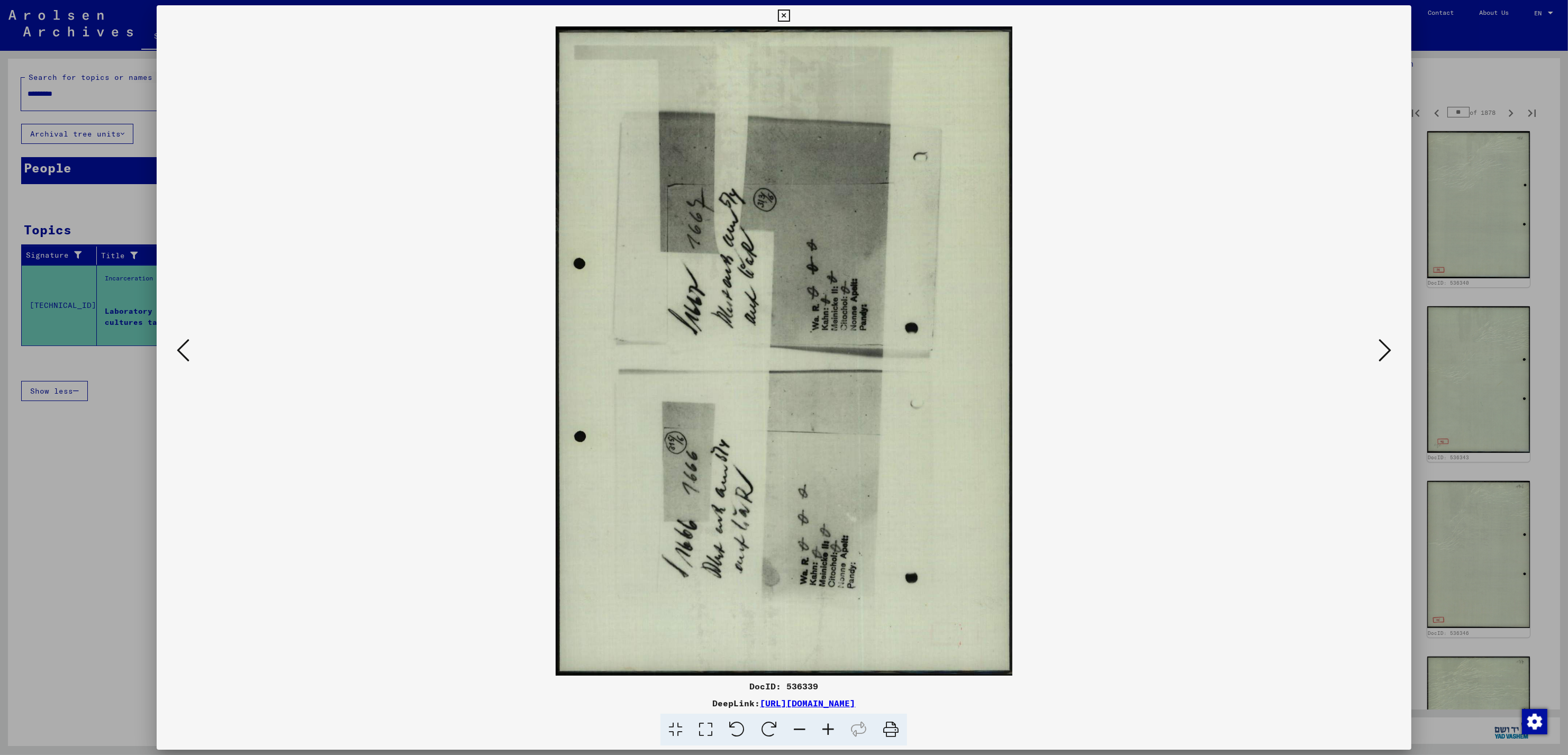
click at [1380, 361] on icon at bounding box center [1385, 350] width 13 height 26
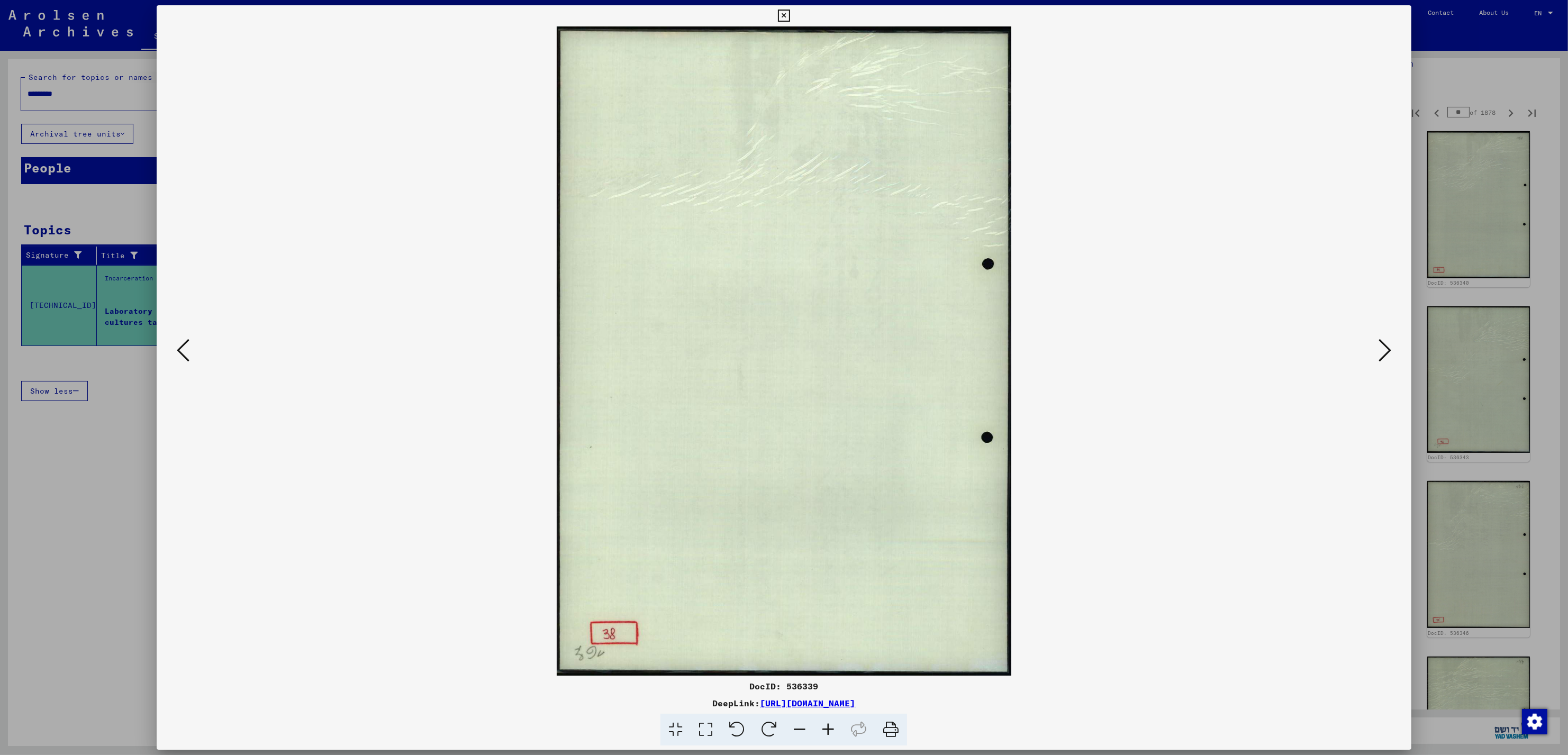
click at [1380, 361] on icon at bounding box center [1385, 350] width 13 height 26
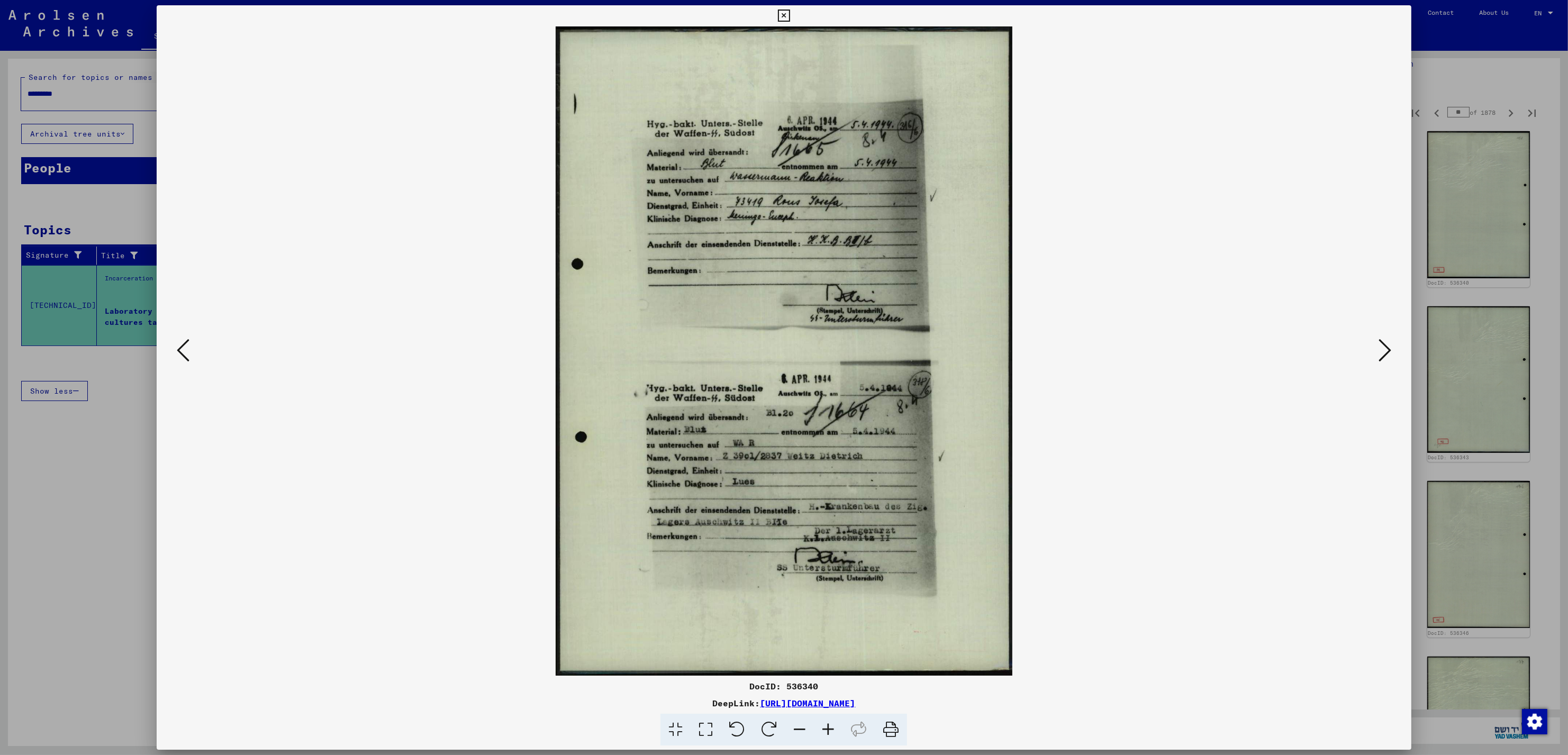
click at [1380, 361] on icon at bounding box center [1385, 350] width 13 height 26
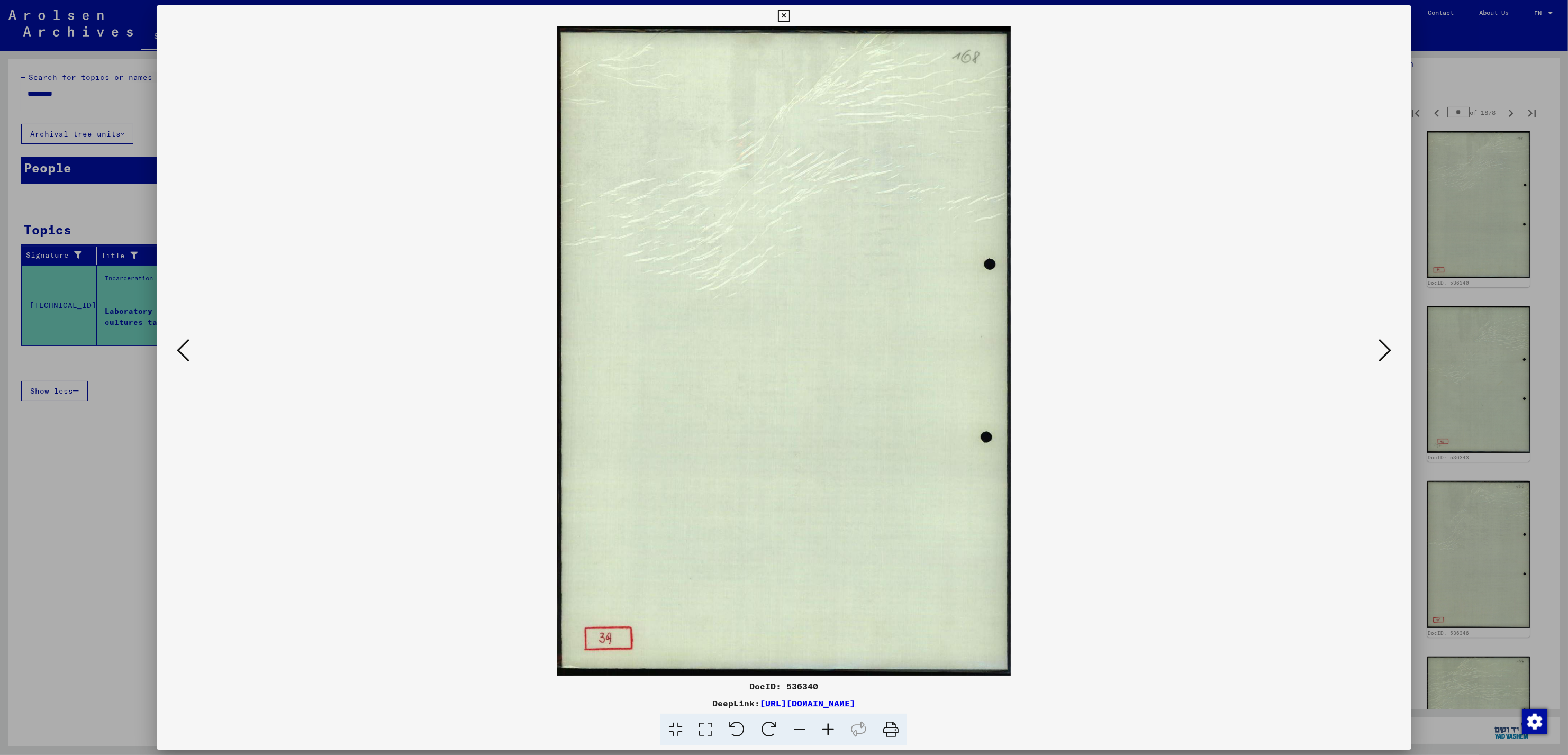
click at [1380, 361] on icon at bounding box center [1385, 350] width 13 height 26
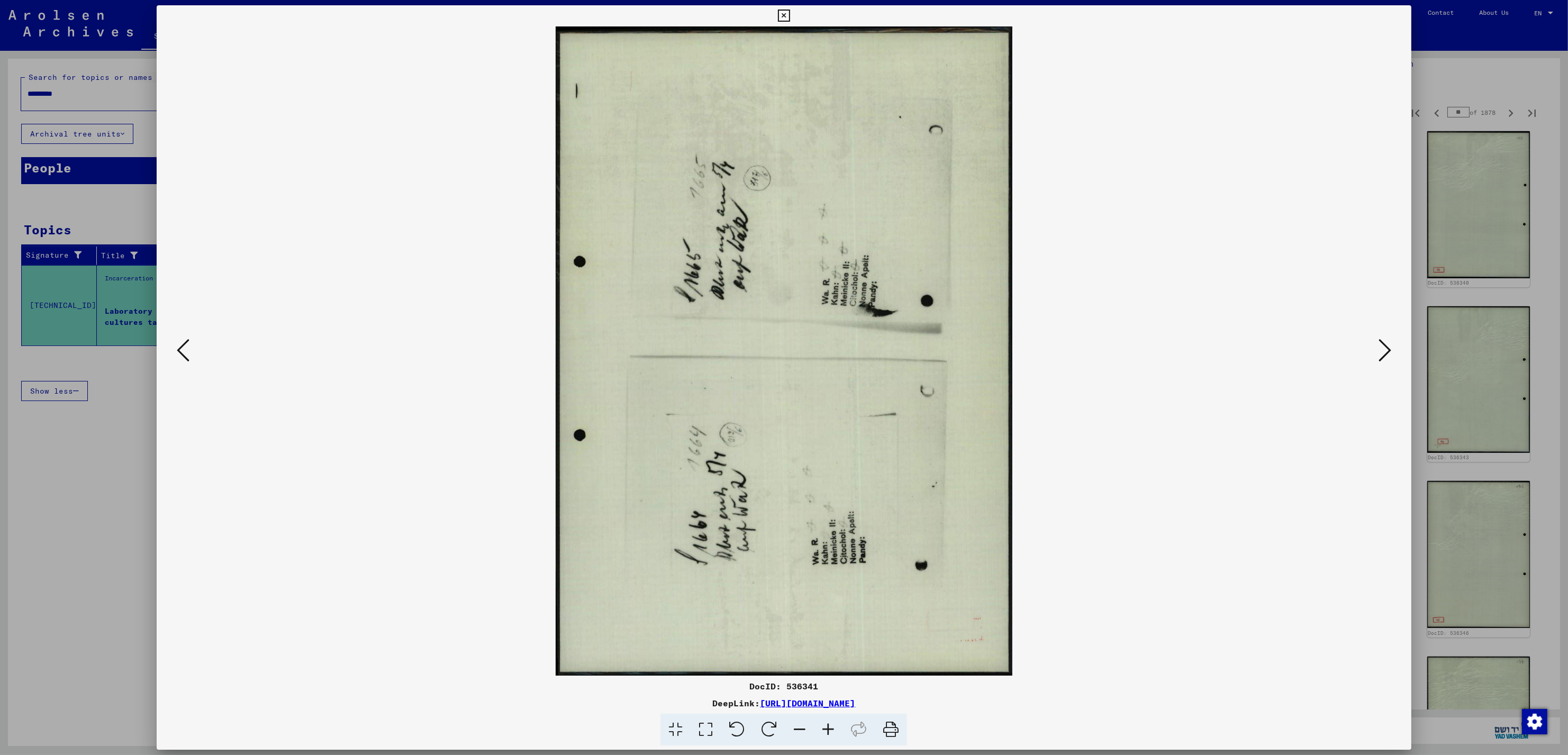
click at [1380, 355] on icon at bounding box center [1385, 350] width 13 height 26
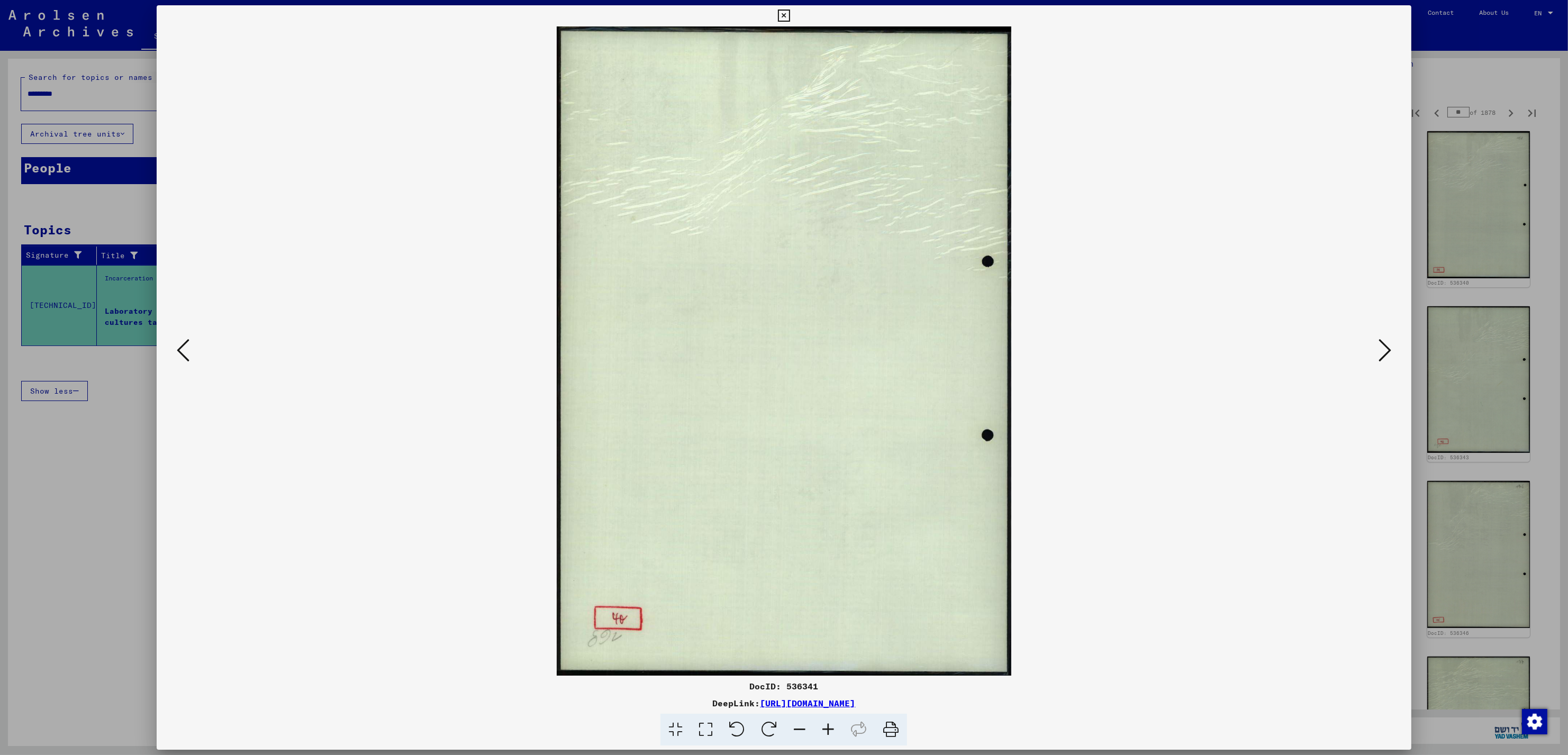
click at [1380, 355] on icon at bounding box center [1385, 350] width 13 height 26
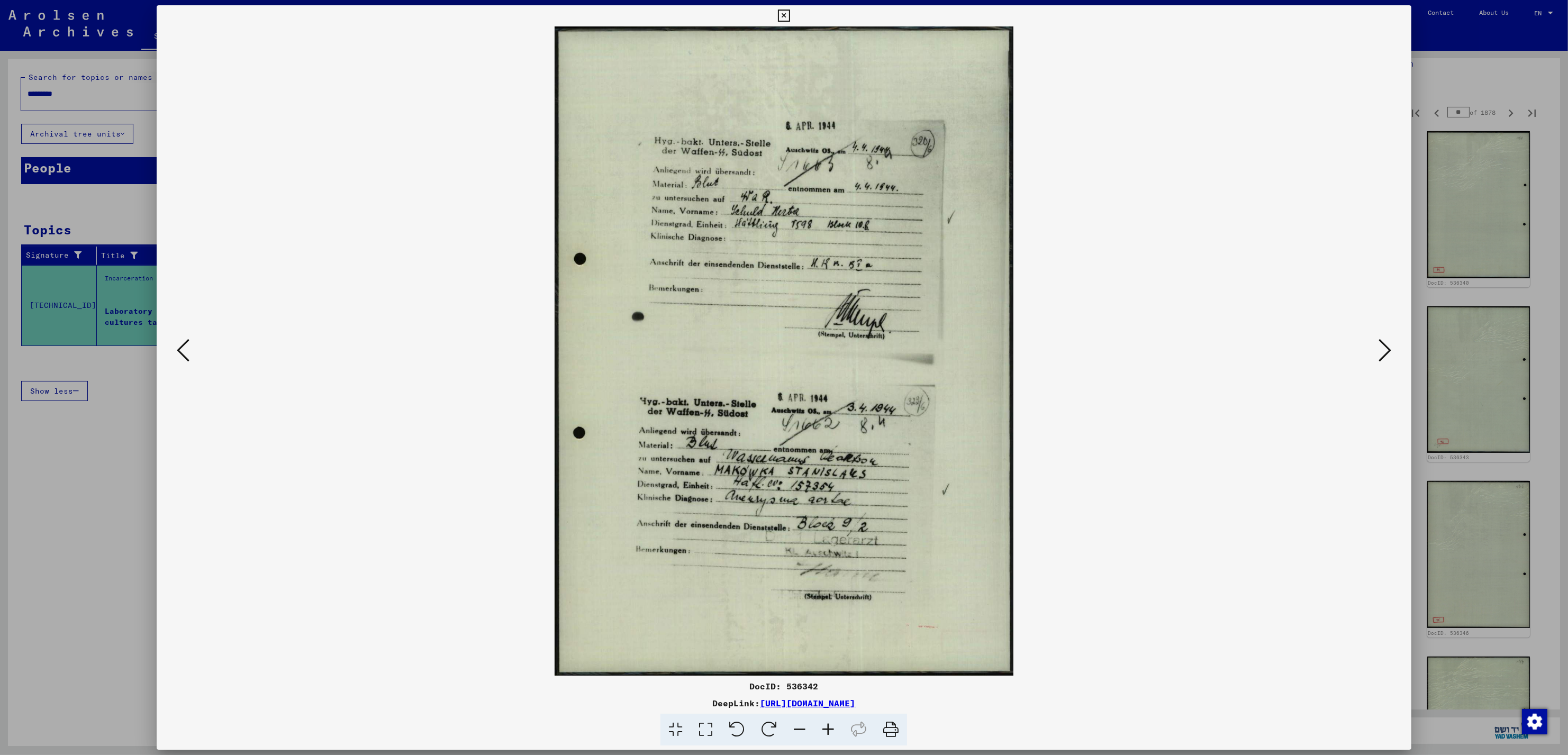
click at [1454, 58] on div at bounding box center [784, 377] width 1568 height 755
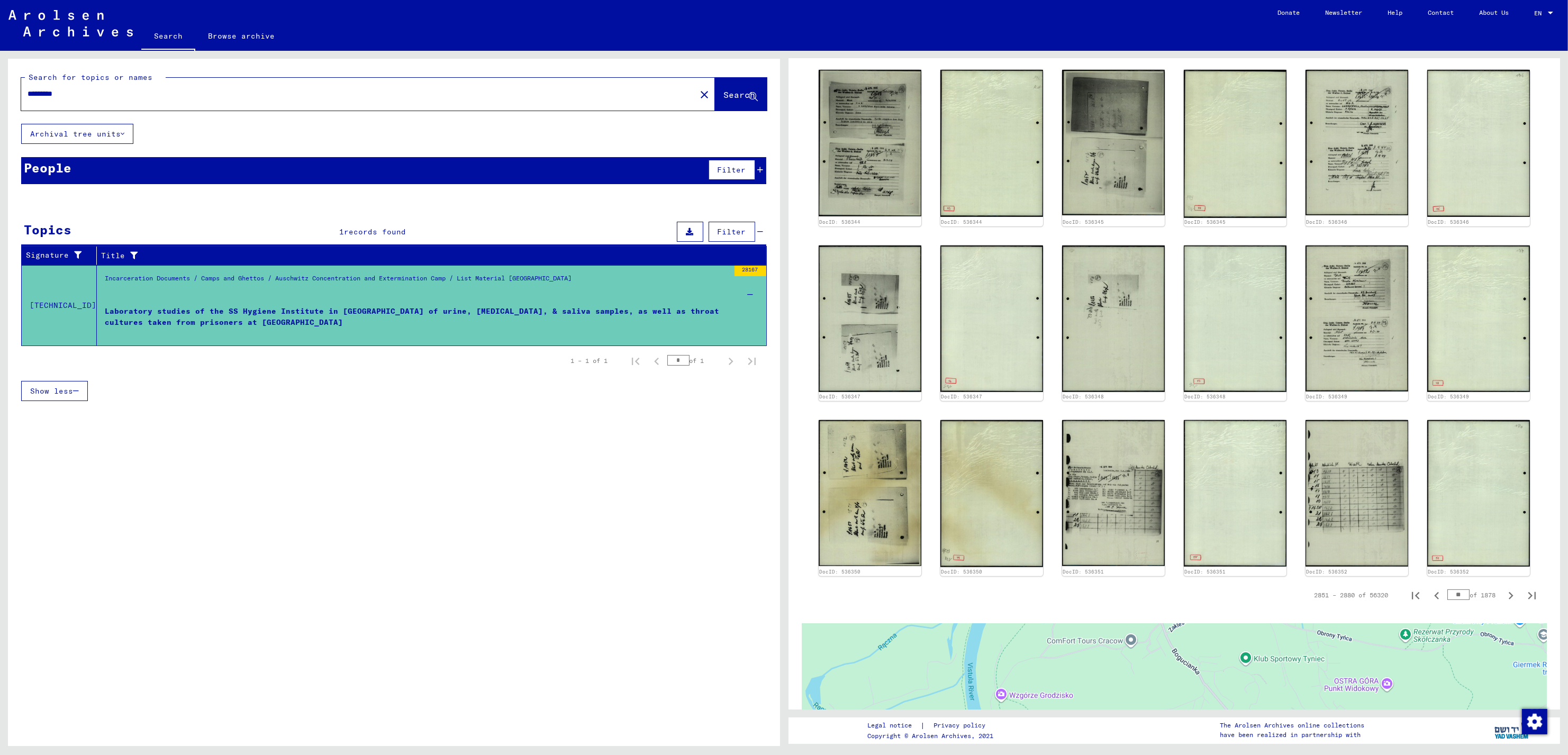
scroll to position [827, 0]
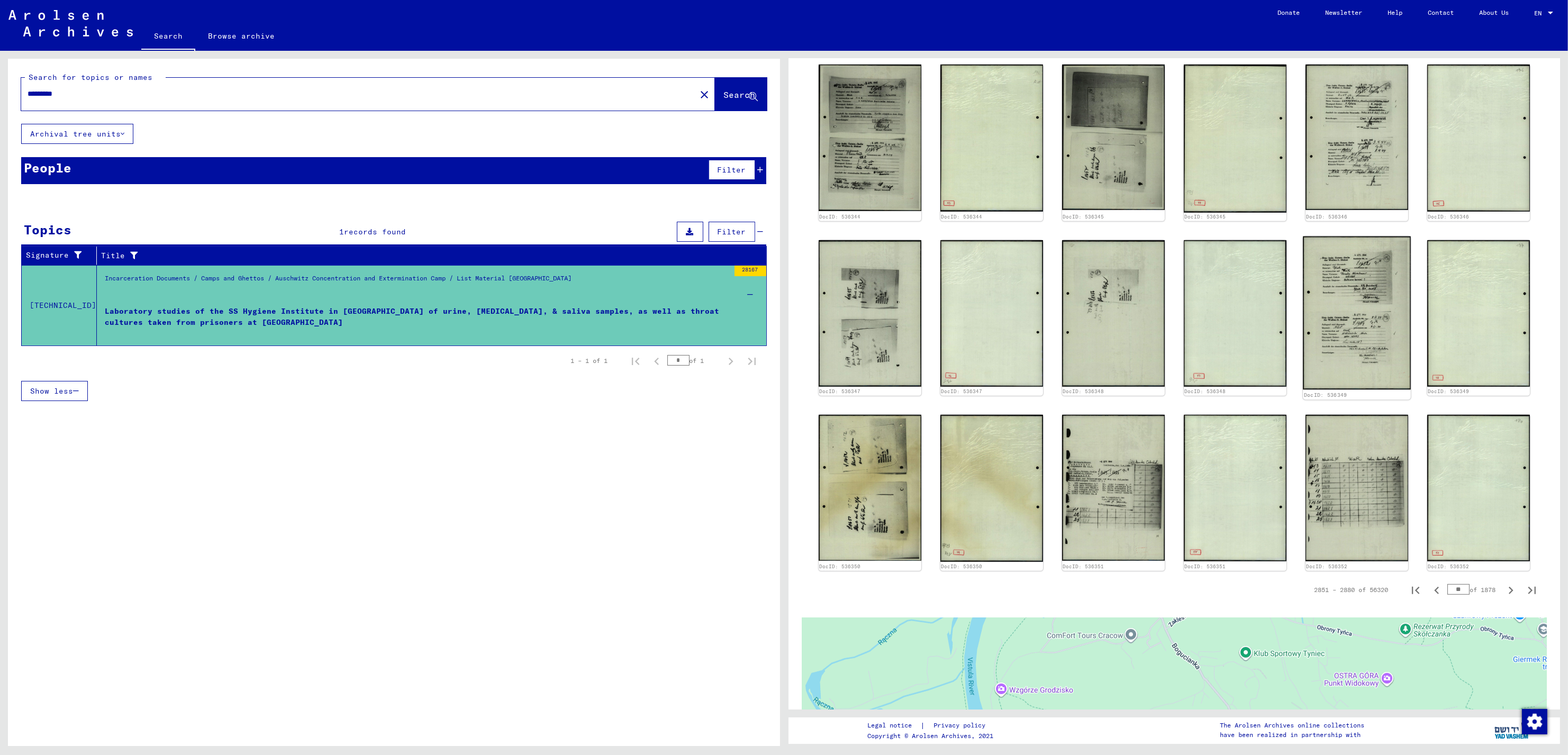
click at [1338, 320] on img at bounding box center [1356, 313] width 108 height 153
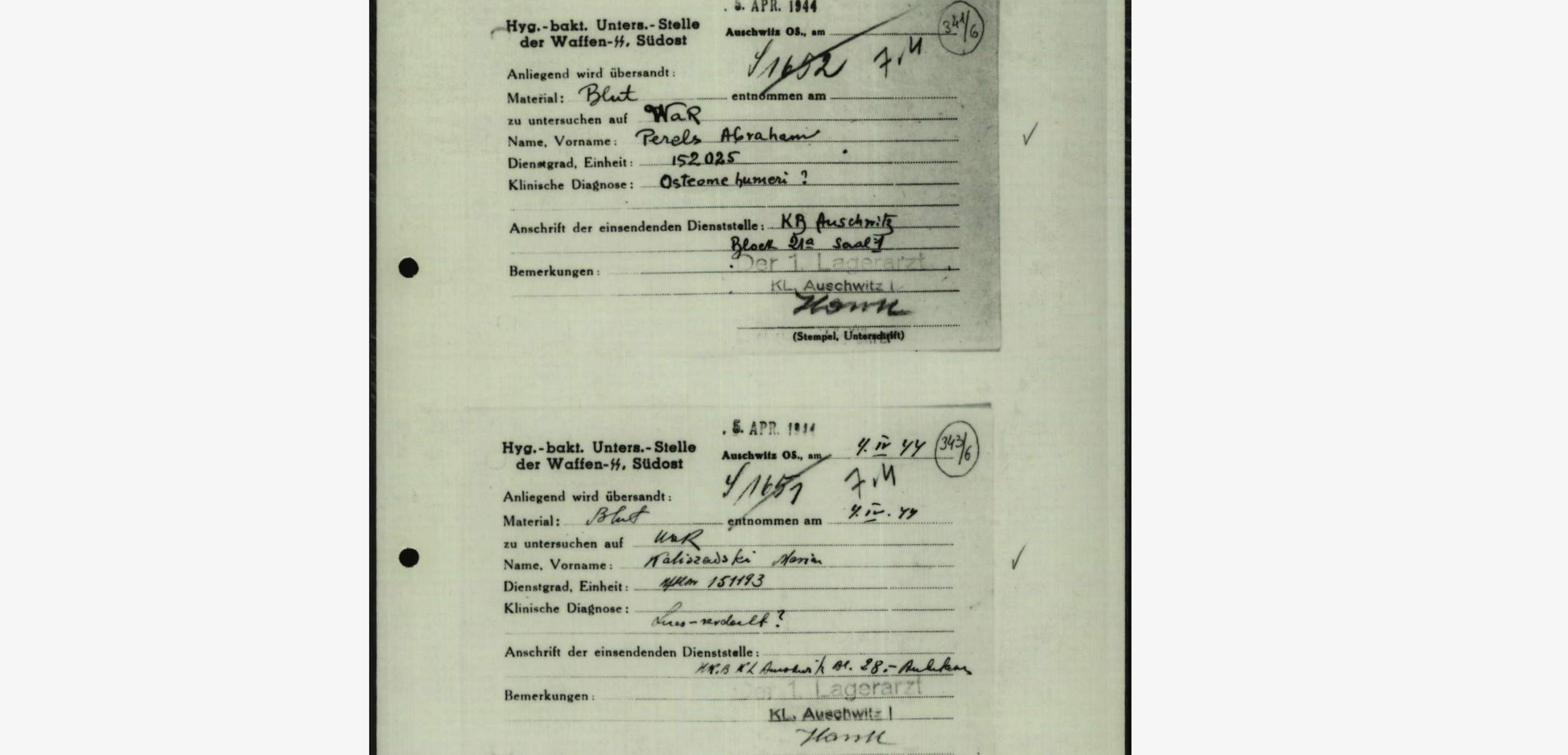
drag, startPoint x: 875, startPoint y: 200, endPoint x: 867, endPoint y: 237, distance: 37.9
click at [867, 237] on img at bounding box center [783, 350] width 1182 height 649
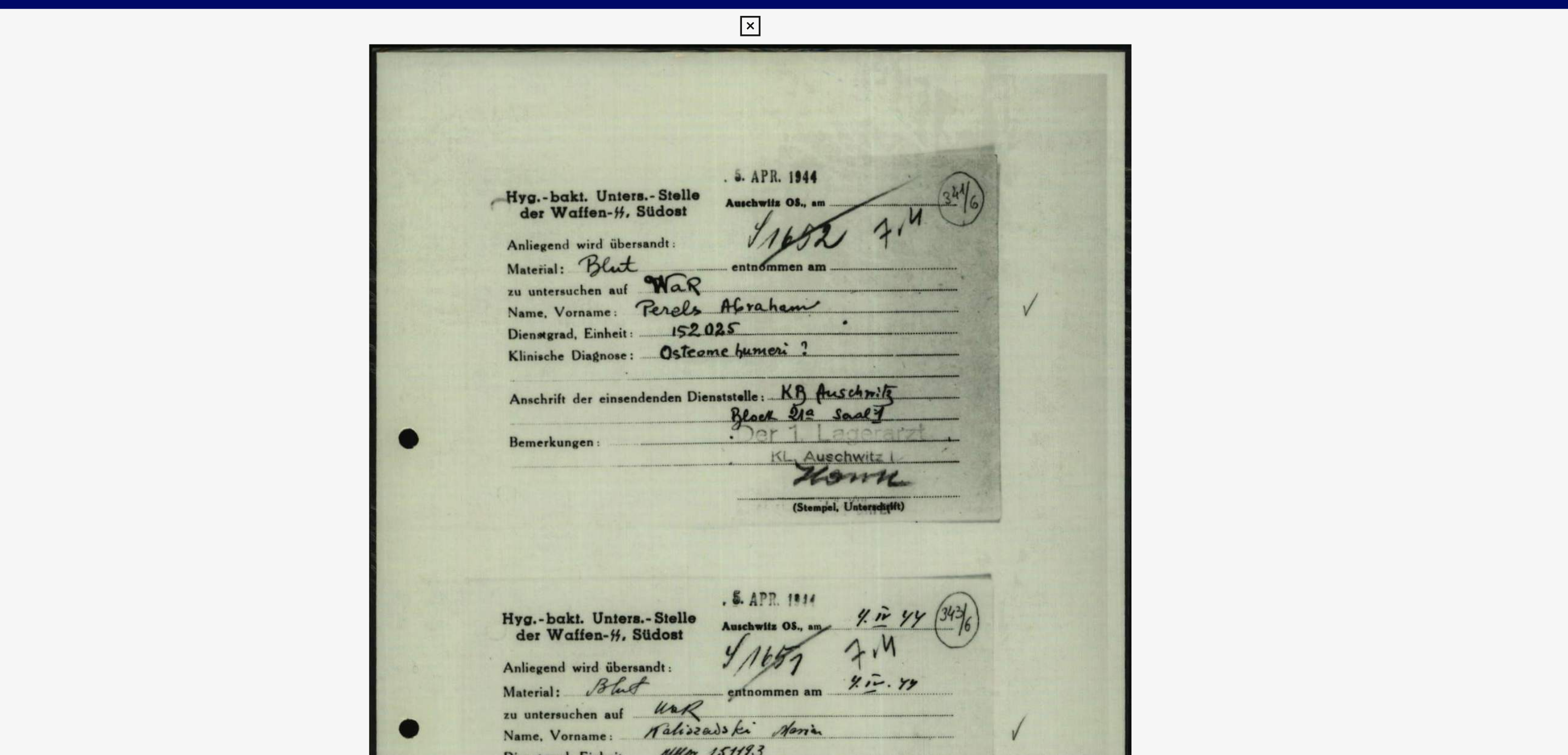
click at [787, 18] on icon at bounding box center [784, 16] width 12 height 13
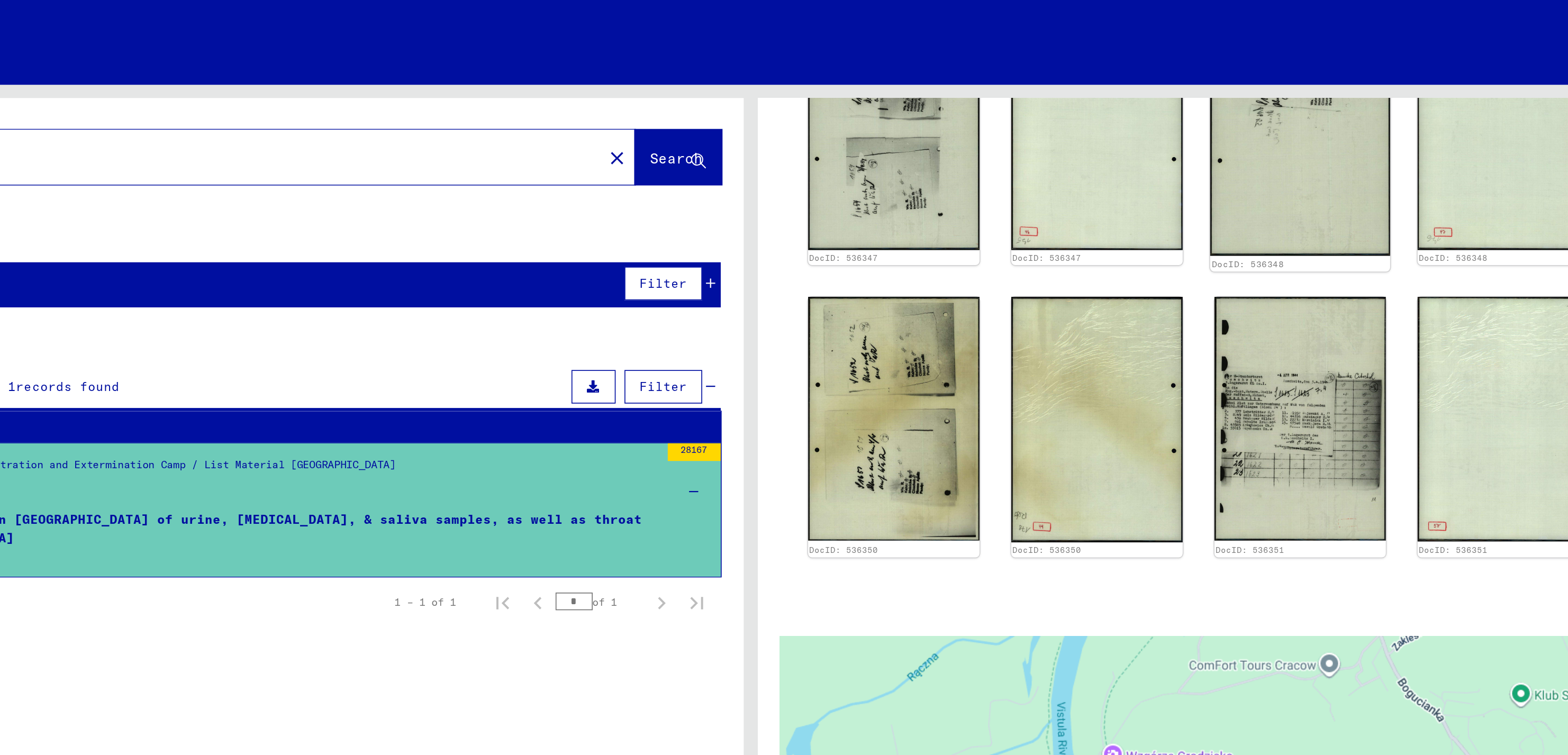
scroll to position [1257, 0]
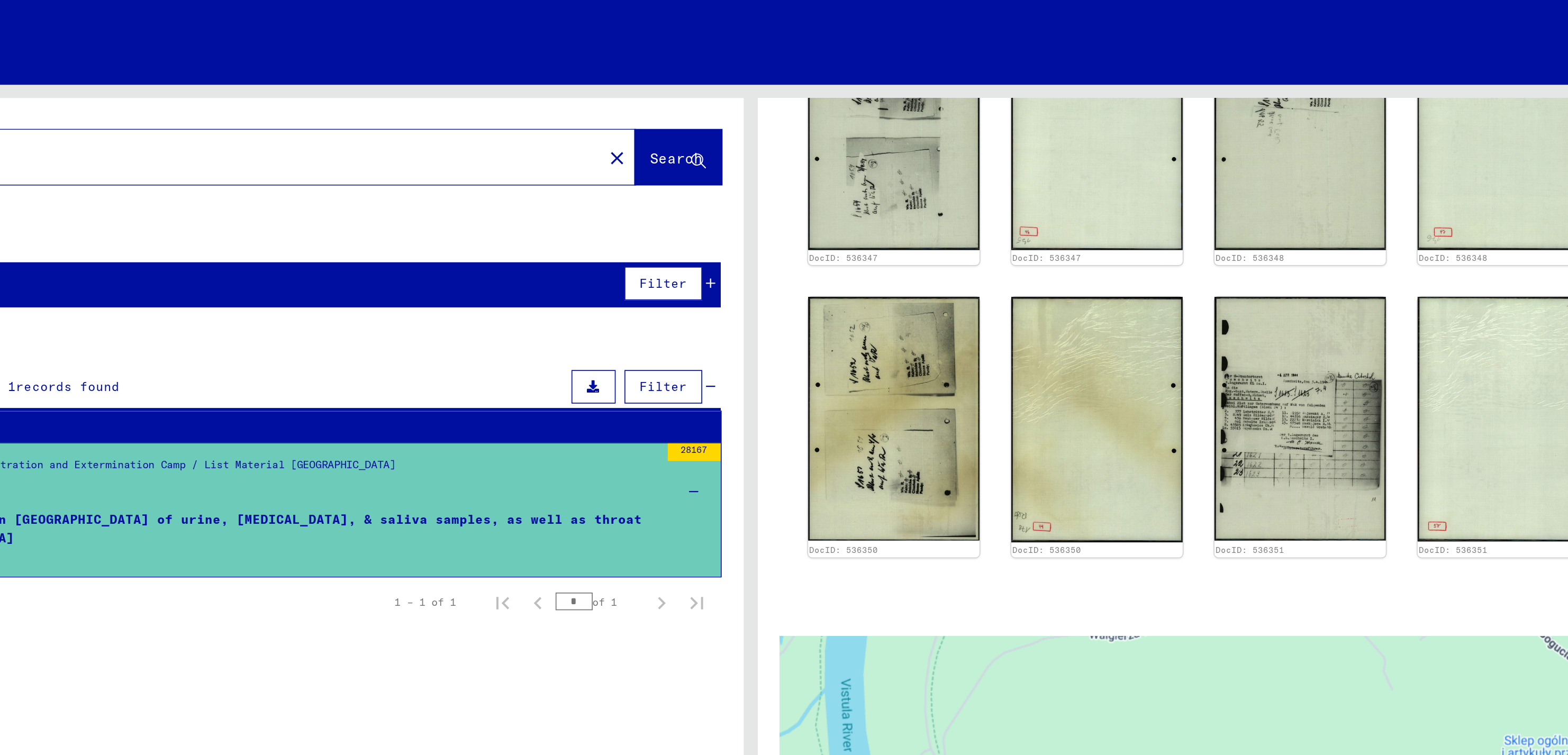
drag, startPoint x: 1150, startPoint y: 156, endPoint x: 1017, endPoint y: 342, distance: 228.7
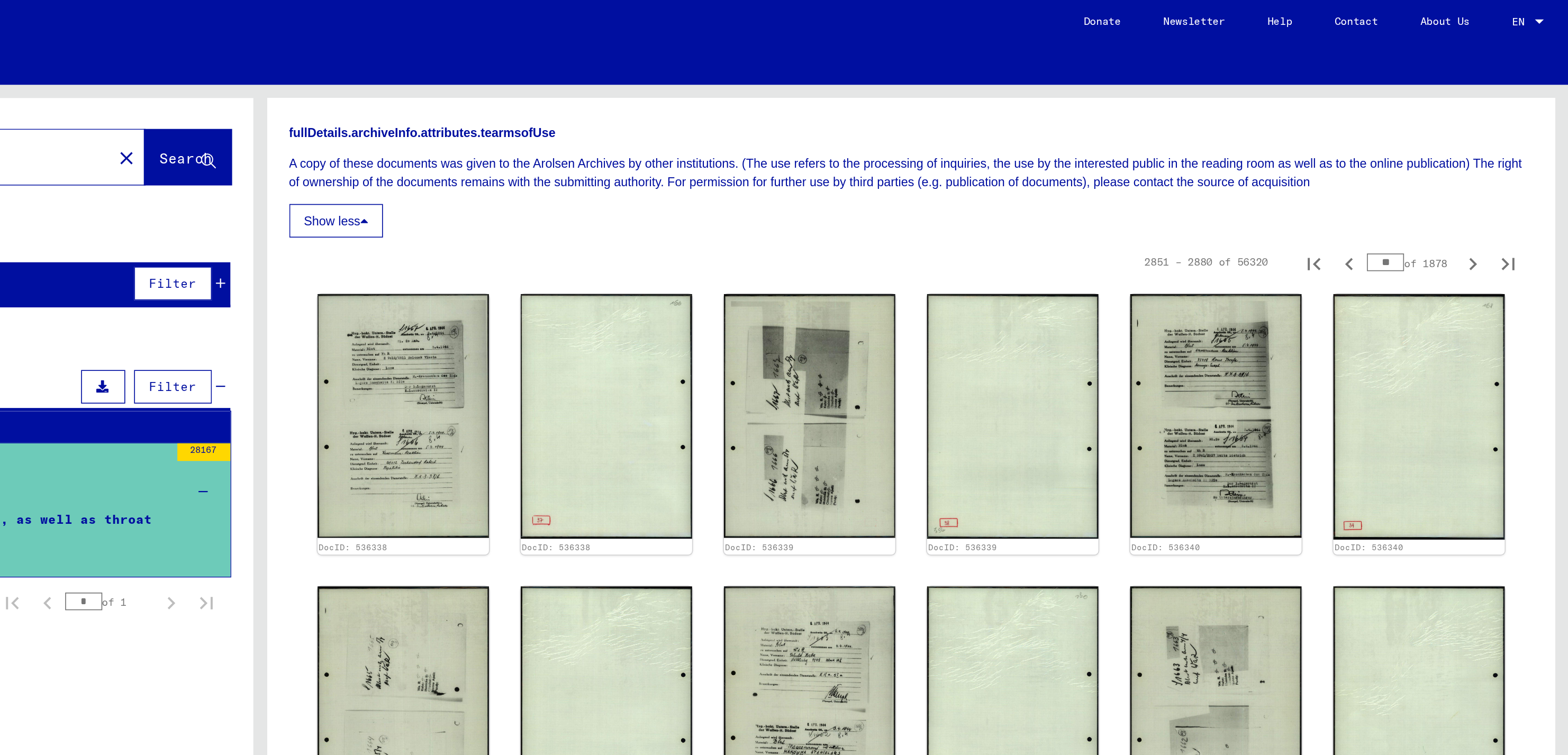
scroll to position [363, 0]
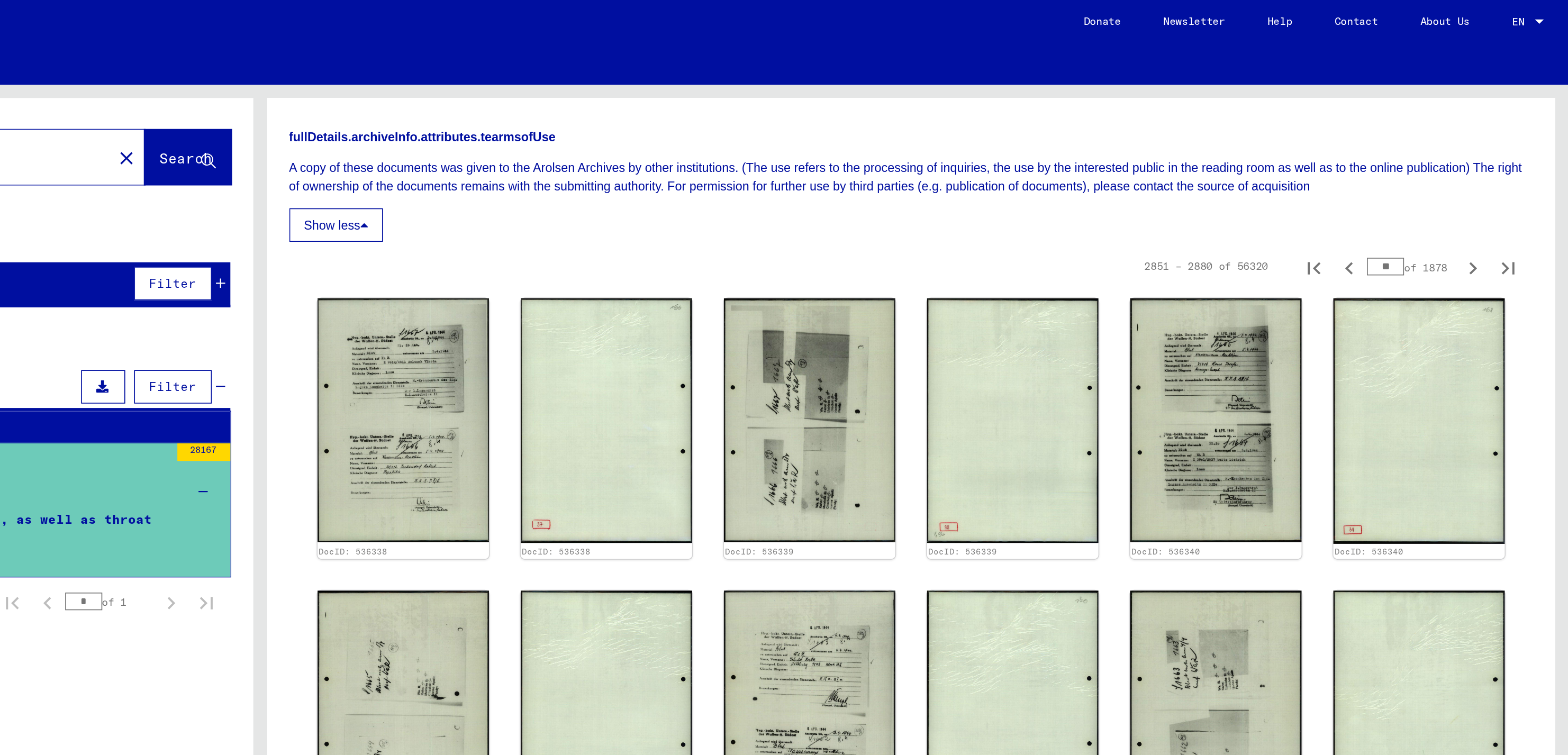
click at [1447, 158] on input "**" at bounding box center [1458, 159] width 23 height 10
type input "***"
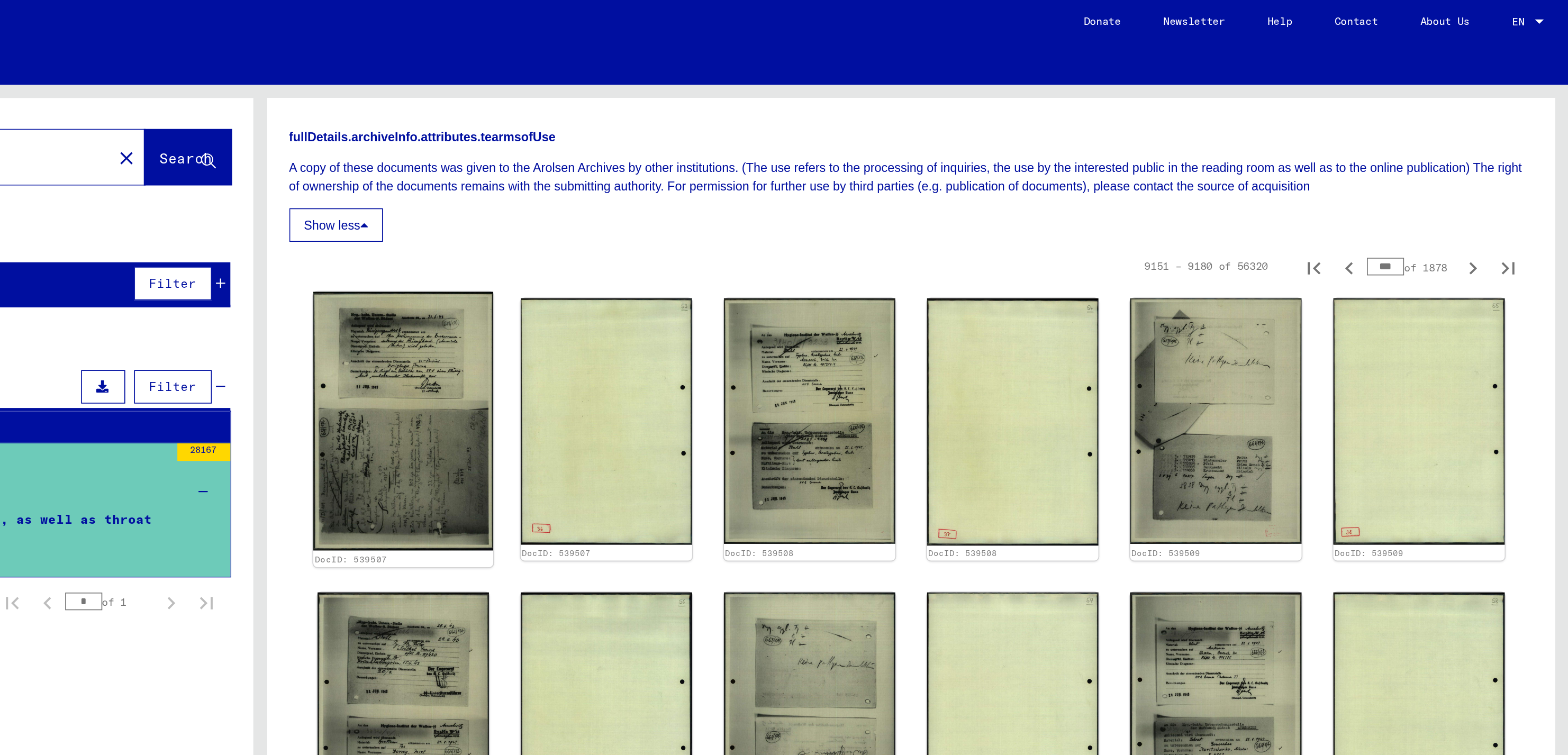
click at [883, 224] on img at bounding box center [870, 252] width 108 height 155
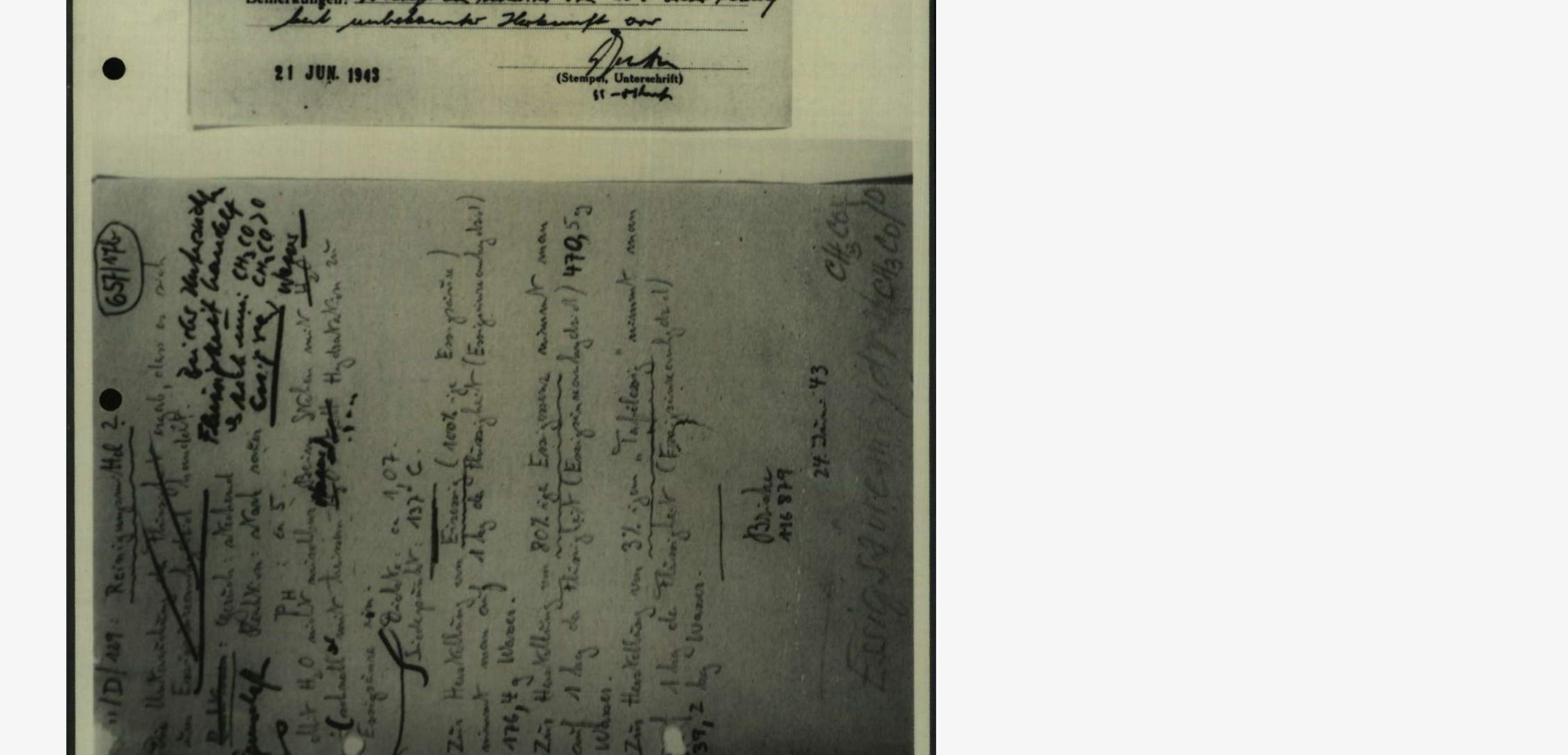
scroll to position [0, 0]
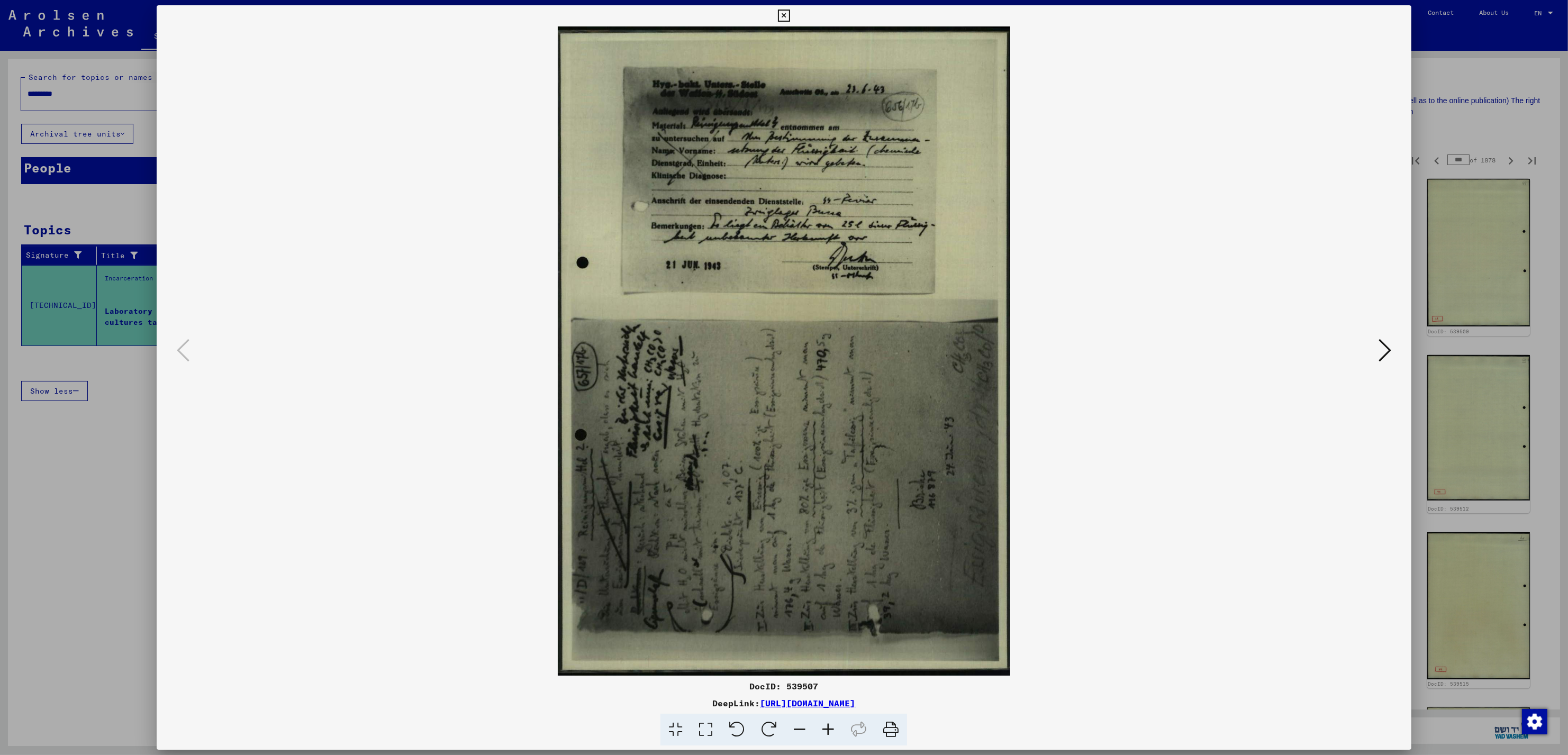
click at [1381, 347] on icon at bounding box center [1385, 350] width 13 height 26
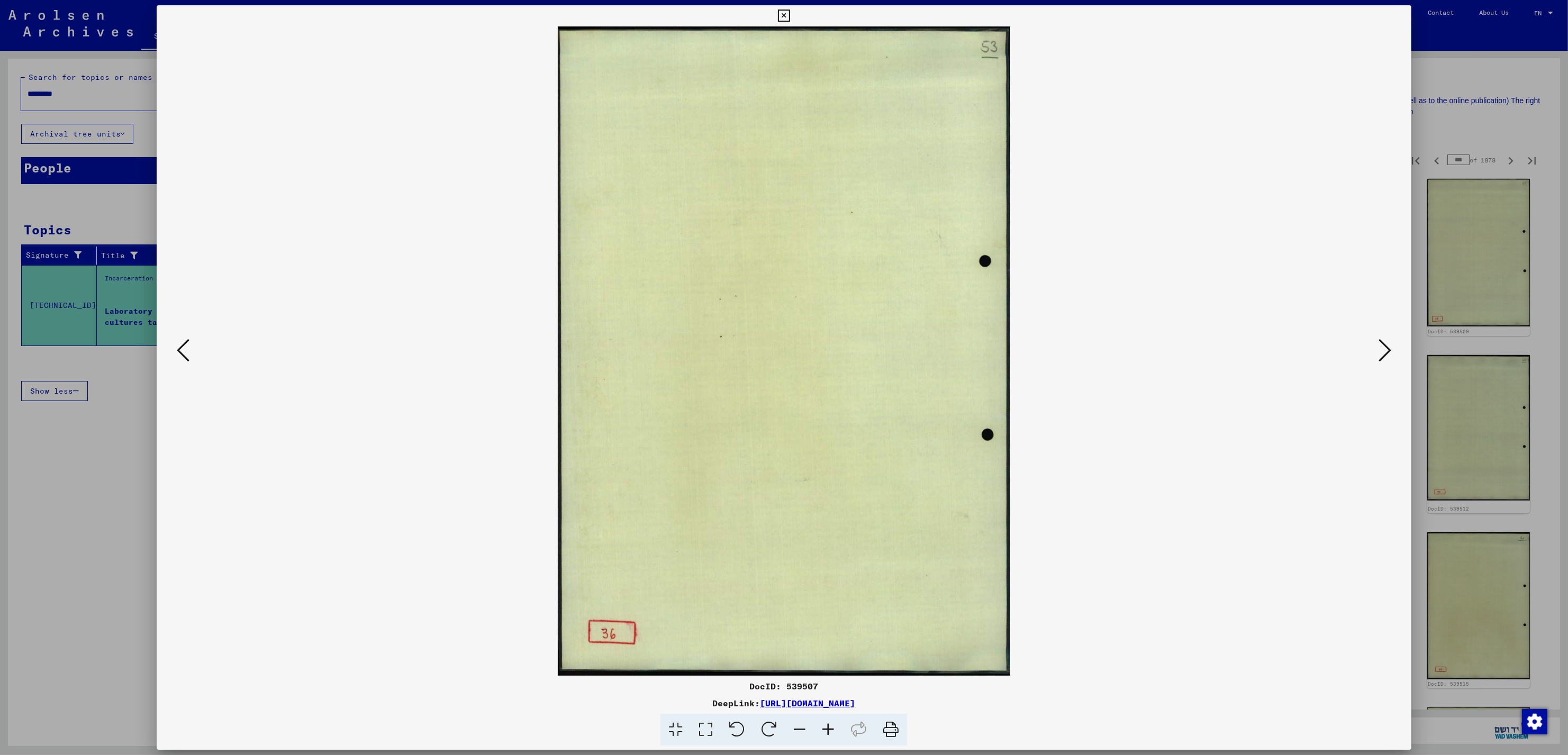
click at [1381, 347] on icon at bounding box center [1385, 350] width 13 height 26
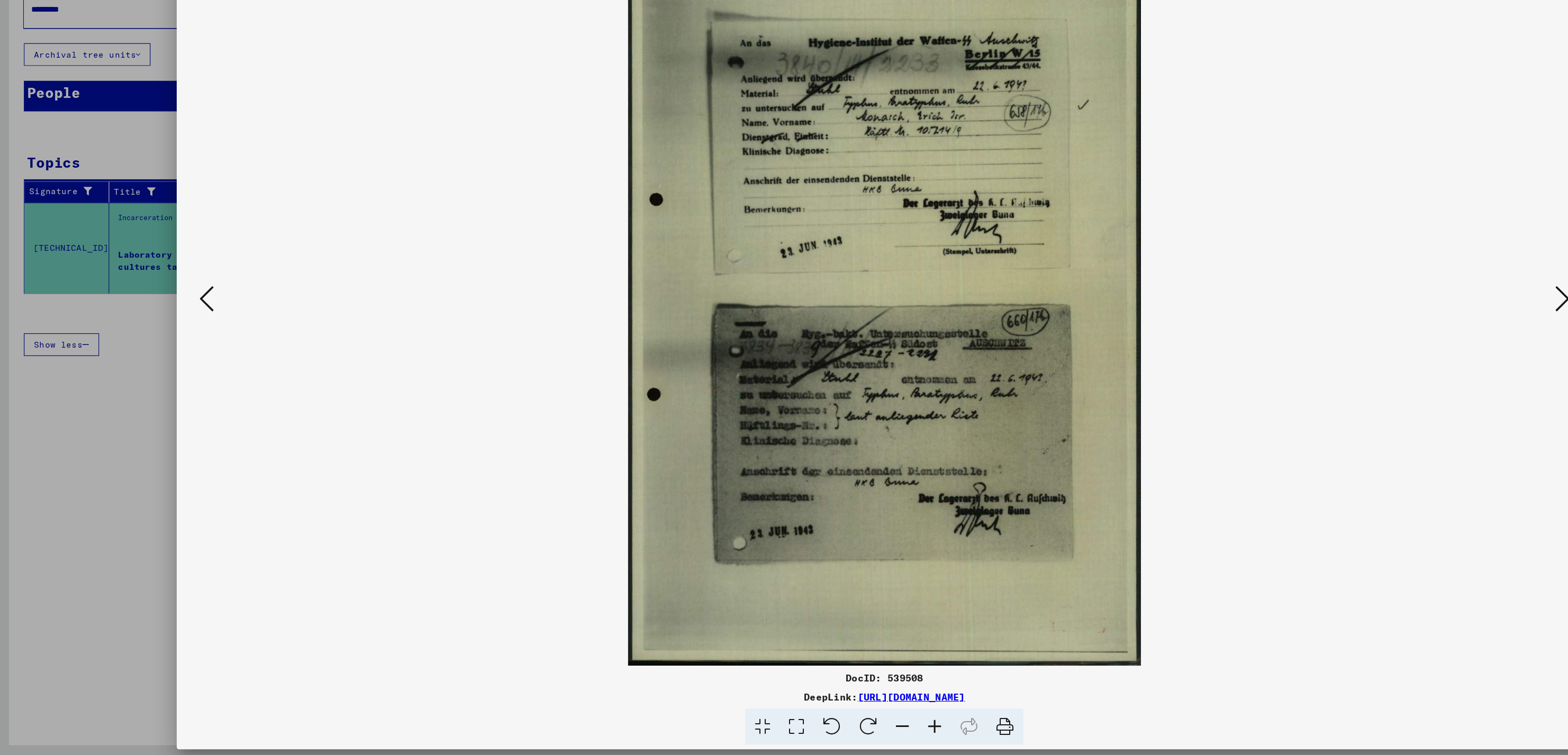
click at [1374, 352] on img at bounding box center [783, 350] width 1182 height 649
click at [1379, 352] on icon at bounding box center [1385, 350] width 13 height 26
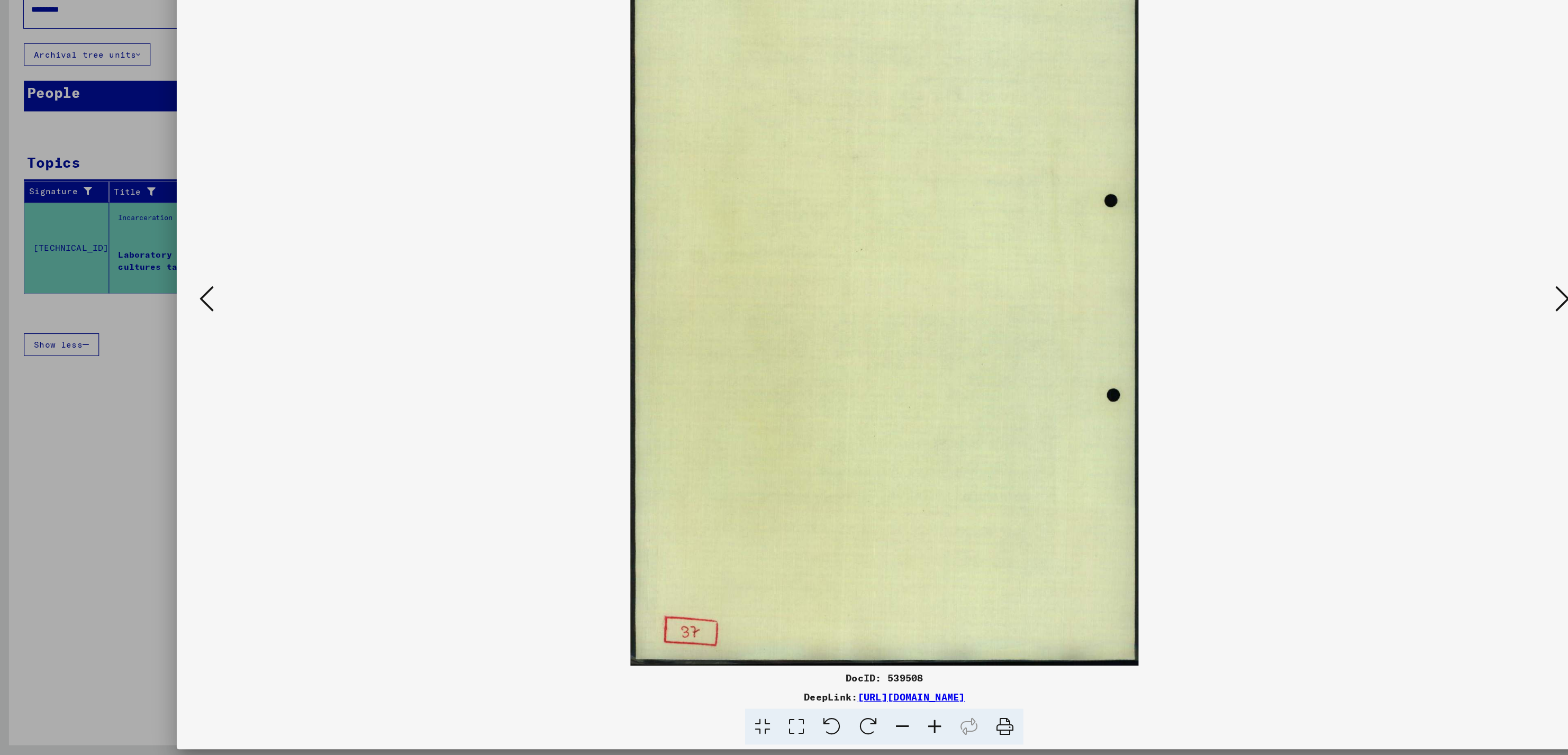
click at [1379, 352] on icon at bounding box center [1385, 350] width 13 height 26
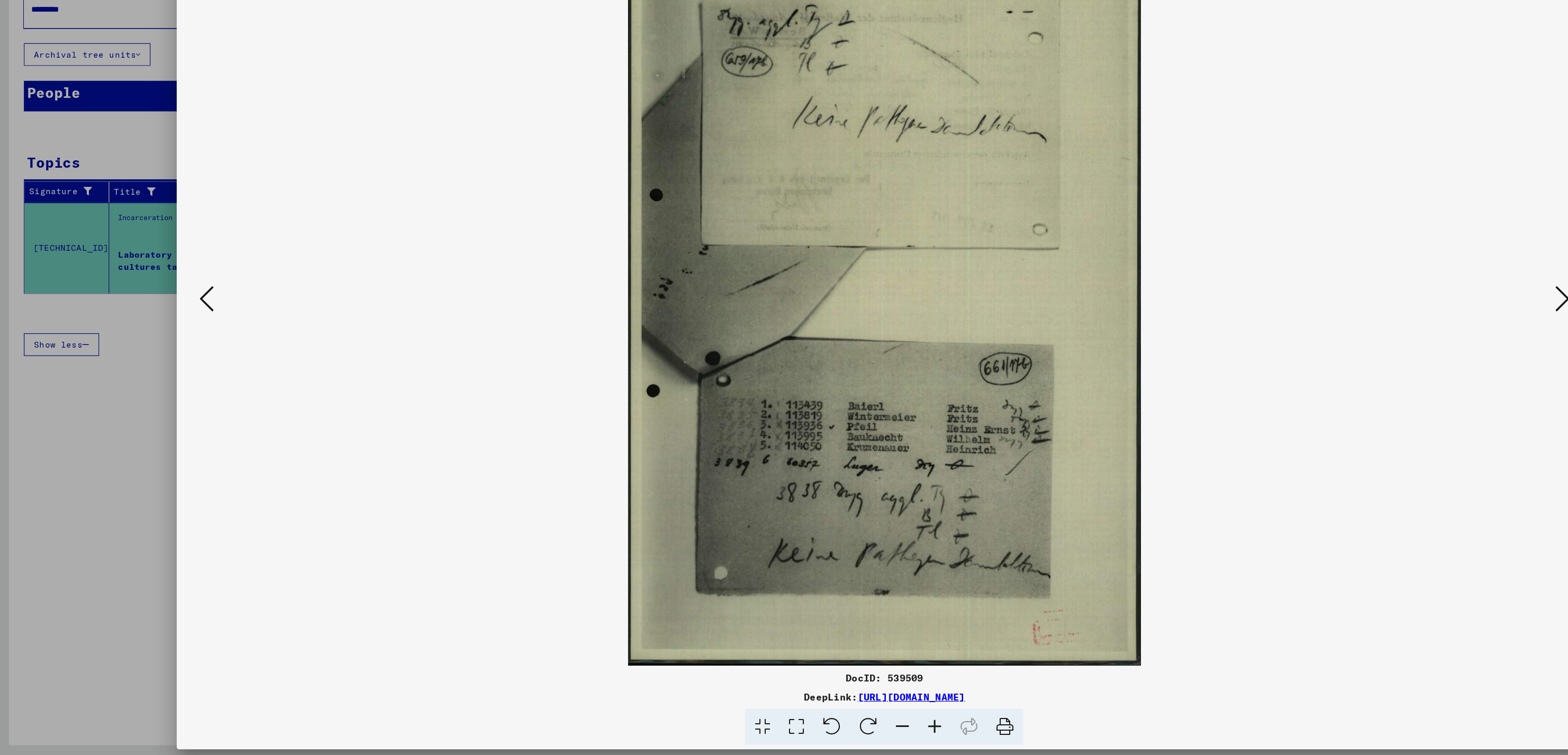
click at [1379, 352] on icon at bounding box center [1385, 350] width 13 height 26
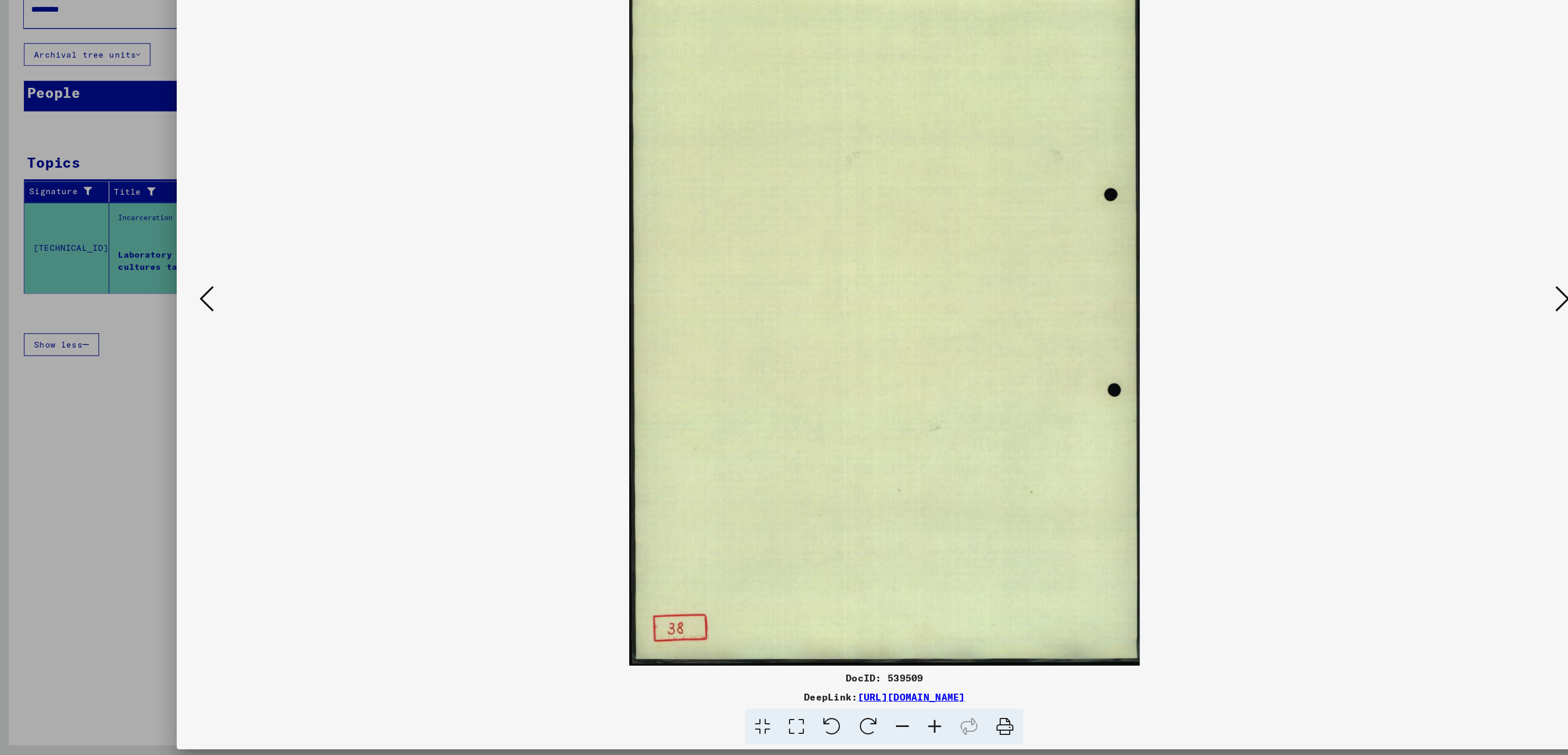
click at [1379, 352] on icon at bounding box center [1385, 350] width 13 height 26
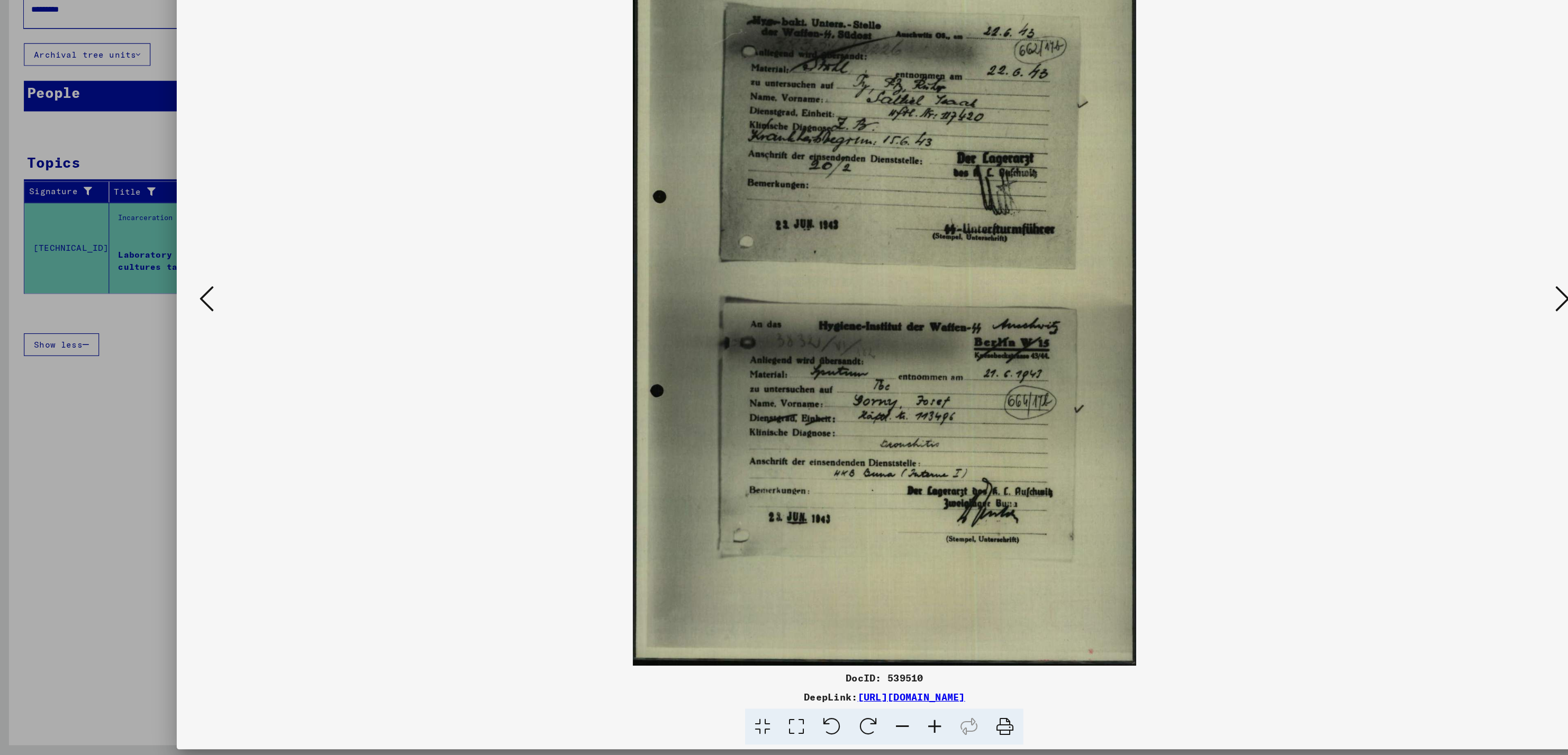
click at [1385, 358] on icon at bounding box center [1385, 350] width 13 height 26
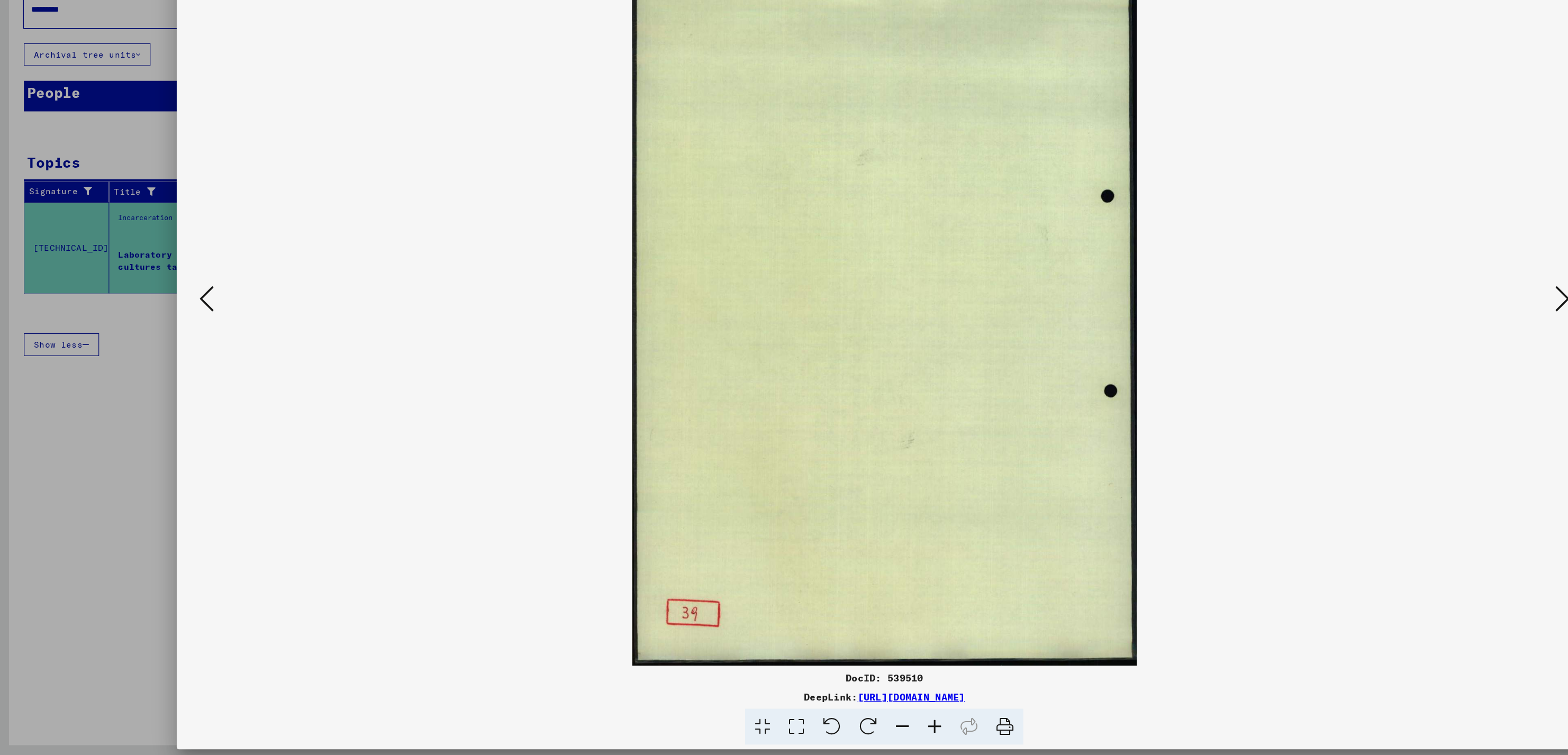
click at [1385, 358] on icon at bounding box center [1385, 350] width 13 height 26
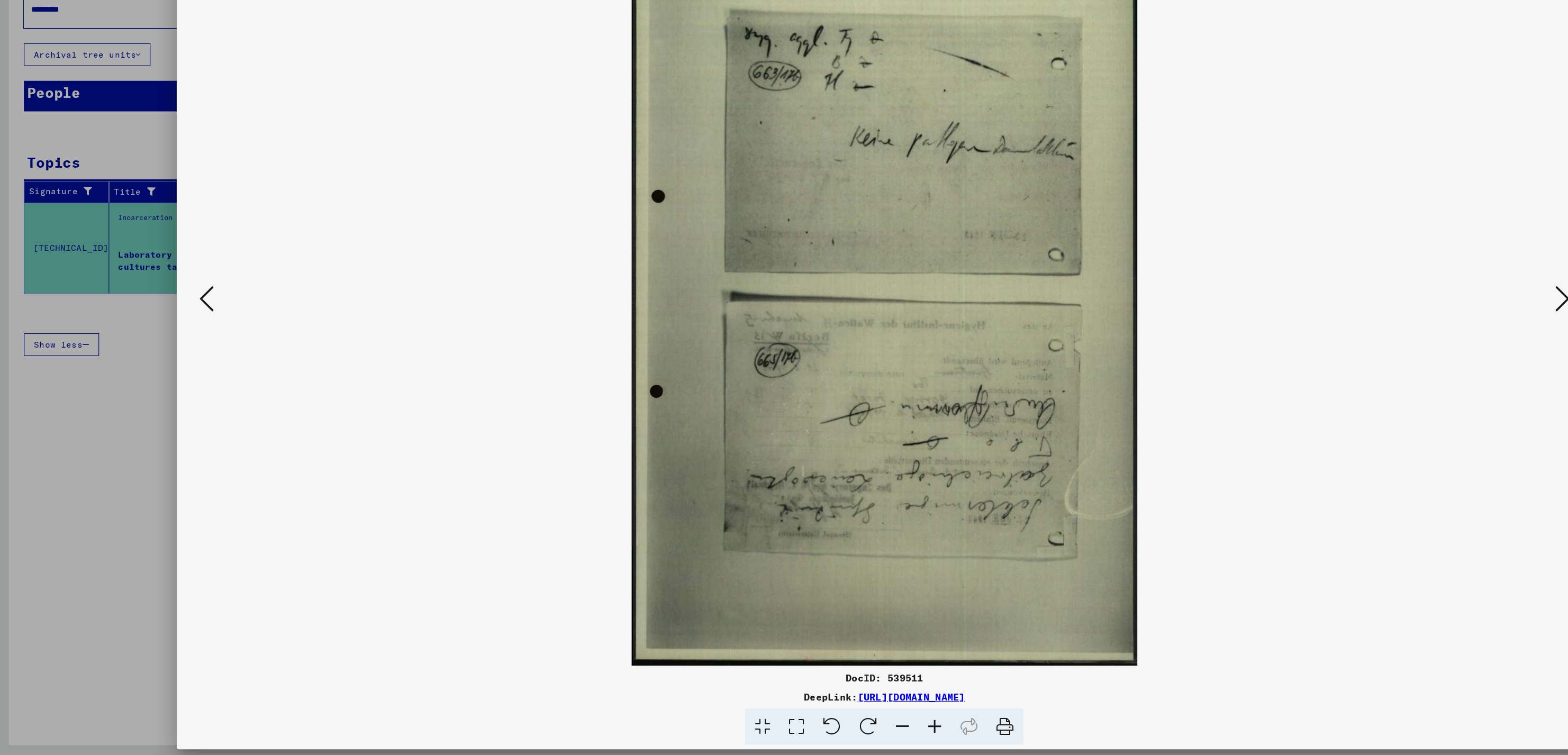
click at [1385, 358] on icon at bounding box center [1385, 350] width 13 height 26
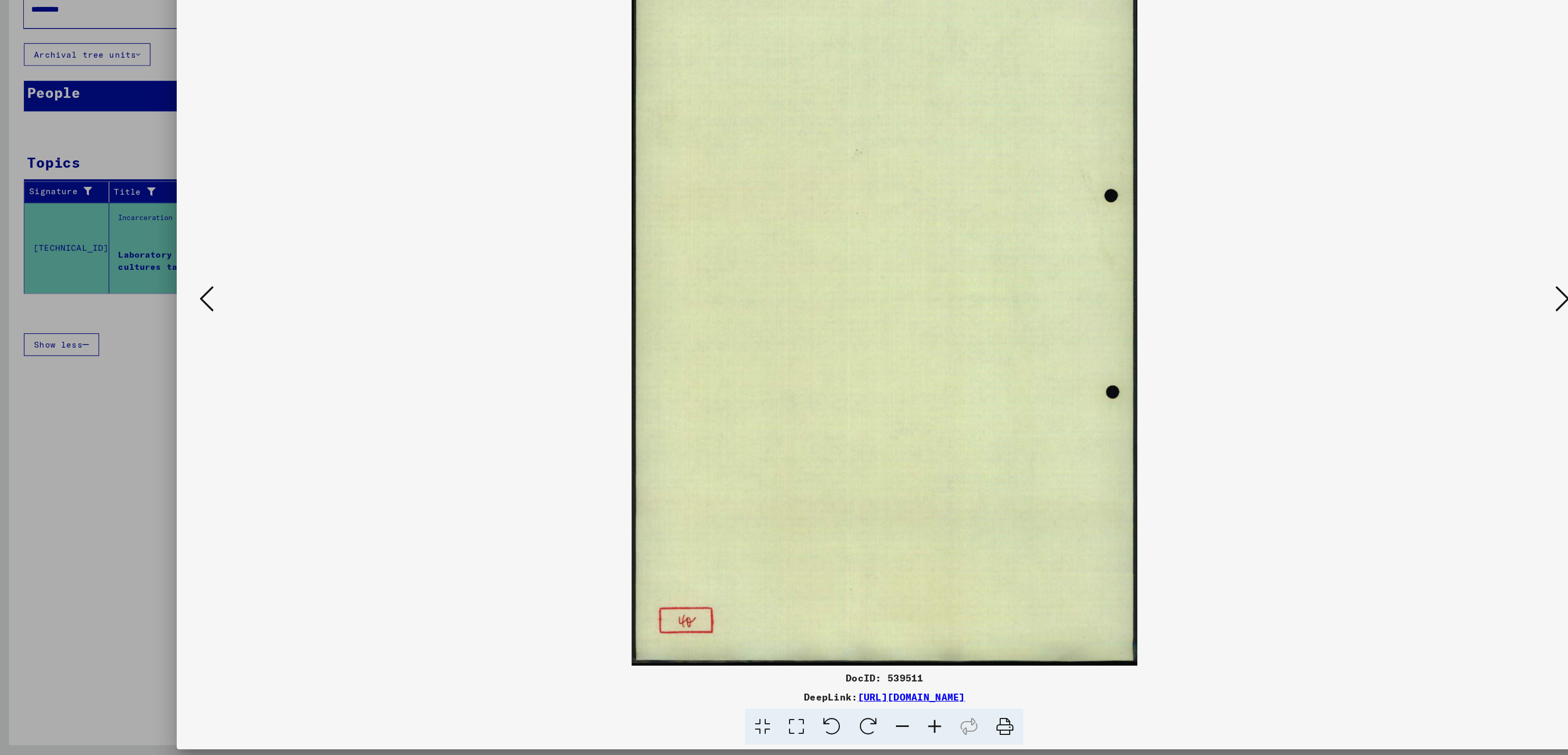
click at [1385, 358] on icon at bounding box center [1385, 350] width 13 height 26
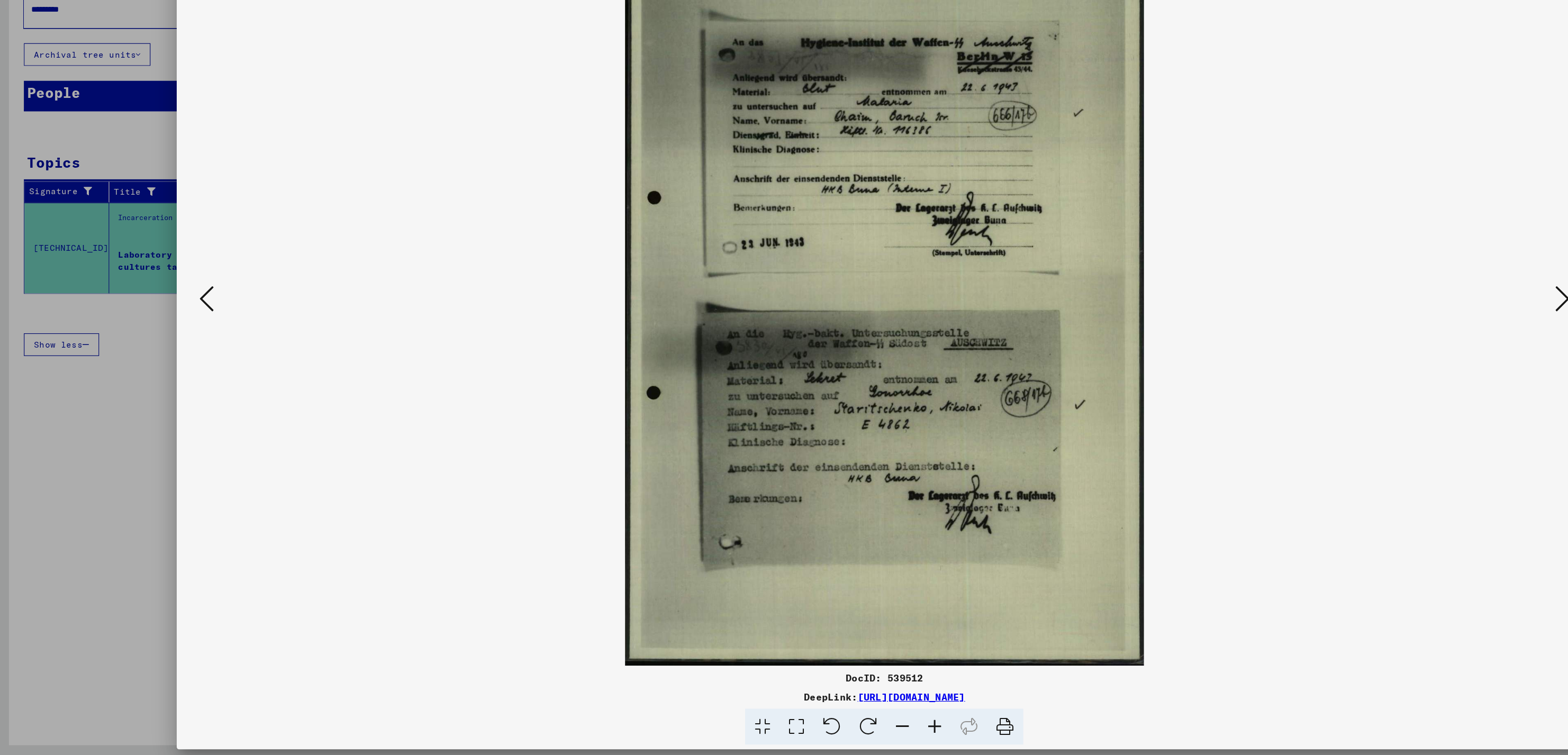
click at [1385, 358] on icon at bounding box center [1385, 350] width 13 height 26
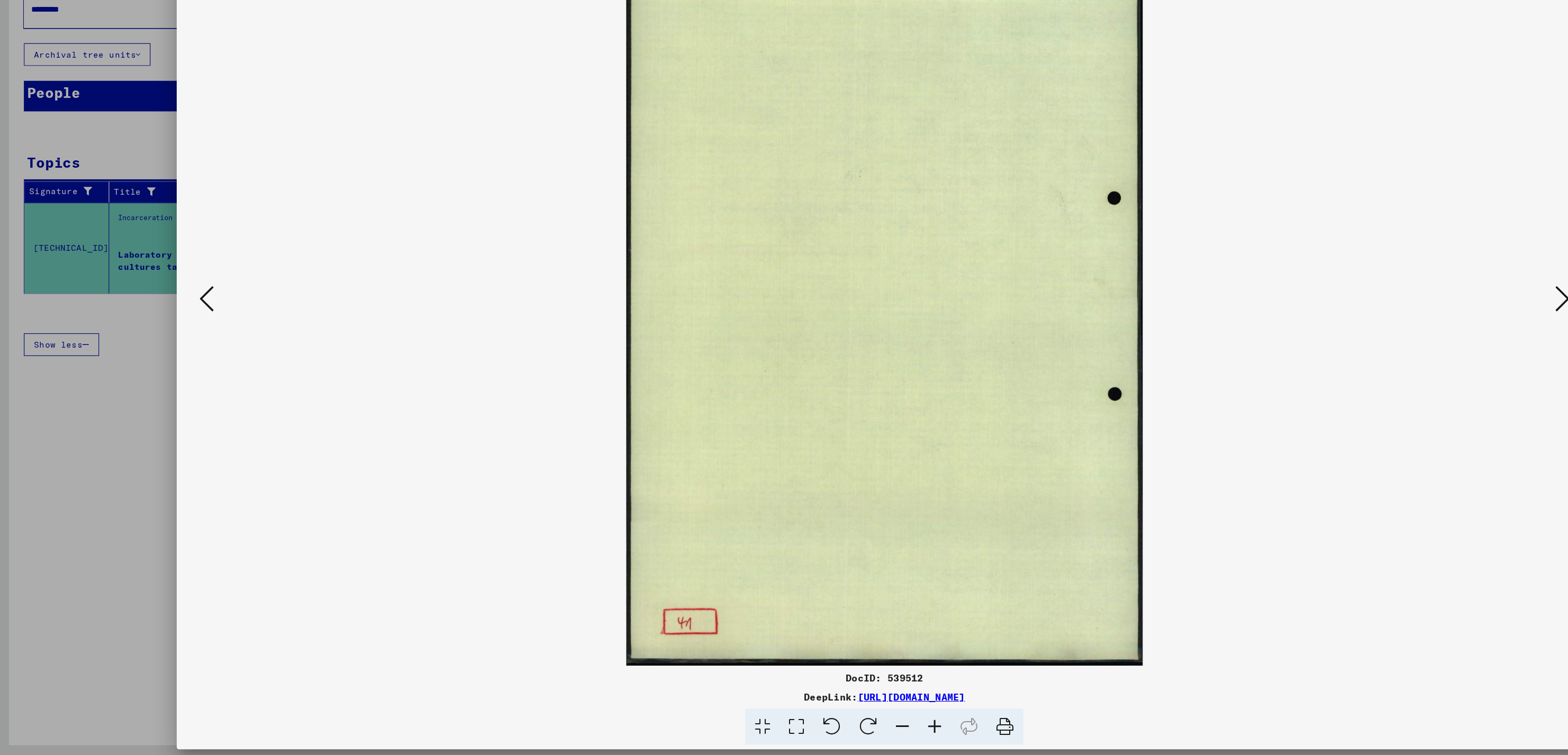
click at [1385, 358] on icon at bounding box center [1385, 350] width 13 height 26
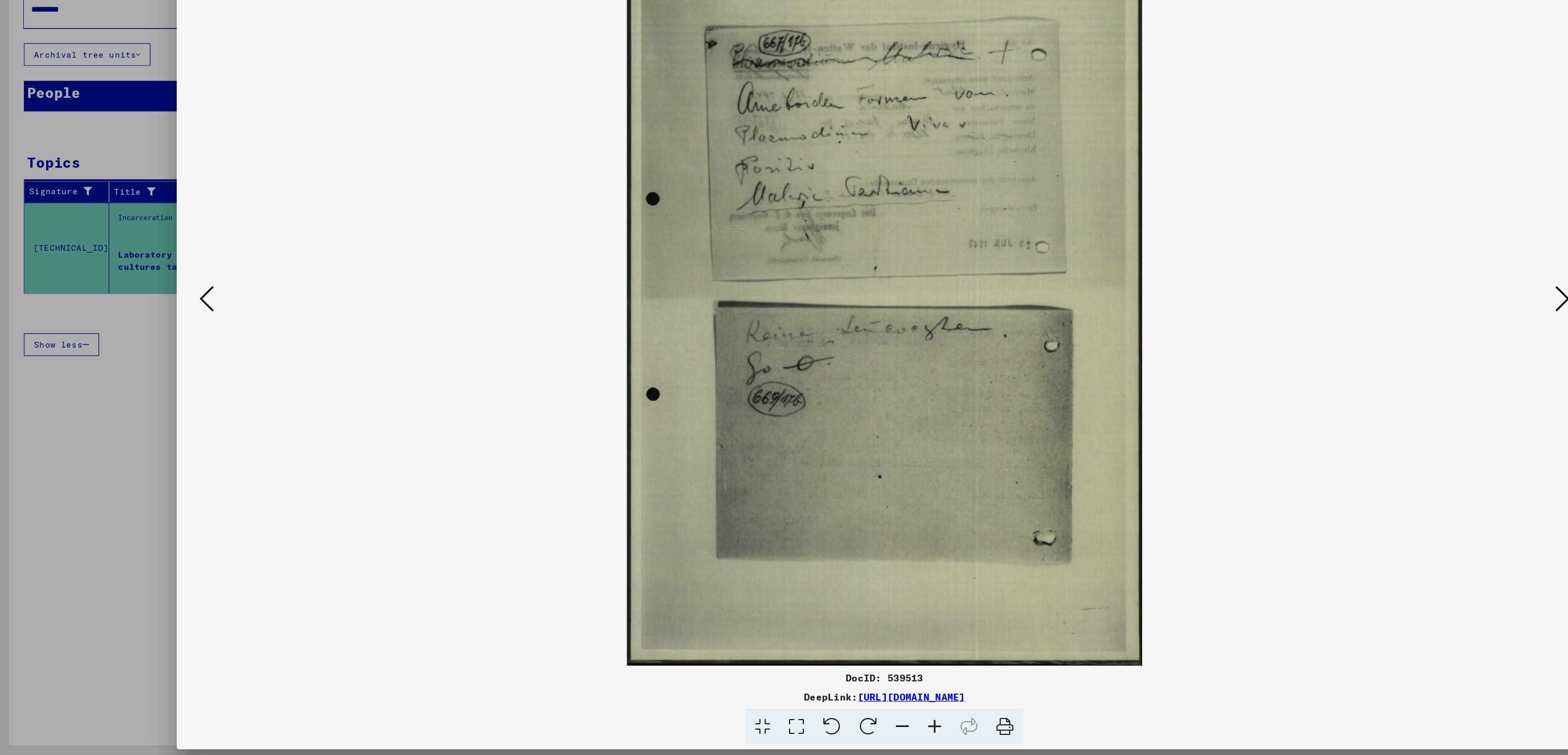
click at [1385, 358] on icon at bounding box center [1385, 350] width 13 height 26
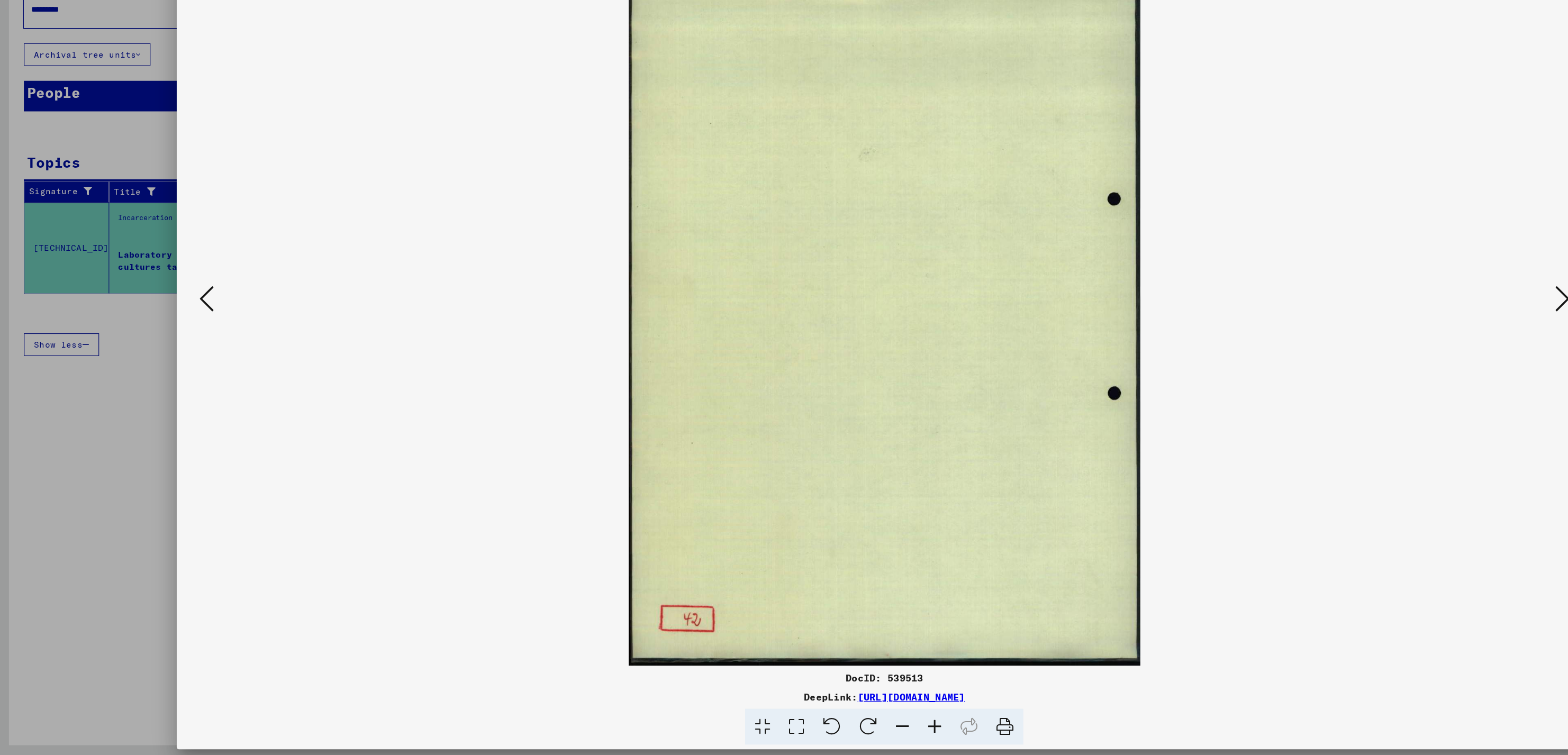
click at [1385, 358] on icon at bounding box center [1385, 350] width 13 height 26
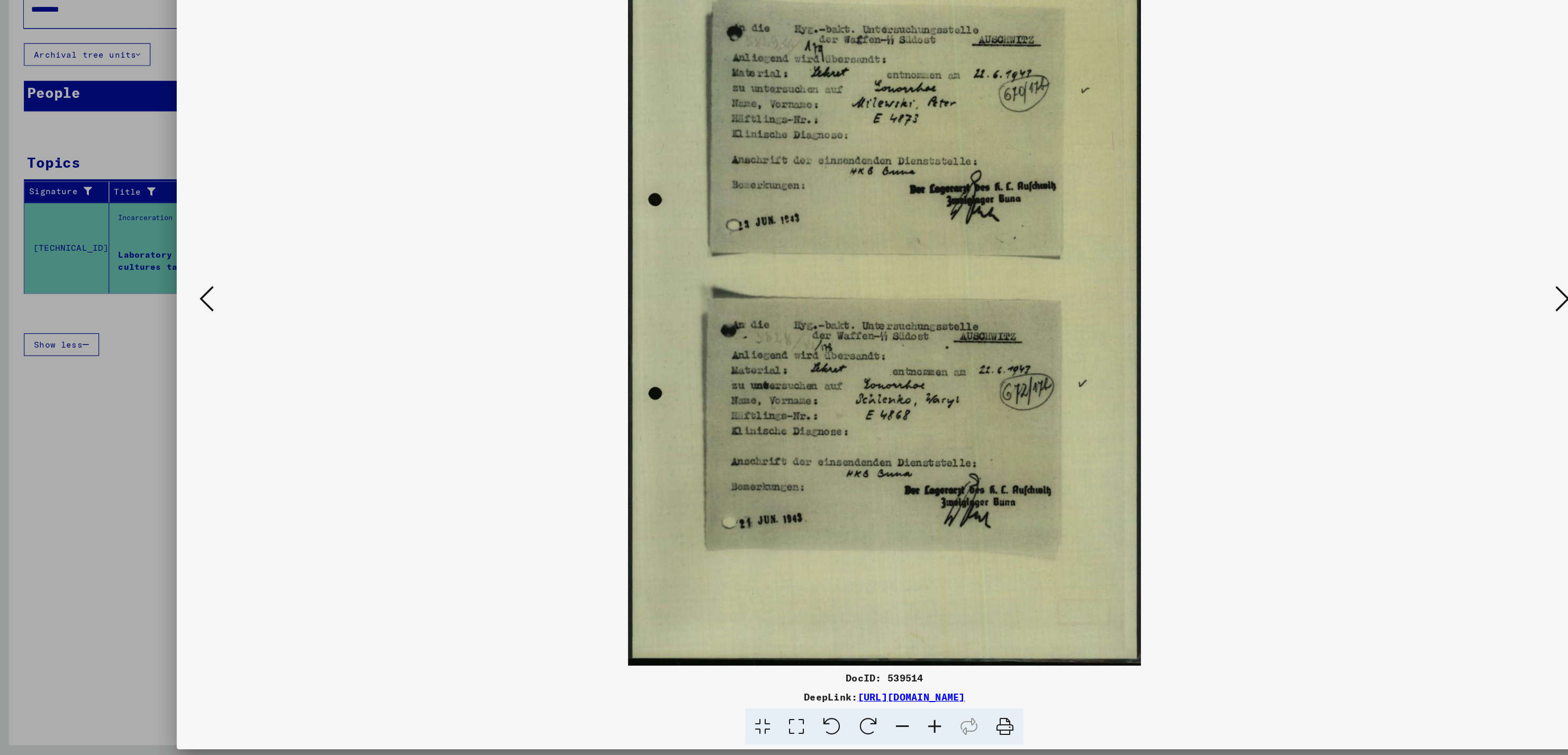
click at [1385, 358] on icon at bounding box center [1385, 350] width 13 height 26
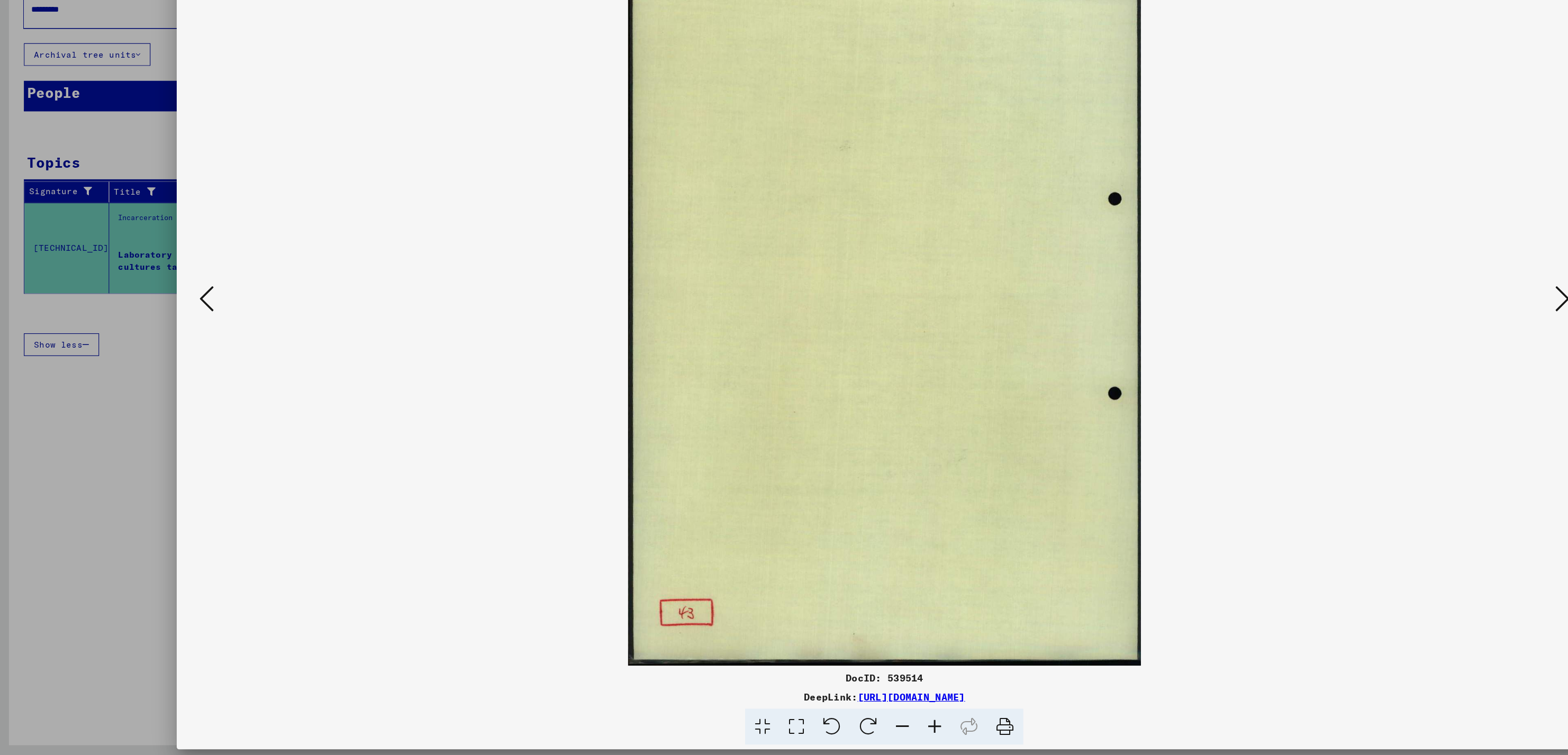
click at [1385, 358] on icon at bounding box center [1385, 350] width 13 height 26
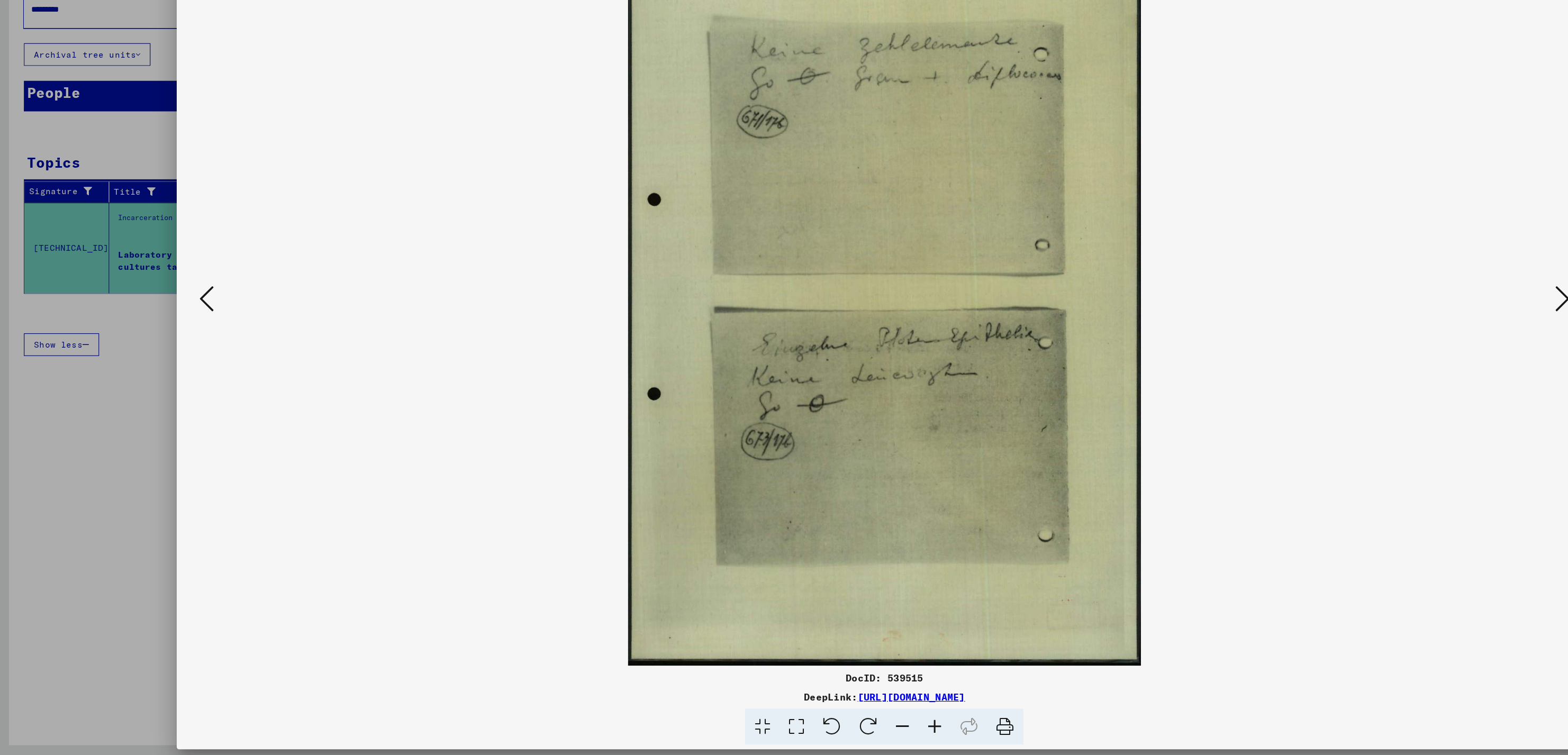
click at [1385, 358] on icon at bounding box center [1385, 350] width 13 height 26
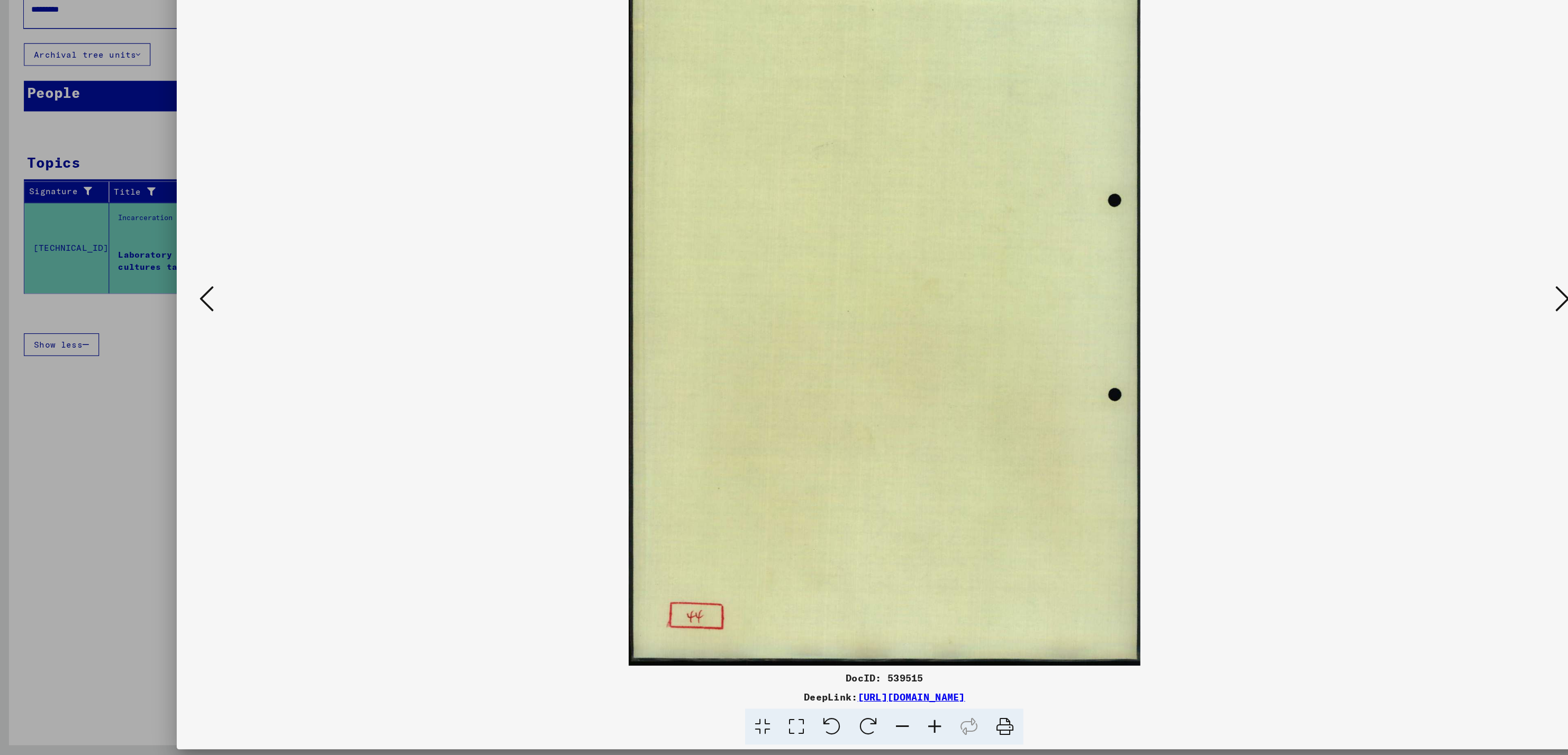
click at [1385, 358] on icon at bounding box center [1385, 350] width 13 height 26
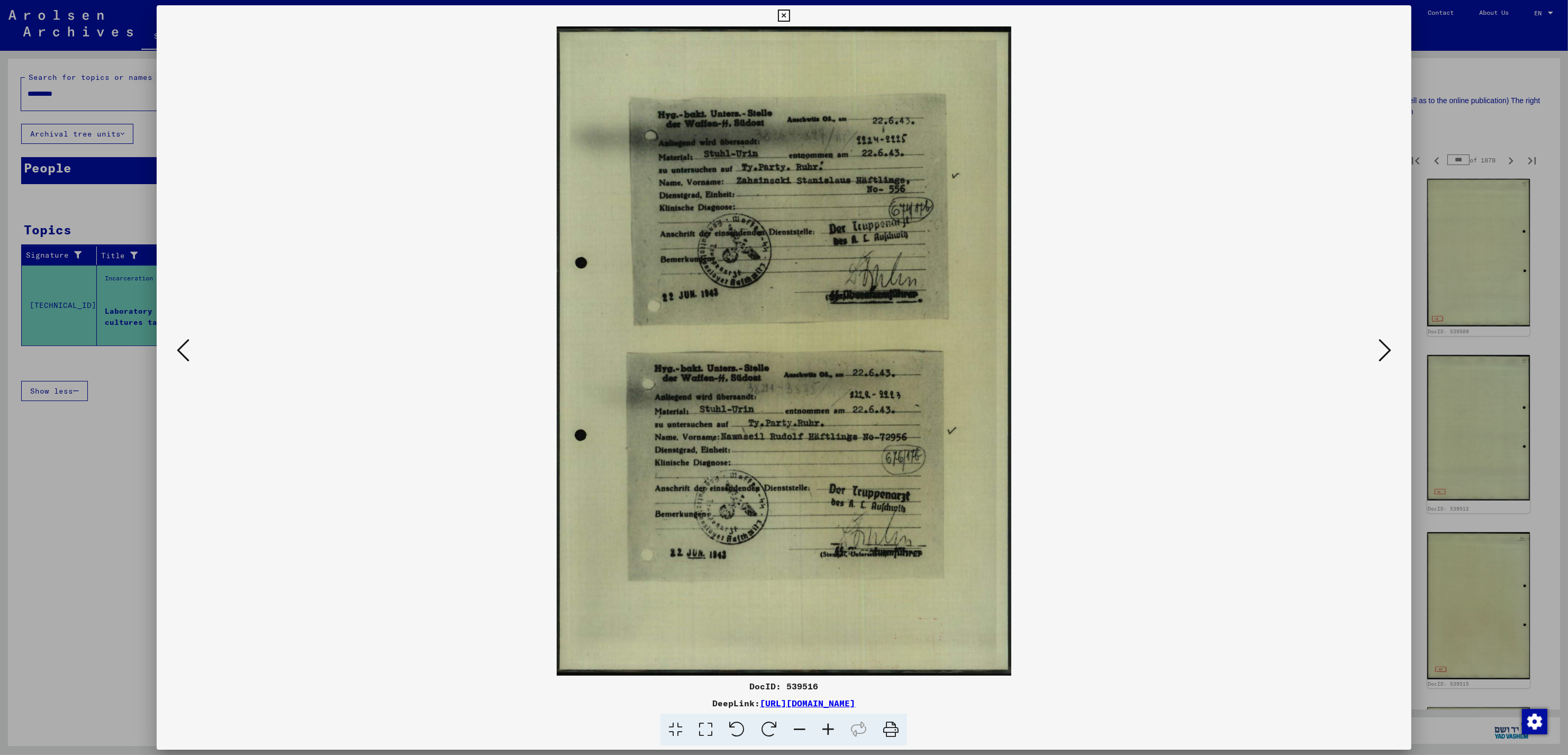
click at [1390, 344] on icon at bounding box center [1385, 350] width 13 height 26
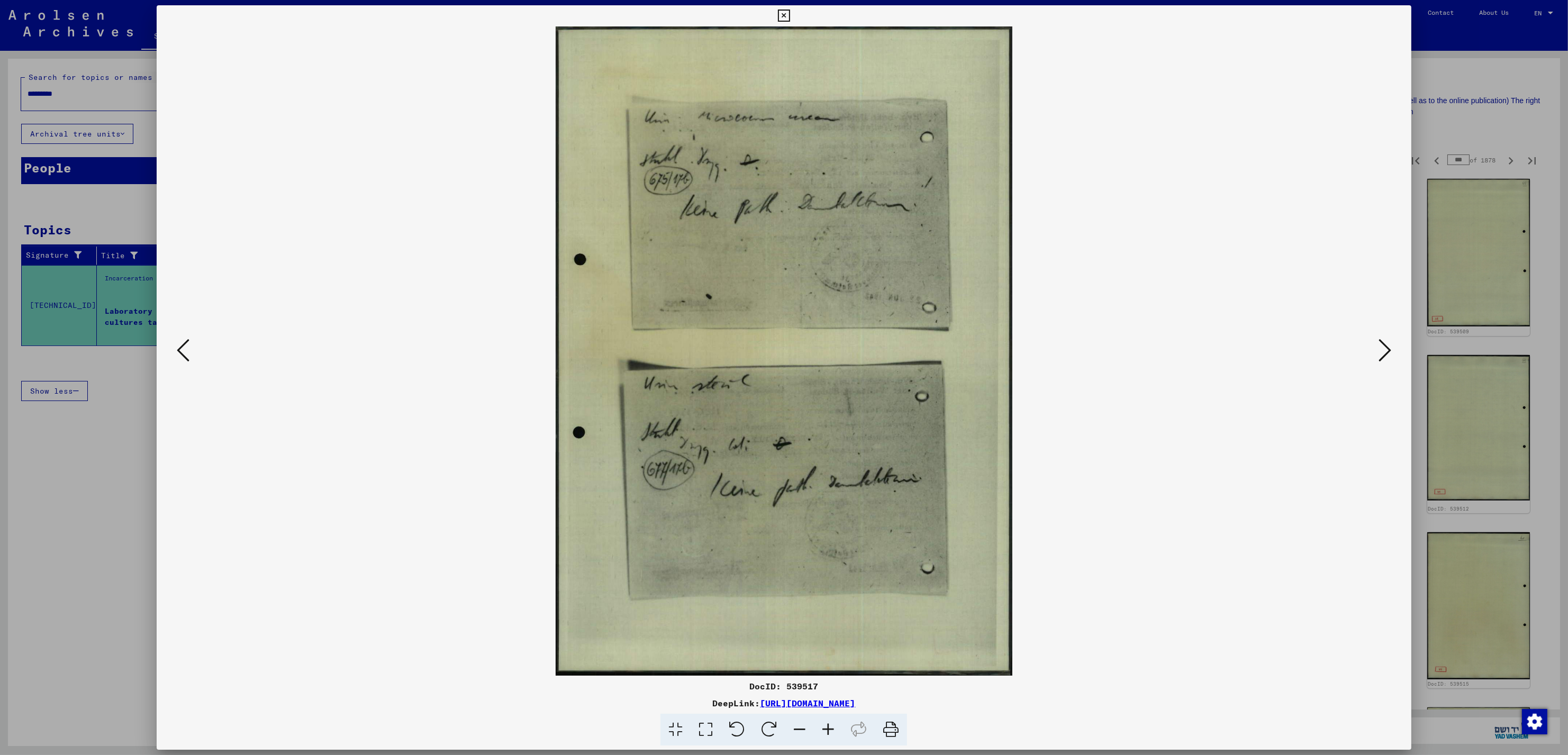
click at [1390, 344] on icon at bounding box center [1385, 350] width 13 height 26
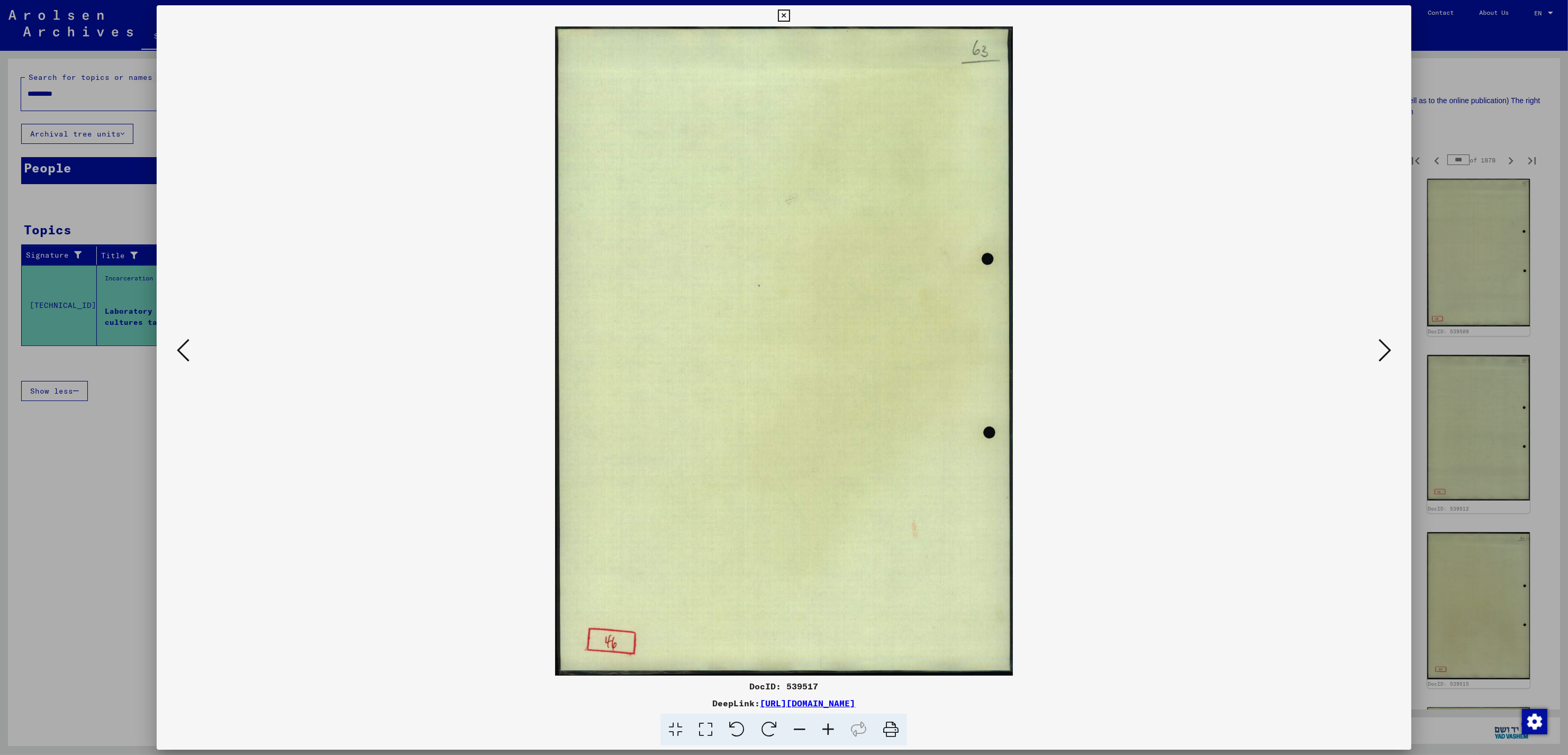
click at [1390, 344] on icon at bounding box center [1385, 350] width 13 height 26
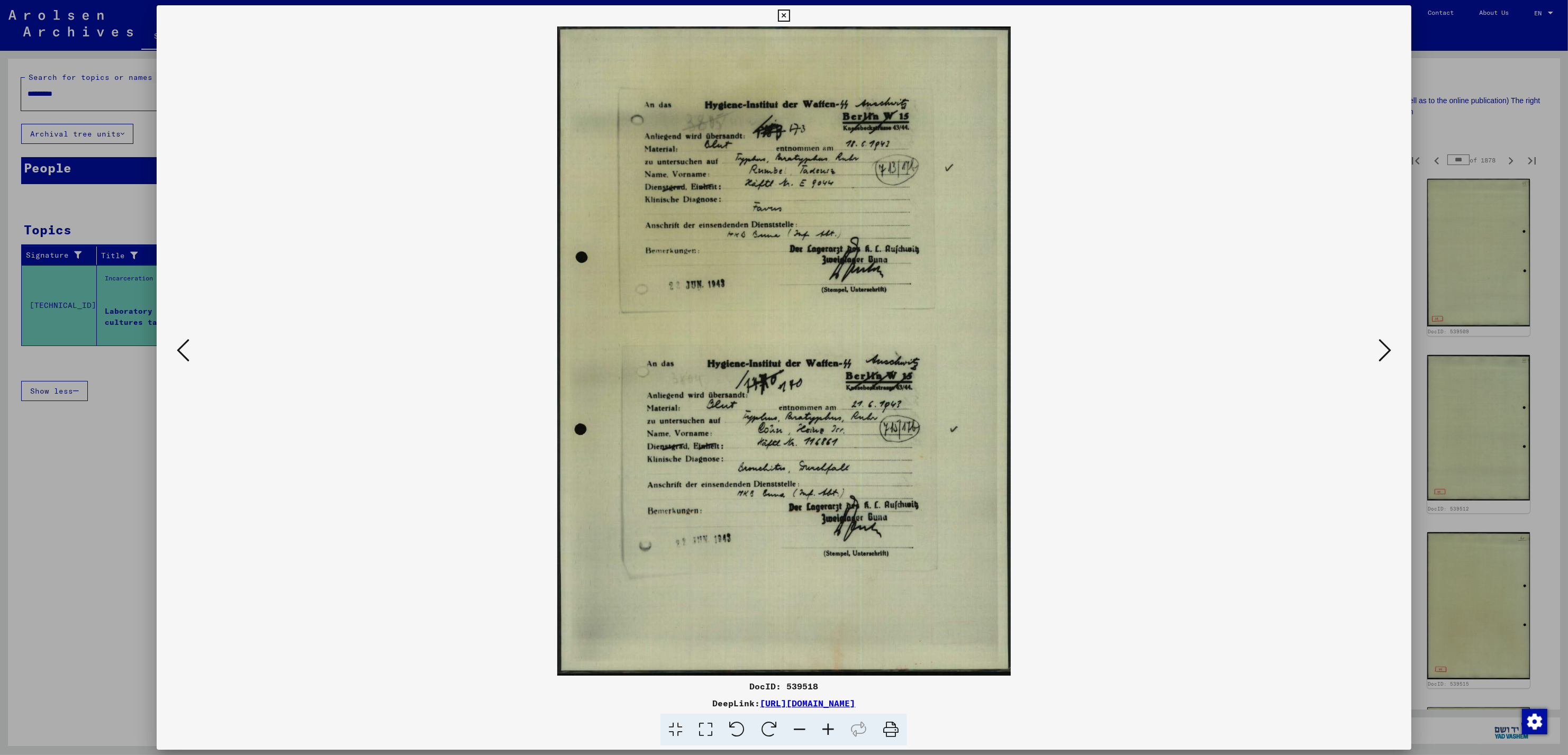
click at [1379, 350] on icon at bounding box center [1385, 350] width 13 height 26
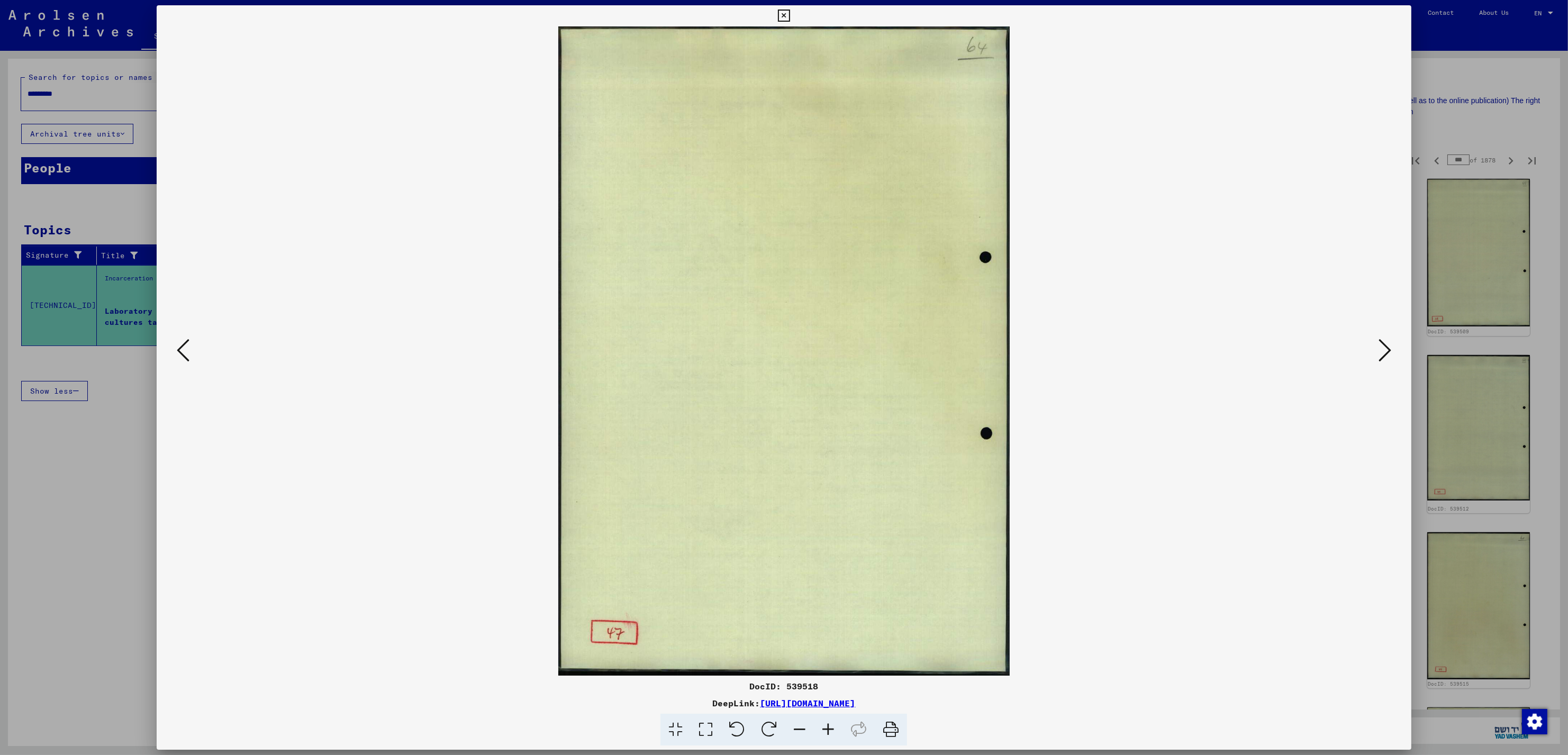
click at [1379, 350] on icon at bounding box center [1385, 350] width 13 height 26
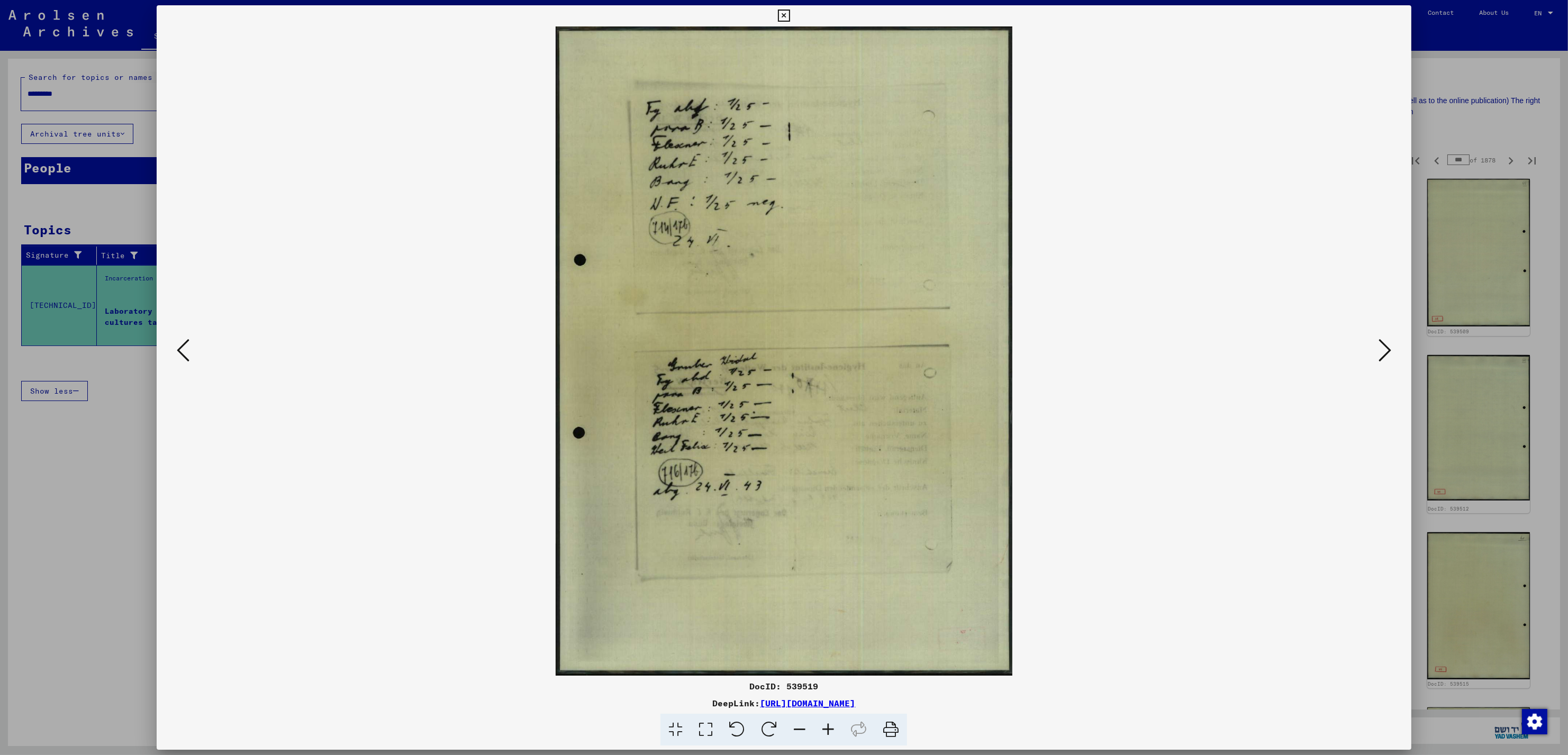
click at [1379, 350] on icon at bounding box center [1385, 350] width 13 height 26
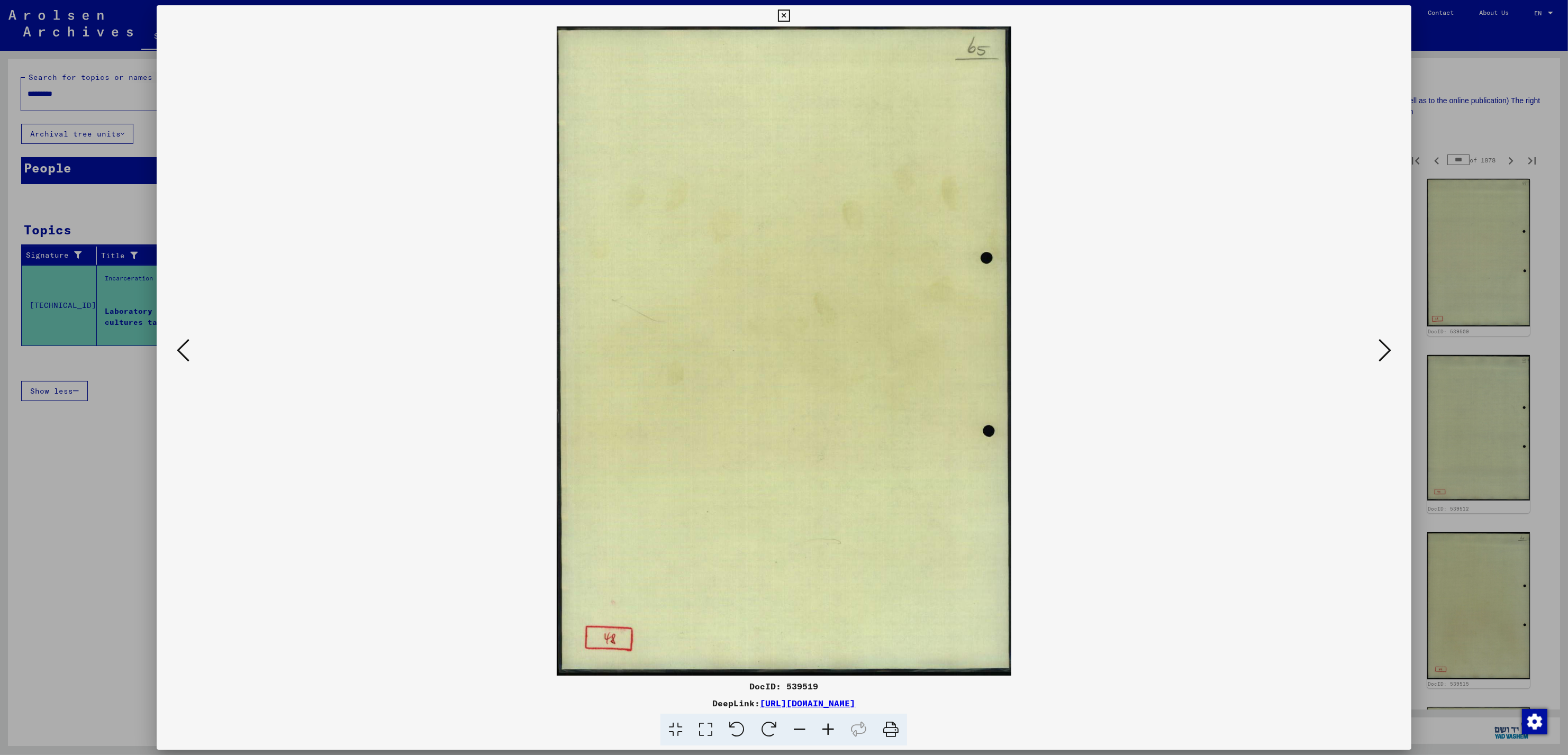
click at [1379, 350] on icon at bounding box center [1385, 350] width 13 height 26
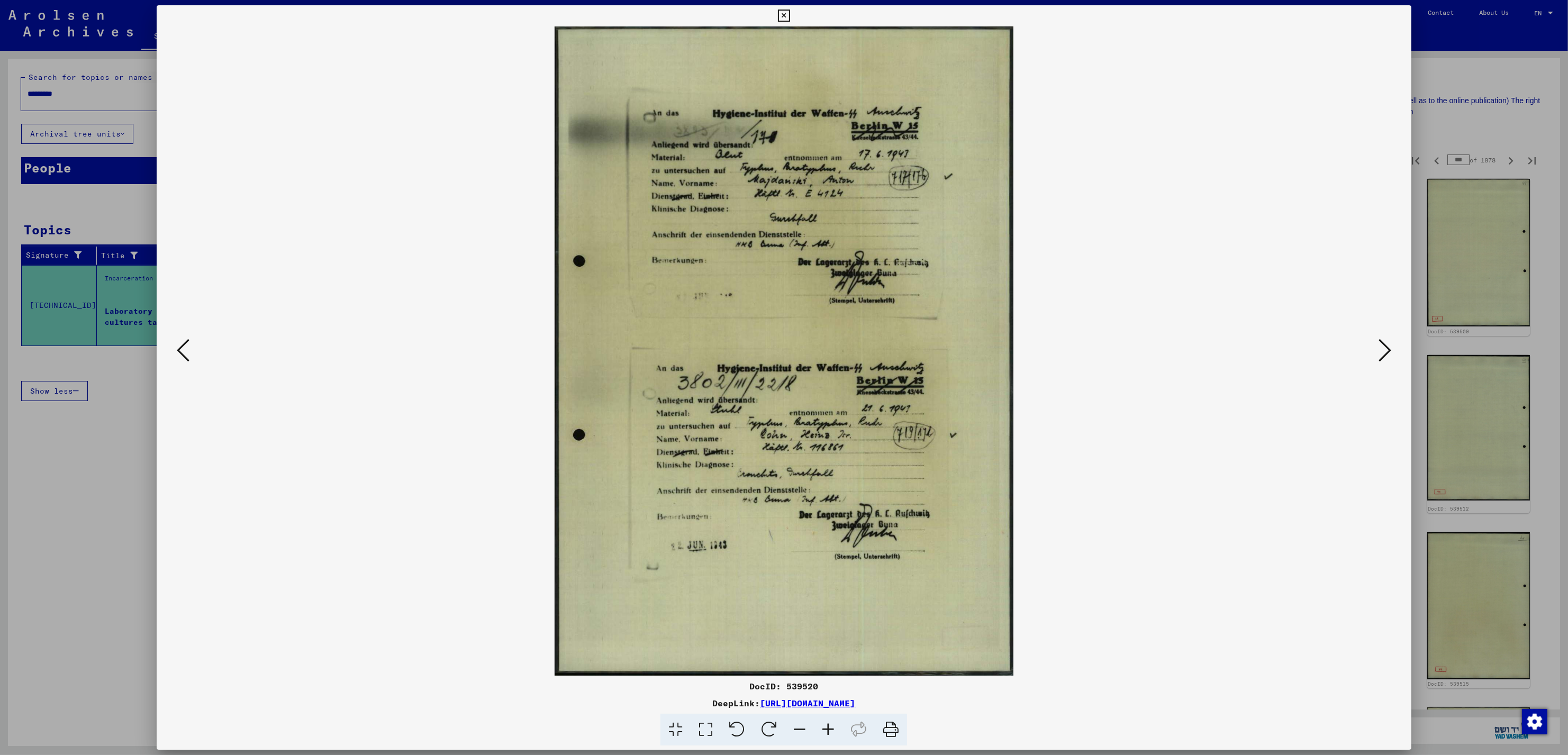
click at [1379, 350] on icon at bounding box center [1385, 350] width 13 height 26
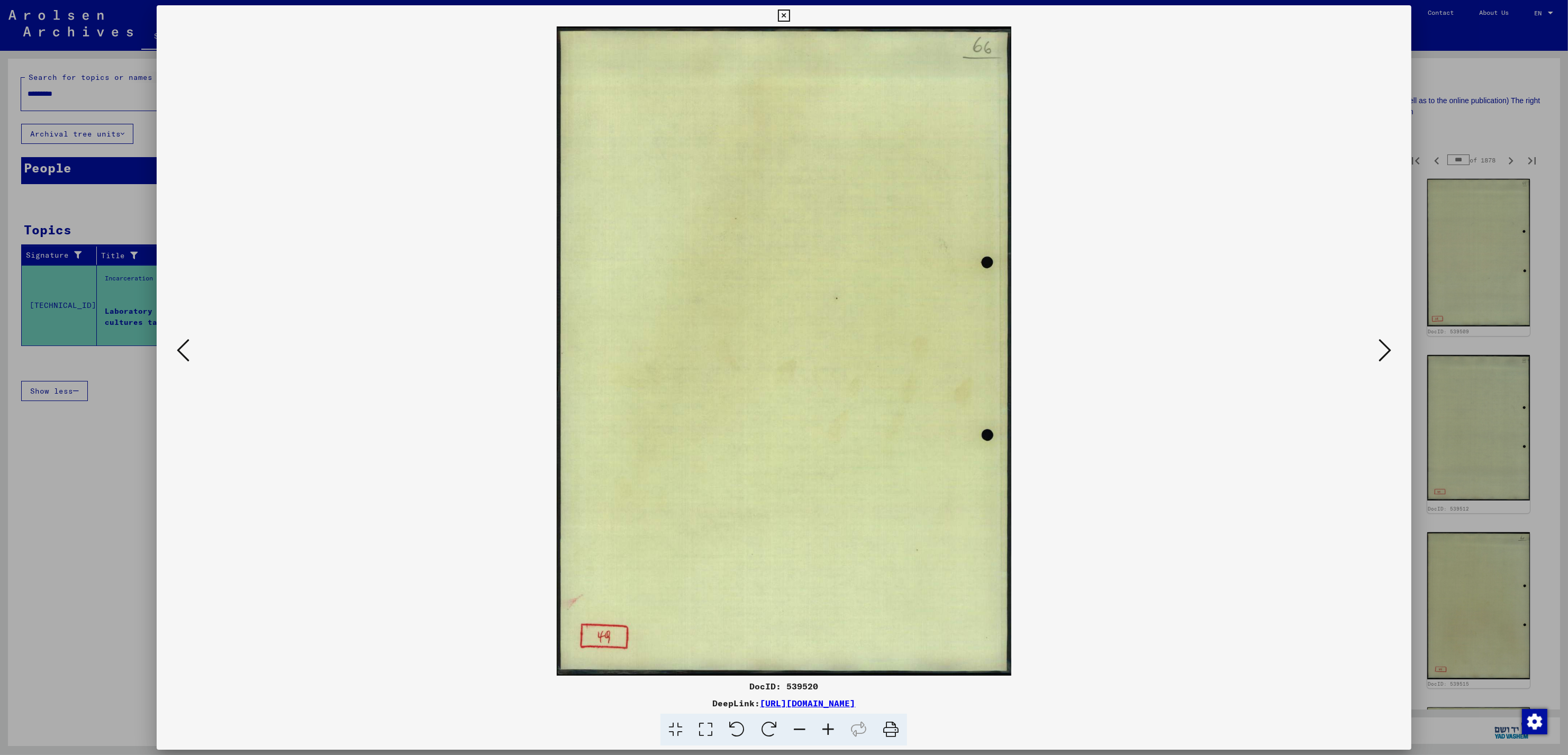
click at [1379, 350] on icon at bounding box center [1385, 350] width 13 height 26
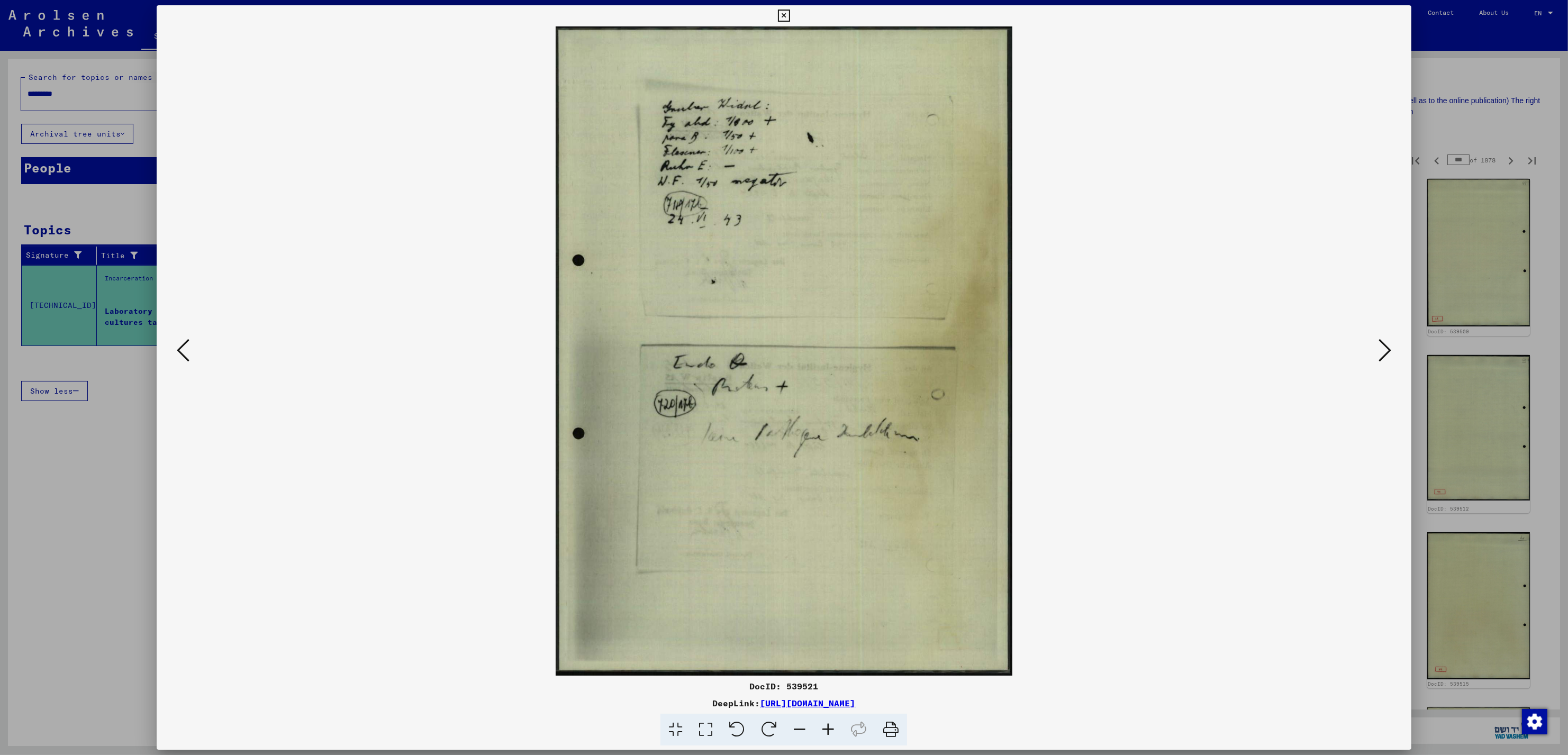
click at [1379, 350] on icon at bounding box center [1385, 350] width 13 height 26
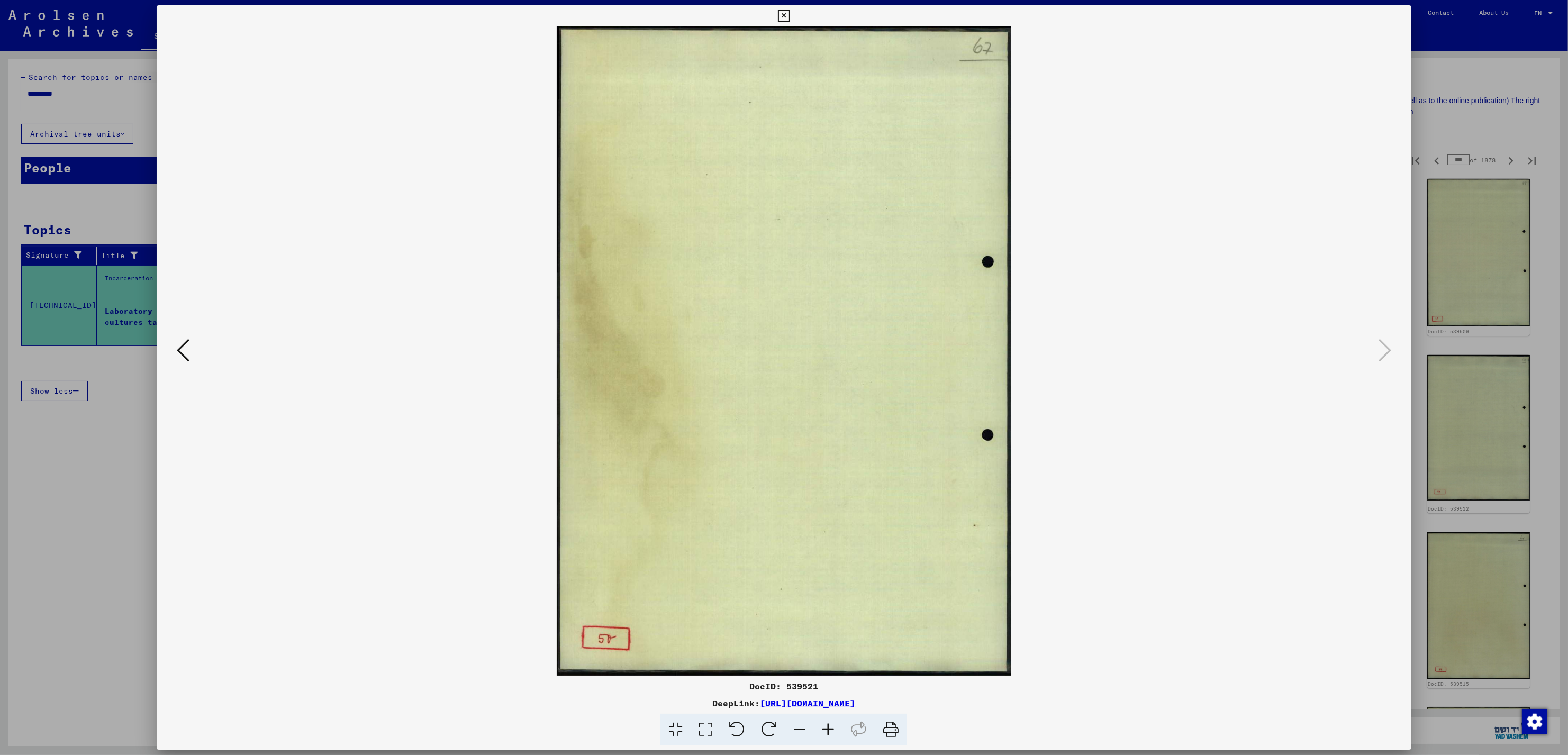
click at [1496, 161] on div at bounding box center [784, 377] width 1568 height 755
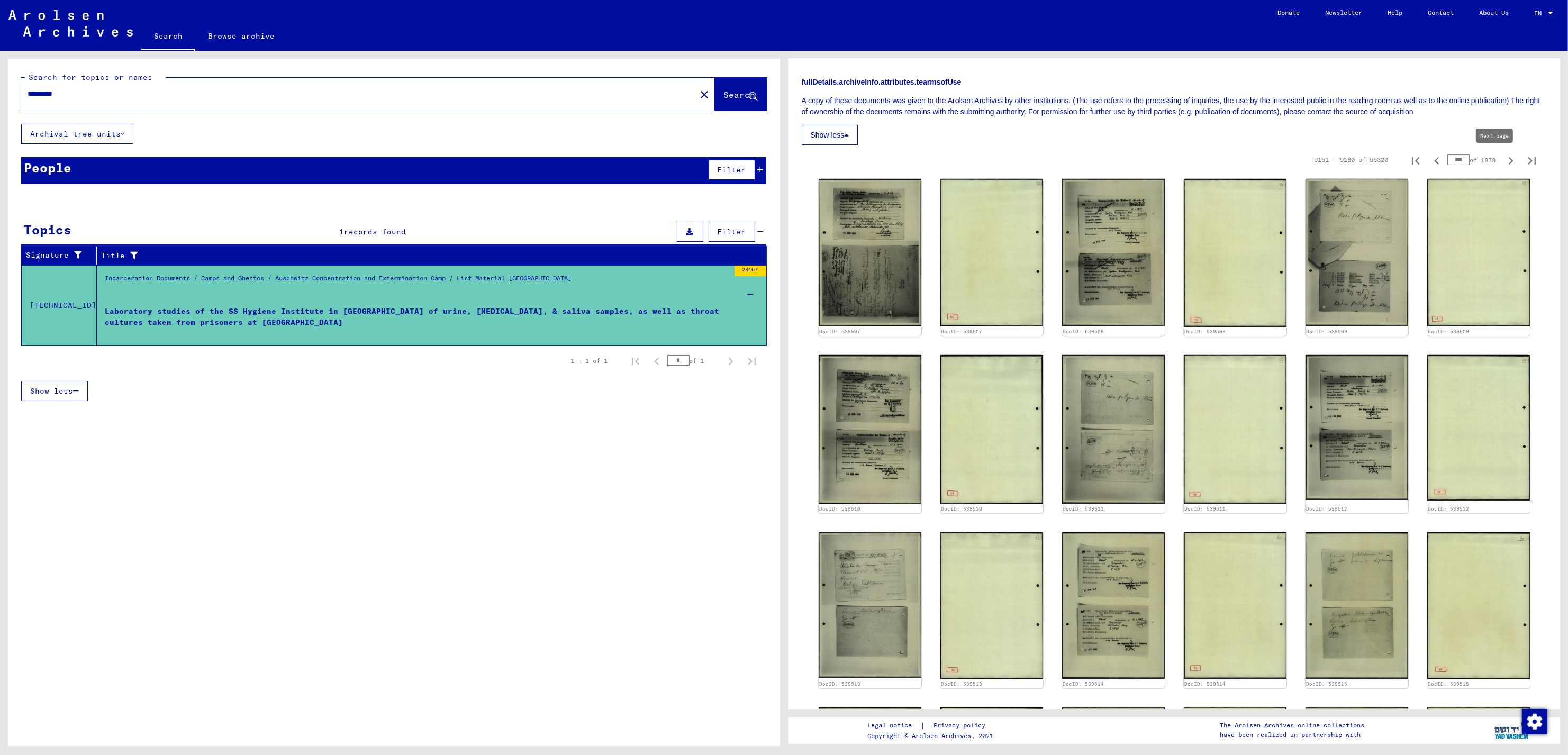
click at [1509, 161] on icon "Next page" at bounding box center [1511, 161] width 5 height 7
type input "***"
click at [1509, 161] on icon "Next page" at bounding box center [1511, 161] width 5 height 7
type input "***"
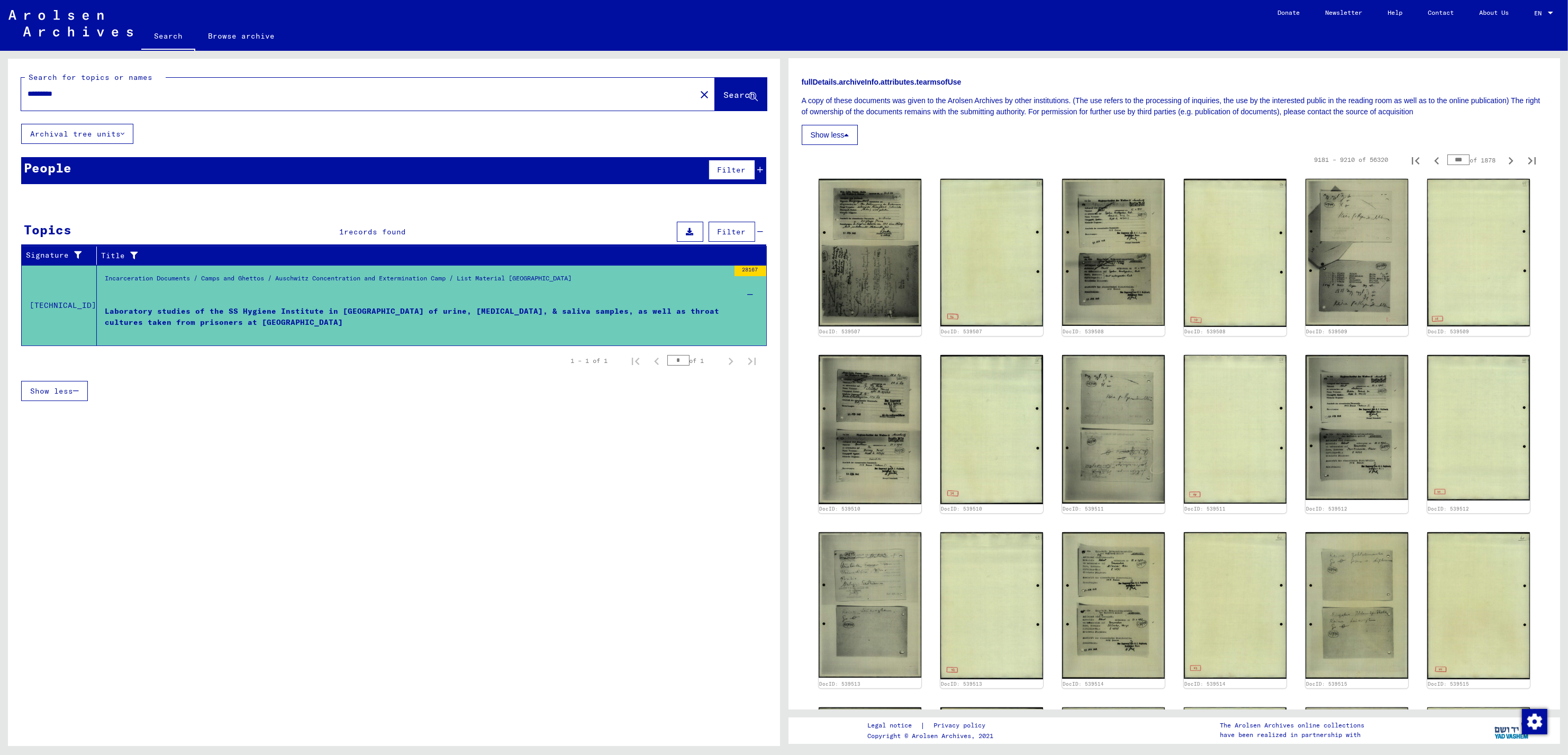
type input "***"
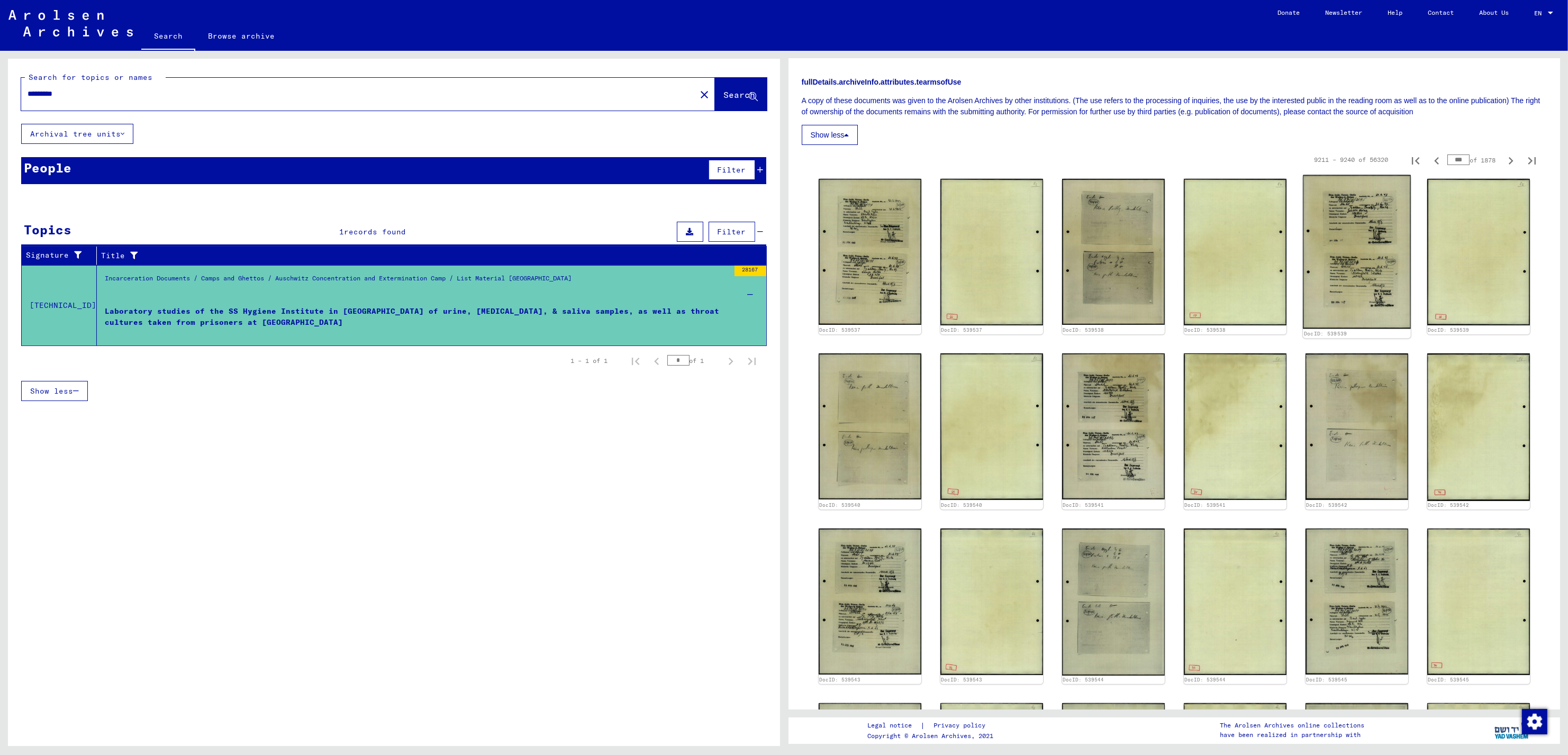
click at [1327, 249] on img at bounding box center [1356, 252] width 108 height 154
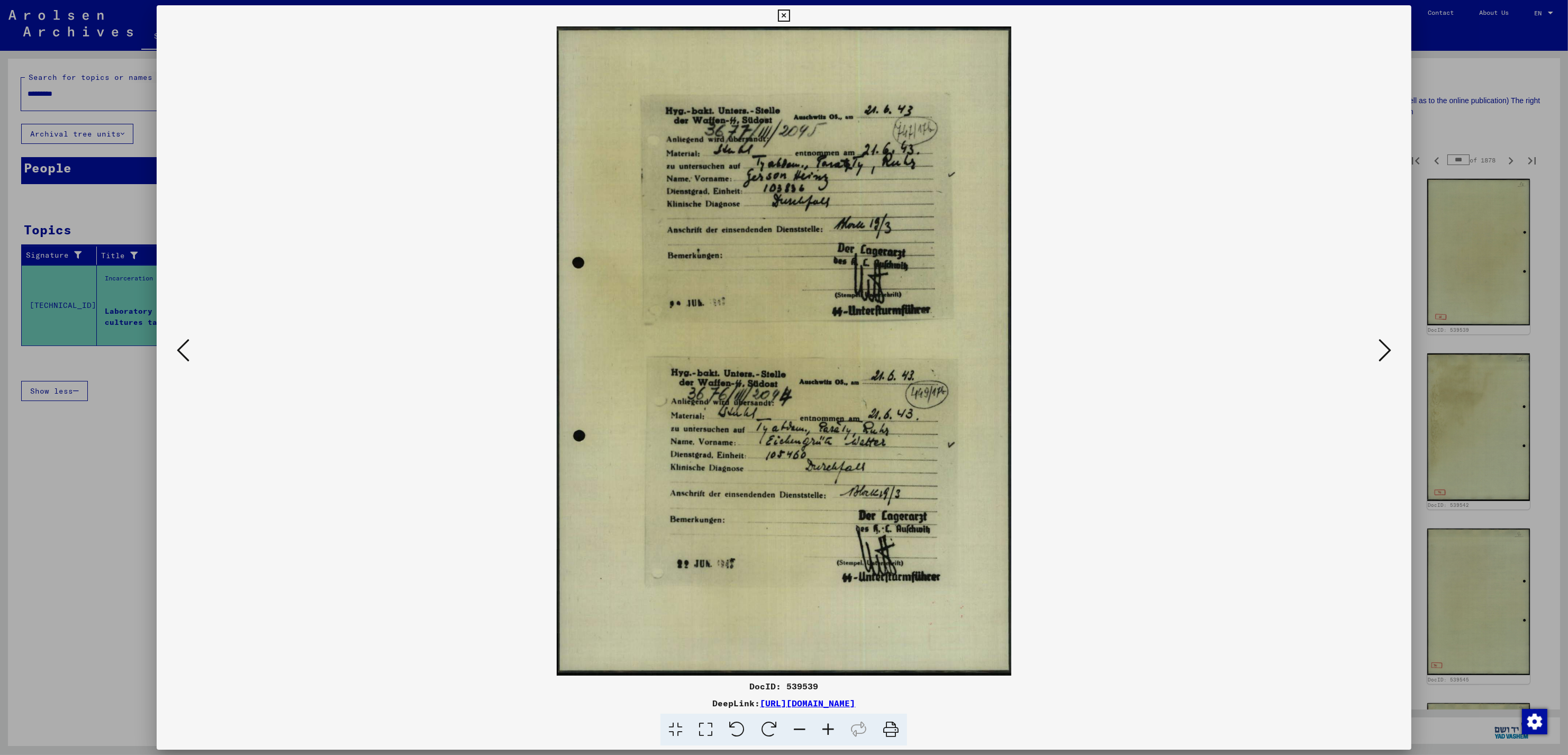
click at [1382, 348] on icon at bounding box center [1385, 350] width 13 height 26
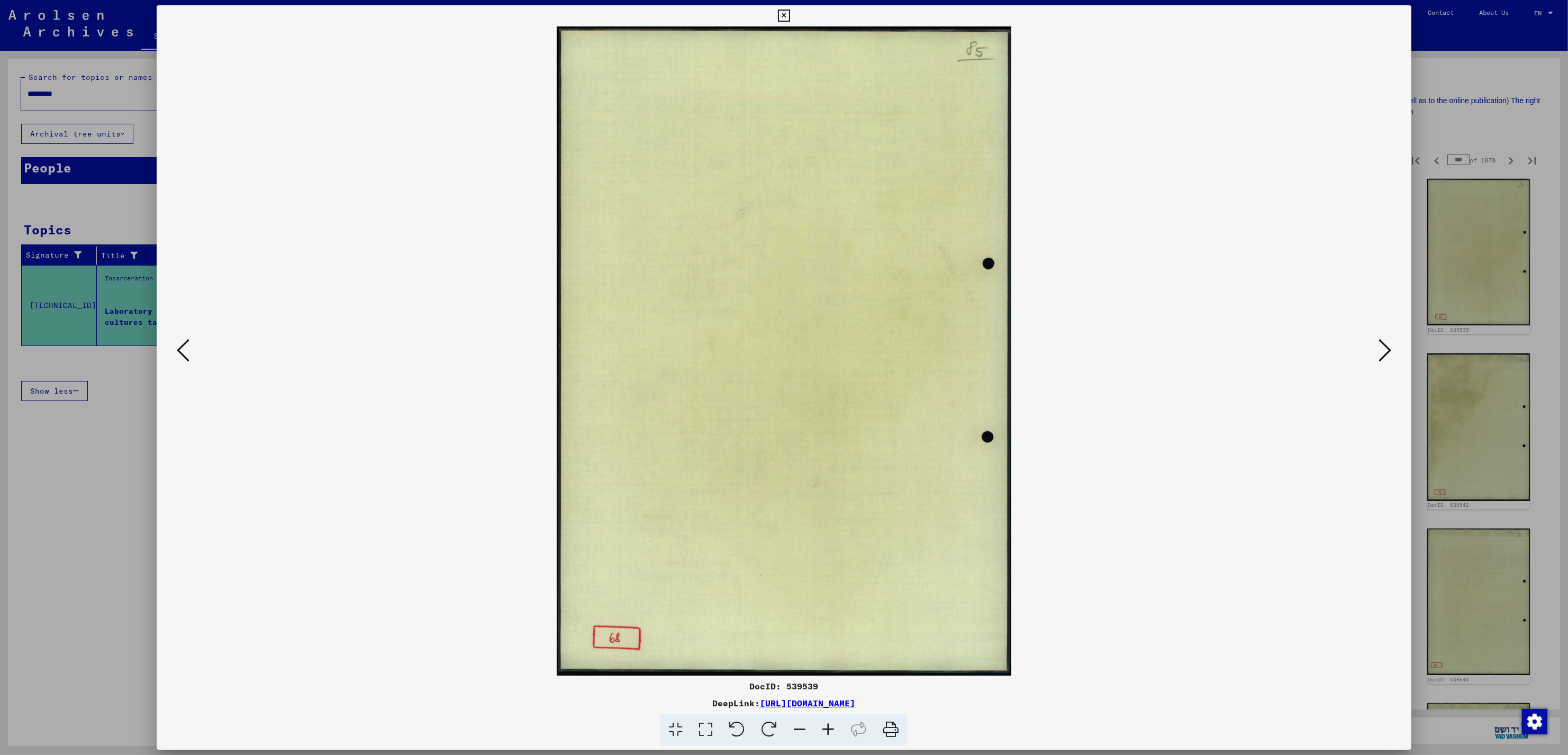
click at [1466, 128] on div at bounding box center [784, 377] width 1568 height 755
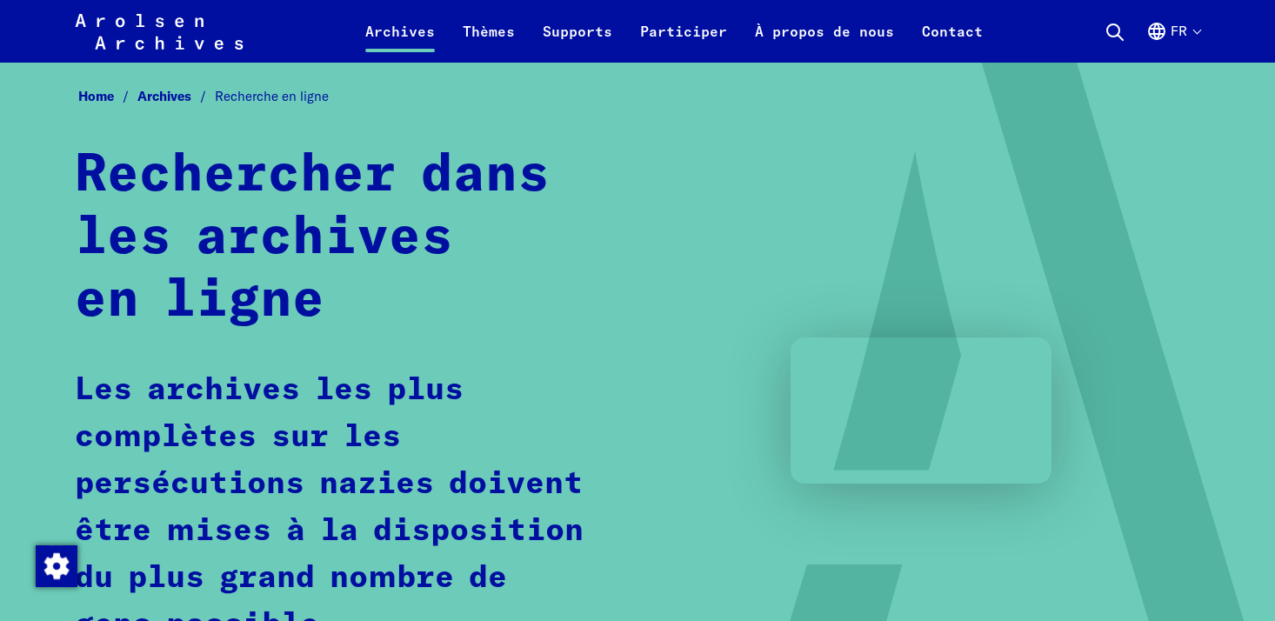
scroll to position [997, 0]
